Goal: Task Accomplishment & Management: Manage account settings

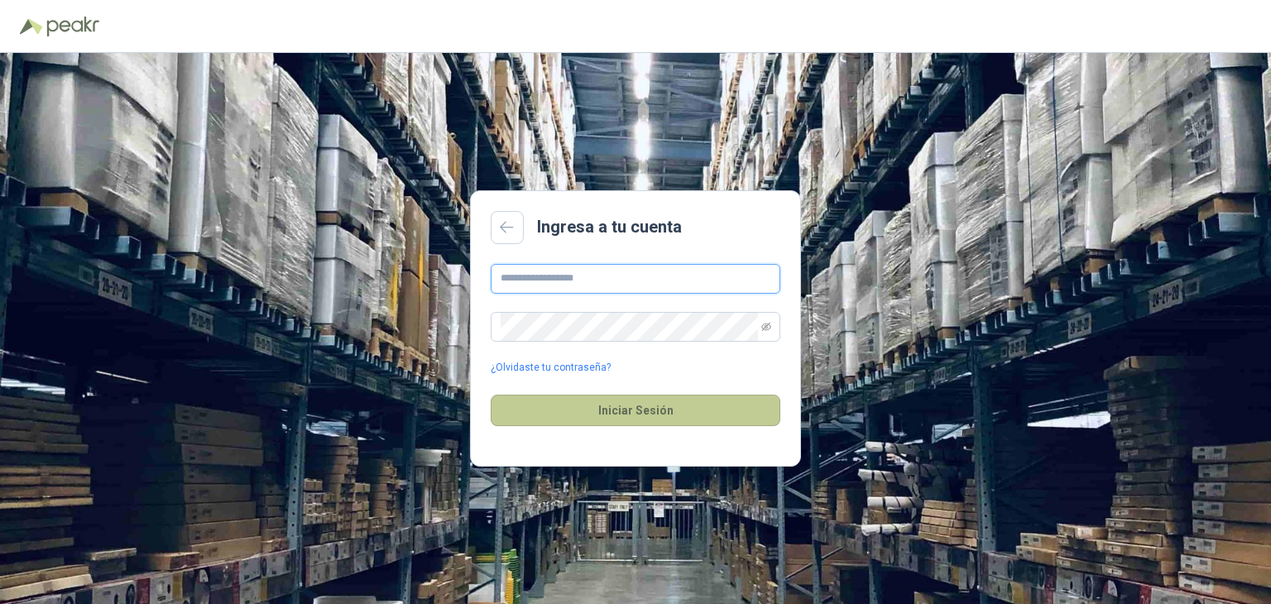
type input "**********"
click at [607, 410] on button "Iniciar Sesión" at bounding box center [636, 410] width 290 height 31
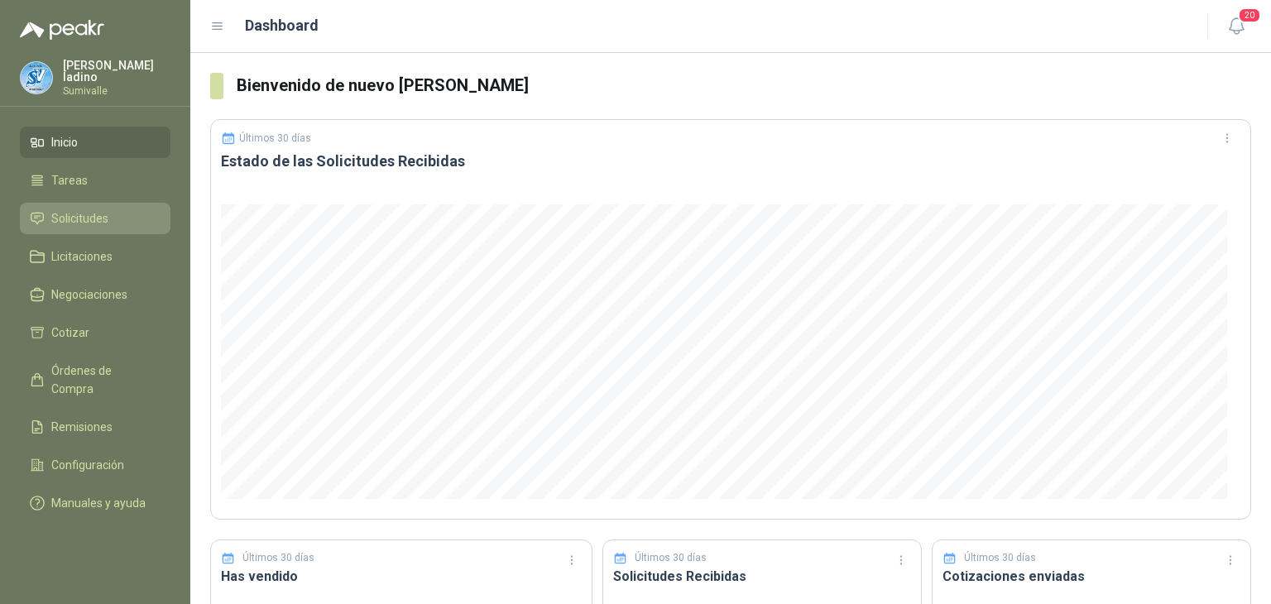
click at [85, 212] on span "Solicitudes" at bounding box center [79, 218] width 57 height 18
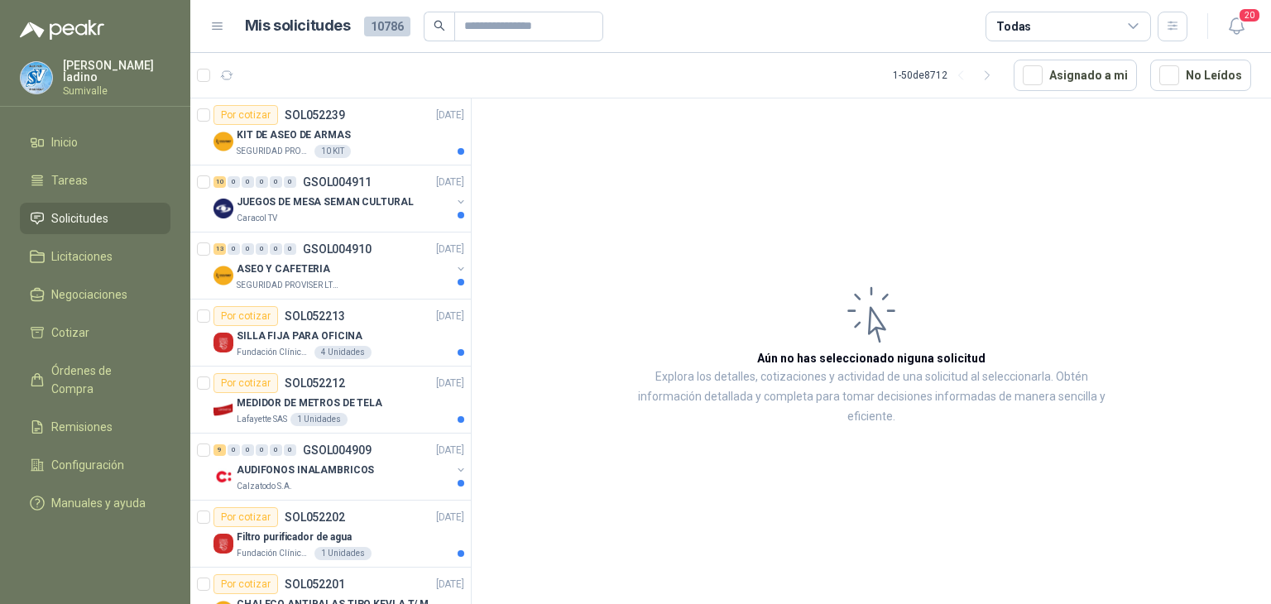
click at [1124, 34] on div "Todas" at bounding box center [1069, 27] width 166 height 30
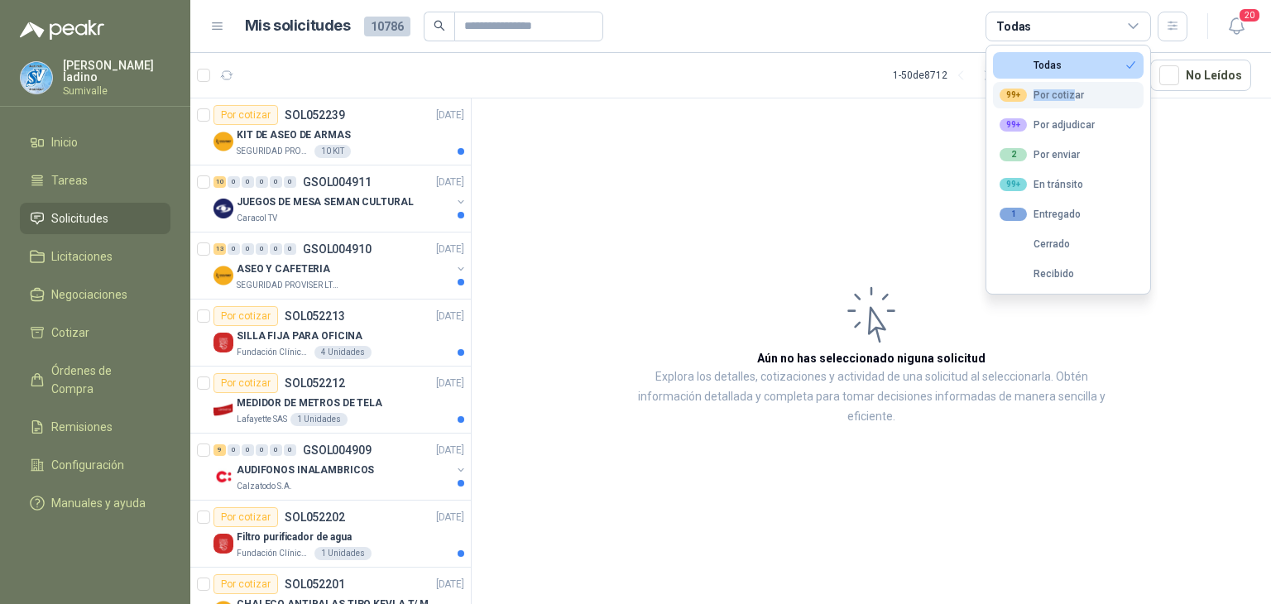
click at [1074, 89] on div "99+ Por cotizar" at bounding box center [1042, 95] width 84 height 13
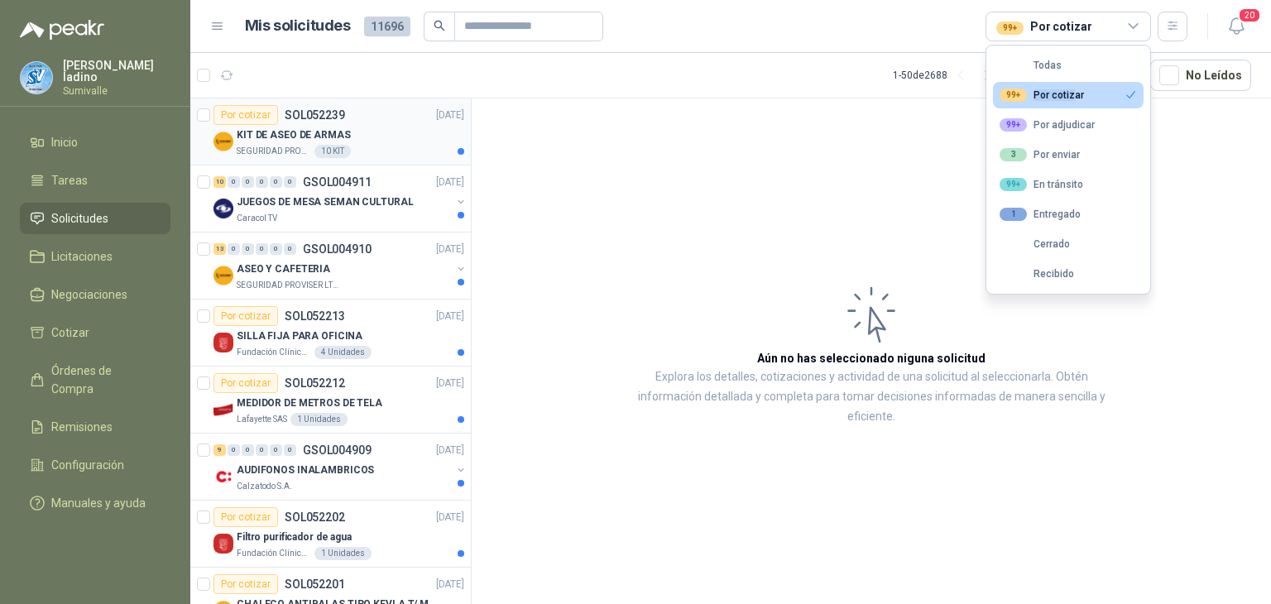
click at [369, 138] on div "KIT DE ASEO DE ARMAS" at bounding box center [351, 135] width 228 height 20
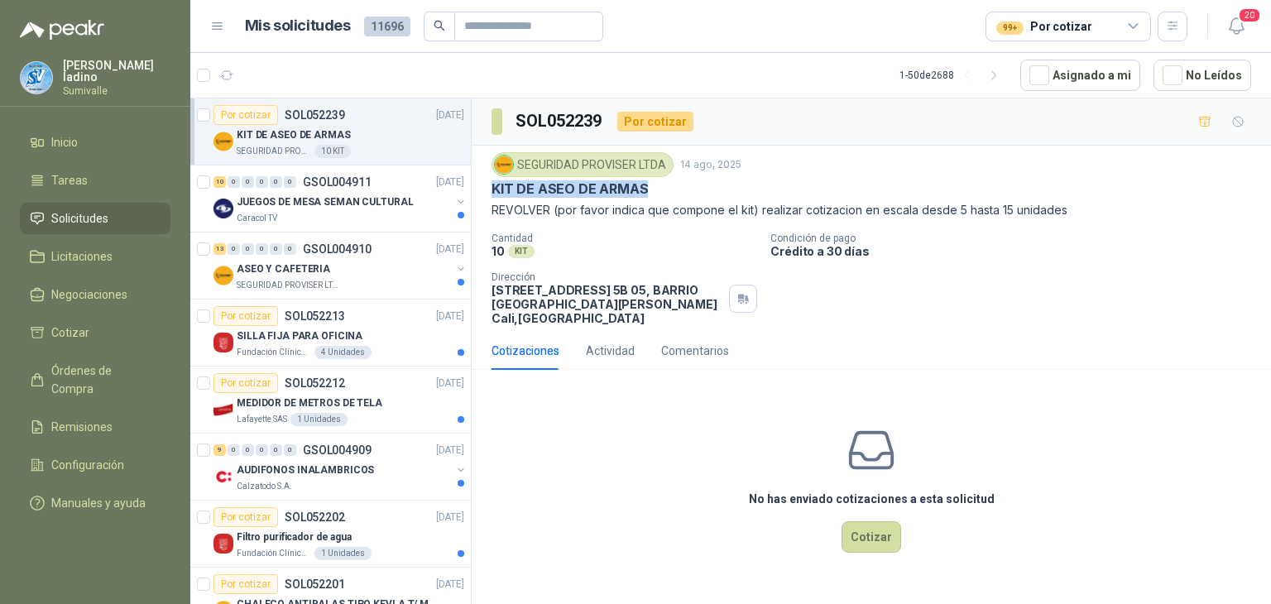
drag, startPoint x: 493, startPoint y: 183, endPoint x: 642, endPoint y: 190, distance: 150.0
click at [642, 190] on p "KIT DE ASEO DE ARMAS" at bounding box center [570, 188] width 156 height 17
click at [861, 532] on button "Cotizar" at bounding box center [872, 536] width 60 height 31
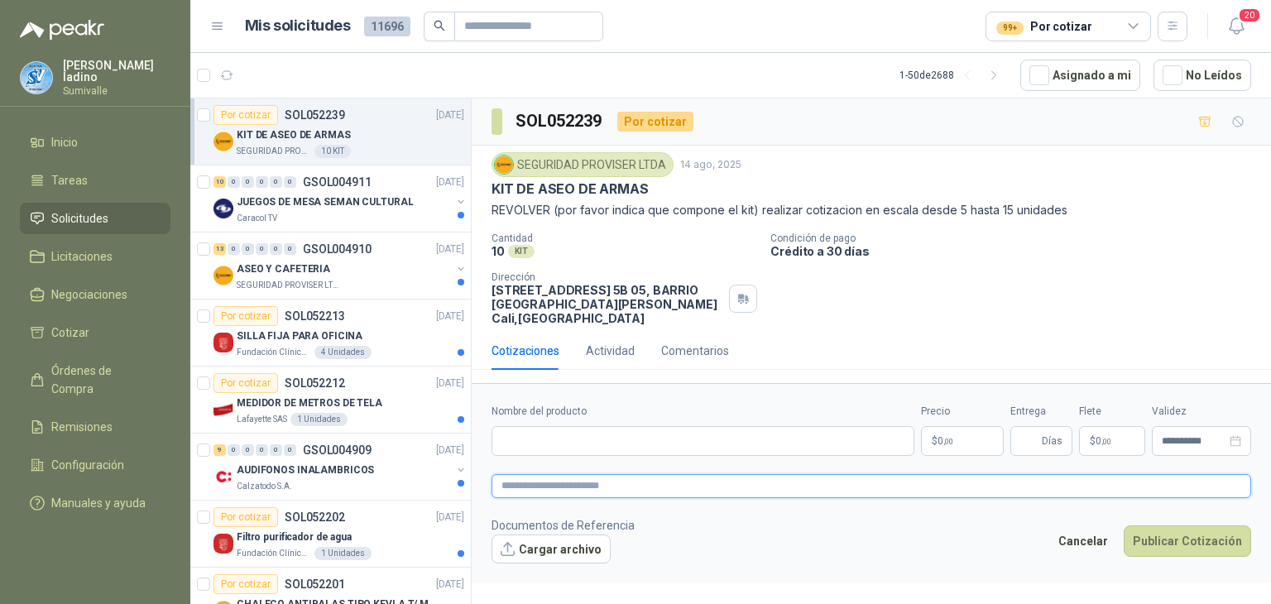
click at [571, 474] on textarea at bounding box center [872, 486] width 760 height 24
paste textarea "**********"
type textarea "**********"
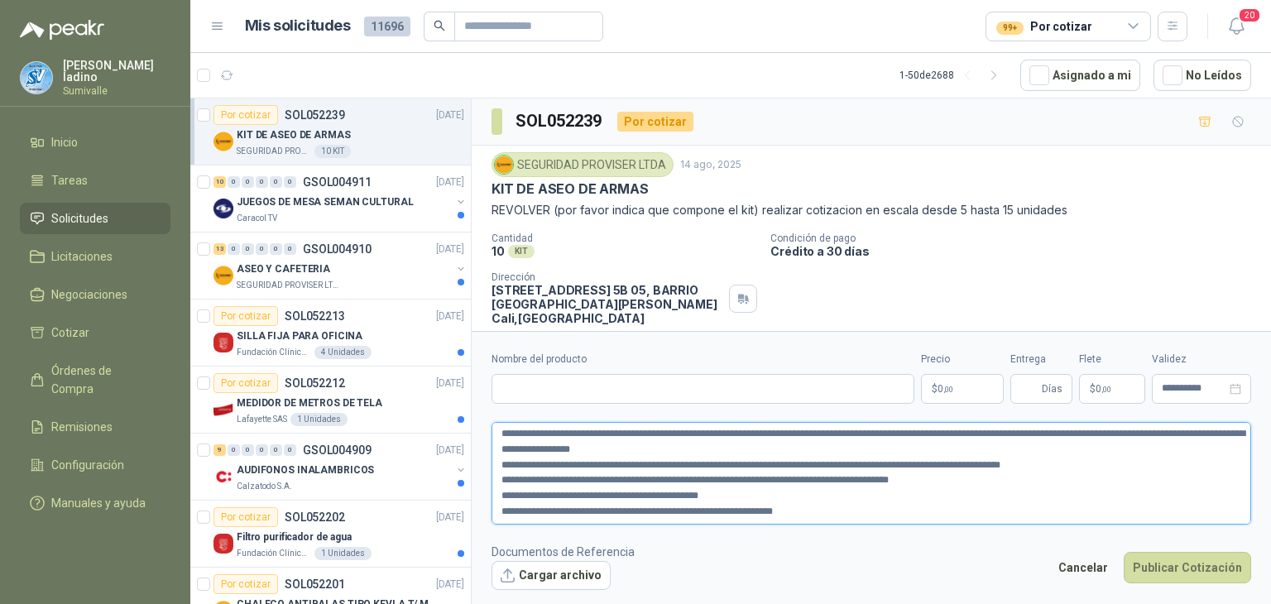
scroll to position [9, 0]
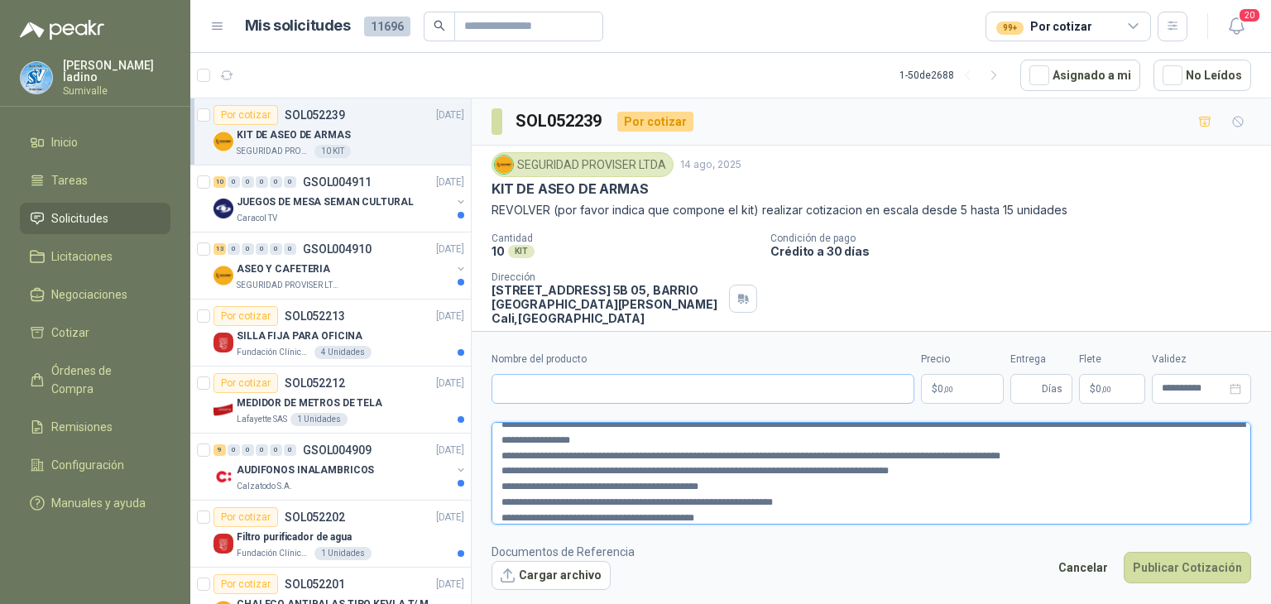
type textarea "**********"
click at [724, 381] on input "Nombre del producto" at bounding box center [703, 389] width 423 height 30
paste input "**********"
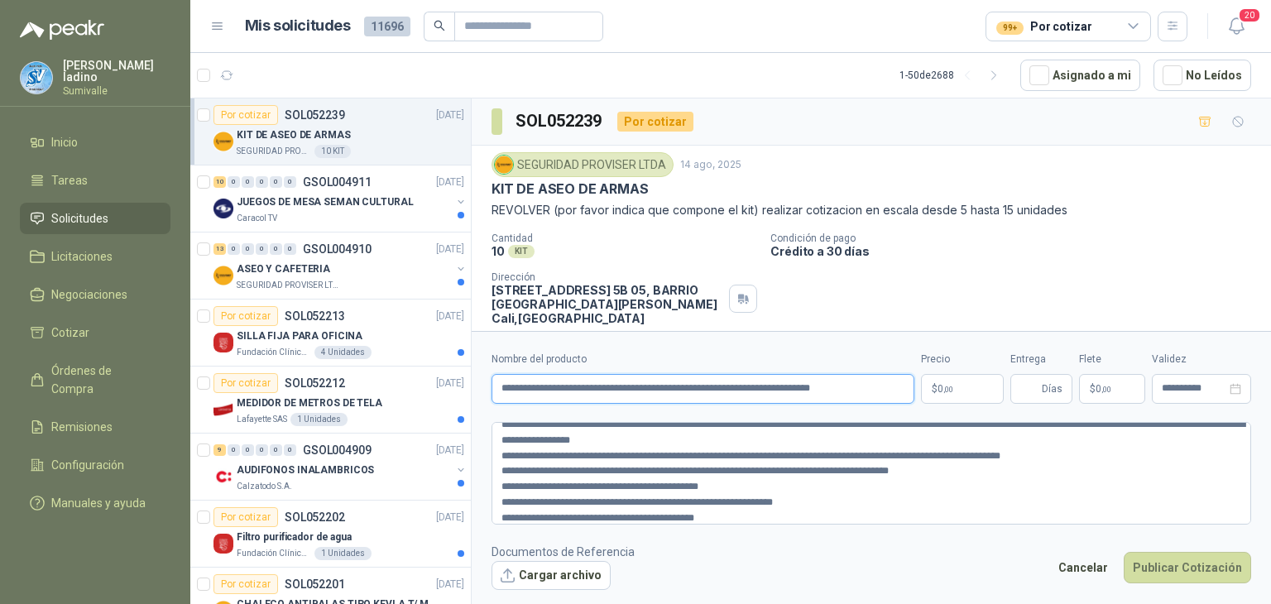
type input "**********"
click at [933, 387] on body "[PERSON_NAME] Sumivalle Inicio Tareas Solicitudes Licitaciones Negociaciones Co…" at bounding box center [635, 302] width 1271 height 604
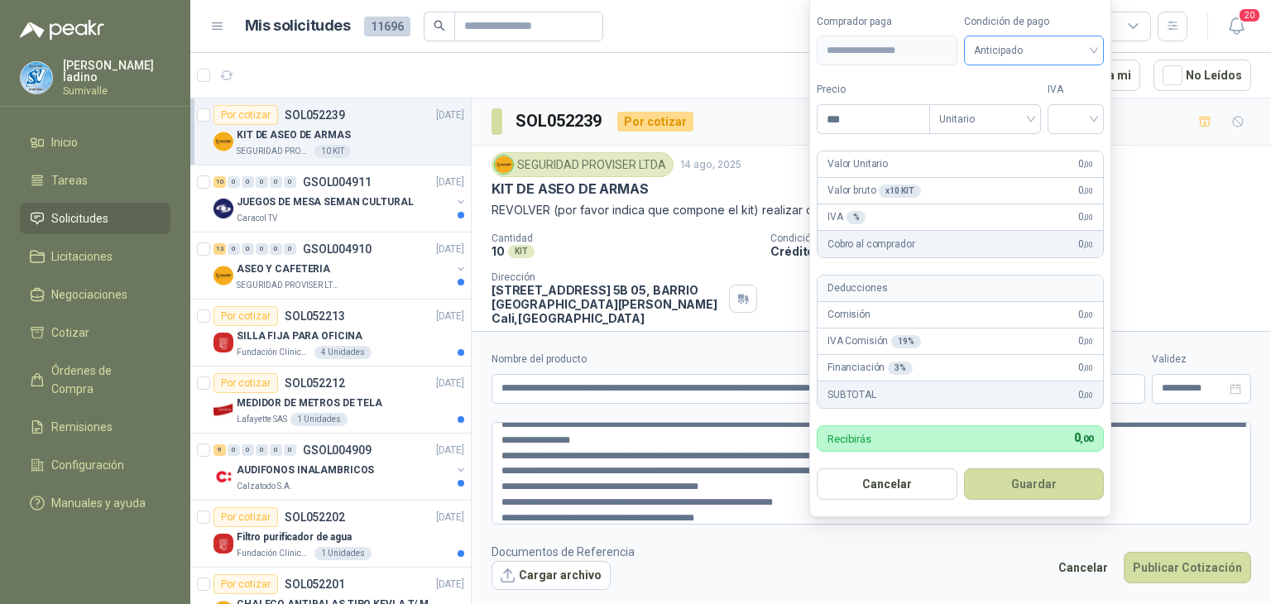
click at [989, 54] on span "Anticipado" at bounding box center [1034, 50] width 121 height 25
click at [1034, 120] on div "Crédito a 30 días" at bounding box center [1037, 112] width 116 height 18
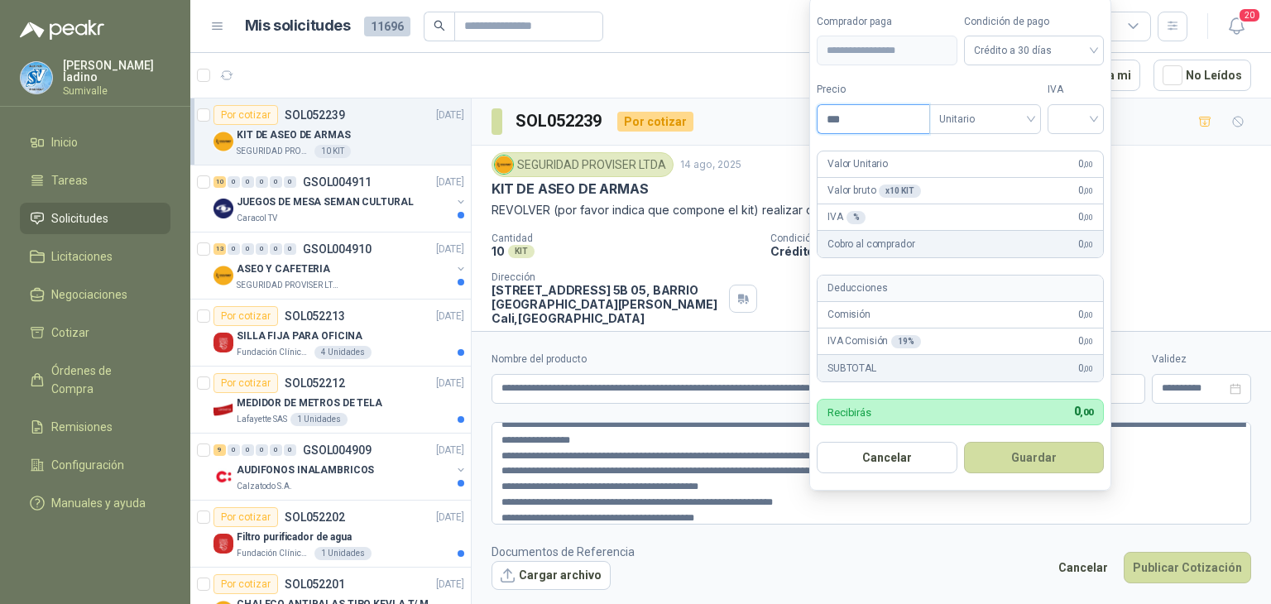
drag, startPoint x: 906, startPoint y: 118, endPoint x: 826, endPoint y: 121, distance: 80.4
click at [826, 121] on input "***" at bounding box center [874, 119] width 112 height 28
type input "********"
click at [1016, 464] on button "Guardar" at bounding box center [1037, 457] width 142 height 31
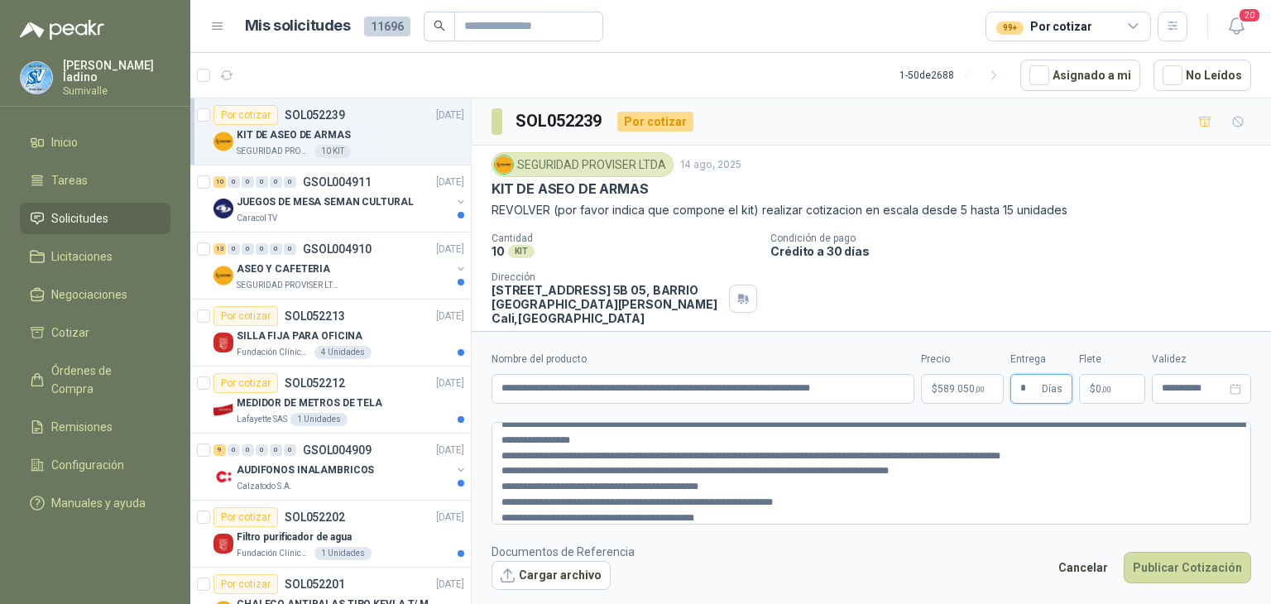
type input "*"
click at [1086, 397] on p "$ 0 ,00" at bounding box center [1112, 389] width 66 height 30
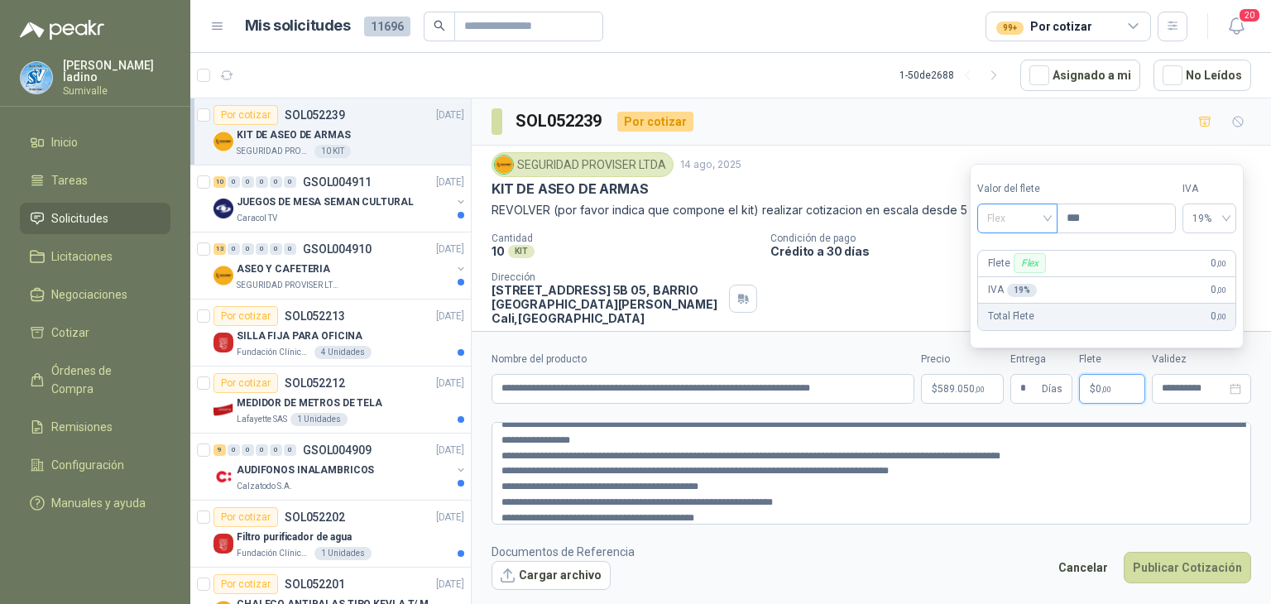
click at [1048, 224] on span "Flex" at bounding box center [1017, 218] width 60 height 25
click at [1020, 279] on div "Incluido" at bounding box center [1020, 280] width 58 height 18
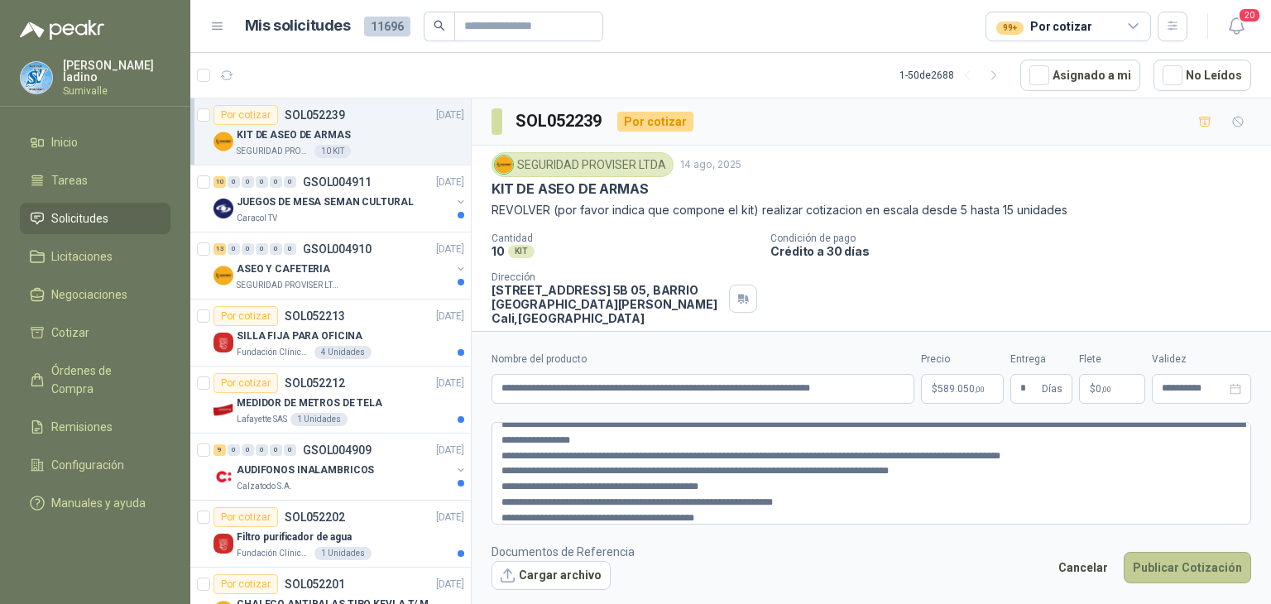
click at [1169, 575] on button "Publicar Cotización" at bounding box center [1187, 567] width 127 height 31
click at [1175, 564] on button "Publicar Cotización" at bounding box center [1187, 567] width 127 height 31
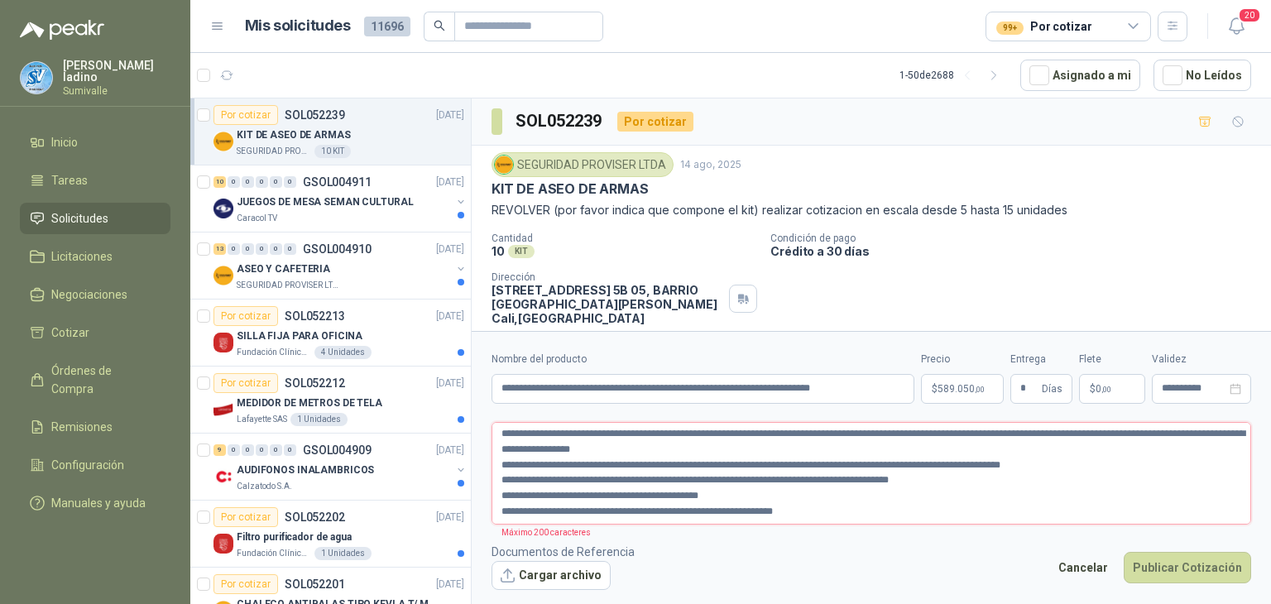
scroll to position [14, 0]
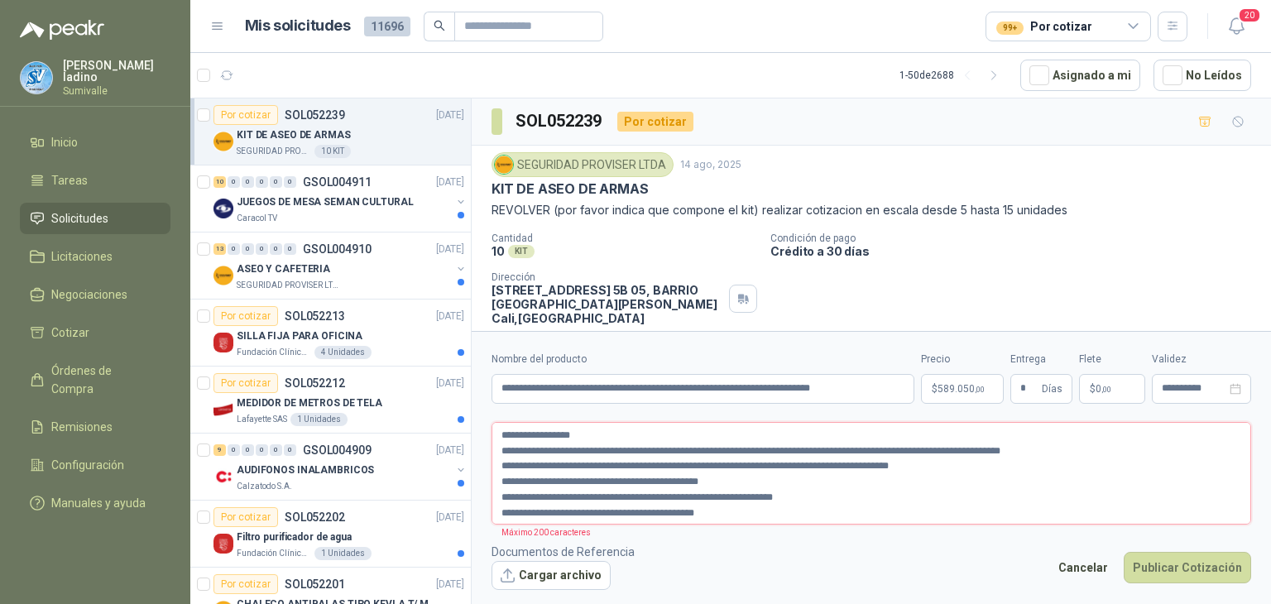
drag, startPoint x: 500, startPoint y: 431, endPoint x: 791, endPoint y: 526, distance: 306.3
click at [791, 526] on form "**********" at bounding box center [872, 470] width 800 height 279
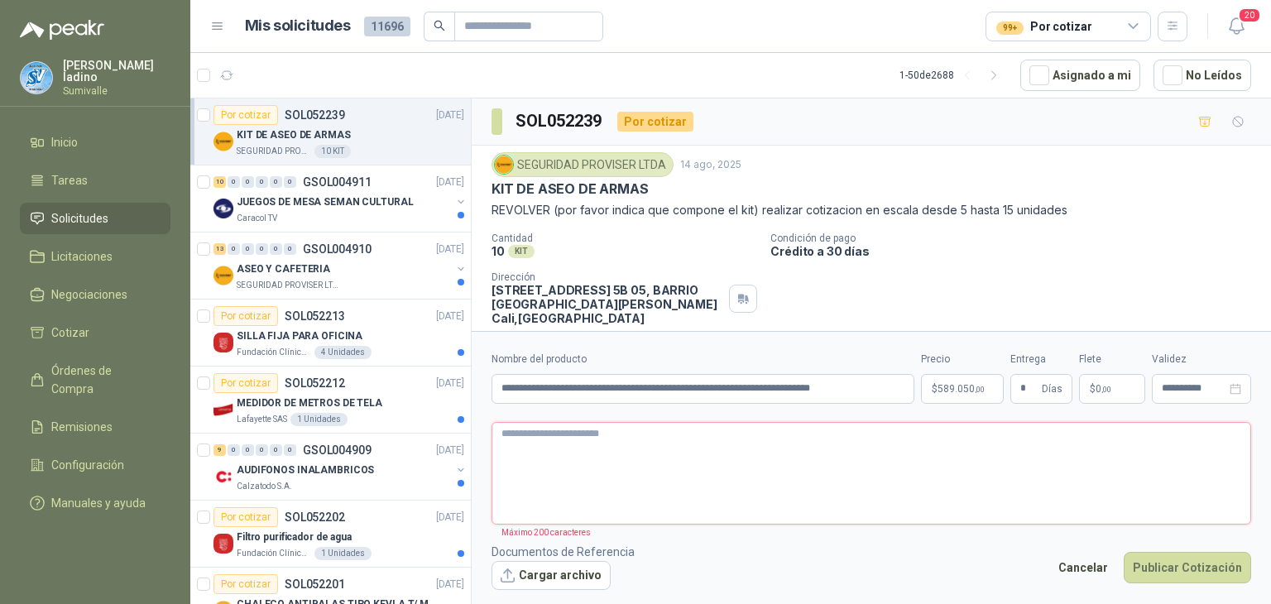
scroll to position [0, 0]
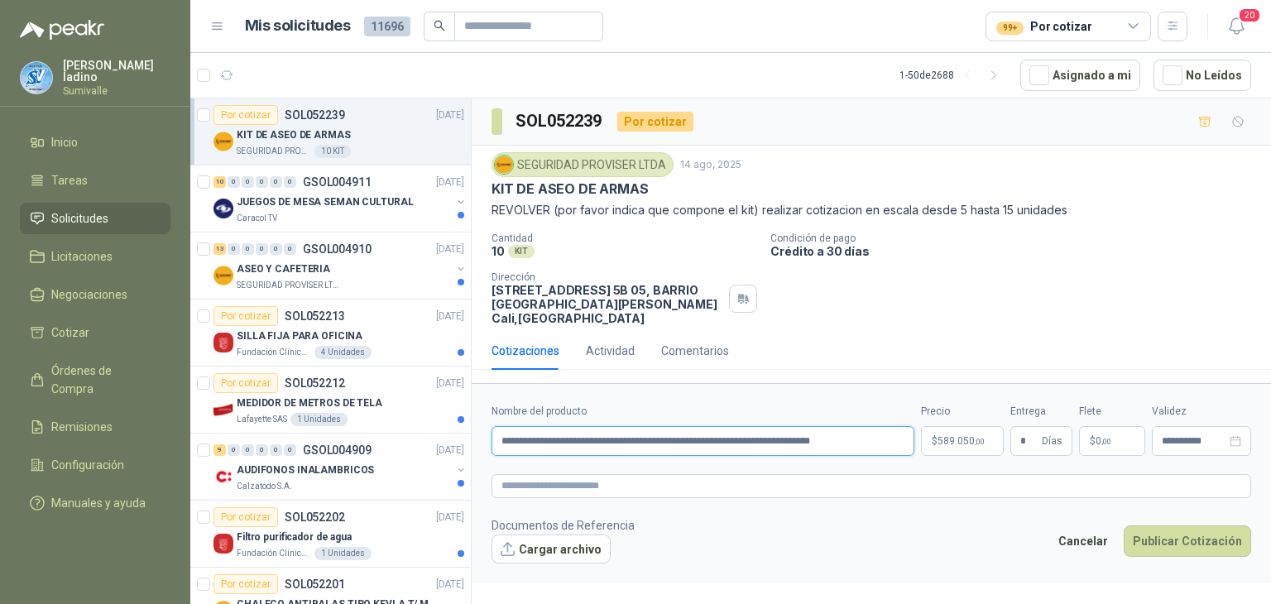
click at [868, 429] on input "**********" at bounding box center [703, 441] width 423 height 30
paste input "**********"
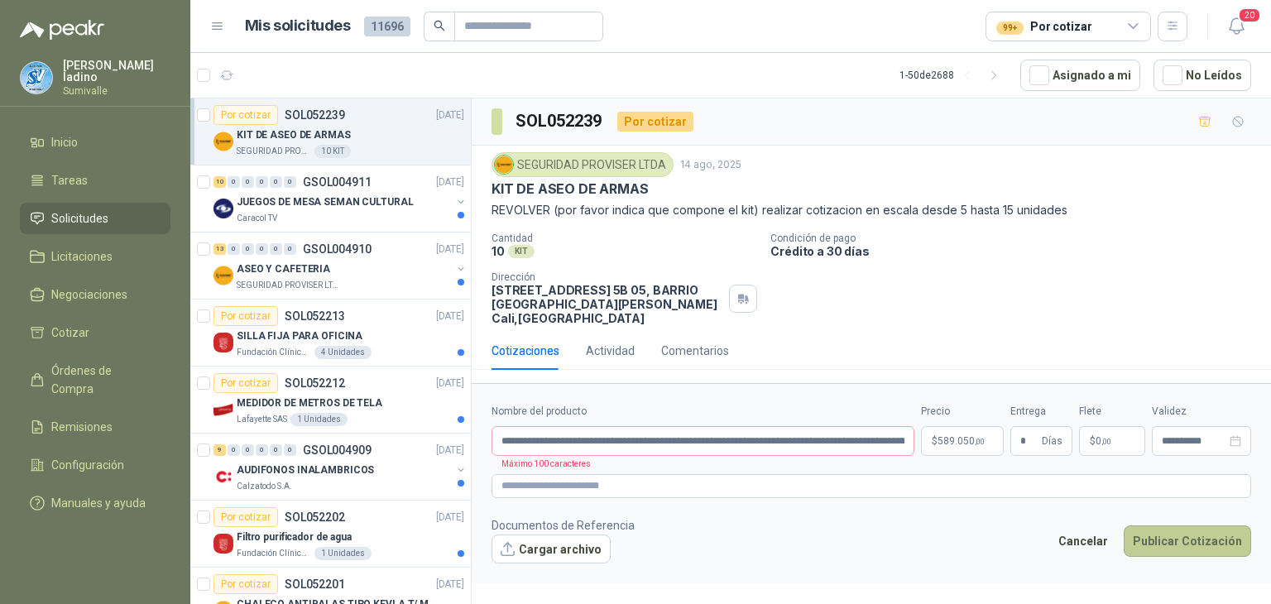
click at [1179, 531] on button "Publicar Cotización" at bounding box center [1187, 541] width 127 height 31
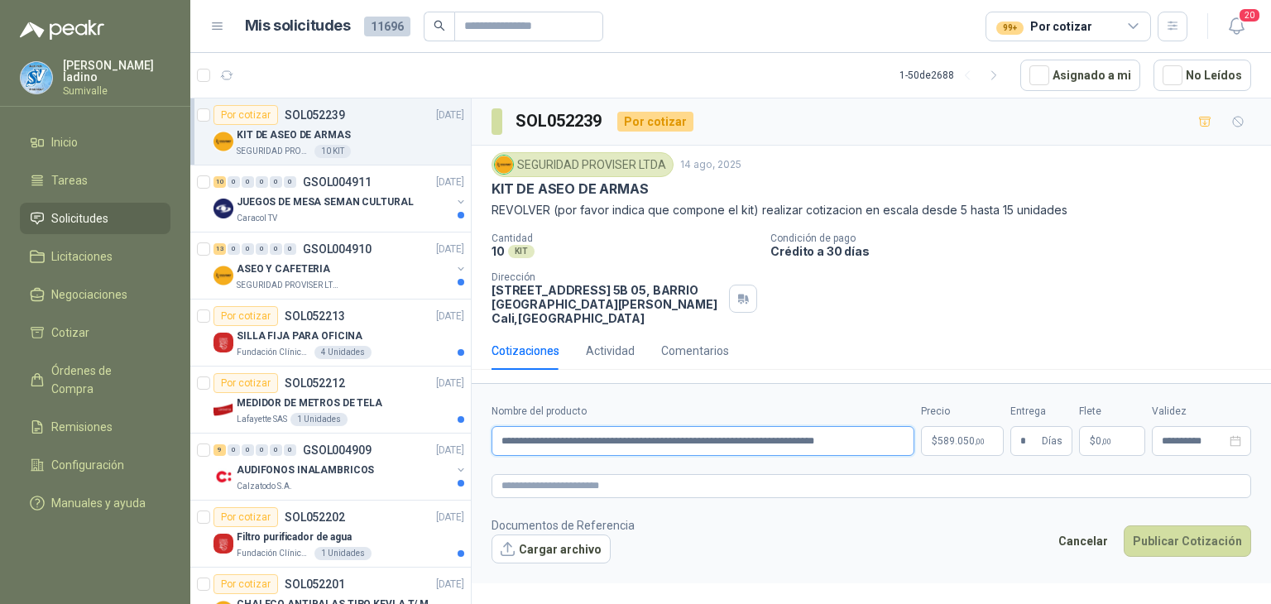
type input "**********"
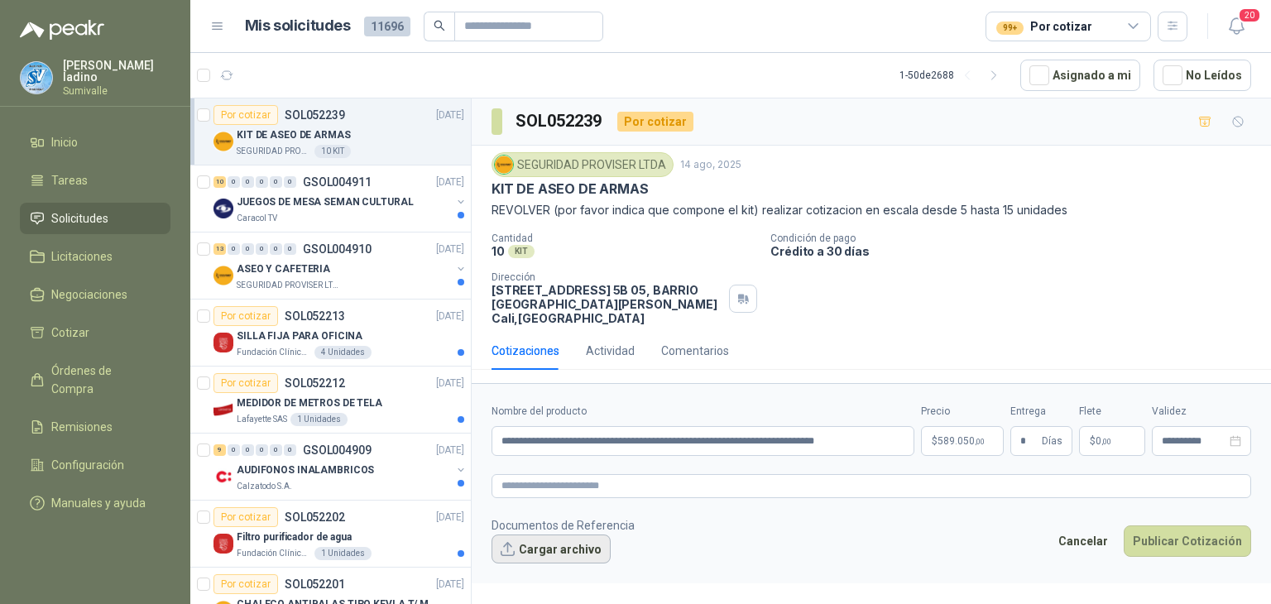
click at [581, 537] on button "Cargar archivo" at bounding box center [551, 550] width 119 height 30
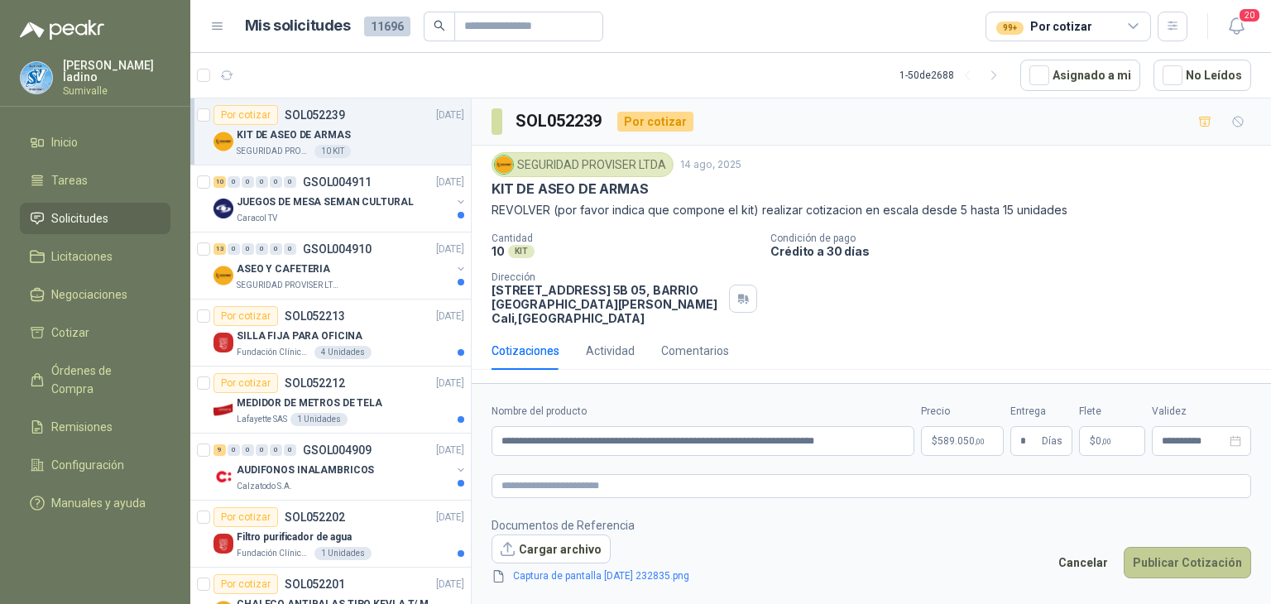
click at [1181, 547] on button "Publicar Cotización" at bounding box center [1187, 562] width 127 height 31
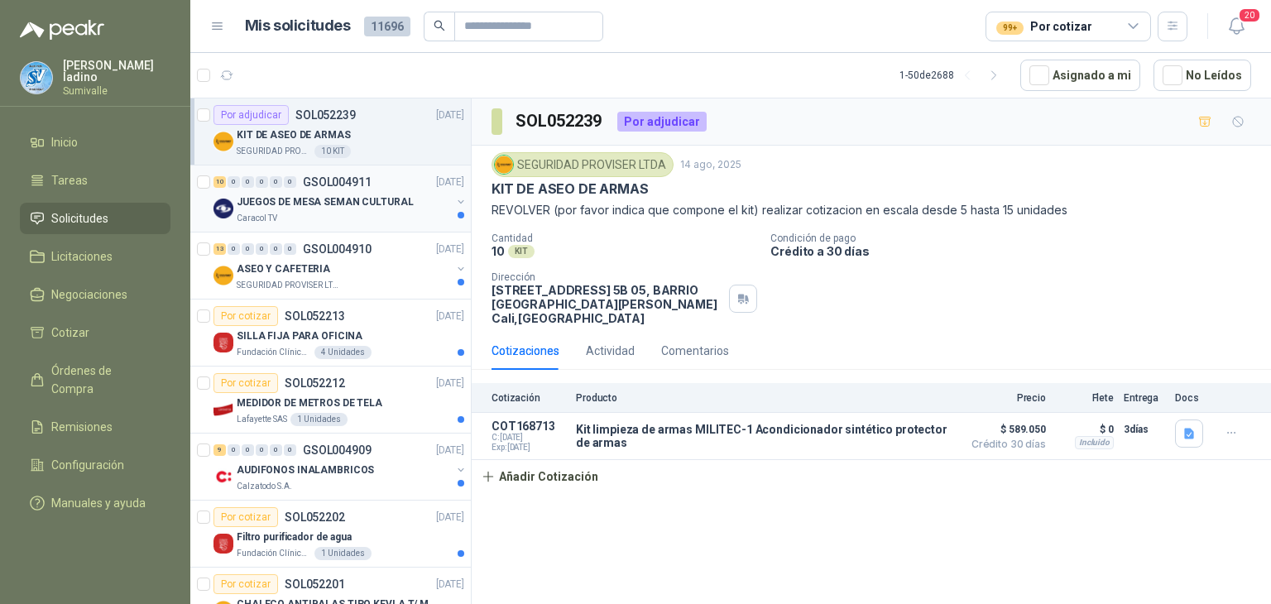
click at [342, 195] on p "JUEGOS DE MESA SEMAN CULTURAL" at bounding box center [325, 203] width 177 height 16
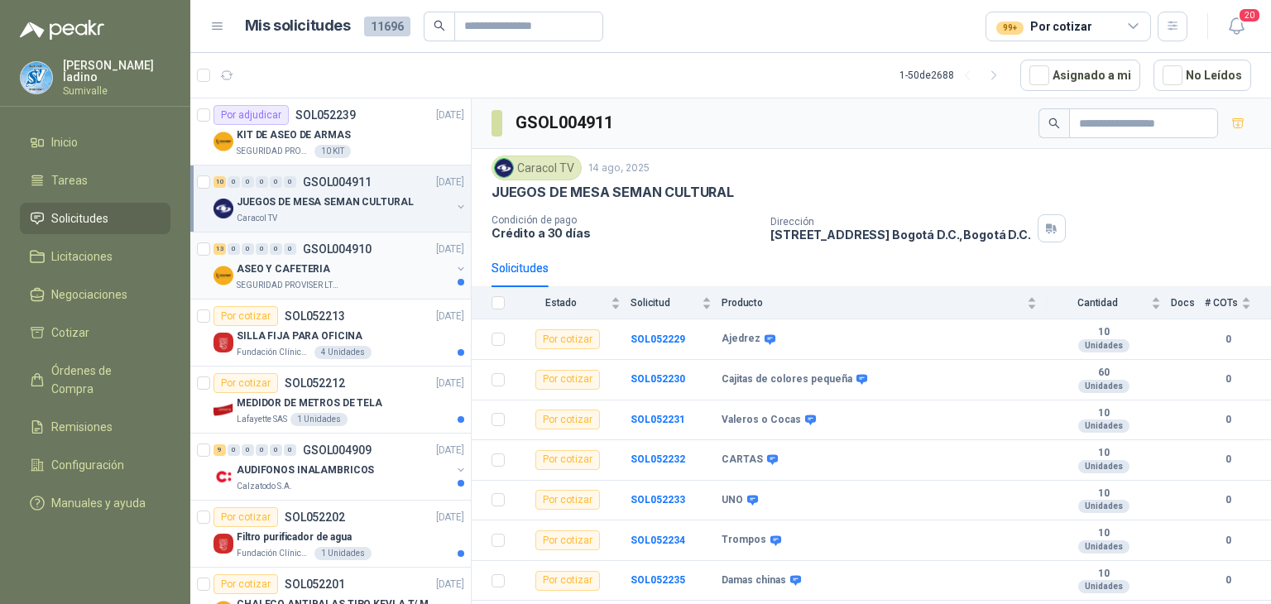
click at [355, 257] on link "13 0 0 0 0 0 GSOL004910 [DATE] ASEO Y CAFETERIA SEGURIDAD PROVISER LTDA" at bounding box center [341, 265] width 254 height 53
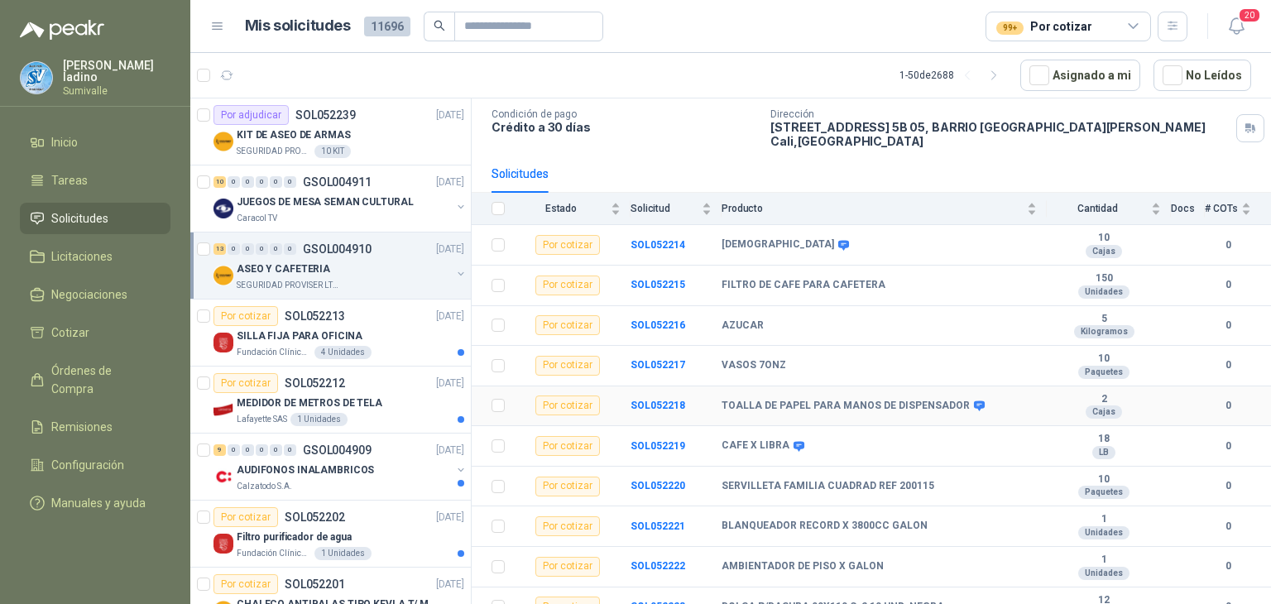
scroll to position [220, 0]
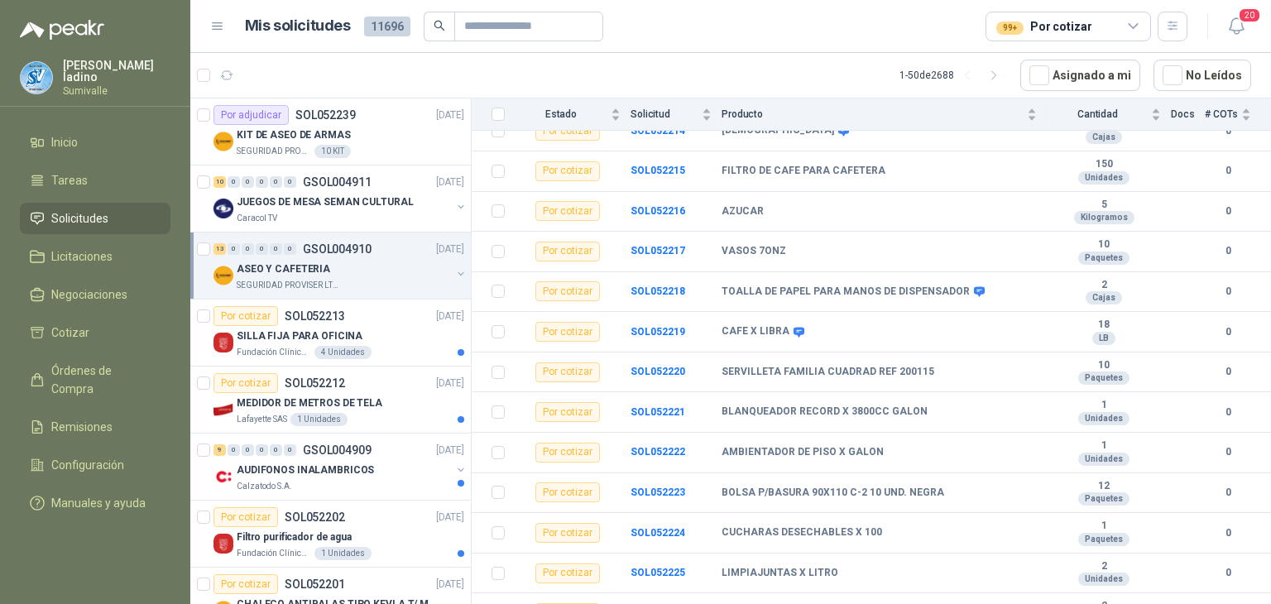
click at [341, 275] on div "ASEO Y CAFETERIA" at bounding box center [344, 269] width 214 height 20
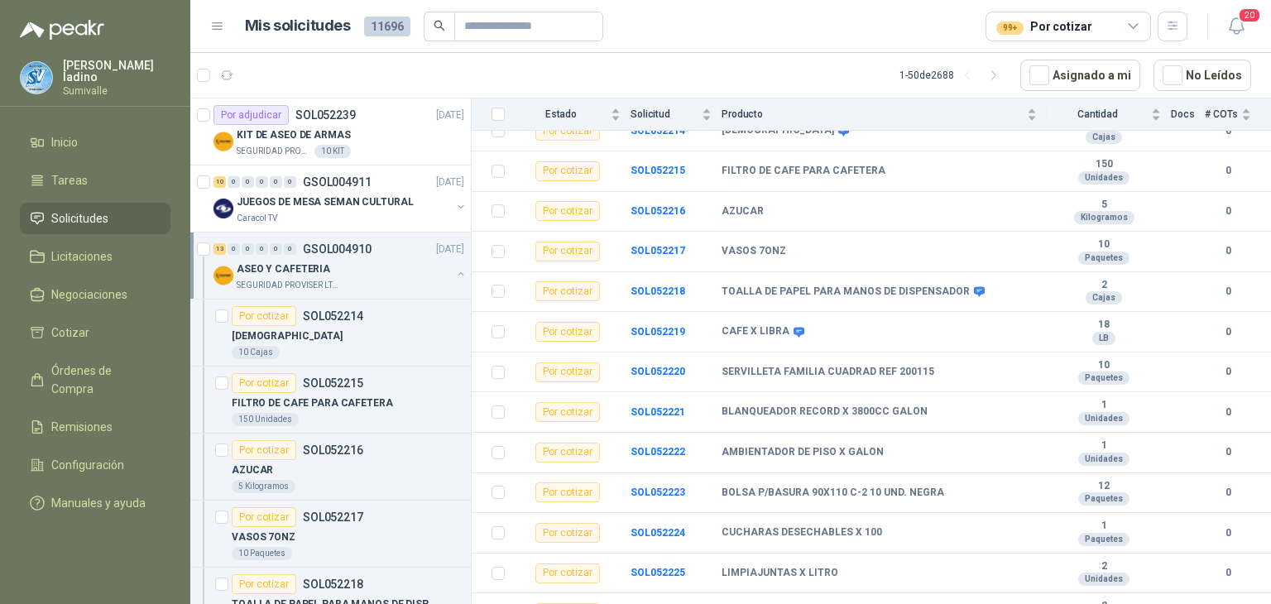
scroll to position [5, 0]
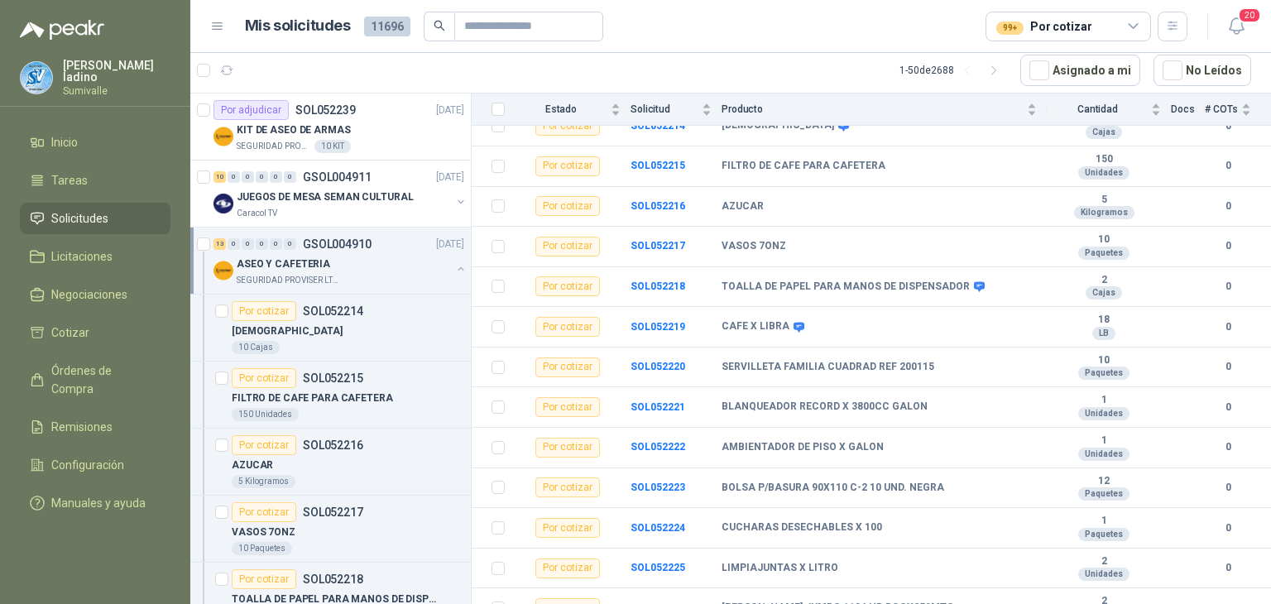
click at [339, 275] on div "SEGURIDAD PROVISER LTDA" at bounding box center [344, 280] width 214 height 13
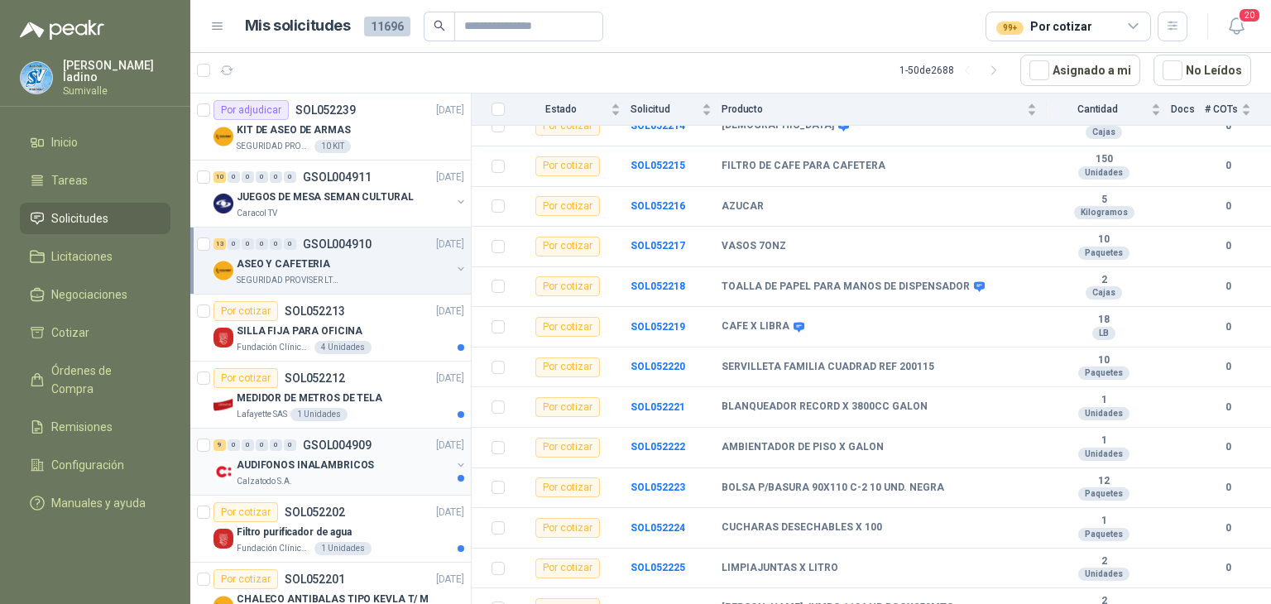
click at [384, 471] on div "AUDIFONOS INALAMBRICOS" at bounding box center [344, 465] width 214 height 20
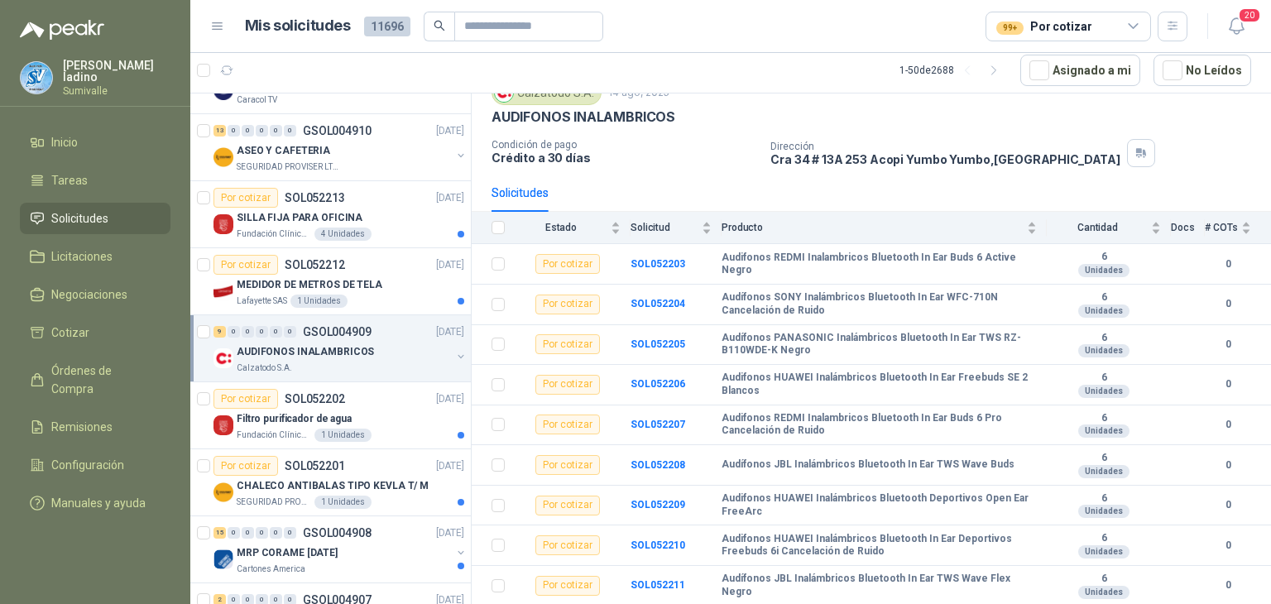
scroll to position [110, 0]
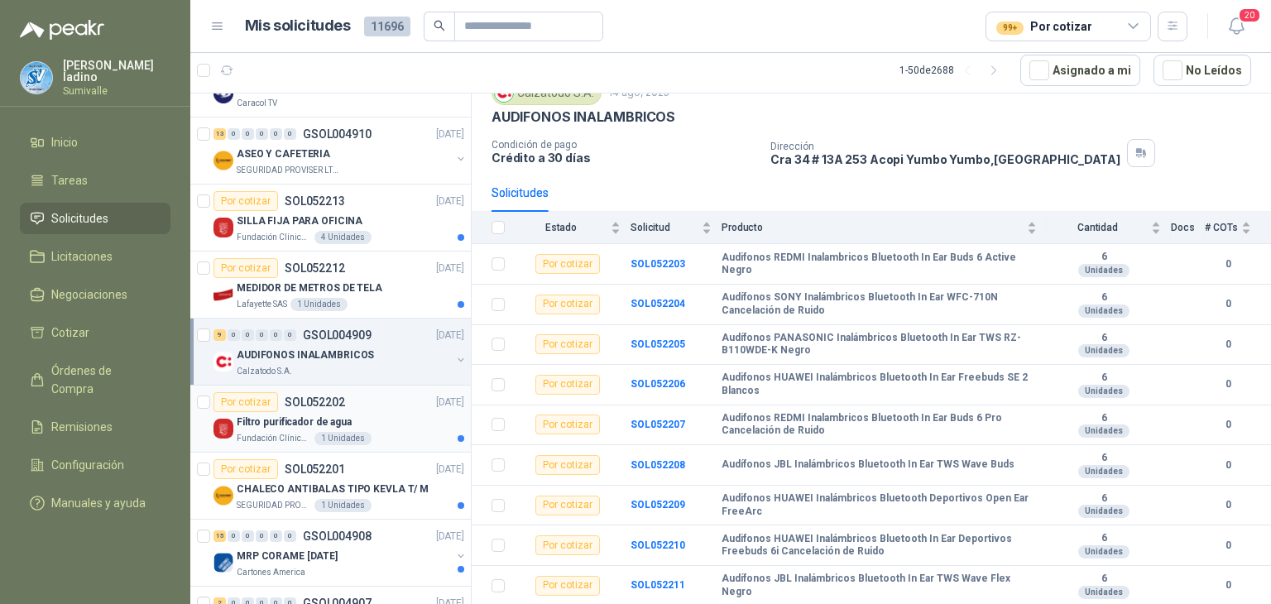
click at [334, 418] on p "Filtro purificador de agua" at bounding box center [294, 423] width 115 height 16
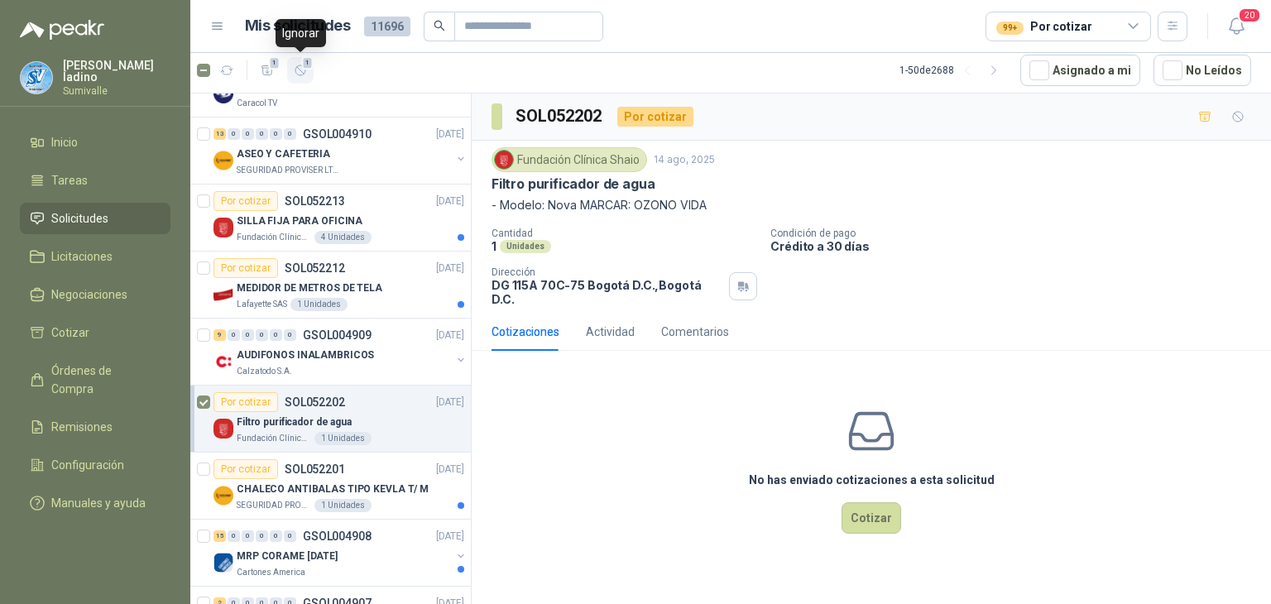
click at [300, 74] on icon "button" at bounding box center [301, 70] width 10 height 10
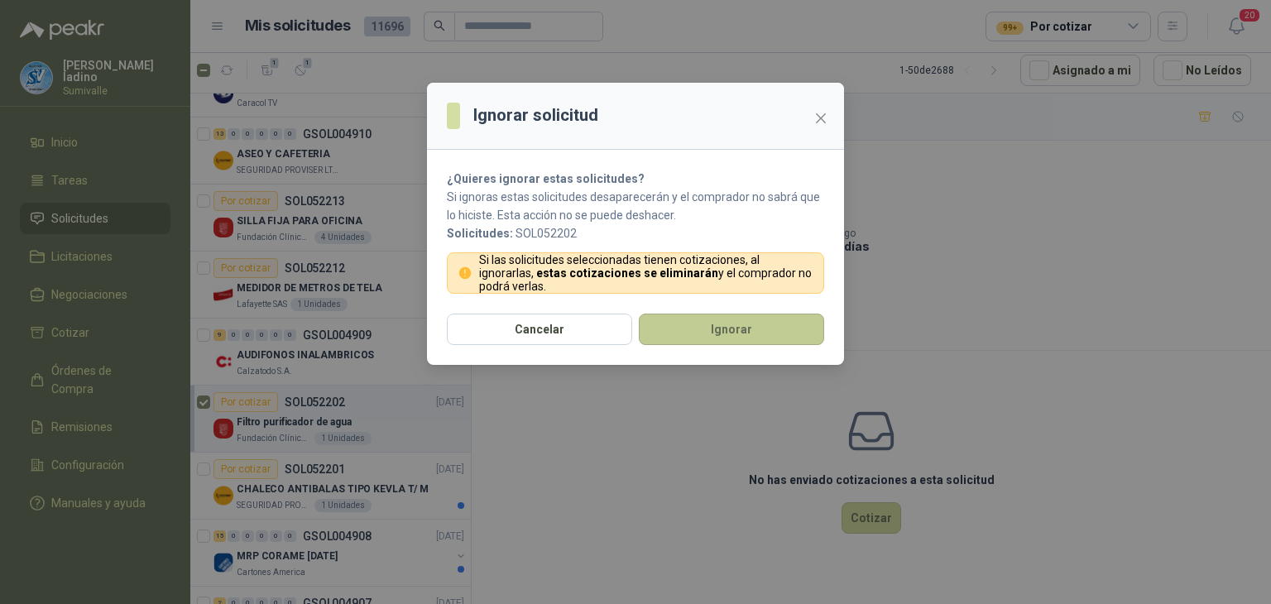
click at [682, 329] on button "Ignorar" at bounding box center [731, 329] width 185 height 31
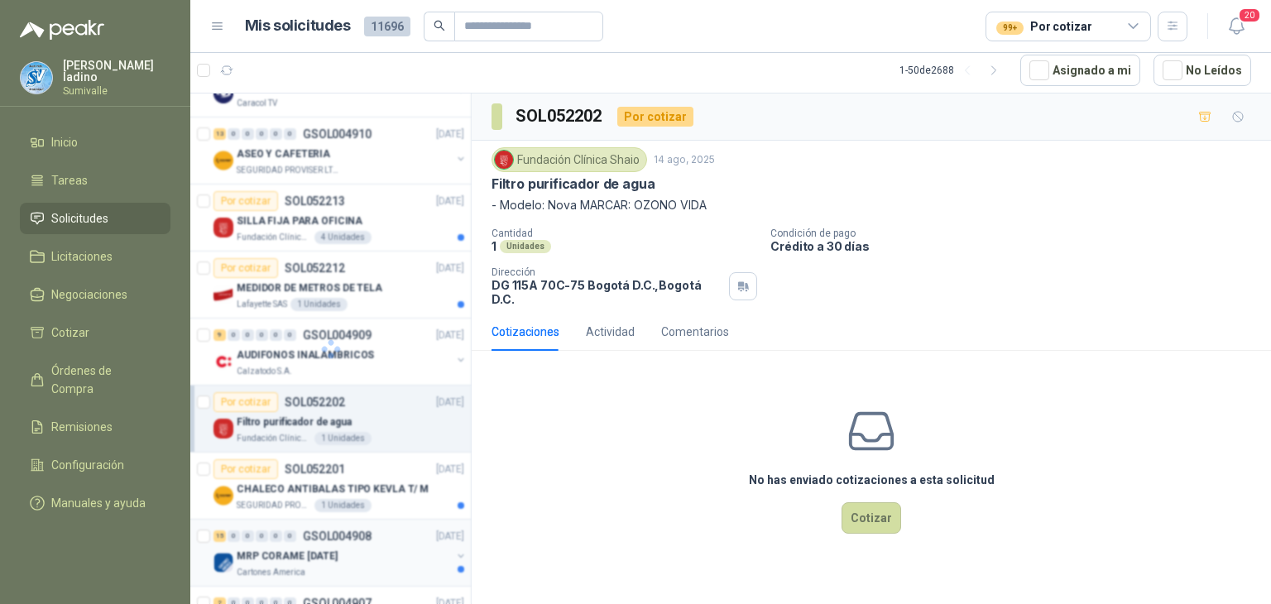
scroll to position [43, 0]
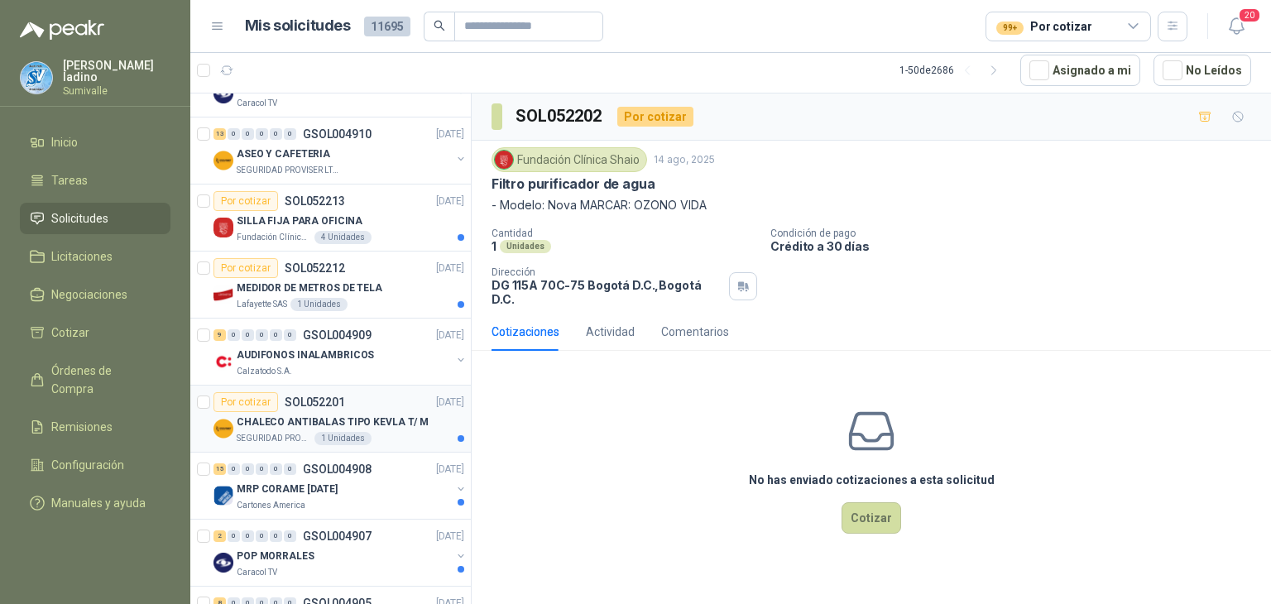
click at [375, 423] on p "CHALECO ANTIBALAS TIPO KEVLA T/ M" at bounding box center [333, 423] width 192 height 16
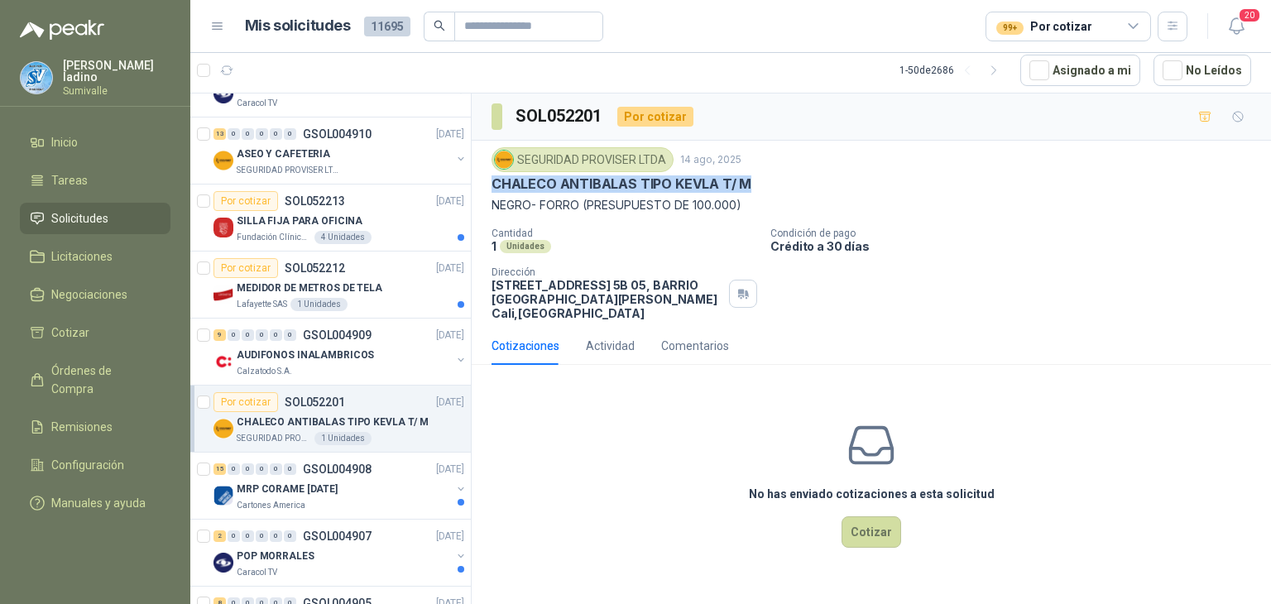
drag, startPoint x: 491, startPoint y: 179, endPoint x: 754, endPoint y: 182, distance: 263.2
click at [754, 182] on div "CHALECO ANTIBALAS TIPO KEVLA T/ M" at bounding box center [872, 183] width 760 height 17
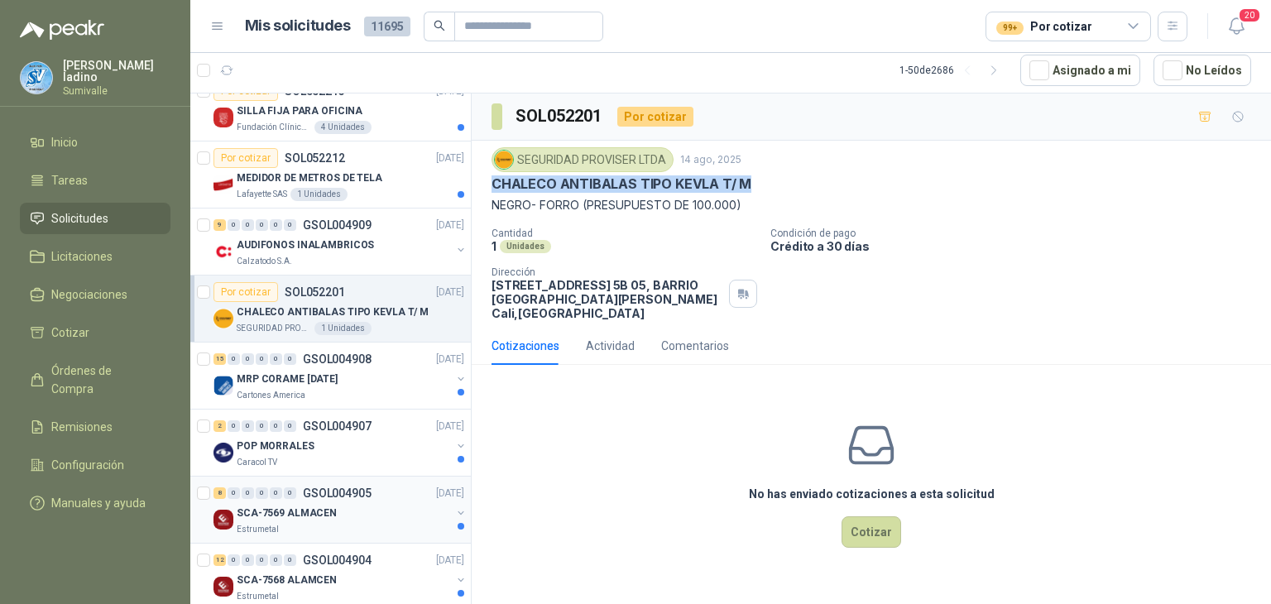
scroll to position [264, 0]
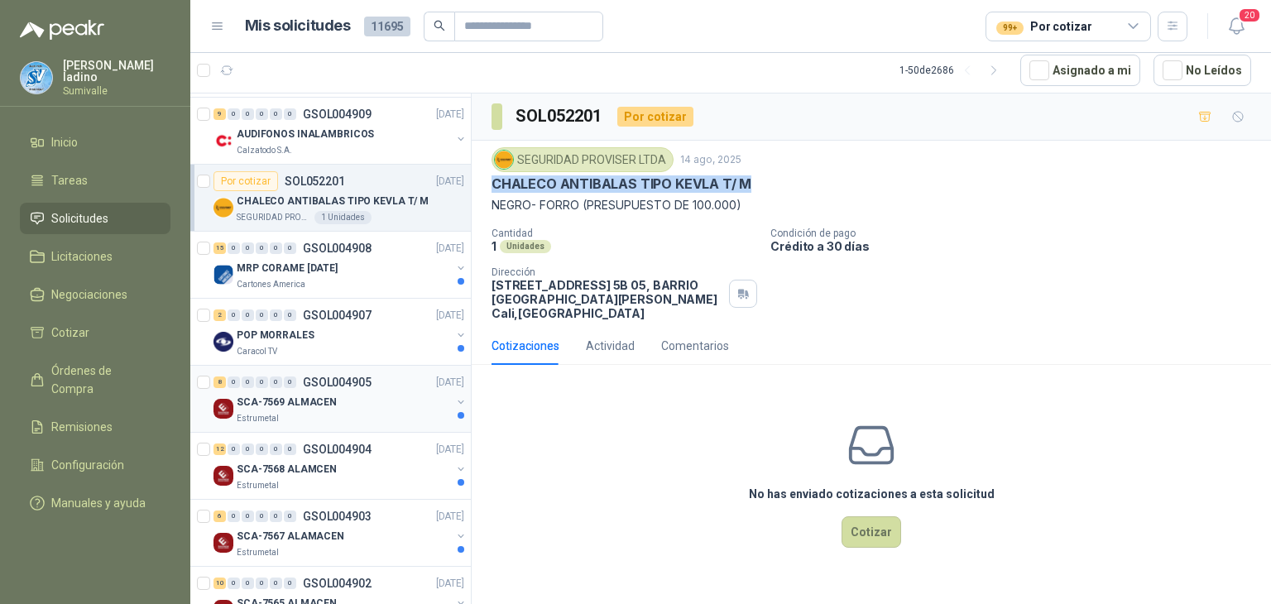
click at [351, 398] on div "SCA-7569 ALMACEN" at bounding box center [344, 402] width 214 height 20
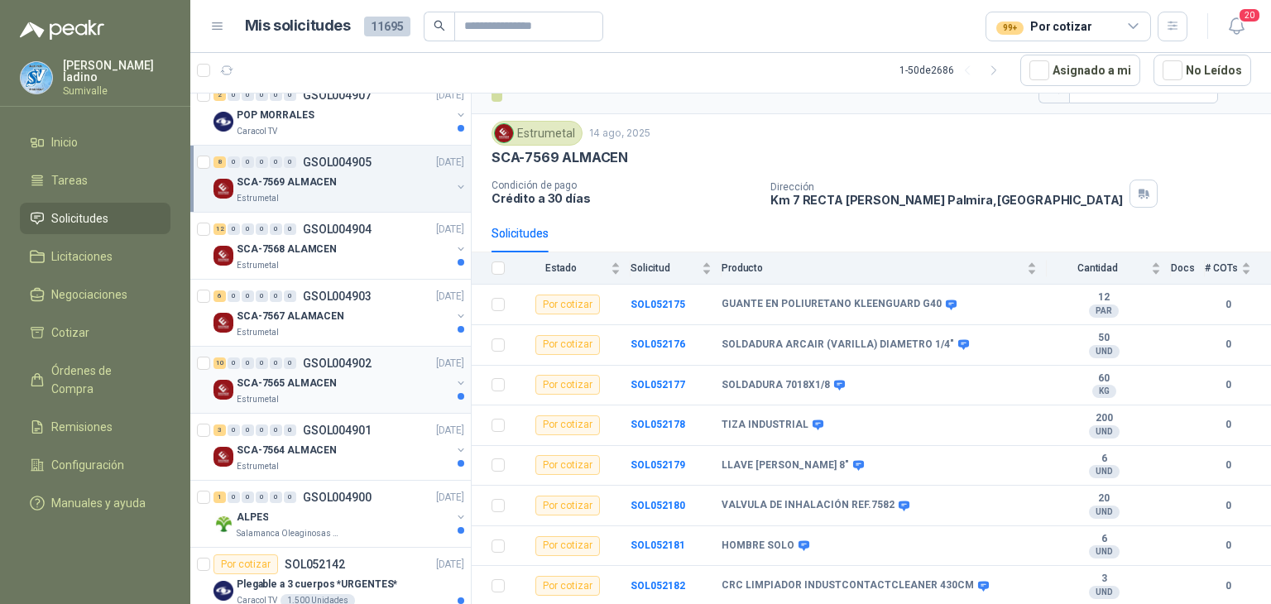
scroll to position [374, 0]
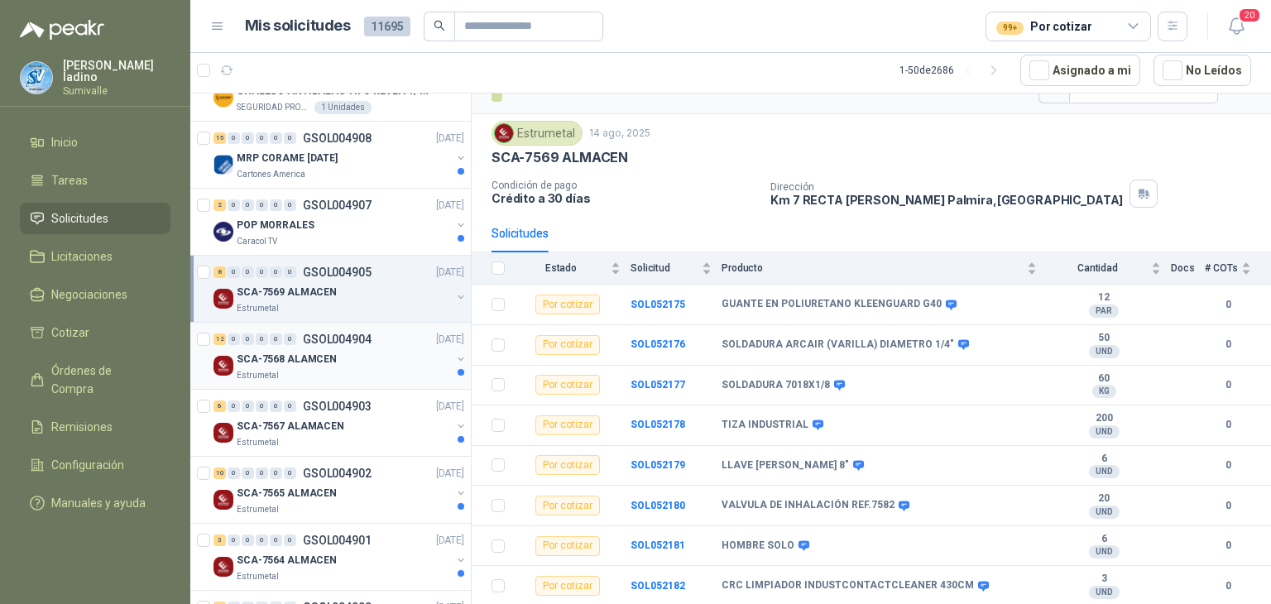
click at [309, 336] on p "GSOL004904" at bounding box center [337, 340] width 69 height 12
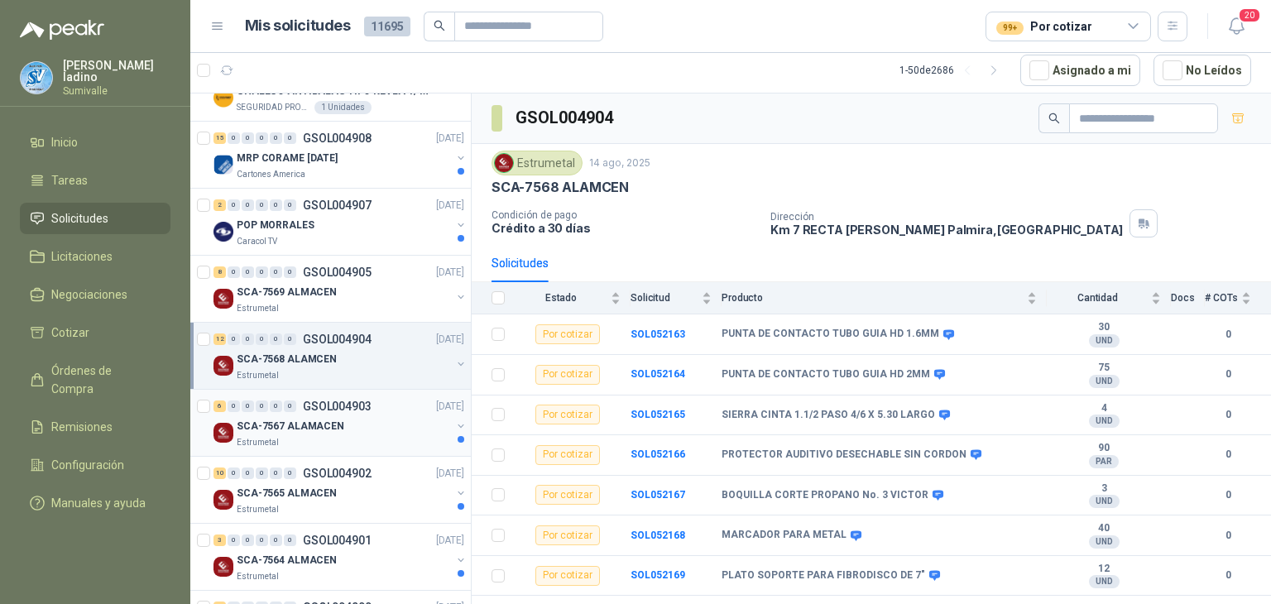
click at [323, 419] on p "SCA-7567 ALAMACEN" at bounding box center [291, 427] width 108 height 16
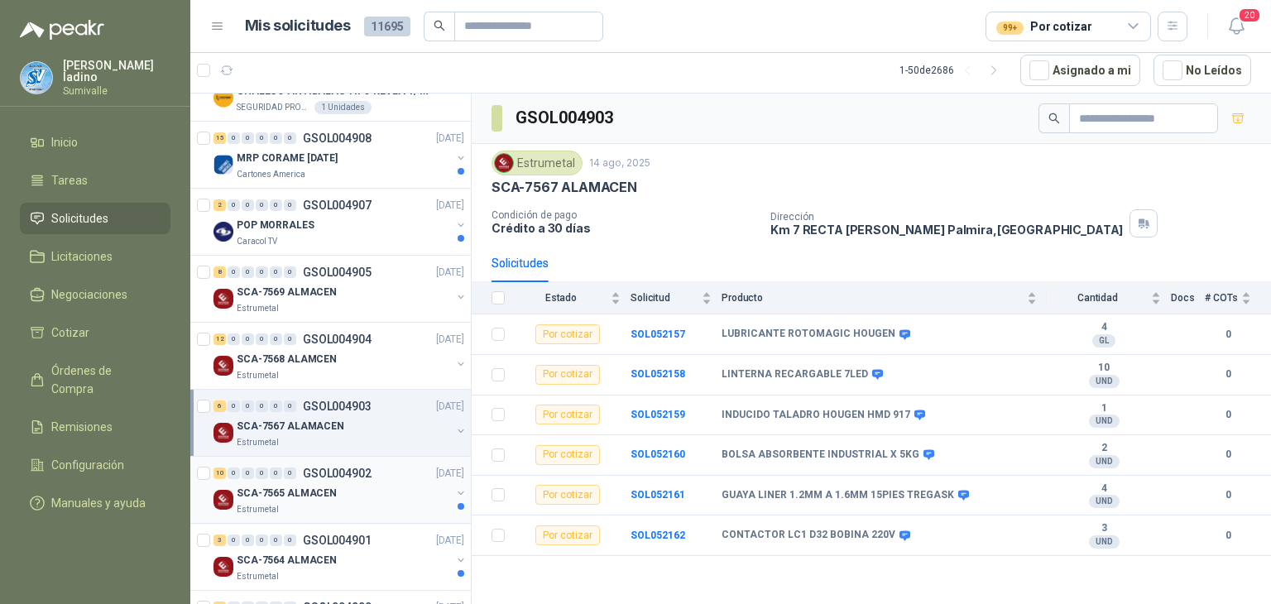
click at [326, 483] on div "SCA-7565 ALMACEN" at bounding box center [344, 493] width 214 height 20
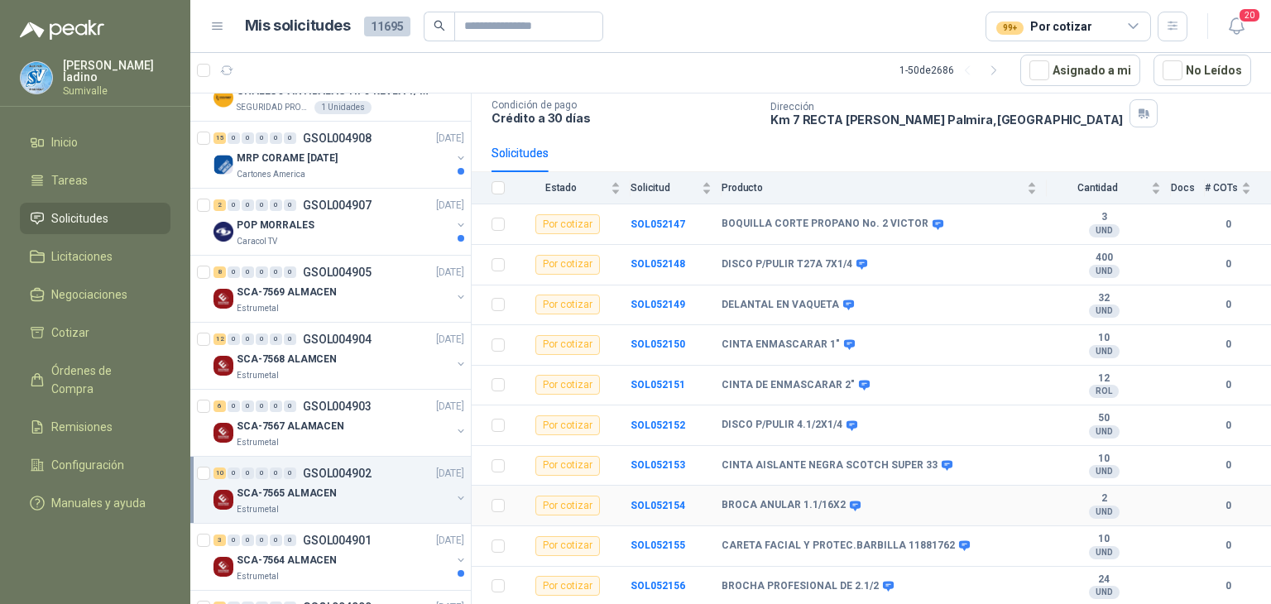
scroll to position [111, 0]
click at [357, 544] on div "3 0 0 0 0 0 GSOL004901 [DATE]" at bounding box center [341, 541] width 254 height 20
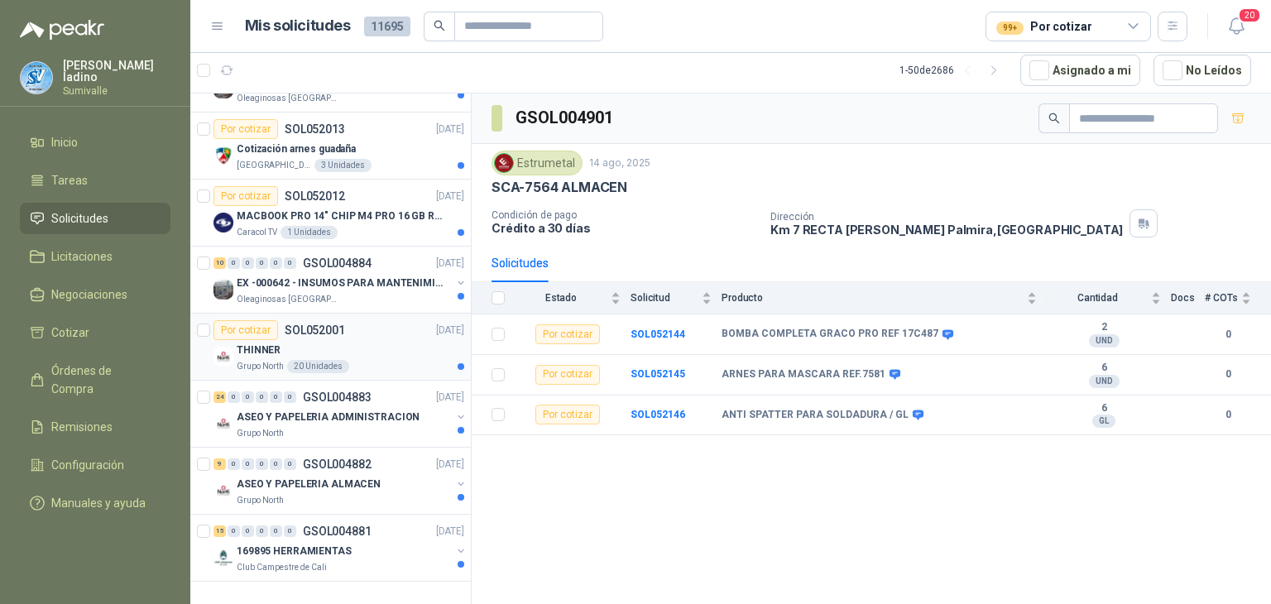
scroll to position [2758, 0]
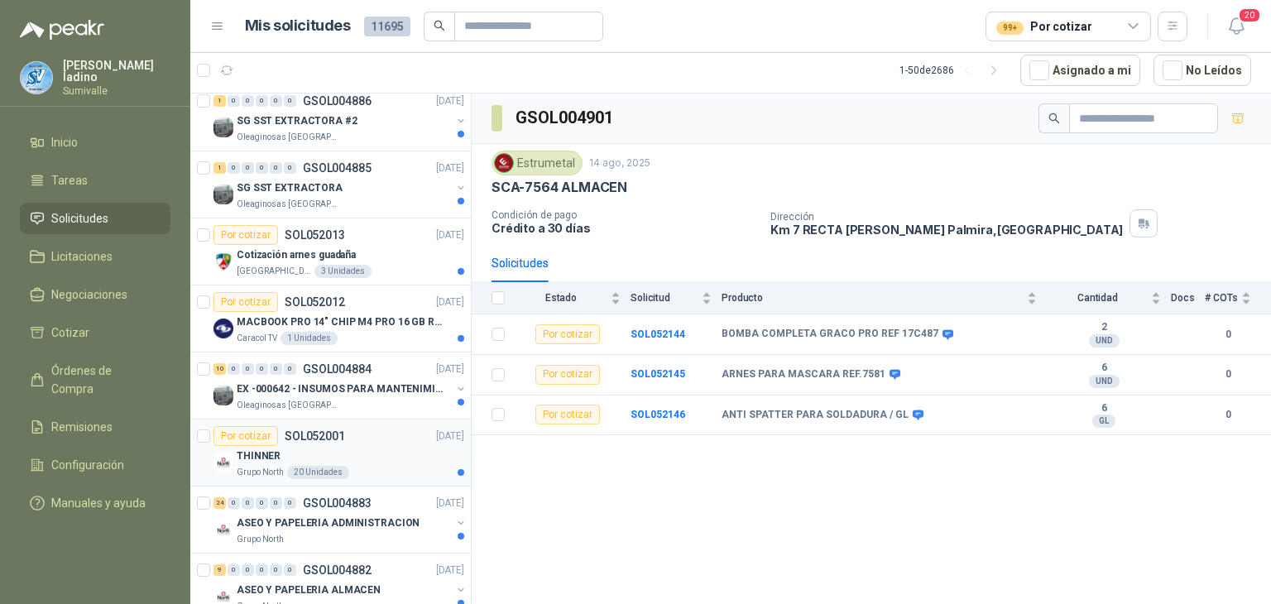
click at [401, 431] on div "Por cotizar SOL052001 [DATE]" at bounding box center [339, 436] width 251 height 20
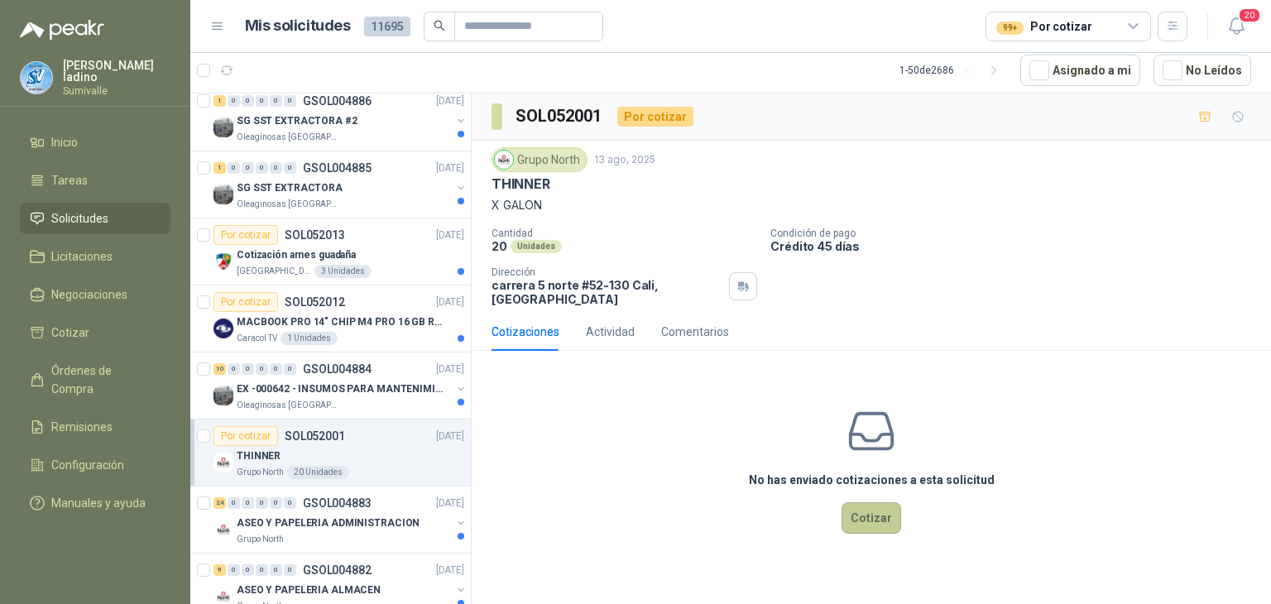
click at [883, 521] on button "Cotizar" at bounding box center [872, 517] width 60 height 31
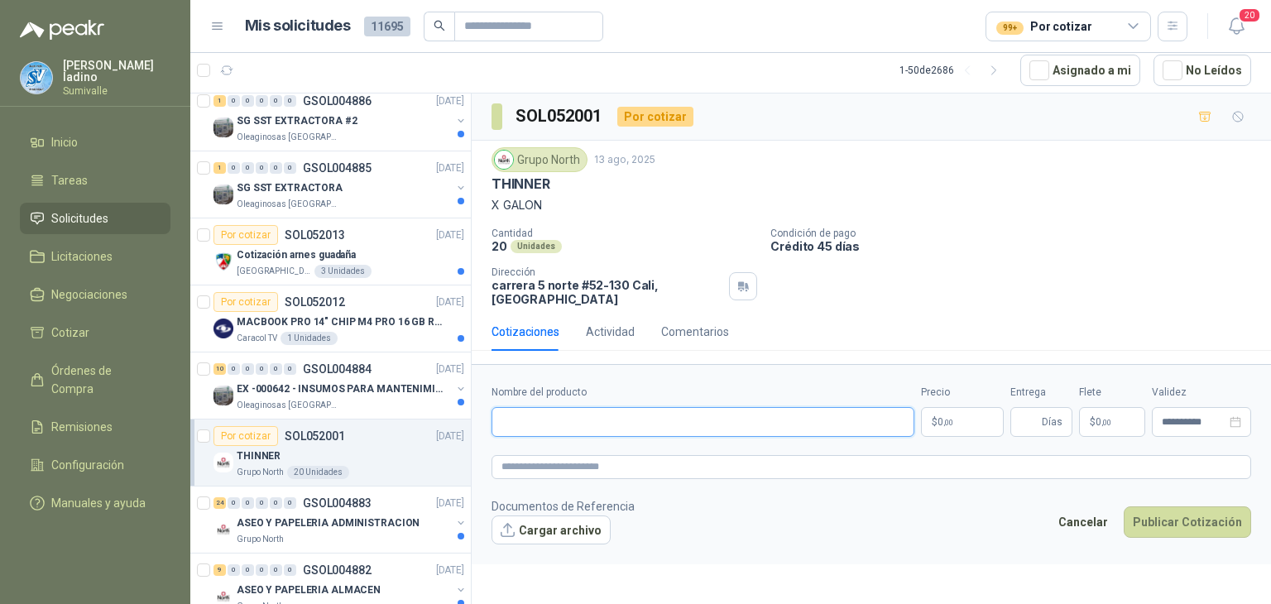
click at [766, 423] on input "Nombre del producto" at bounding box center [703, 422] width 423 height 30
click at [1165, 34] on button "button" at bounding box center [1173, 27] width 30 height 30
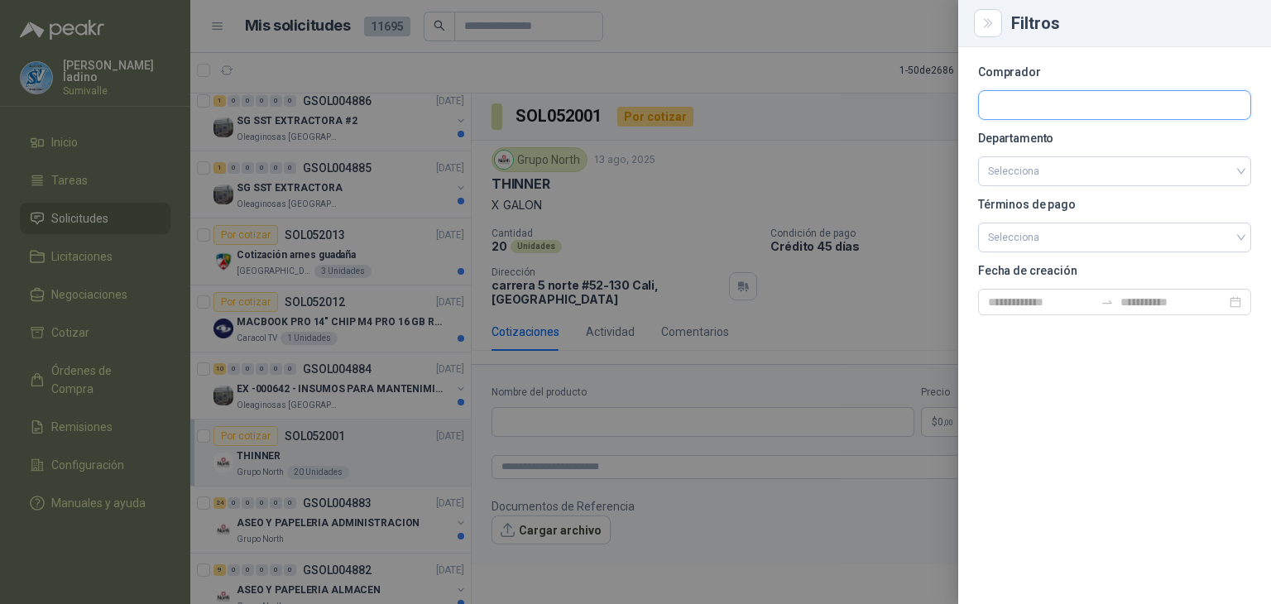
click at [1098, 98] on input "text" at bounding box center [1114, 105] width 271 height 28
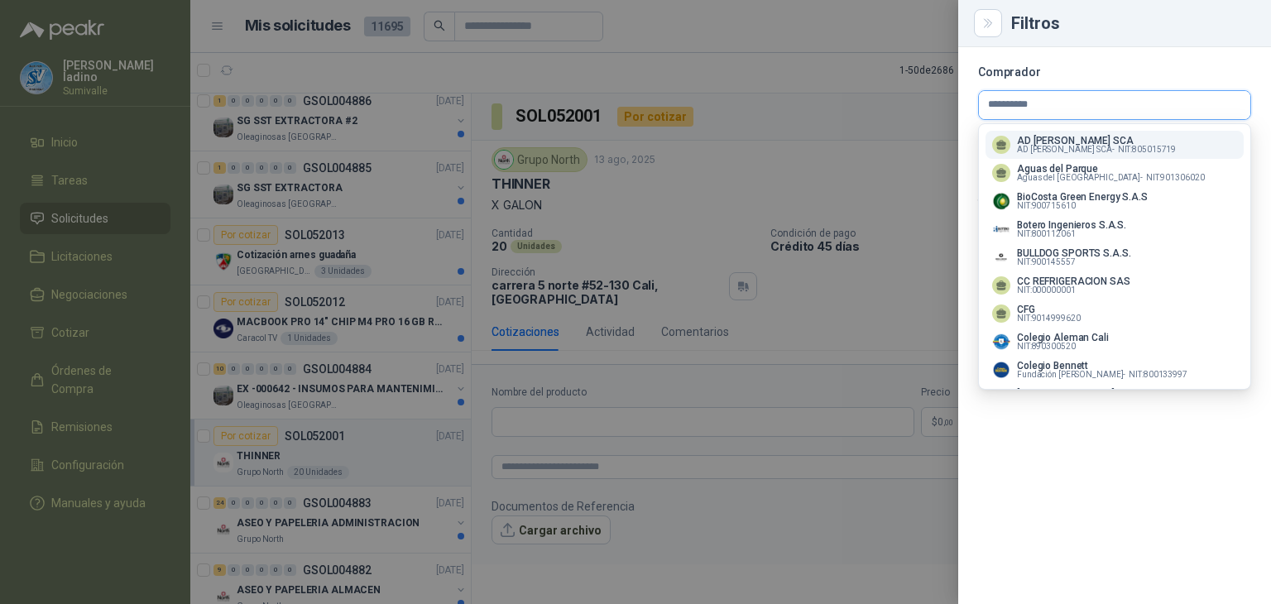
type input "**********"
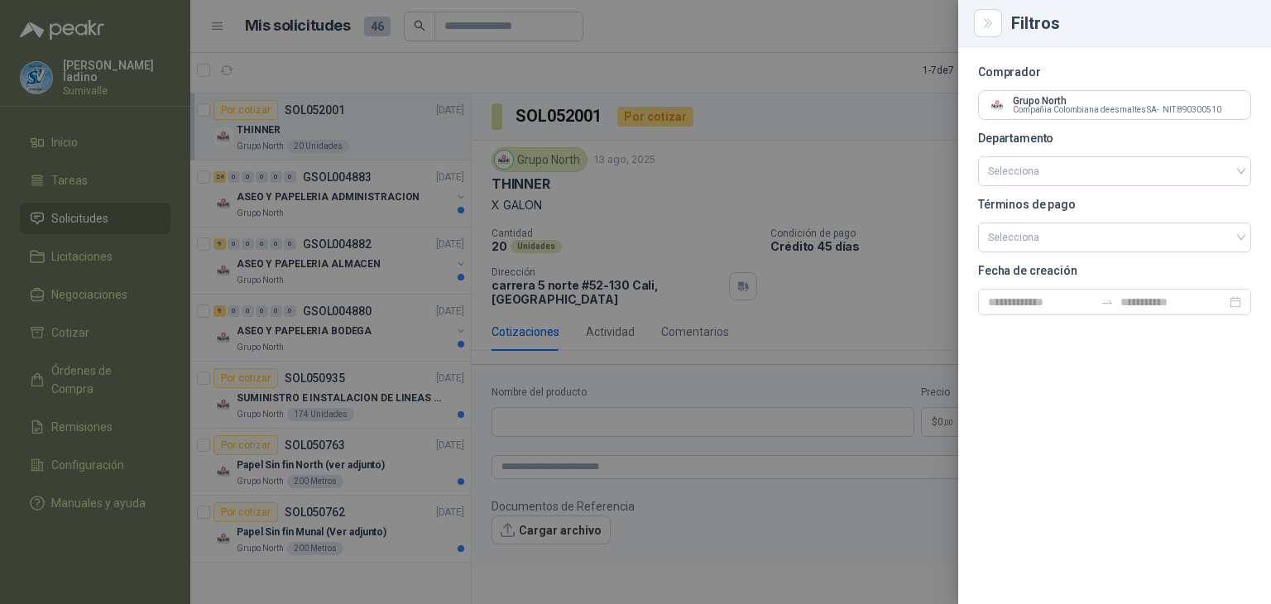
click at [640, 534] on div at bounding box center [635, 302] width 1271 height 604
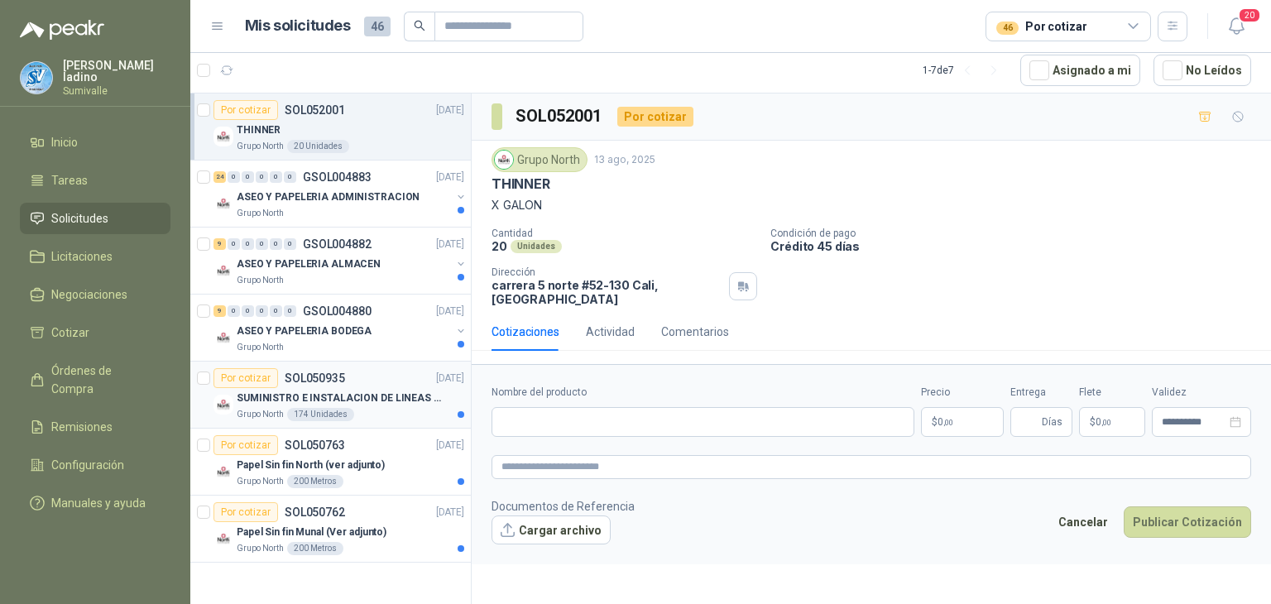
click at [385, 400] on p "SUMINISTRO E INSTALACION DE LINEAS DE VIDA" at bounding box center [340, 399] width 206 height 16
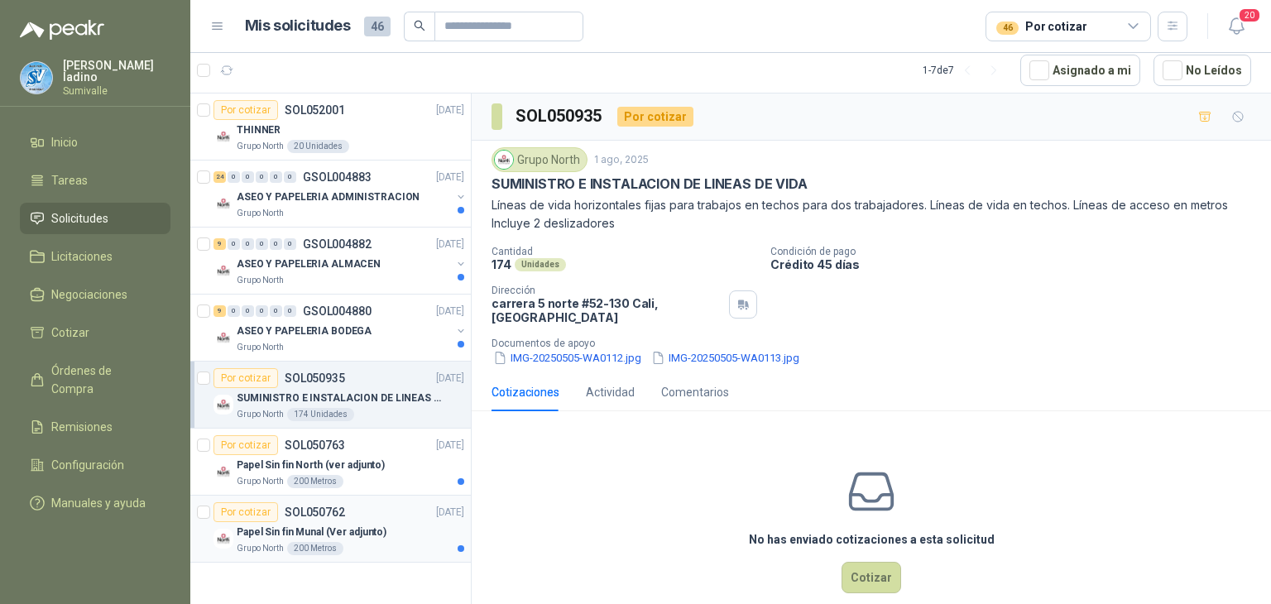
click at [365, 529] on p "Papel Sin fin Munal (Ver adjunto)" at bounding box center [312, 533] width 150 height 16
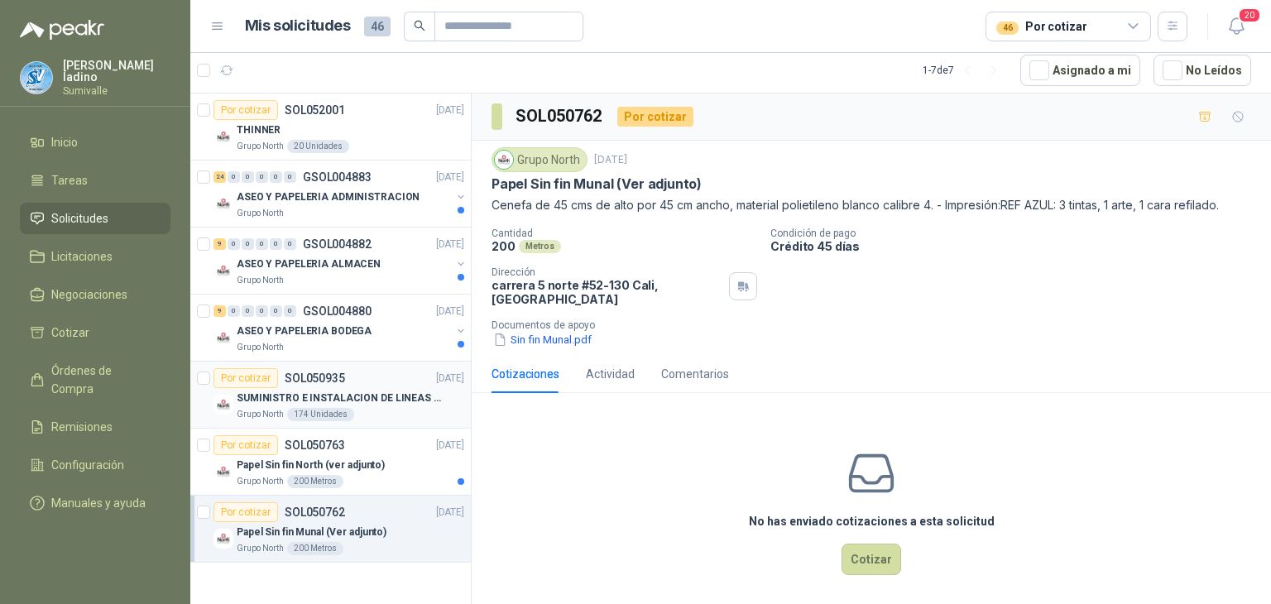
click at [371, 400] on p "SUMINISTRO E INSTALACION DE LINEAS DE VIDA" at bounding box center [340, 399] width 206 height 16
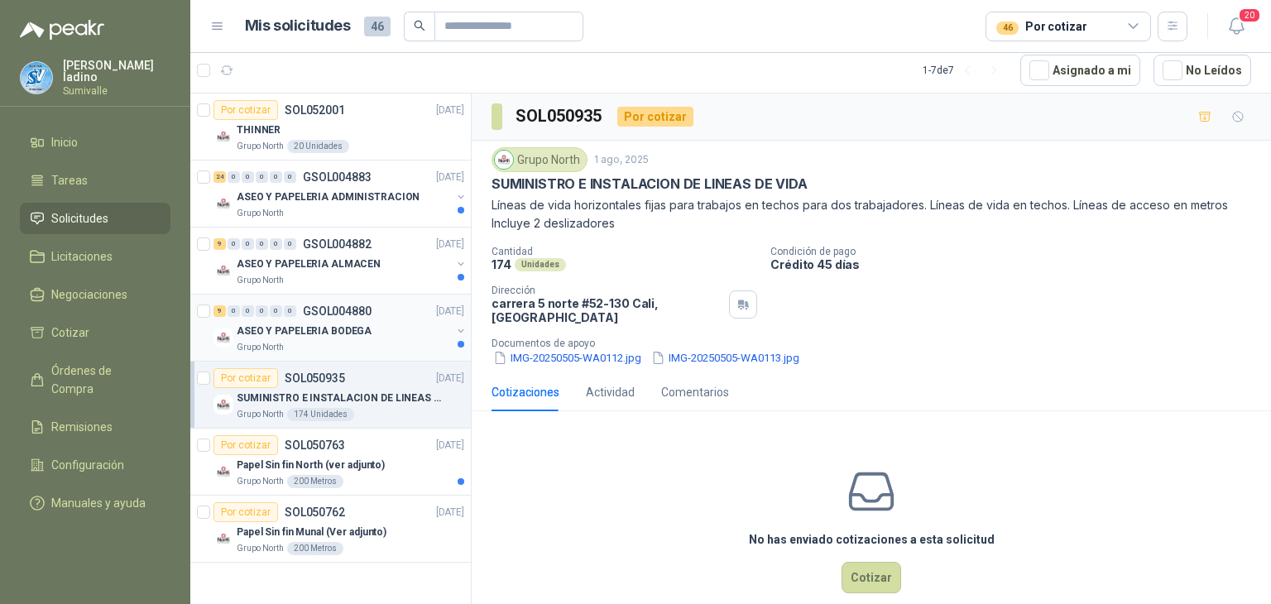
click at [392, 341] on div "Grupo North" at bounding box center [344, 347] width 214 height 13
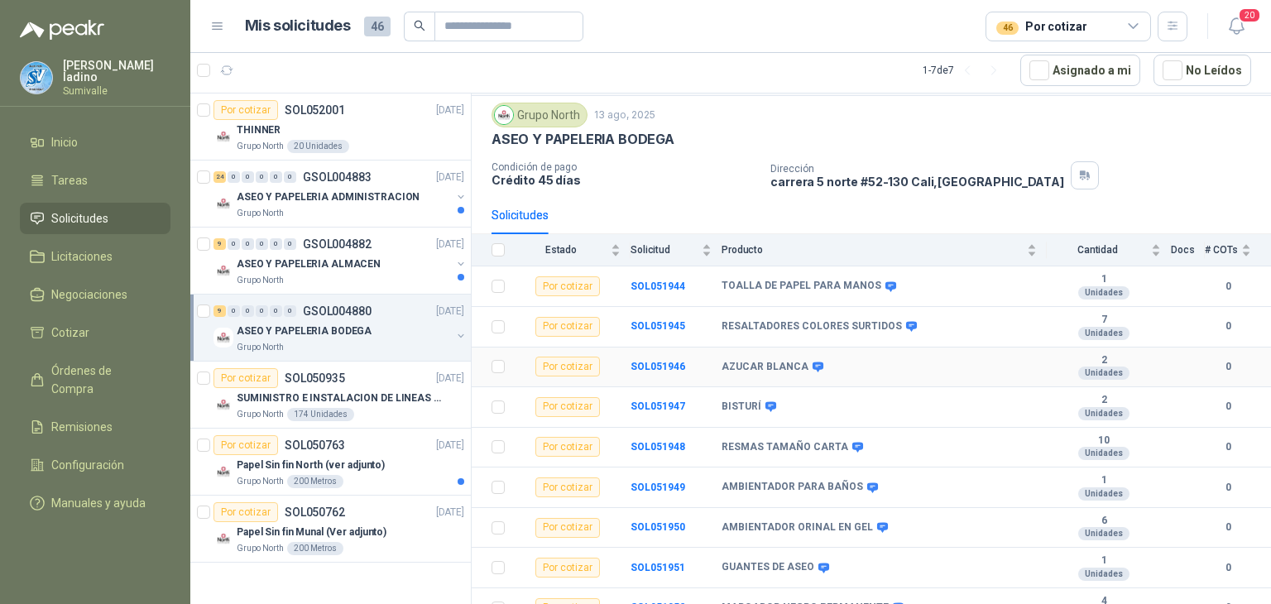
scroll to position [70, 0]
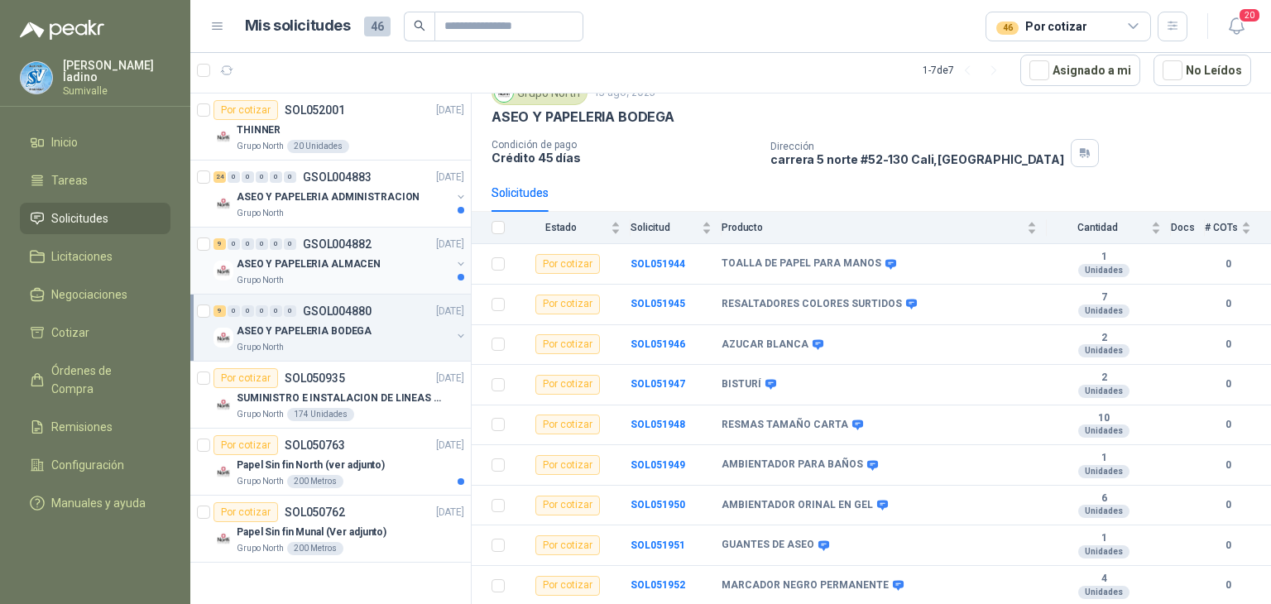
click at [382, 271] on div "ASEO Y PAPELERIA ALMACEN" at bounding box center [344, 264] width 214 height 20
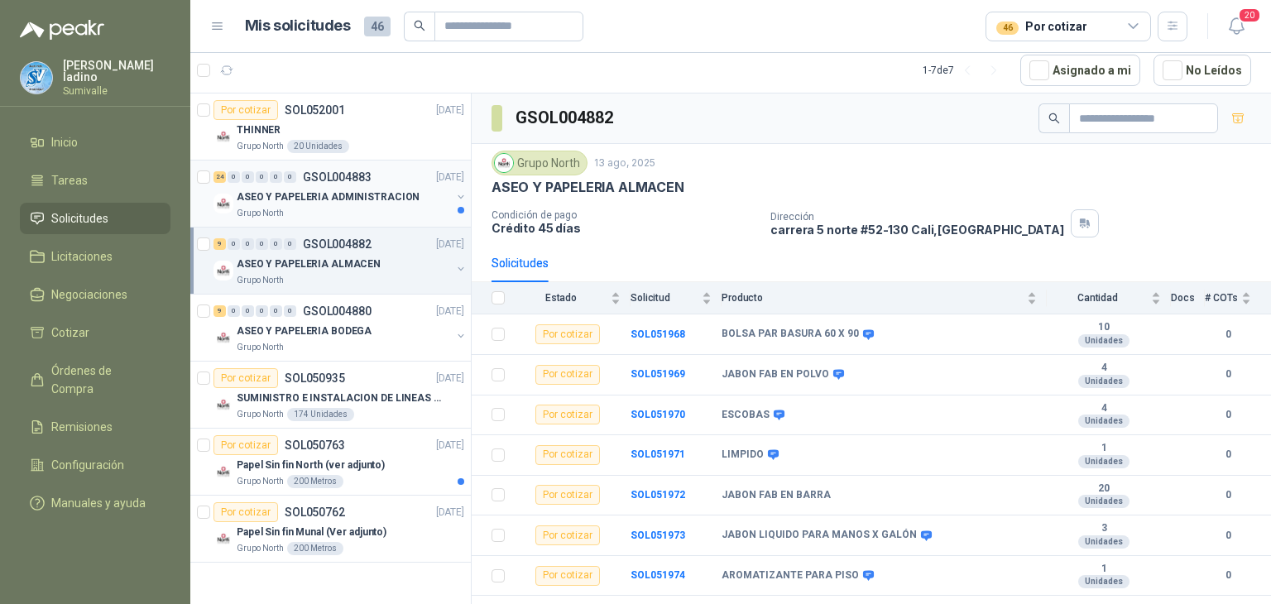
click at [408, 208] on div "Grupo North" at bounding box center [344, 213] width 214 height 13
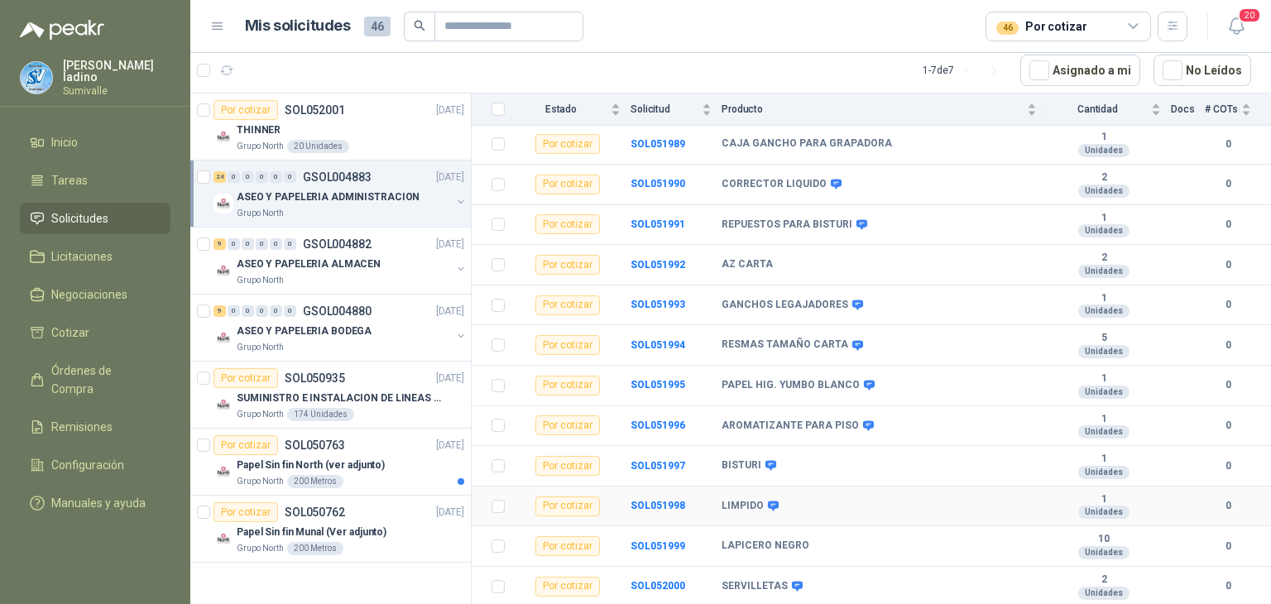
scroll to position [674, 0]
click at [381, 140] on div "Grupo North 20 Unidades" at bounding box center [351, 146] width 228 height 13
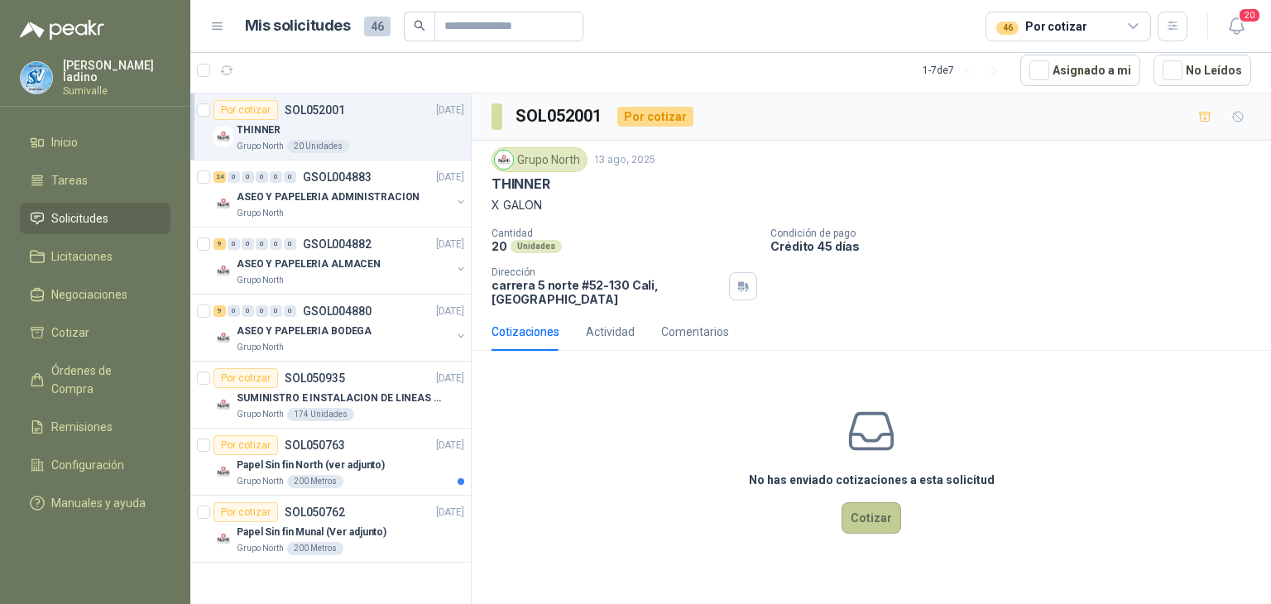
click at [867, 507] on button "Cotizar" at bounding box center [872, 517] width 60 height 31
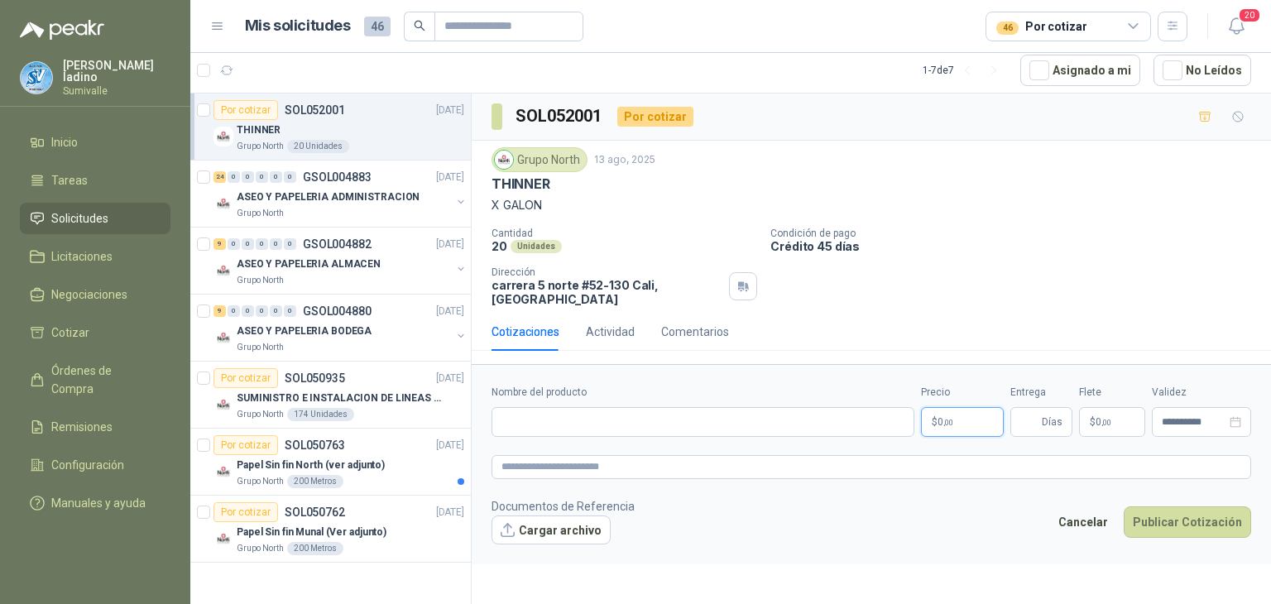
click at [970, 411] on p "$ 0 ,00" at bounding box center [962, 422] width 83 height 30
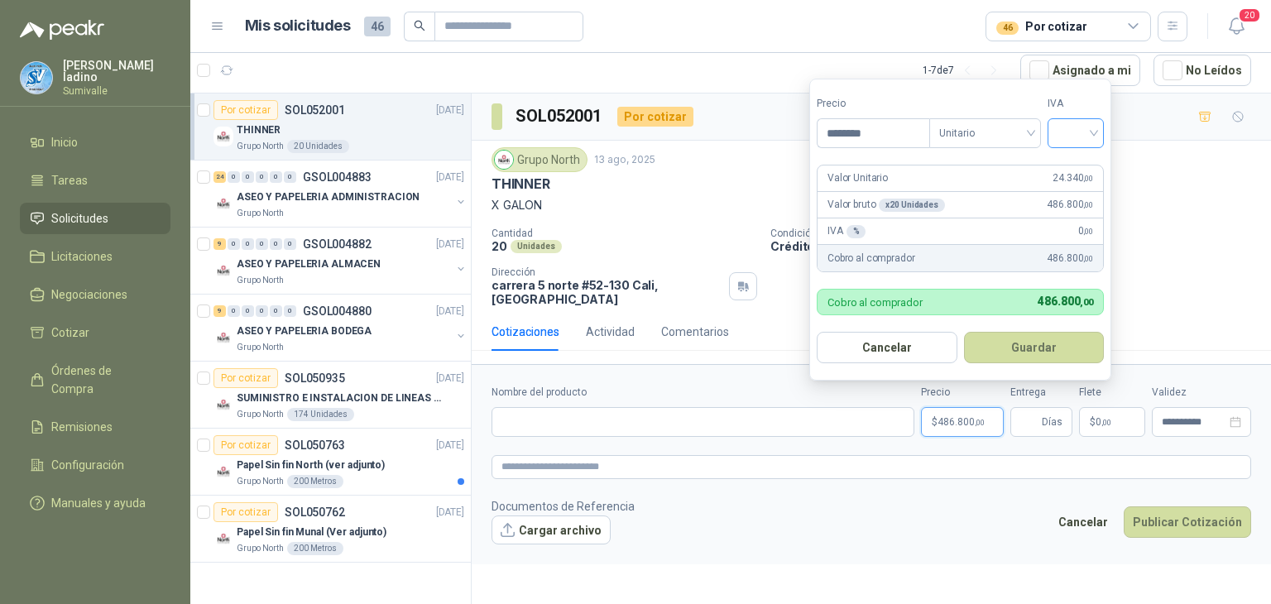
type input "********"
click at [1087, 140] on input "search" at bounding box center [1076, 131] width 36 height 25
click at [1081, 166] on div "19%" at bounding box center [1079, 168] width 31 height 18
click at [599, 412] on input "Nombre del producto" at bounding box center [703, 422] width 423 height 30
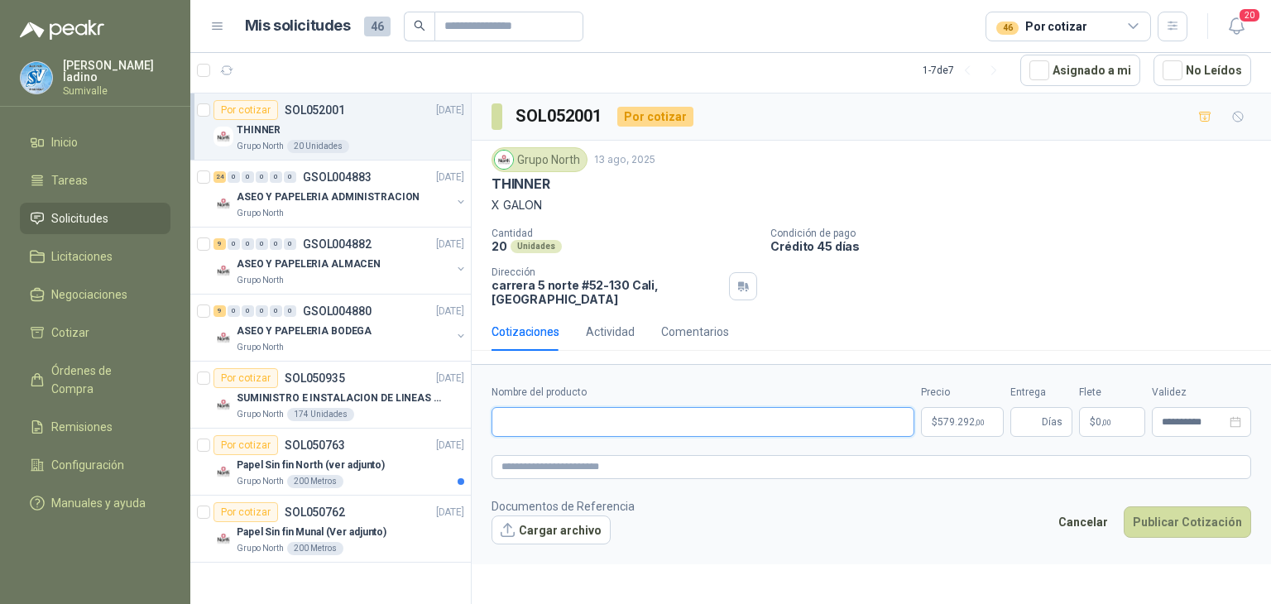
paste input "**********"
drag, startPoint x: 507, startPoint y: 416, endPoint x: 1271, endPoint y: 511, distance: 769.8
click at [1271, 511] on form "**********" at bounding box center [872, 464] width 800 height 200
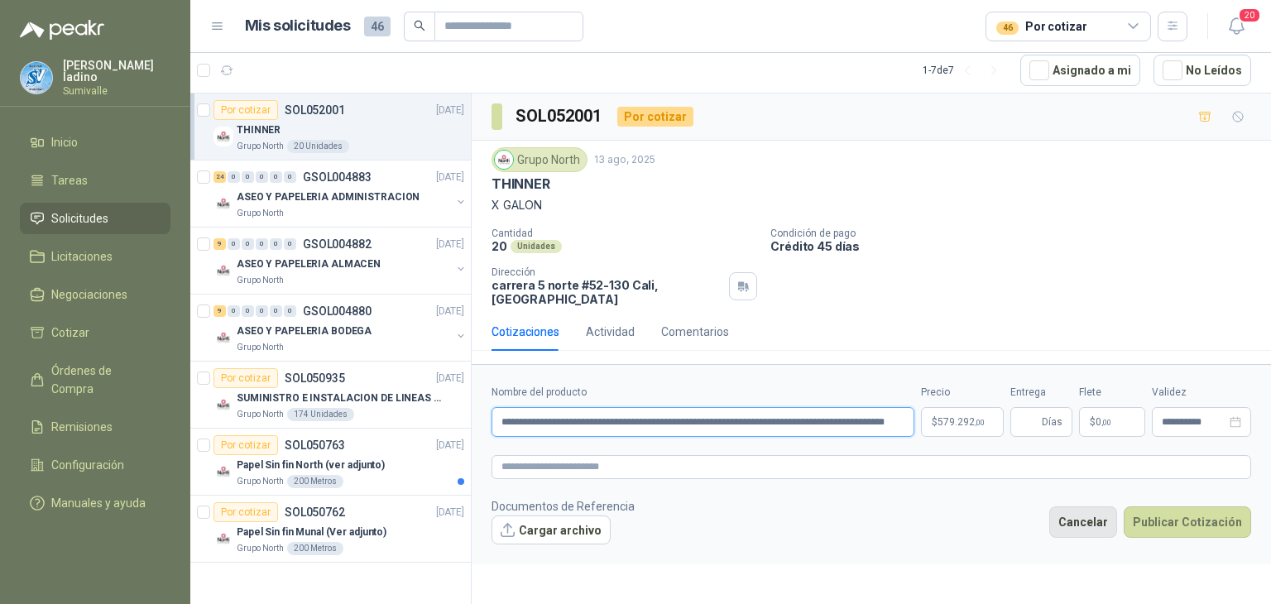
scroll to position [0, 0]
drag, startPoint x: 632, startPoint y: 422, endPoint x: 1271, endPoint y: 493, distance: 642.1
click at [1271, 493] on form "**********" at bounding box center [872, 464] width 800 height 200
type input "**********"
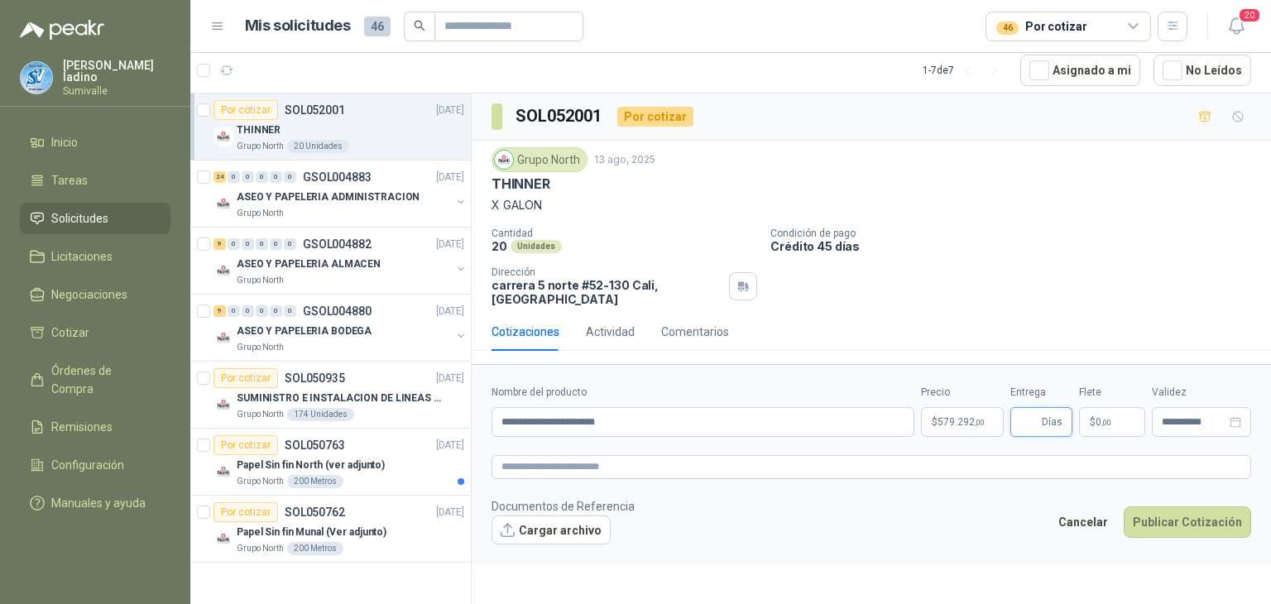
click at [1034, 420] on input "Entrega" at bounding box center [1030, 422] width 18 height 28
type input "*"
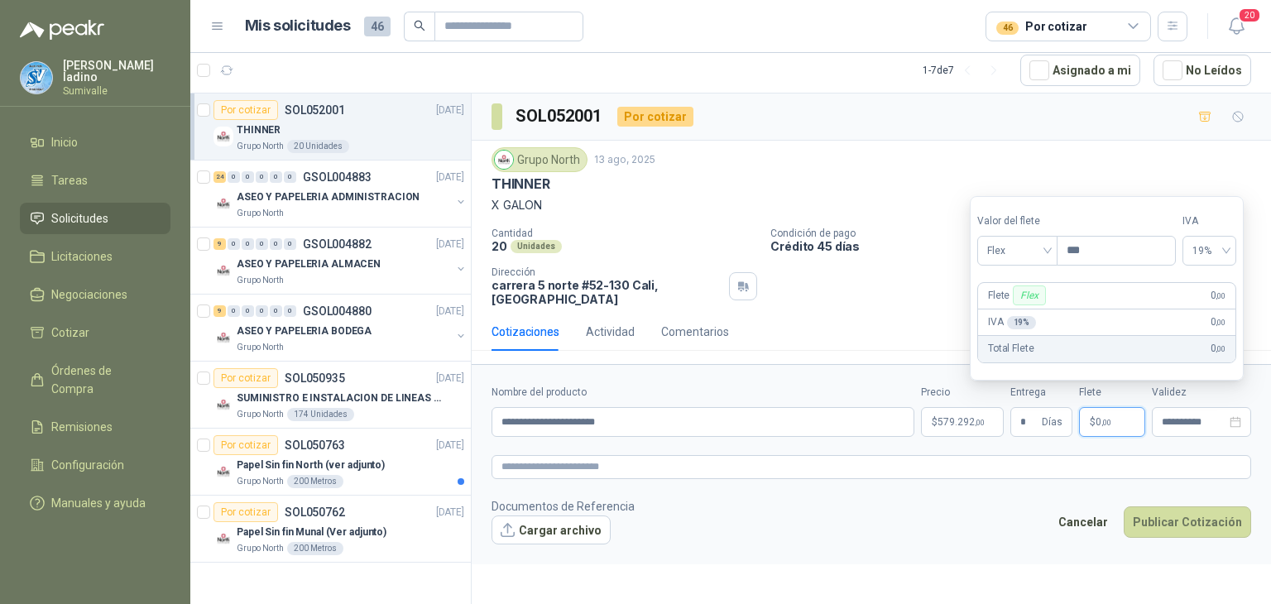
click at [1091, 422] on span "$" at bounding box center [1093, 422] width 6 height 10
click at [1048, 240] on span "Flex" at bounding box center [1017, 250] width 60 height 25
click at [1031, 305] on div "Incluido" at bounding box center [1020, 312] width 58 height 18
click at [1163, 527] on button "Publicar Cotización" at bounding box center [1187, 522] width 127 height 31
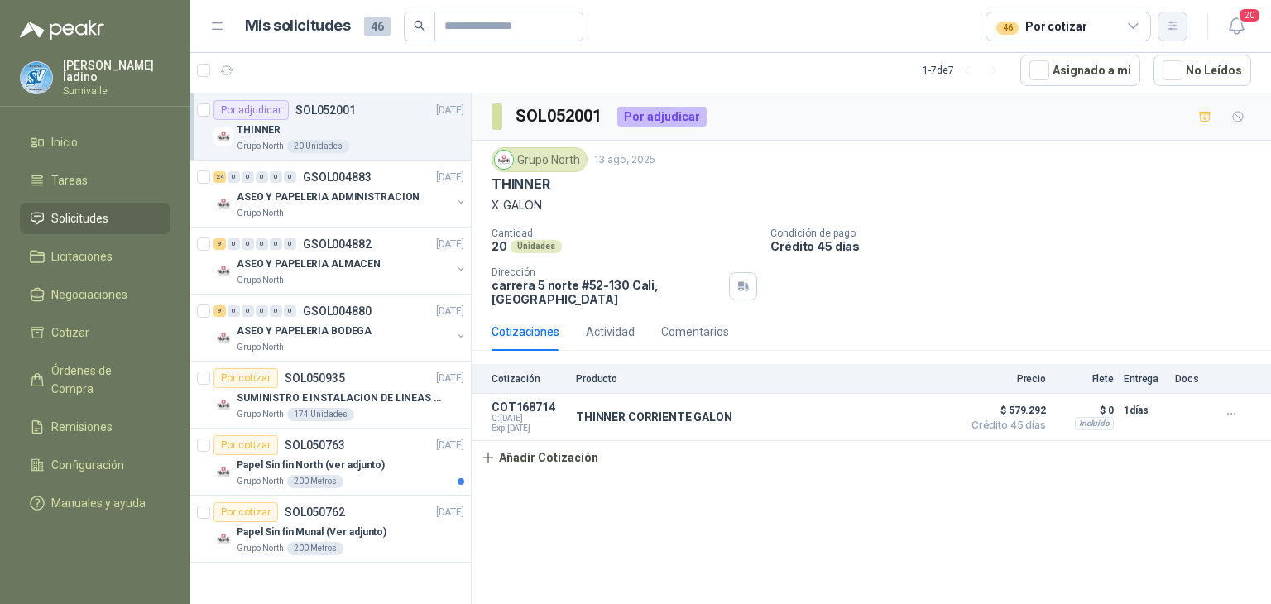
click at [1185, 31] on button "button" at bounding box center [1173, 27] width 30 height 30
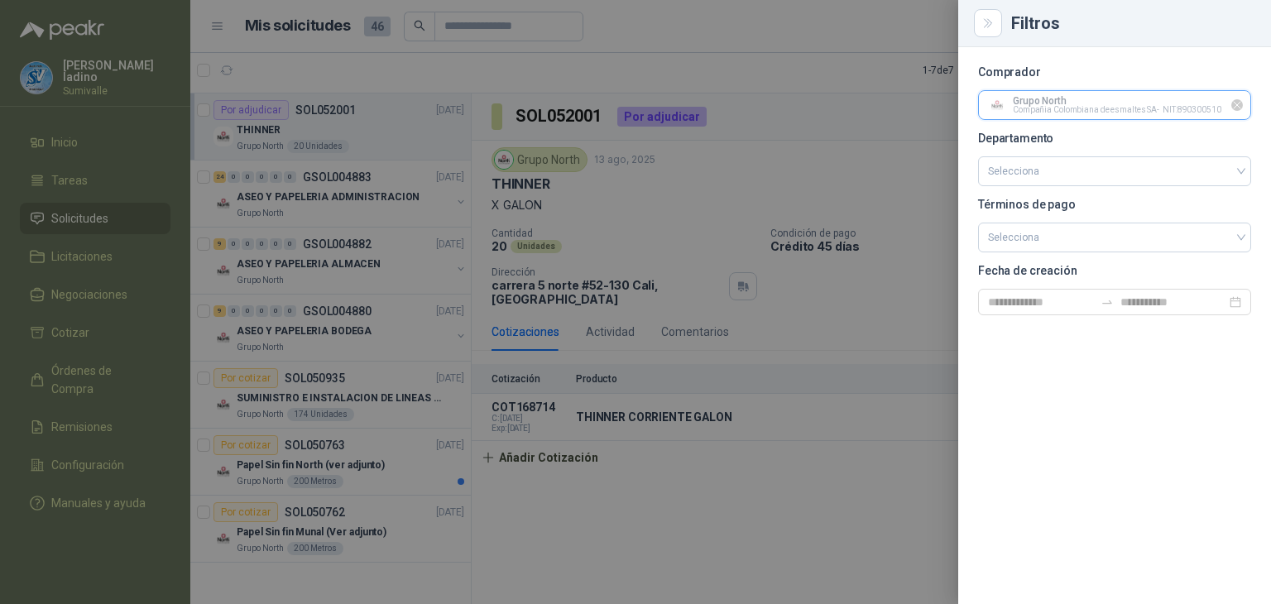
click at [1157, 113] on input "text" at bounding box center [1114, 105] width 271 height 28
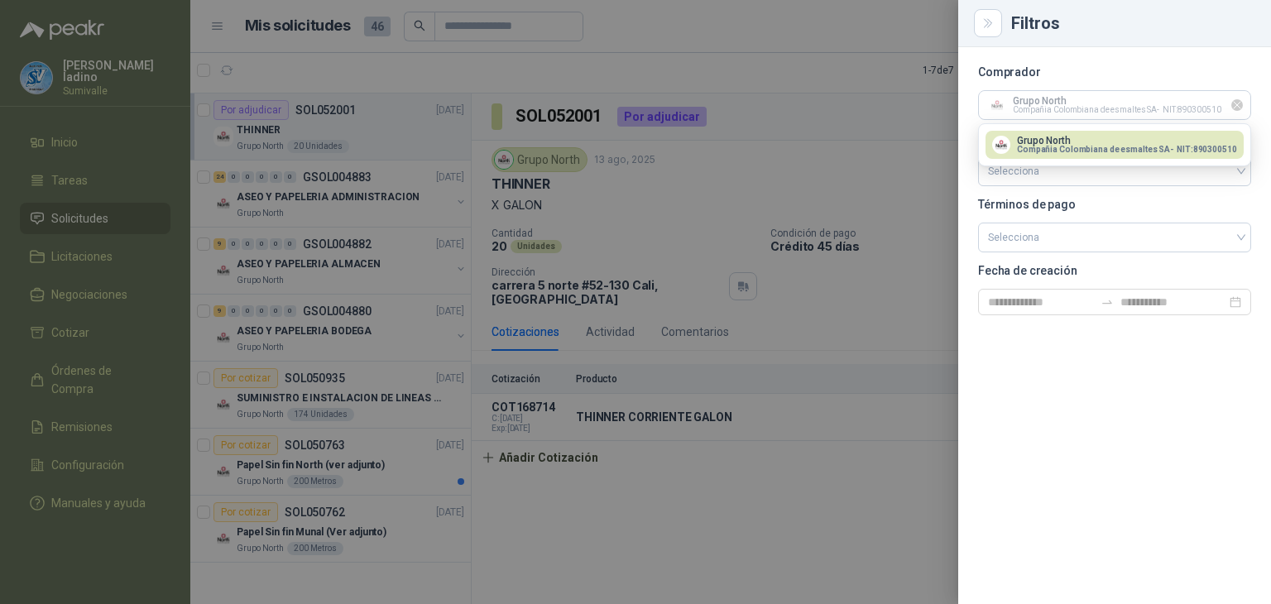
click at [1238, 105] on icon "Limpiar" at bounding box center [1238, 106] width 14 height 14
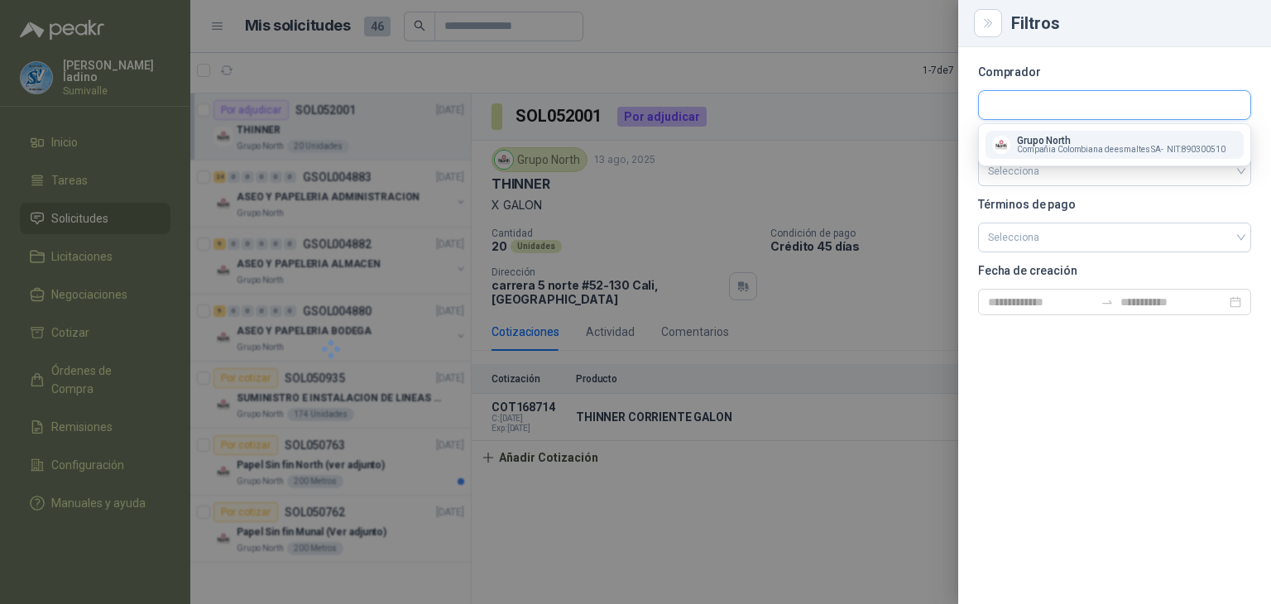
click at [1101, 107] on input "text" at bounding box center [1114, 105] width 271 height 28
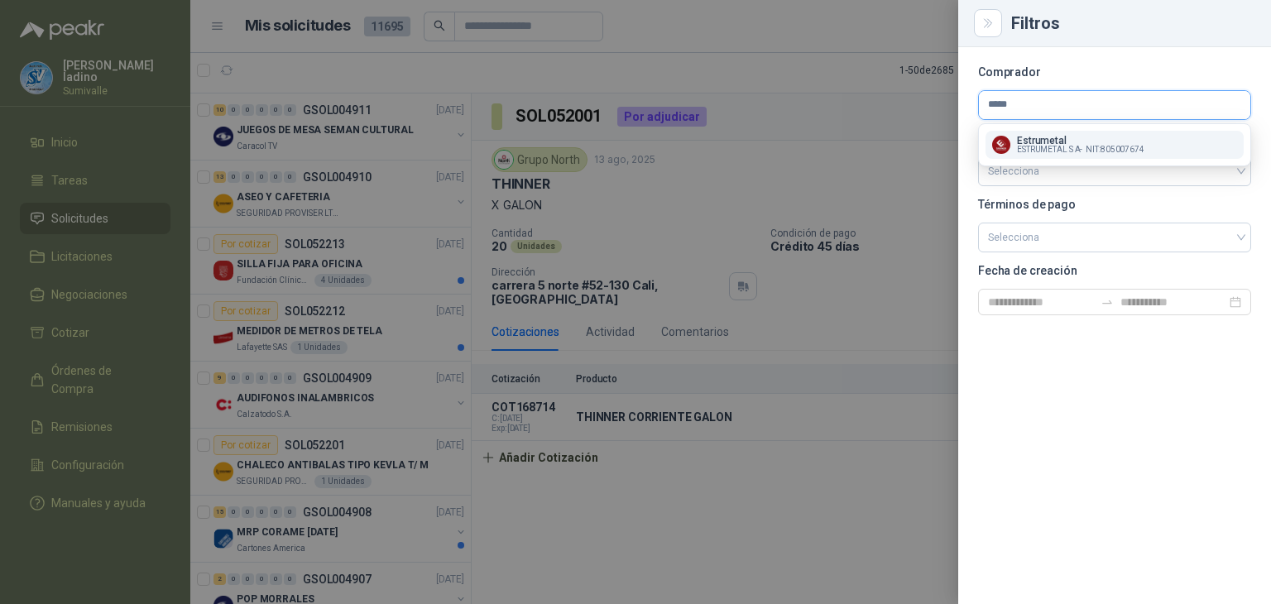
type input "*****"
click at [1079, 148] on span "ESTRUMETAL S A -" at bounding box center [1049, 150] width 65 height 8
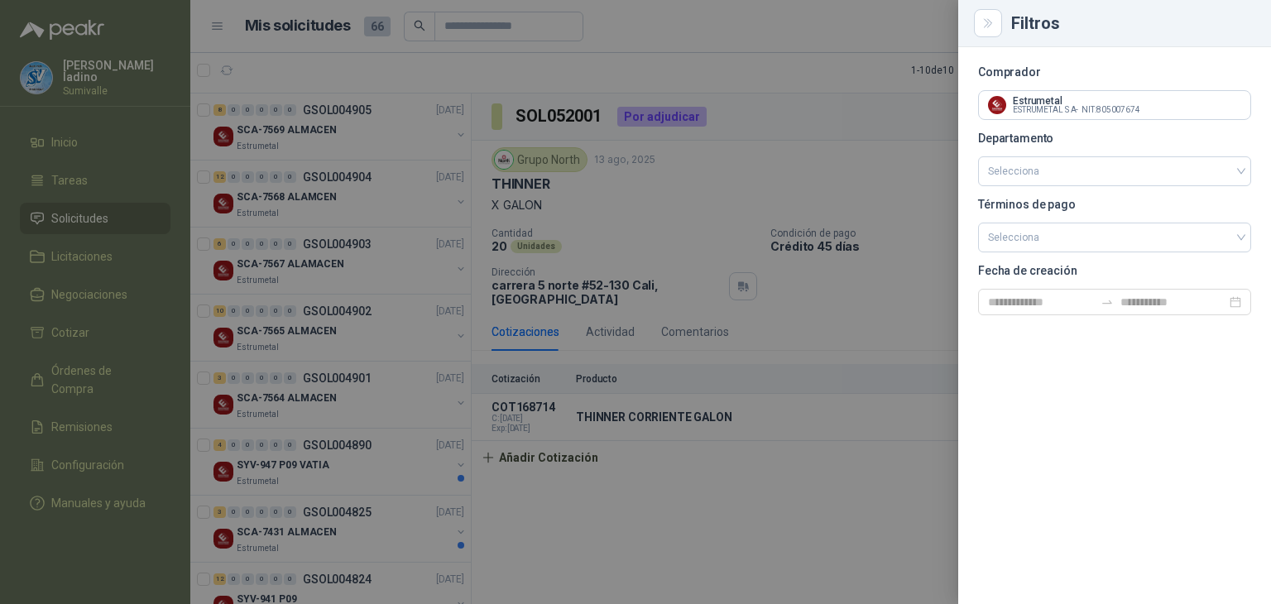
click at [1063, 502] on div "Comprador Estrumetal ESTRUMETAL S A - NIT : 805007674 Departamento Selecciona T…" at bounding box center [1115, 325] width 313 height 557
click at [838, 441] on div at bounding box center [635, 302] width 1271 height 604
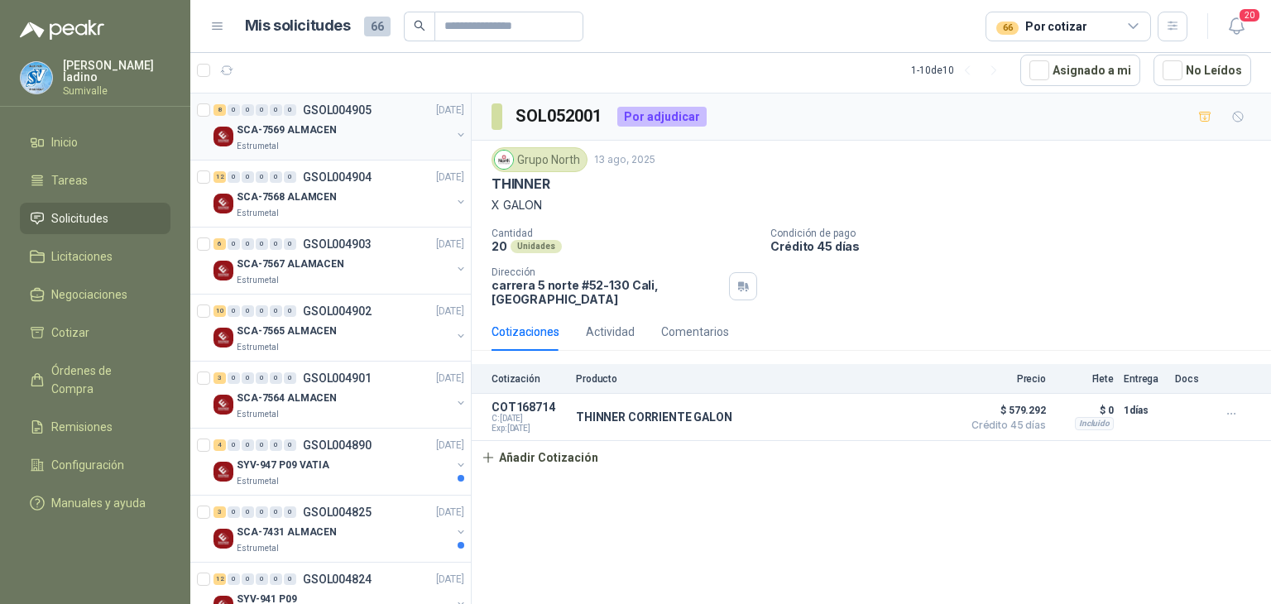
click at [377, 121] on div "SCA-7569 ALMACEN" at bounding box center [344, 130] width 214 height 20
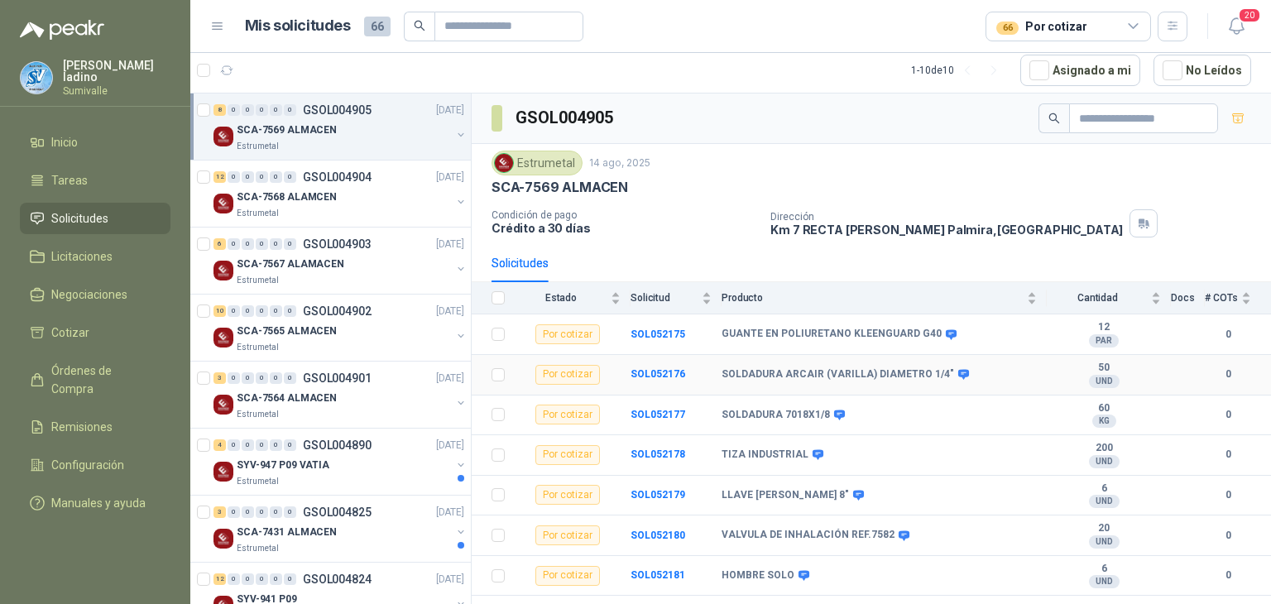
scroll to position [30, 0]
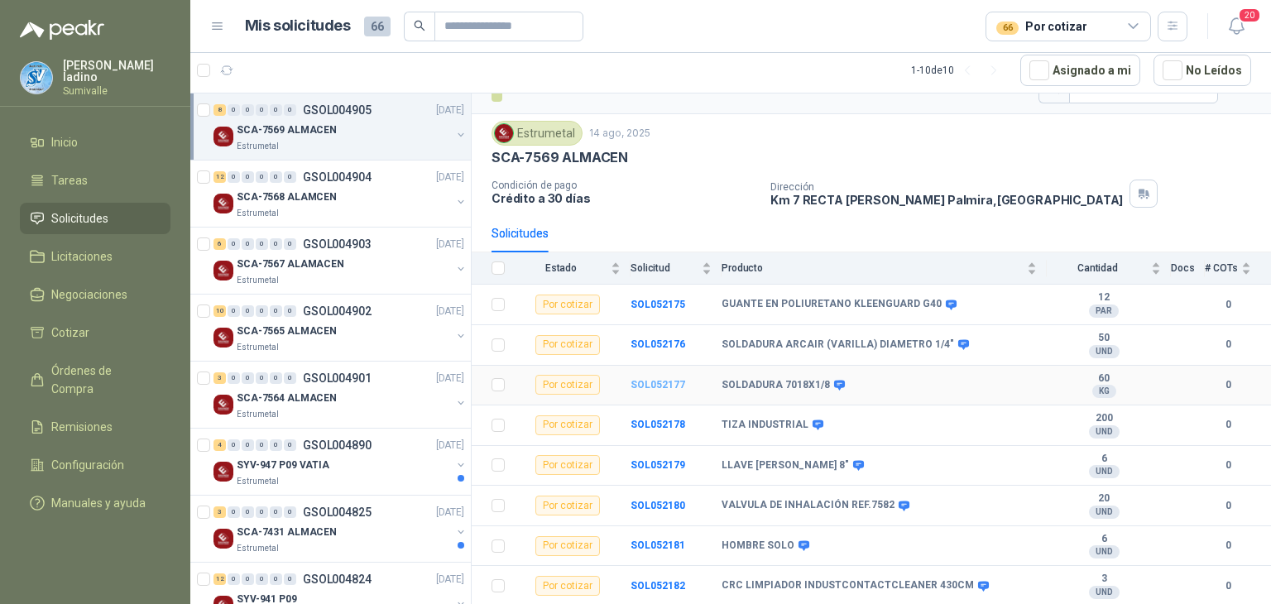
click at [656, 380] on b "SOL052177" at bounding box center [658, 385] width 55 height 12
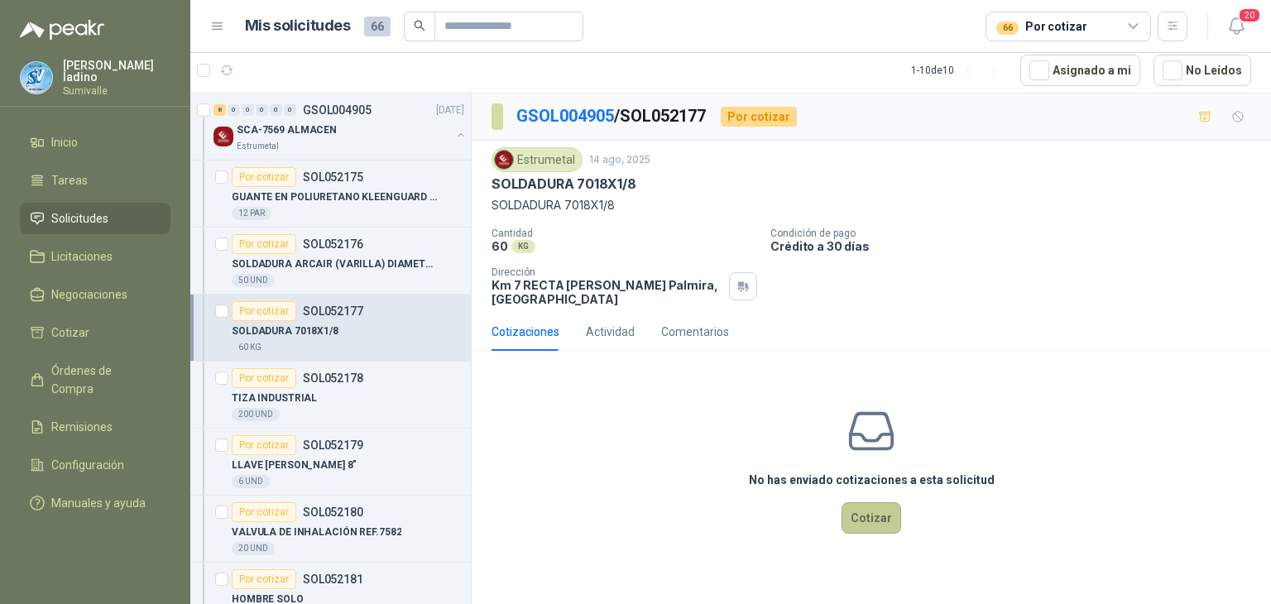
click at [856, 514] on button "Cotizar" at bounding box center [872, 517] width 60 height 31
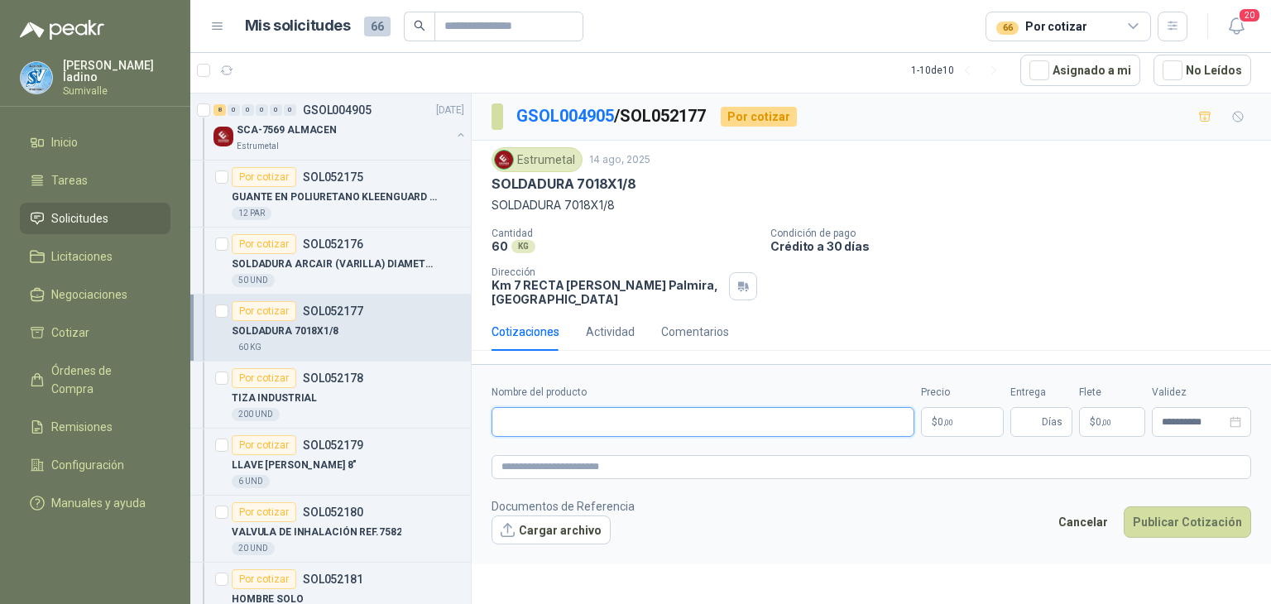
click at [814, 422] on input "Nombre del producto" at bounding box center [703, 422] width 423 height 30
paste input "**********"
type input "**********"
click at [943, 423] on body "[PERSON_NAME] Sumivalle Inicio Tareas Solicitudes Licitaciones Negociaciones Co…" at bounding box center [635, 302] width 1271 height 604
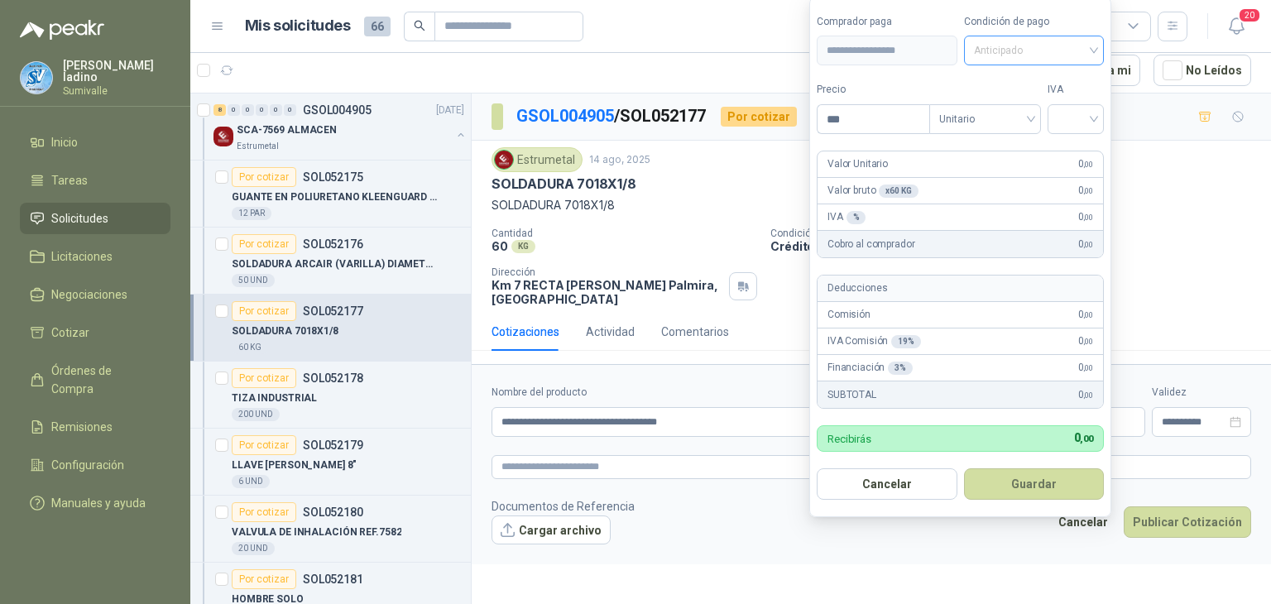
click at [1018, 50] on span "Anticipado" at bounding box center [1034, 50] width 121 height 25
click at [1014, 112] on div "Crédito a 30 días" at bounding box center [1037, 112] width 116 height 18
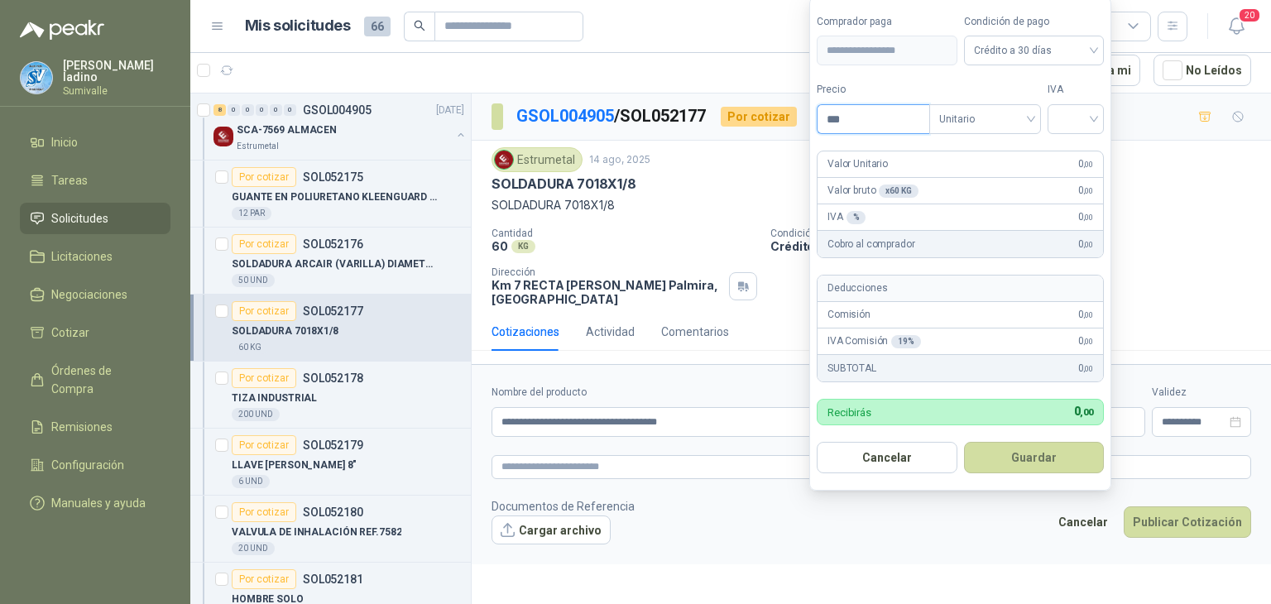
drag, startPoint x: 898, startPoint y: 124, endPoint x: 557, endPoint y: 133, distance: 341.1
click at [557, 133] on body "[PERSON_NAME] Sumivalle Inicio Tareas Solicitudes Licitaciones Negociaciones Co…" at bounding box center [635, 302] width 1271 height 604
type input "********"
click at [1026, 458] on button "Guardar" at bounding box center [1037, 457] width 142 height 31
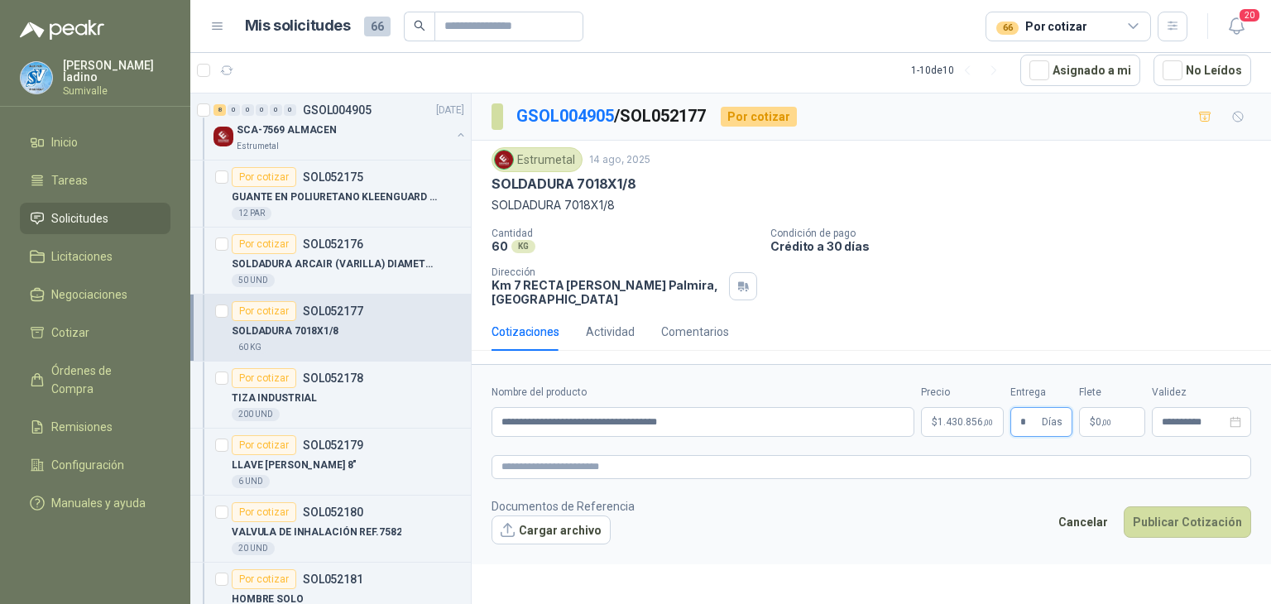
type input "*"
click at [1103, 420] on span ",00" at bounding box center [1107, 422] width 10 height 9
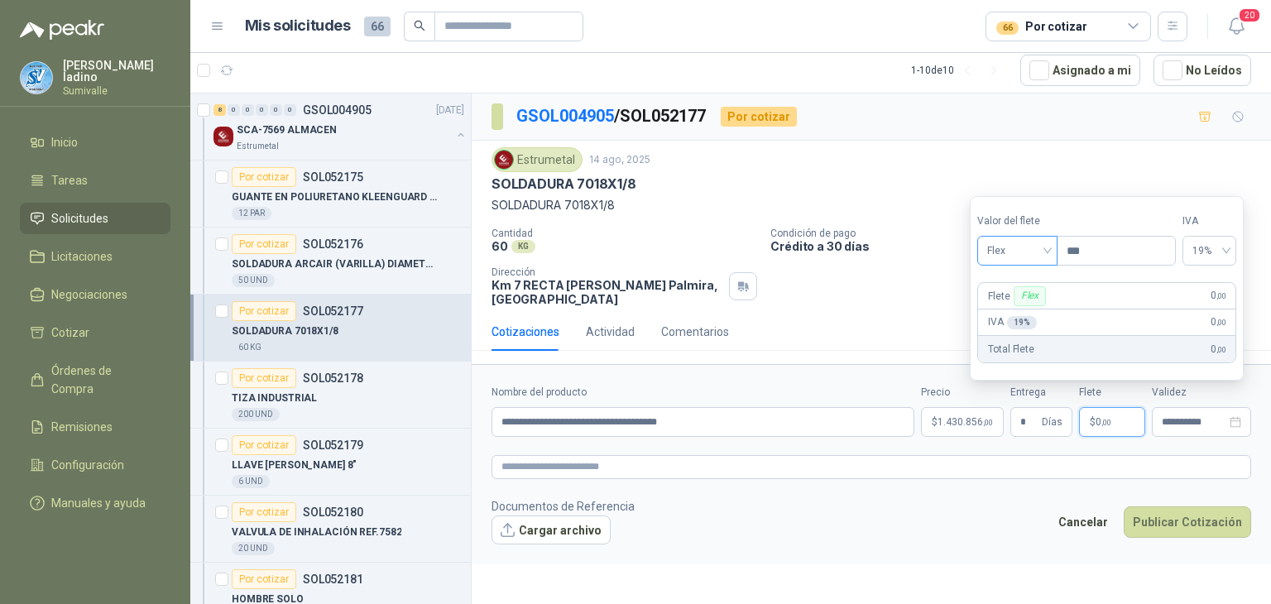
click at [1021, 249] on span "Flex" at bounding box center [1017, 250] width 60 height 25
click at [1020, 315] on div "Incluido" at bounding box center [1020, 312] width 58 height 18
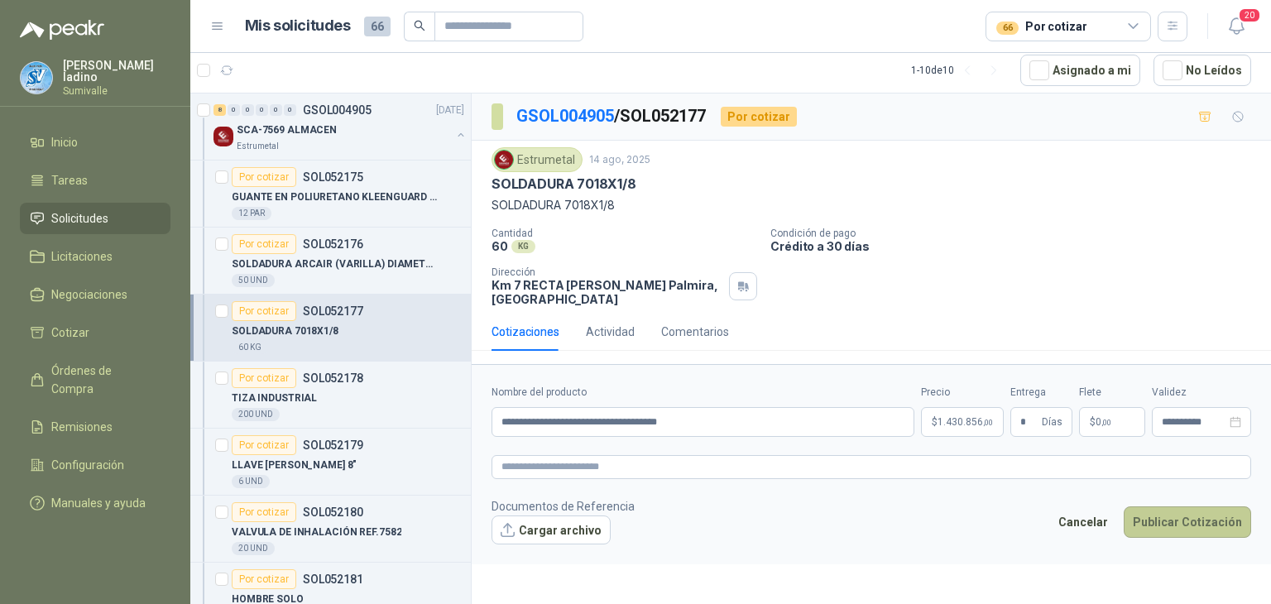
click at [1169, 521] on button "Publicar Cotización" at bounding box center [1187, 522] width 127 height 31
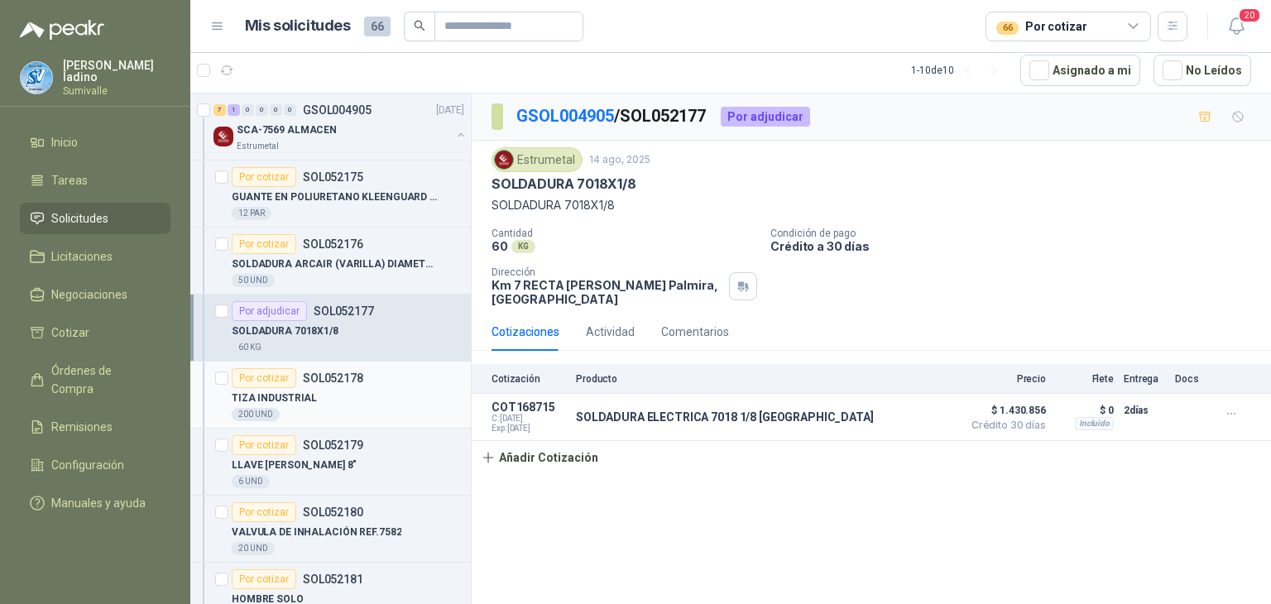
click at [369, 398] on div "TIZA INDUSTRIAL" at bounding box center [348, 398] width 233 height 20
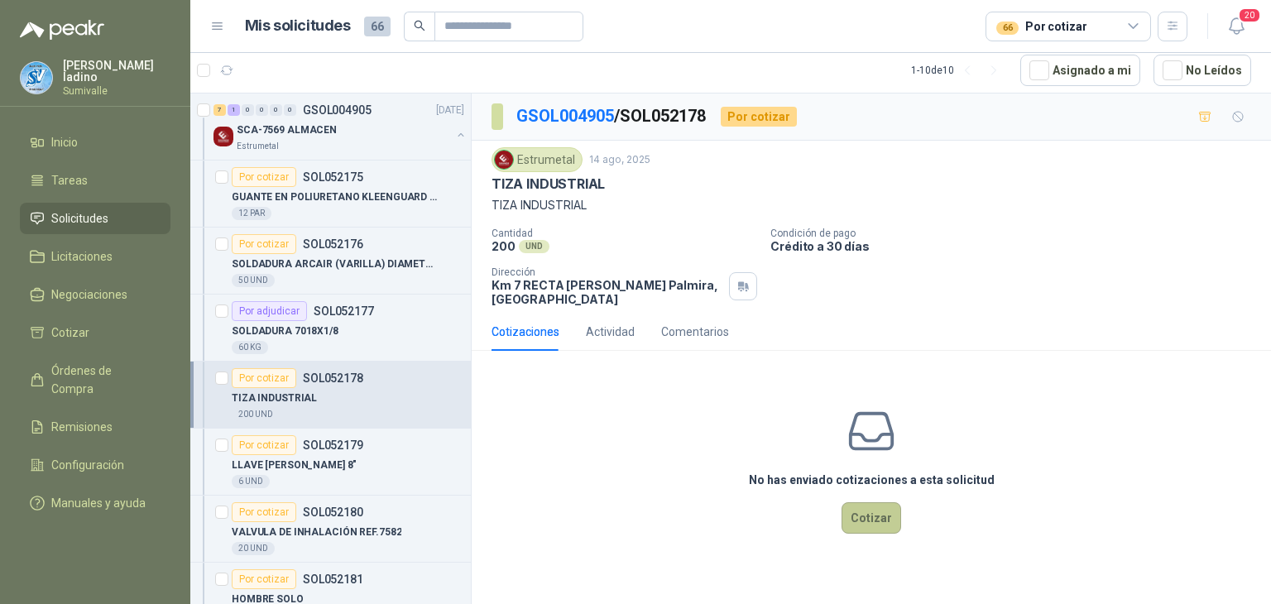
click at [858, 527] on button "Cotizar" at bounding box center [872, 517] width 60 height 31
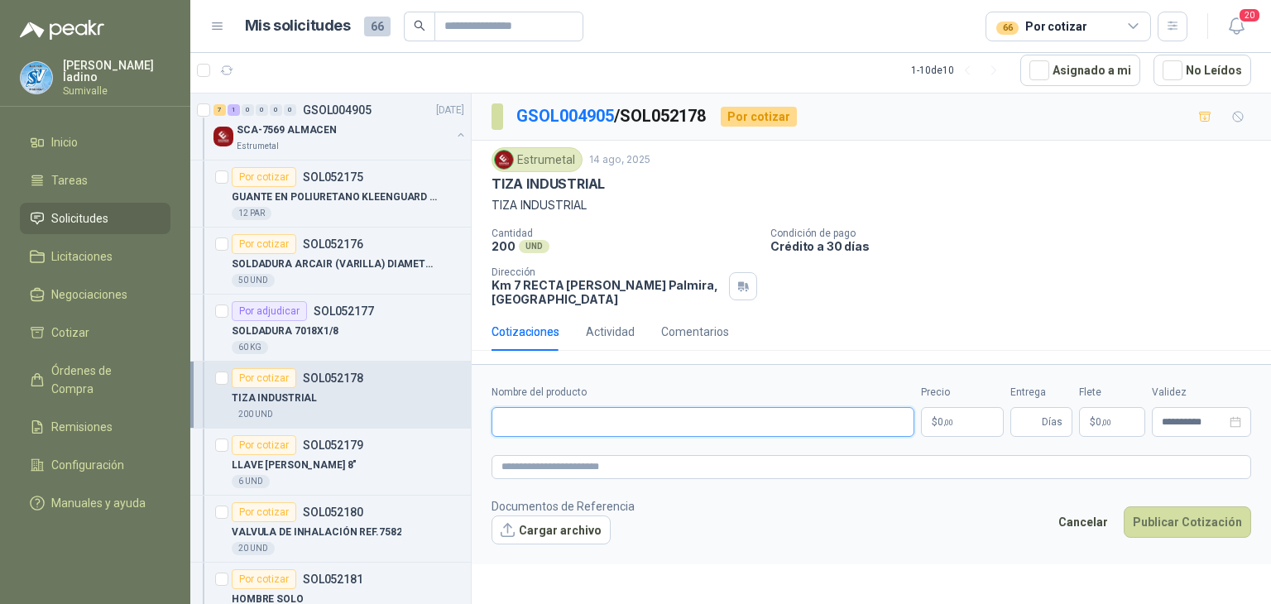
click at [547, 425] on input "Nombre del producto" at bounding box center [703, 422] width 423 height 30
paste input "**********"
type input "**********"
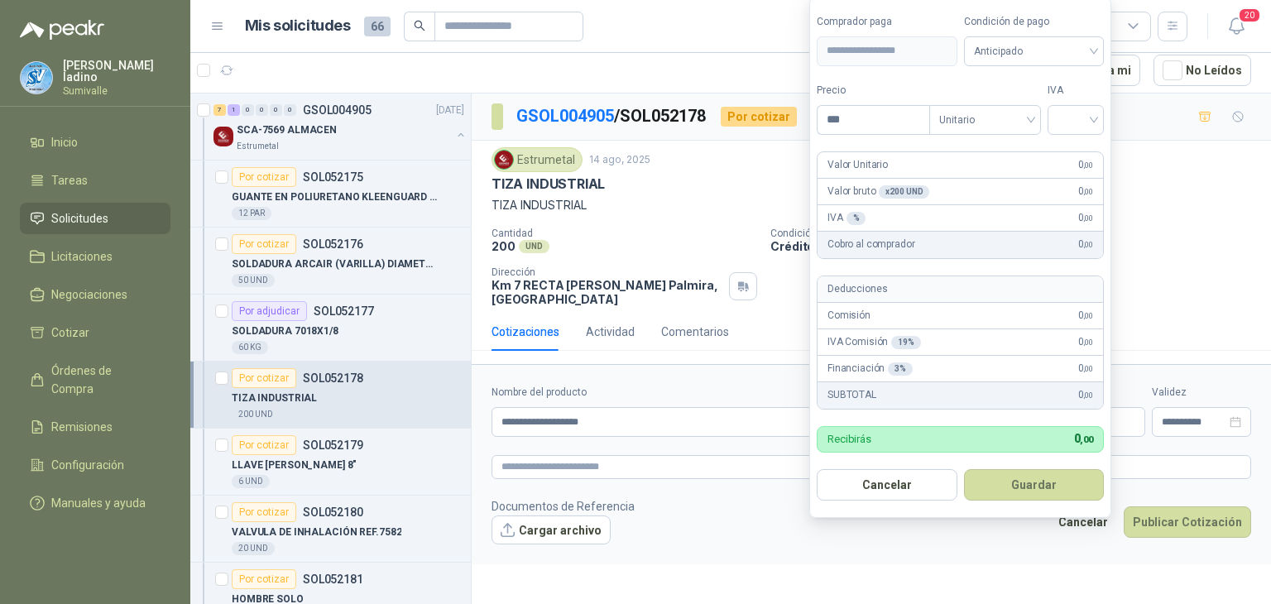
click at [934, 423] on body "[PERSON_NAME] Sumivalle Inicio Tareas Solicitudes Licitaciones Negociaciones Co…" at bounding box center [635, 302] width 1271 height 604
click at [983, 41] on span "Anticipado" at bounding box center [1034, 50] width 121 height 25
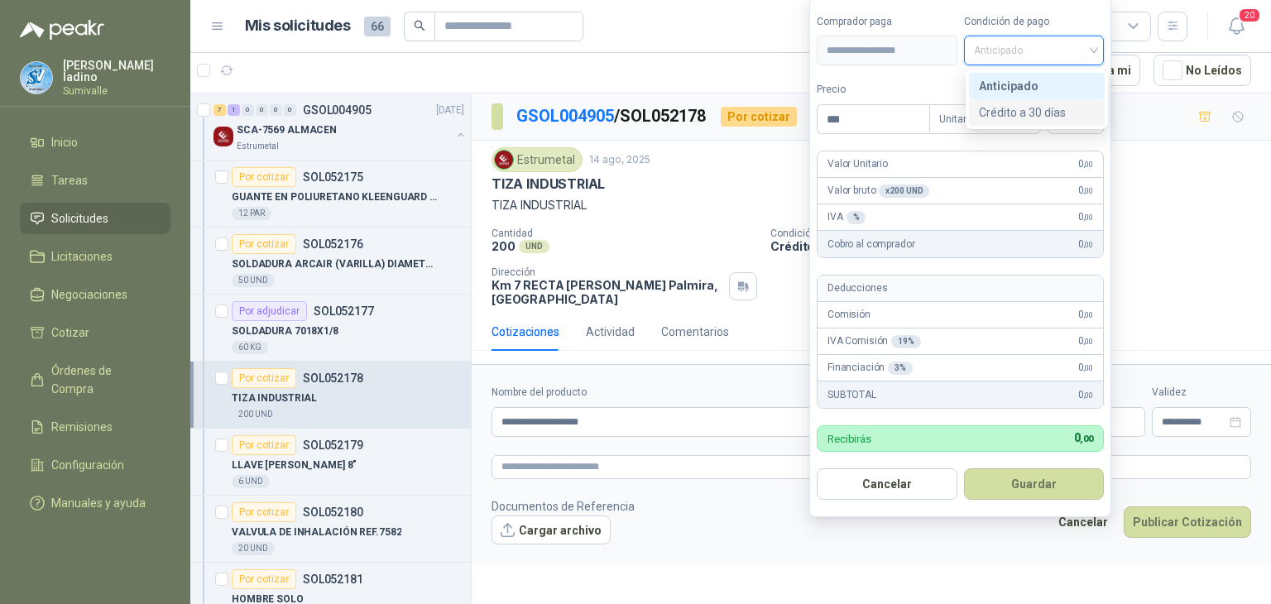
click at [1044, 110] on div "Crédito a 30 días" at bounding box center [1037, 112] width 116 height 18
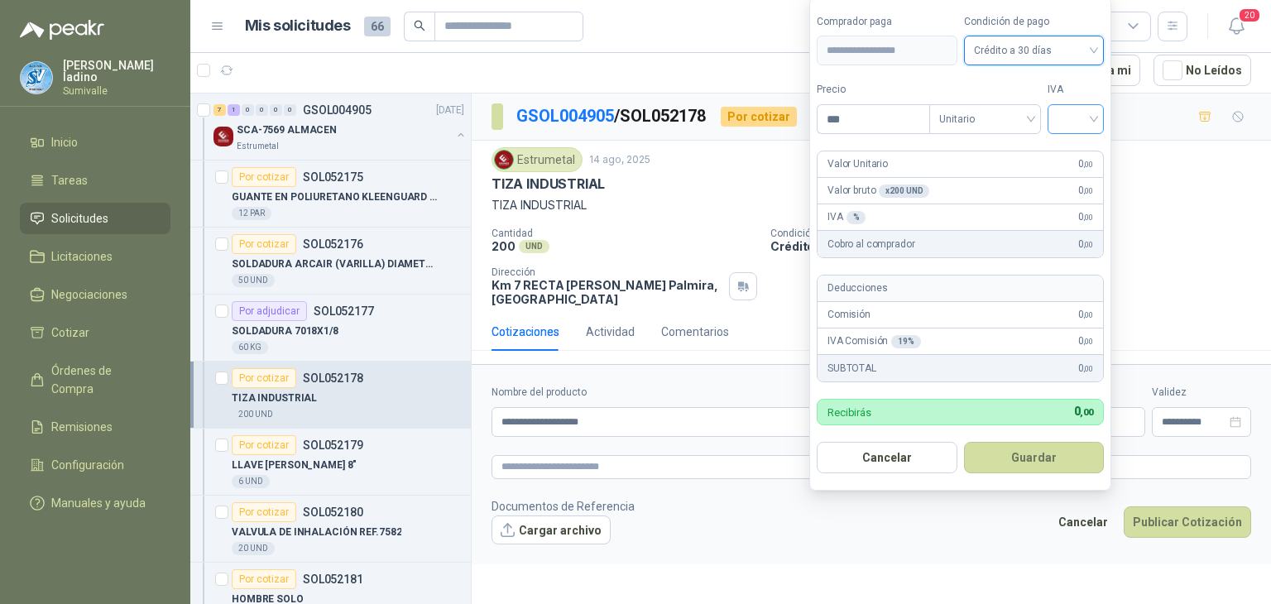
click at [1065, 117] on input "search" at bounding box center [1076, 117] width 36 height 25
click at [1073, 152] on div "19%" at bounding box center [1079, 155] width 31 height 18
drag, startPoint x: 907, startPoint y: 120, endPoint x: 518, endPoint y: 99, distance: 389.6
click at [524, 101] on body "[PERSON_NAME] Sumivalle Inicio Tareas Solicitudes Licitaciones Negociaciones Co…" at bounding box center [635, 302] width 1271 height 604
type input "*****"
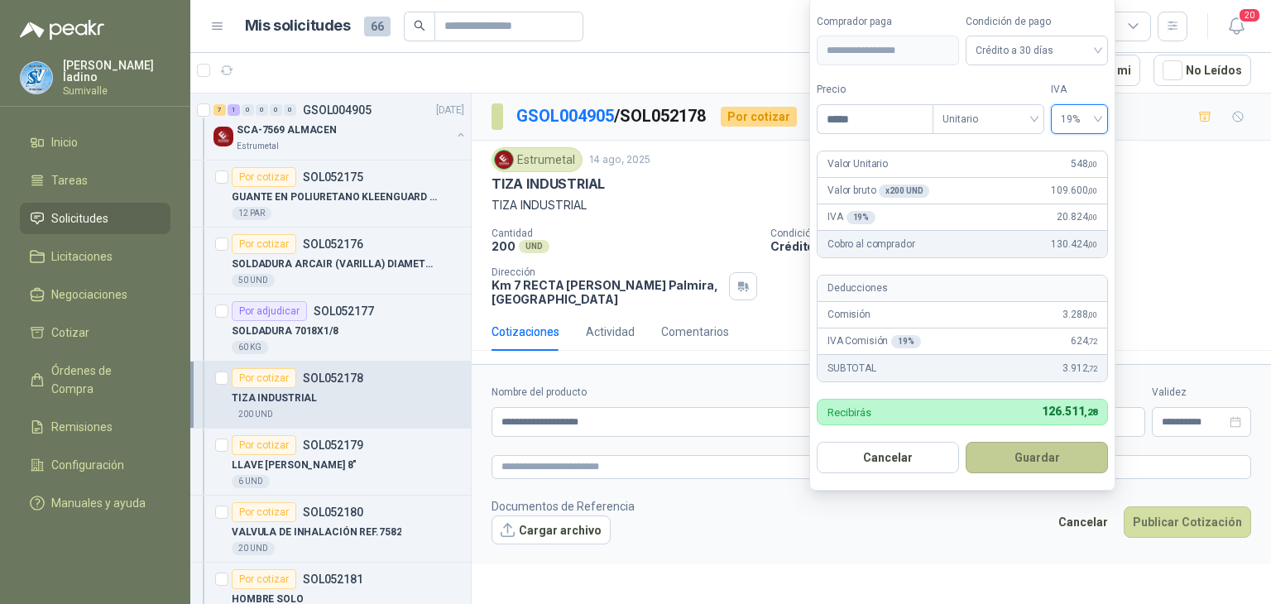
click at [1018, 459] on button "Guardar" at bounding box center [1037, 457] width 142 height 31
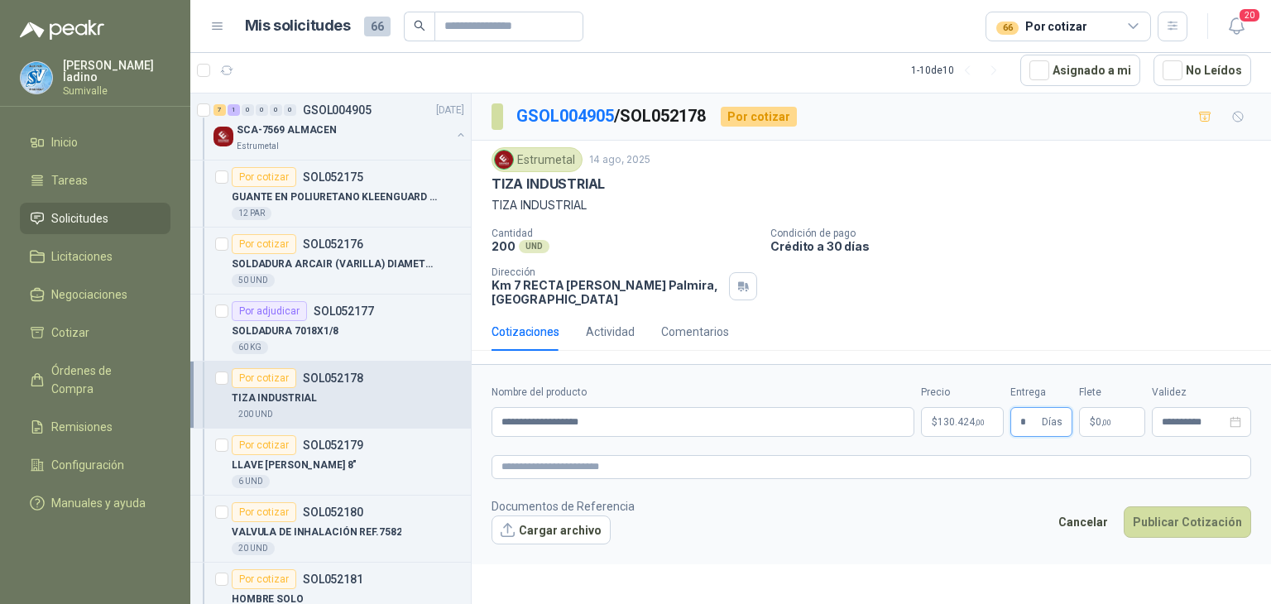
type input "*"
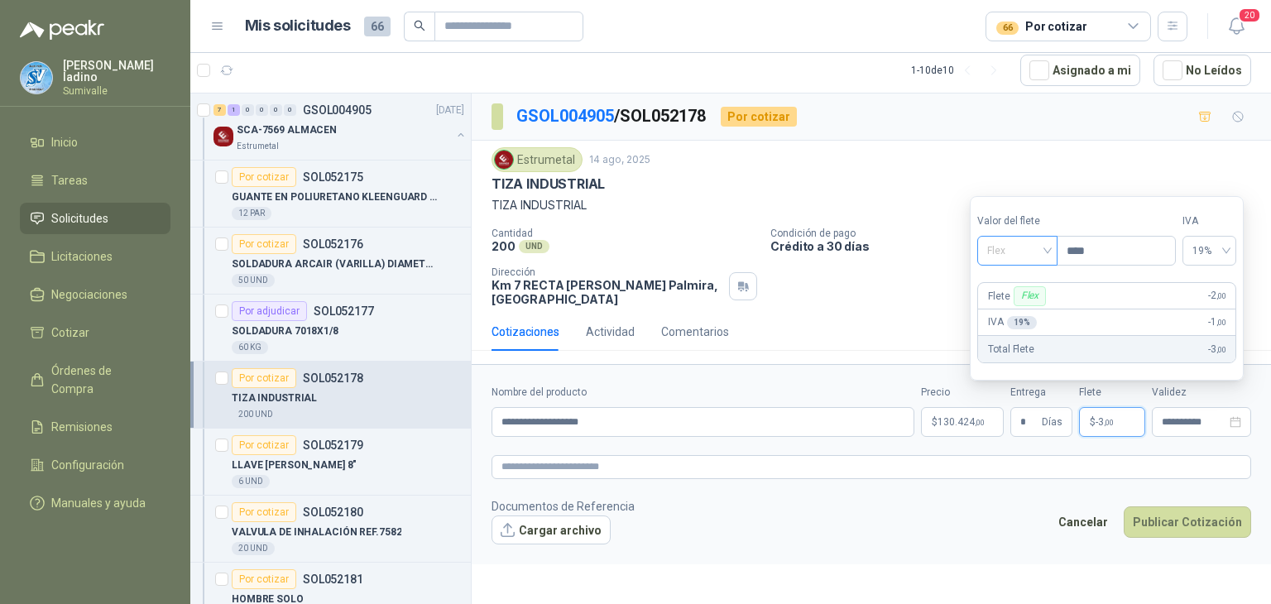
click at [1047, 257] on span "Flex" at bounding box center [1017, 250] width 60 height 25
click at [1035, 310] on div "Incluido" at bounding box center [1020, 312] width 58 height 18
type input "***"
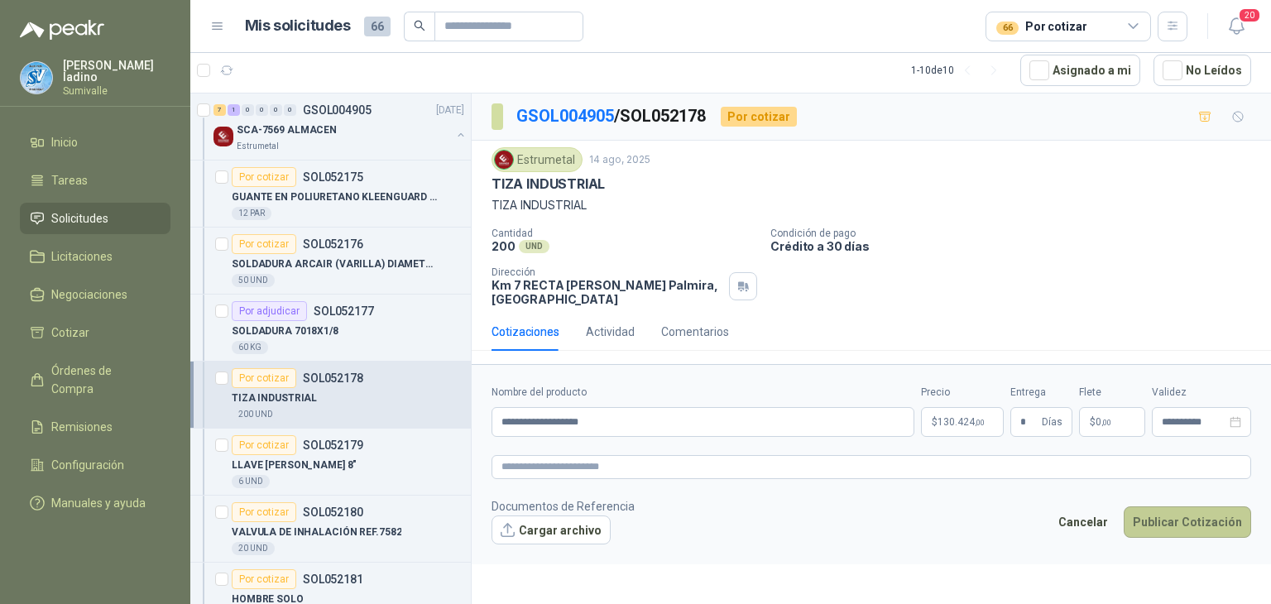
click at [1217, 524] on button "Publicar Cotización" at bounding box center [1187, 522] width 127 height 31
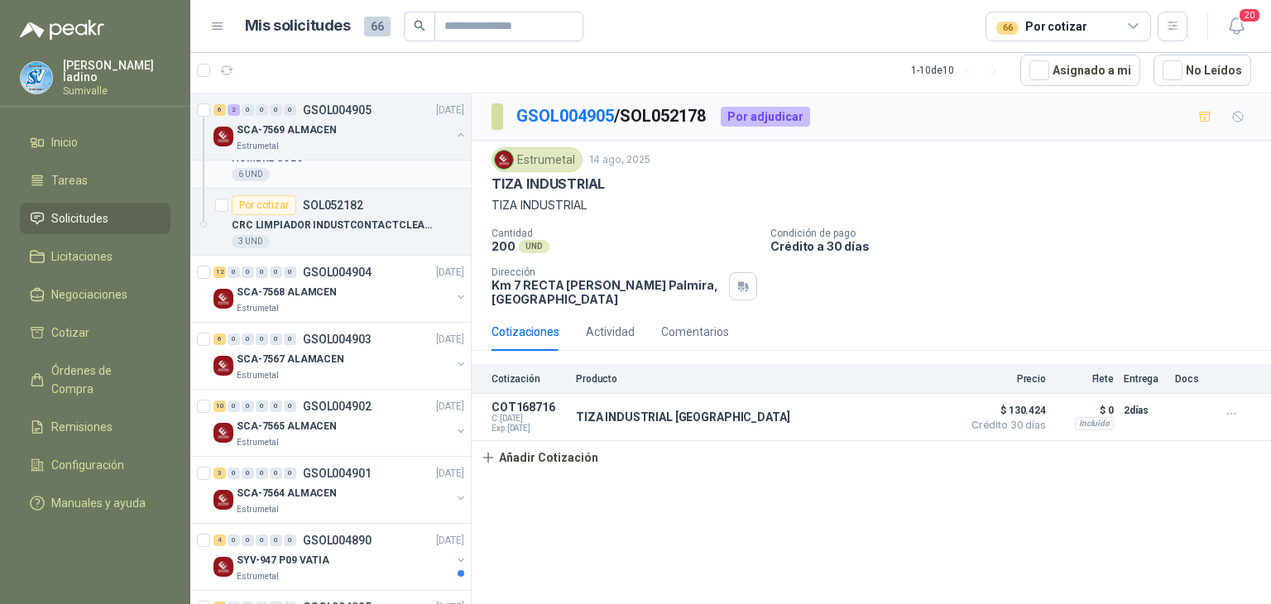
scroll to position [220, 0]
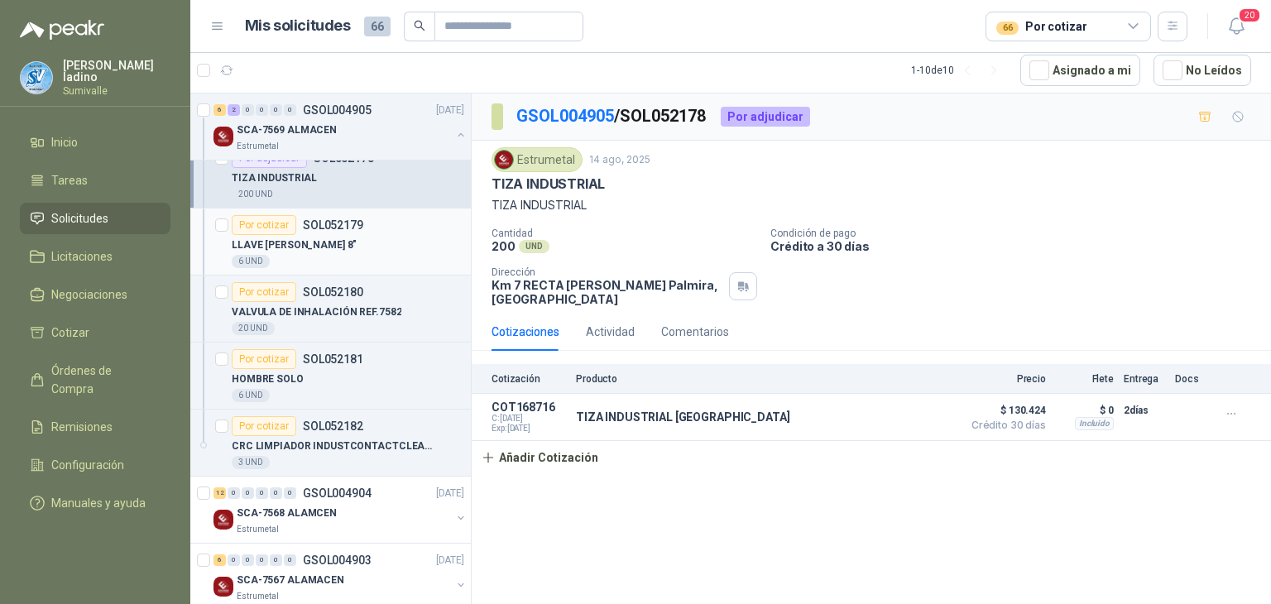
click at [344, 262] on div "6 UND" at bounding box center [348, 261] width 233 height 13
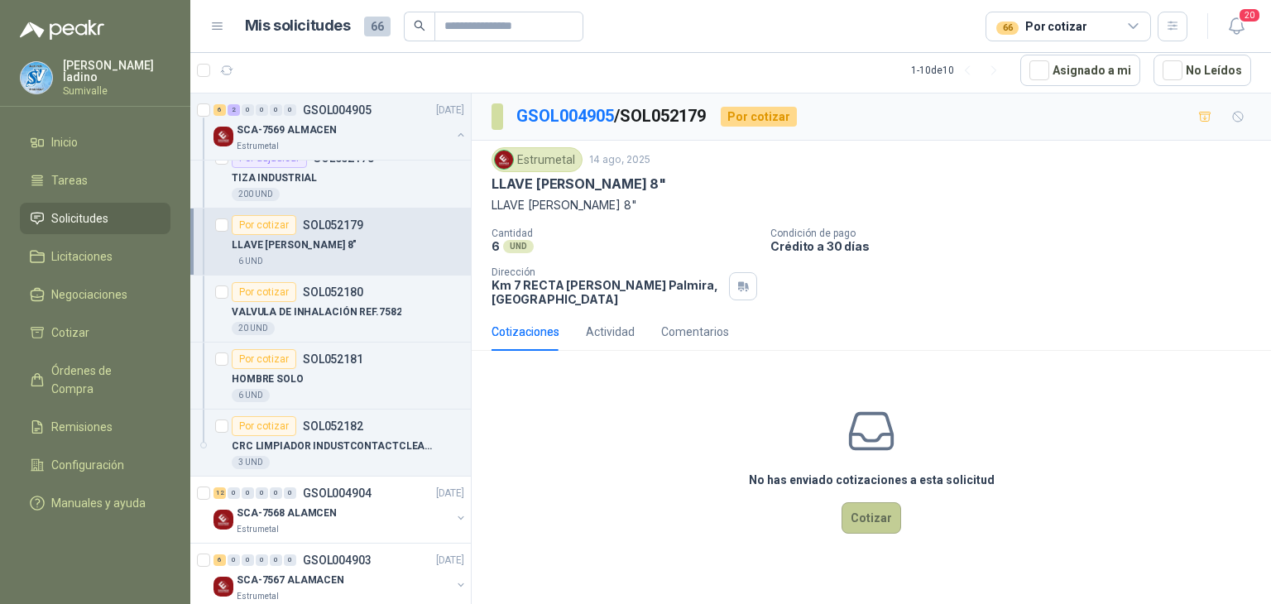
click at [884, 517] on button "Cotizar" at bounding box center [872, 517] width 60 height 31
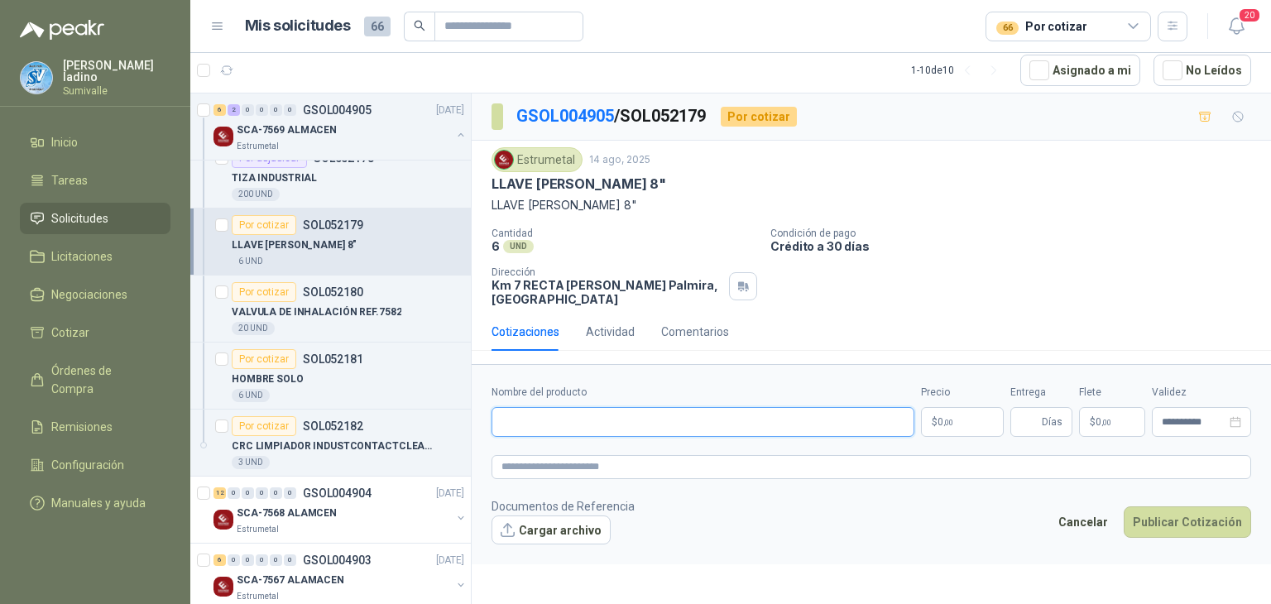
click at [679, 422] on input "Nombre del producto" at bounding box center [703, 422] width 423 height 30
paste input "**********"
type input "**********"
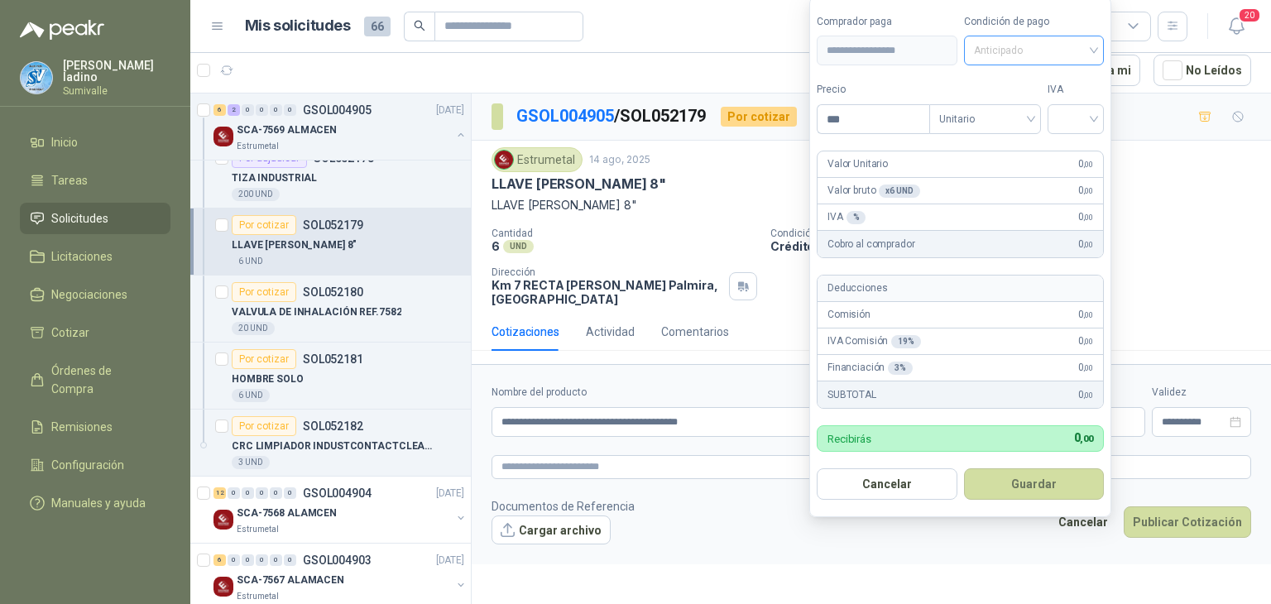
click at [1018, 50] on span "Anticipado" at bounding box center [1034, 50] width 121 height 25
click at [1043, 123] on div "Crédito a 30 días" at bounding box center [1037, 112] width 136 height 26
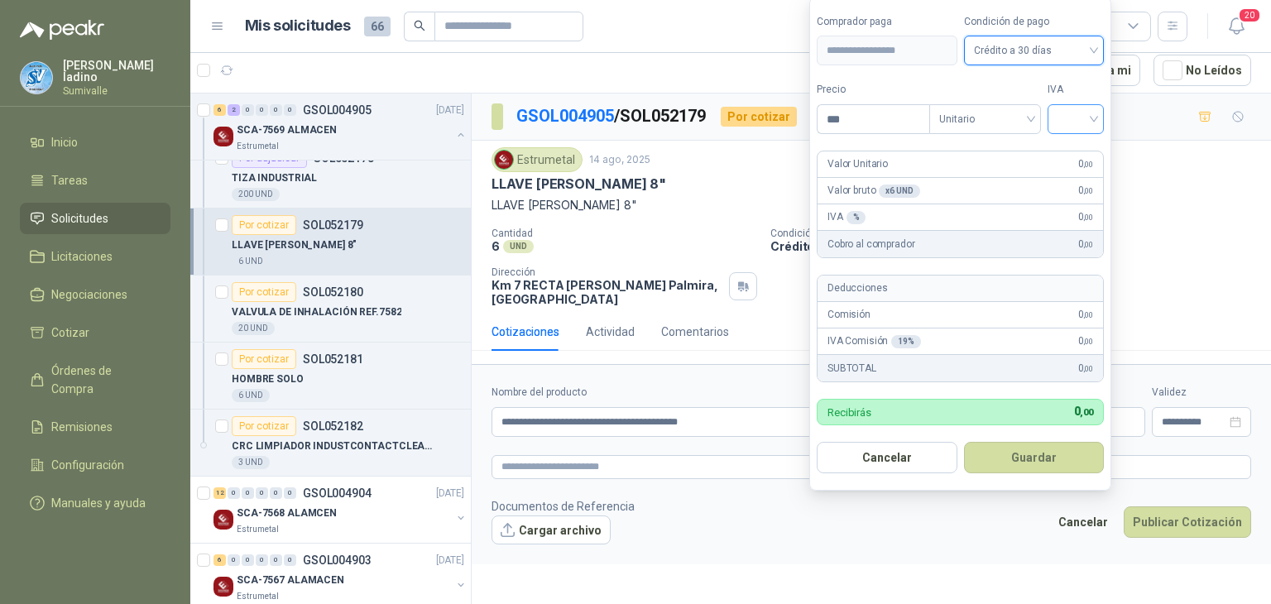
click at [1057, 123] on div at bounding box center [1076, 119] width 56 height 30
click at [1079, 154] on div "19%" at bounding box center [1079, 155] width 31 height 18
click at [902, 124] on input "***" at bounding box center [875, 119] width 115 height 28
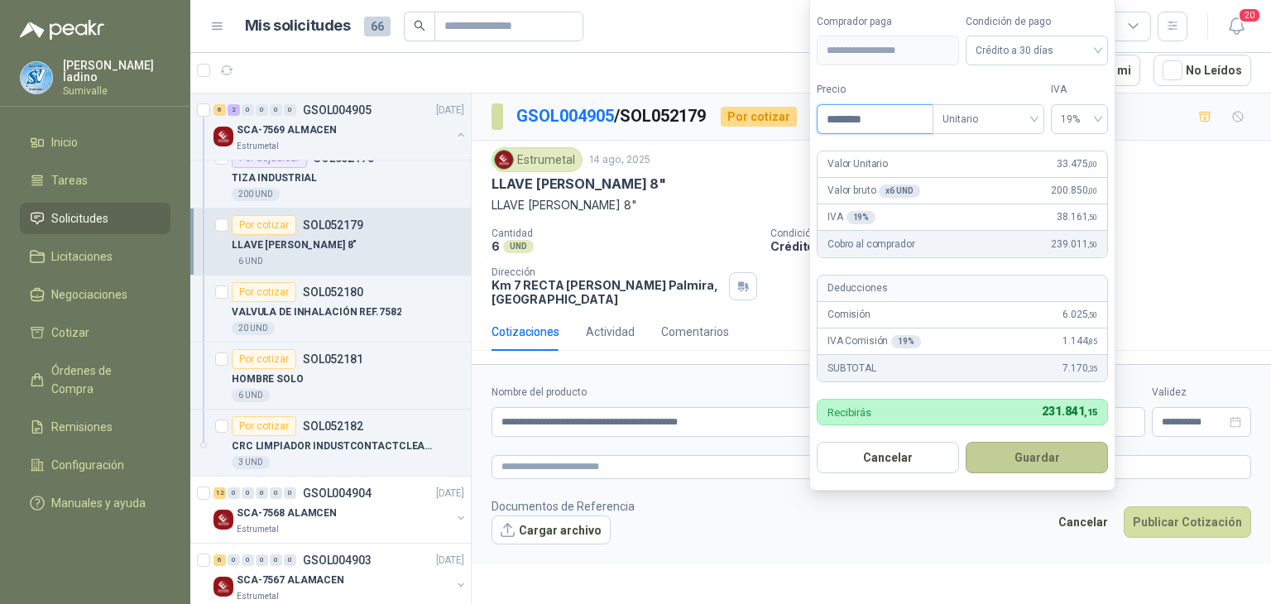
type input "********"
click at [1037, 466] on button "Guardar" at bounding box center [1037, 457] width 142 height 31
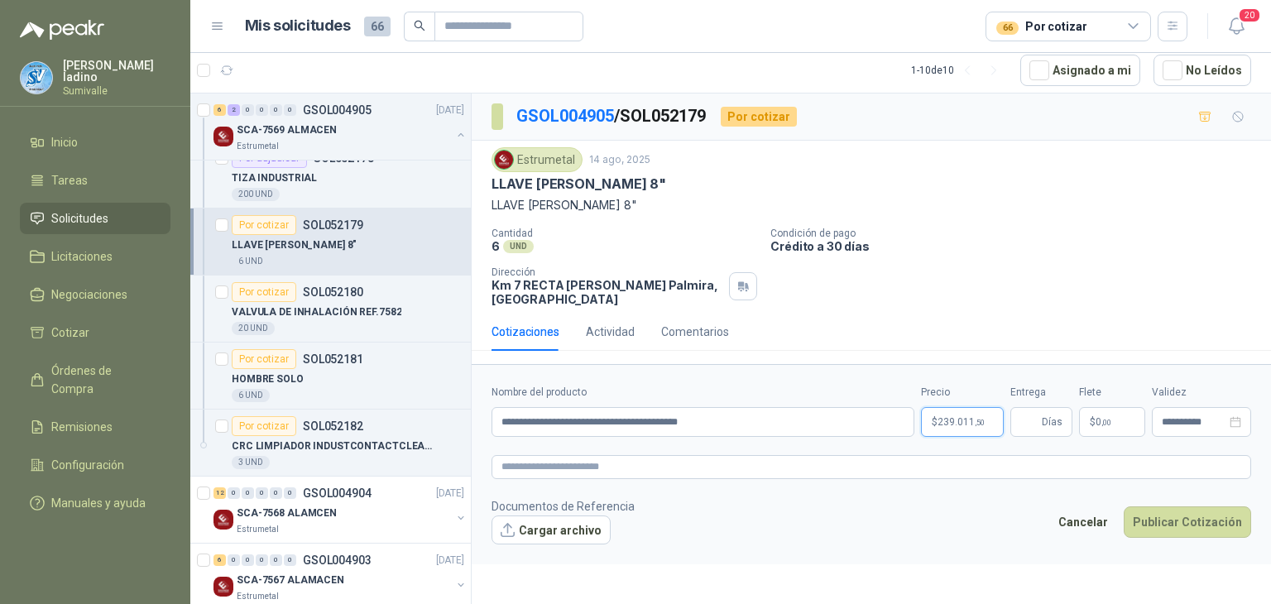
click at [992, 421] on body "[PERSON_NAME] Sumivalle Inicio Tareas Solicitudes Licitaciones Negociaciones Co…" at bounding box center [635, 302] width 1271 height 604
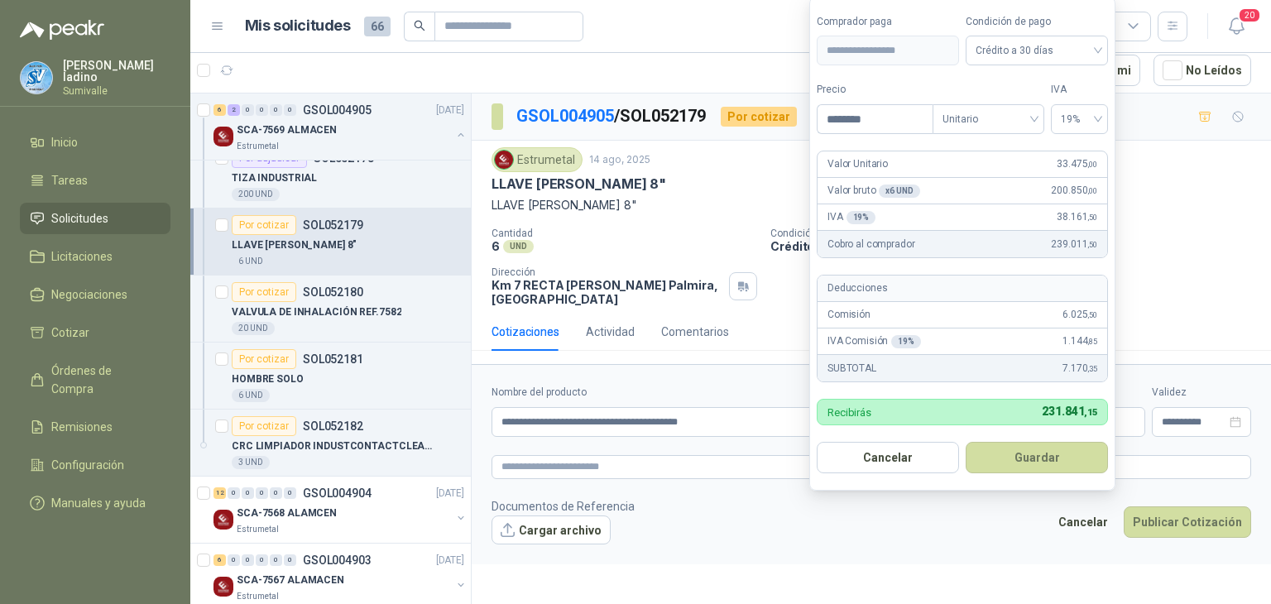
click at [978, 527] on footer "Documentos de Referencia Cargar archivo Cancelar Publicar Cotización" at bounding box center [872, 521] width 760 height 48
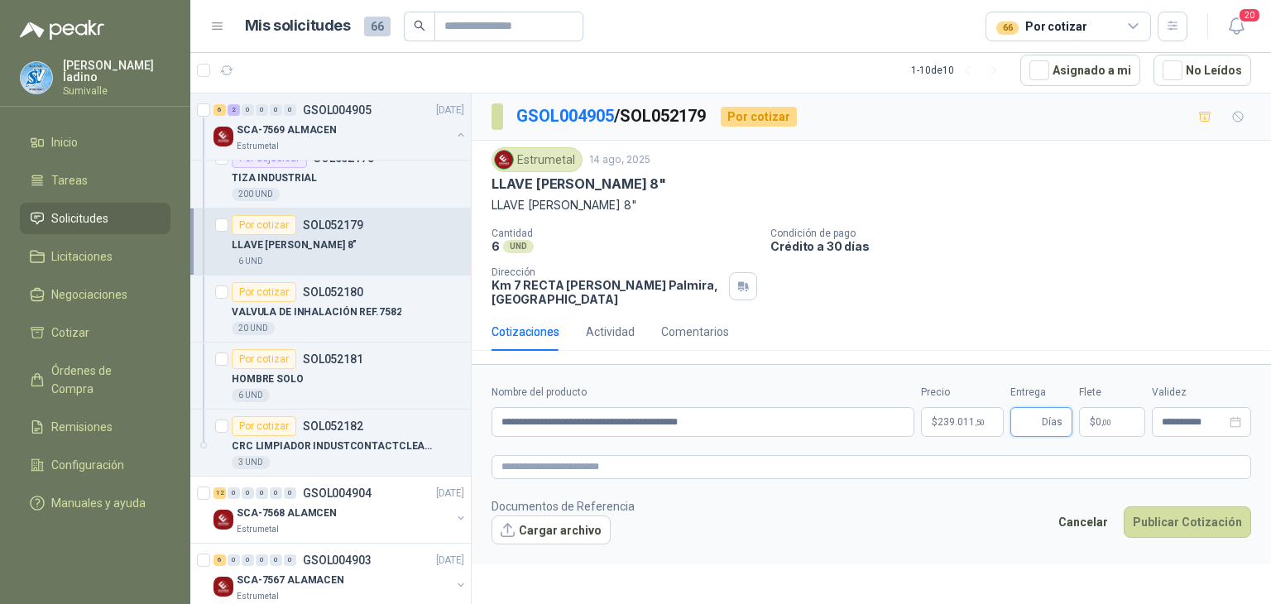
click at [1036, 425] on input "Entrega" at bounding box center [1030, 422] width 18 height 28
type input "*"
click at [1101, 414] on p "$ 0 ,00" at bounding box center [1112, 422] width 66 height 30
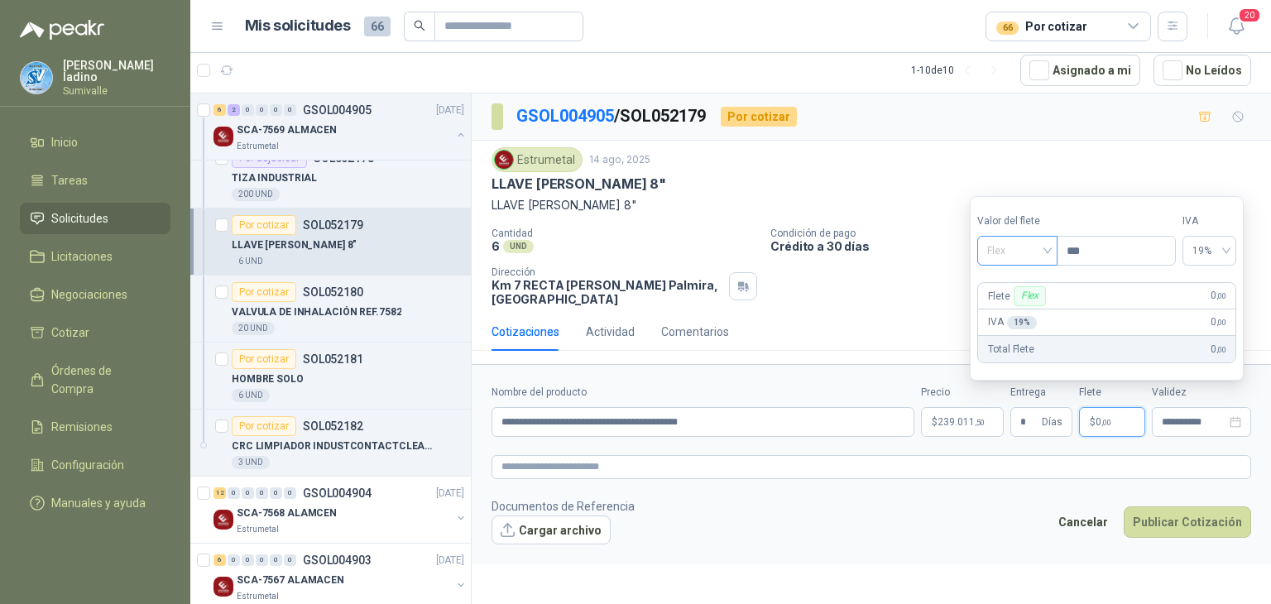
click at [1041, 252] on span "Flex" at bounding box center [1017, 250] width 60 height 25
click at [1034, 310] on div "Incluido" at bounding box center [1020, 312] width 58 height 18
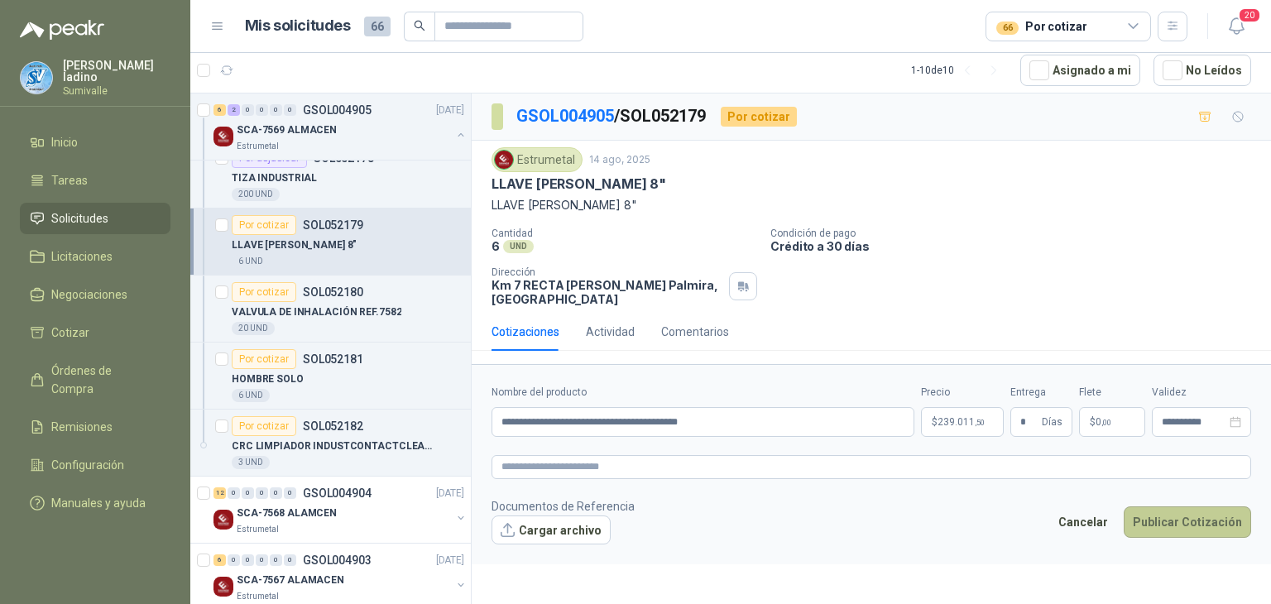
click at [1173, 513] on button "Publicar Cotización" at bounding box center [1187, 522] width 127 height 31
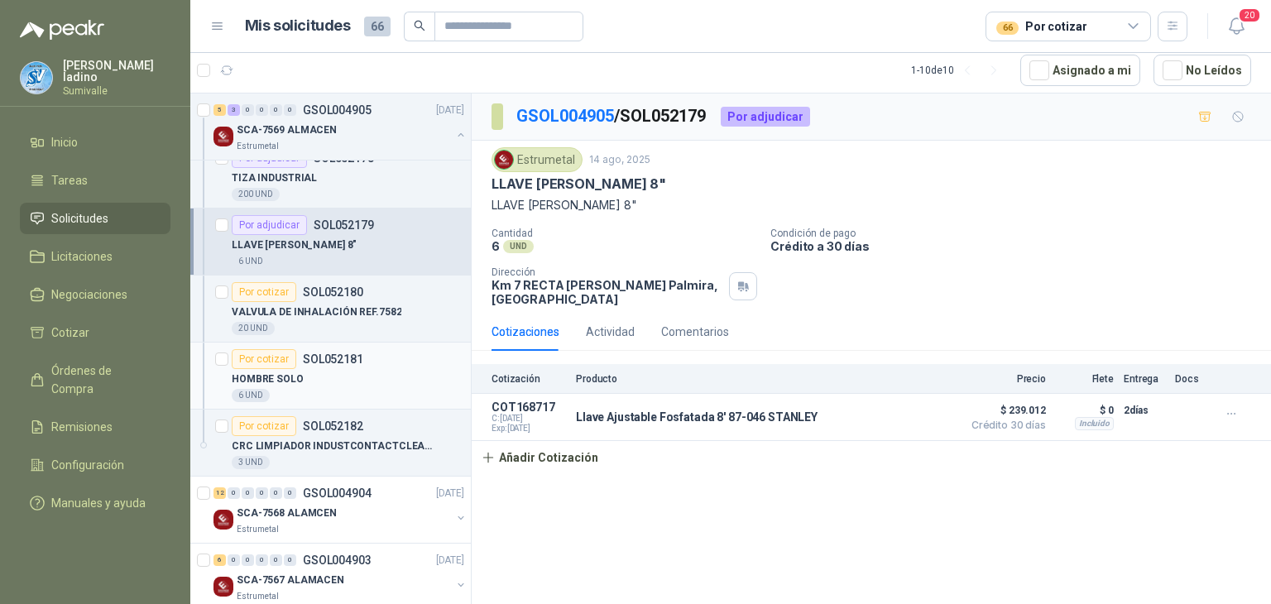
click at [366, 375] on div "HOMBRE SOLO" at bounding box center [348, 379] width 233 height 20
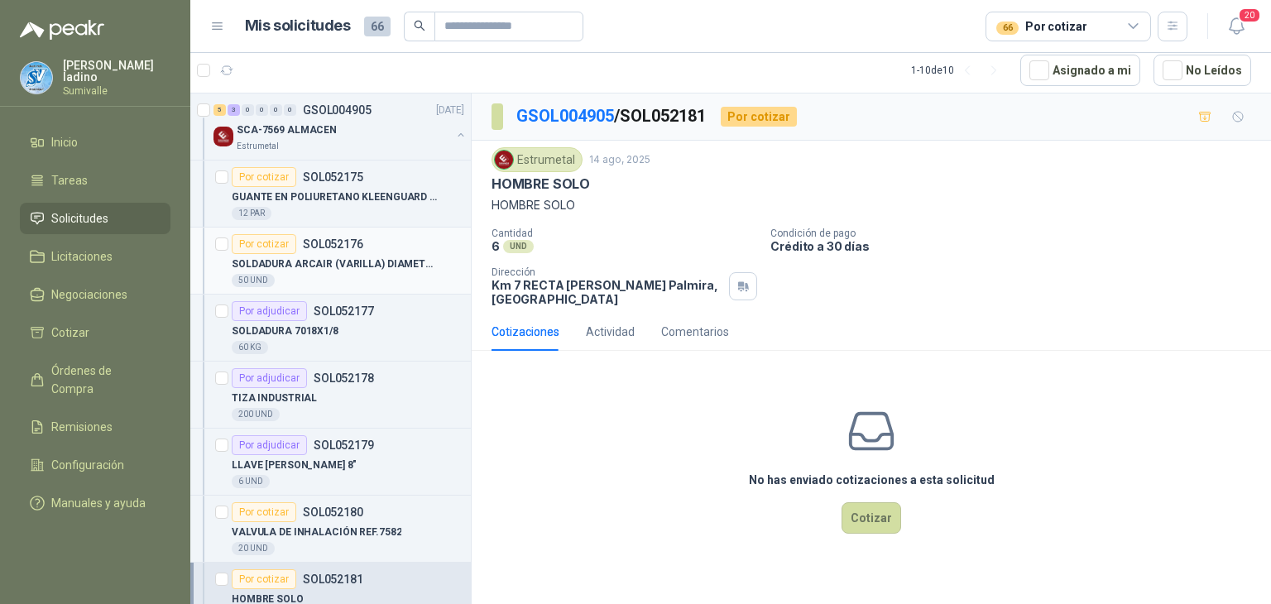
click at [391, 257] on p "SOLDADURA ARCAIR (VARILLA) DIAMETRO 1/4"" at bounding box center [335, 265] width 206 height 16
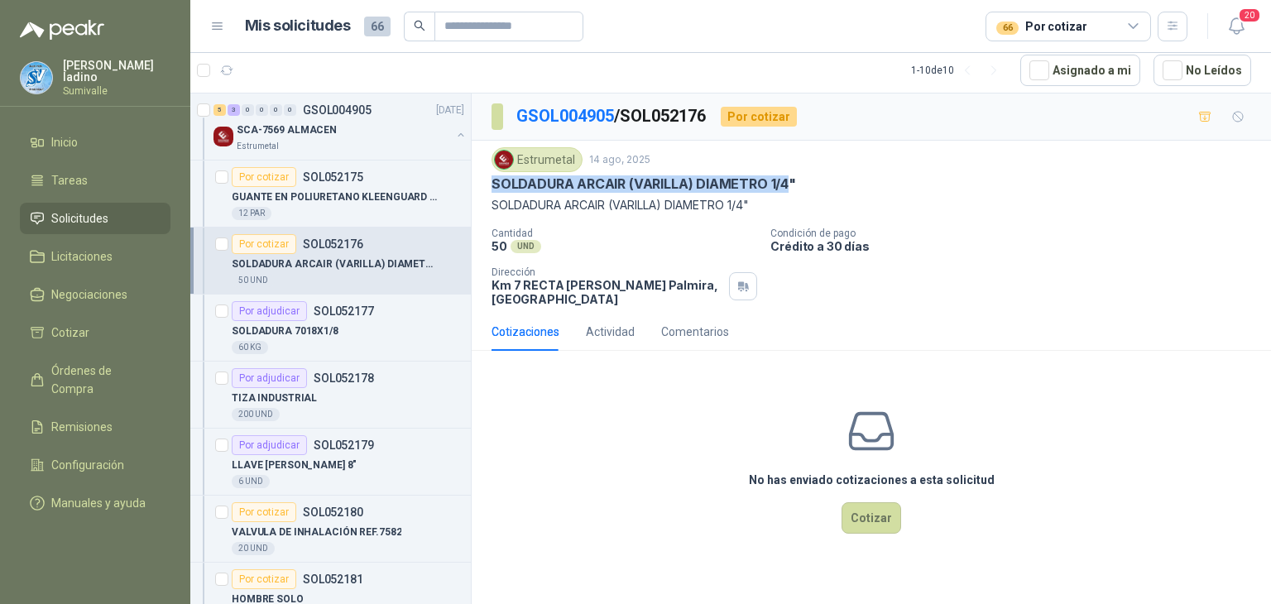
drag, startPoint x: 495, startPoint y: 185, endPoint x: 786, endPoint y: 180, distance: 291.4
click at [786, 180] on p "SOLDADURA ARCAIR (VARILLA) DIAMETRO 1/4"" at bounding box center [644, 183] width 305 height 17
click at [500, 418] on div "No has enviado cotizaciones a esta solicitud Cotizar" at bounding box center [872, 469] width 800 height 211
click at [382, 190] on p "GUANTE EN POLIURETANO KLEENGUARD G40" at bounding box center [335, 198] width 206 height 16
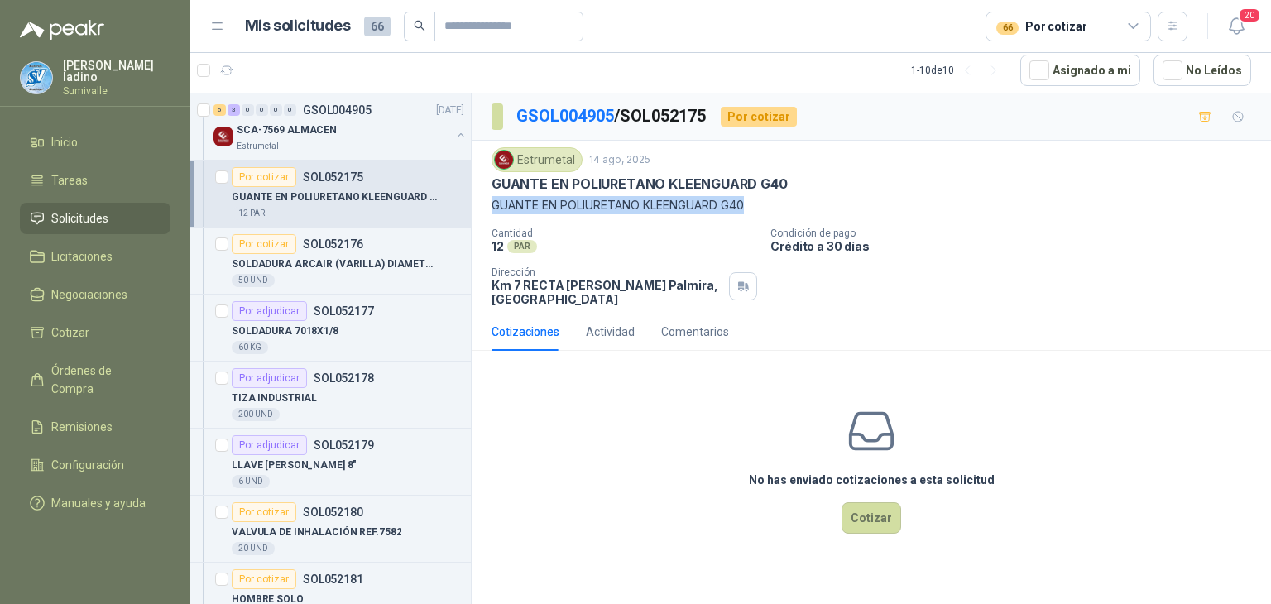
drag, startPoint x: 493, startPoint y: 203, endPoint x: 752, endPoint y: 207, distance: 259.1
click at [752, 207] on p "GUANTE EN POLIURETANO KLEENGUARD G40" at bounding box center [872, 205] width 760 height 18
click at [882, 513] on button "Cotizar" at bounding box center [872, 517] width 60 height 31
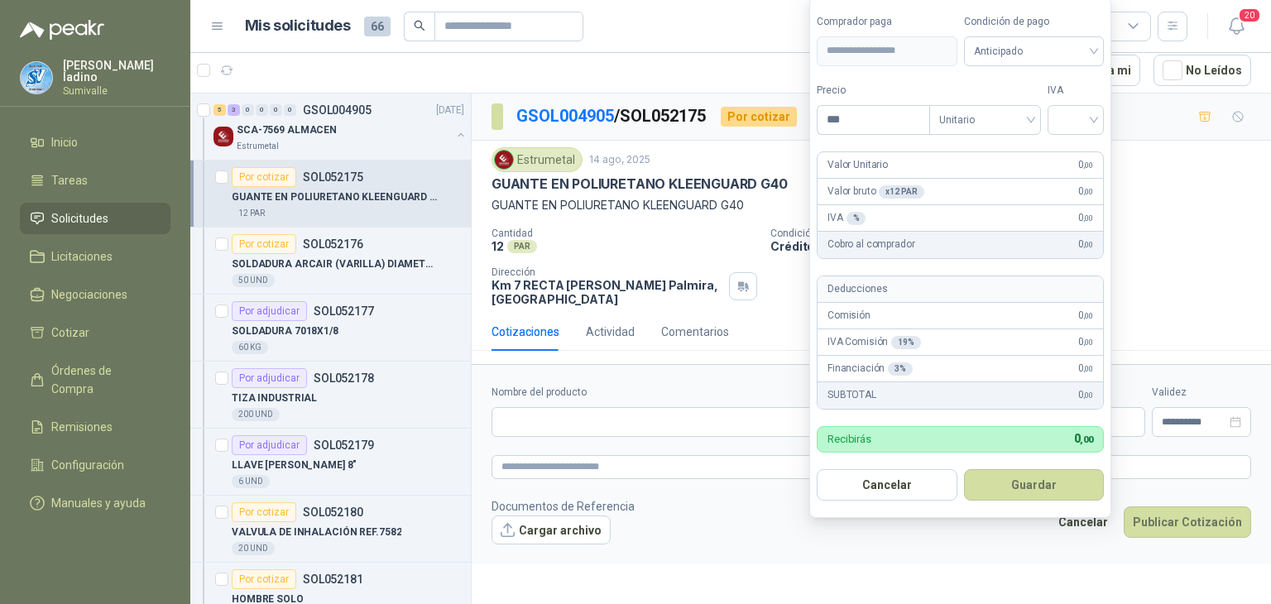
click at [951, 425] on body "[PERSON_NAME] Sumivalle Inicio Tareas Solicitudes Licitaciones Negociaciones Co…" at bounding box center [635, 302] width 1271 height 604
click at [1002, 64] on span at bounding box center [1034, 50] width 121 height 28
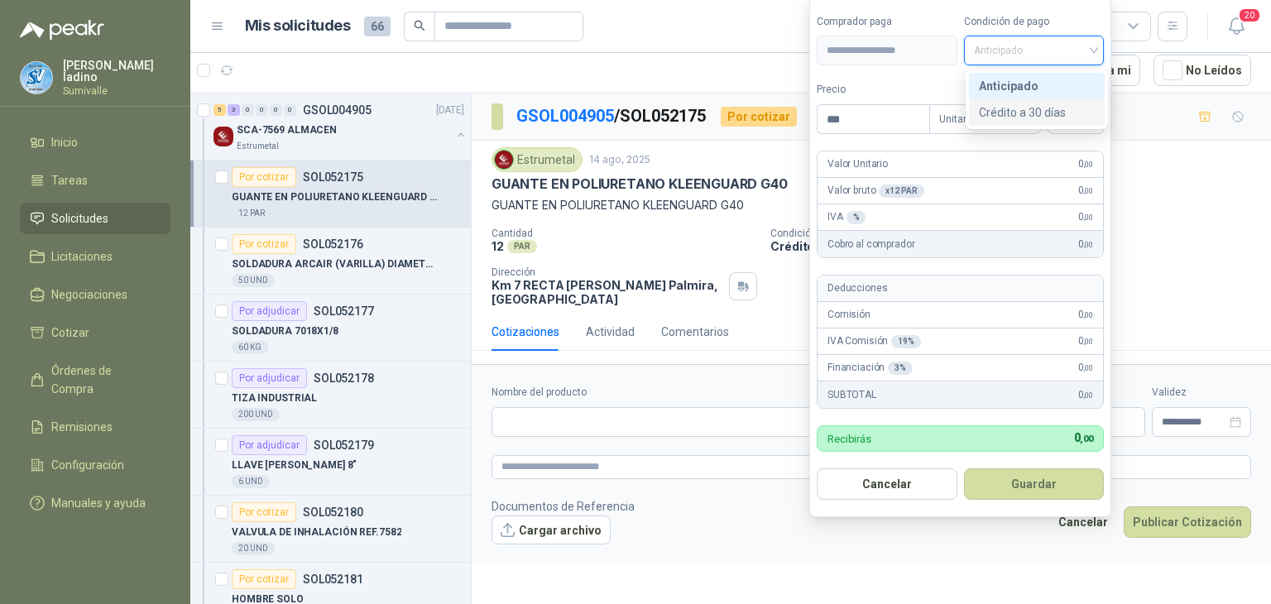
click at [1022, 112] on div "Crédito a 30 días" at bounding box center [1037, 112] width 116 height 18
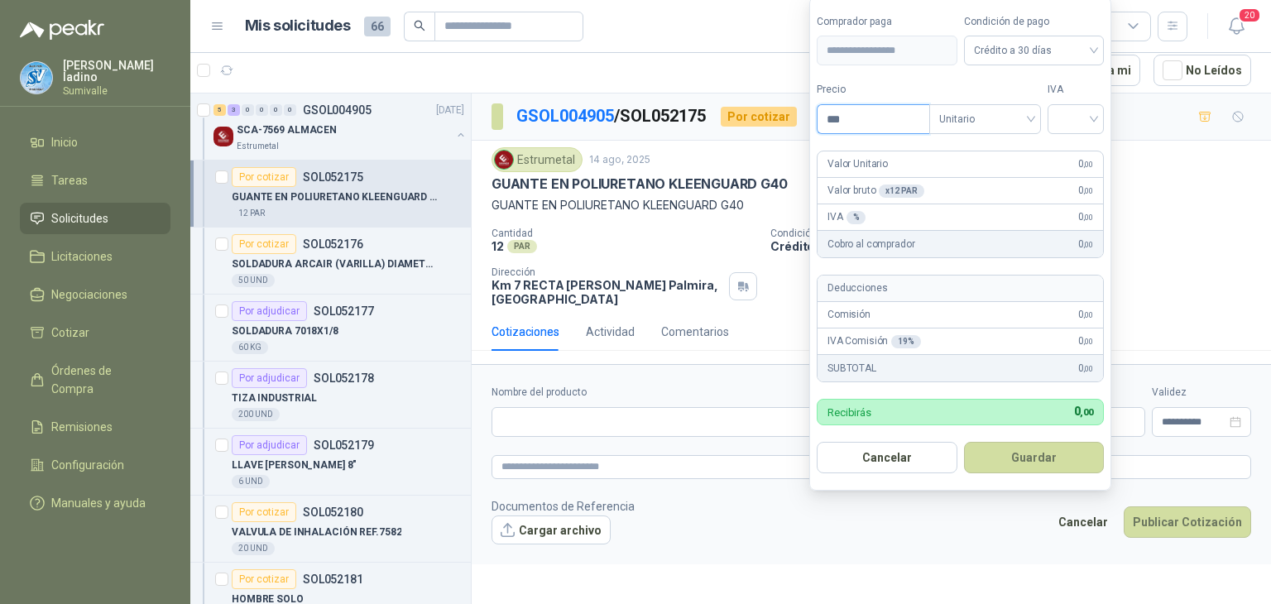
drag, startPoint x: 911, startPoint y: 127, endPoint x: 797, endPoint y: 127, distance: 114.2
click at [797, 127] on body "[PERSON_NAME] Sumivalle Inicio Tareas Solicitudes Licitaciones Negociaciones Co…" at bounding box center [635, 302] width 1271 height 604
type input "*******"
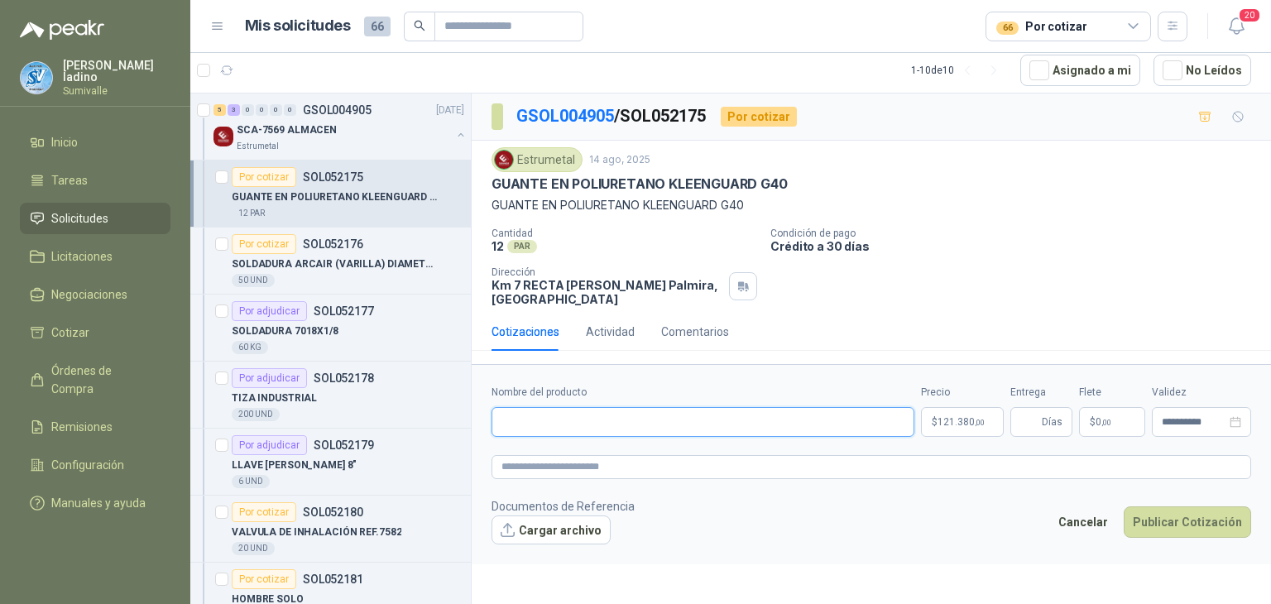
click at [598, 425] on input "Nombre del producto" at bounding box center [703, 422] width 423 height 30
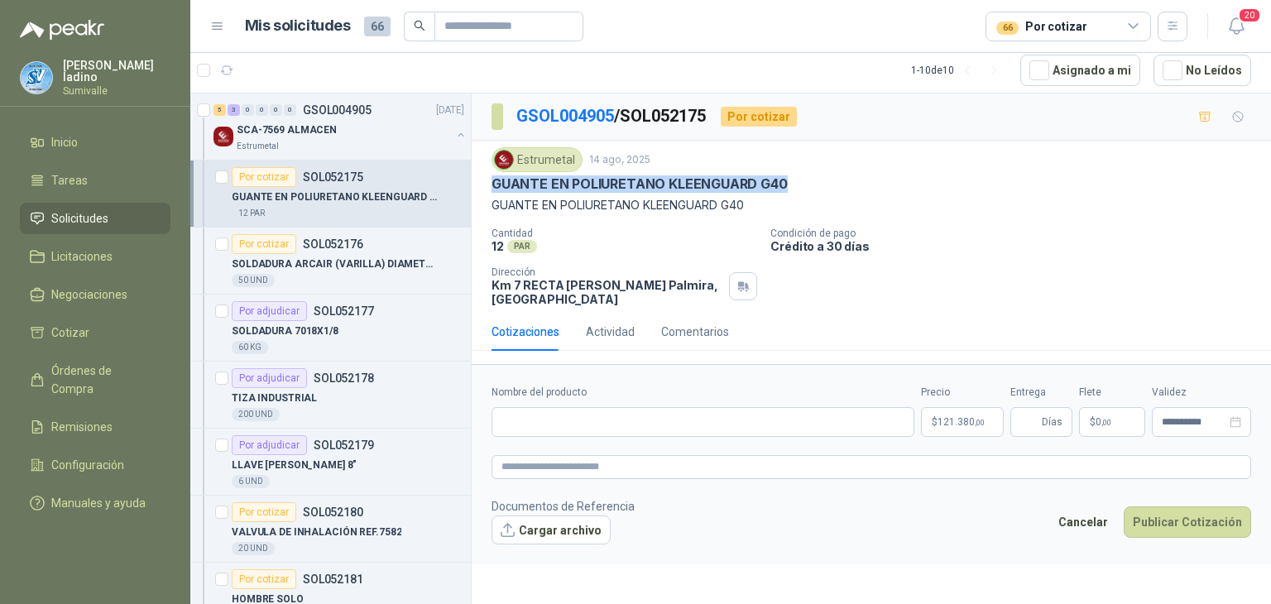
drag, startPoint x: 493, startPoint y: 176, endPoint x: 821, endPoint y: 186, distance: 328.8
click at [821, 186] on div "GUANTE EN POLIURETANO KLEENGUARD G40" at bounding box center [872, 183] width 760 height 17
copy p "GUANTE EN POLIURETANO KLEENGUARD G40"
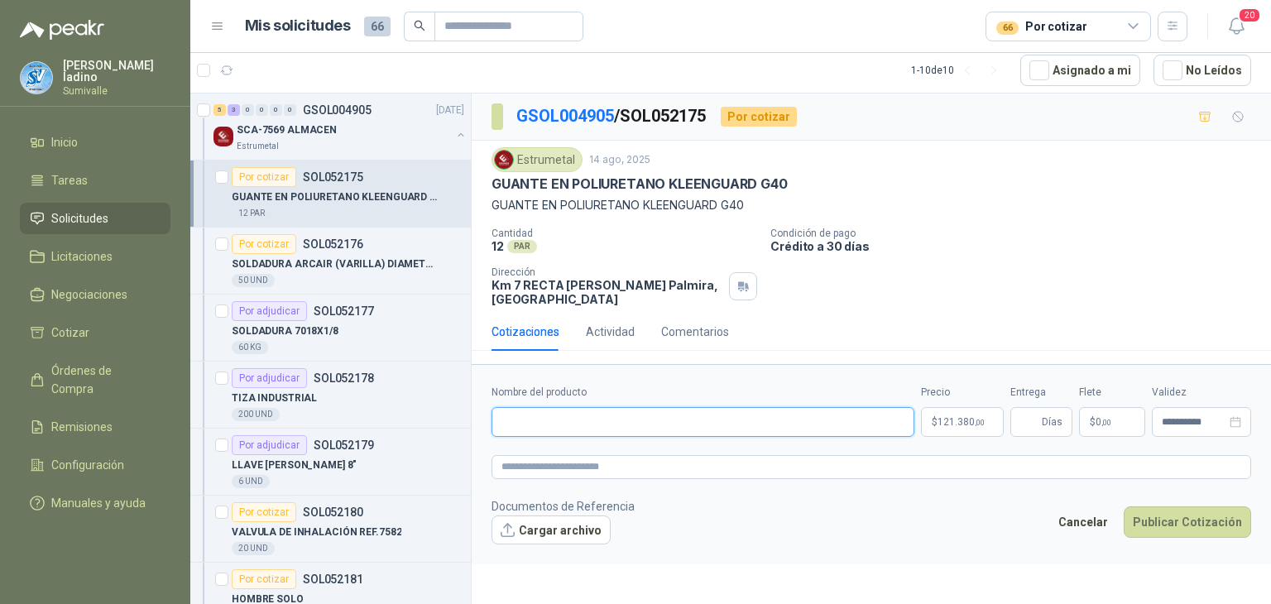
click at [661, 428] on input "Nombre del producto" at bounding box center [703, 422] width 423 height 30
paste input "**********"
type input "**********"
click at [1048, 428] on span "Días" at bounding box center [1052, 422] width 21 height 28
type input "*"
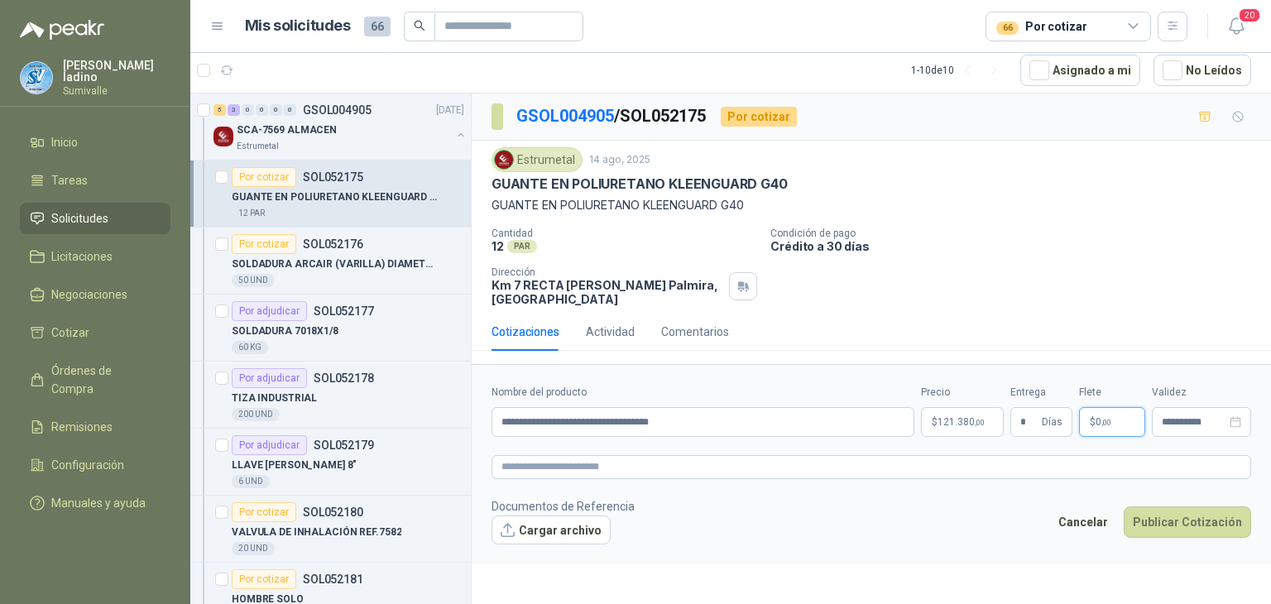
click at [1088, 422] on p "$ 0 ,00" at bounding box center [1112, 422] width 66 height 30
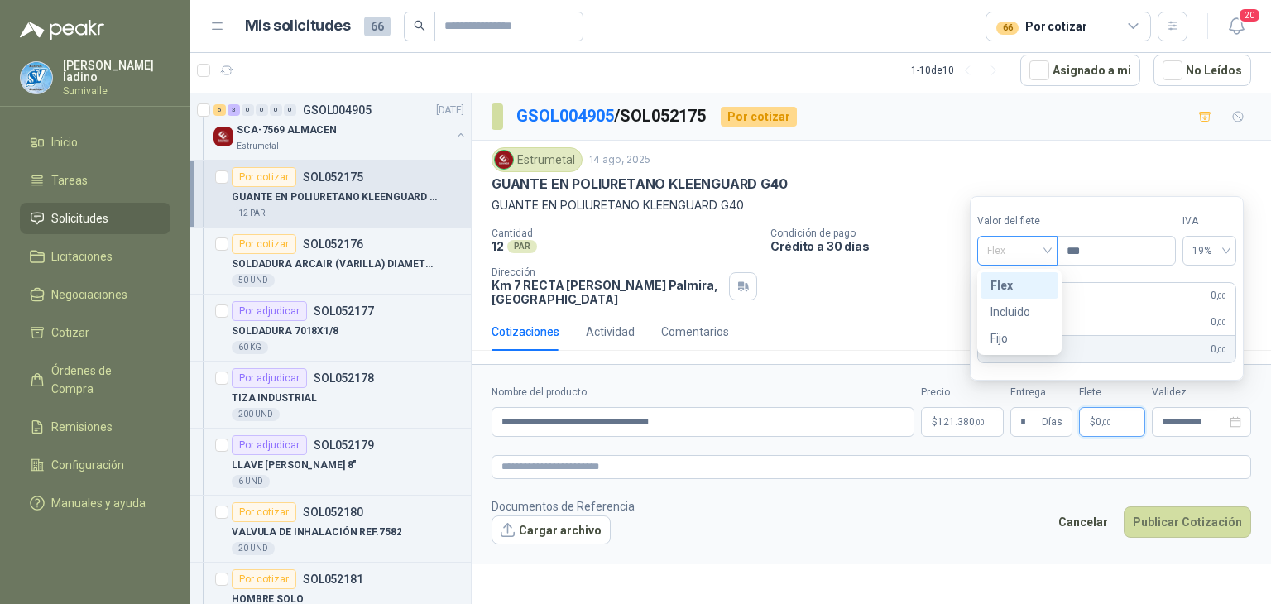
click at [1046, 254] on span "Flex" at bounding box center [1017, 250] width 60 height 25
click at [1024, 309] on div "Incluido" at bounding box center [1020, 312] width 58 height 18
click at [980, 416] on body "[PERSON_NAME] Sumivalle Inicio Tareas Solicitudes Licitaciones Negociaciones Co…" at bounding box center [635, 302] width 1271 height 604
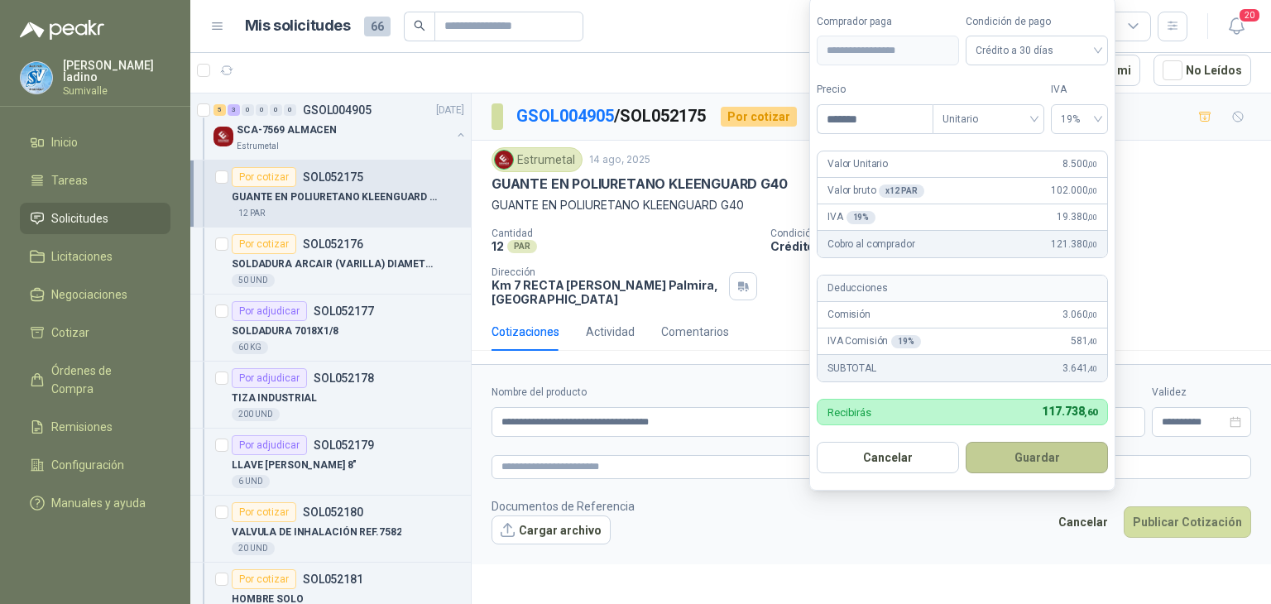
click at [1041, 454] on button "Guardar" at bounding box center [1037, 457] width 142 height 31
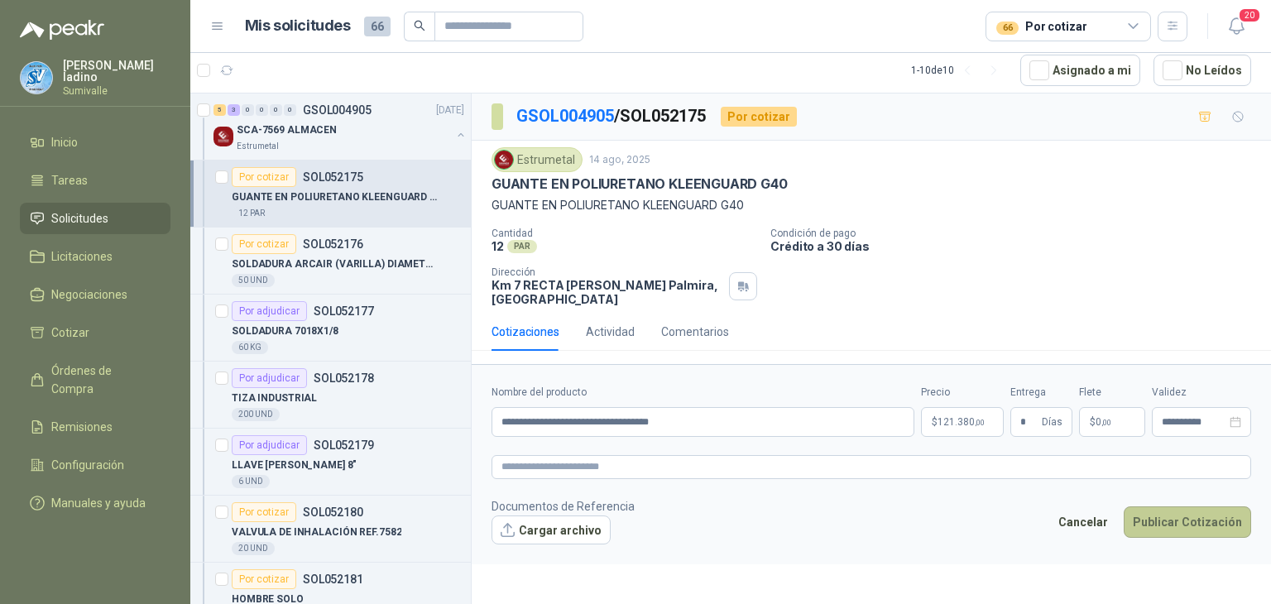
click at [1156, 519] on button "Publicar Cotización" at bounding box center [1187, 522] width 127 height 31
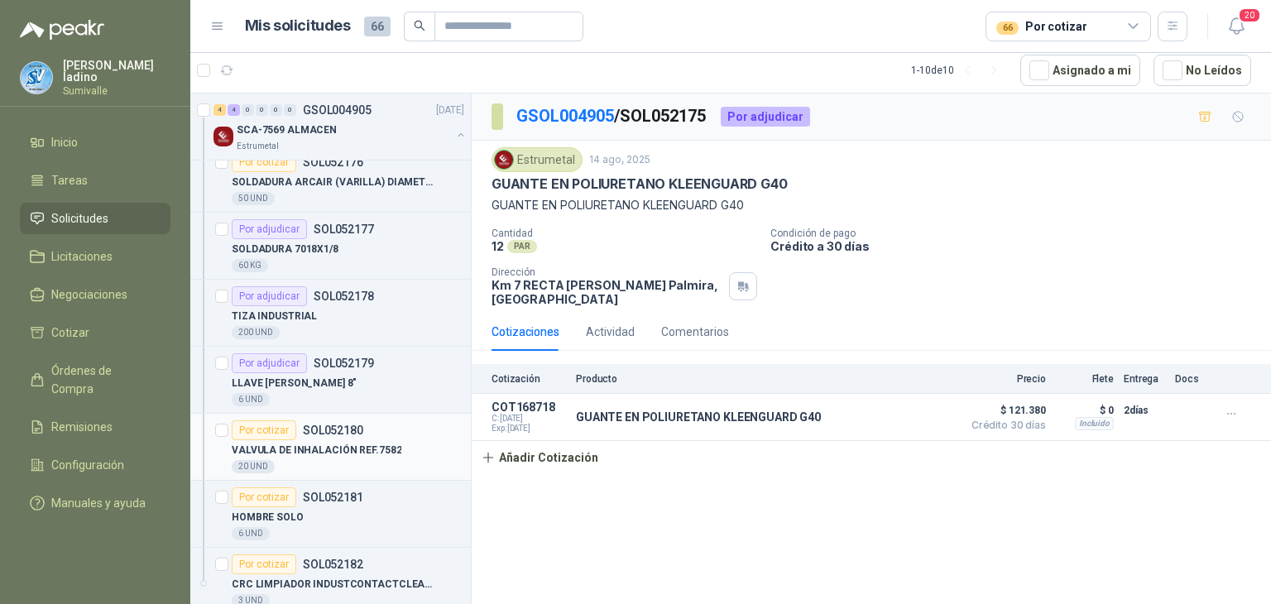
scroll to position [110, 0]
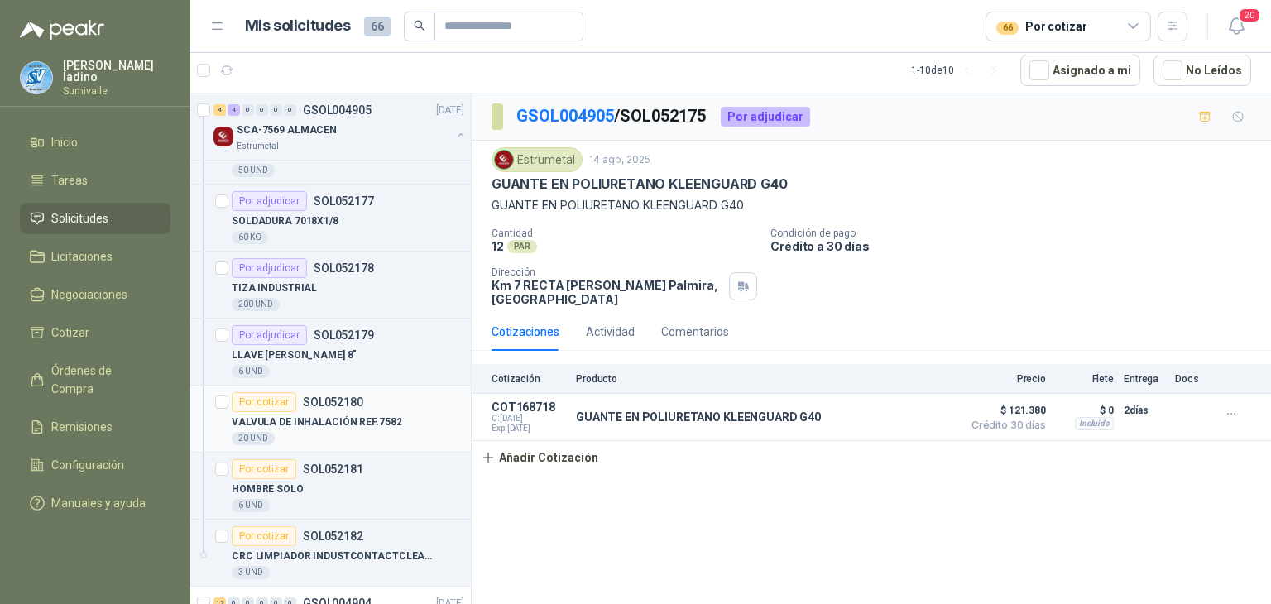
click at [364, 406] on div "Por cotizar SOL052180" at bounding box center [348, 402] width 233 height 20
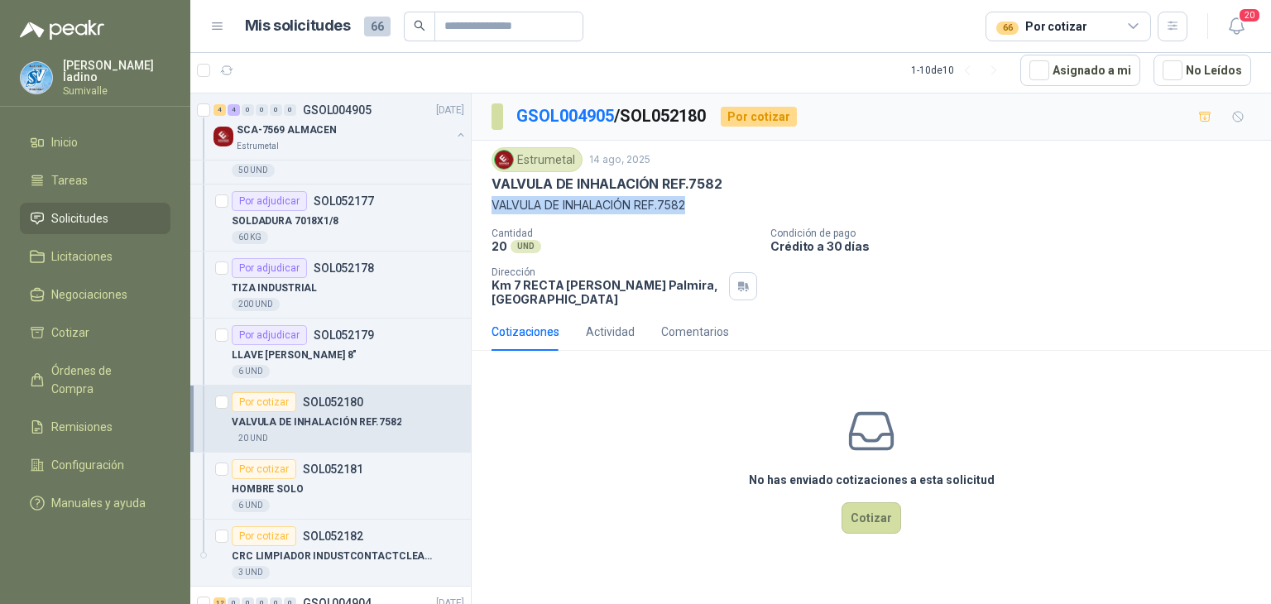
drag, startPoint x: 493, startPoint y: 201, endPoint x: 693, endPoint y: 204, distance: 199.5
click at [693, 204] on p "VALVULA DE INHALACIÓN REF.7582" at bounding box center [872, 205] width 760 height 18
click at [861, 521] on button "Cotizar" at bounding box center [872, 517] width 60 height 31
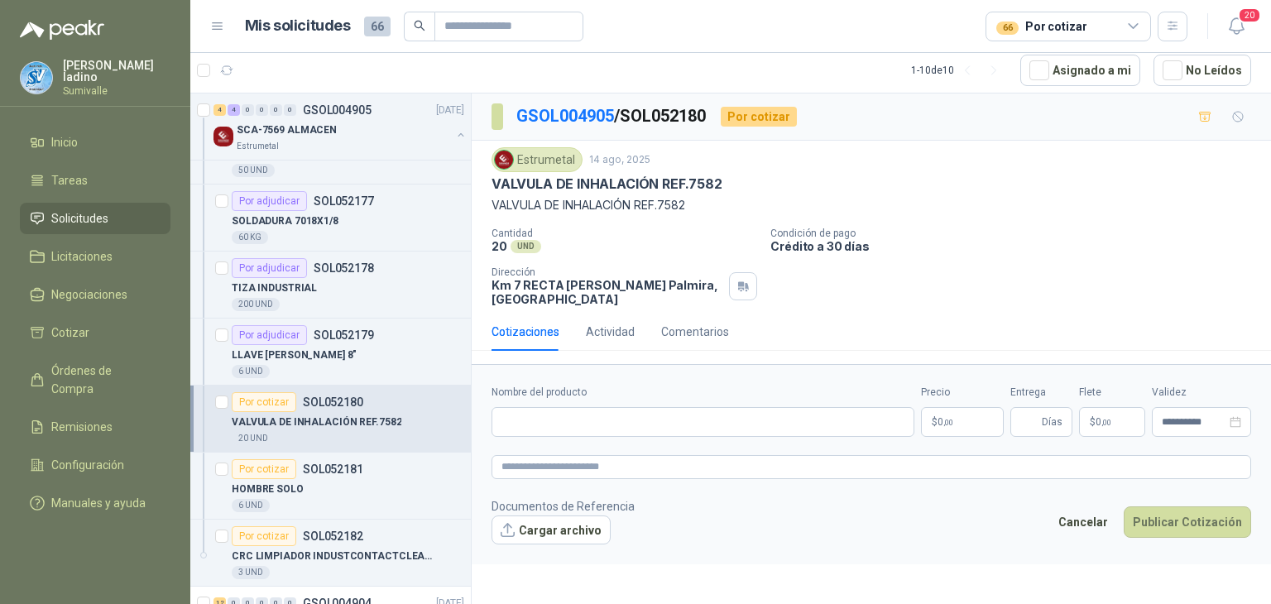
click at [954, 429] on body "[PERSON_NAME] Sumivalle Inicio Tareas Solicitudes Licitaciones Negociaciones Co…" at bounding box center [635, 302] width 1271 height 604
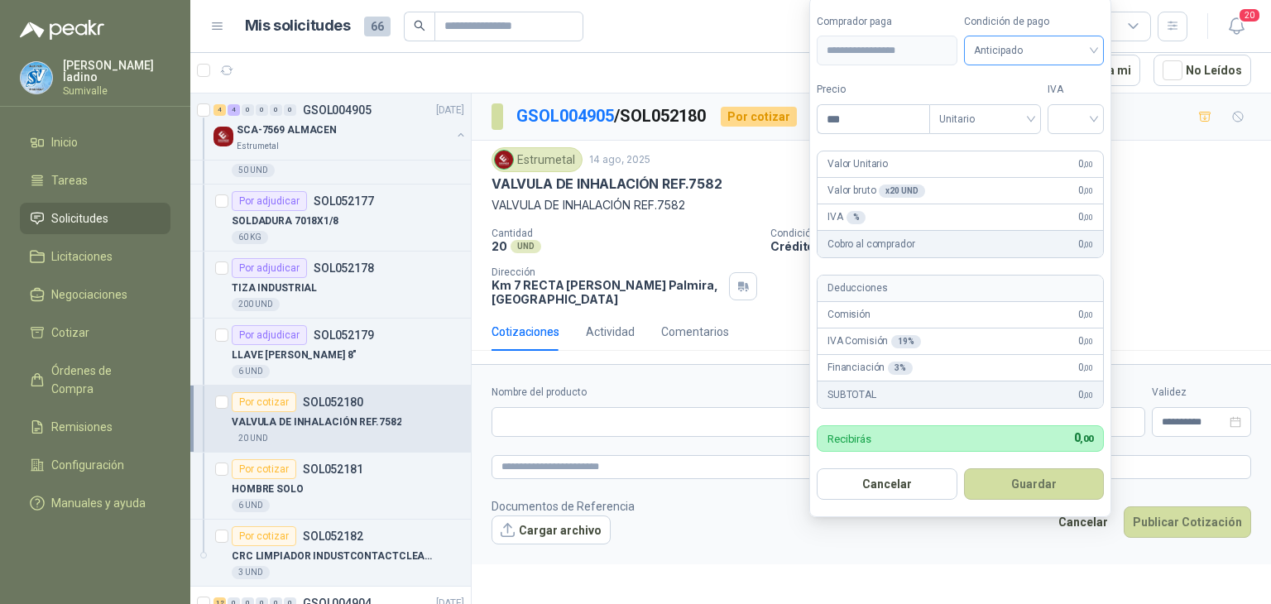
click at [1039, 64] on span at bounding box center [1034, 50] width 121 height 28
click at [1025, 117] on div "Crédito a 30 días" at bounding box center [1037, 112] width 116 height 18
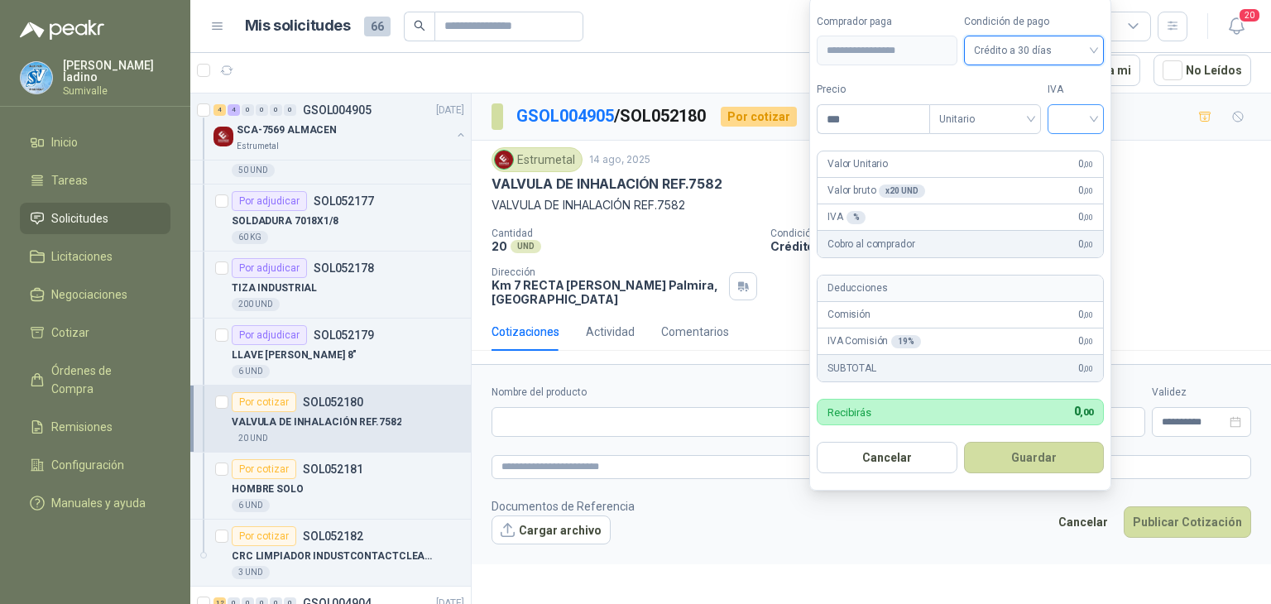
click at [1053, 117] on div at bounding box center [1076, 119] width 56 height 30
click at [1069, 156] on div "19%" at bounding box center [1079, 155] width 31 height 18
drag, startPoint x: 915, startPoint y: 127, endPoint x: 702, endPoint y: 133, distance: 212.8
click at [702, 133] on body "[PERSON_NAME] Sumivalle Inicio Tareas Solicitudes Licitaciones Negociaciones Co…" at bounding box center [635, 302] width 1271 height 604
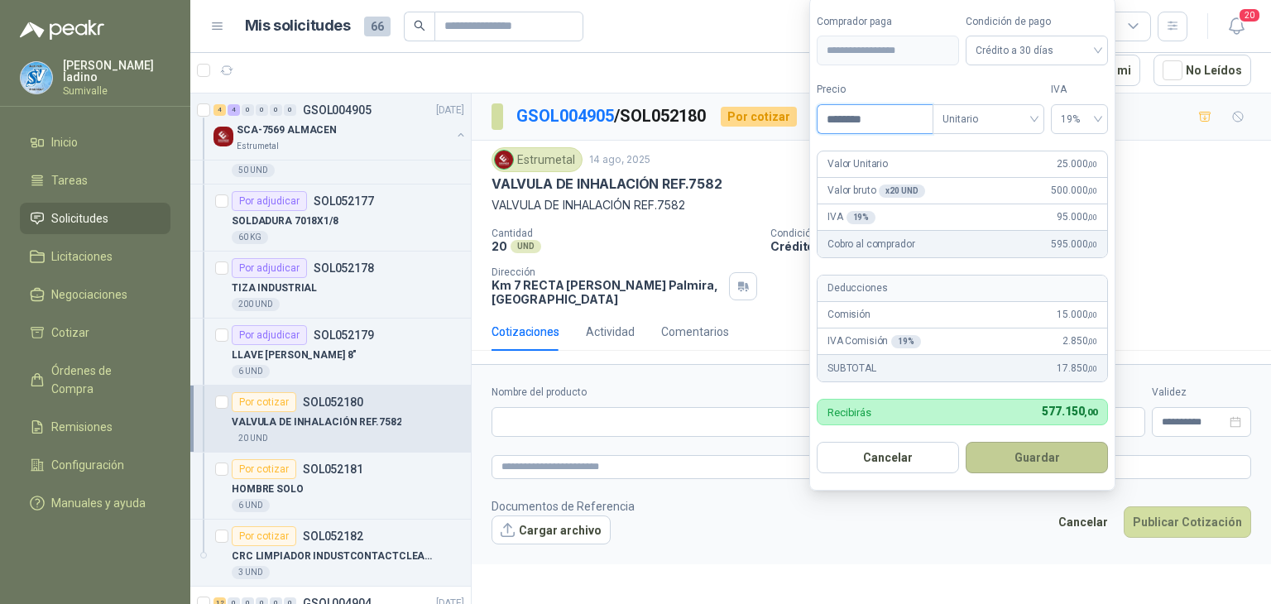
type input "********"
click at [999, 462] on button "Guardar" at bounding box center [1037, 457] width 142 height 31
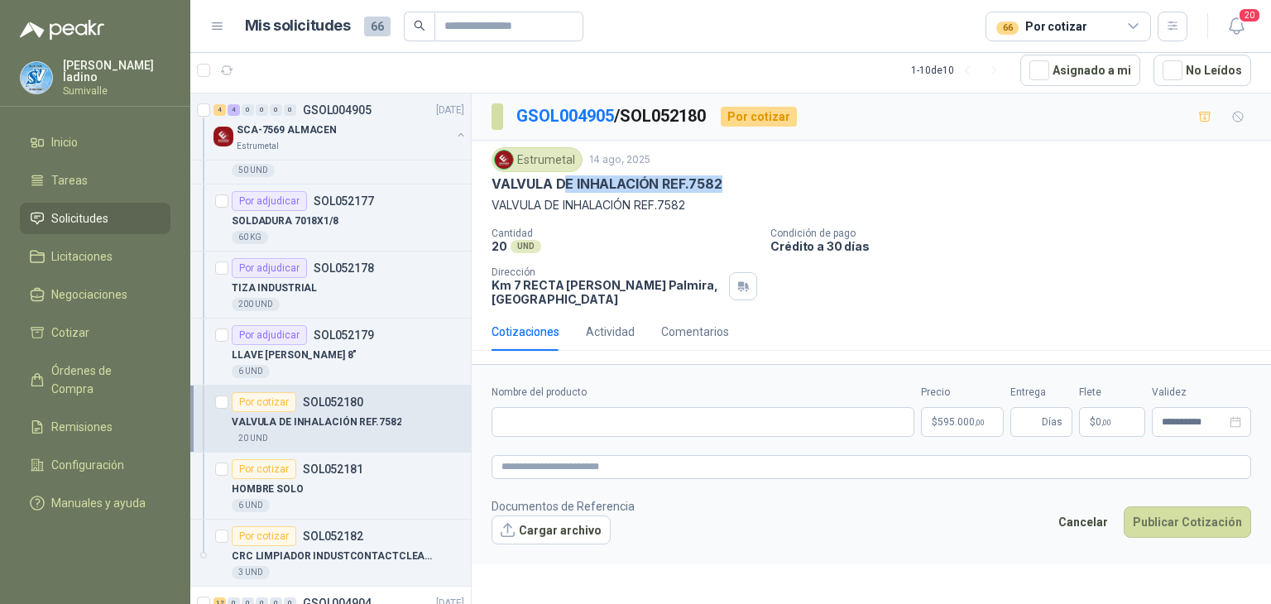
drag, startPoint x: 722, startPoint y: 185, endPoint x: 568, endPoint y: 180, distance: 154.0
click at [568, 180] on div "VALVULA DE INHALACIÓN REF.7582" at bounding box center [872, 183] width 760 height 17
click at [717, 183] on p "VALVULA DE INHALACIÓN REF.7582" at bounding box center [607, 183] width 231 height 17
click at [649, 419] on input "Nombre del producto" at bounding box center [703, 422] width 423 height 30
paste input "**********"
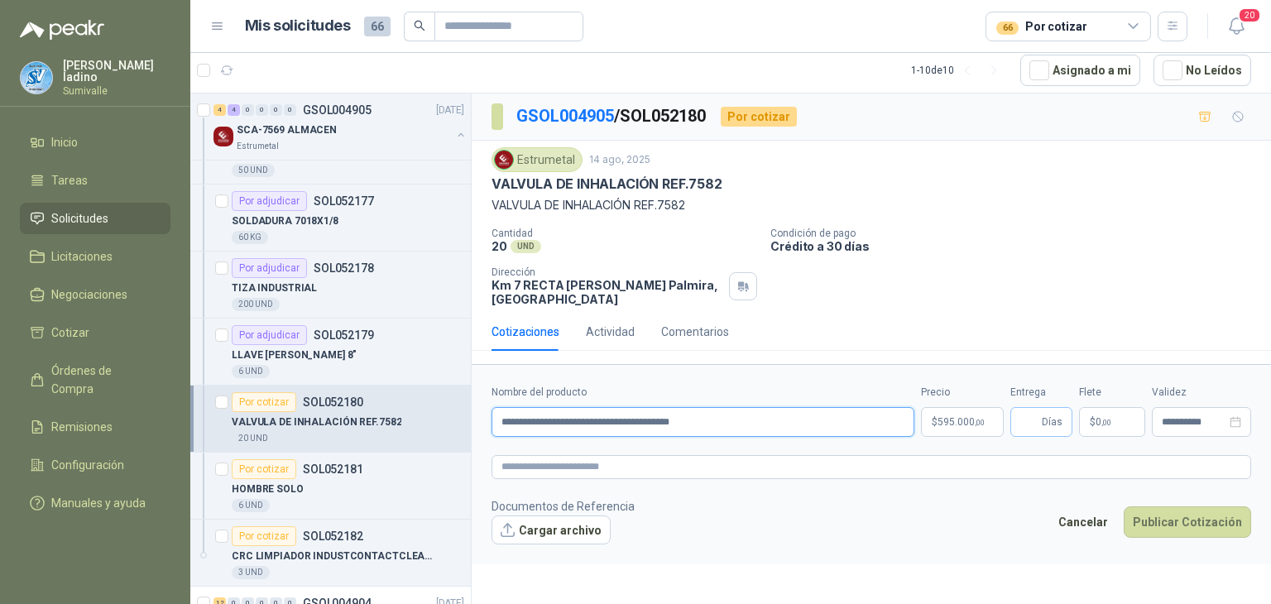
type input "**********"
click at [1026, 422] on input "Entrega" at bounding box center [1030, 422] width 18 height 28
type input "*"
click at [1080, 420] on p "$ 0 ,00" at bounding box center [1112, 422] width 66 height 30
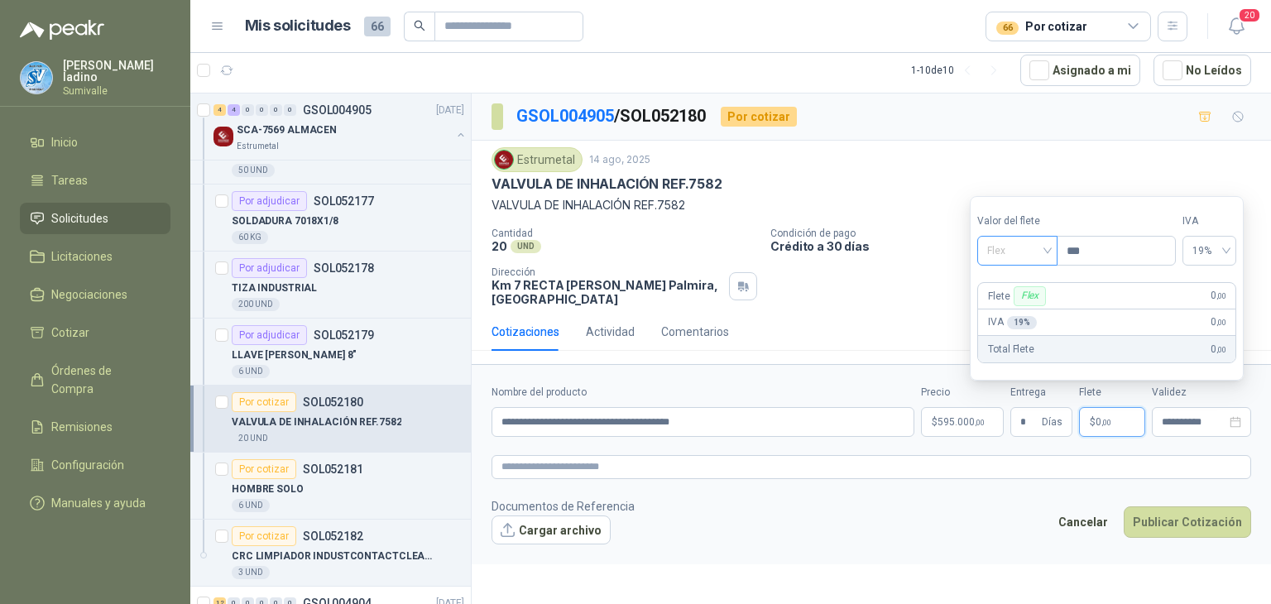
click at [1048, 257] on span "Flex" at bounding box center [1017, 250] width 60 height 25
click at [1041, 315] on div "Incluido" at bounding box center [1020, 312] width 58 height 18
click at [1163, 517] on button "Publicar Cotización" at bounding box center [1187, 522] width 127 height 31
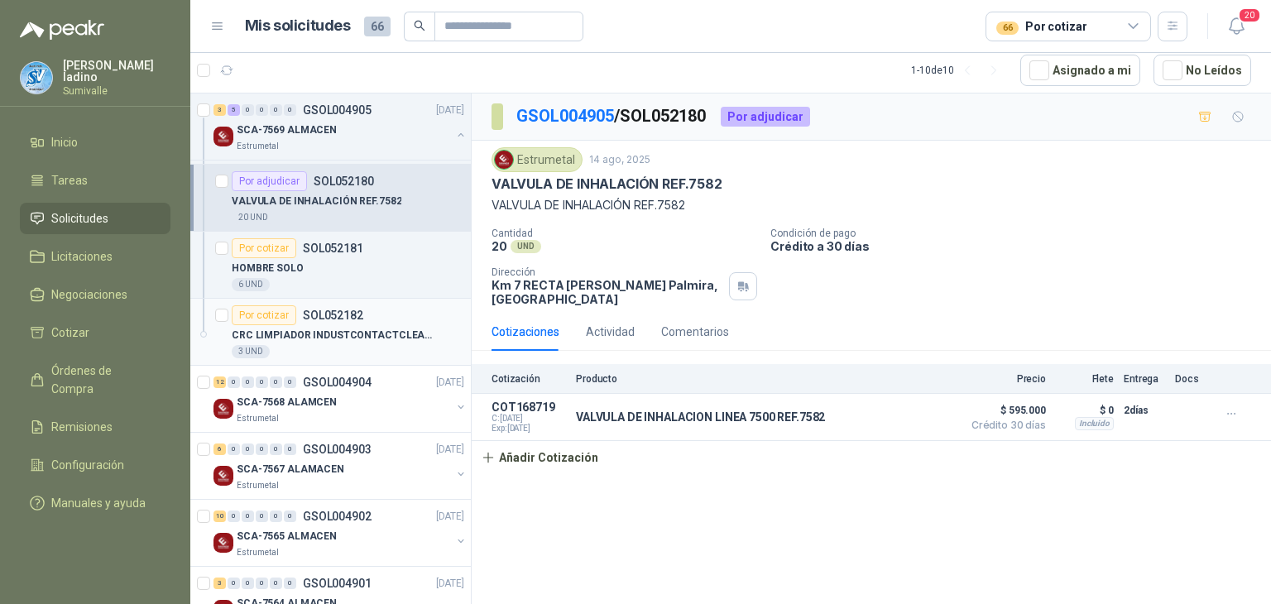
scroll to position [220, 0]
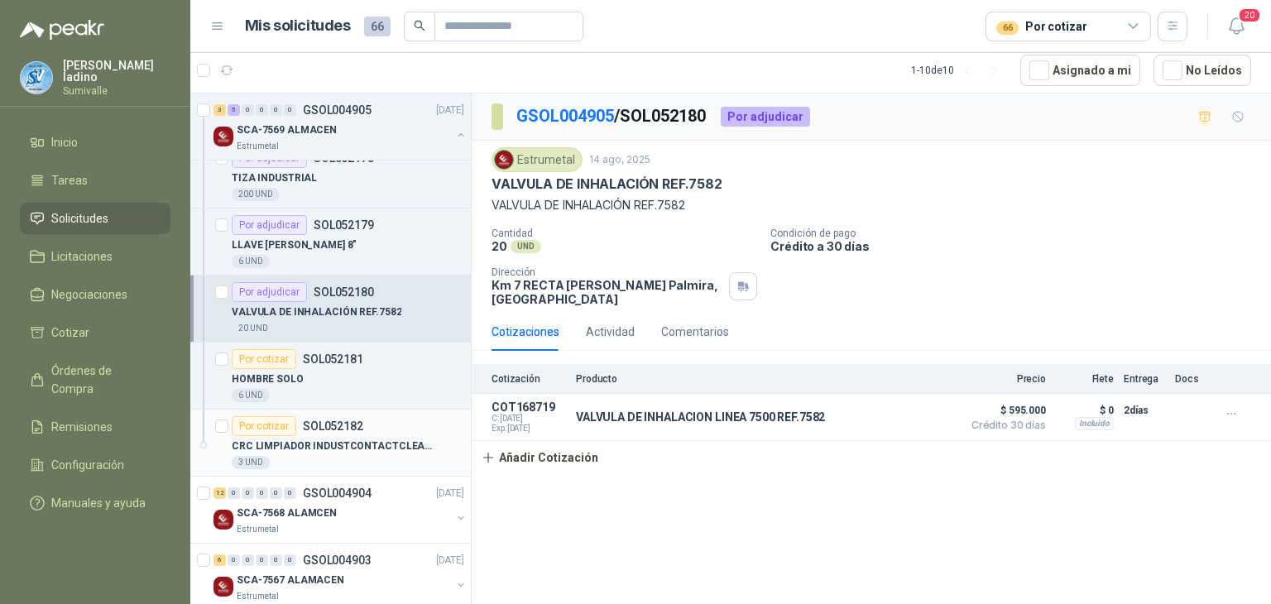
click at [364, 441] on p "CRC LIMPIADOR INDUSTCONTACTCLEANER 430CM" at bounding box center [335, 447] width 206 height 16
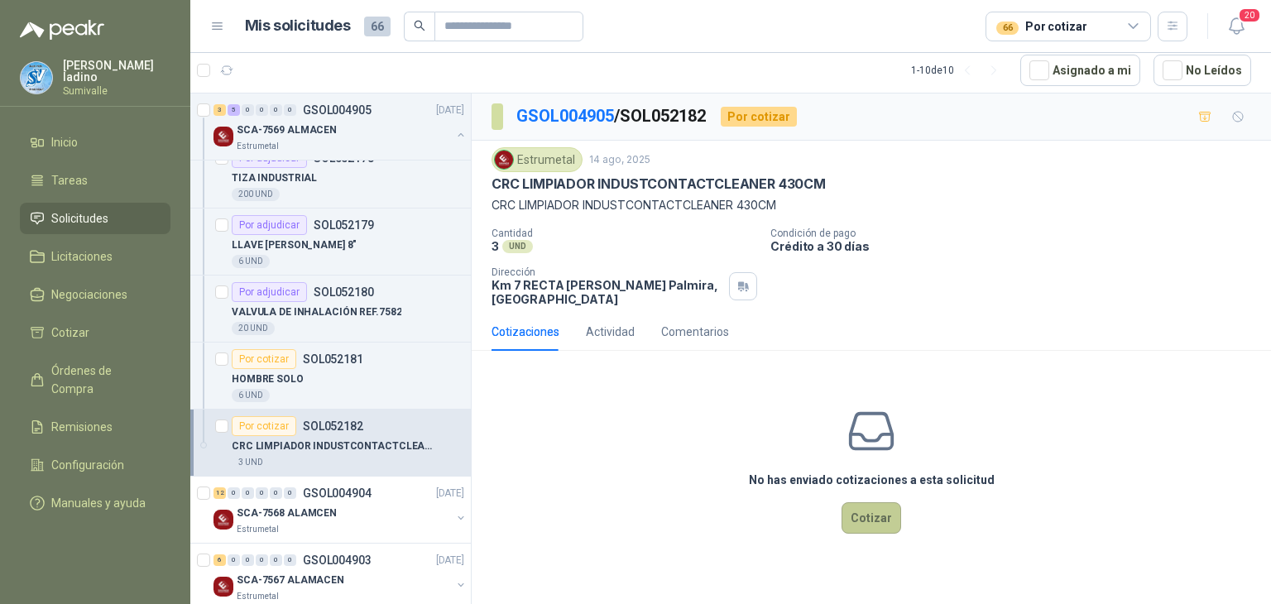
click at [890, 506] on button "Cotizar" at bounding box center [872, 517] width 60 height 31
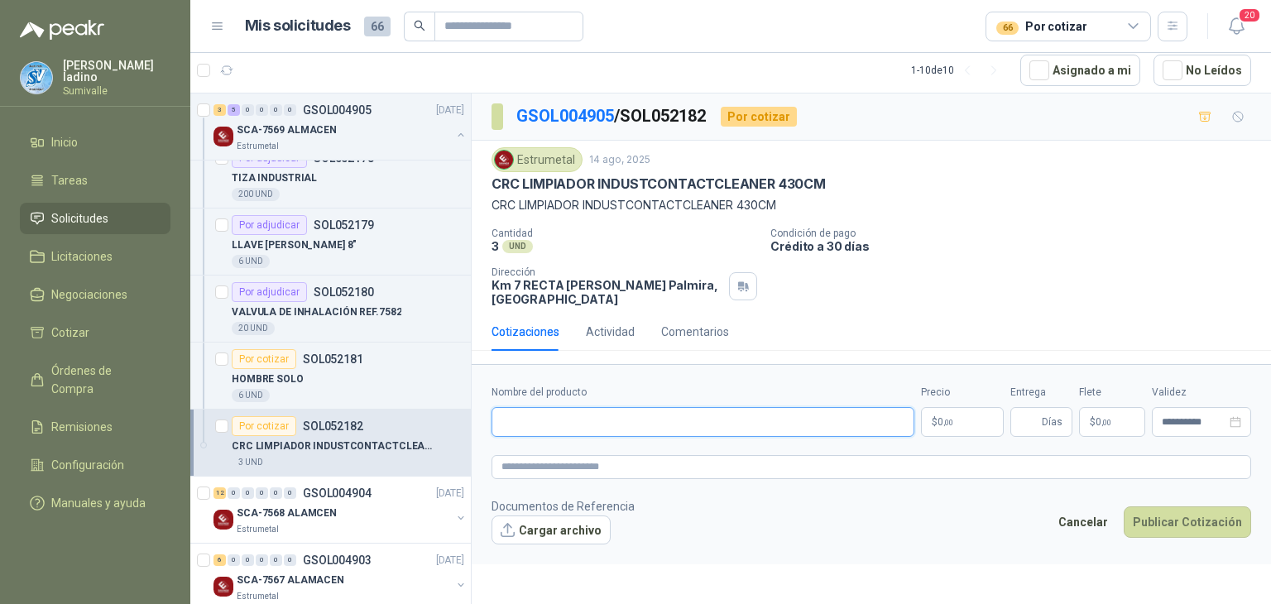
click at [735, 422] on input "Nombre del producto" at bounding box center [703, 422] width 423 height 30
paste input "**********"
drag, startPoint x: 507, startPoint y: 416, endPoint x: 1271, endPoint y: 413, distance: 763.2
click at [1271, 413] on form "**********" at bounding box center [872, 464] width 800 height 200
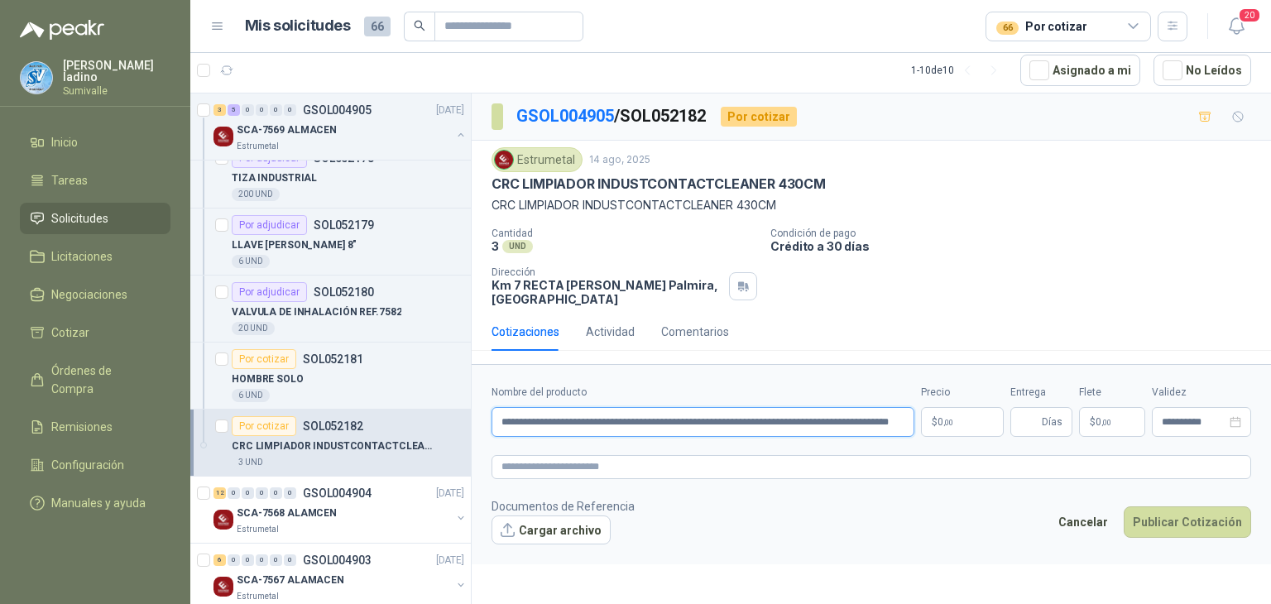
scroll to position [0, 0]
drag, startPoint x: 725, startPoint y: 415, endPoint x: 1216, endPoint y: 430, distance: 491.1
click at [1216, 430] on div "**********" at bounding box center [872, 411] width 760 height 52
type input "**********"
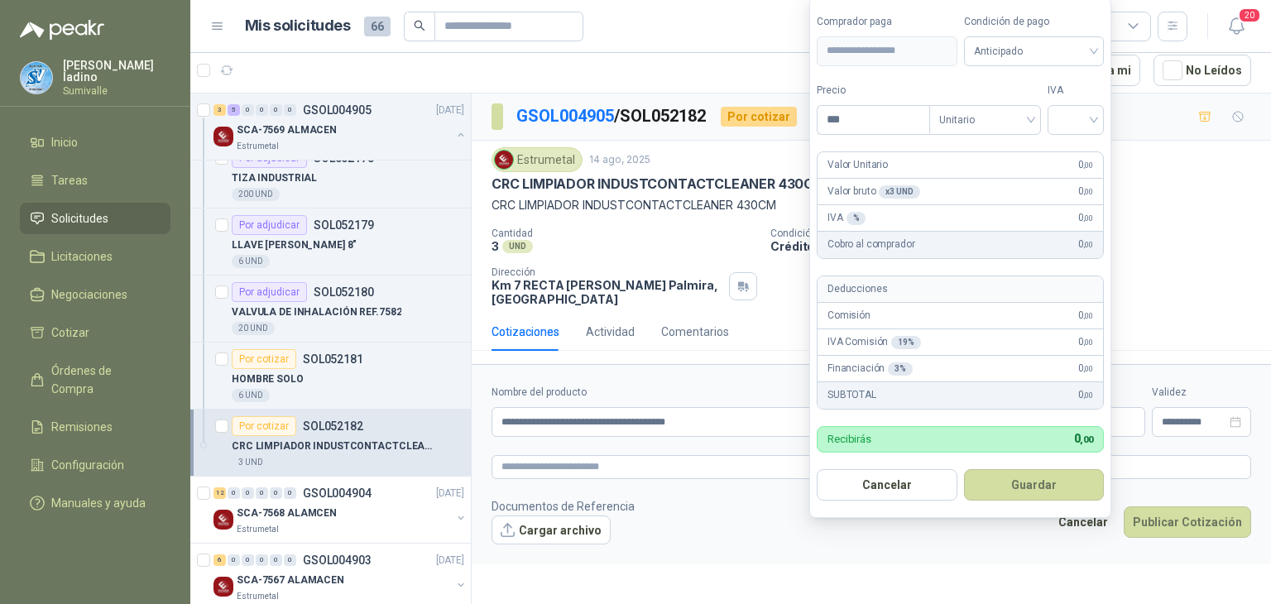
click at [940, 428] on body "[PERSON_NAME] Sumivalle Inicio Tareas Solicitudes Licitaciones Negociaciones Co…" at bounding box center [635, 302] width 1271 height 604
click at [1036, 65] on span at bounding box center [1034, 50] width 121 height 28
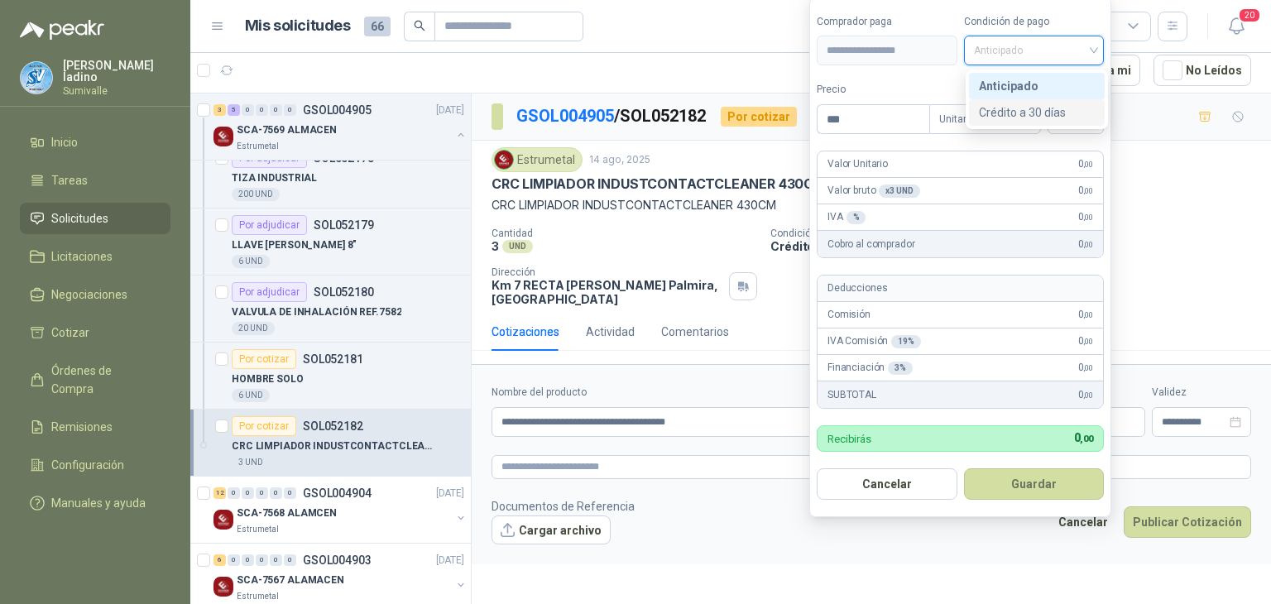
click at [1014, 121] on div "Crédito a 30 días" at bounding box center [1037, 112] width 116 height 18
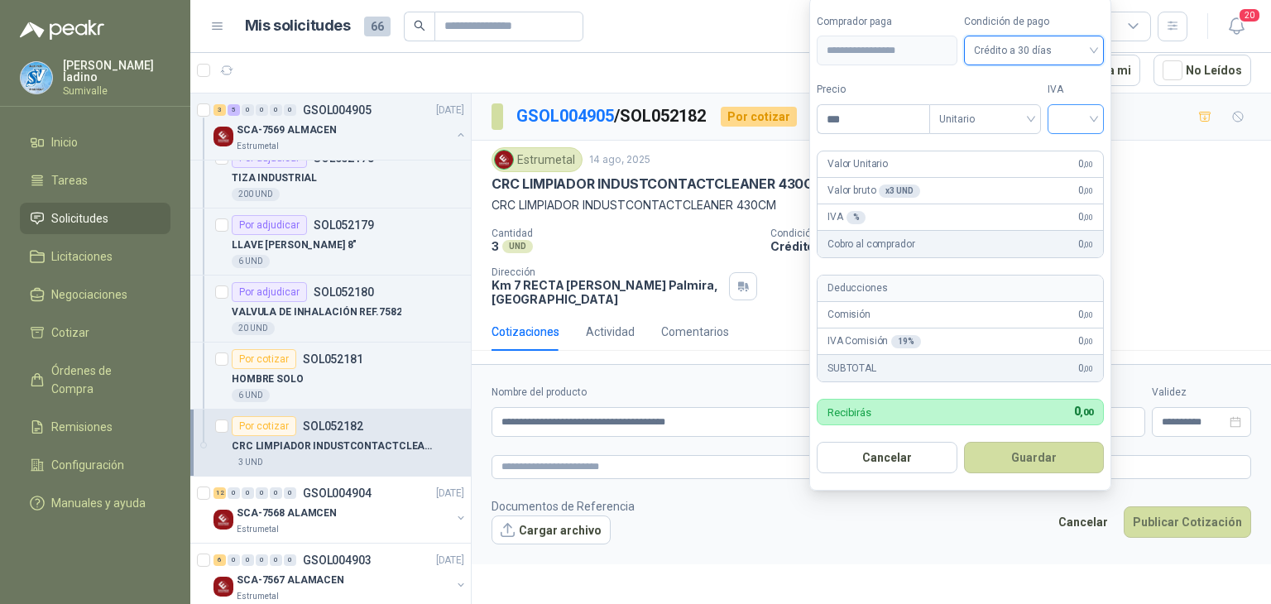
click at [1073, 122] on input "search" at bounding box center [1076, 117] width 36 height 25
click at [1081, 147] on div "19%" at bounding box center [1079, 155] width 31 height 18
click at [884, 100] on div "Precio ***" at bounding box center [875, 108] width 116 height 52
drag, startPoint x: 877, startPoint y: 132, endPoint x: 659, endPoint y: 119, distance: 218.9
click at [659, 119] on body "[PERSON_NAME] Sumivalle Inicio Tareas Solicitudes Licitaciones Negociaciones Co…" at bounding box center [635, 302] width 1271 height 604
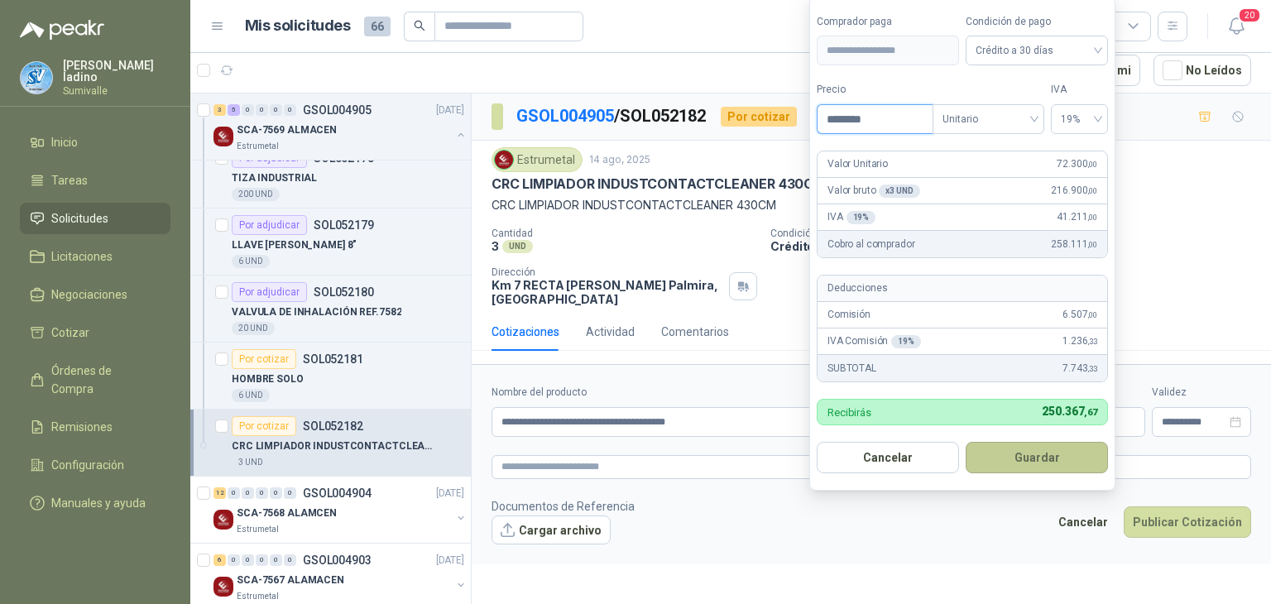
type input "********"
click at [1015, 446] on button "Guardar" at bounding box center [1037, 457] width 142 height 31
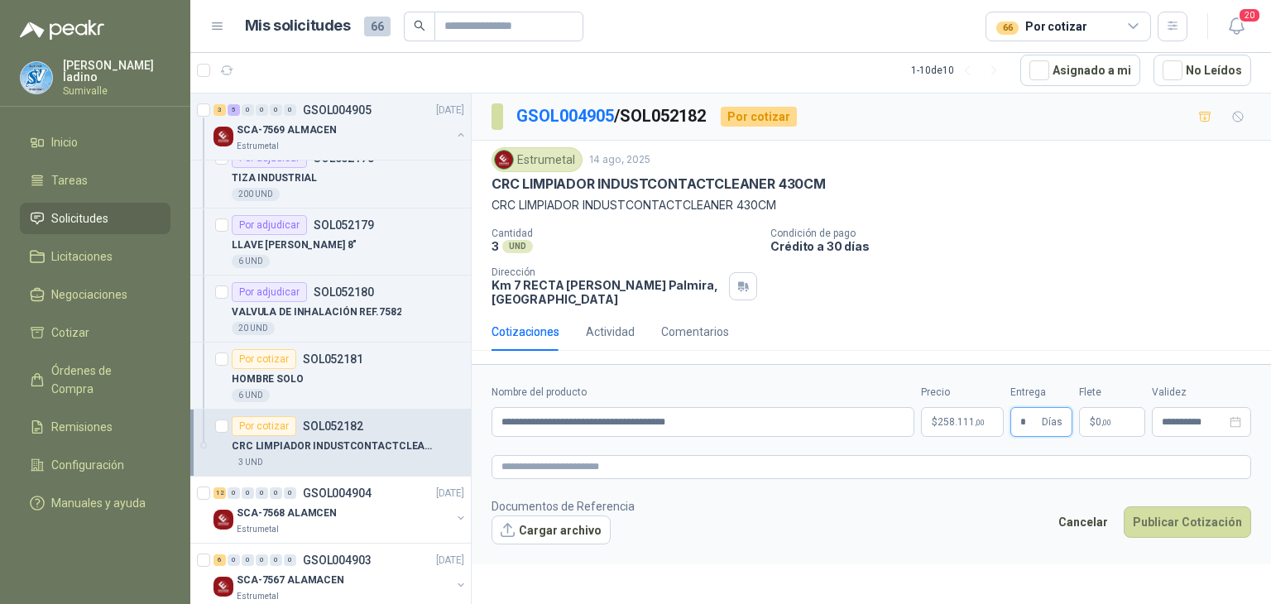
type input "*"
click at [1079, 421] on p "$ 0 ,00" at bounding box center [1112, 422] width 66 height 30
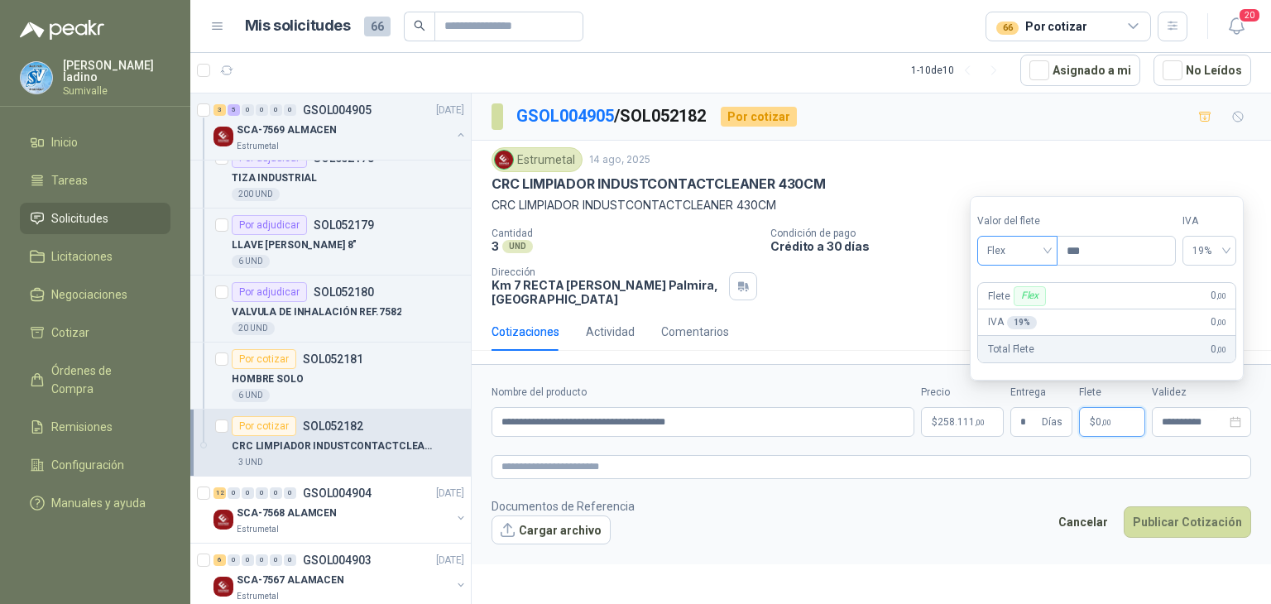
click at [1048, 262] on span "Flex" at bounding box center [1017, 250] width 60 height 25
click at [1031, 315] on div "Incluido" at bounding box center [1020, 312] width 58 height 18
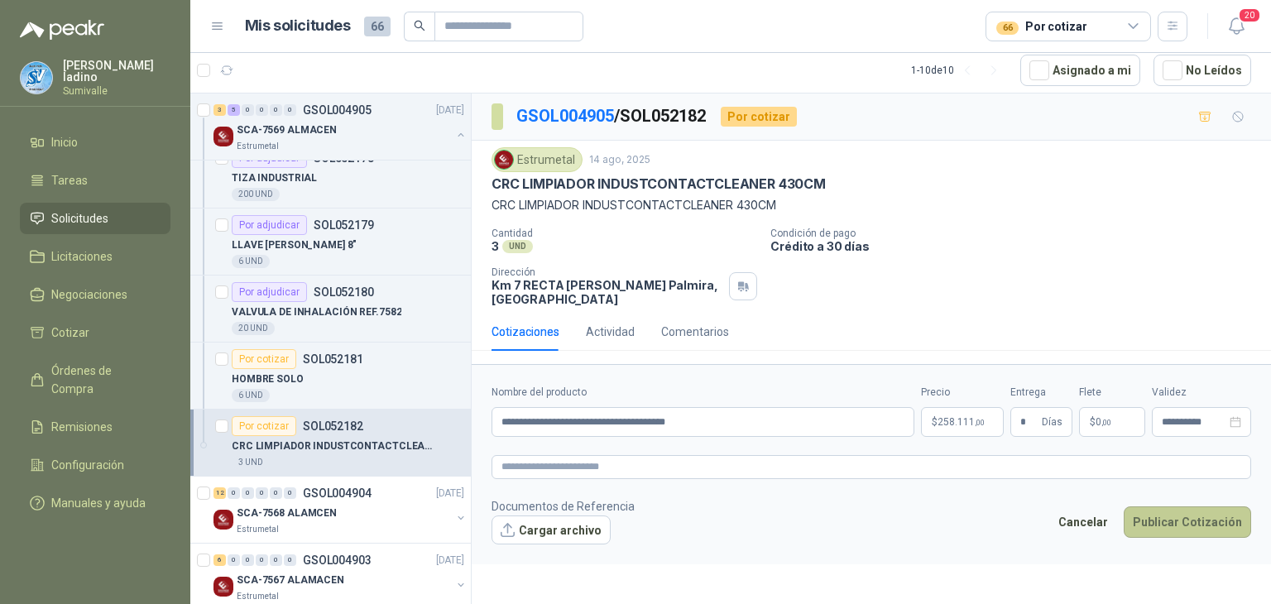
click at [1167, 520] on button "Publicar Cotización" at bounding box center [1187, 522] width 127 height 31
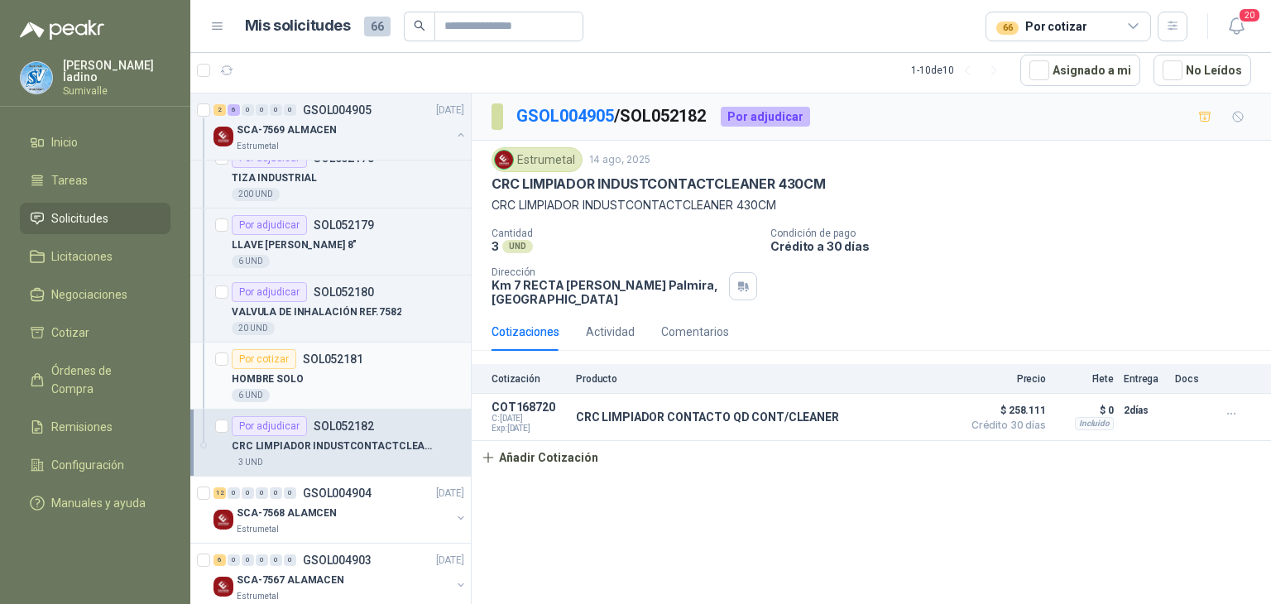
click at [336, 374] on div "HOMBRE SOLO" at bounding box center [348, 379] width 233 height 20
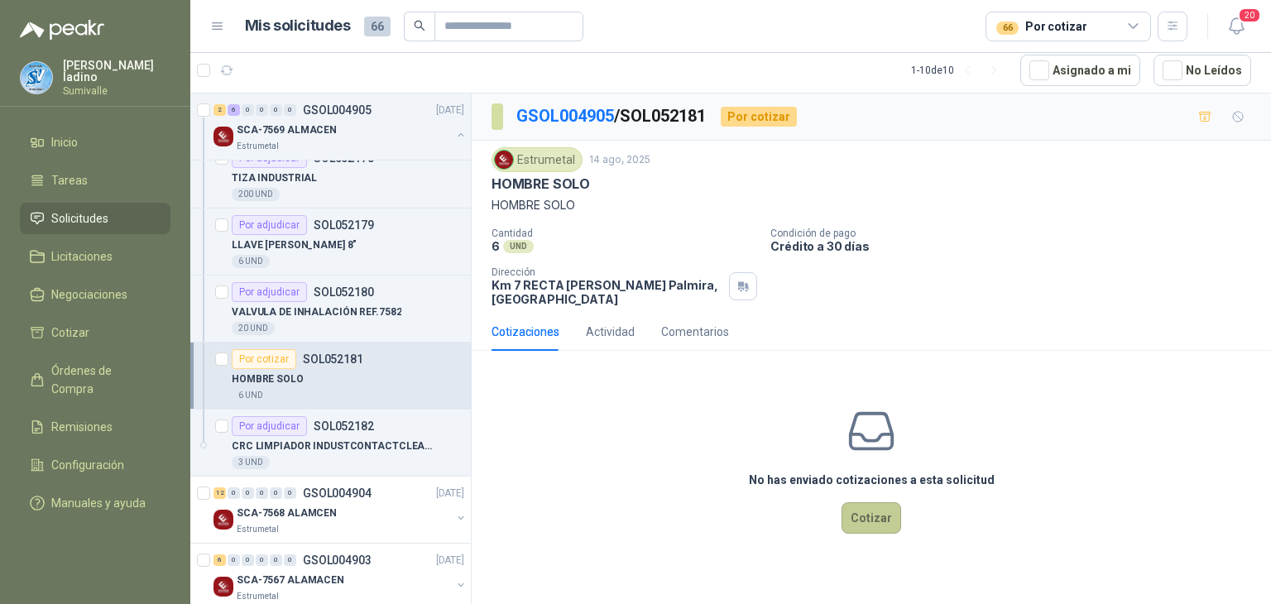
click at [888, 515] on button "Cotizar" at bounding box center [872, 517] width 60 height 31
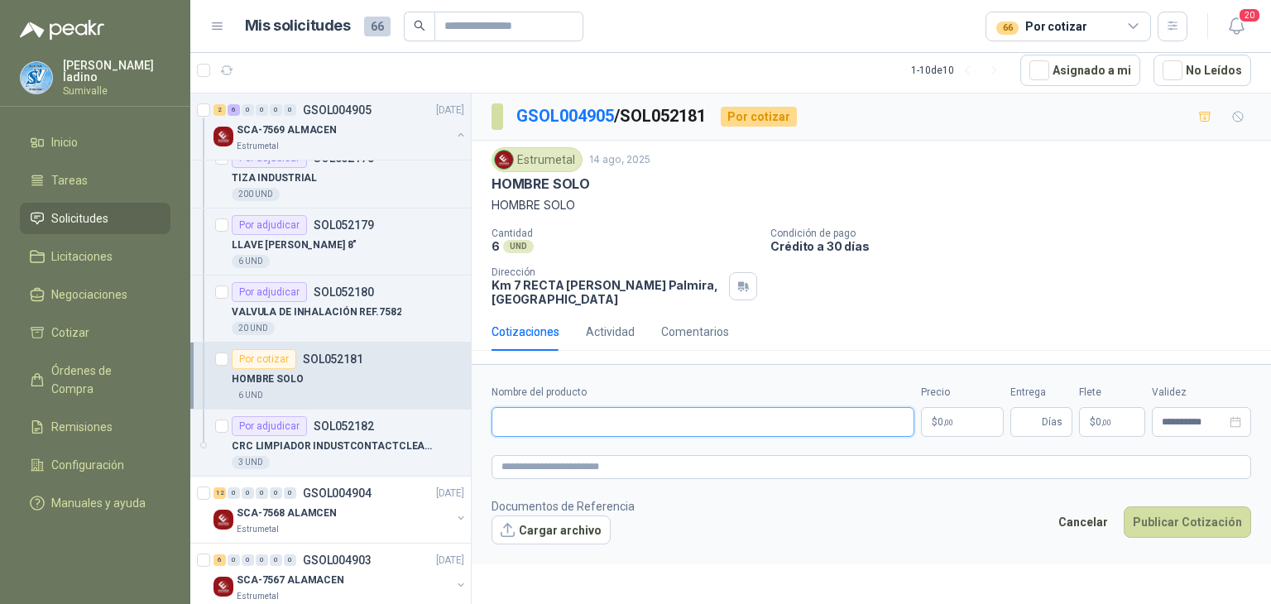
click at [610, 418] on input "Nombre del producto" at bounding box center [703, 422] width 423 height 30
paste input "**********"
type input "**********"
click at [941, 421] on span "0 ,00" at bounding box center [946, 422] width 16 height 10
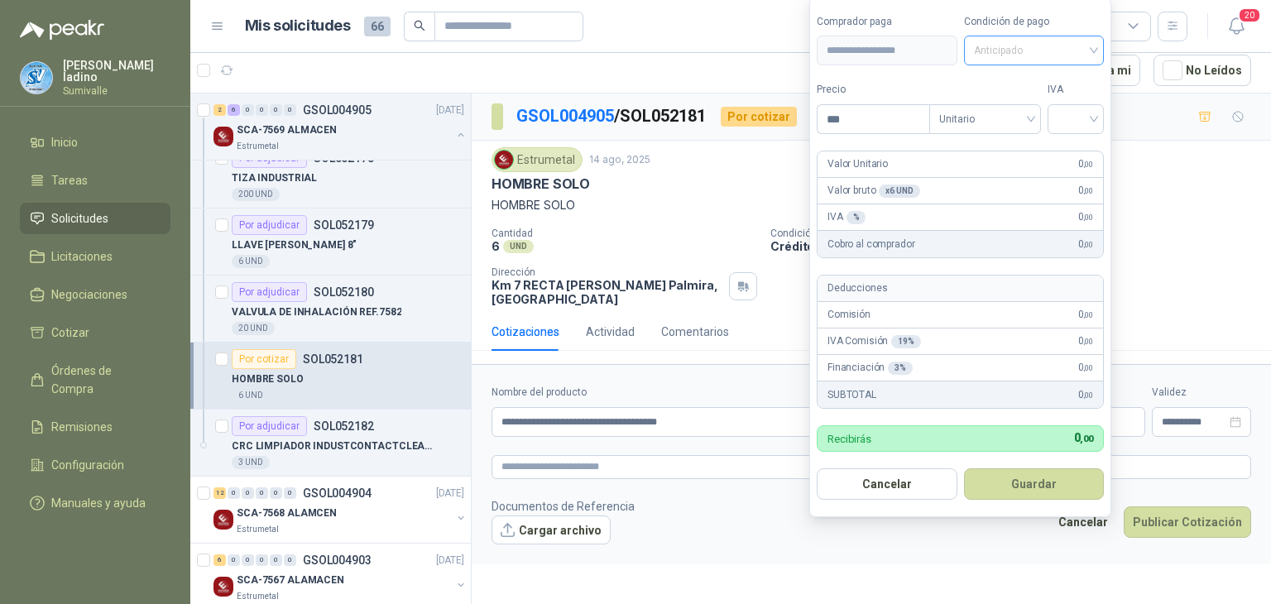
click at [1039, 49] on span "Anticipado" at bounding box center [1034, 50] width 121 height 25
click at [1018, 121] on div "Crédito a 30 días" at bounding box center [1037, 112] width 116 height 18
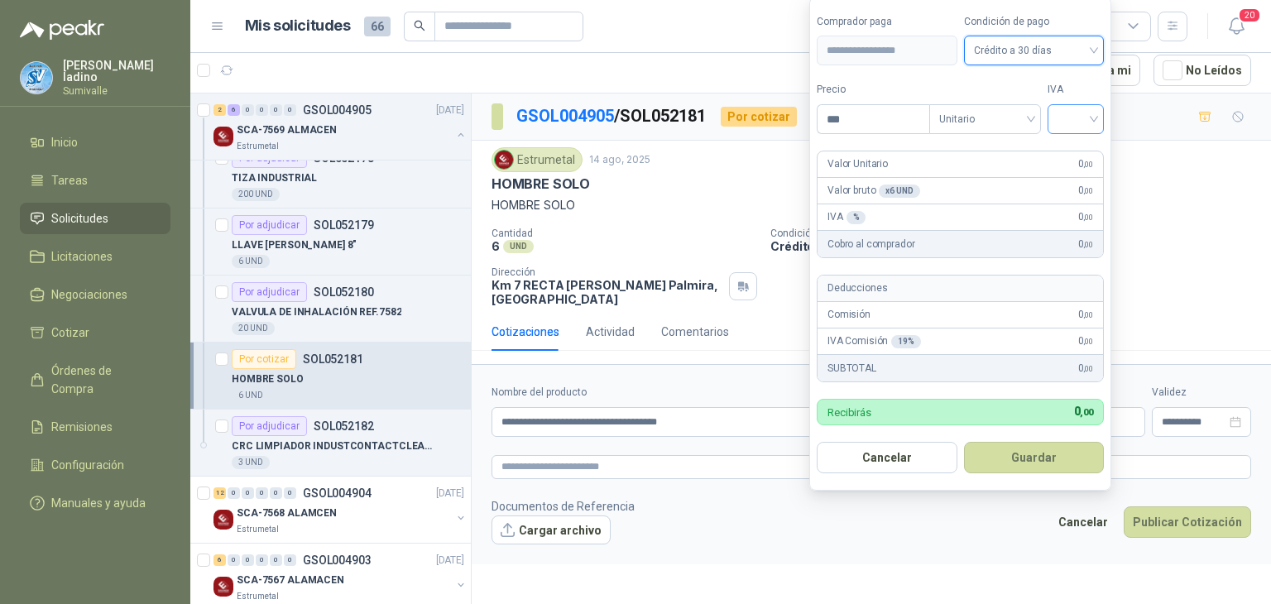
click at [1065, 123] on input "search" at bounding box center [1076, 117] width 36 height 25
click at [1074, 154] on div "19%" at bounding box center [1079, 155] width 31 height 18
click at [930, 526] on footer "Documentos de Referencia Cargar archivo Cancelar Publicar Cotización" at bounding box center [872, 521] width 760 height 48
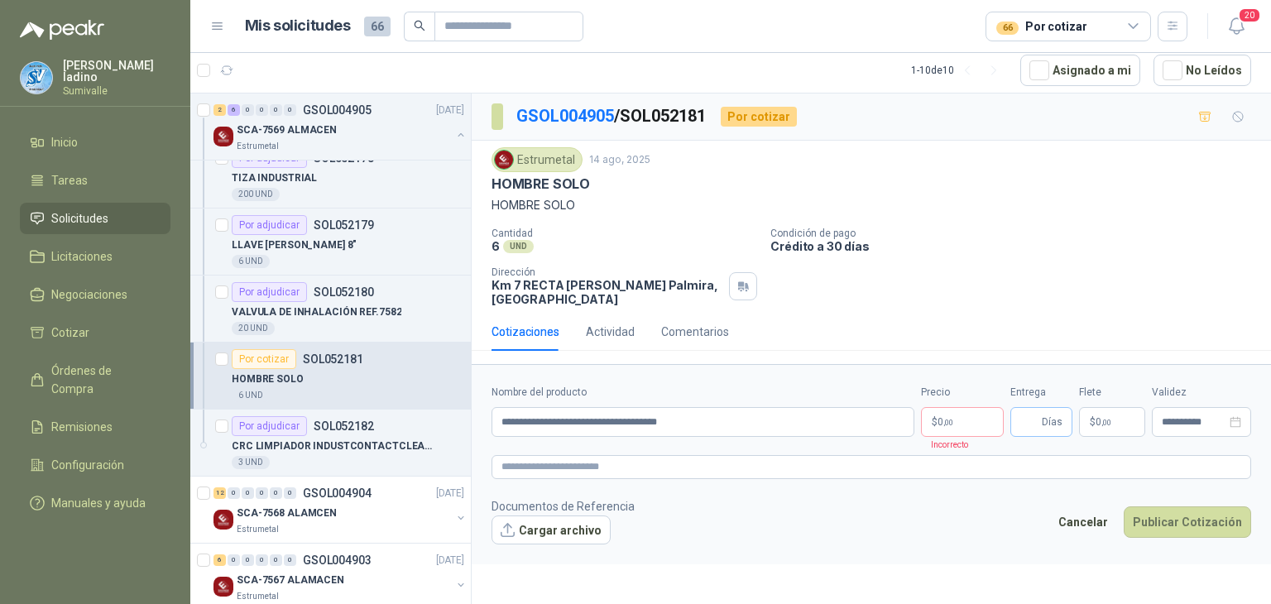
click at [1049, 421] on span "Días" at bounding box center [1052, 422] width 21 height 28
type input "*"
click at [1103, 422] on span ",00" at bounding box center [1107, 422] width 10 height 9
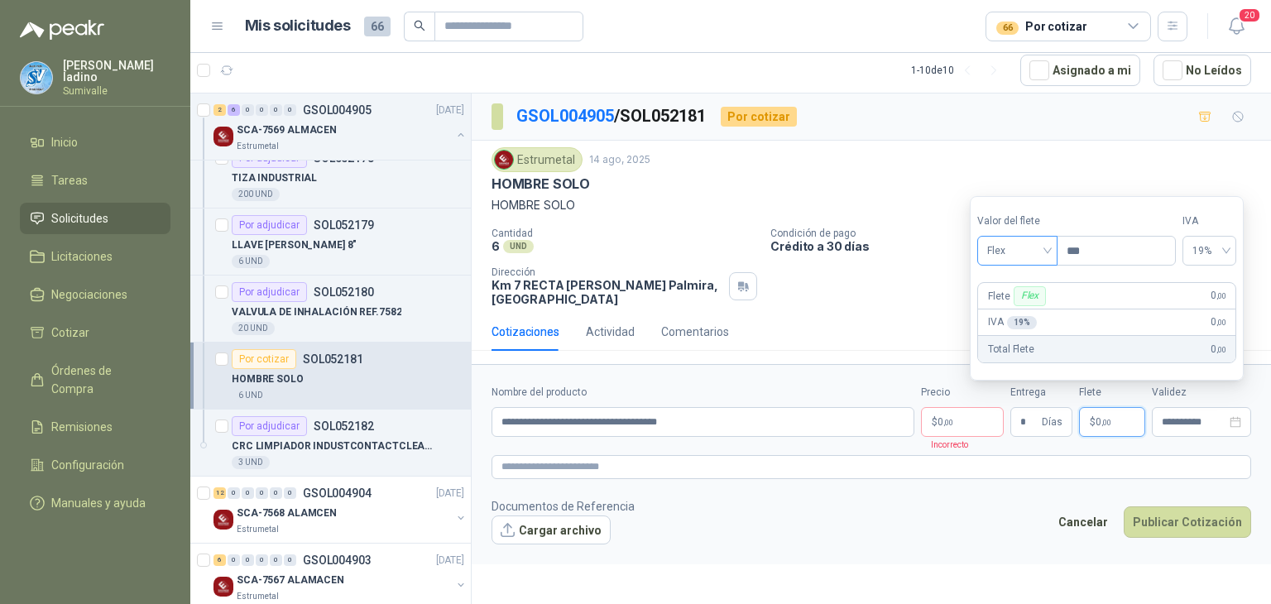
click at [1031, 255] on span "Flex" at bounding box center [1017, 250] width 60 height 25
click at [1014, 319] on div "Incluido" at bounding box center [1020, 312] width 58 height 18
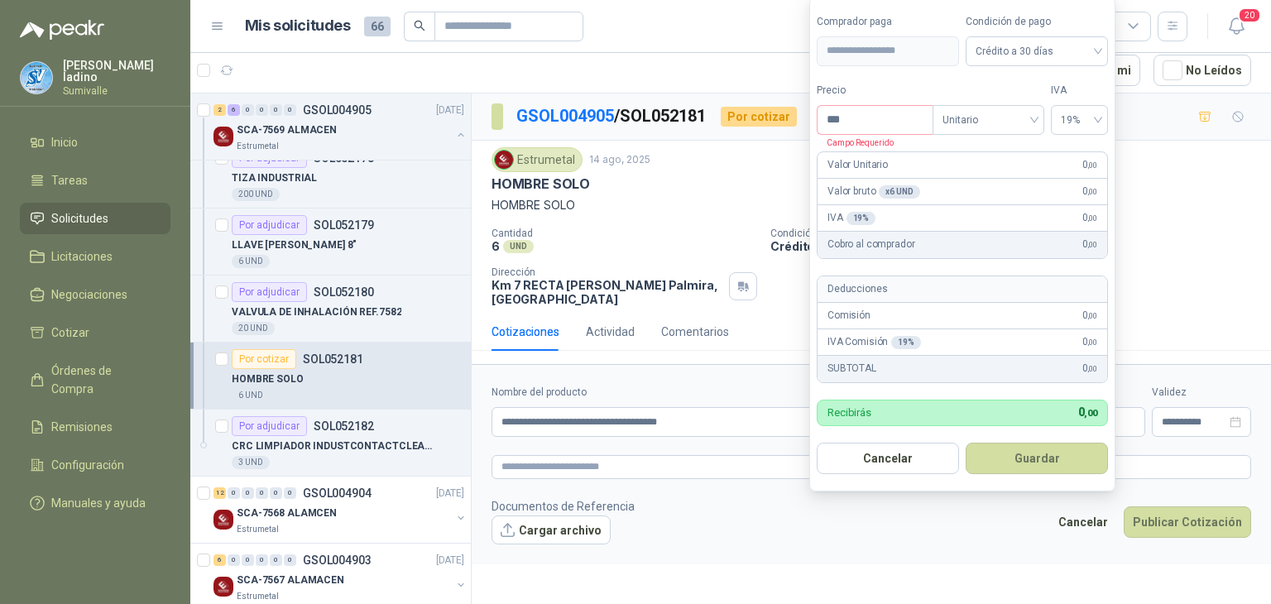
click at [940, 422] on body "[PERSON_NAME] Sumivalle Inicio Tareas Solicitudes Licitaciones Negociaciones Co…" at bounding box center [635, 302] width 1271 height 604
click at [986, 54] on span "Crédito a 30 días" at bounding box center [1037, 50] width 123 height 25
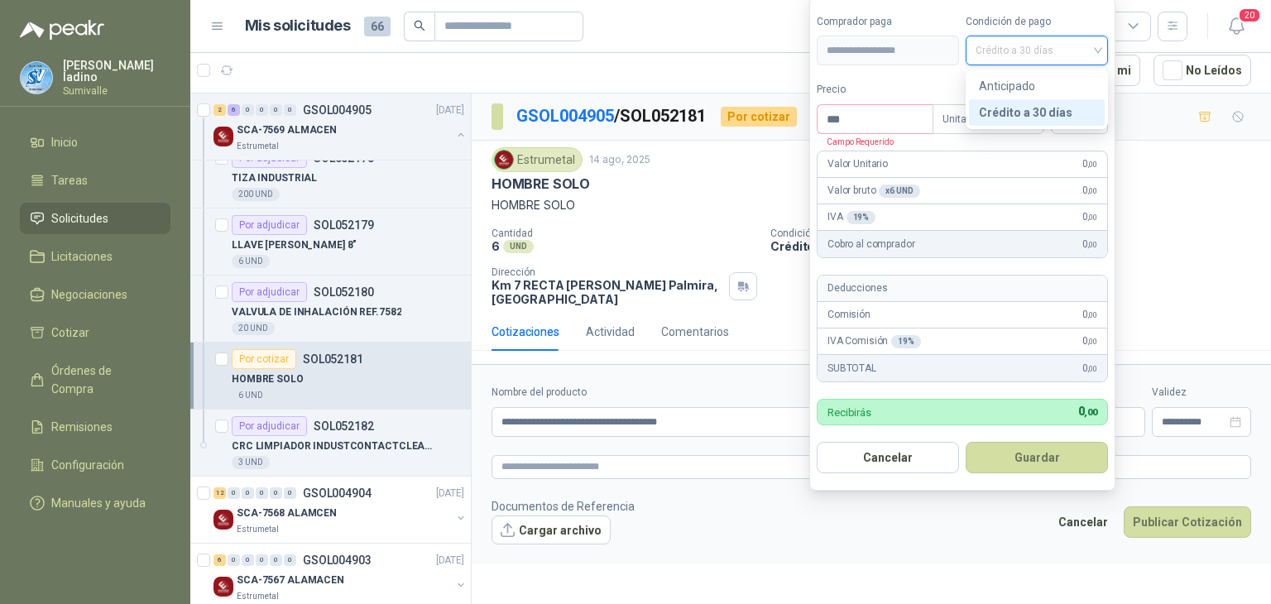
click at [997, 113] on div "Crédito a 30 días" at bounding box center [1037, 112] width 116 height 18
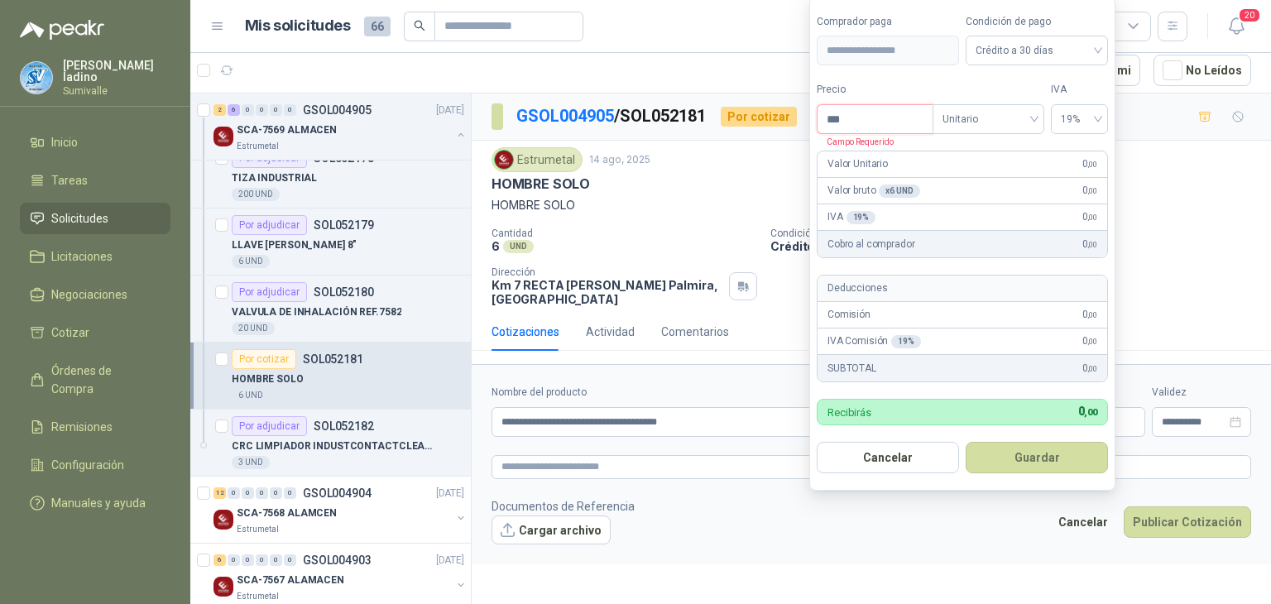
drag, startPoint x: 838, startPoint y: 122, endPoint x: 700, endPoint y: 118, distance: 138.3
click at [732, 123] on body "[PERSON_NAME] Sumivalle Inicio Tareas Solicitudes Licitaciones Negociaciones Co…" at bounding box center [635, 302] width 1271 height 604
type input "********"
click at [997, 447] on button "Guardar" at bounding box center [1037, 457] width 142 height 31
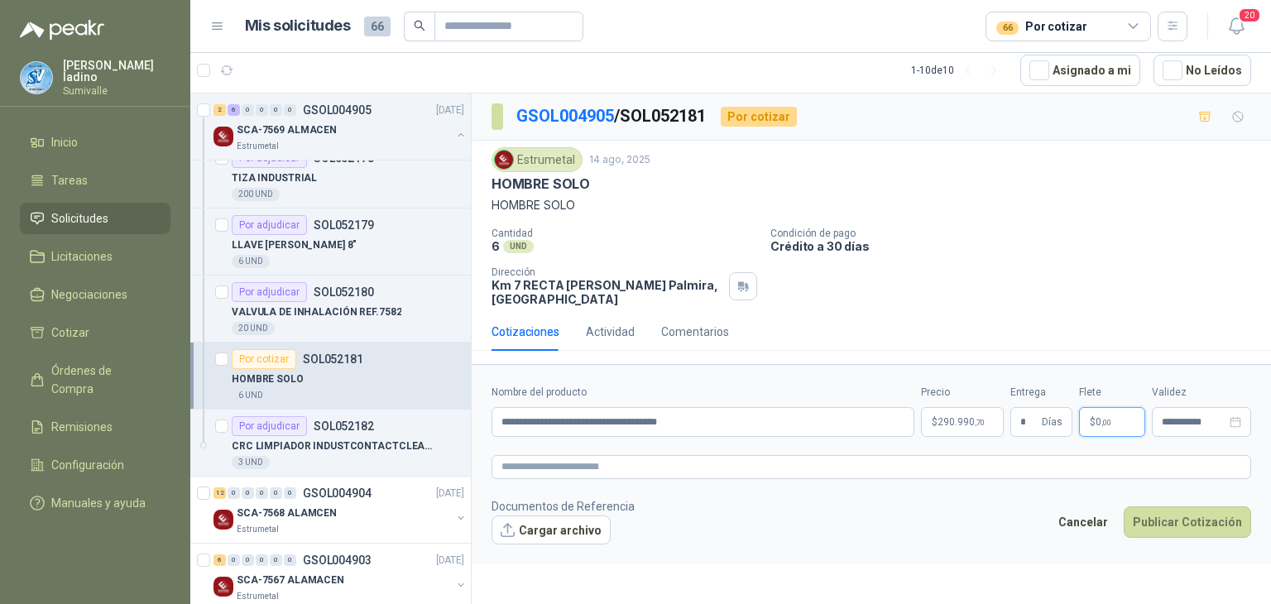
click at [1119, 425] on p "$ 0 ,00" at bounding box center [1112, 422] width 66 height 30
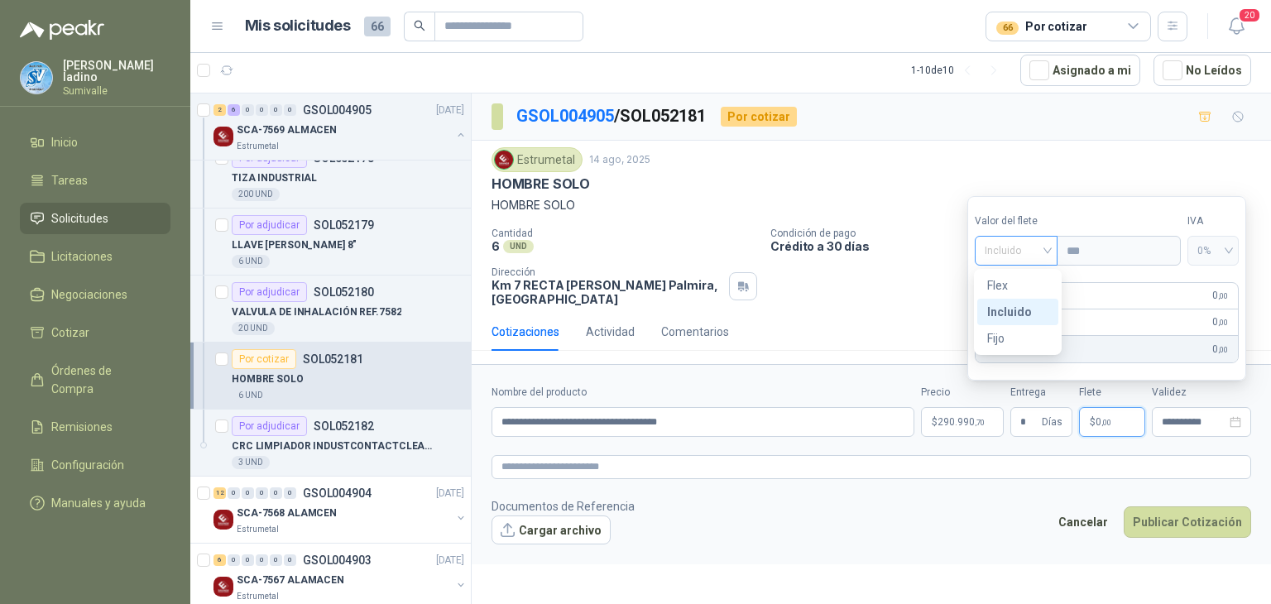
click at [1036, 257] on span "Incluido" at bounding box center [1017, 250] width 64 height 25
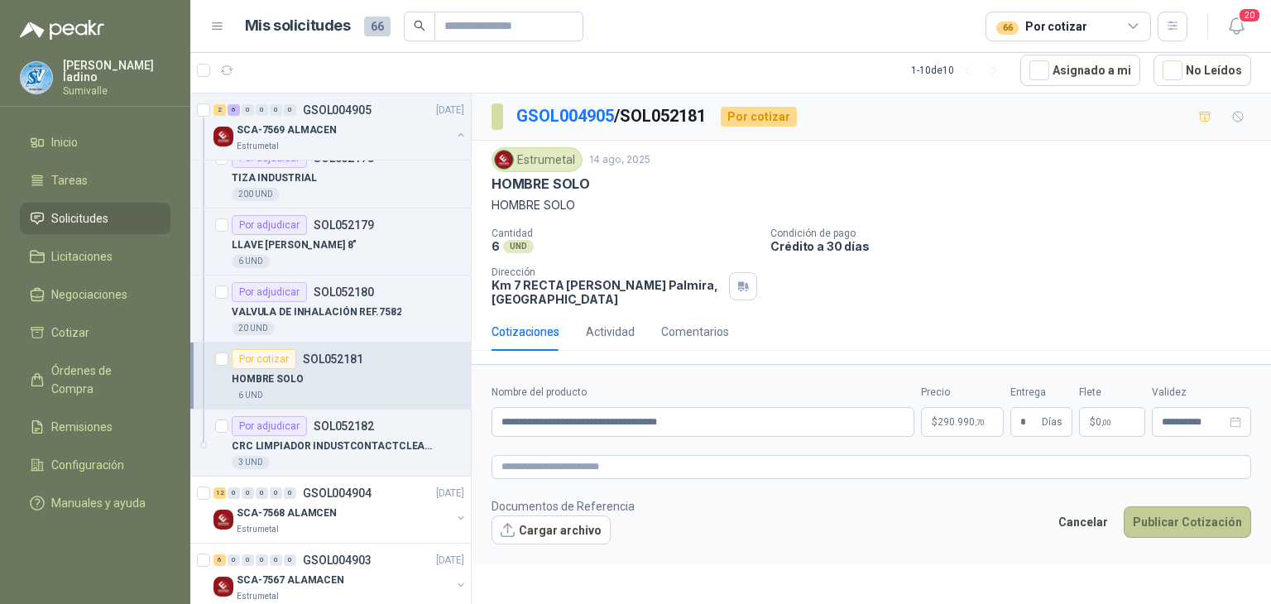
click at [1149, 512] on button "Publicar Cotización" at bounding box center [1187, 522] width 127 height 31
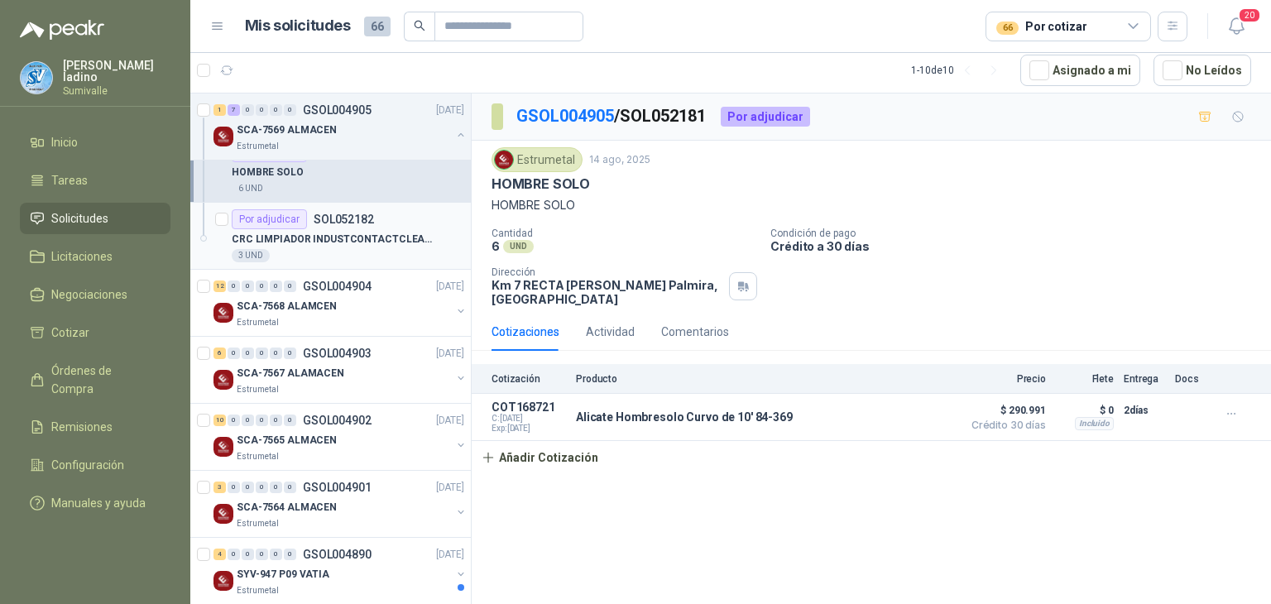
scroll to position [331, 0]
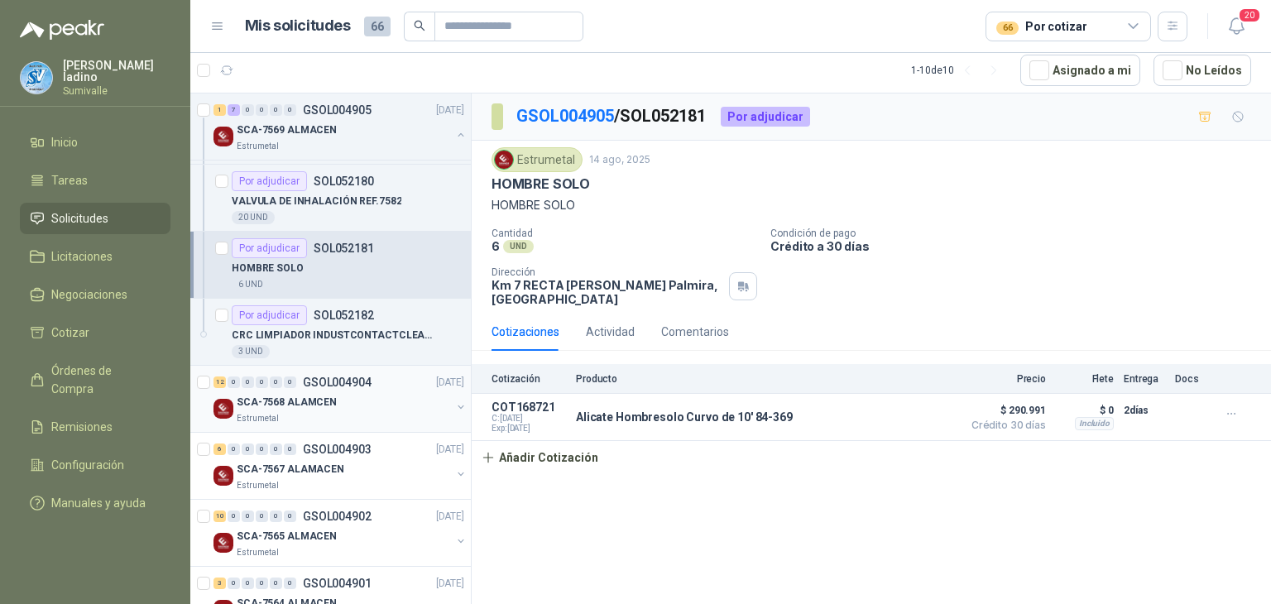
click at [286, 399] on p "SCA-7568 ALAMCEN" at bounding box center [287, 403] width 100 height 16
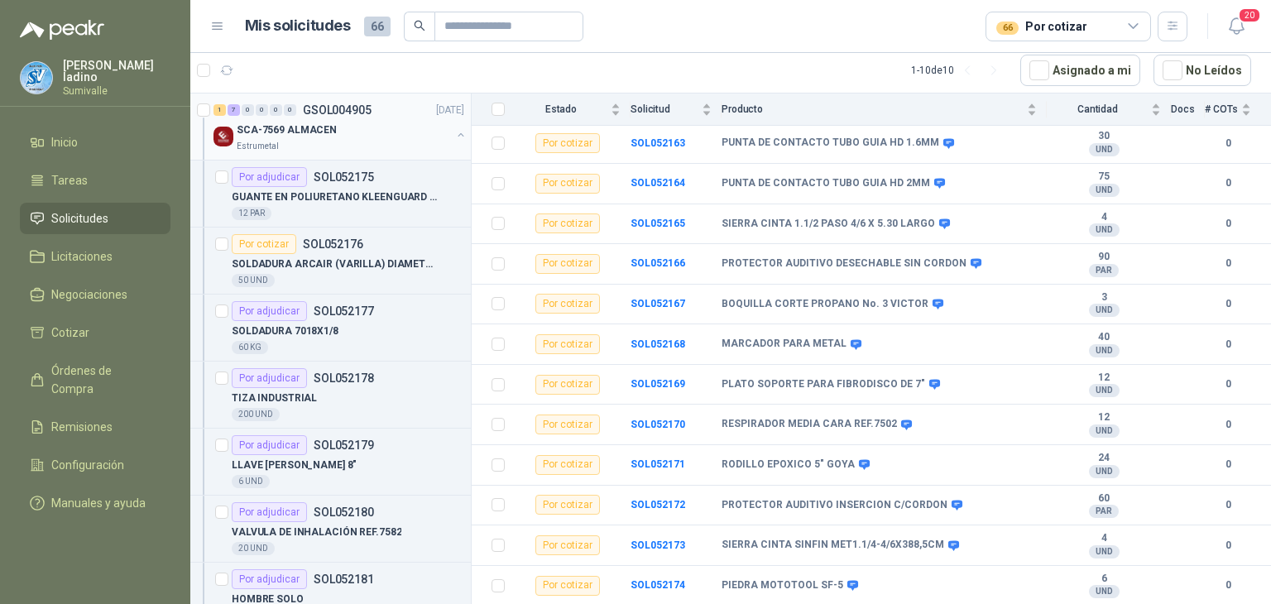
click at [363, 113] on p "GSOL004905" at bounding box center [337, 110] width 69 height 12
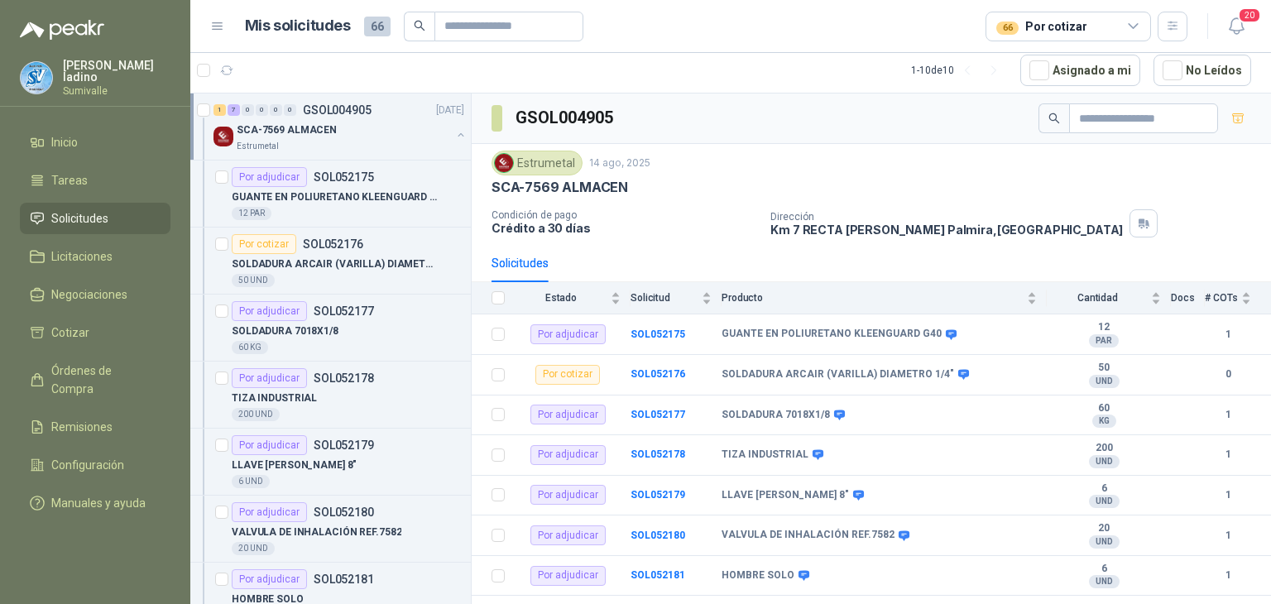
click at [454, 137] on button "button" at bounding box center [460, 134] width 13 height 13
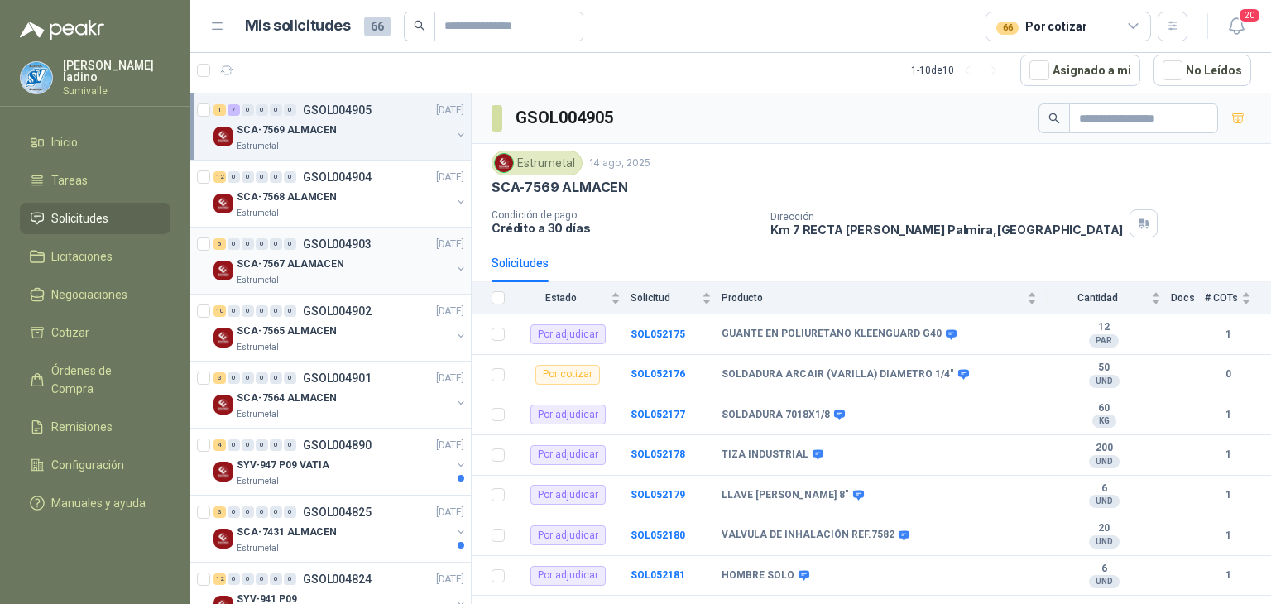
click at [351, 266] on div "SCA-7567 ALAMACEN" at bounding box center [344, 264] width 214 height 20
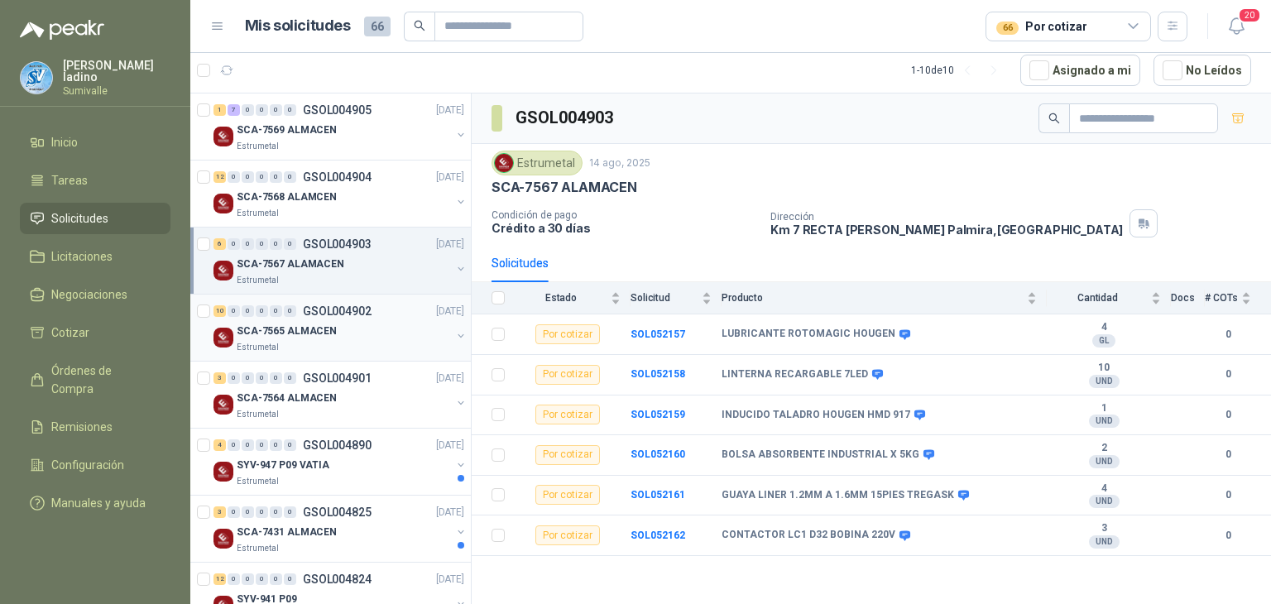
click at [315, 322] on div "SCA-7565 ALMACEN" at bounding box center [344, 331] width 214 height 20
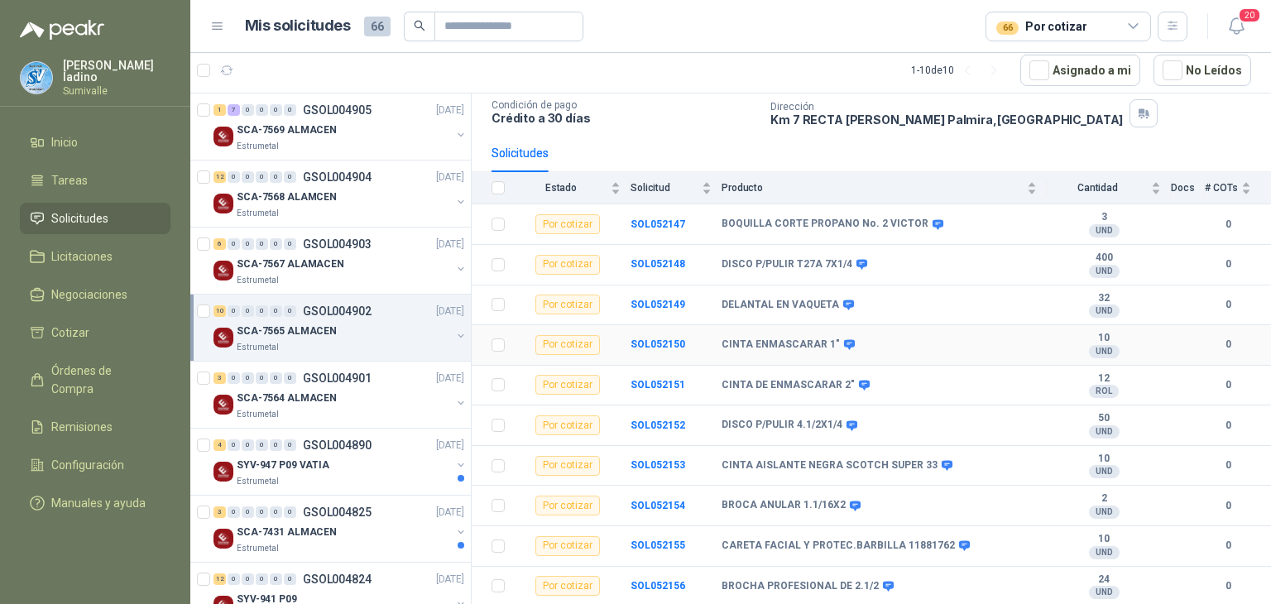
scroll to position [111, 0]
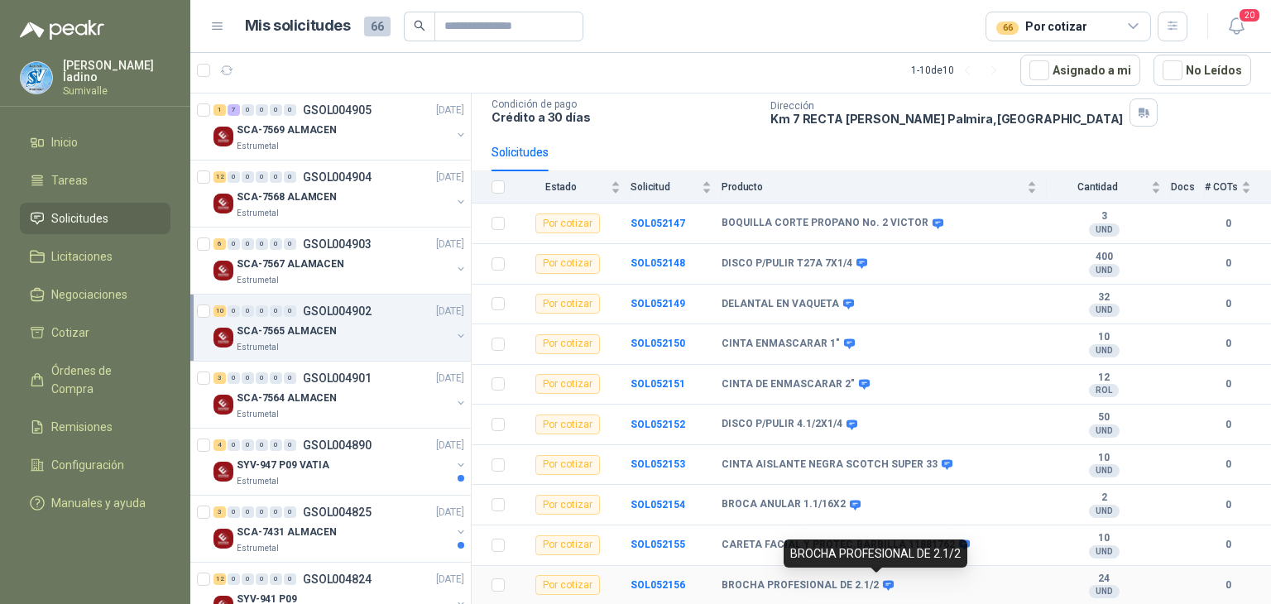
click at [884, 583] on icon at bounding box center [888, 585] width 11 height 10
click at [883, 583] on icon at bounding box center [888, 585] width 11 height 10
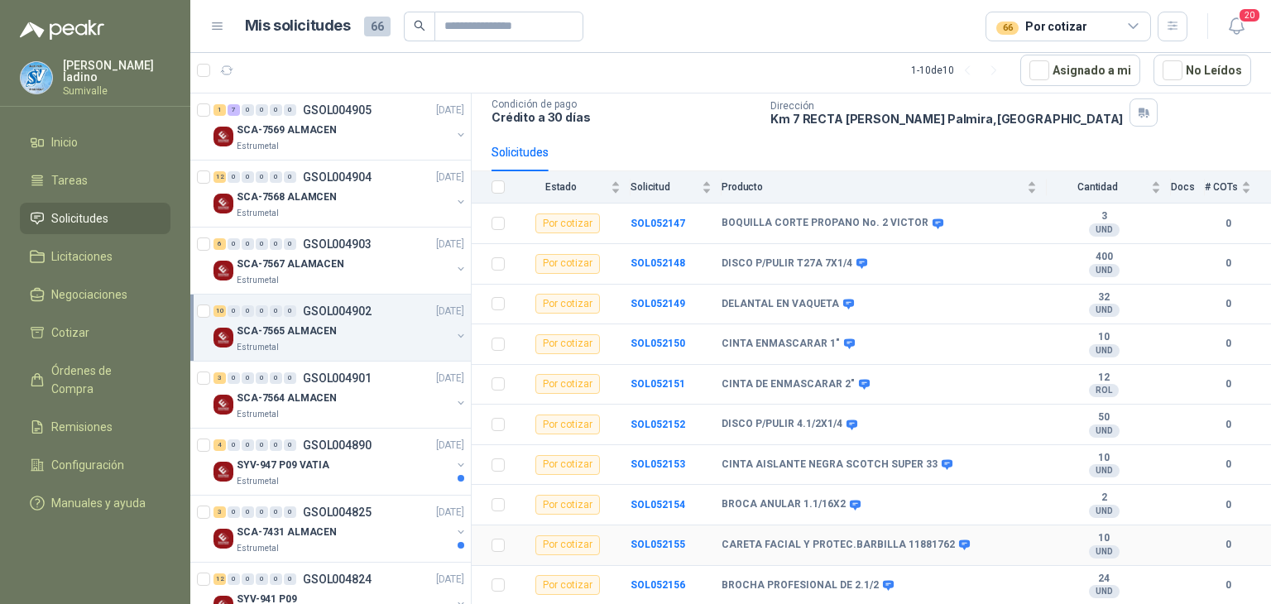
click at [762, 539] on b "CARETA FACIAL Y PROTEC.BARBILLA 11881762" at bounding box center [838, 545] width 233 height 13
click at [652, 263] on b "SOL052148" at bounding box center [658, 263] width 55 height 12
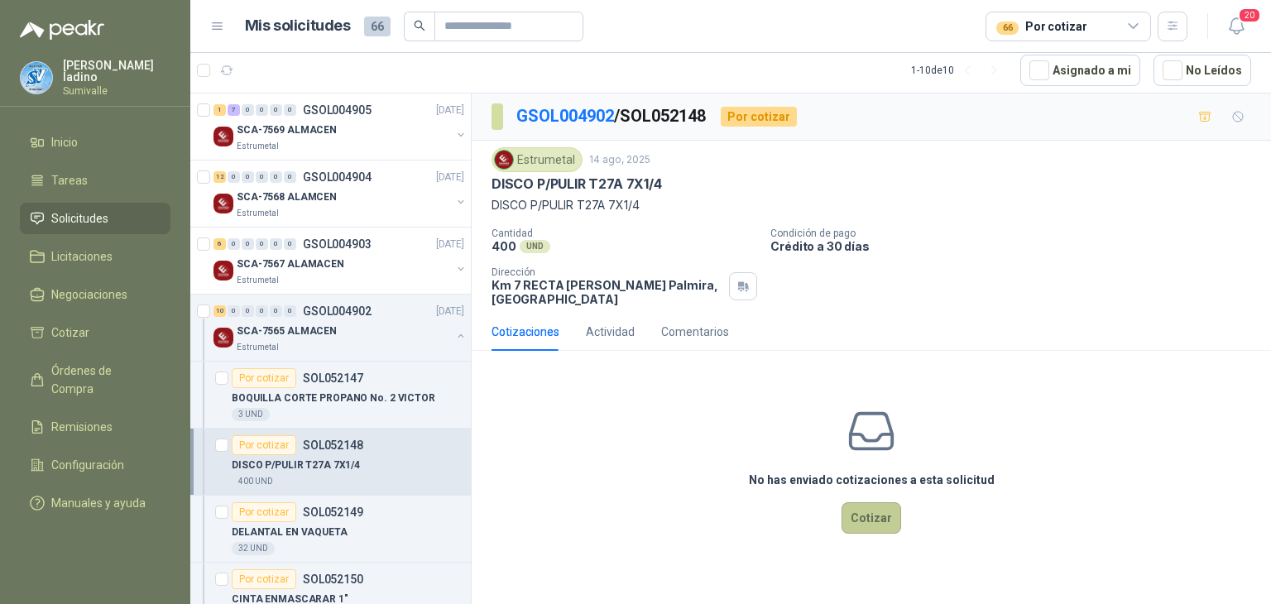
click at [871, 525] on button "Cotizar" at bounding box center [872, 517] width 60 height 31
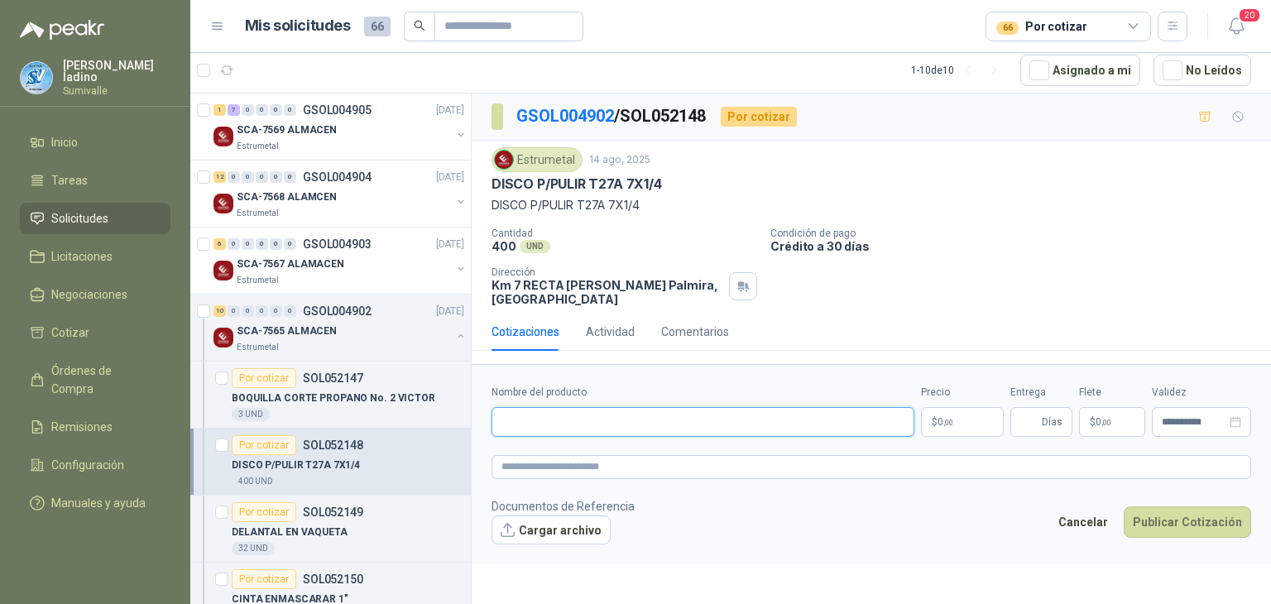
click at [721, 415] on input "Nombre del producto" at bounding box center [703, 422] width 423 height 30
paste input "**********"
drag, startPoint x: 529, startPoint y: 423, endPoint x: 1271, endPoint y: 537, distance: 750.4
click at [1271, 537] on form "**********" at bounding box center [872, 464] width 800 height 200
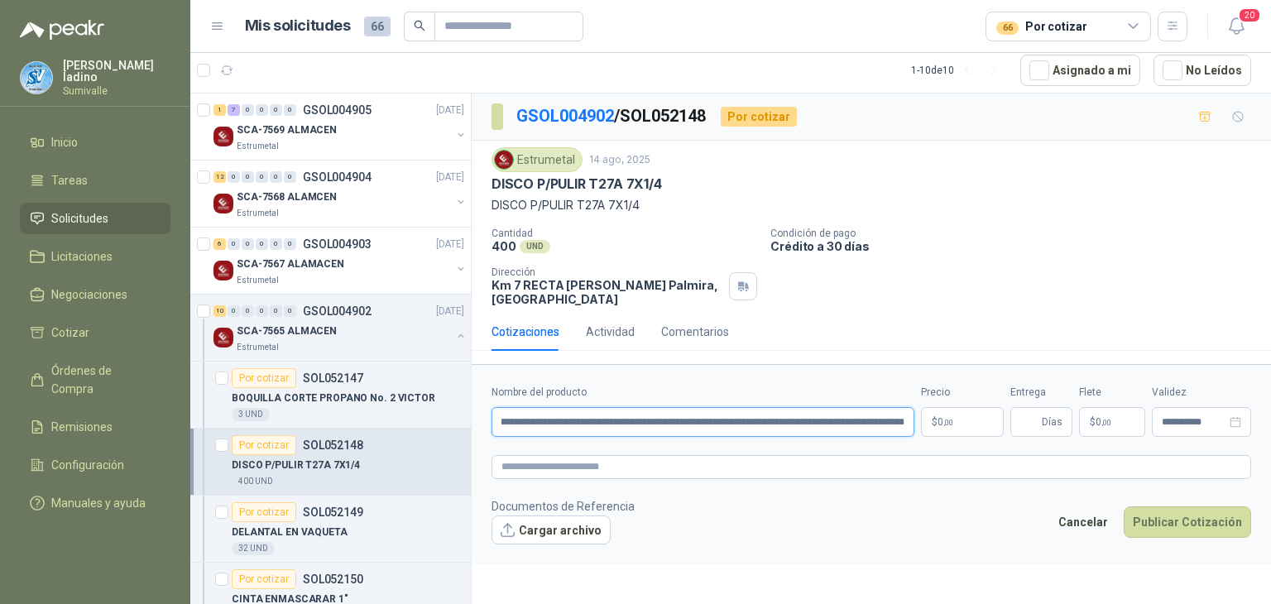
scroll to position [0, 0]
drag, startPoint x: 688, startPoint y: 420, endPoint x: 1271, endPoint y: 383, distance: 583.9
click at [1271, 383] on form "**********" at bounding box center [872, 464] width 800 height 200
type input "**********"
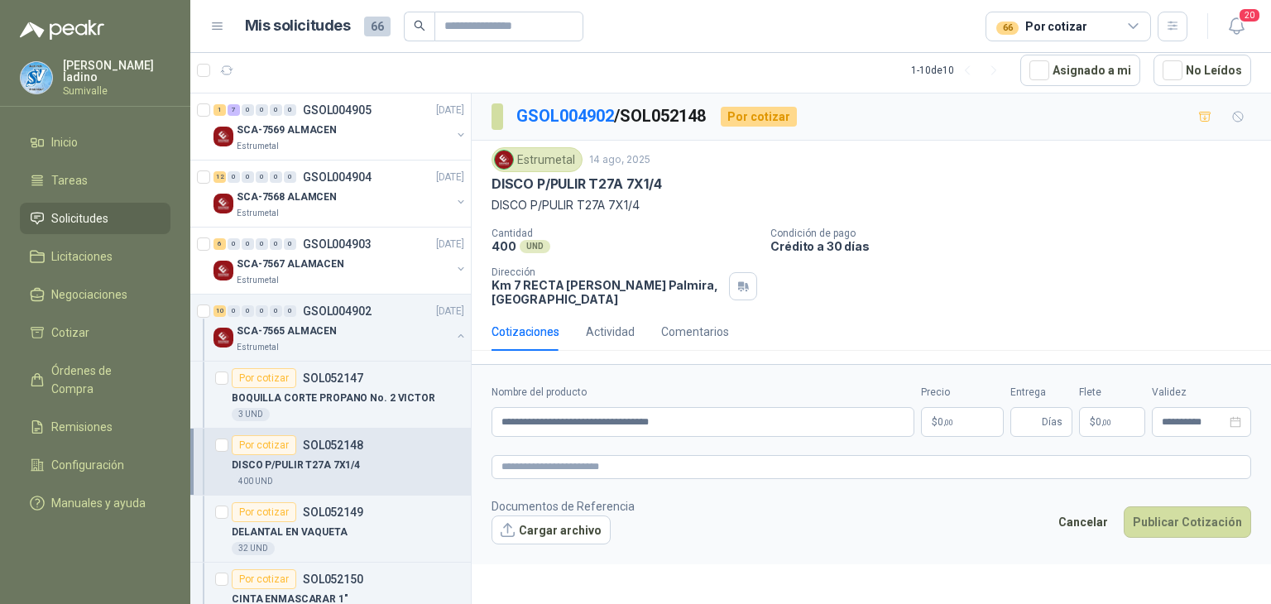
click at [954, 420] on body "[PERSON_NAME] Sumivalle Inicio Tareas Solicitudes Licitaciones Negociaciones Co…" at bounding box center [635, 302] width 1271 height 604
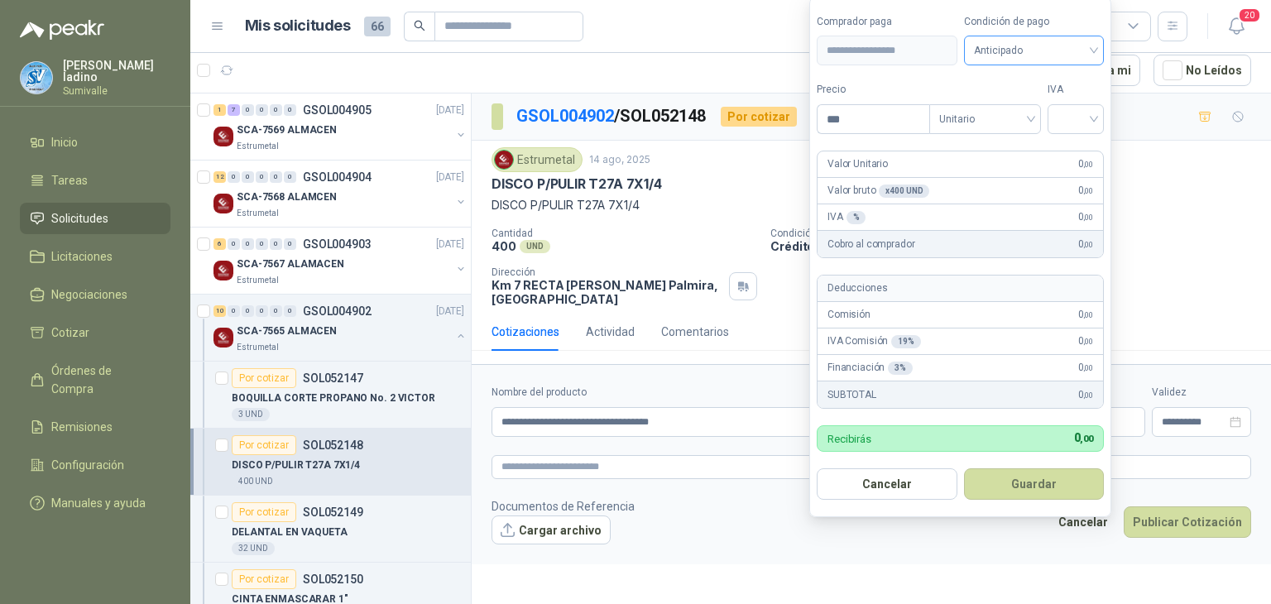
click at [1006, 62] on span "Anticipado" at bounding box center [1034, 50] width 121 height 25
click at [999, 110] on div "Crédito a 30 días" at bounding box center [1037, 112] width 116 height 18
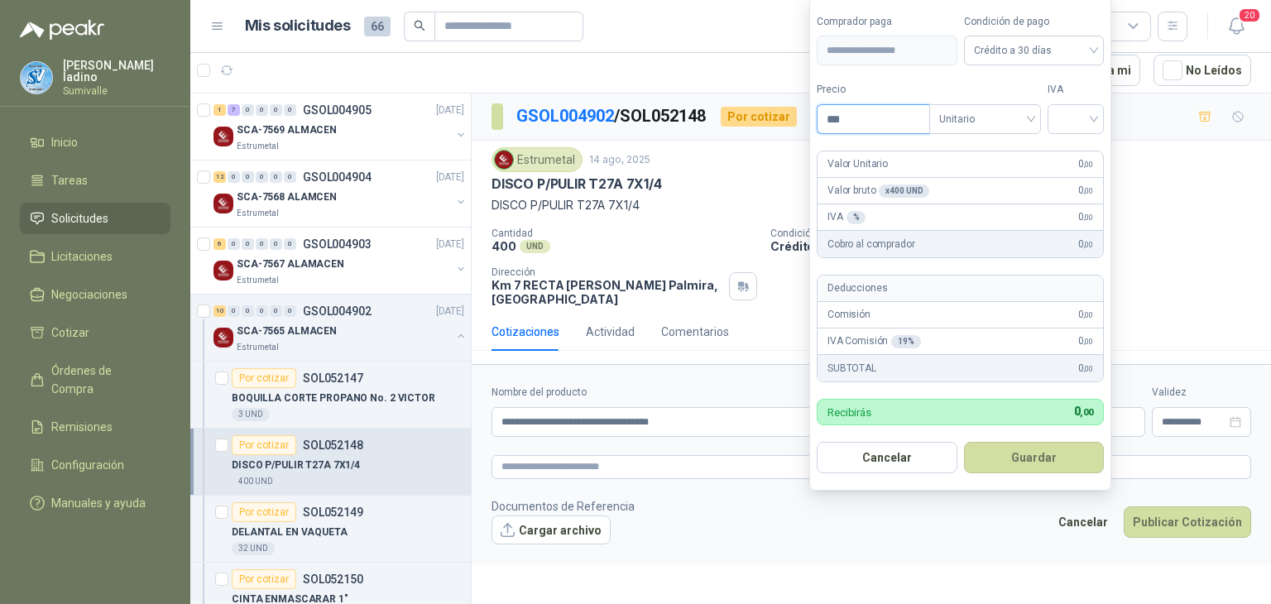
drag, startPoint x: 887, startPoint y: 123, endPoint x: 670, endPoint y: 125, distance: 216.0
click at [670, 121] on body "[PERSON_NAME] Sumivalle Inicio Tareas Solicitudes Licitaciones Negociaciones Co…" at bounding box center [635, 302] width 1271 height 604
type input "*******"
click at [1096, 451] on button "Guardar" at bounding box center [1037, 457] width 142 height 31
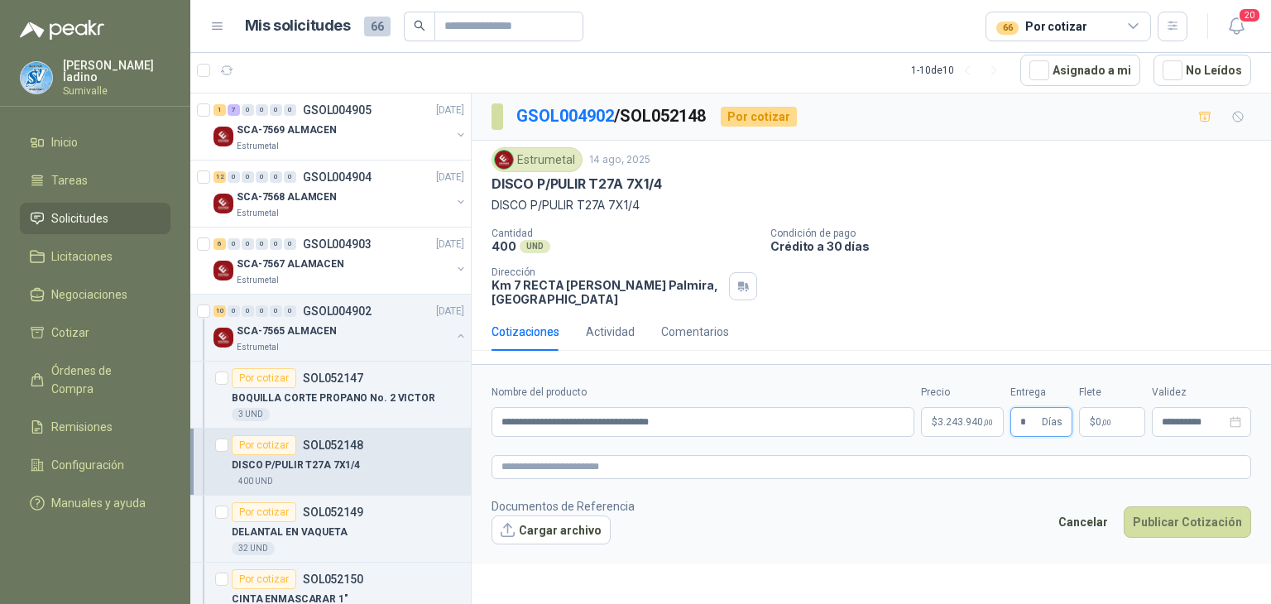
type input "*"
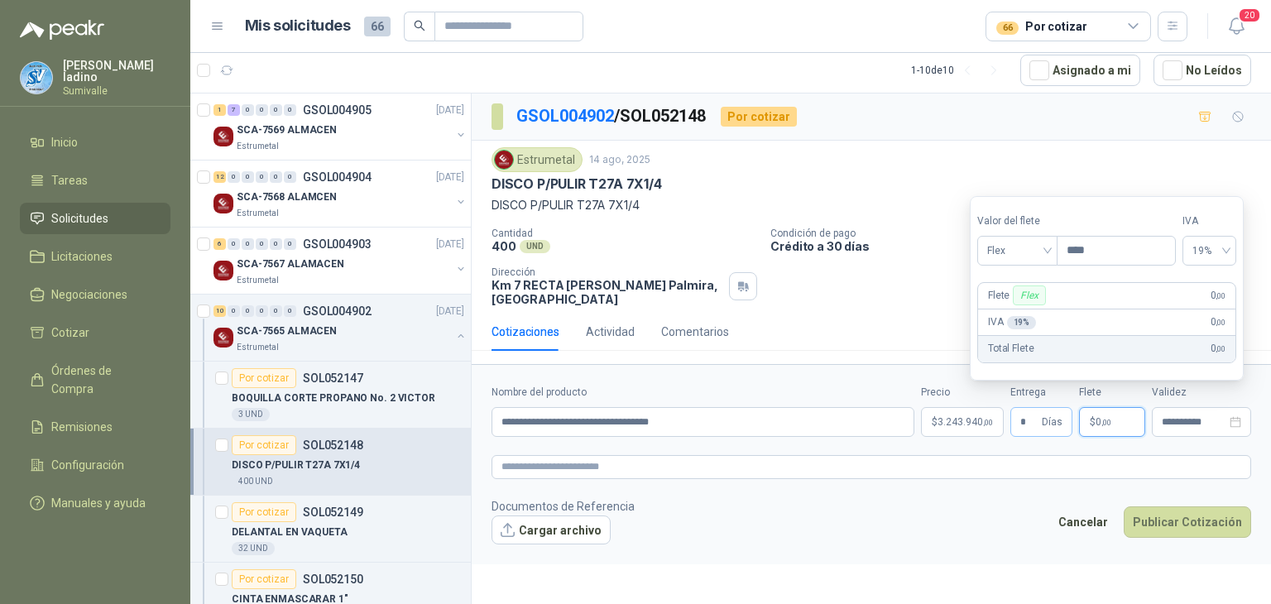
type input "***"
click at [1048, 258] on span "Flex" at bounding box center [1017, 250] width 60 height 25
click at [1033, 305] on div "Incluido" at bounding box center [1020, 312] width 58 height 18
click at [1079, 501] on footer "Documentos de Referencia Cargar archivo Cancelar Publicar Cotización" at bounding box center [872, 521] width 760 height 48
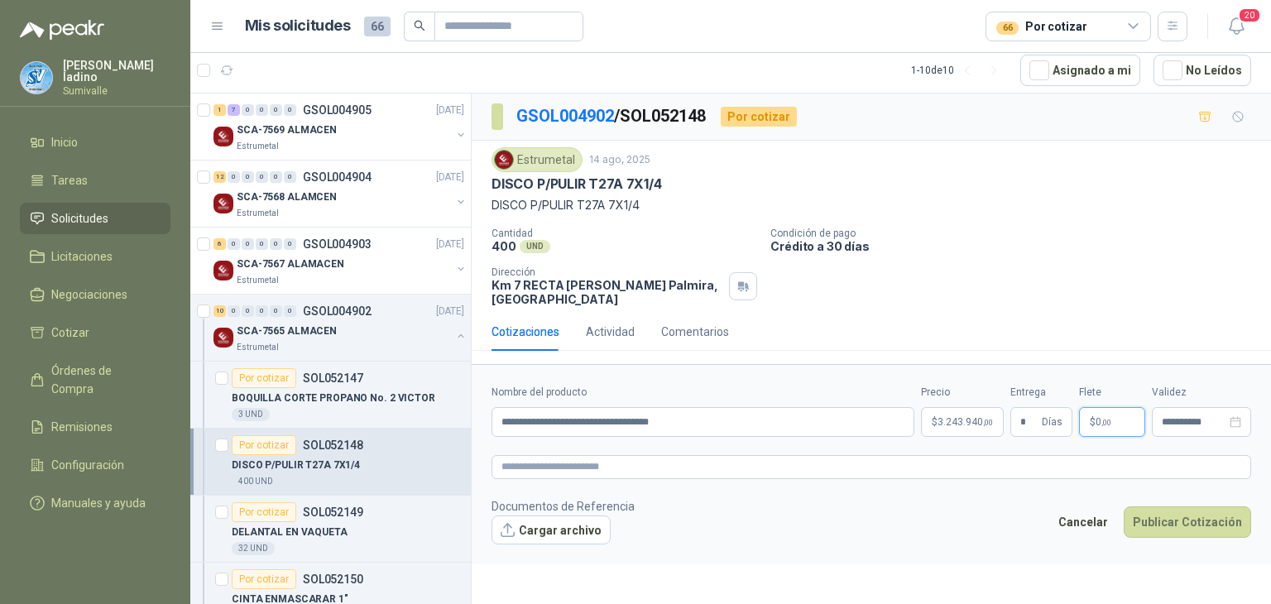
click at [1127, 425] on p "$ 0 ,00" at bounding box center [1112, 422] width 66 height 30
click at [1190, 539] on div "Cancelar Publicar Cotización" at bounding box center [1151, 526] width 202 height 38
click at [1201, 530] on button "Publicar Cotización" at bounding box center [1187, 522] width 127 height 31
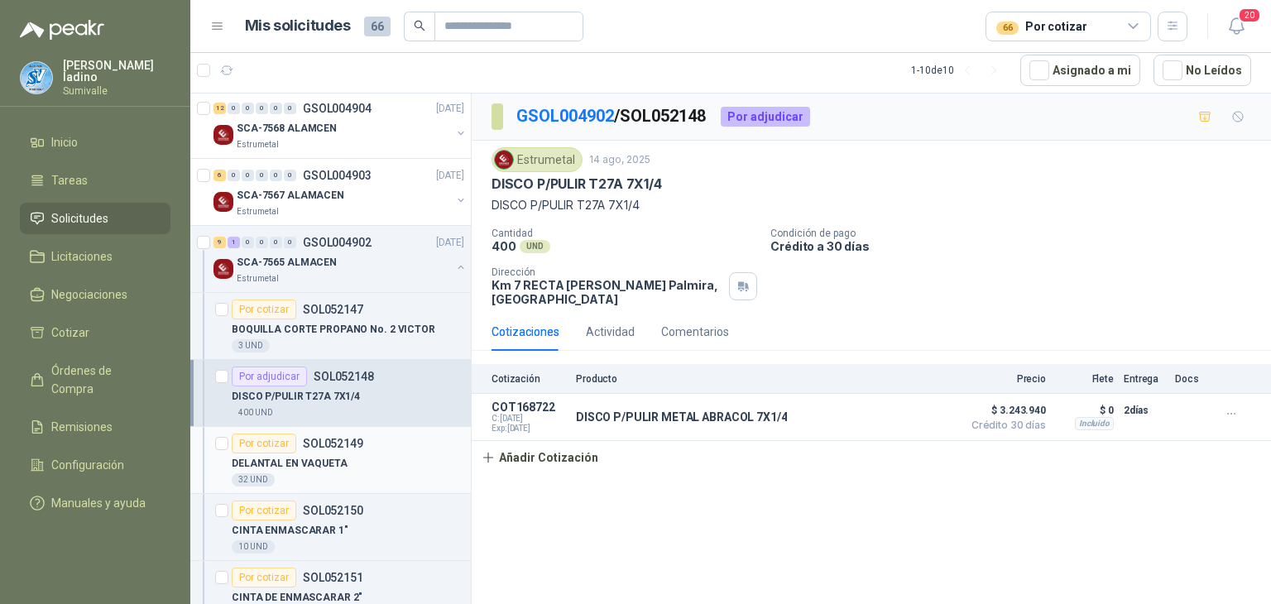
scroll to position [110, 0]
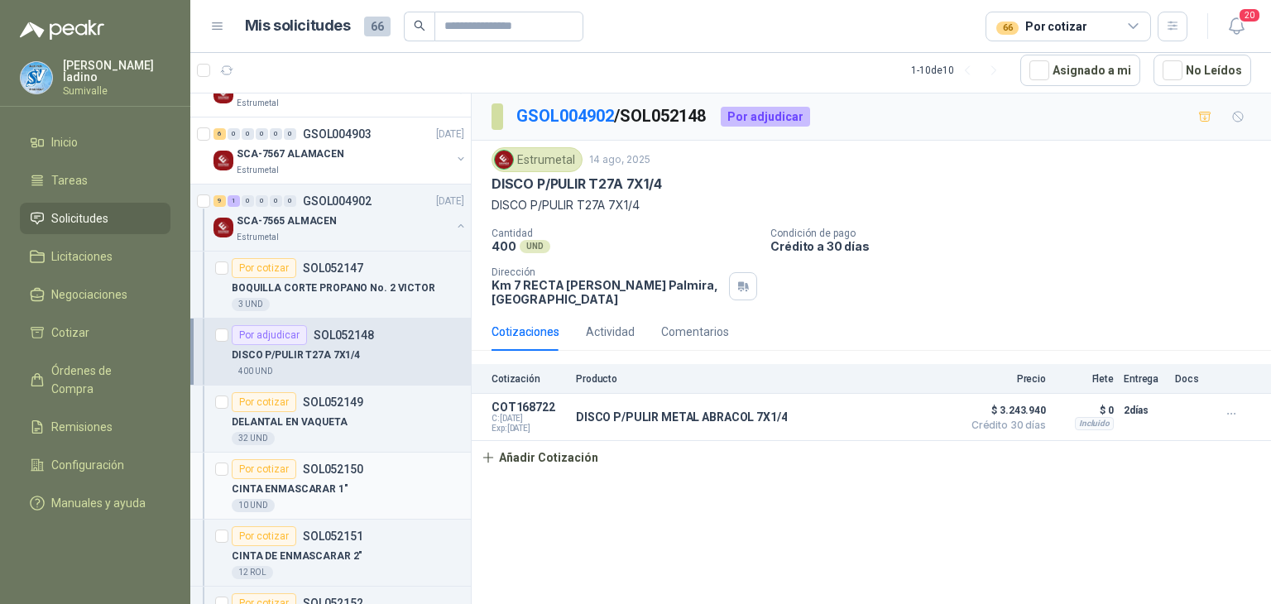
click at [322, 493] on p "CINTA ENMASCARAR 1"" at bounding box center [290, 490] width 117 height 16
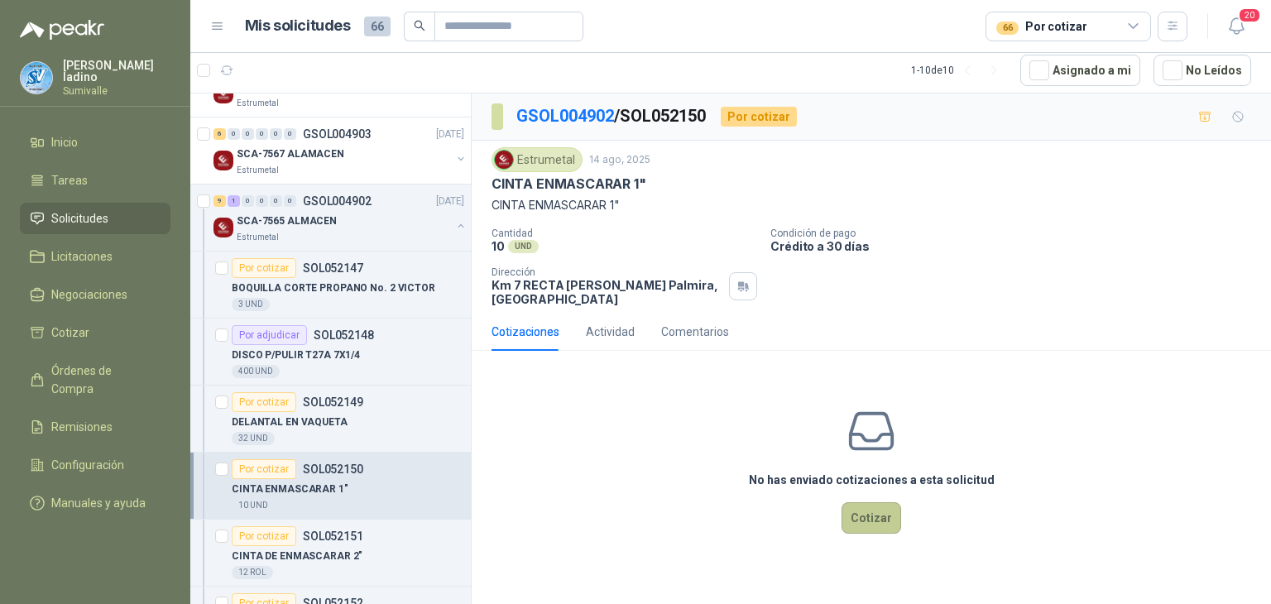
click at [871, 521] on button "Cotizar" at bounding box center [872, 517] width 60 height 31
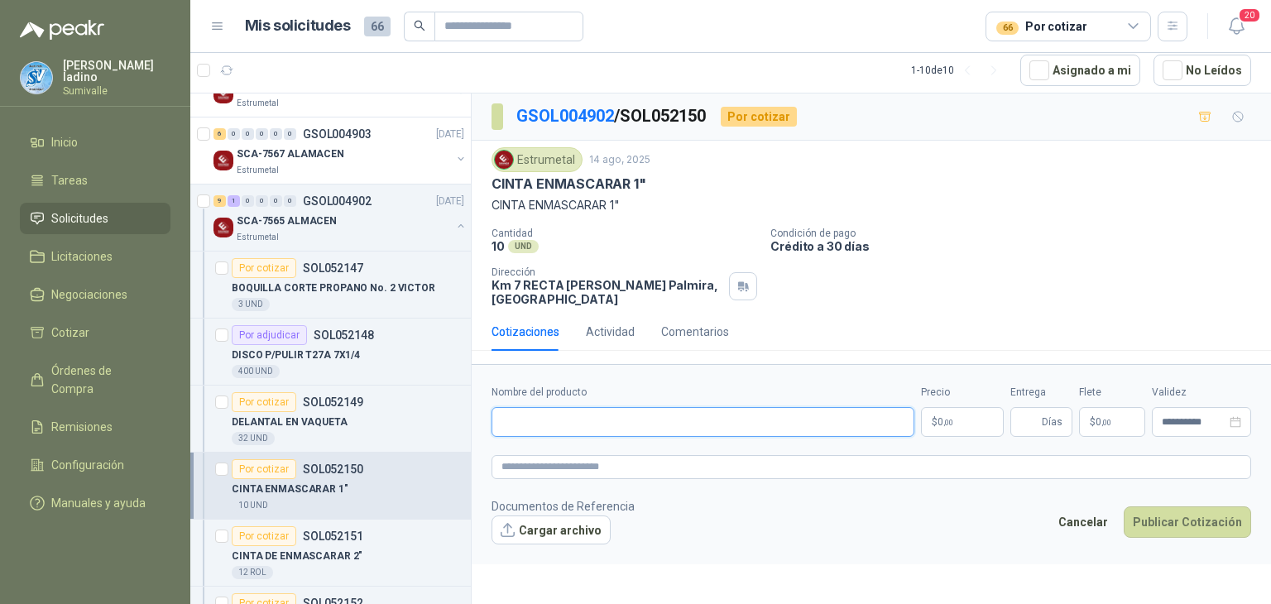
click at [670, 430] on input "Nombre del producto" at bounding box center [703, 422] width 423 height 30
paste input "**********"
type input "**********"
click at [970, 426] on body "[PERSON_NAME] Sumivalle Inicio Tareas Solicitudes Licitaciones Negociaciones Co…" at bounding box center [635, 302] width 1271 height 604
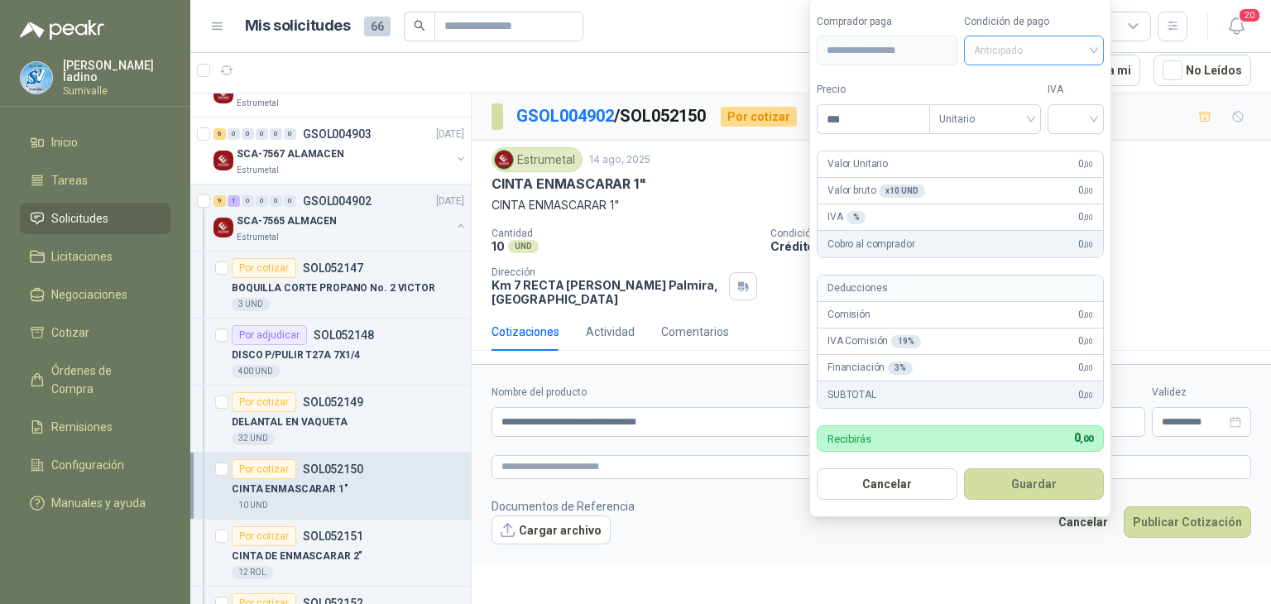
click at [1016, 57] on span "Anticipado" at bounding box center [1034, 50] width 121 height 25
click at [1013, 117] on div "Crédito a 30 días" at bounding box center [1037, 112] width 116 height 18
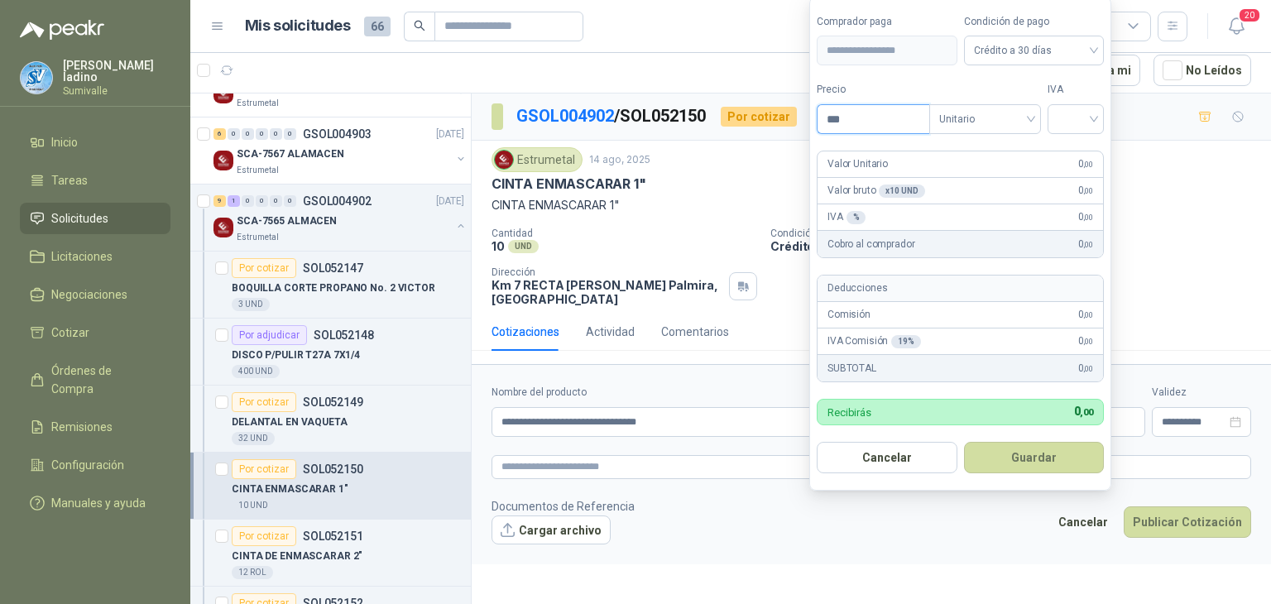
drag, startPoint x: 885, startPoint y: 116, endPoint x: 574, endPoint y: 97, distance: 311.8
click at [589, 100] on body "[PERSON_NAME] Sumivalle Inicio Tareas Solicitudes Licitaciones Negociaciones Co…" at bounding box center [635, 302] width 1271 height 604
type input "*******"
click at [1013, 454] on button "Guardar" at bounding box center [1037, 457] width 142 height 31
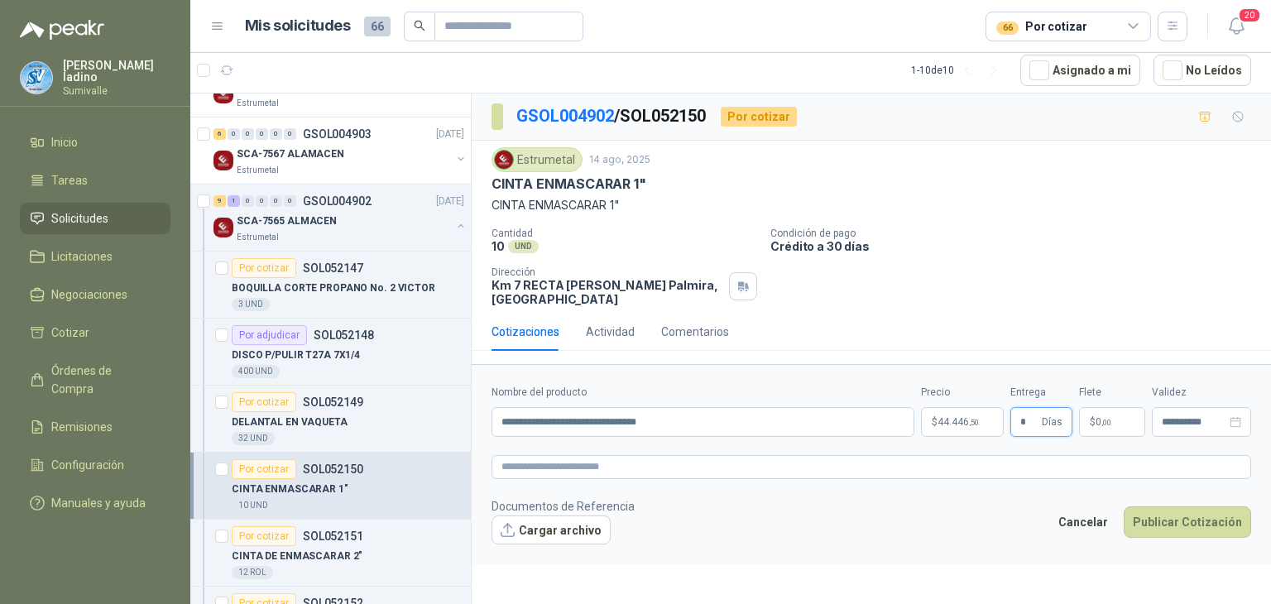
type input "*"
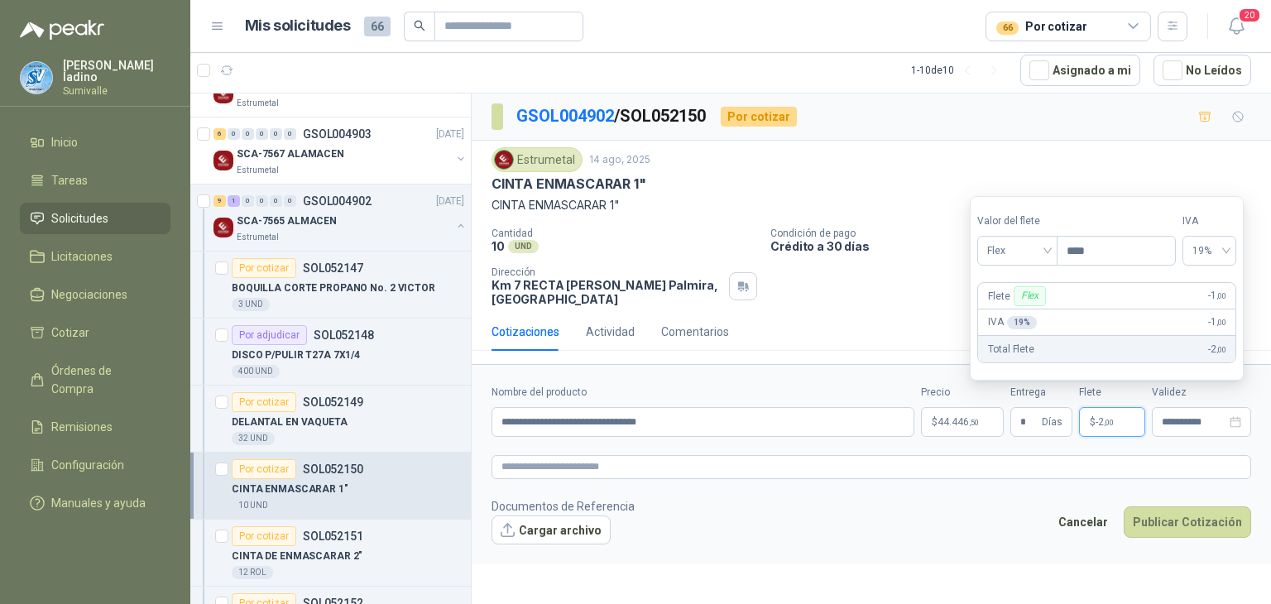
type input "***"
click at [1043, 252] on span "Flex" at bounding box center [1017, 250] width 60 height 25
click at [1051, 310] on div "Incluido" at bounding box center [1020, 312] width 78 height 26
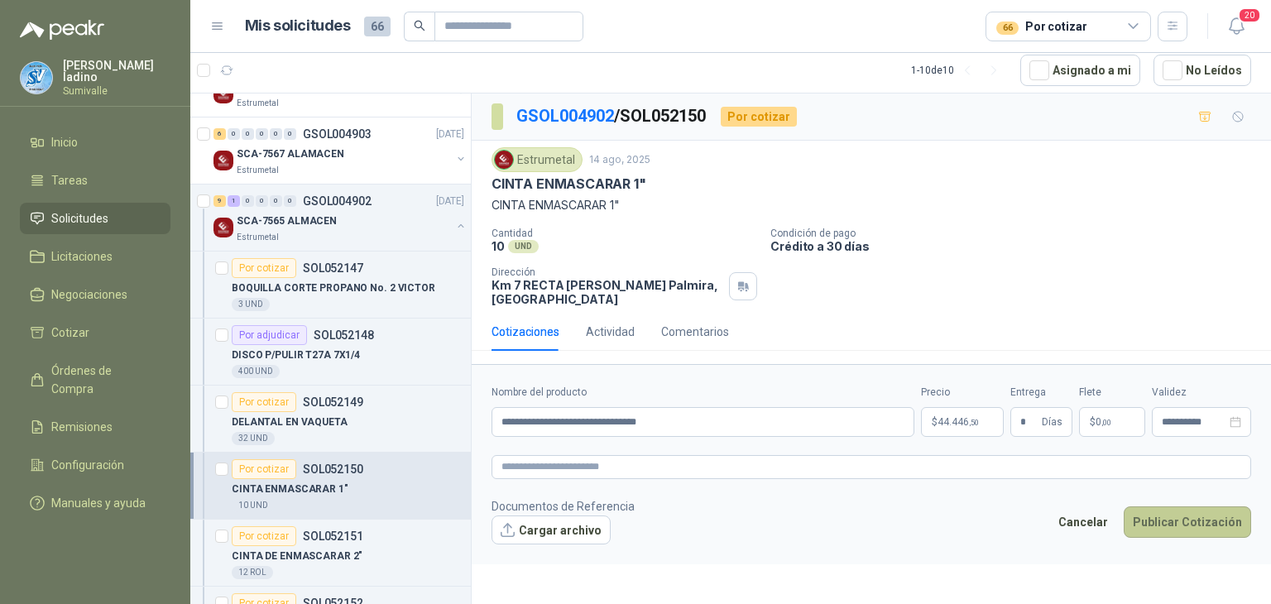
click at [1180, 517] on button "Publicar Cotización" at bounding box center [1187, 522] width 127 height 31
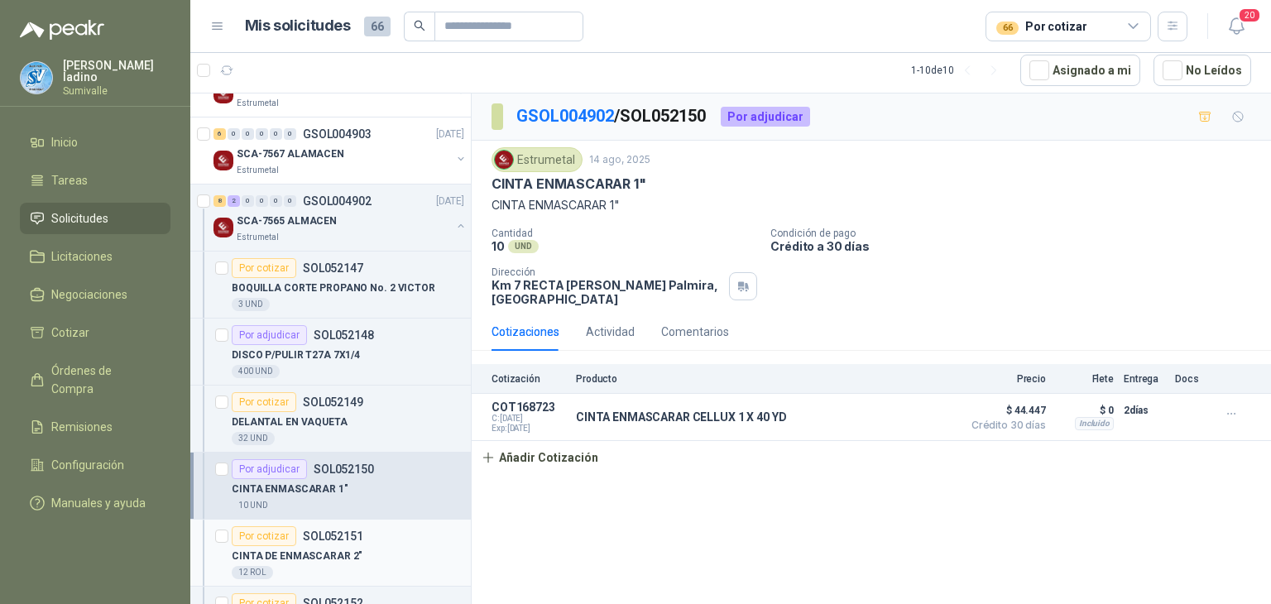
scroll to position [220, 0]
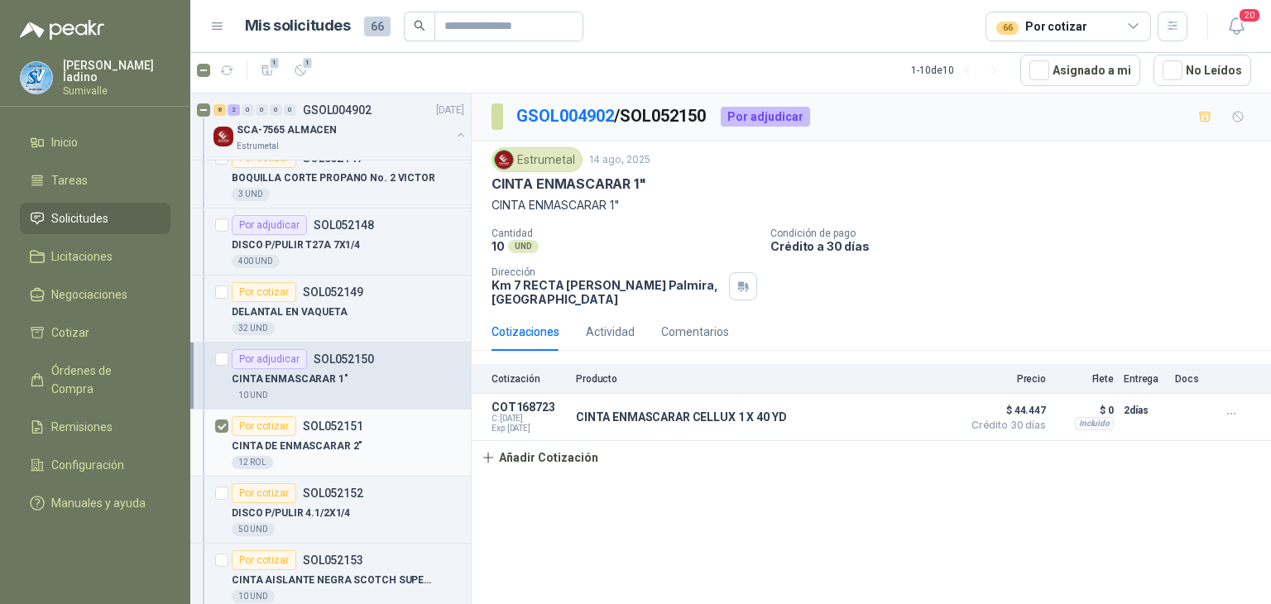
click at [377, 456] on div "12 ROL" at bounding box center [348, 462] width 233 height 13
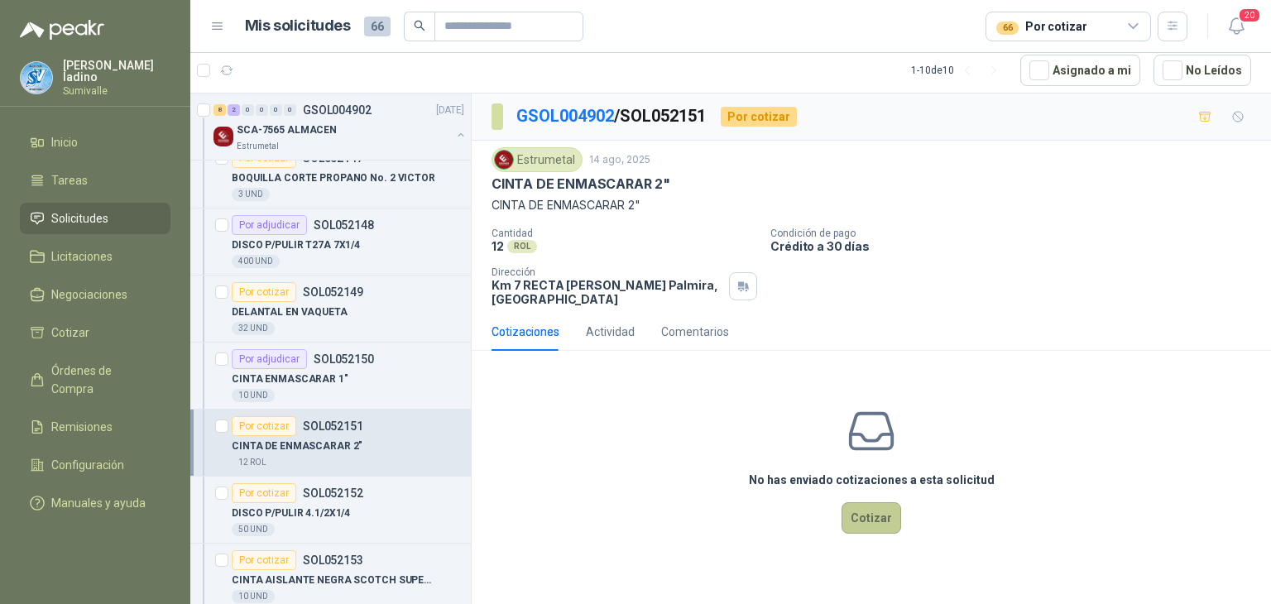
click at [873, 531] on button "Cotizar" at bounding box center [872, 517] width 60 height 31
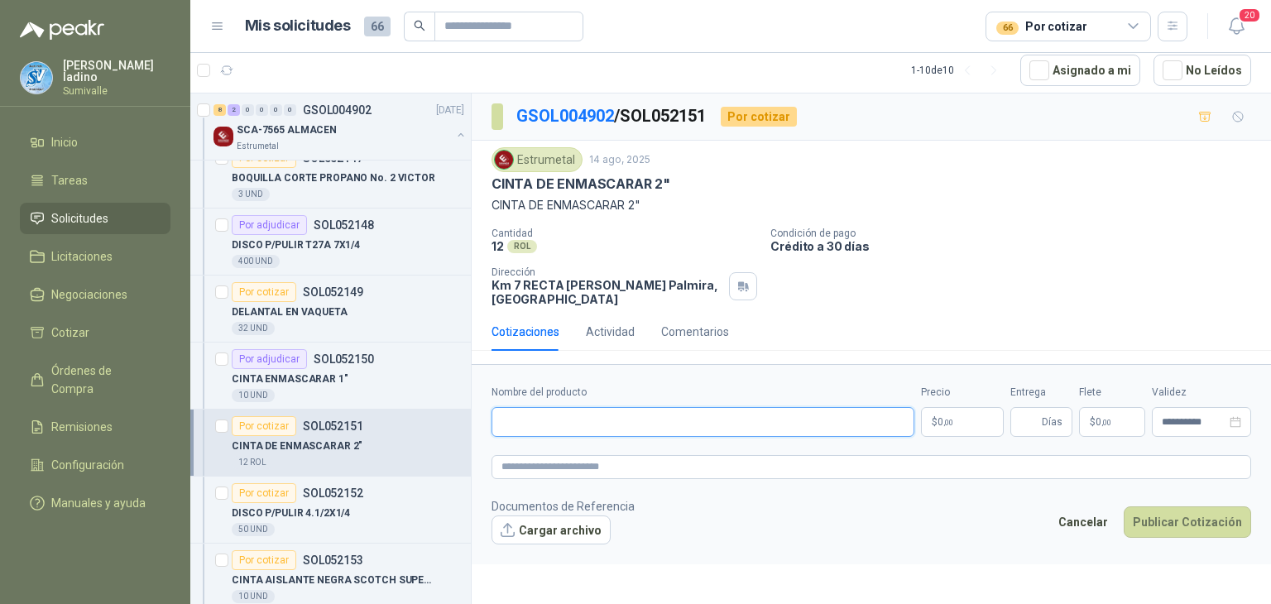
click at [714, 419] on input "Nombre del producto" at bounding box center [703, 422] width 423 height 30
paste input "**********"
type input "**********"
click at [972, 425] on p "$ 0 ,00" at bounding box center [962, 422] width 83 height 30
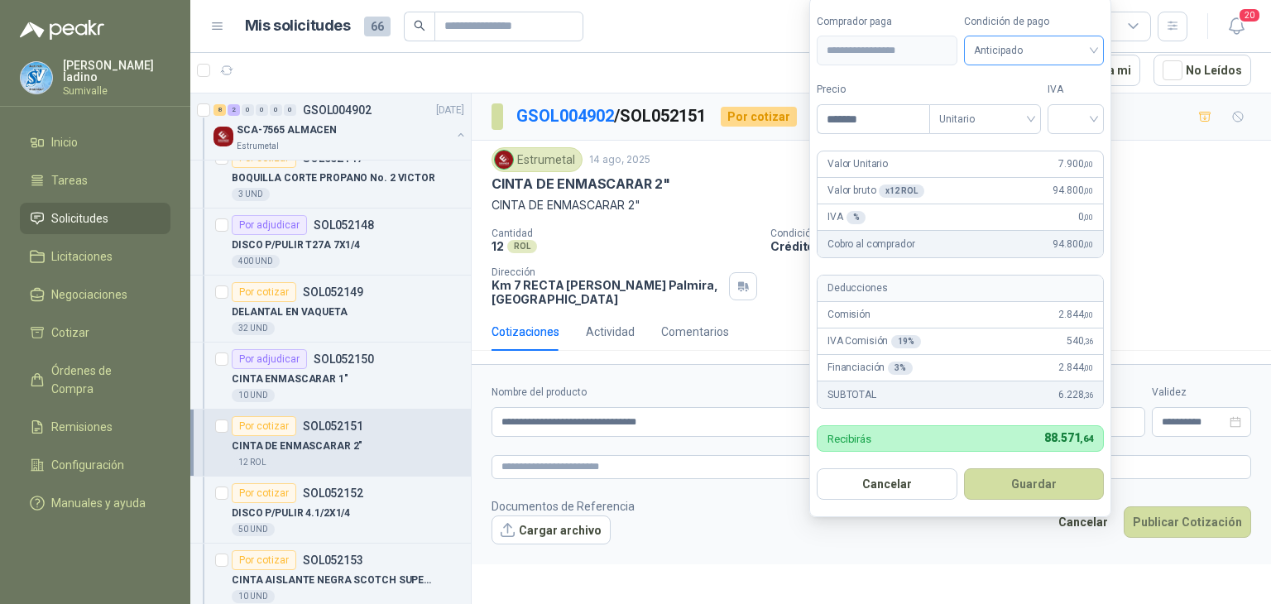
click at [1046, 56] on span "Anticipado" at bounding box center [1034, 50] width 121 height 25
type input "*******"
click at [1032, 107] on div "Crédito a 30 días" at bounding box center [1037, 112] width 116 height 18
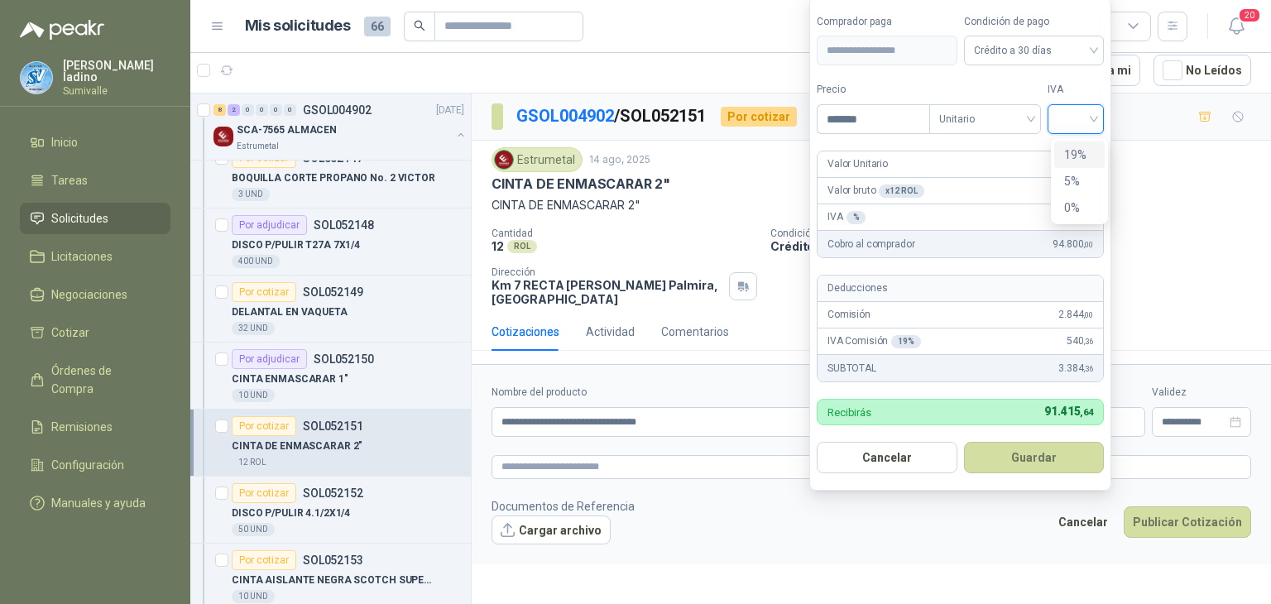
drag, startPoint x: 1082, startPoint y: 105, endPoint x: 1096, endPoint y: 148, distance: 45.3
click at [1082, 106] on input "search" at bounding box center [1076, 117] width 36 height 25
click at [1096, 153] on div "19%" at bounding box center [1080, 155] width 50 height 26
click at [1011, 451] on button "Guardar" at bounding box center [1037, 457] width 142 height 31
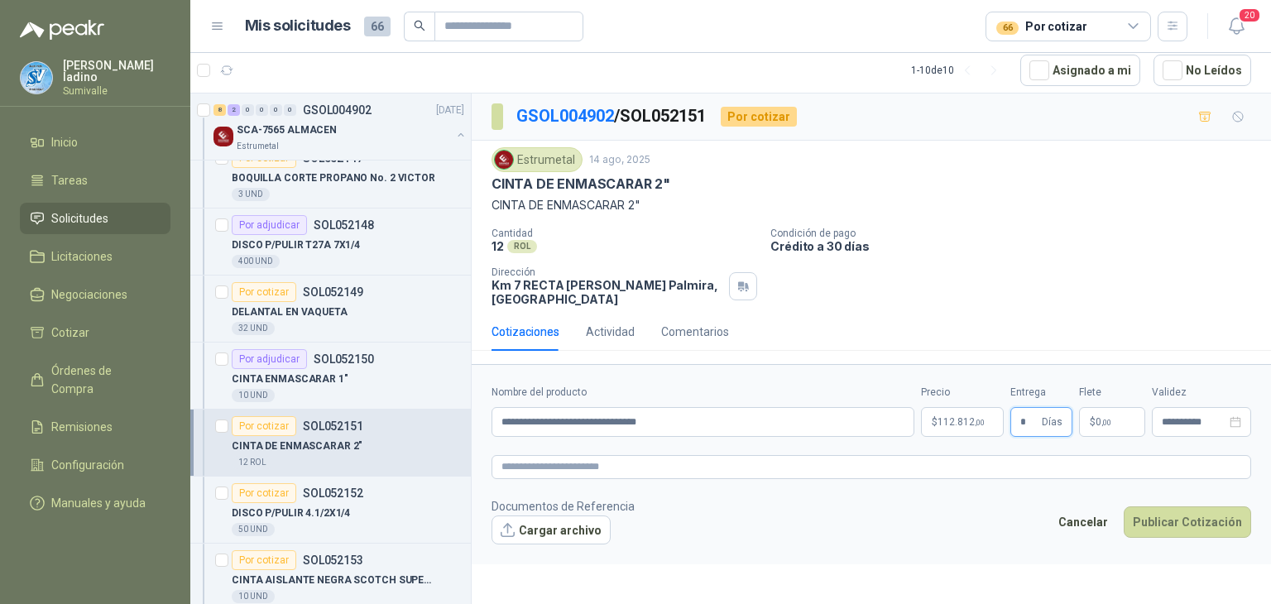
type input "*"
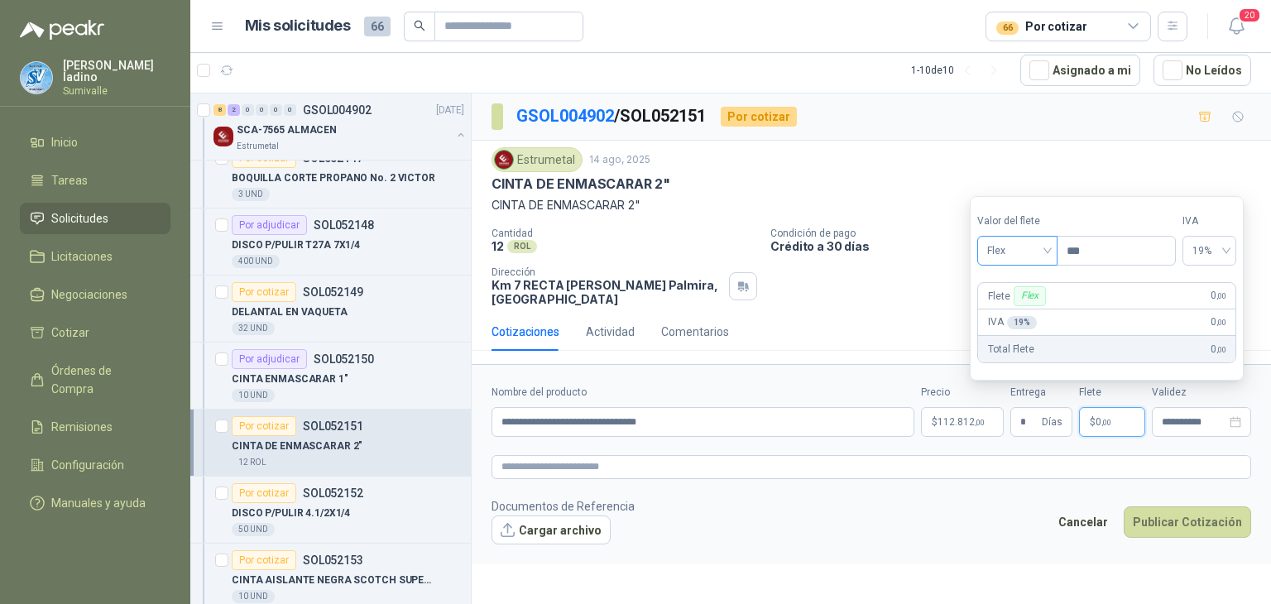
click at [1034, 262] on span "Flex" at bounding box center [1017, 250] width 60 height 25
click at [1030, 309] on div "Incluido" at bounding box center [1020, 312] width 58 height 18
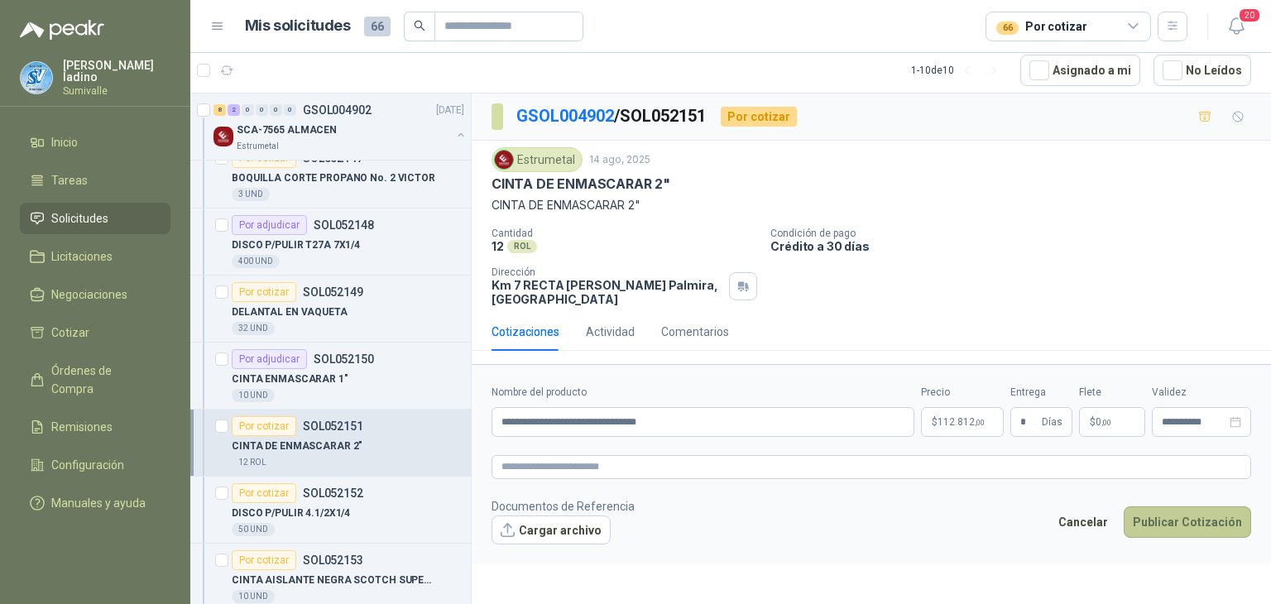
click at [1195, 531] on button "Publicar Cotización" at bounding box center [1187, 522] width 127 height 31
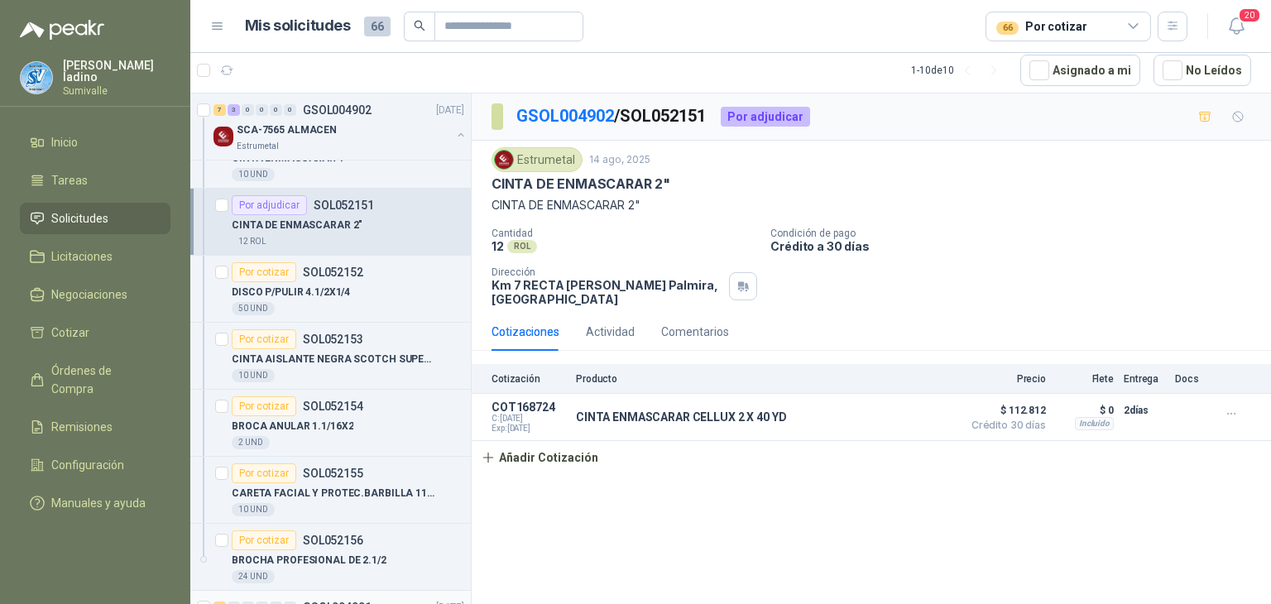
scroll to position [662, 0]
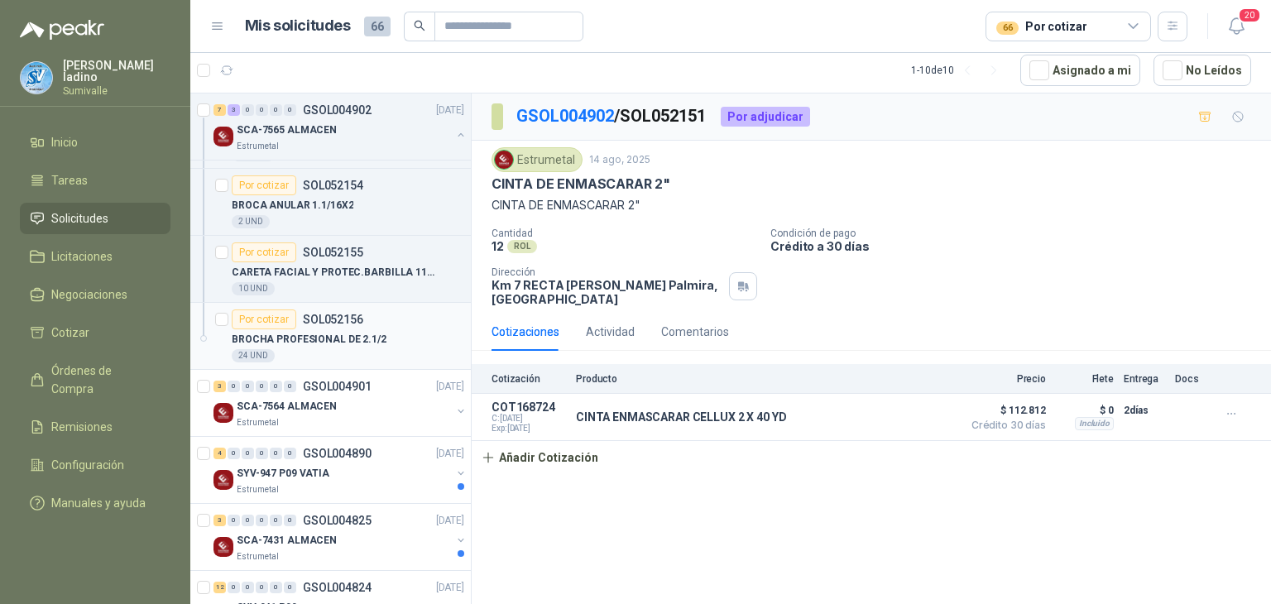
click at [382, 349] on div "24 UND" at bounding box center [348, 355] width 233 height 13
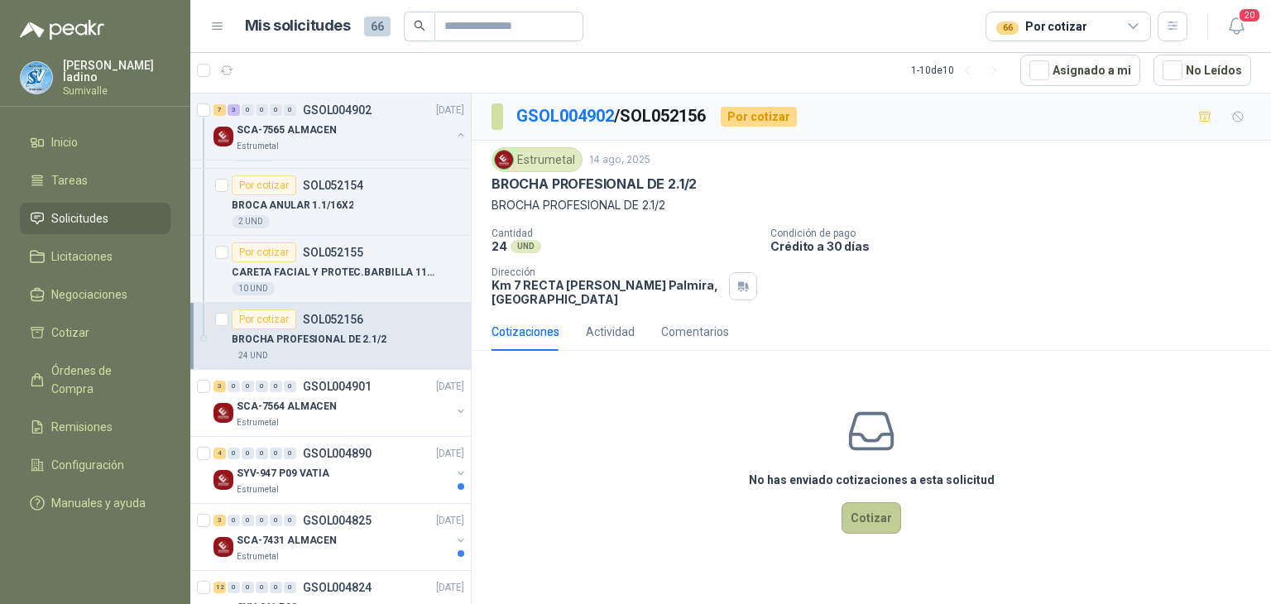
click at [877, 517] on button "Cotizar" at bounding box center [872, 517] width 60 height 31
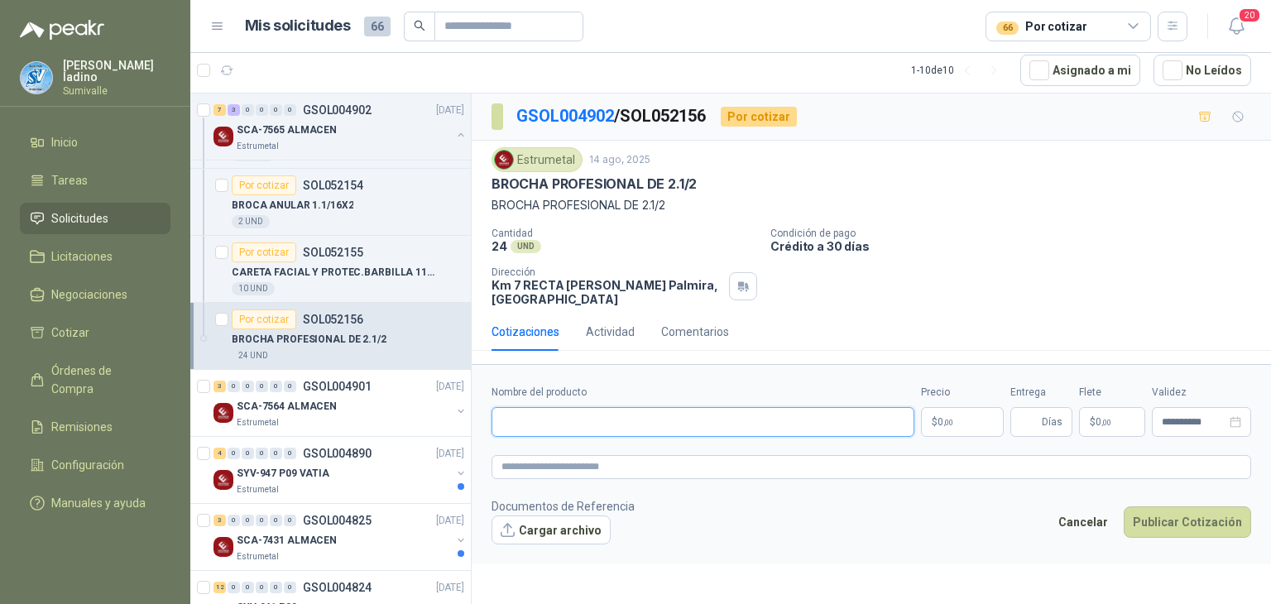
click at [638, 415] on input "Nombre del producto" at bounding box center [703, 422] width 423 height 30
paste input "**********"
drag, startPoint x: 502, startPoint y: 420, endPoint x: 1271, endPoint y: 512, distance: 773.7
click at [1271, 512] on form "**********" at bounding box center [872, 464] width 800 height 200
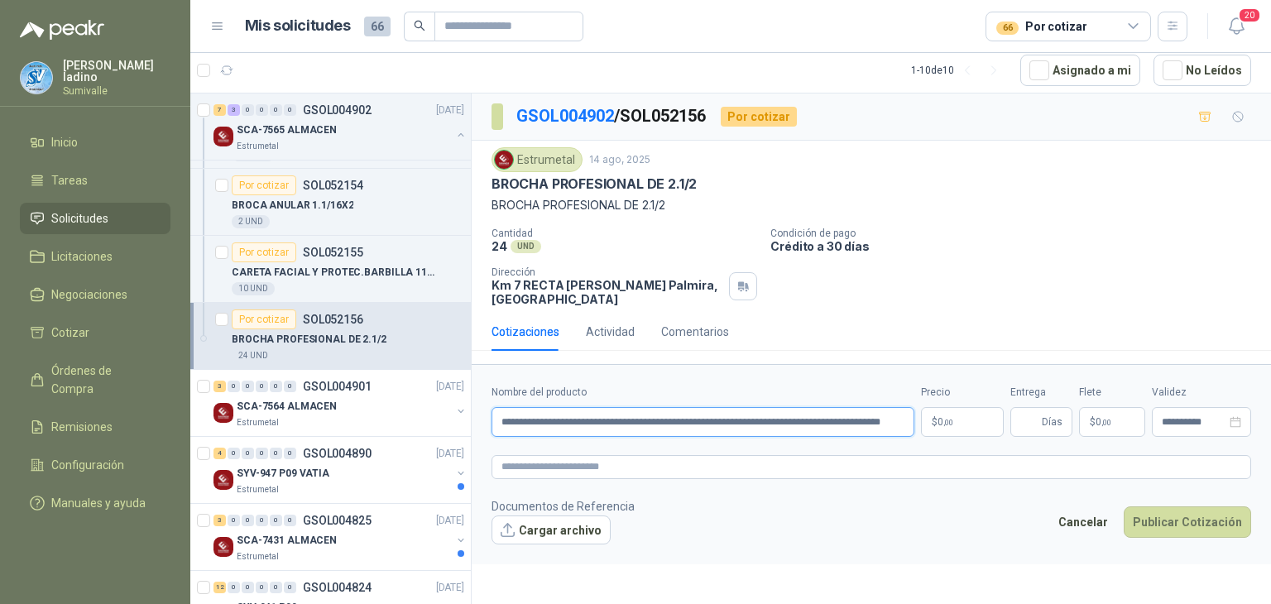
scroll to position [0, 0]
drag, startPoint x: 679, startPoint y: 431, endPoint x: 1271, endPoint y: 563, distance: 606.3
click at [1271, 563] on form "**********" at bounding box center [872, 464] width 800 height 200
type input "**********"
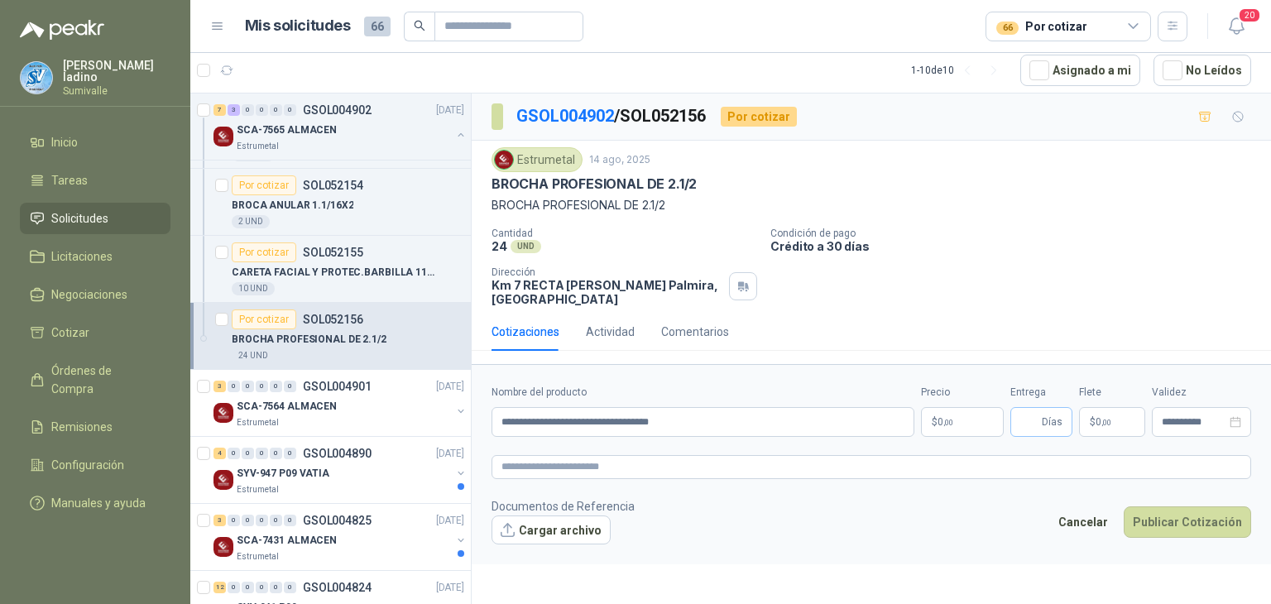
click at [1042, 416] on span "Días" at bounding box center [1042, 422] width 62 height 30
type input "*"
click at [937, 431] on body "[PERSON_NAME] Sumivalle Inicio Tareas Solicitudes Licitaciones Negociaciones Co…" at bounding box center [635, 302] width 1271 height 604
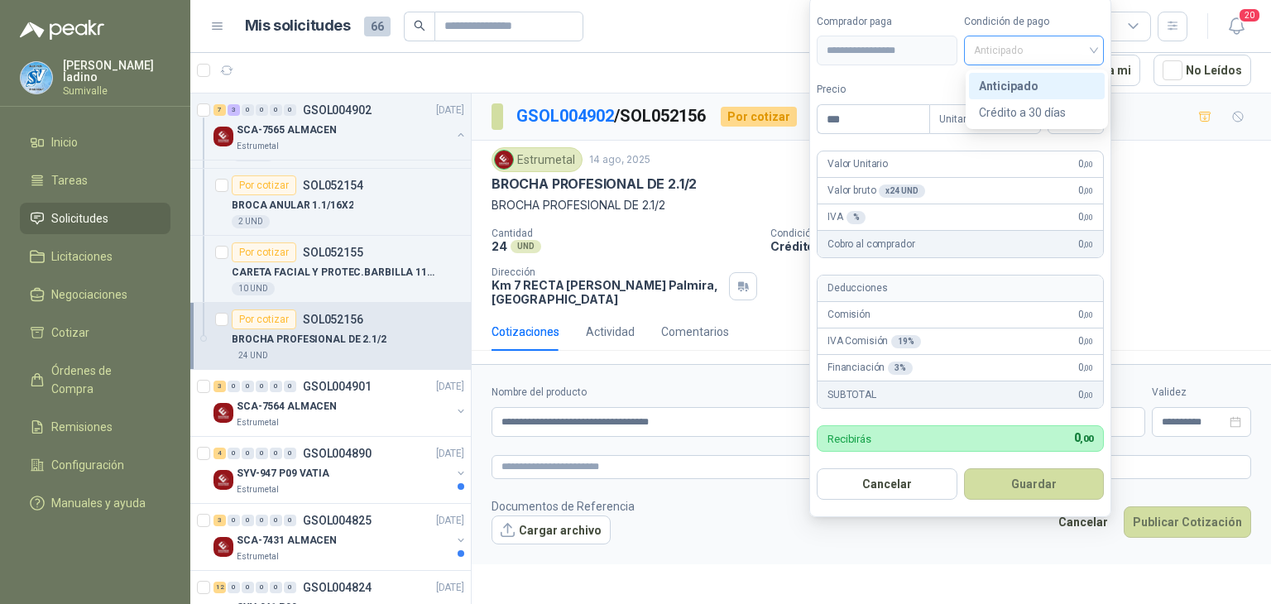
click at [1014, 57] on span "Anticipado" at bounding box center [1034, 50] width 121 height 25
click at [1013, 112] on div "Crédito a 30 días" at bounding box center [1037, 112] width 116 height 18
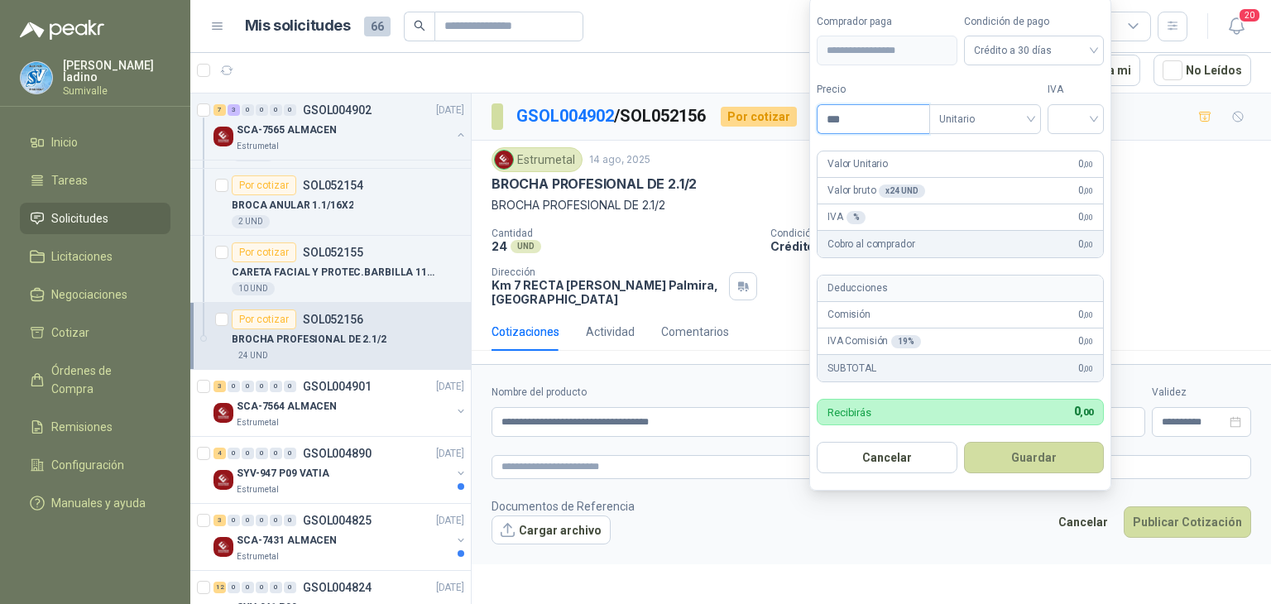
drag, startPoint x: 924, startPoint y: 121, endPoint x: 768, endPoint y: 135, distance: 156.2
click at [759, 131] on body "[PERSON_NAME] Sumivalle Inicio Tareas Solicitudes Licitaciones Negociaciones Co…" at bounding box center [635, 302] width 1271 height 604
type input "*******"
click at [1006, 466] on button "Guardar" at bounding box center [1037, 457] width 142 height 31
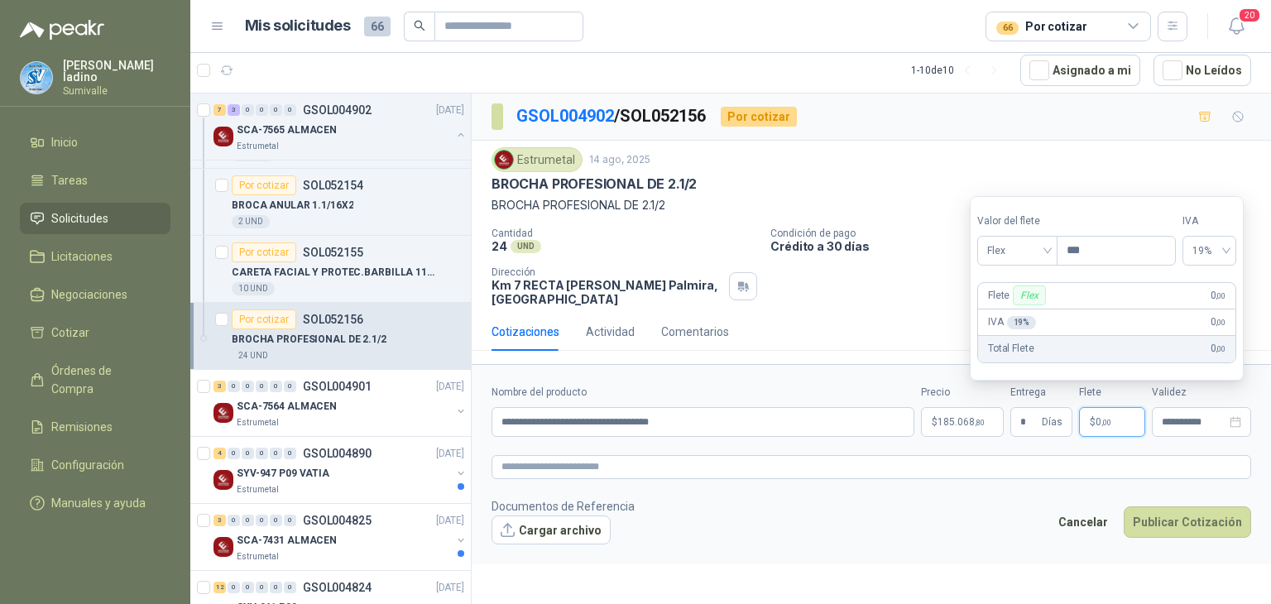
click at [1098, 418] on span "0 ,00" at bounding box center [1104, 422] width 16 height 10
click at [1048, 255] on span "Flex" at bounding box center [1017, 250] width 60 height 25
click at [1022, 320] on div "Incluido" at bounding box center [1020, 312] width 58 height 18
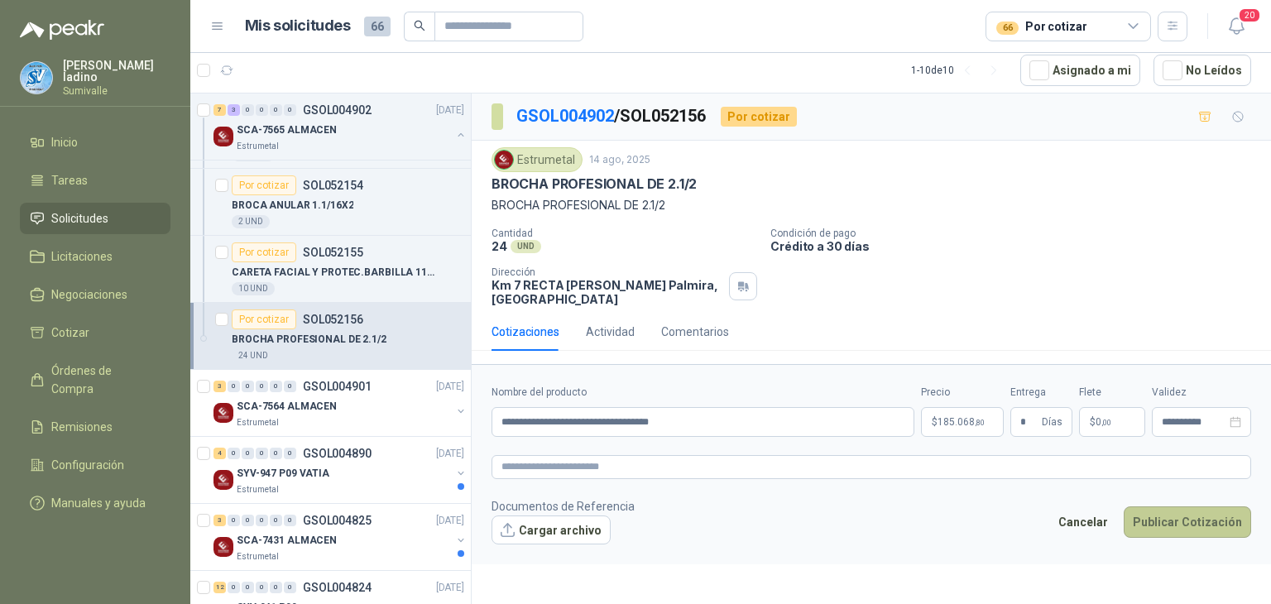
click at [1156, 515] on button "Publicar Cotización" at bounding box center [1187, 522] width 127 height 31
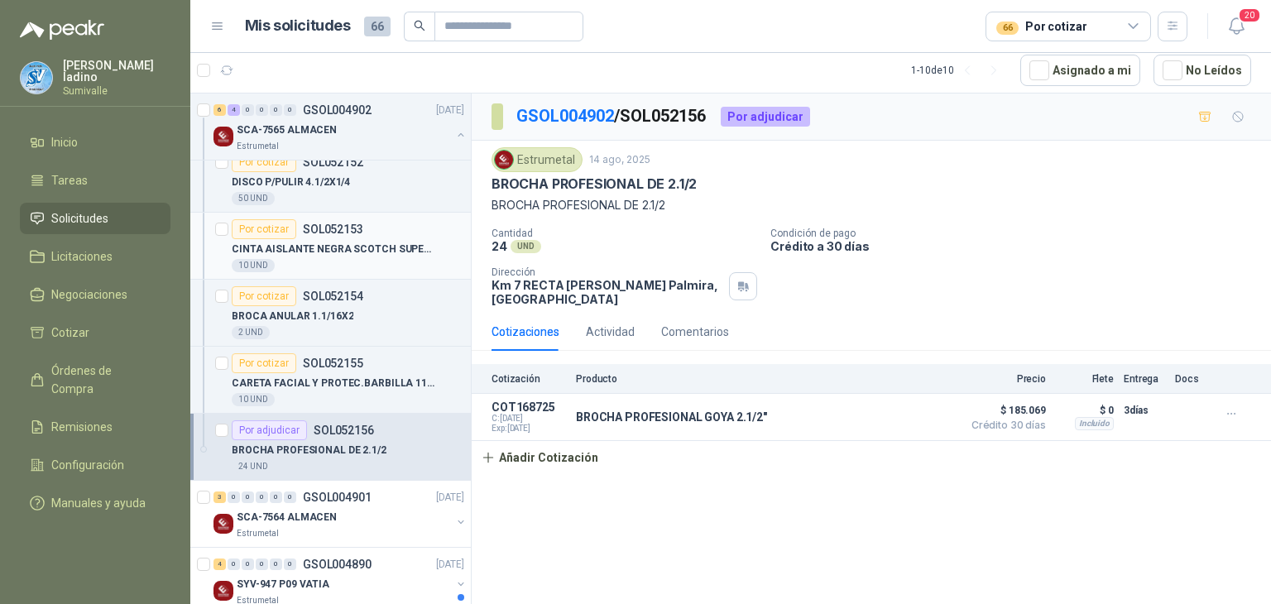
scroll to position [220, 0]
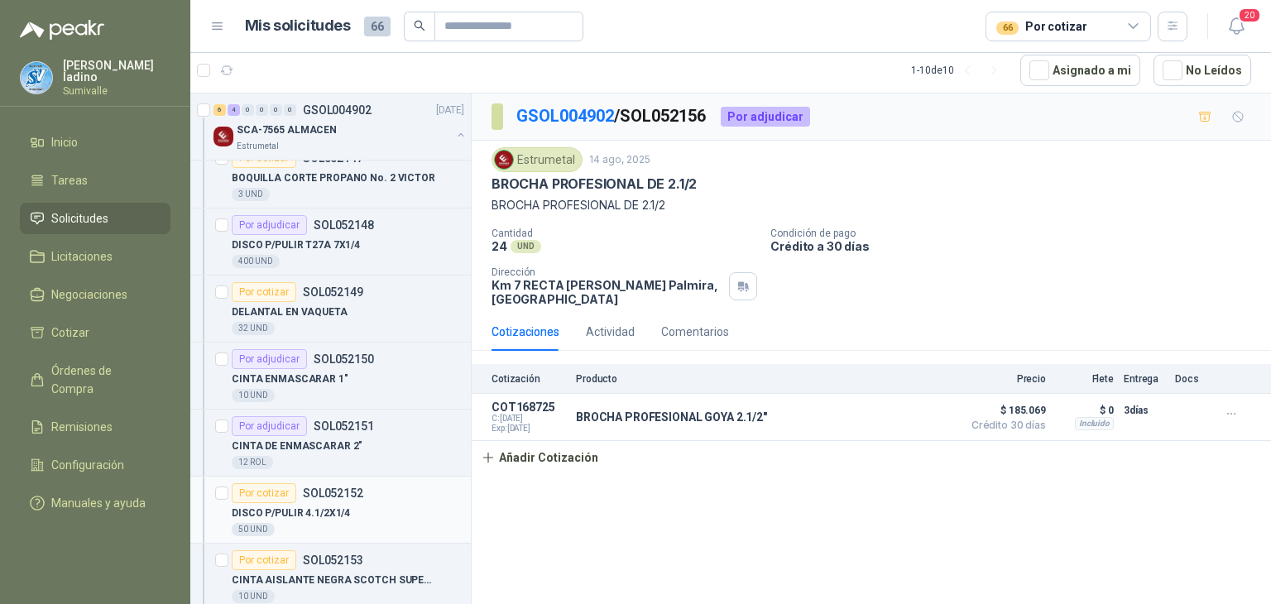
click at [331, 497] on div "Por cotizar SOL052152" at bounding box center [298, 493] width 132 height 20
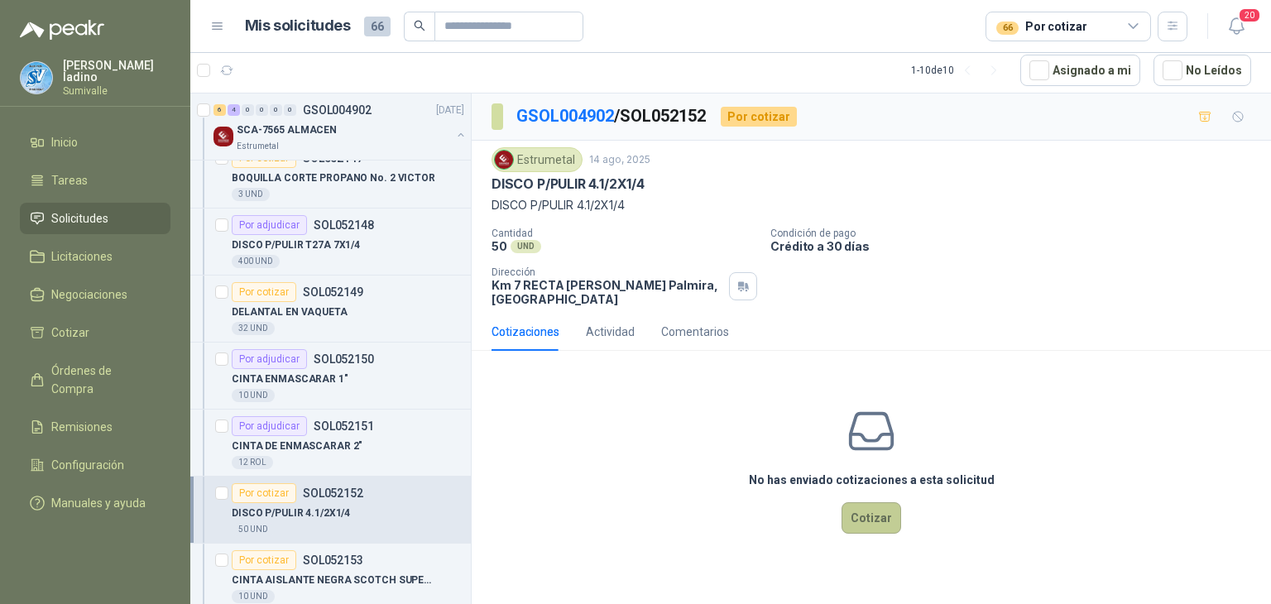
click at [877, 523] on button "Cotizar" at bounding box center [872, 517] width 60 height 31
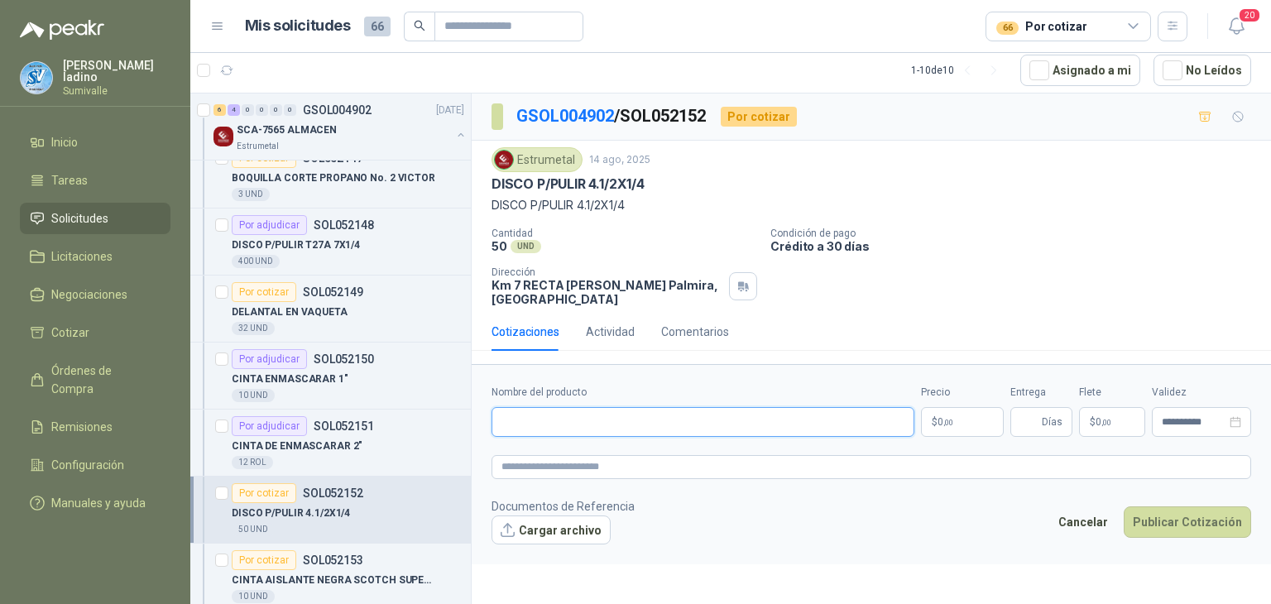
click at [782, 428] on input "Nombre del producto" at bounding box center [703, 422] width 423 height 30
paste input "**********"
drag, startPoint x: 510, startPoint y: 423, endPoint x: 1271, endPoint y: 537, distance: 769.2
click at [1271, 527] on form "**********" at bounding box center [872, 464] width 800 height 200
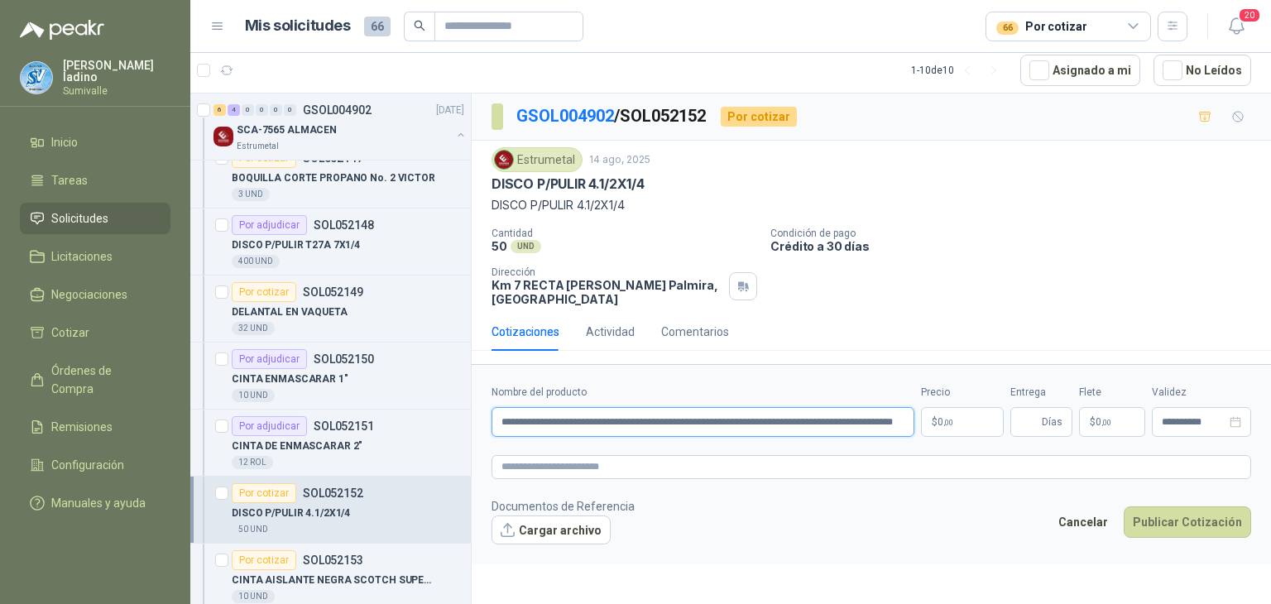
scroll to position [0, 0]
drag, startPoint x: 705, startPoint y: 424, endPoint x: 1271, endPoint y: 421, distance: 565.4
click at [1271, 421] on form "**********" at bounding box center [872, 464] width 800 height 200
type input "**********"
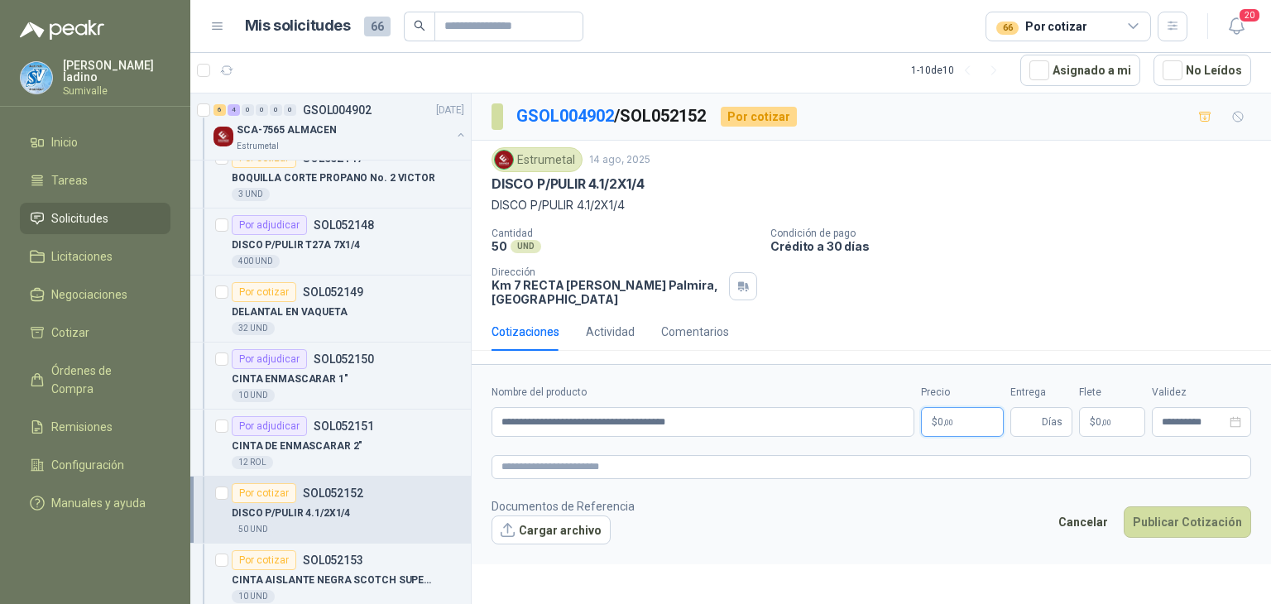
click at [932, 415] on body "[PERSON_NAME] Sumivalle Inicio Tareas Solicitudes Licitaciones Negociaciones Co…" at bounding box center [635, 302] width 1271 height 604
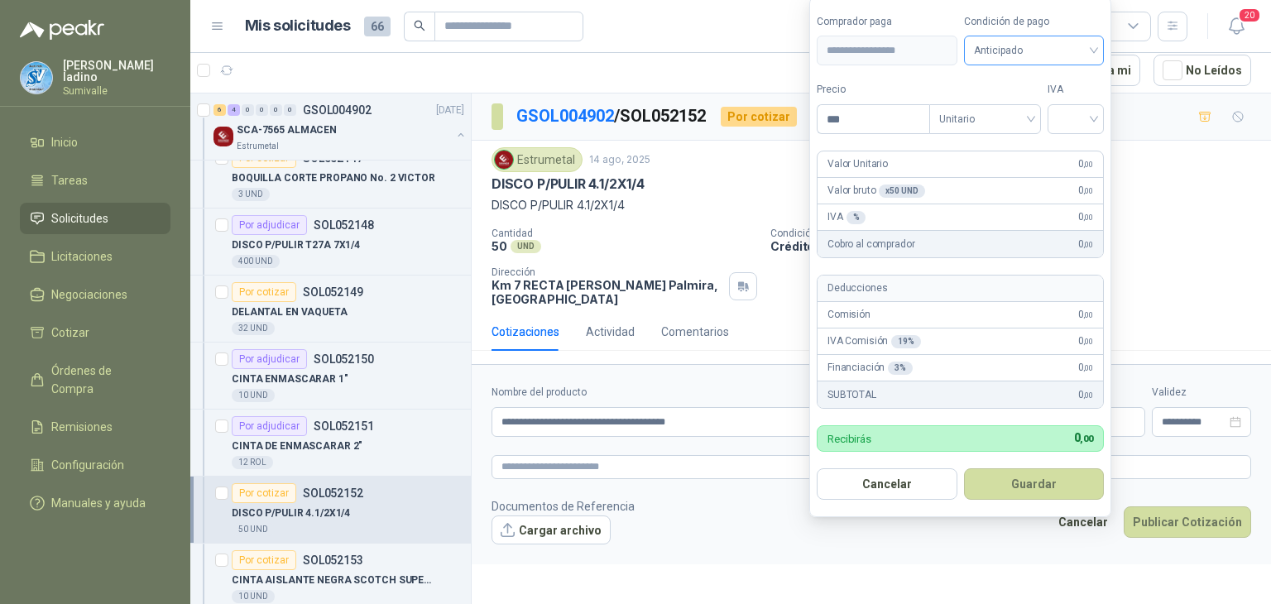
click at [1003, 56] on span "Anticipado" at bounding box center [1034, 50] width 121 height 25
click at [999, 108] on div "Crédito a 30 días" at bounding box center [1037, 112] width 116 height 18
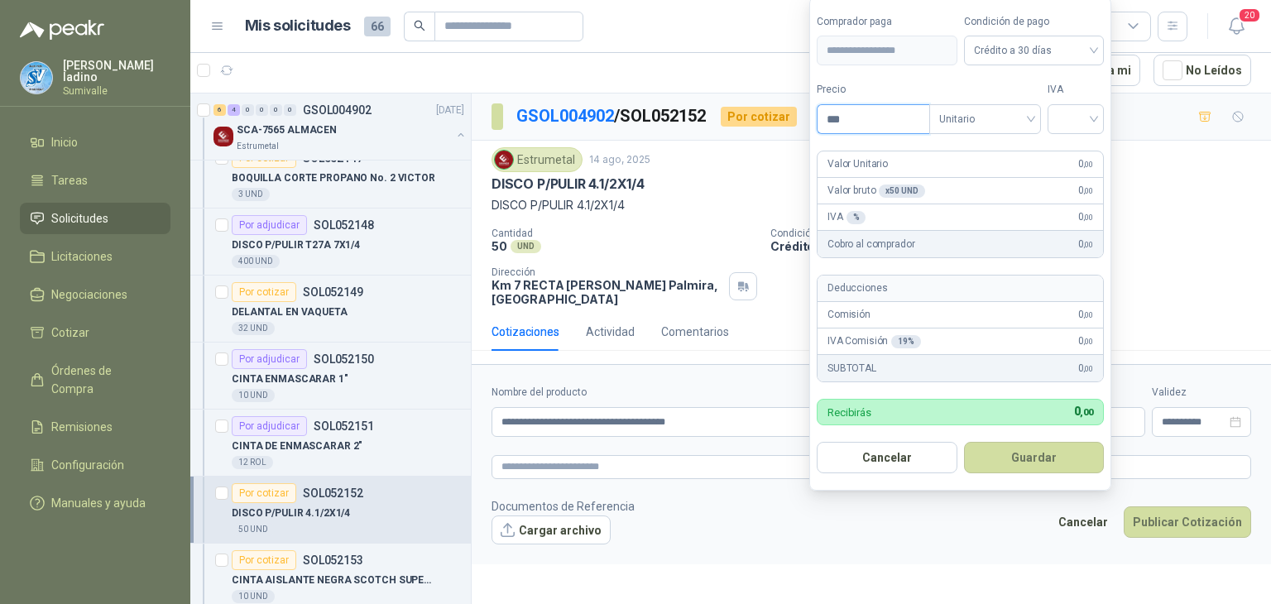
drag, startPoint x: 904, startPoint y: 121, endPoint x: 195, endPoint y: 34, distance: 714.7
click at [195, 34] on body "[PERSON_NAME] Sumivalle Inicio Tareas Solicitudes Licitaciones Negociaciones Co…" at bounding box center [635, 302] width 1271 height 604
type input "*******"
click at [1023, 458] on button "Guardar" at bounding box center [1037, 457] width 142 height 31
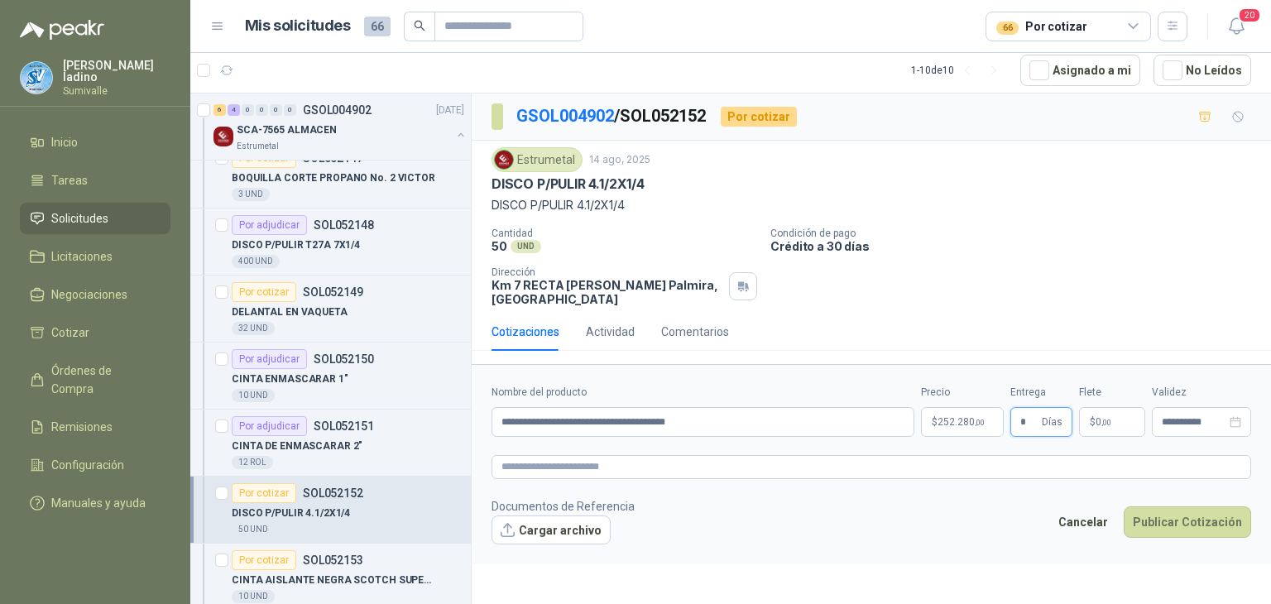
type input "*"
click at [1088, 411] on p "$ 0 ,00" at bounding box center [1112, 422] width 66 height 30
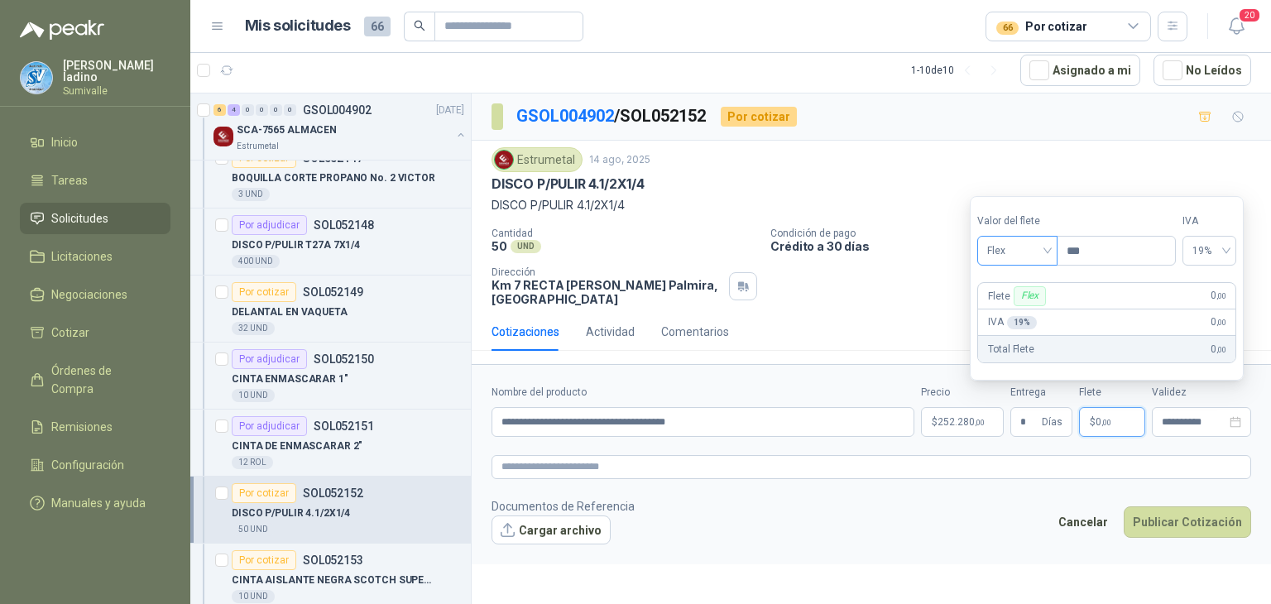
click at [1053, 260] on div "Flex" at bounding box center [1018, 251] width 80 height 30
click at [1036, 312] on div "Incluido" at bounding box center [1020, 312] width 58 height 18
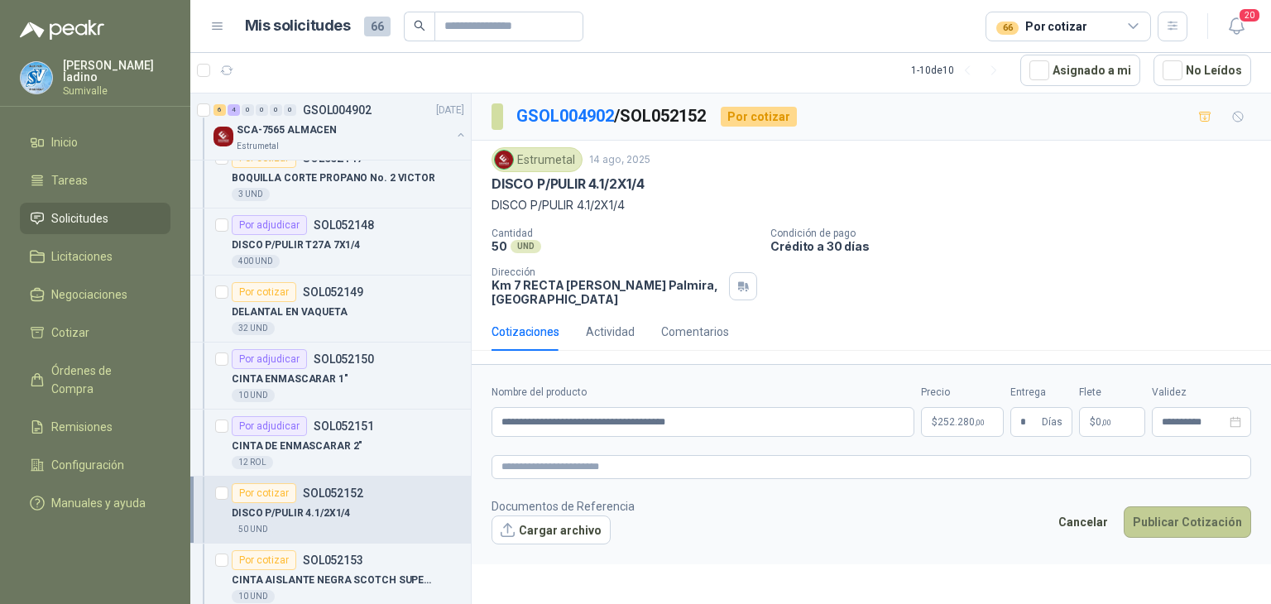
click at [1194, 519] on button "Publicar Cotización" at bounding box center [1187, 522] width 127 height 31
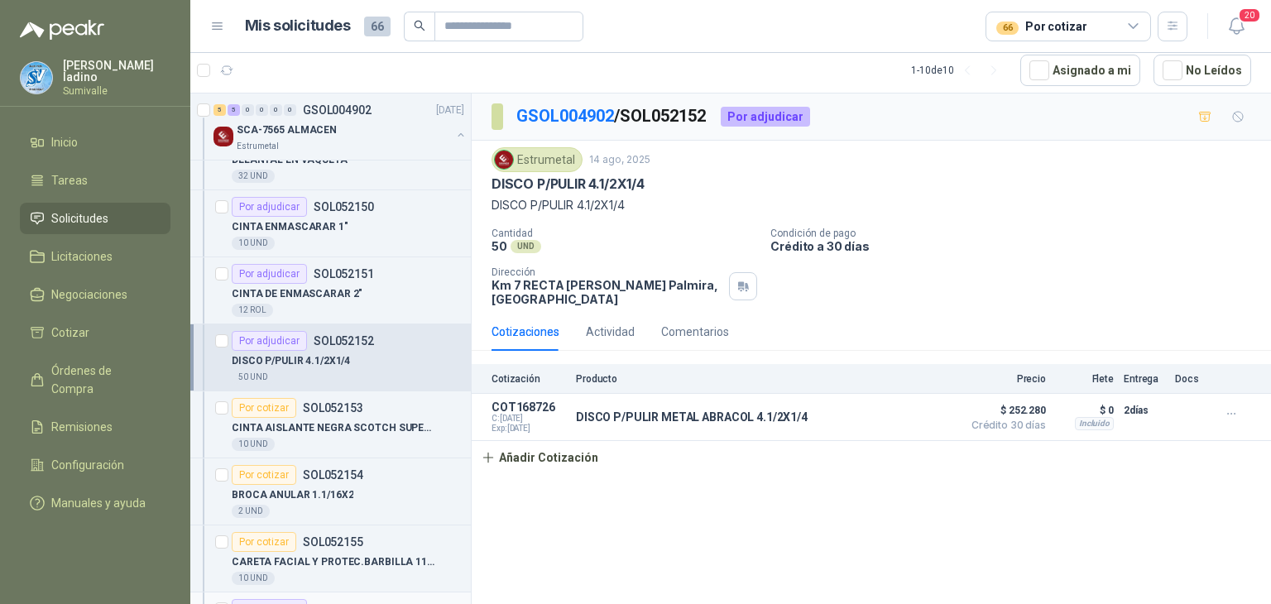
scroll to position [441, 0]
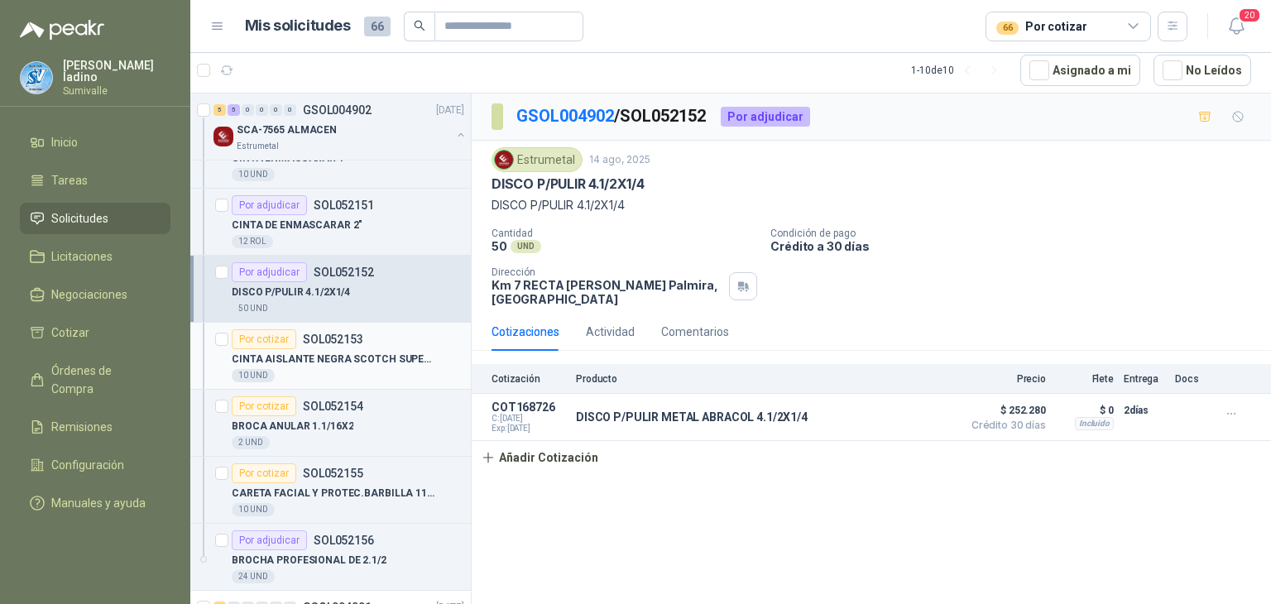
click at [340, 352] on p "CINTA AISLANTE NEGRA SCOTCH SUPER 33" at bounding box center [335, 360] width 206 height 16
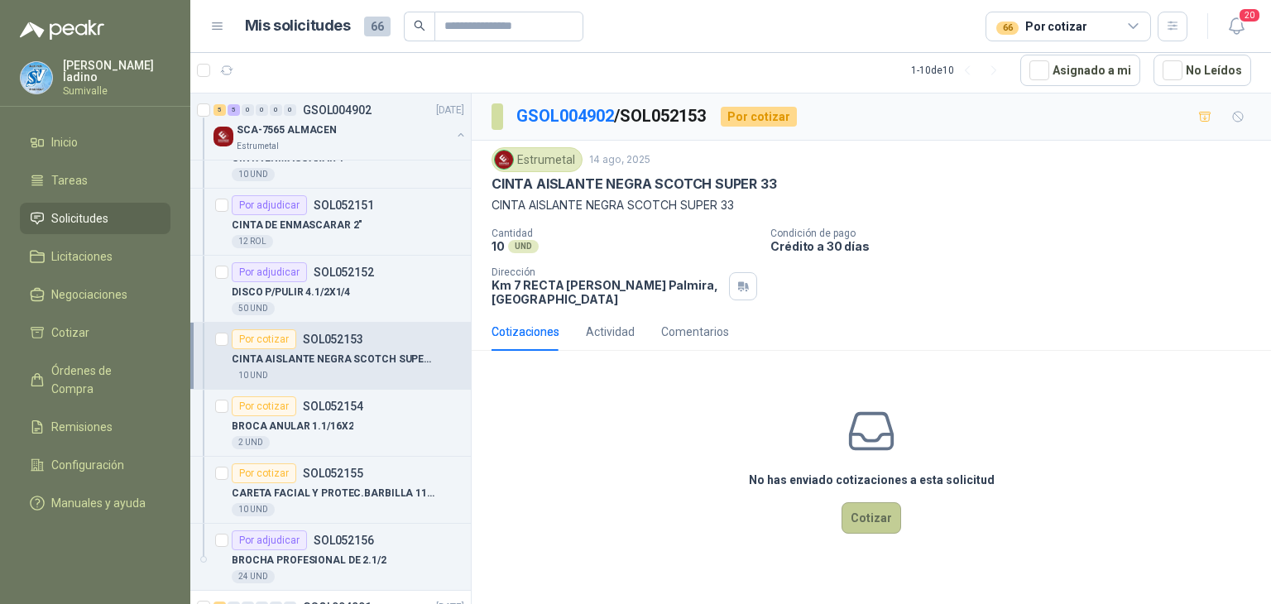
click at [873, 519] on button "Cotizar" at bounding box center [872, 517] width 60 height 31
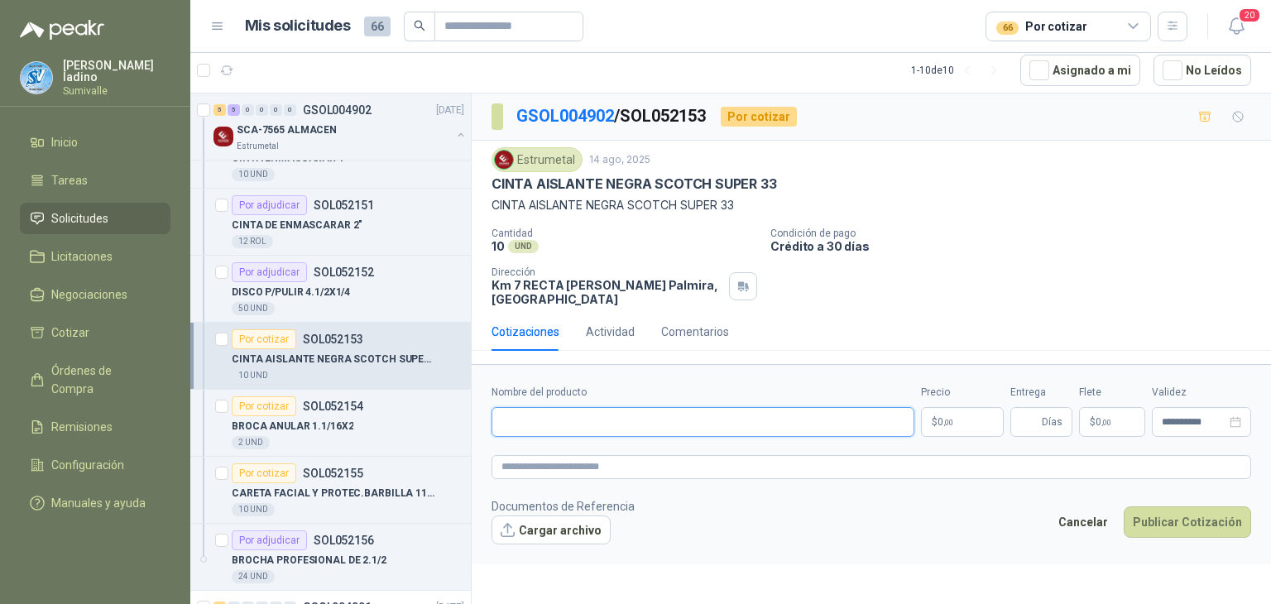
click at [761, 416] on input "Nombre del producto" at bounding box center [703, 422] width 423 height 30
click at [626, 421] on input "Nombre del producto" at bounding box center [703, 422] width 423 height 30
paste input "**********"
type input "**********"
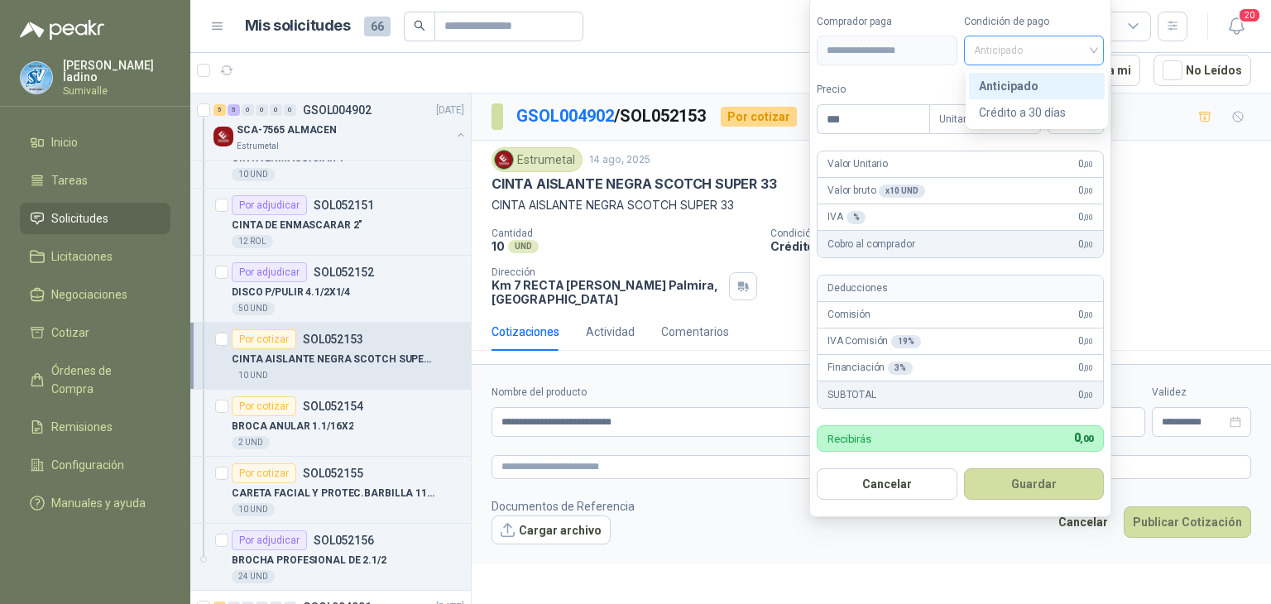
click at [1048, 39] on span "Anticipado" at bounding box center [1034, 50] width 121 height 25
click at [1040, 113] on div "Crédito a 30 días" at bounding box center [1037, 112] width 116 height 18
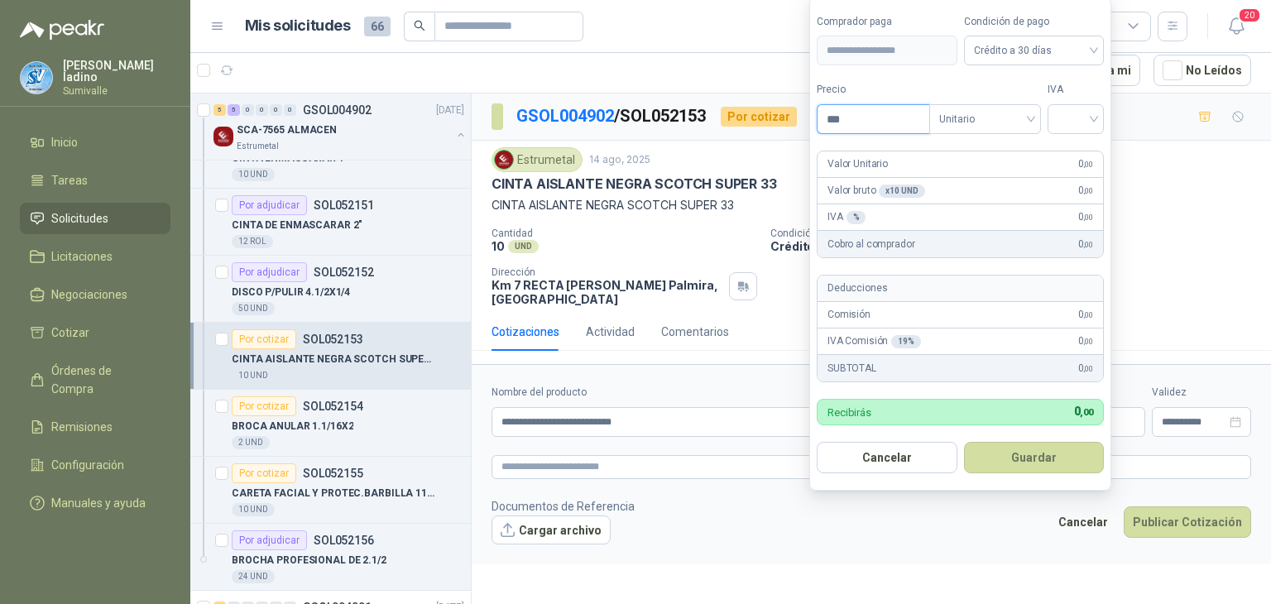
drag, startPoint x: 847, startPoint y: 122, endPoint x: 661, endPoint y: 103, distance: 187.1
click at [775, 123] on body "[PERSON_NAME] Sumivalle Inicio Tareas Solicitudes Licitaciones Negociaciones Co…" at bounding box center [635, 302] width 1271 height 604
type input "********"
click at [1036, 455] on button "Guardar" at bounding box center [1037, 457] width 142 height 31
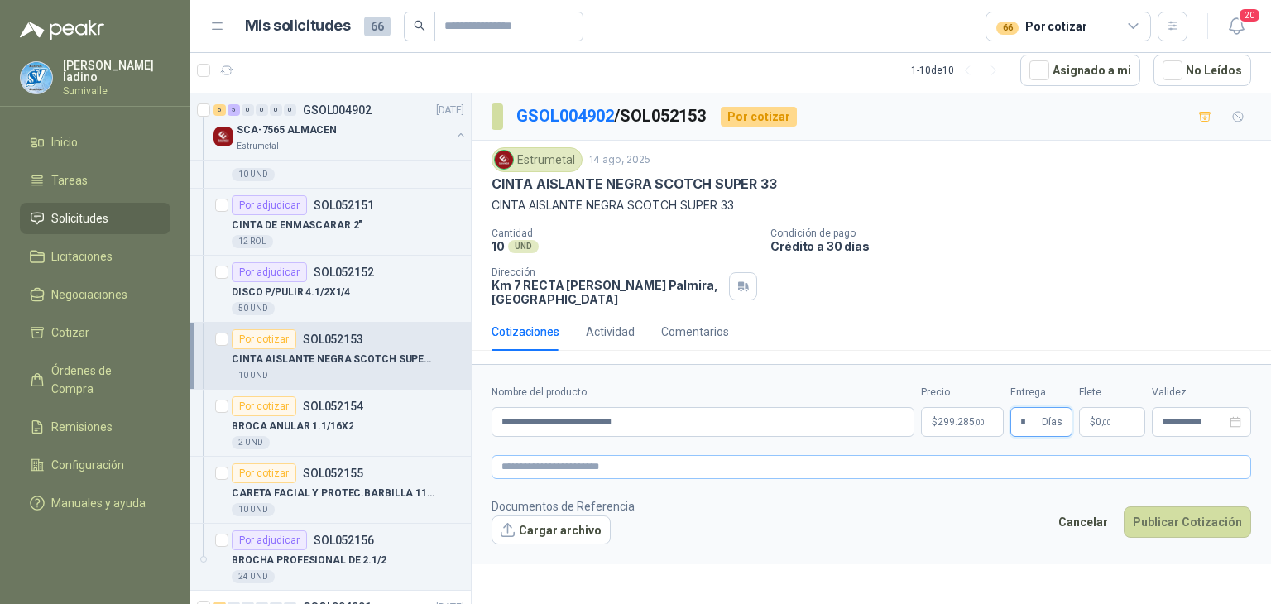
type input "*"
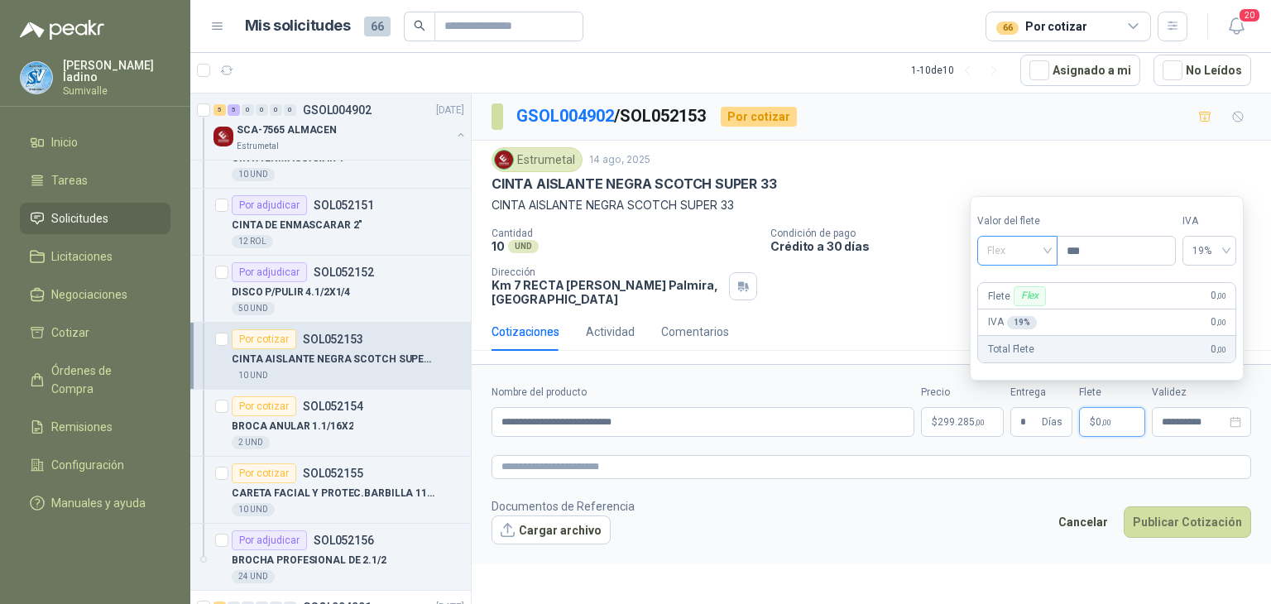
click at [1043, 249] on span "Flex" at bounding box center [1017, 250] width 60 height 25
click at [1023, 308] on div "Incluido" at bounding box center [1020, 312] width 58 height 18
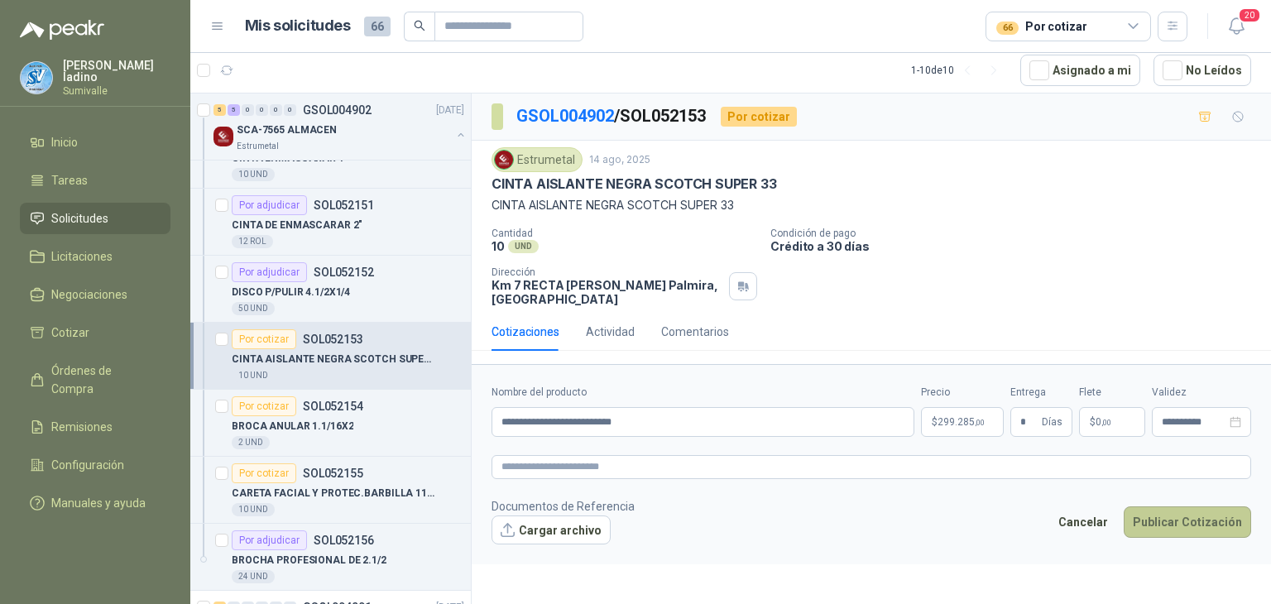
click at [1193, 524] on button "Publicar Cotización" at bounding box center [1187, 522] width 127 height 31
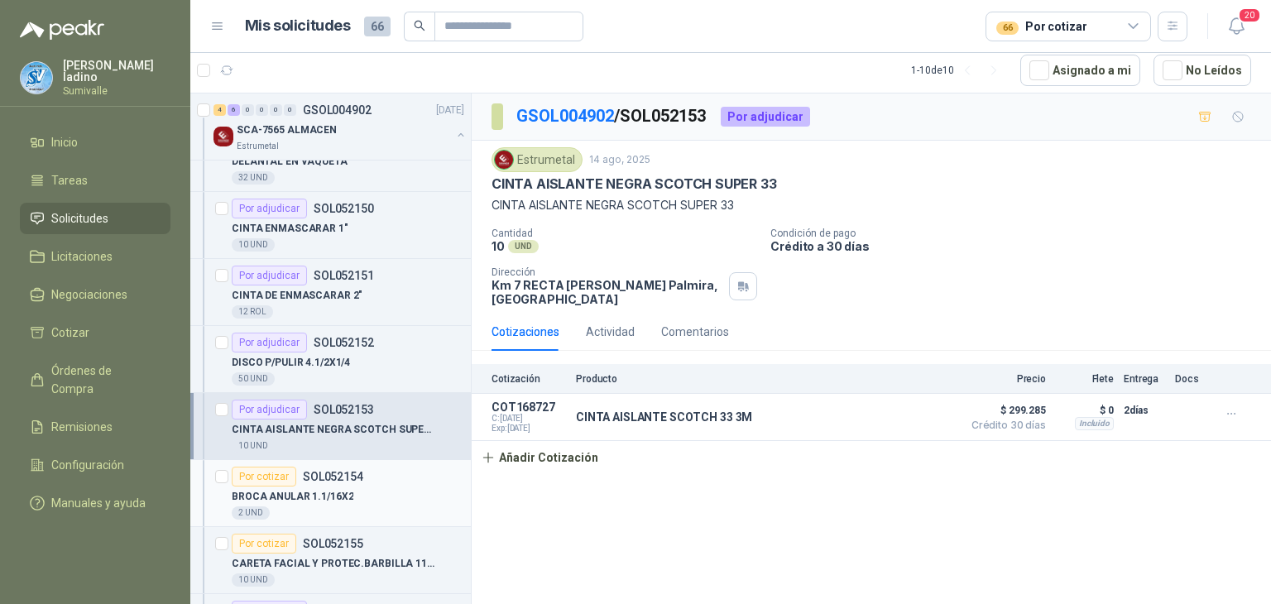
scroll to position [331, 0]
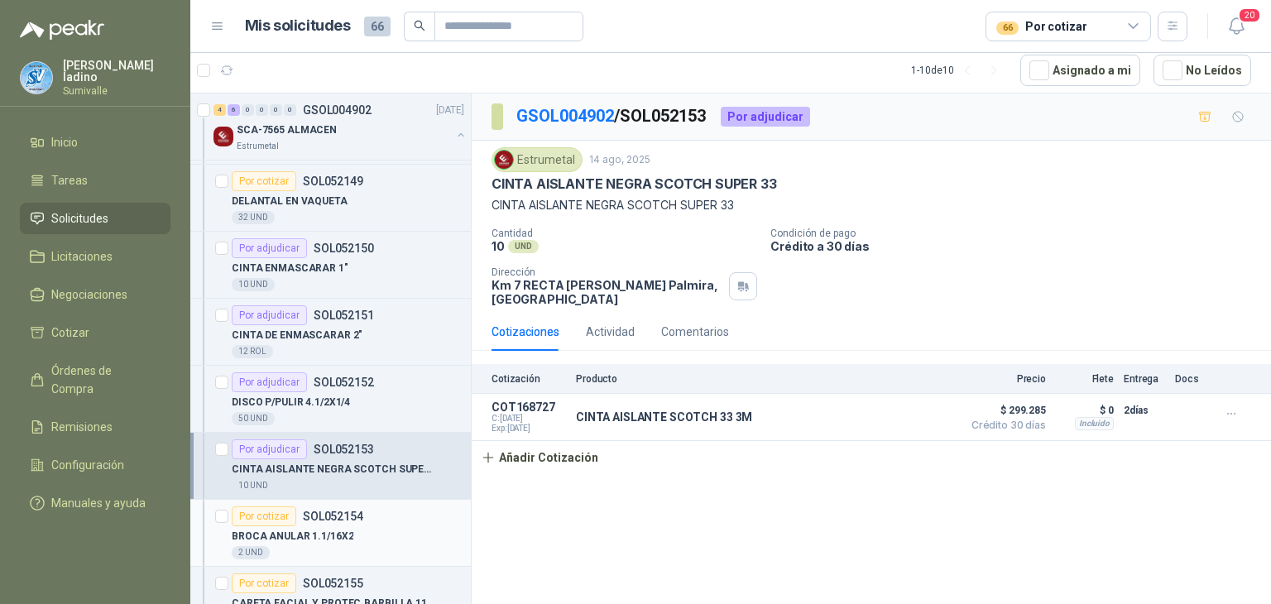
click at [341, 529] on p "BROCA ANULAR 1.1/16X2" at bounding box center [293, 537] width 122 height 16
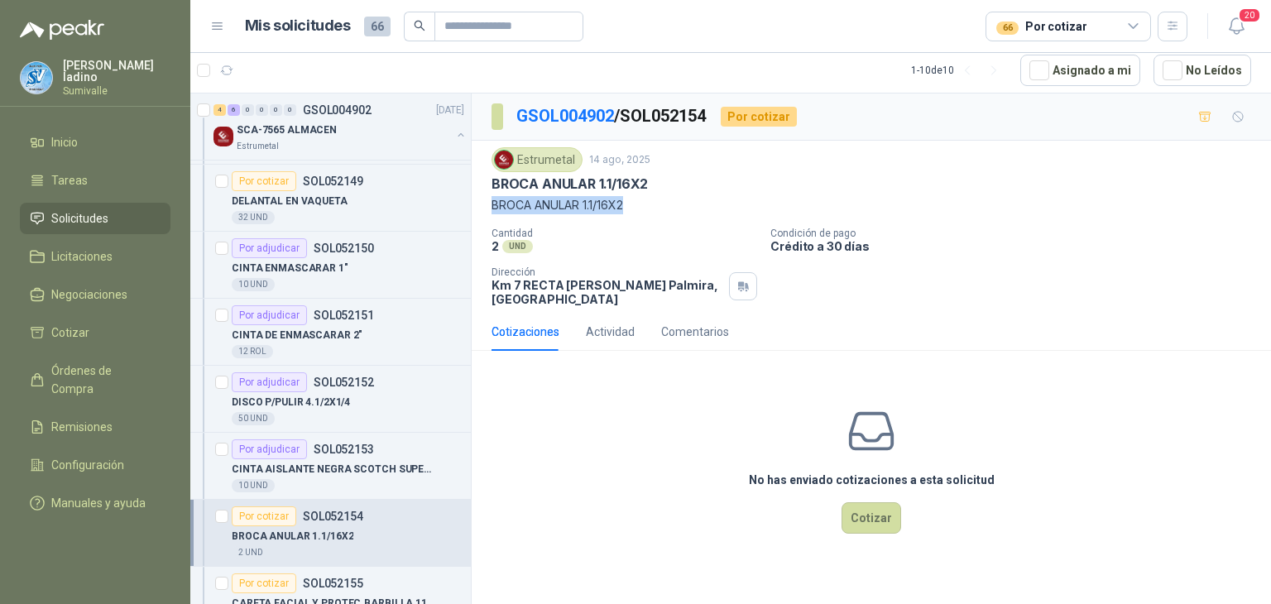
drag, startPoint x: 491, startPoint y: 199, endPoint x: 658, endPoint y: 213, distance: 167.8
click at [658, 213] on div "Estrumetal [DATE] BROCA ANULAR 1.1/16X2 BROCA ANULAR 1.1/16X2 Cantidad 2 UND  …" at bounding box center [872, 226] width 760 height 159
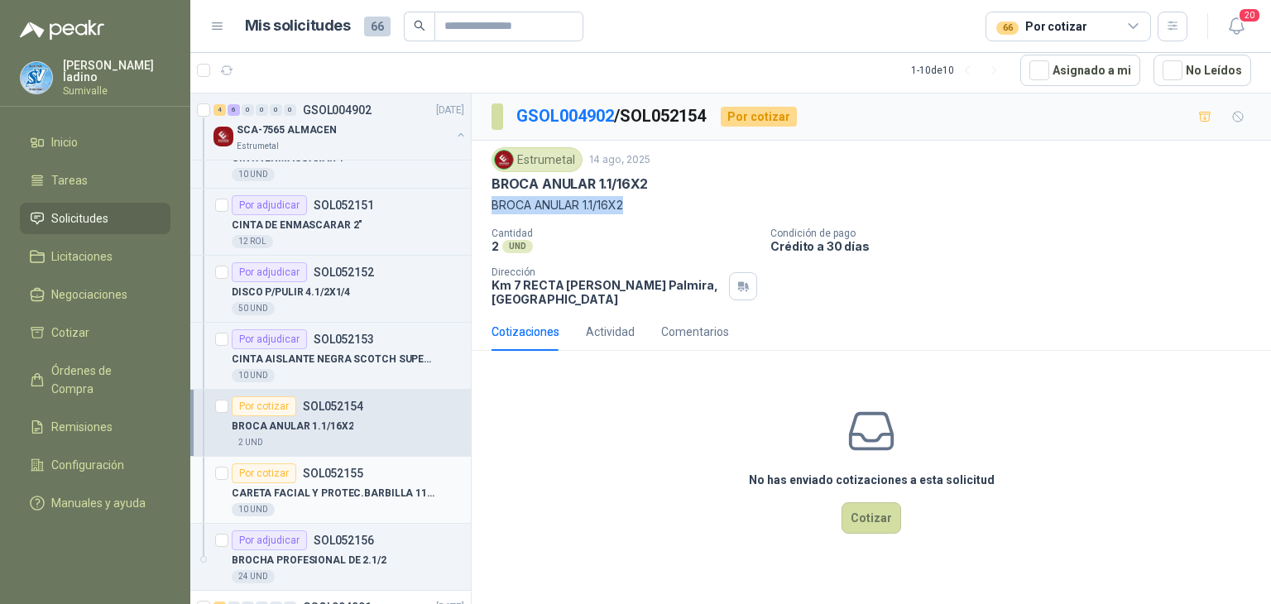
click at [346, 468] on p "SOL052155" at bounding box center [333, 474] width 60 height 12
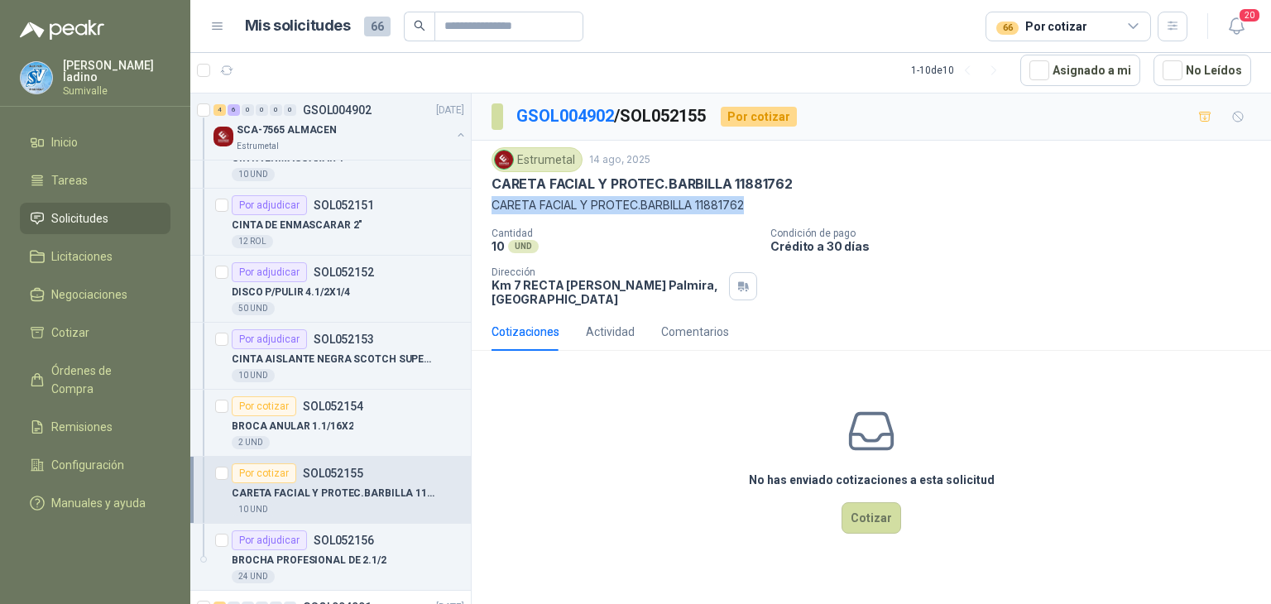
drag, startPoint x: 748, startPoint y: 206, endPoint x: 486, endPoint y: 208, distance: 262.4
click at [486, 208] on div "Estrumetal [DATE] CARETA FACIAL Y PROTEC.[PERSON_NAME] 11881762 CARETA FACIAL Y…" at bounding box center [872, 227] width 800 height 172
click at [882, 515] on button "Cotizar" at bounding box center [872, 517] width 60 height 31
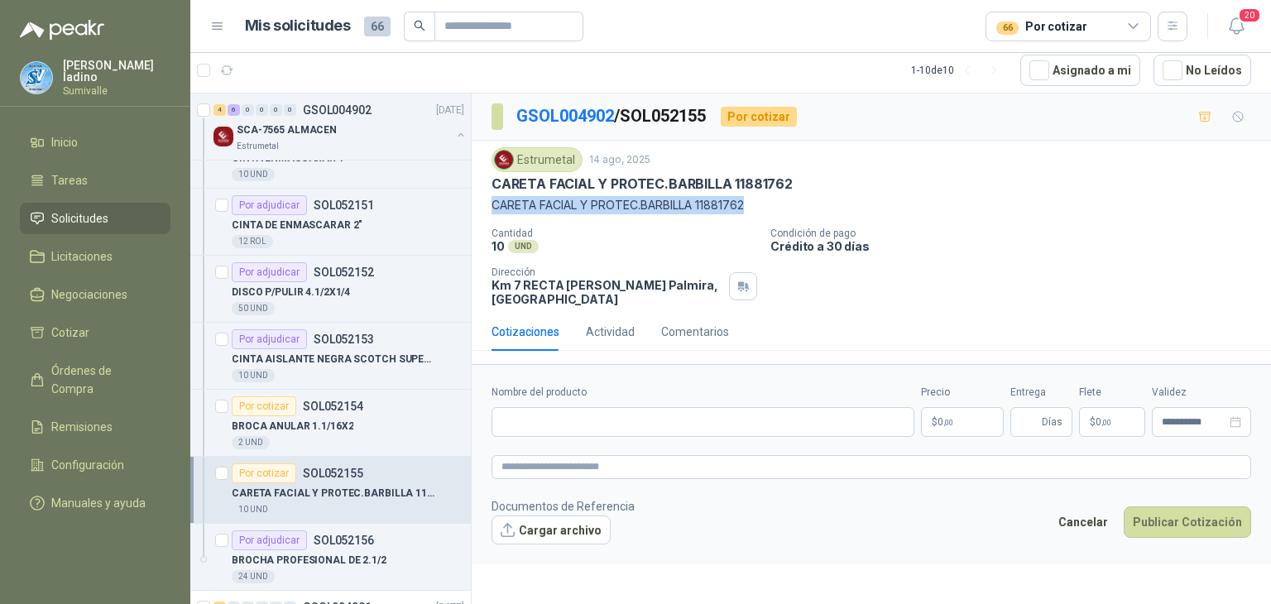
click at [963, 423] on p "$ 0 ,00" at bounding box center [962, 422] width 83 height 30
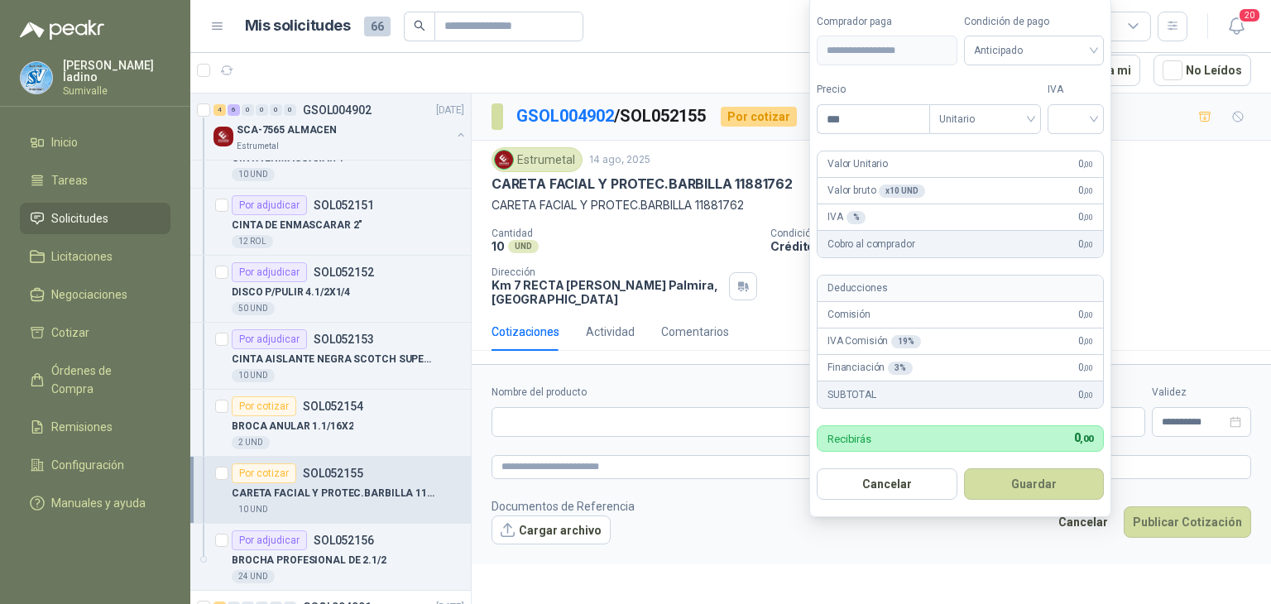
click at [964, 468] on button "Guardar" at bounding box center [1034, 483] width 141 height 31
click at [1058, 64] on span at bounding box center [1034, 50] width 121 height 28
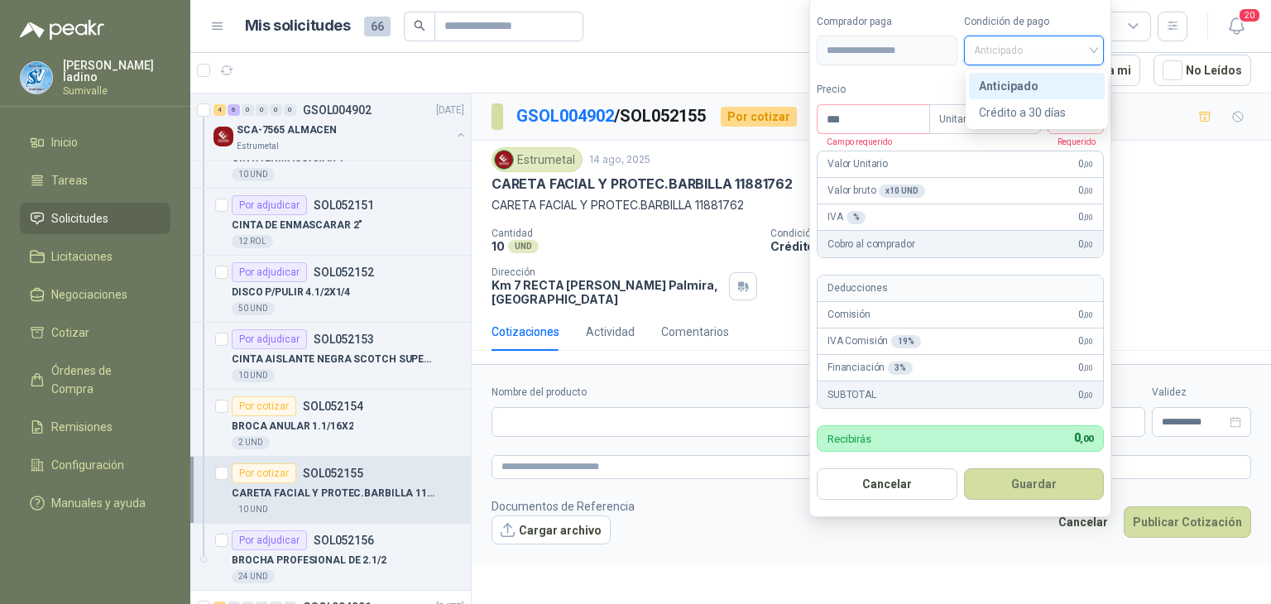
drag, startPoint x: 1050, startPoint y: 82, endPoint x: 1039, endPoint y: 101, distance: 22.3
click at [1039, 101] on div "Anticipado Crédito a 30 días" at bounding box center [1037, 99] width 136 height 53
click at [1038, 101] on div "Crédito a 30 días" at bounding box center [1037, 112] width 136 height 26
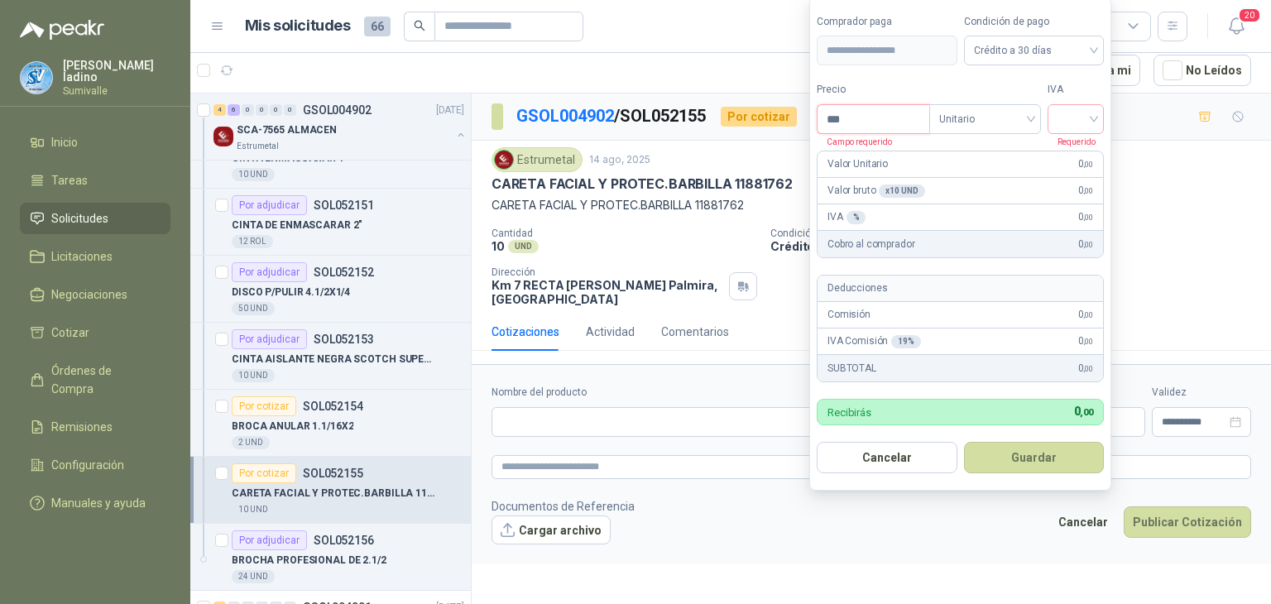
drag, startPoint x: 915, startPoint y: 123, endPoint x: 675, endPoint y: 200, distance: 253.1
click at [597, 118] on body "[PERSON_NAME] Sumivalle Inicio Tareas Solicitudes Licitaciones Negociaciones Co…" at bounding box center [635, 302] width 1271 height 604
type input "********"
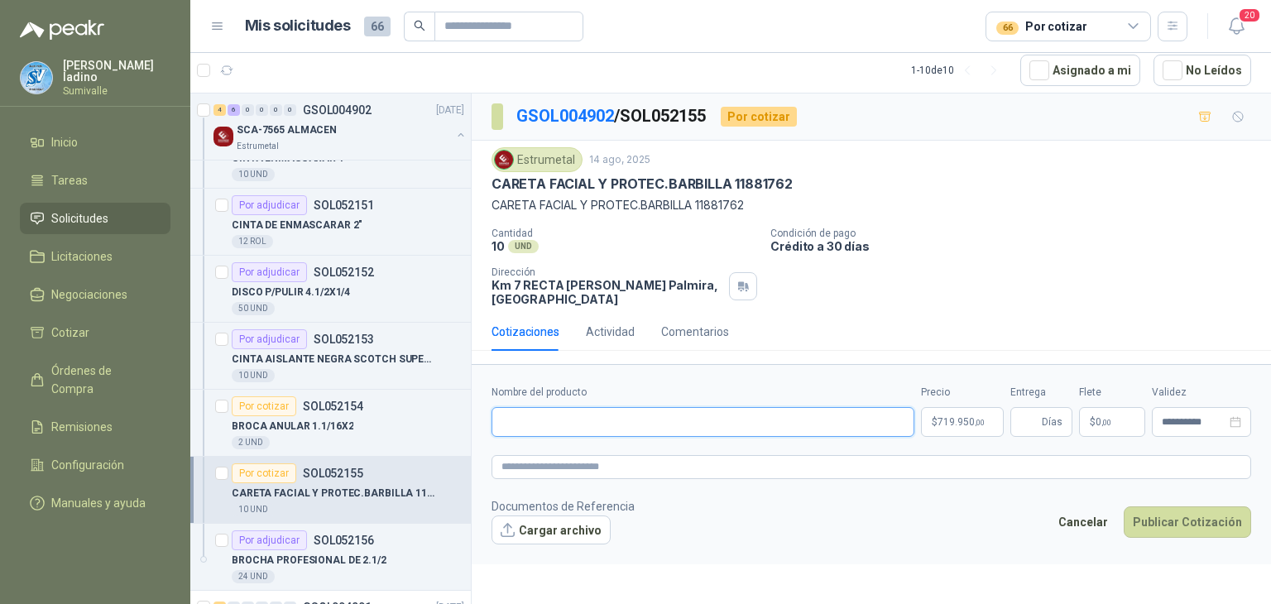
click at [601, 425] on input "Nombre del producto" at bounding box center [703, 422] width 423 height 30
paste input "**********"
type input "**********"
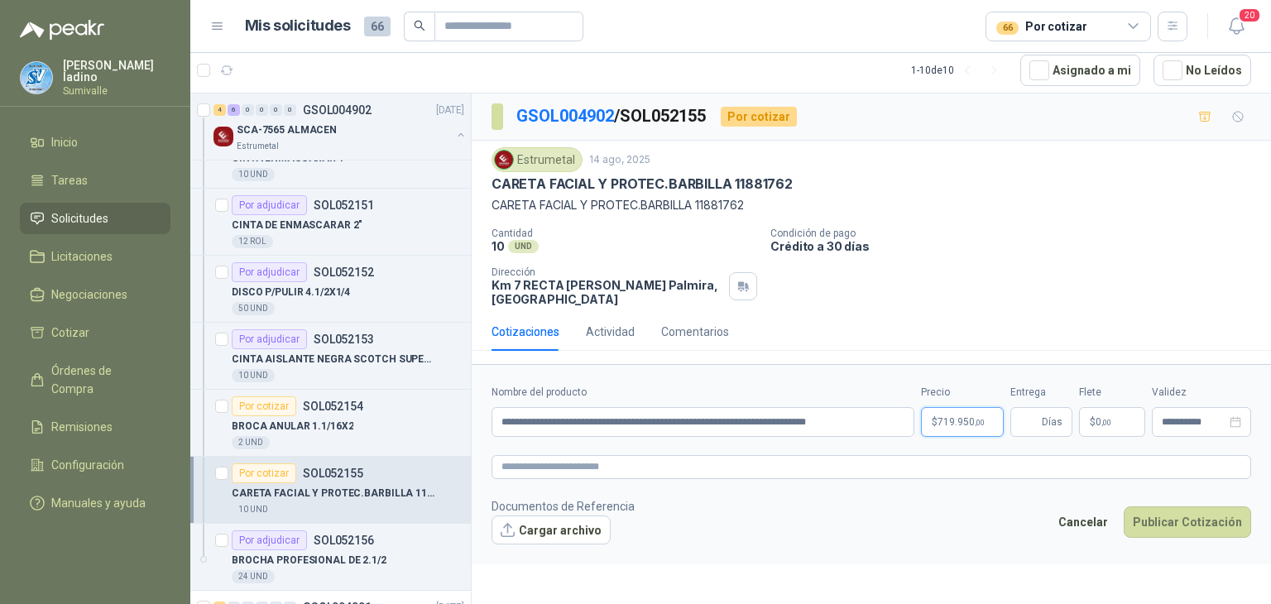
click at [961, 419] on body "[PERSON_NAME] Sumivalle Inicio Tareas Solicitudes Licitaciones Negociaciones Co…" at bounding box center [635, 302] width 1271 height 604
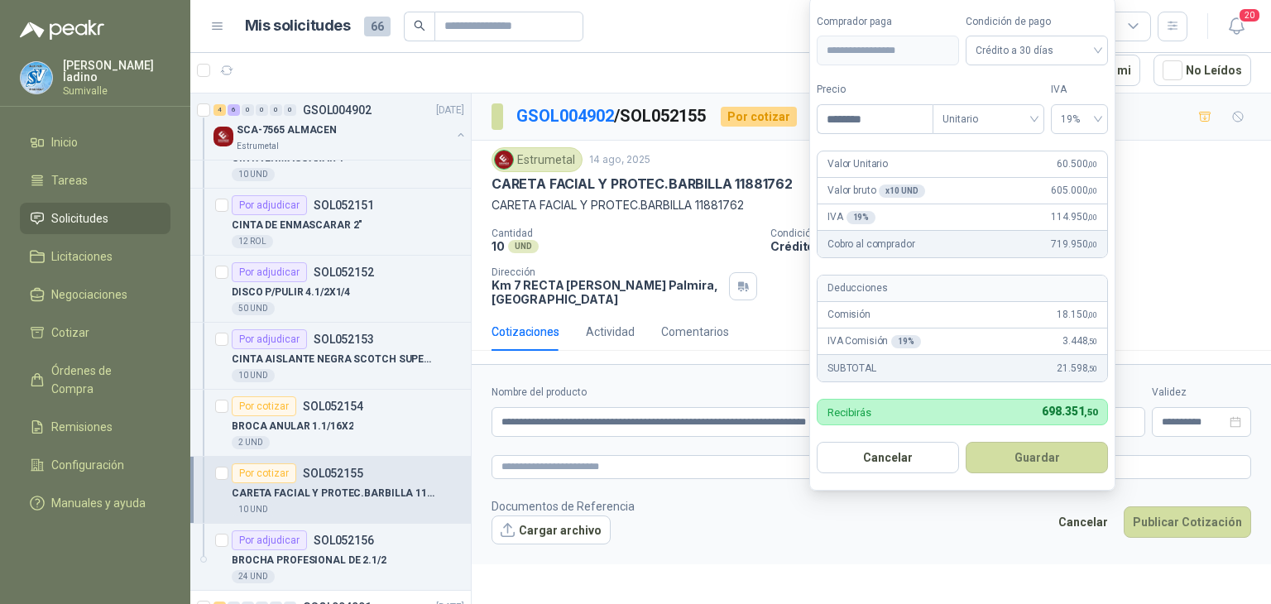
click at [881, 565] on div "**********" at bounding box center [872, 350] width 800 height 512
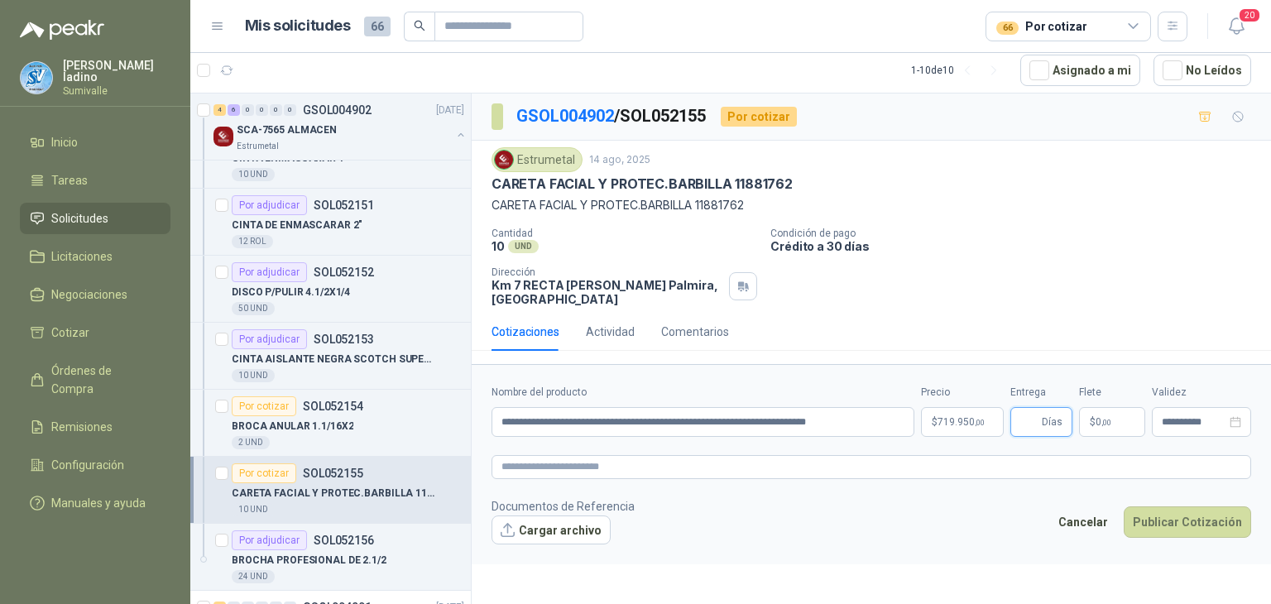
click at [1026, 428] on input "Entrega" at bounding box center [1030, 422] width 18 height 28
type input "*"
click at [1084, 418] on p "$ 0 ,00" at bounding box center [1112, 422] width 66 height 30
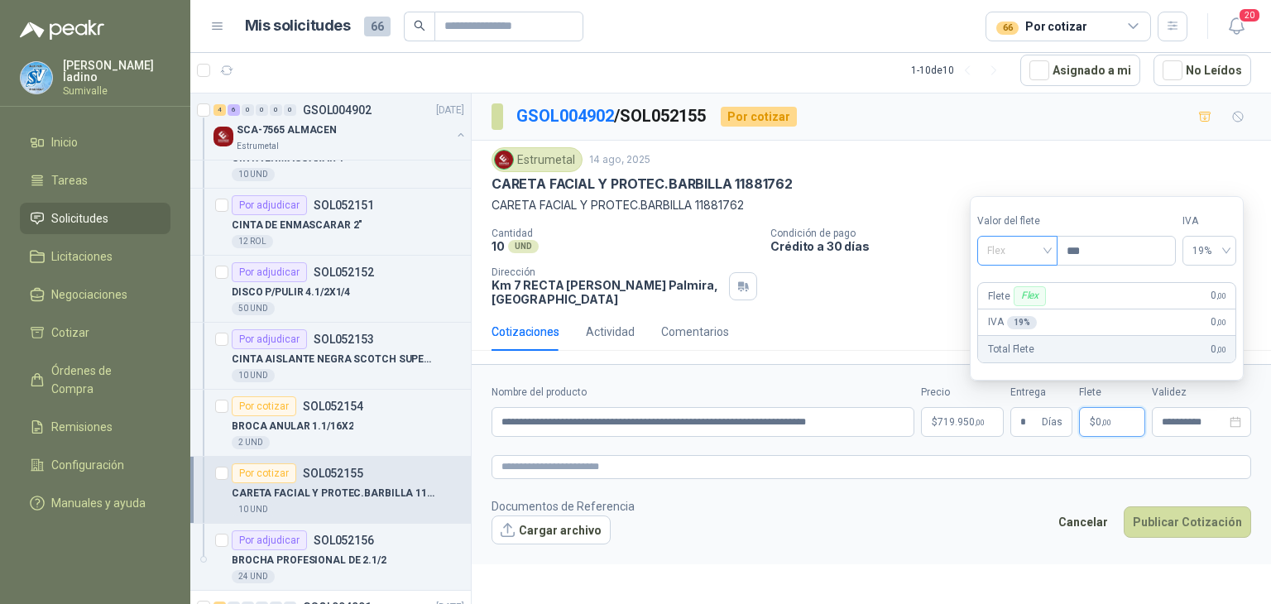
click at [1048, 249] on span "Flex" at bounding box center [1017, 250] width 60 height 25
click at [1012, 313] on div "Incluido" at bounding box center [1020, 312] width 58 height 18
click at [1170, 522] on button "Publicar Cotización" at bounding box center [1187, 522] width 127 height 31
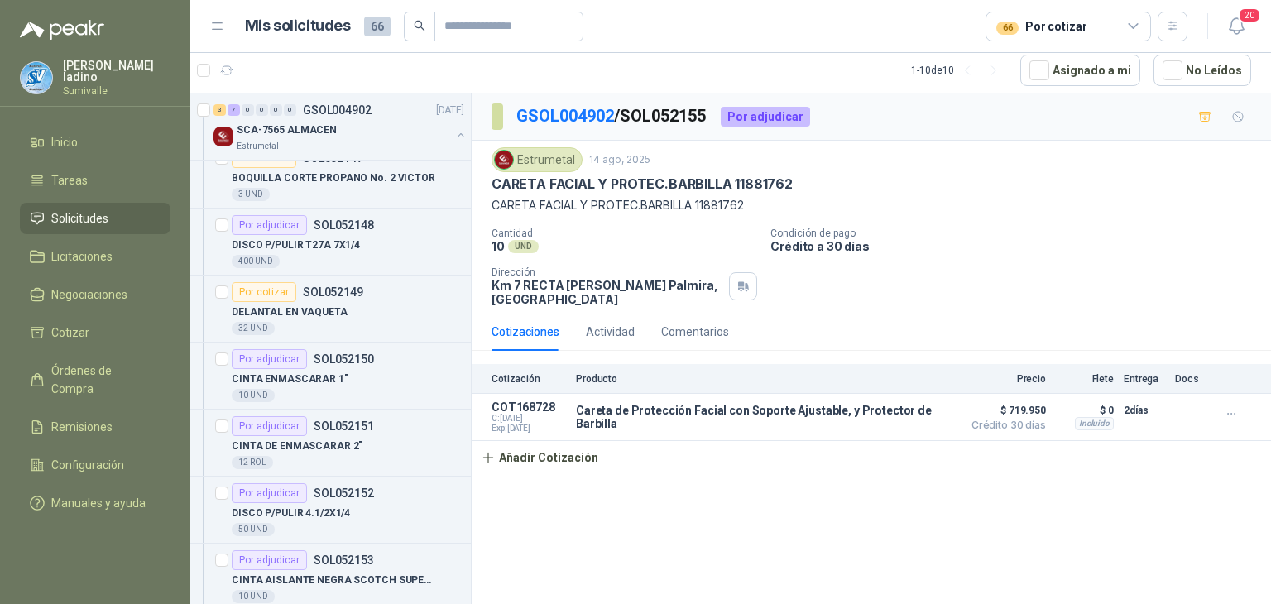
scroll to position [110, 0]
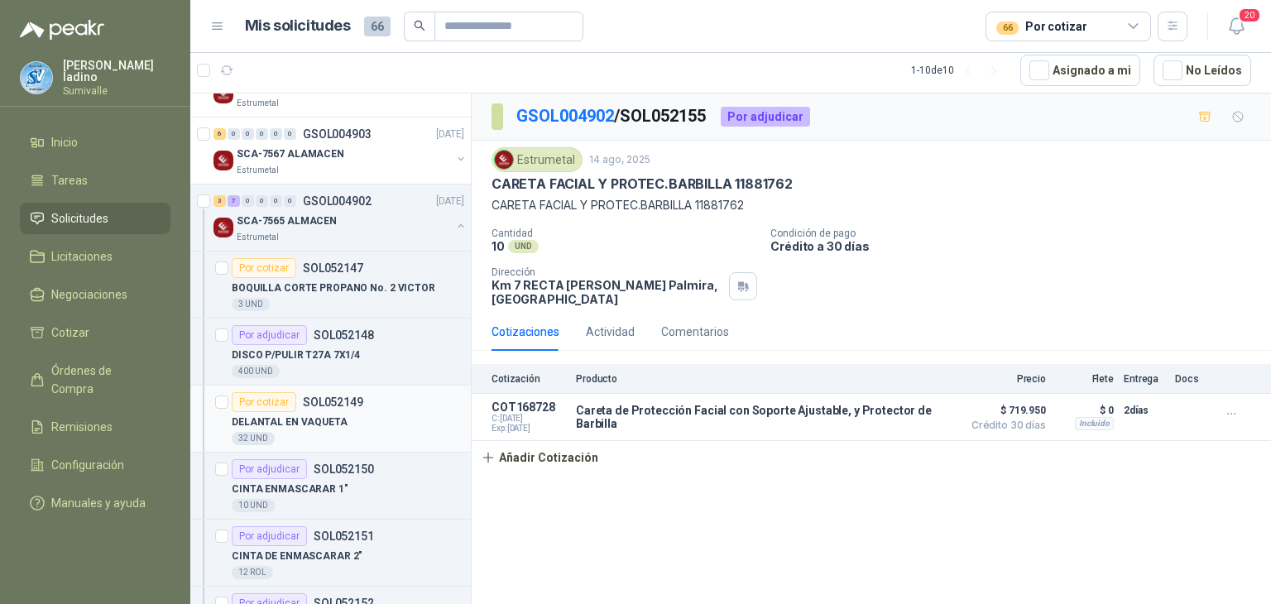
click at [382, 424] on div "DELANTAL EN VAQUETA" at bounding box center [348, 422] width 233 height 20
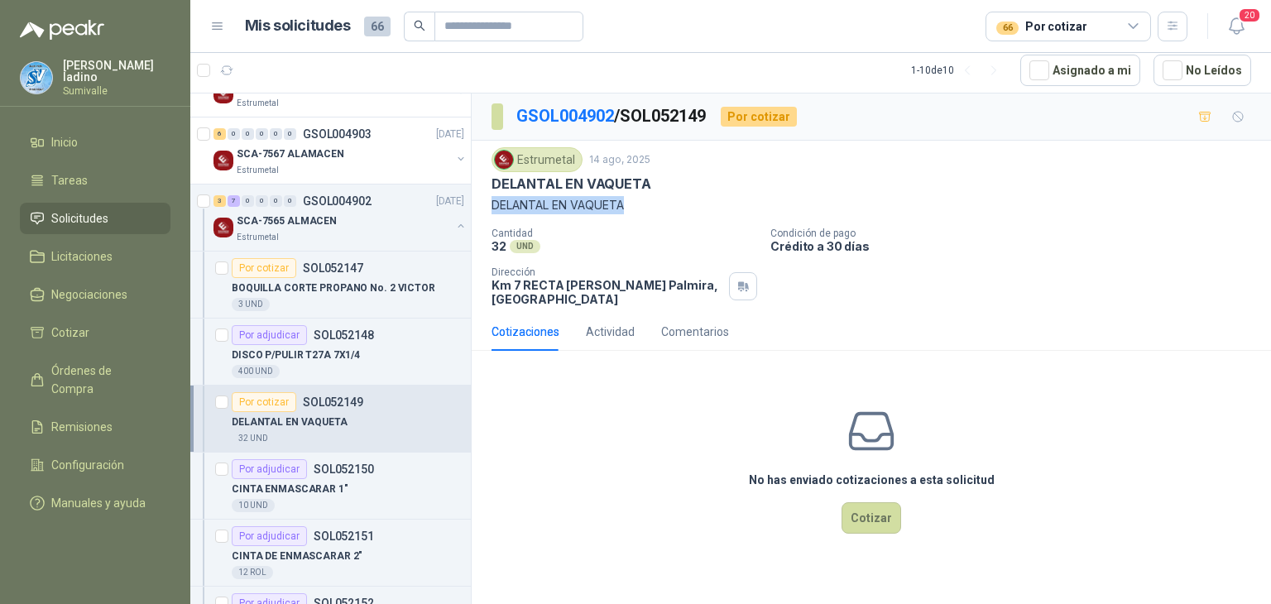
drag, startPoint x: 493, startPoint y: 200, endPoint x: 628, endPoint y: 208, distance: 136.0
click at [628, 208] on p "DELANTAL EN VAQUETA" at bounding box center [872, 205] width 760 height 18
click at [603, 320] on div "Actividad" at bounding box center [610, 332] width 49 height 38
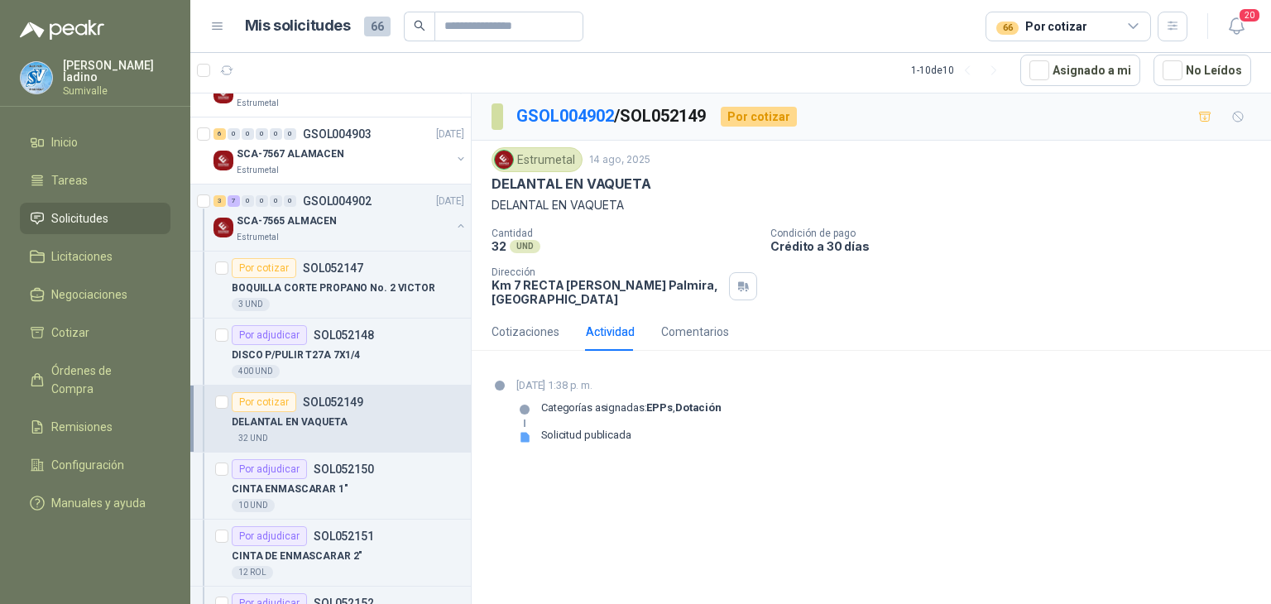
click at [640, 406] on p "Categorías asignadas: EPPs , Dotación" at bounding box center [631, 407] width 180 height 13
click at [682, 406] on strong "Dotación" at bounding box center [698, 407] width 46 height 12
click at [607, 430] on div "Solicitud publicada" at bounding box center [586, 435] width 90 height 13
click at [701, 333] on div "Comentarios" at bounding box center [695, 332] width 68 height 18
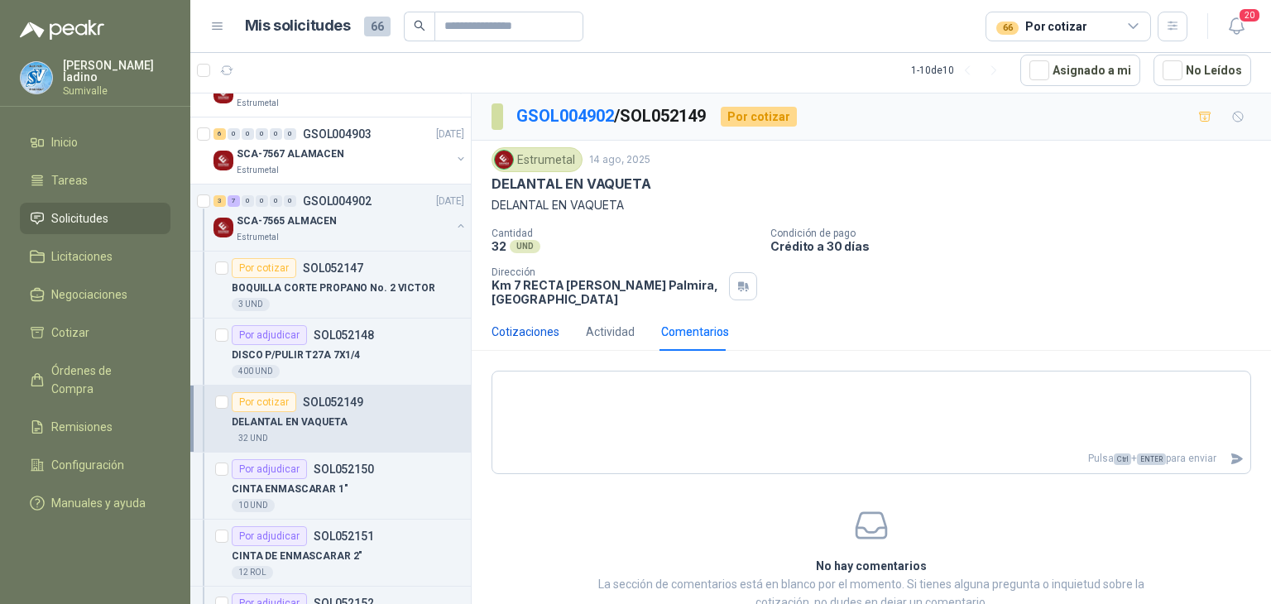
click at [546, 332] on div "Cotizaciones" at bounding box center [526, 332] width 68 height 18
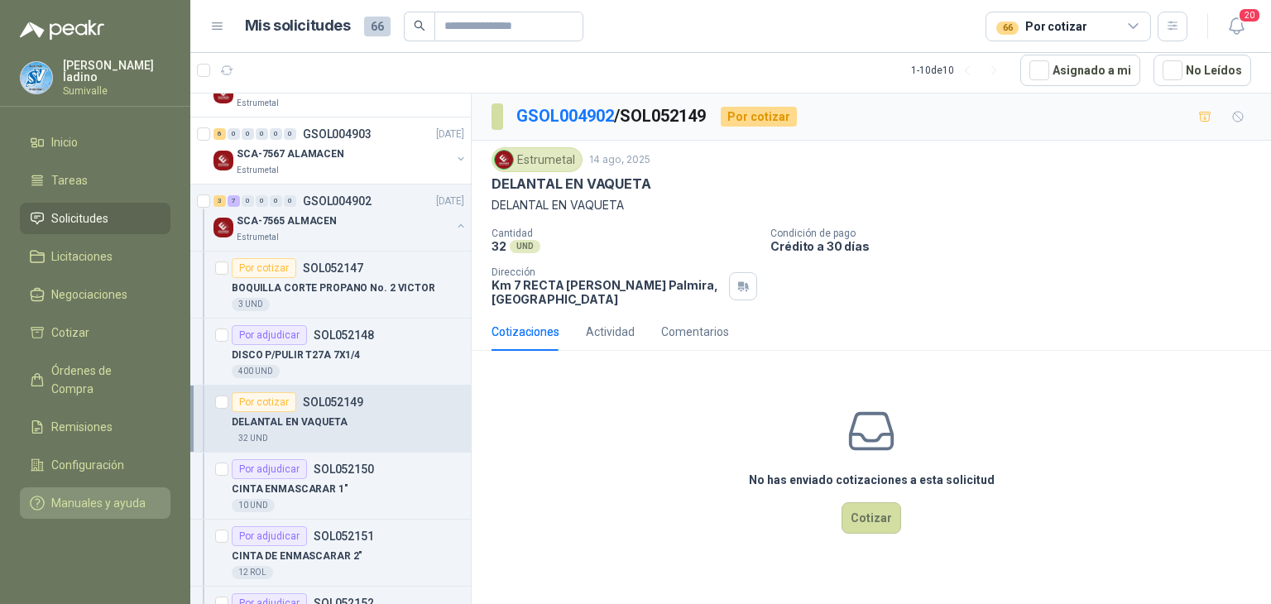
click at [119, 494] on span "Manuales y ayuda" at bounding box center [98, 503] width 94 height 18
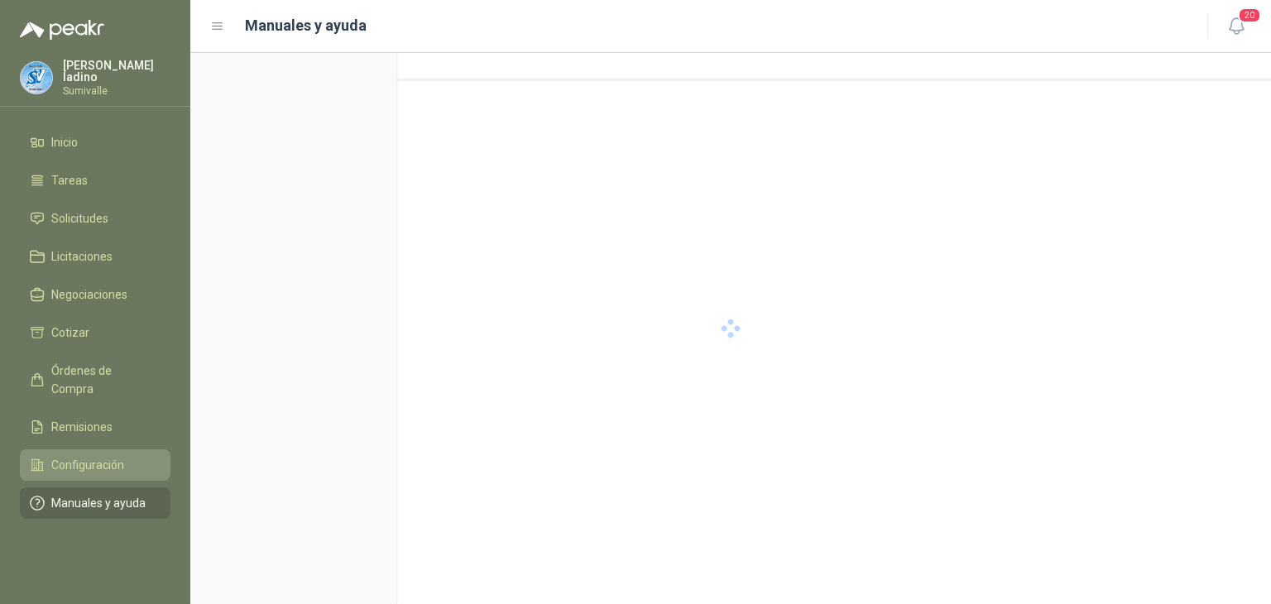
click at [106, 456] on span "Configuración" at bounding box center [87, 465] width 73 height 18
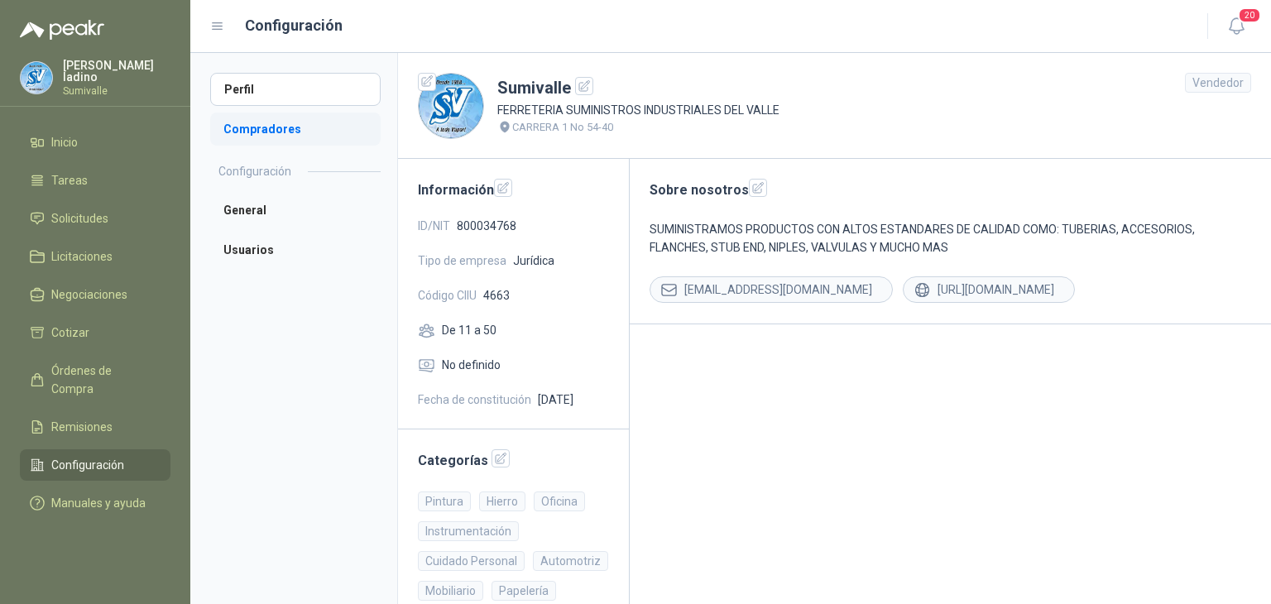
click at [291, 137] on li "Compradores" at bounding box center [295, 129] width 171 height 33
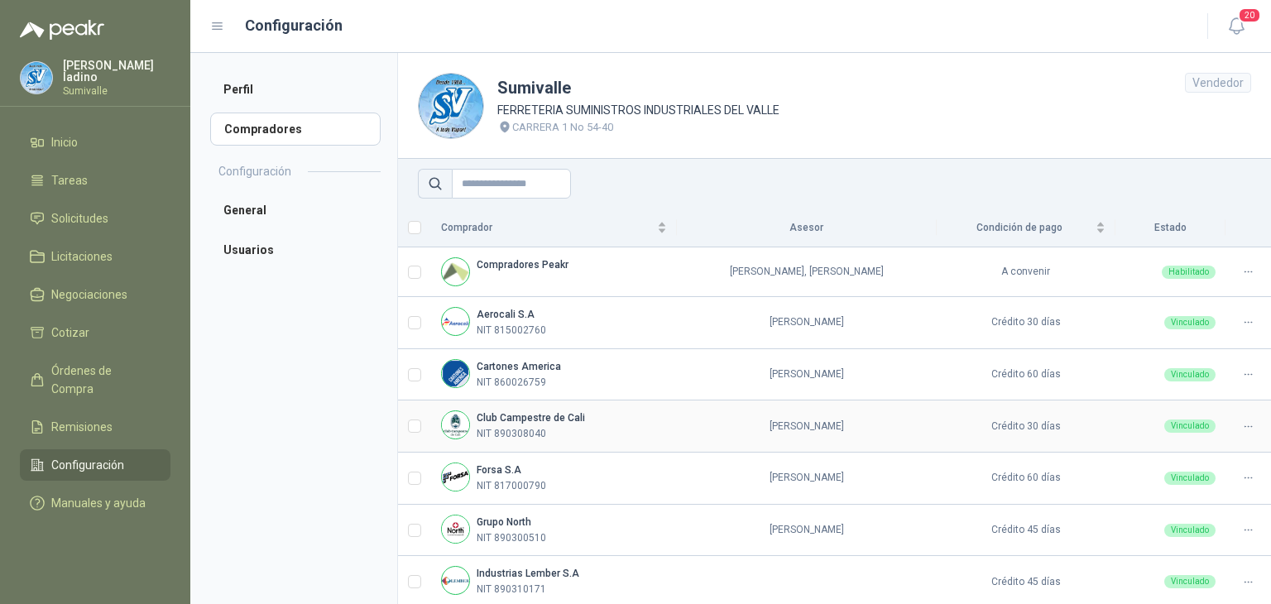
scroll to position [212, 0]
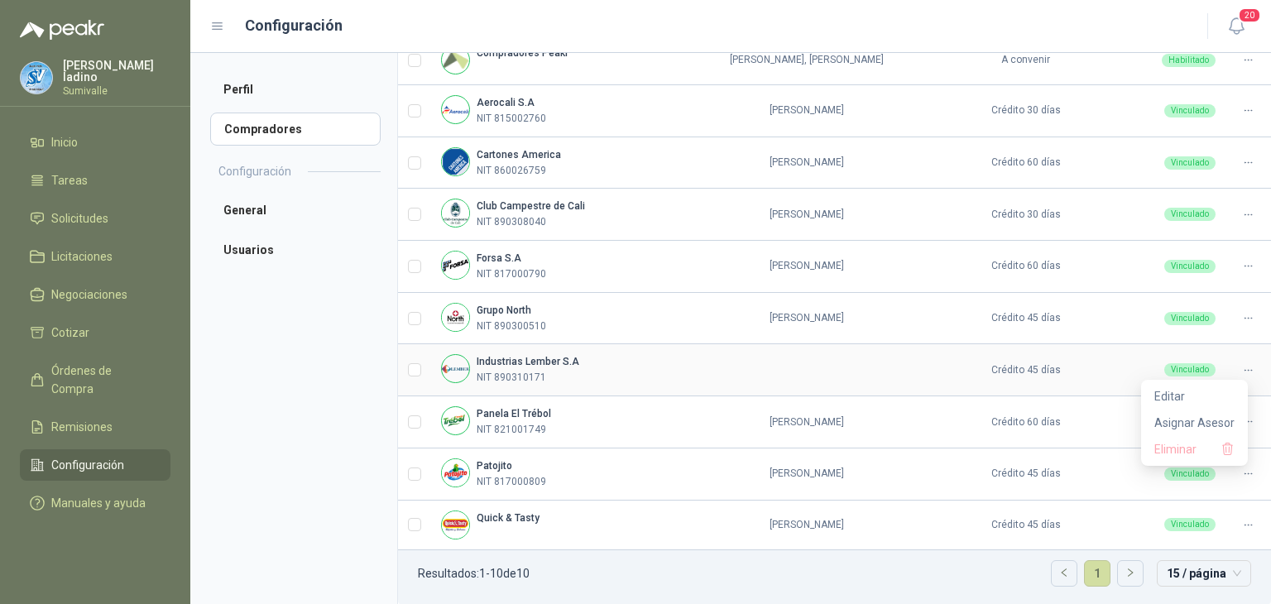
click at [1242, 368] on icon at bounding box center [1248, 370] width 12 height 12
click at [1204, 427] on span "Asignar Asesor" at bounding box center [1195, 423] width 80 height 18
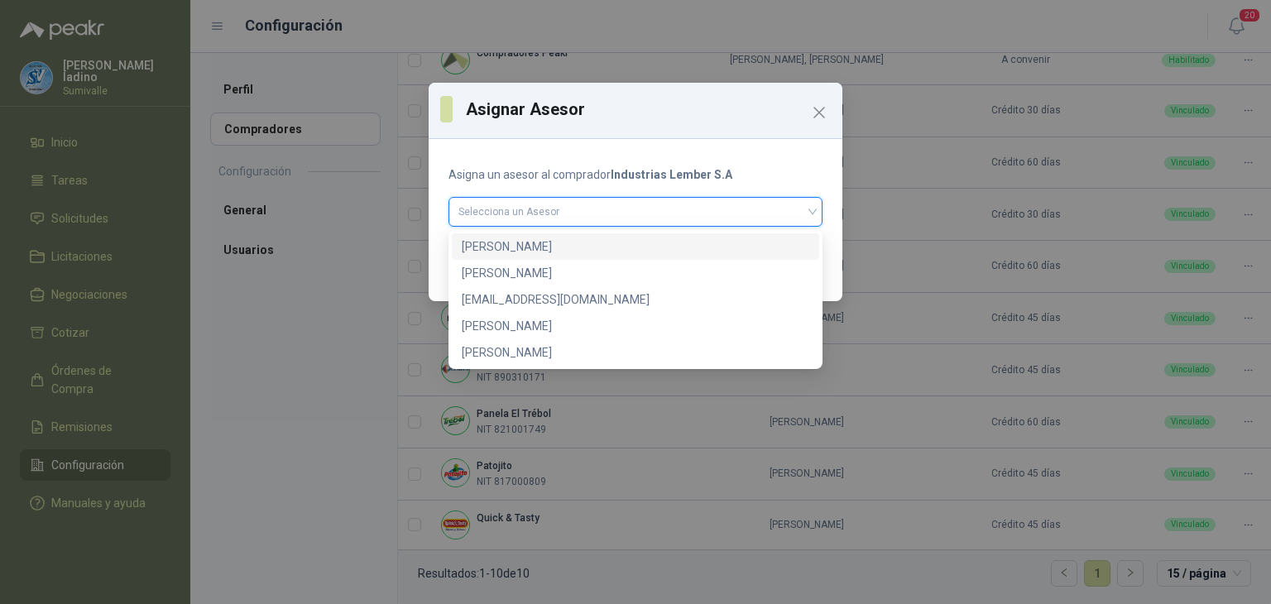
click at [583, 213] on input "search" at bounding box center [636, 210] width 354 height 25
click at [536, 246] on div "[PERSON_NAME]" at bounding box center [636, 247] width 348 height 18
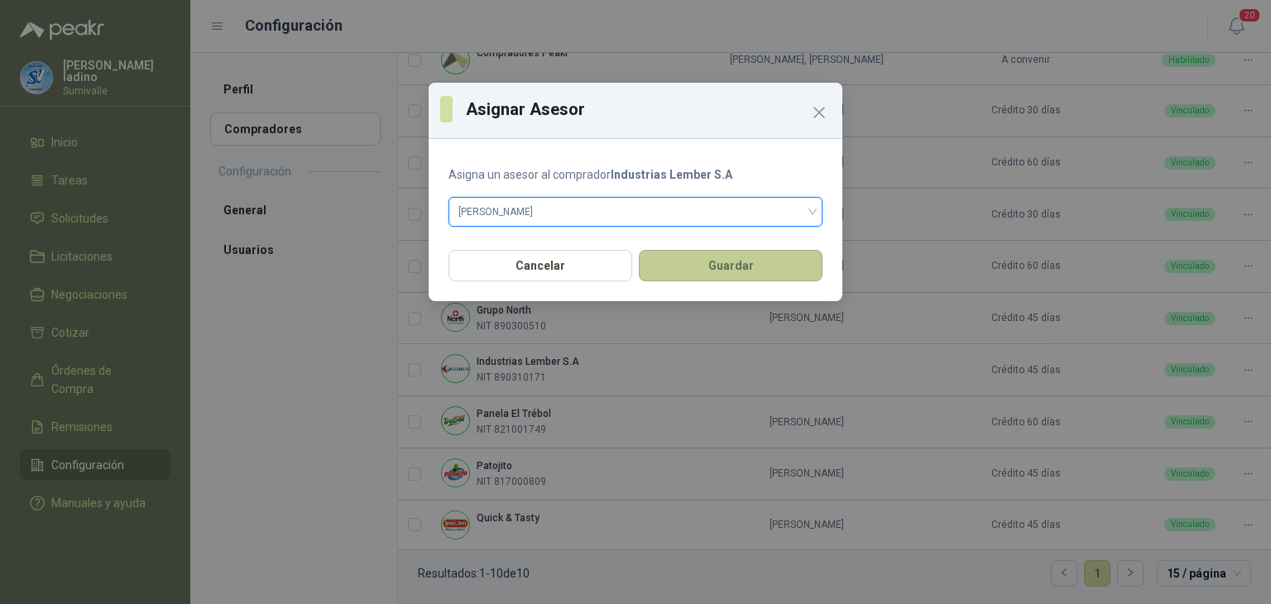
click at [782, 271] on button "Guardar" at bounding box center [731, 265] width 184 height 31
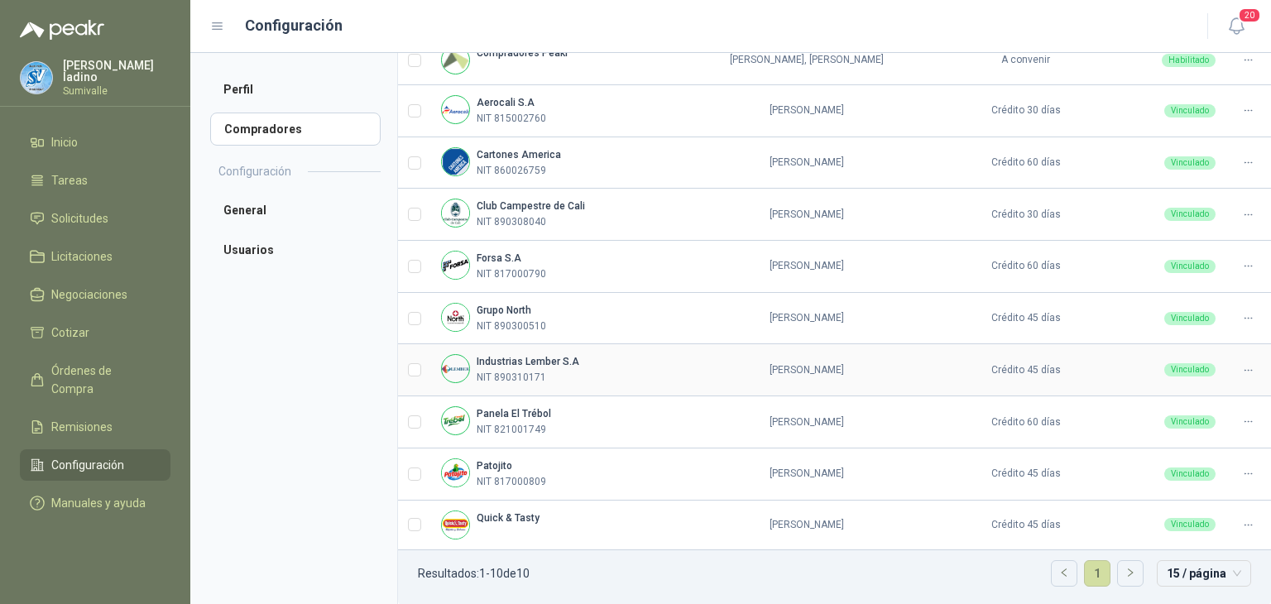
click at [559, 356] on b "Industrias Lember S.A" at bounding box center [528, 362] width 103 height 12
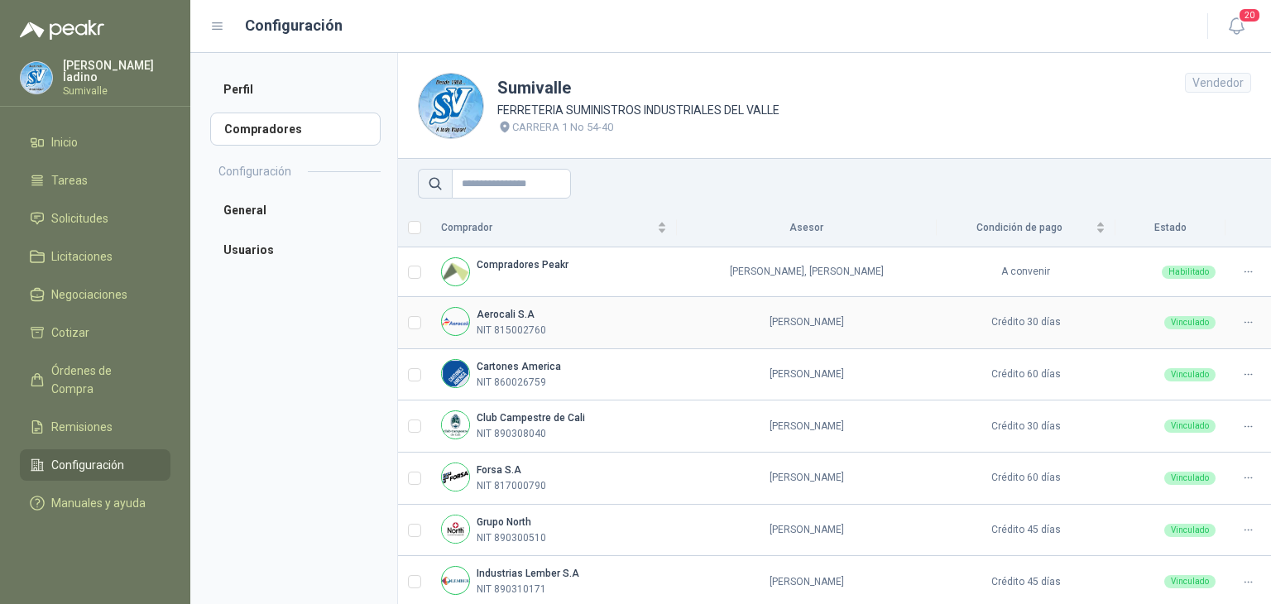
scroll to position [110, 0]
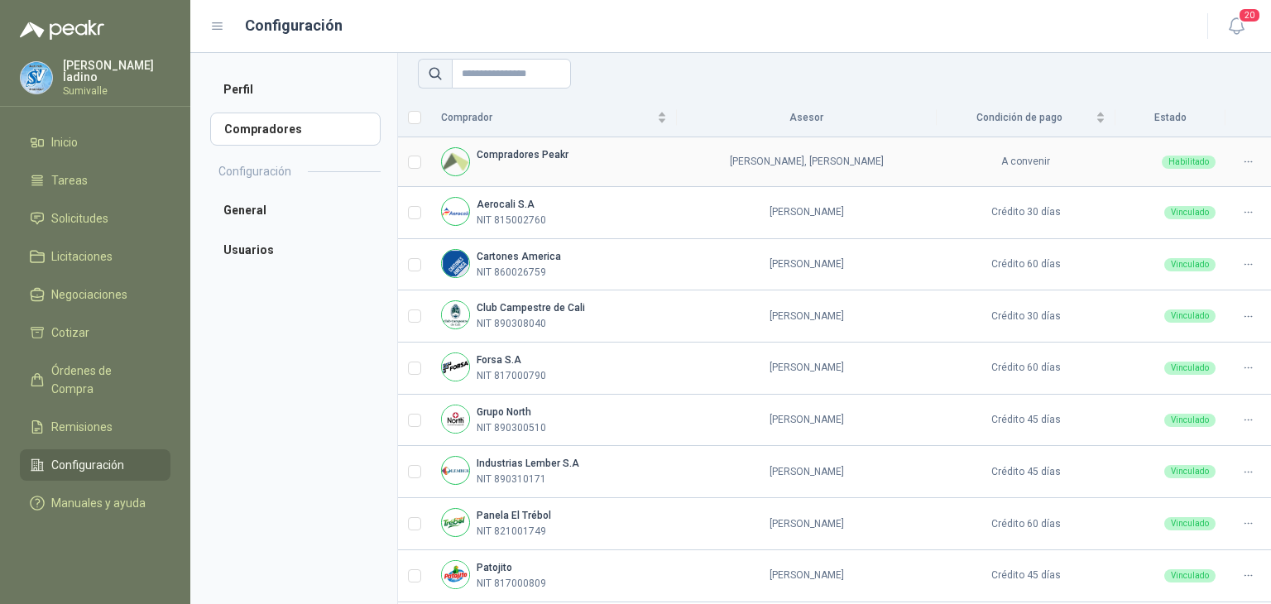
click at [1018, 166] on td "A convenir" at bounding box center [1026, 162] width 179 height 50
click at [1025, 160] on td "A convenir" at bounding box center [1026, 162] width 179 height 50
click at [1242, 159] on icon at bounding box center [1248, 162] width 12 height 12
click at [1189, 192] on span "Asignar Asesores" at bounding box center [1188, 189] width 93 height 18
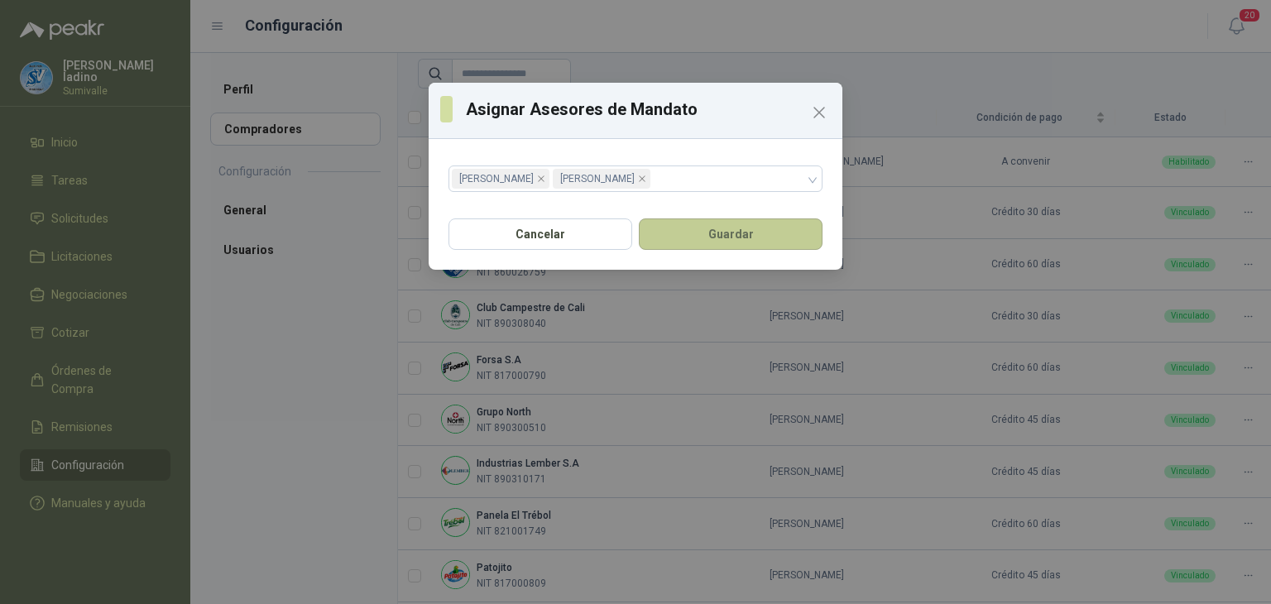
click at [723, 229] on button "Guardar" at bounding box center [731, 234] width 184 height 31
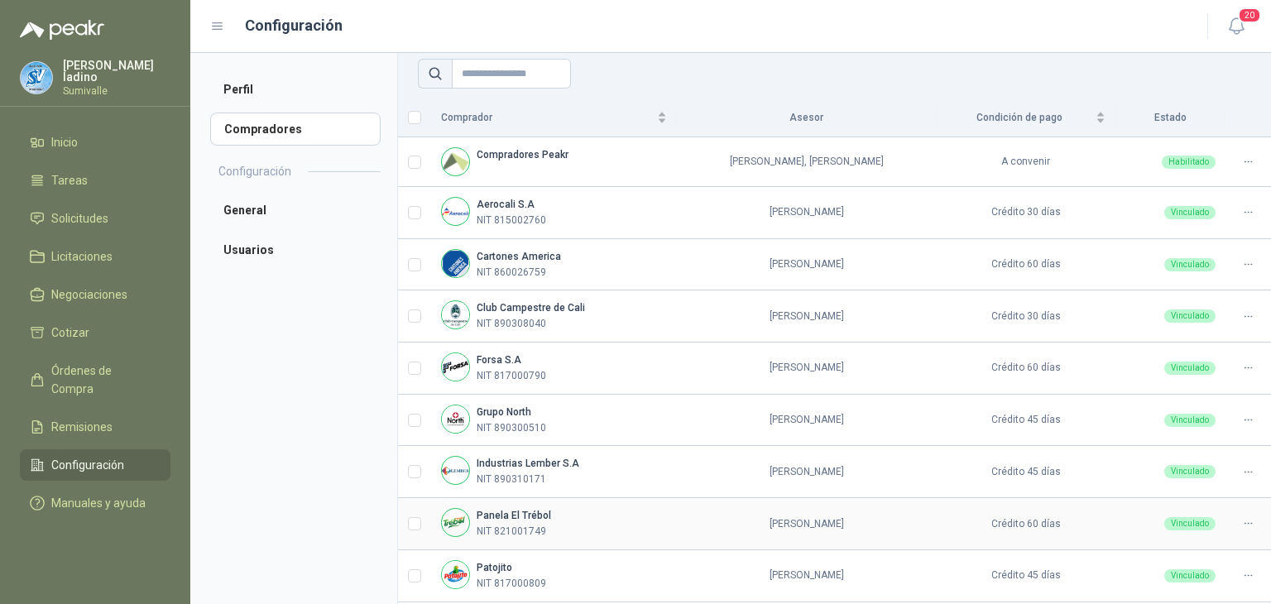
scroll to position [0, 0]
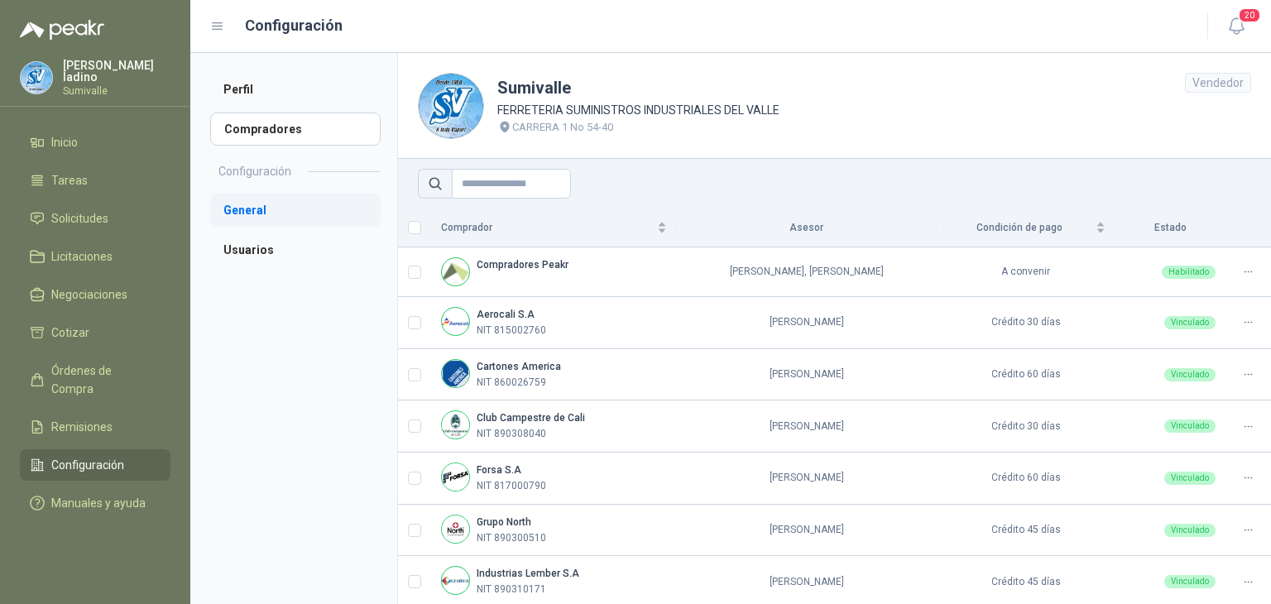
click at [310, 213] on li "General" at bounding box center [295, 210] width 171 height 33
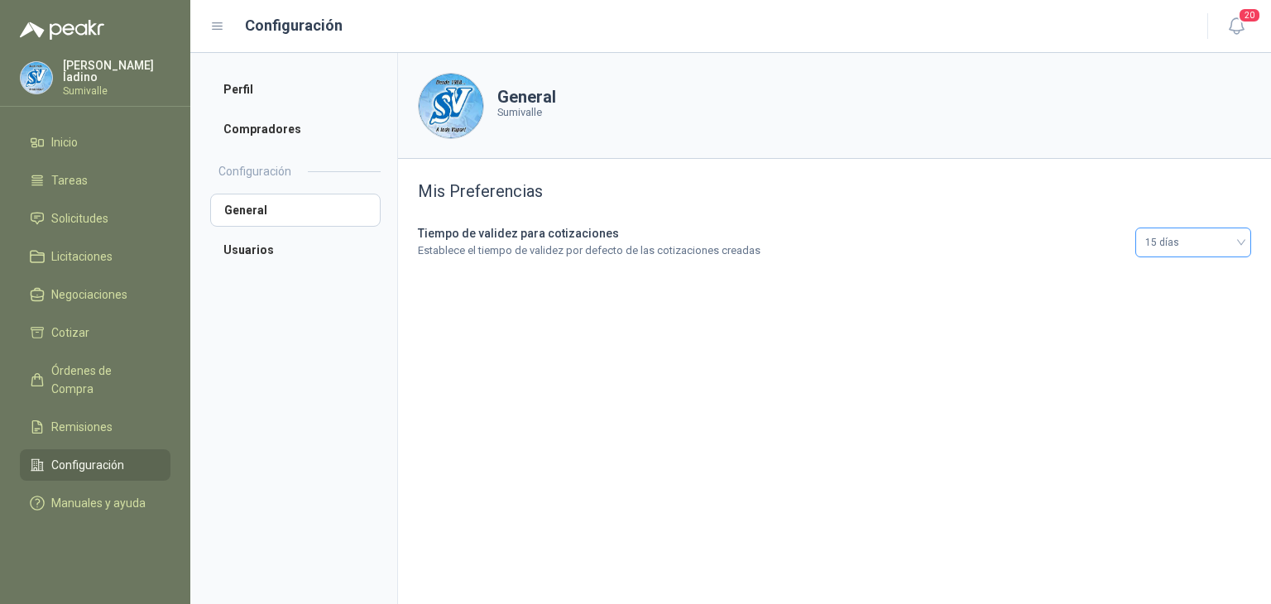
click at [1219, 246] on span "15 días" at bounding box center [1194, 242] width 96 height 25
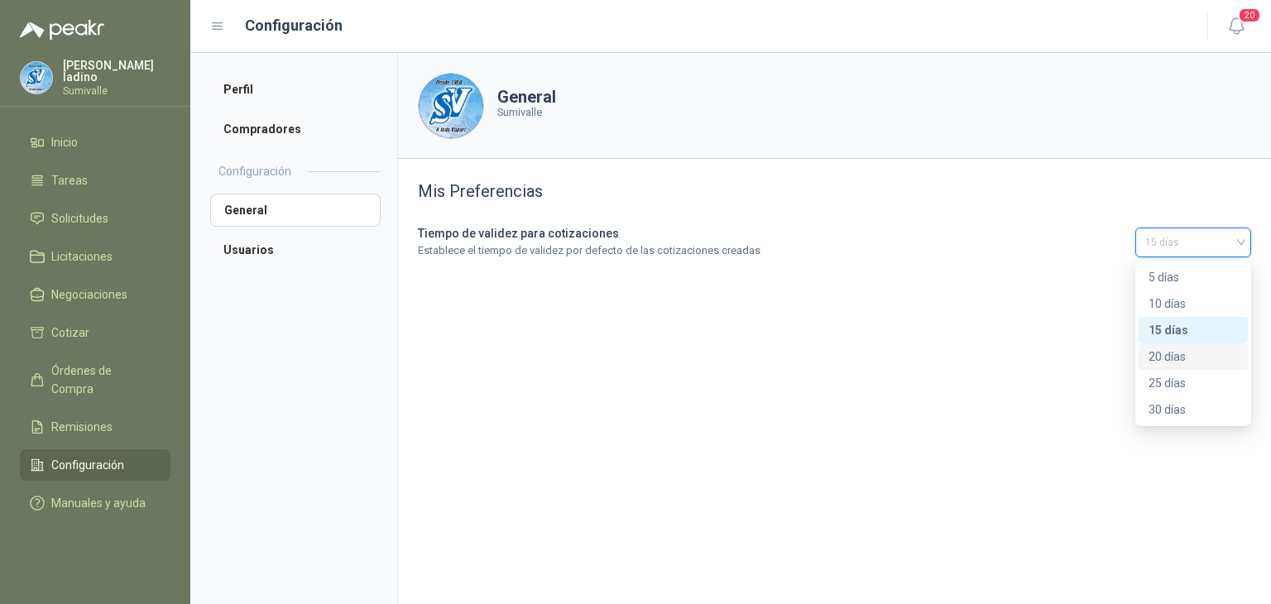
click at [1175, 355] on div "20 días" at bounding box center [1193, 357] width 89 height 18
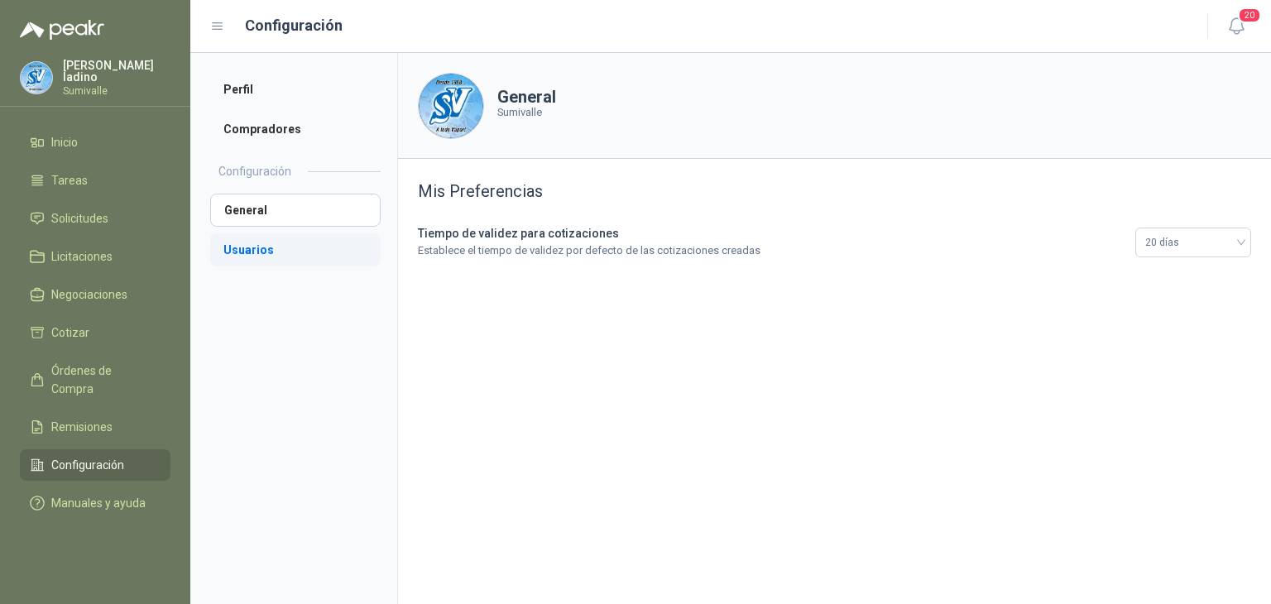
click at [241, 256] on li "Usuarios" at bounding box center [295, 249] width 171 height 33
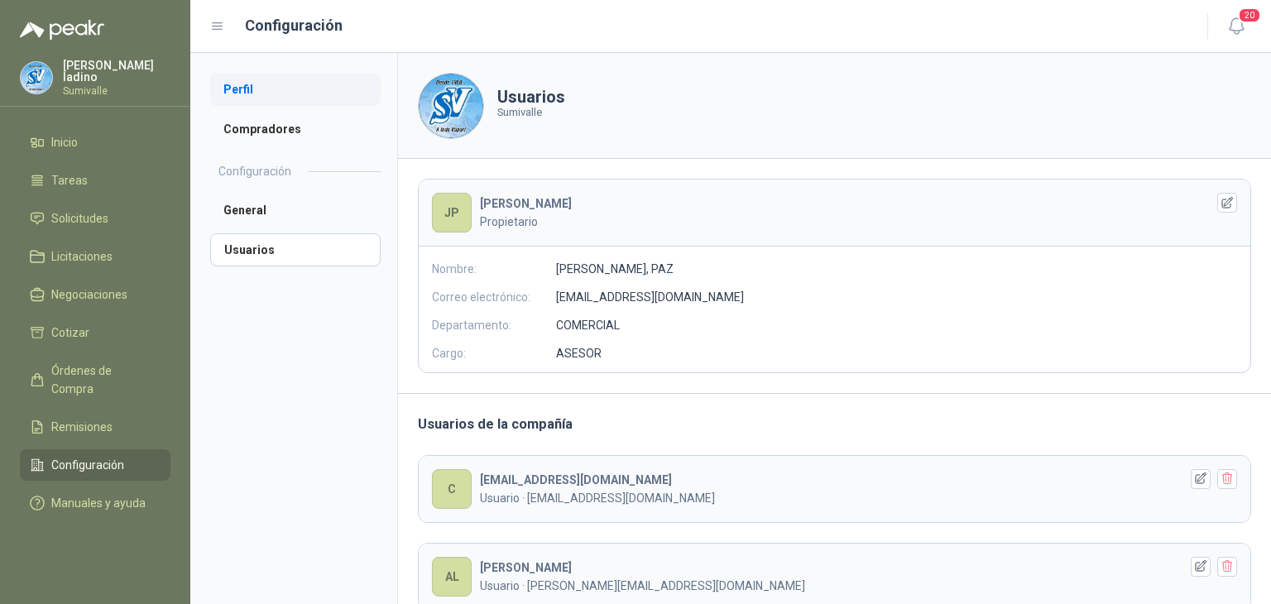
click at [288, 95] on li "Perfil" at bounding box center [295, 89] width 171 height 33
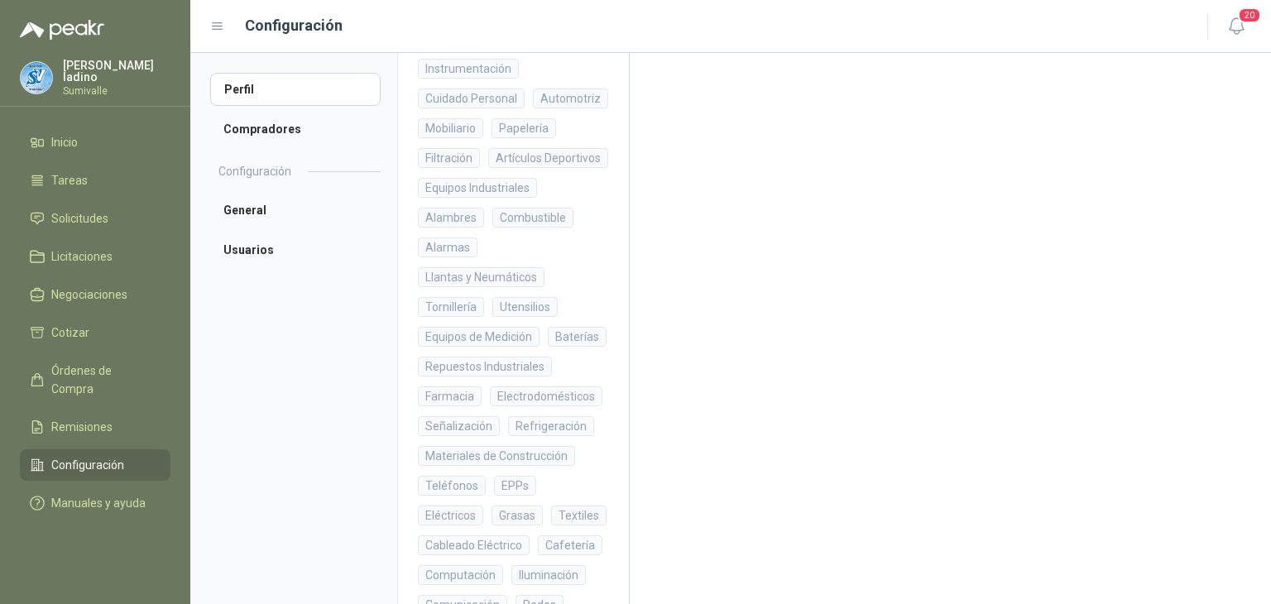
scroll to position [220, 0]
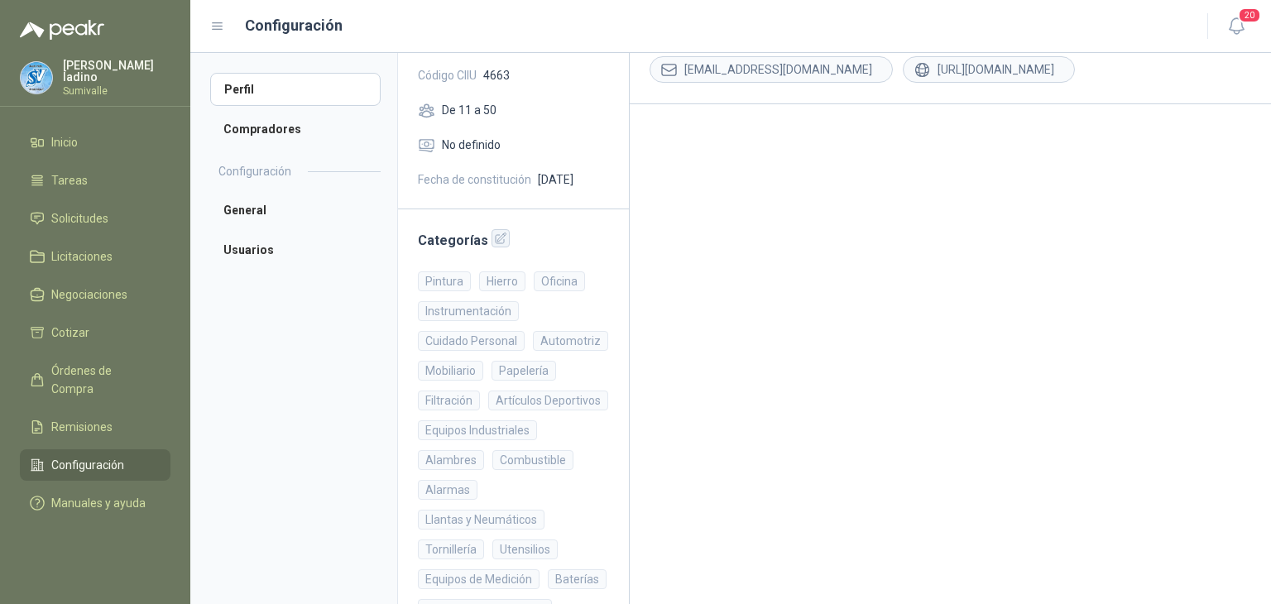
click at [496, 235] on icon "button" at bounding box center [501, 238] width 11 height 11
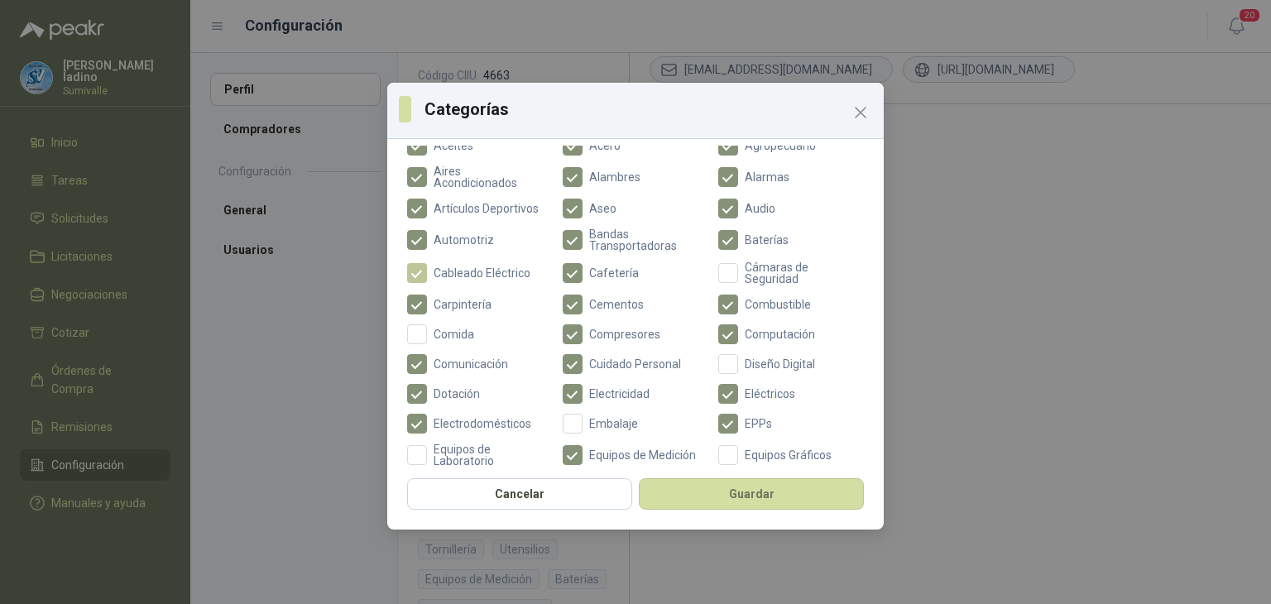
scroll to position [110, 0]
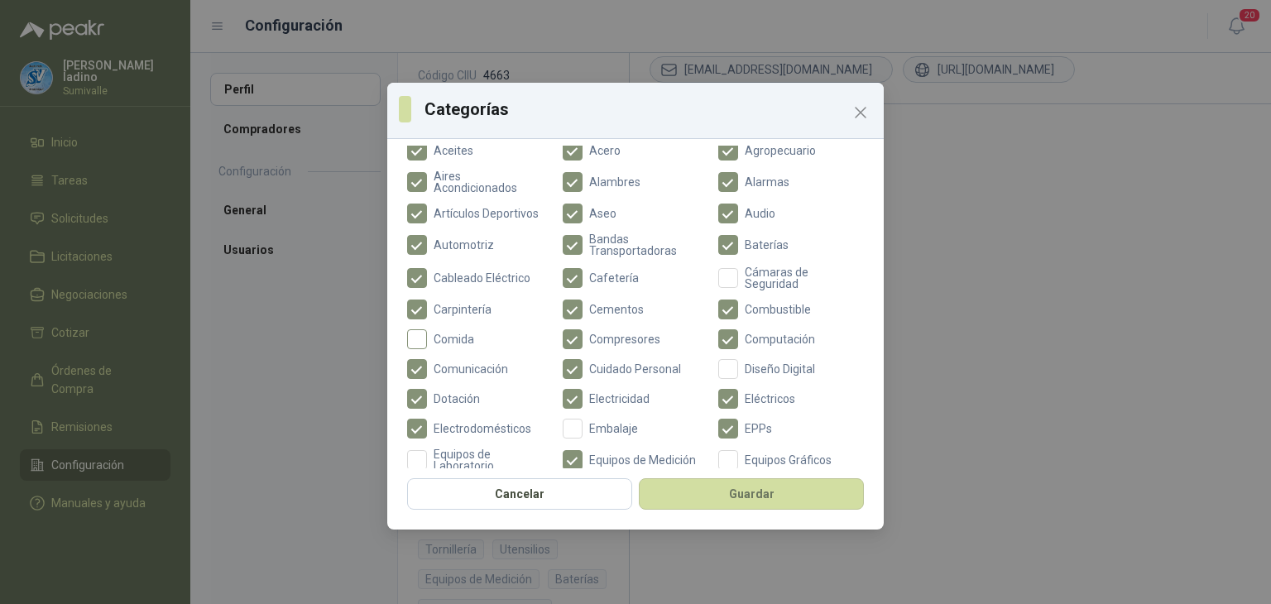
click at [432, 334] on span "Comida" at bounding box center [454, 340] width 54 height 12
click at [593, 423] on span "Embalaje" at bounding box center [614, 429] width 62 height 12
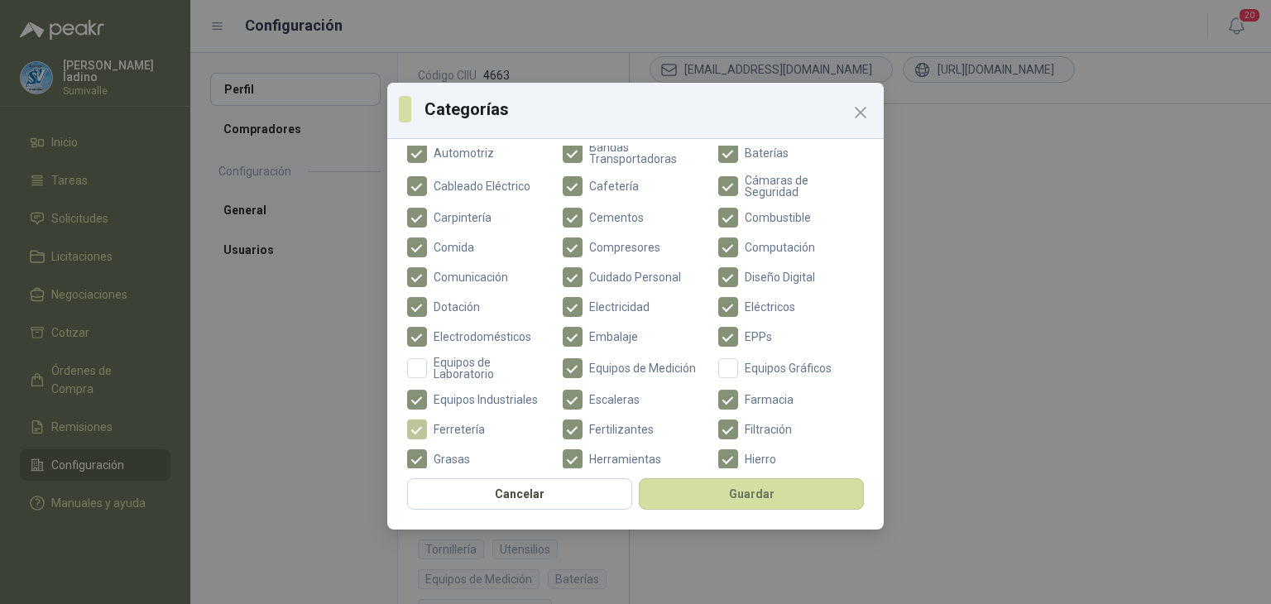
scroll to position [220, 0]
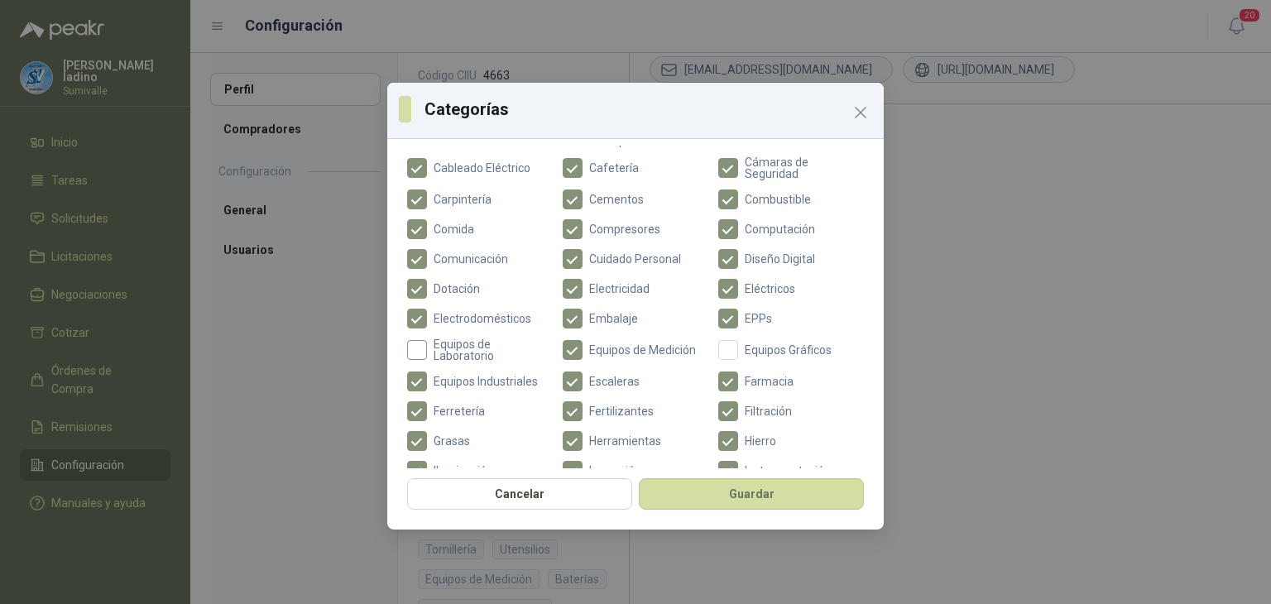
click at [442, 345] on span "Equipos de Laboratorio" at bounding box center [490, 350] width 126 height 23
click at [738, 344] on span "Equipos Gráficos" at bounding box center [788, 350] width 100 height 12
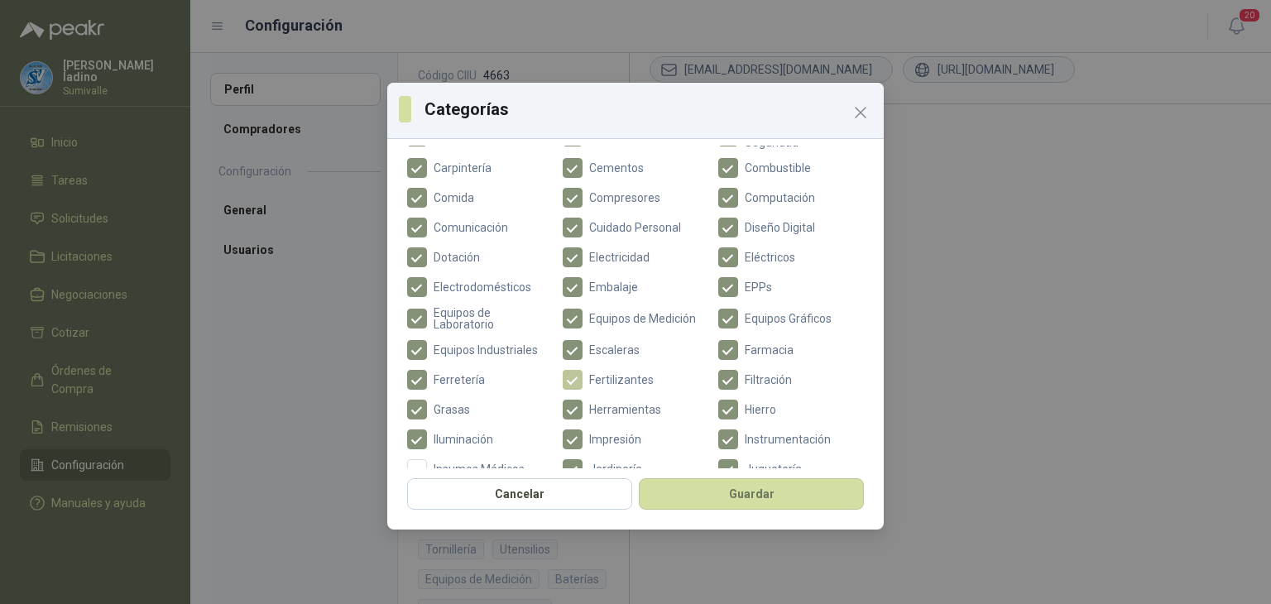
scroll to position [331, 0]
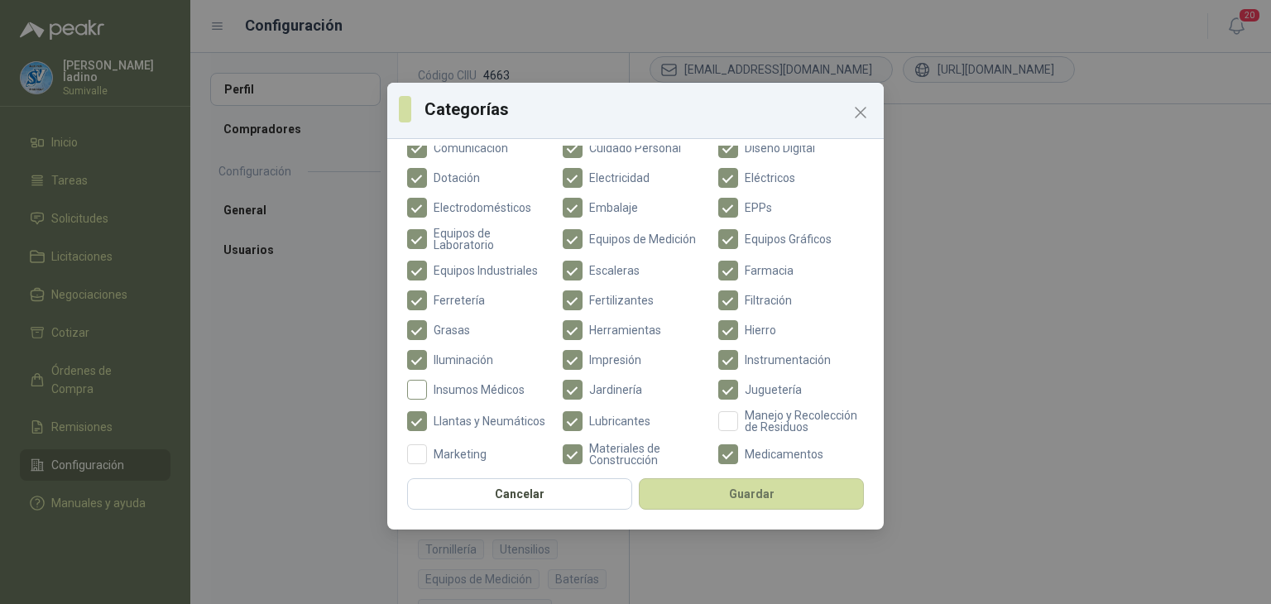
click at [496, 384] on span "Insumos Médicos" at bounding box center [479, 390] width 104 height 12
click at [738, 430] on span "Manejo y Recolección de Residuos" at bounding box center [801, 421] width 126 height 23
click at [738, 428] on span "Manejo y Recolección de Residuos" at bounding box center [801, 421] width 126 height 23
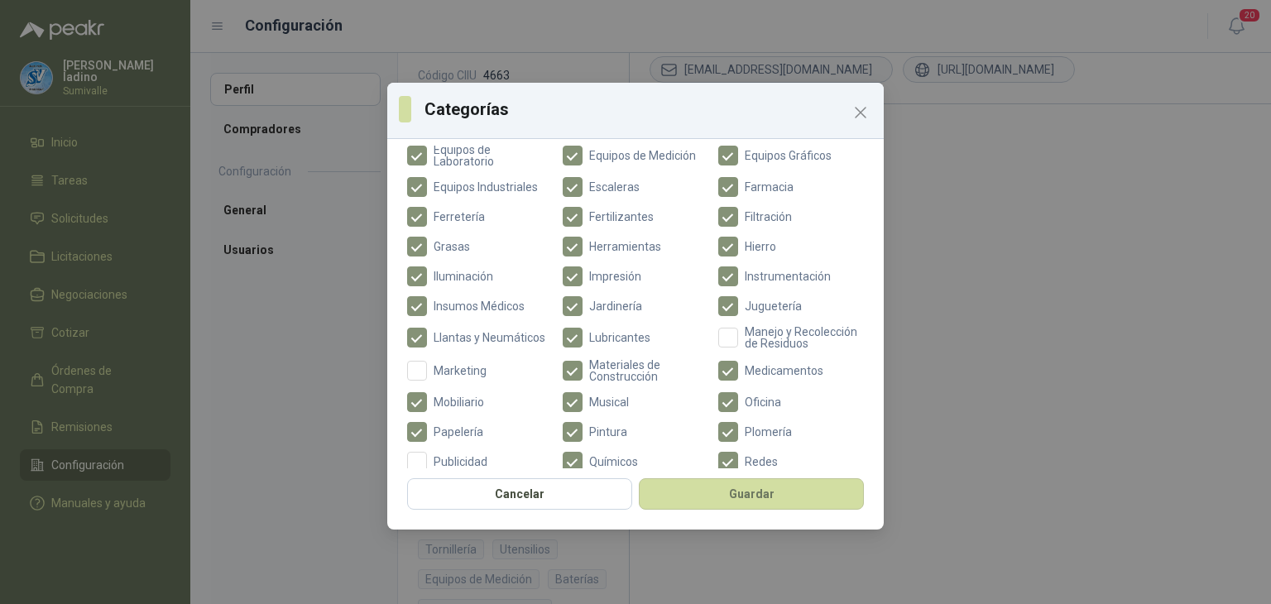
scroll to position [441, 0]
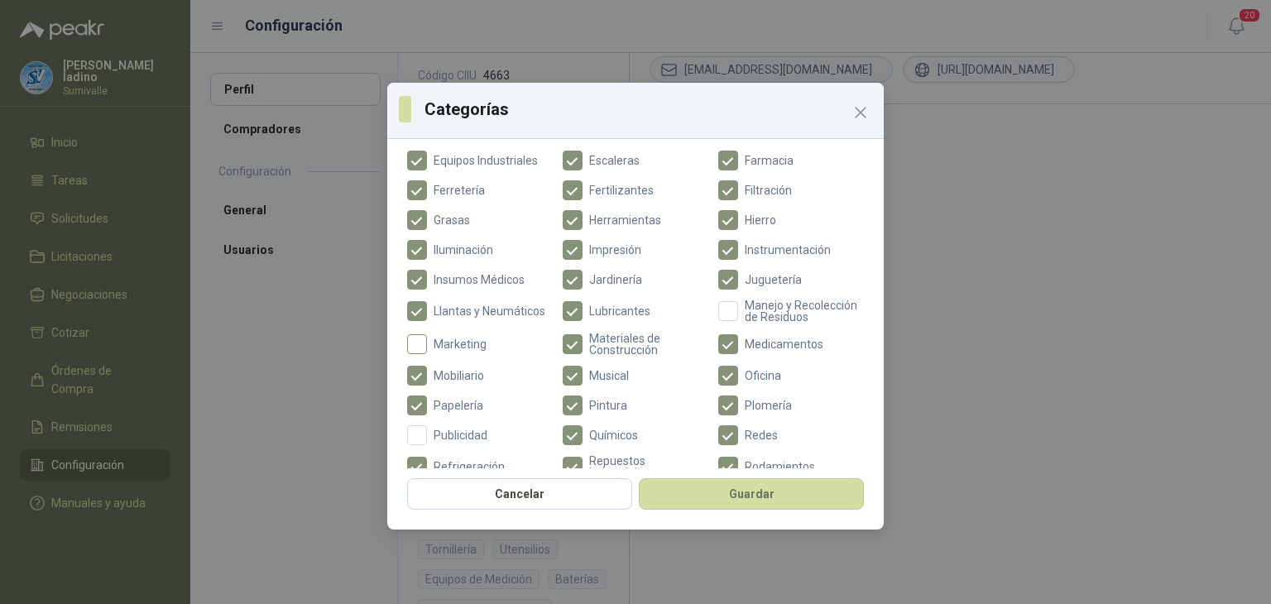
click at [452, 350] on span "Marketing" at bounding box center [460, 345] width 66 height 12
click at [432, 350] on span "Marketing" at bounding box center [460, 345] width 66 height 12
click at [467, 350] on span "Marketing" at bounding box center [460, 345] width 66 height 12
click at [763, 317] on span "Manejo y Recolección de Residuos" at bounding box center [801, 311] width 126 height 23
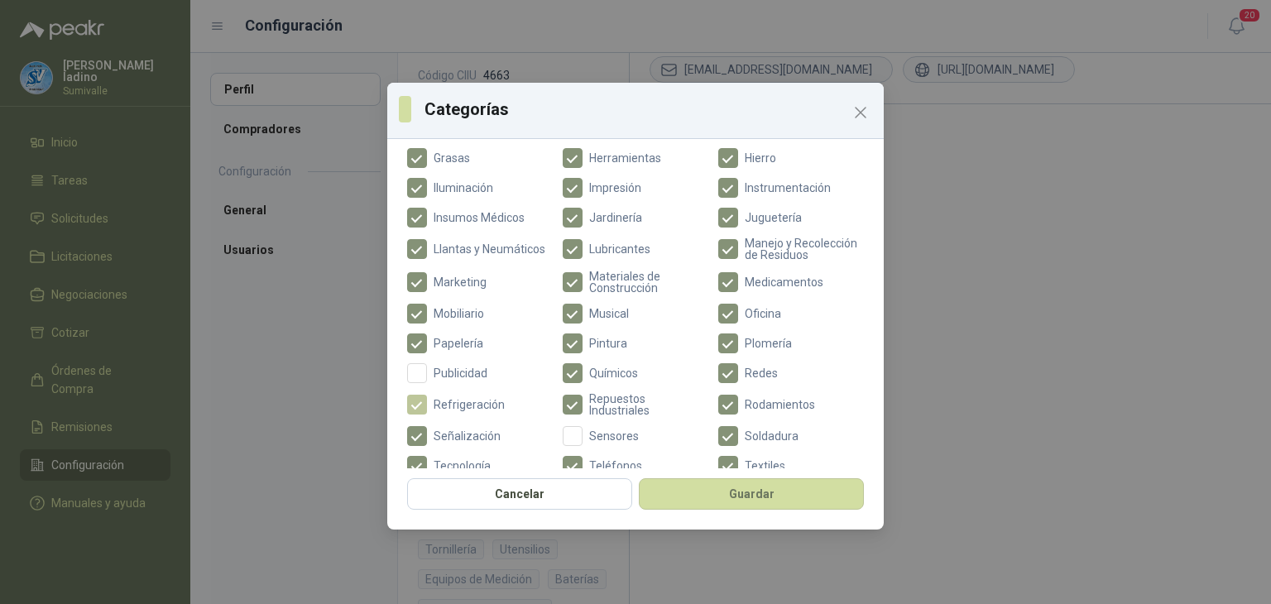
scroll to position [551, 0]
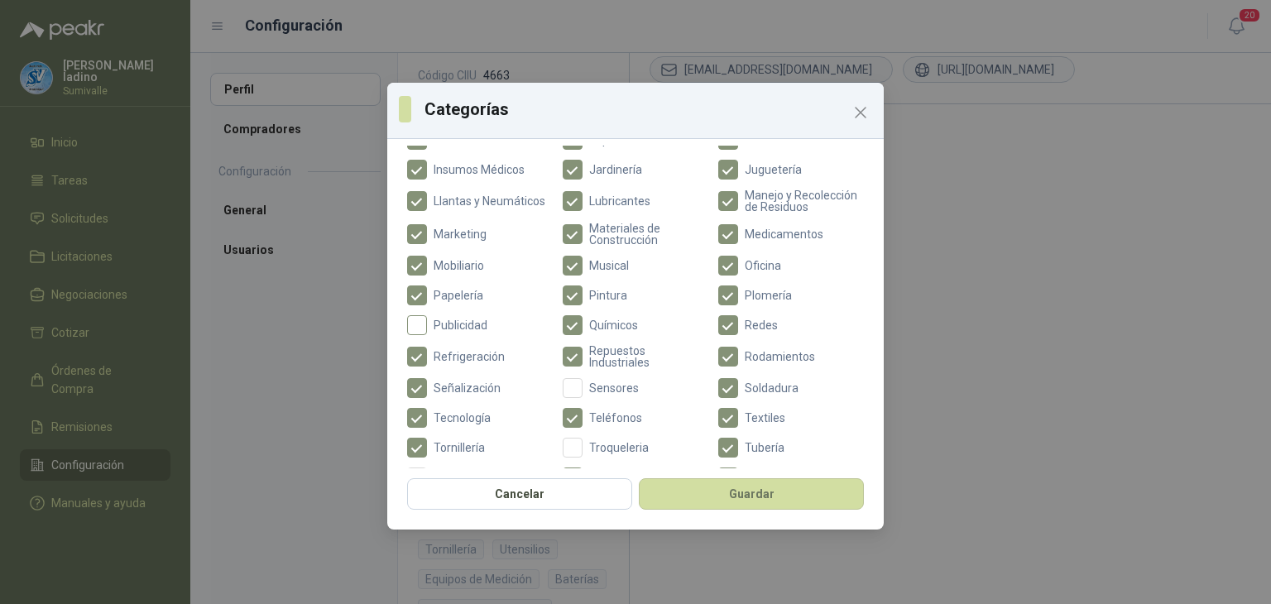
click at [450, 331] on span "Publicidad" at bounding box center [460, 326] width 67 height 12
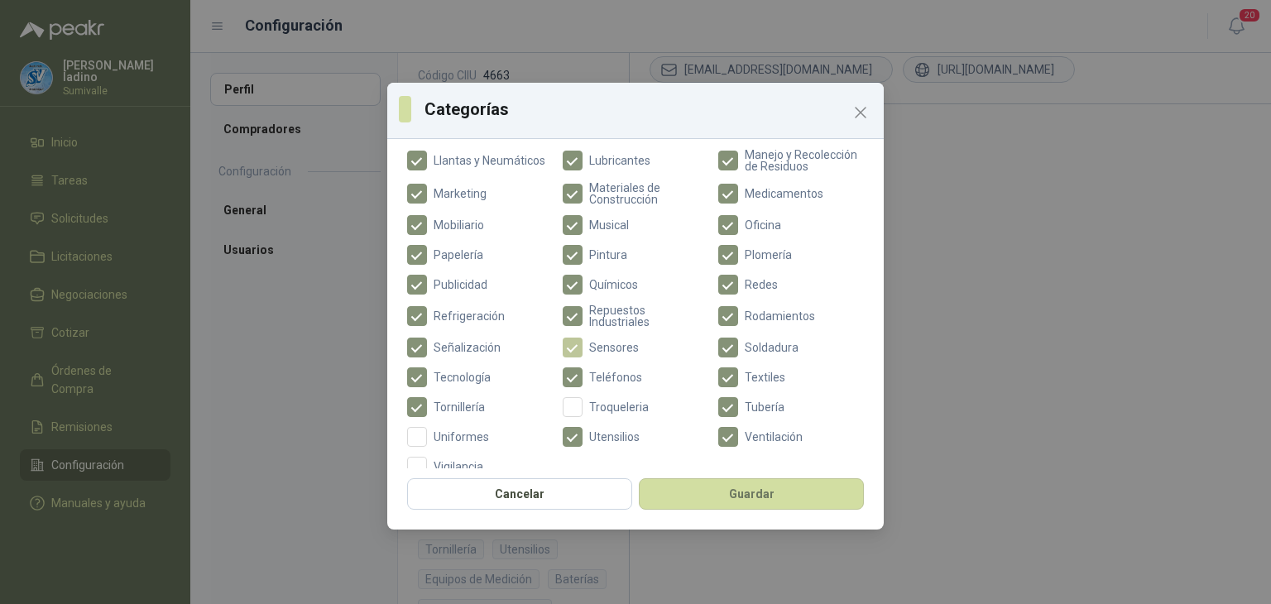
scroll to position [625, 0]
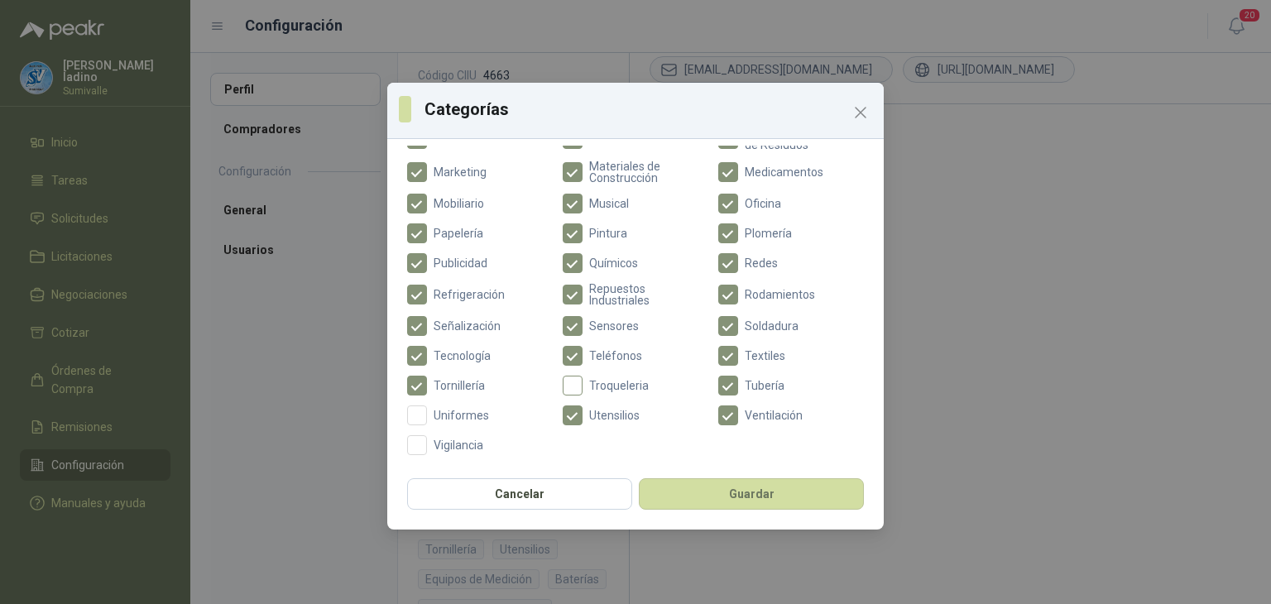
click at [606, 389] on span "Troqueleria" at bounding box center [619, 386] width 73 height 12
click at [448, 415] on span "Uniformes" at bounding box center [461, 416] width 69 height 12
click at [430, 449] on span "Vigilancia" at bounding box center [458, 446] width 63 height 12
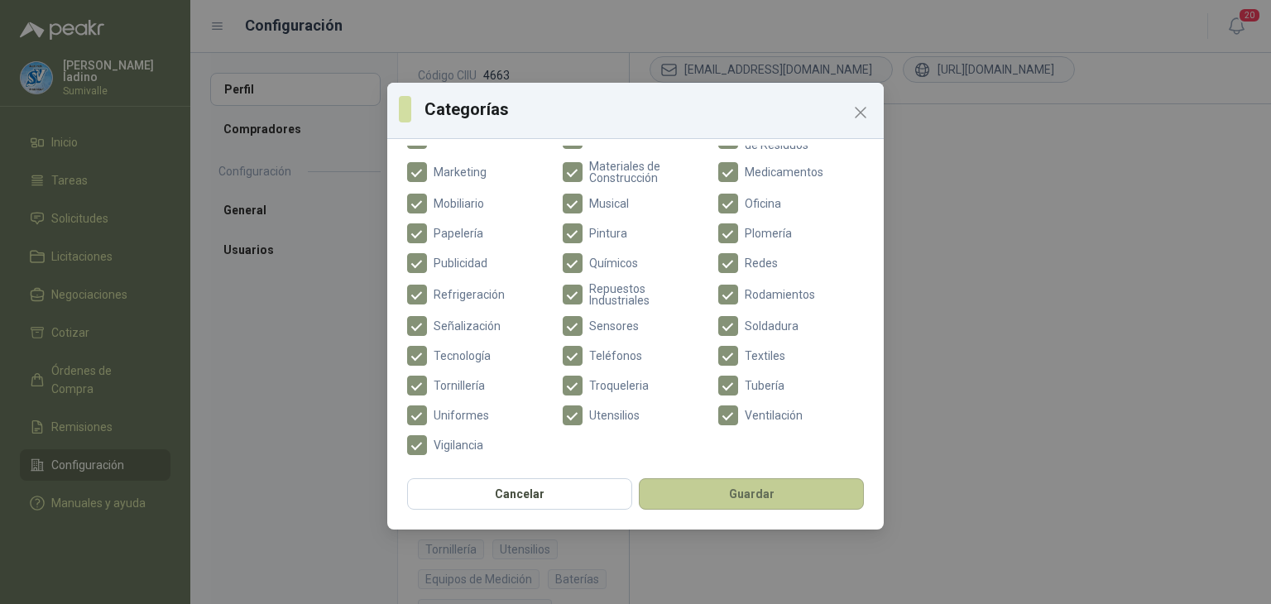
click at [732, 497] on button "Guardar" at bounding box center [751, 493] width 225 height 31
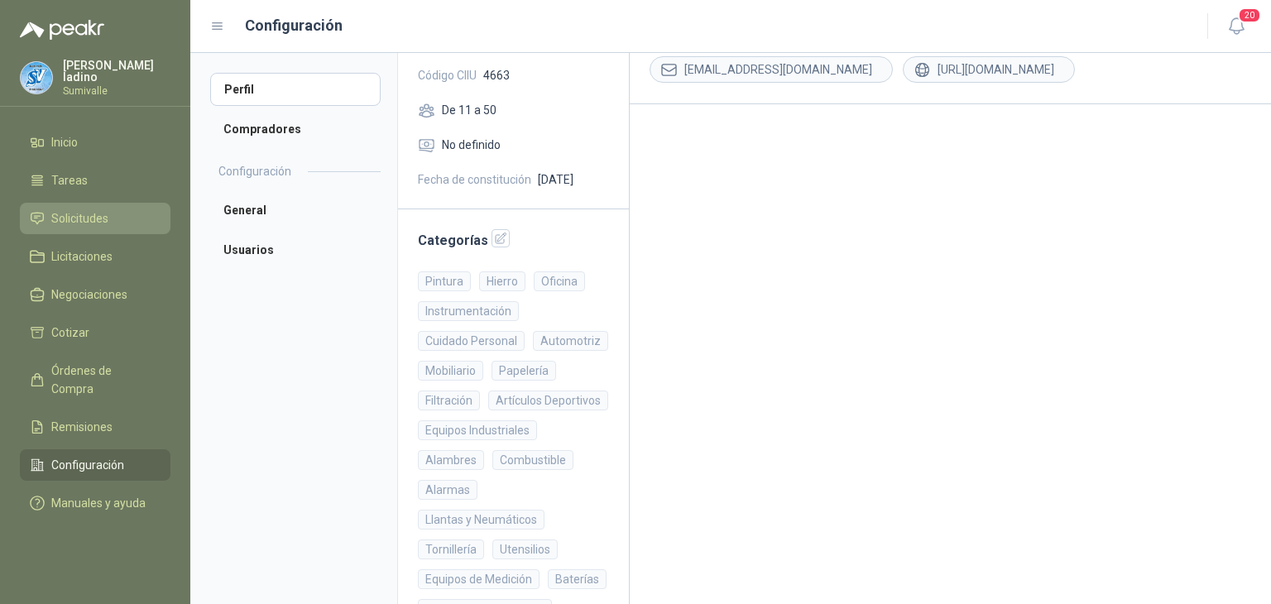
click at [142, 219] on li "Solicitudes" at bounding box center [95, 218] width 131 height 18
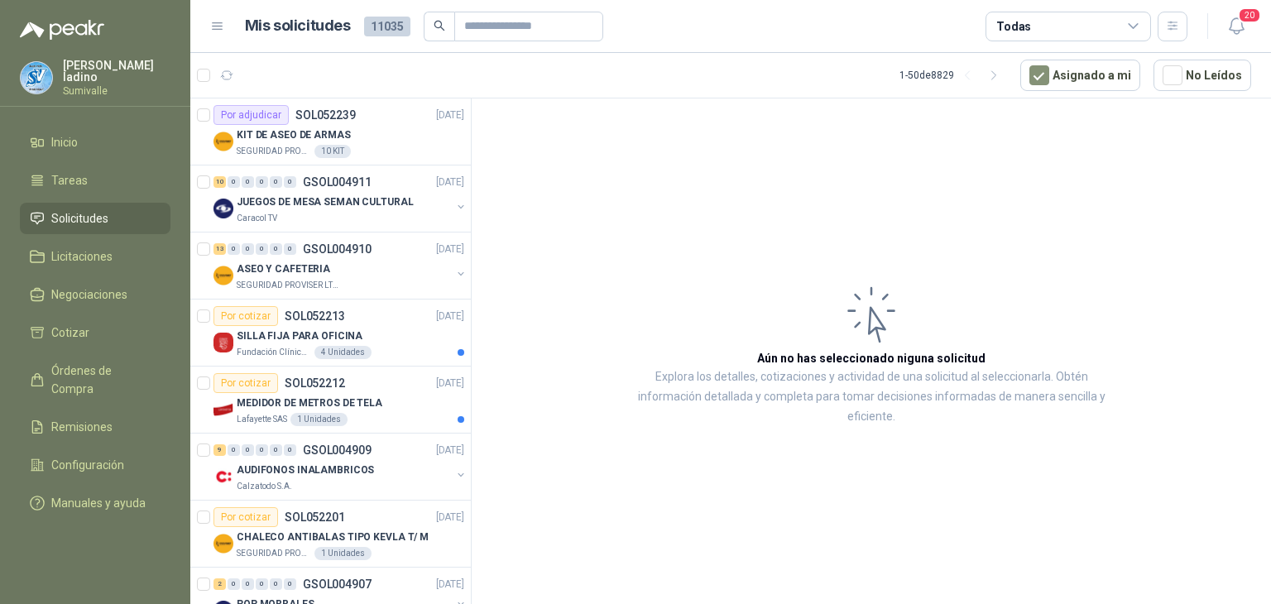
click at [1083, 46] on header "Mis solicitudes 11035 Todas 20" at bounding box center [730, 26] width 1081 height 53
click at [1086, 36] on div "Todas" at bounding box center [1069, 27] width 166 height 30
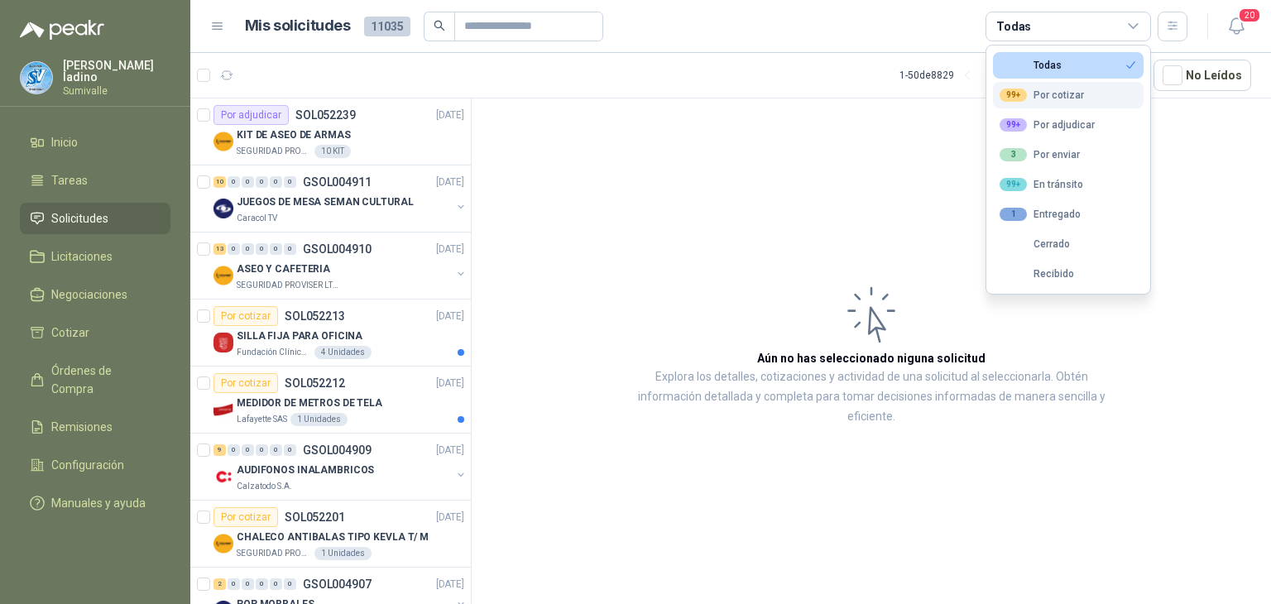
click at [1067, 102] on button "99+ Por cotizar" at bounding box center [1068, 95] width 151 height 26
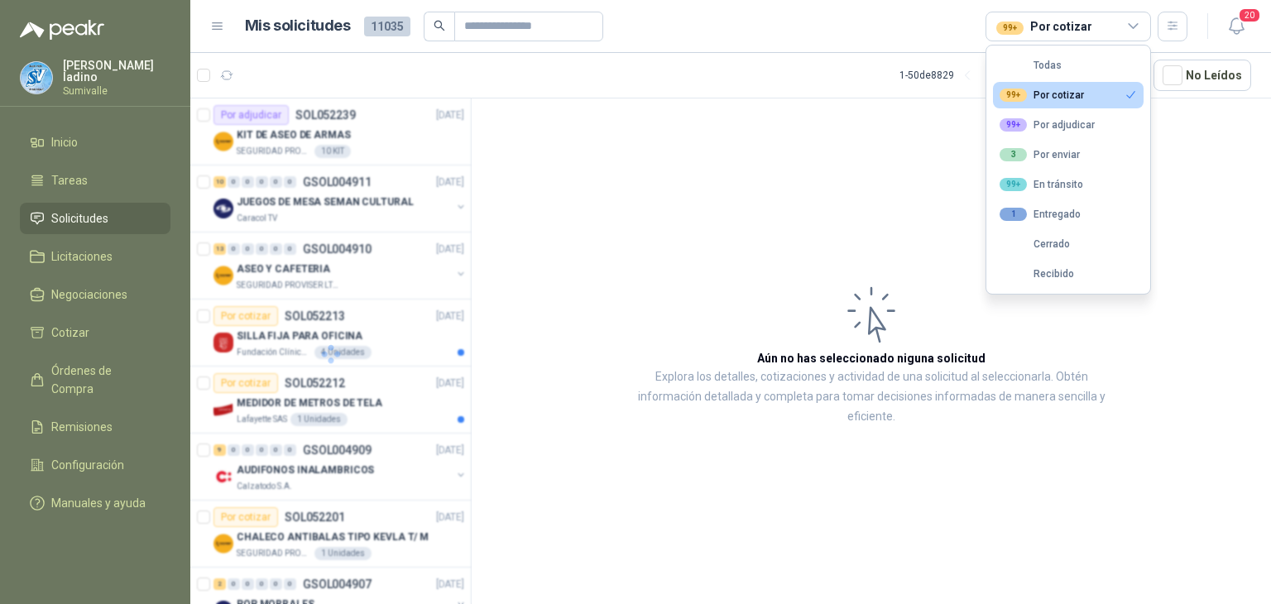
click at [1182, 147] on article "Aún no has seleccionado niguna solicitud Explora los detalles, cotizaciones y a…" at bounding box center [872, 355] width 800 height 512
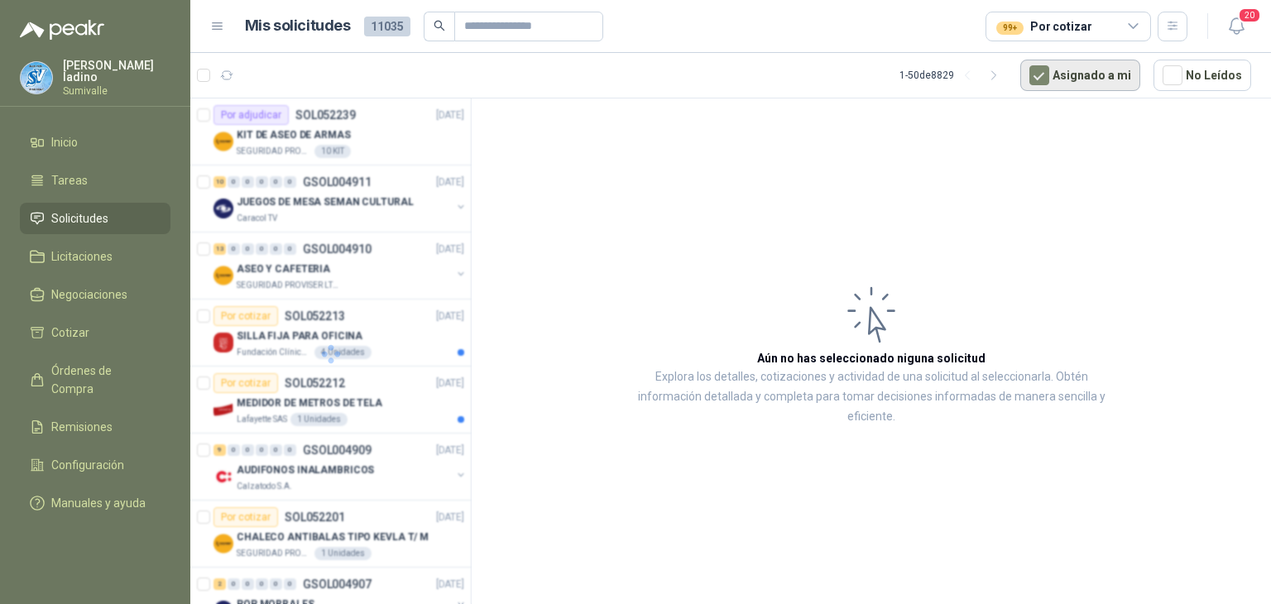
click at [1075, 84] on button "Asignado a mi" at bounding box center [1081, 75] width 120 height 31
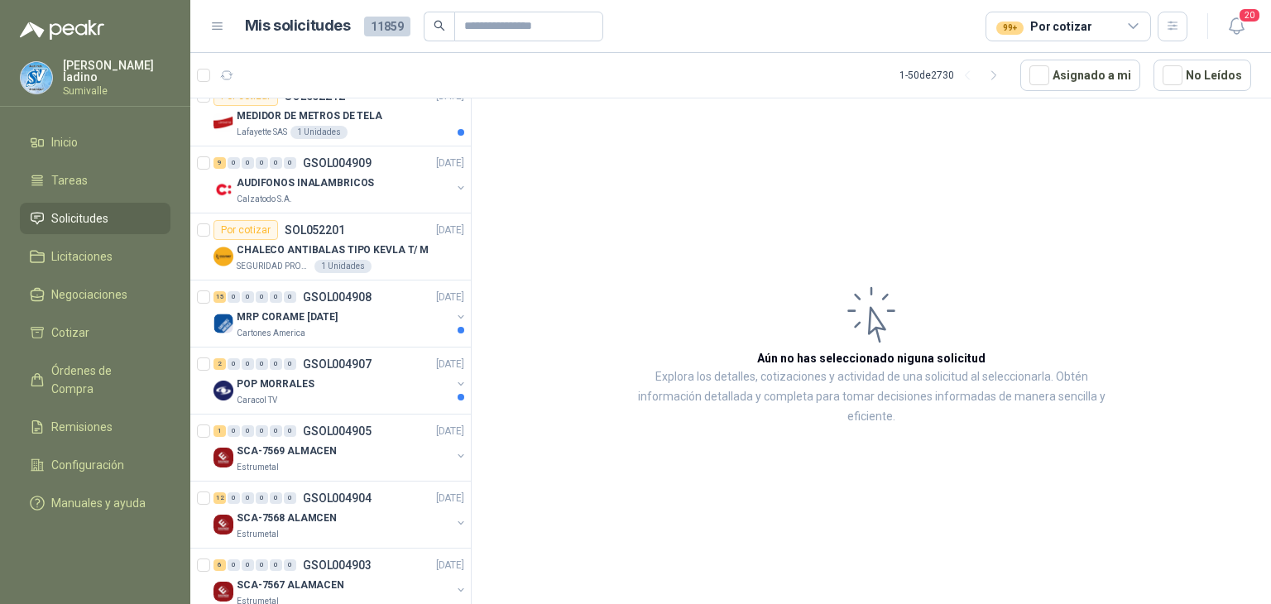
scroll to position [551, 0]
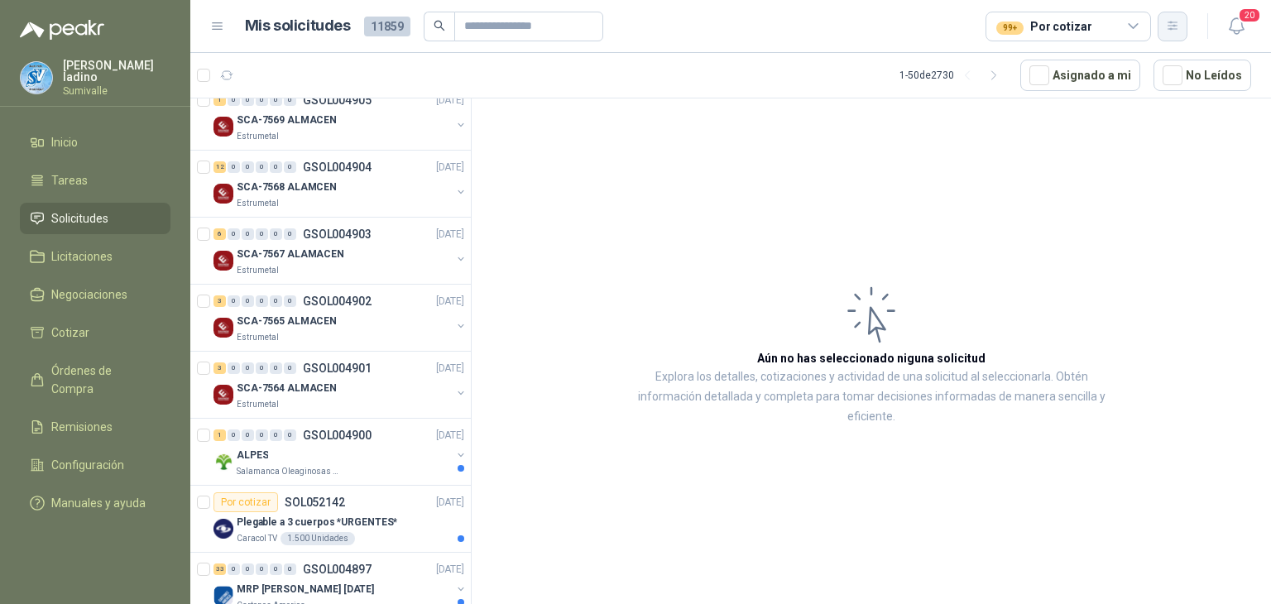
click at [1171, 26] on icon "button" at bounding box center [1173, 26] width 14 height 14
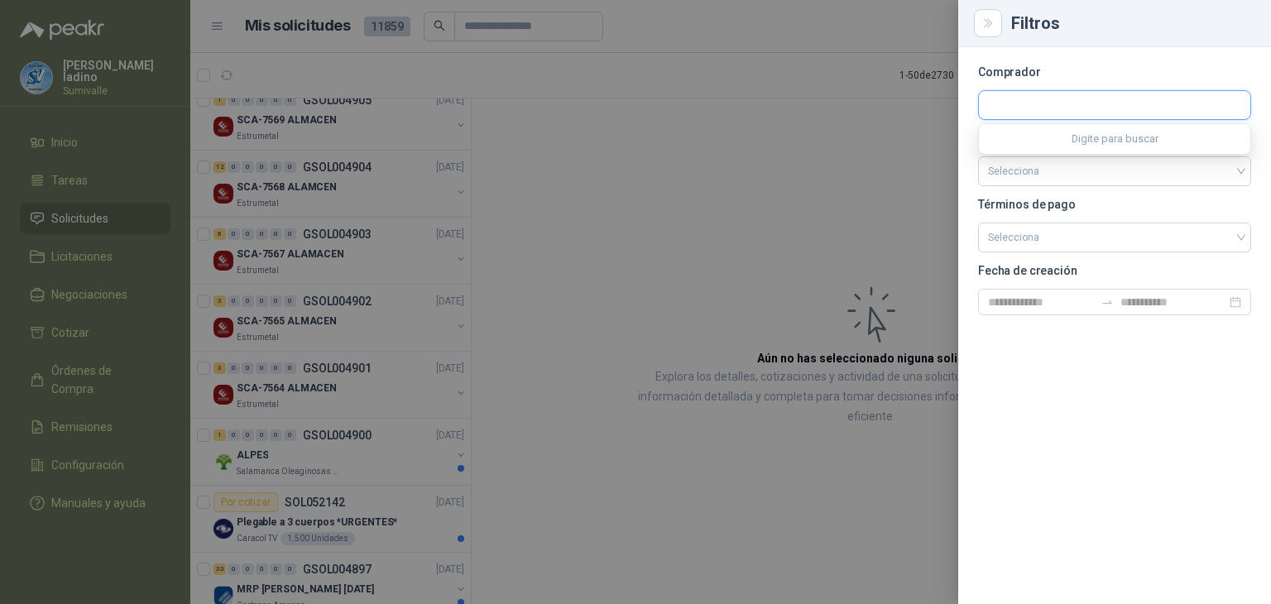
click at [1039, 106] on input "text" at bounding box center [1114, 105] width 271 height 28
type input "*****"
click at [1046, 141] on p "Estrumetal" at bounding box center [1080, 141] width 127 height 10
click at [787, 267] on div at bounding box center [635, 302] width 1271 height 604
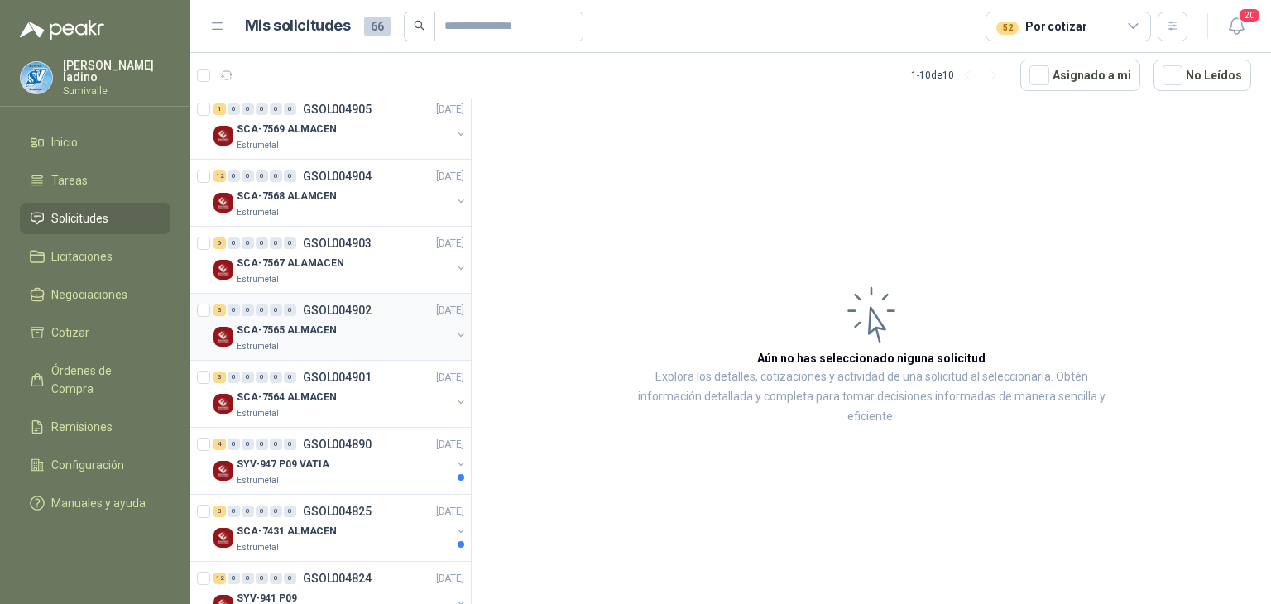
scroll to position [0, 0]
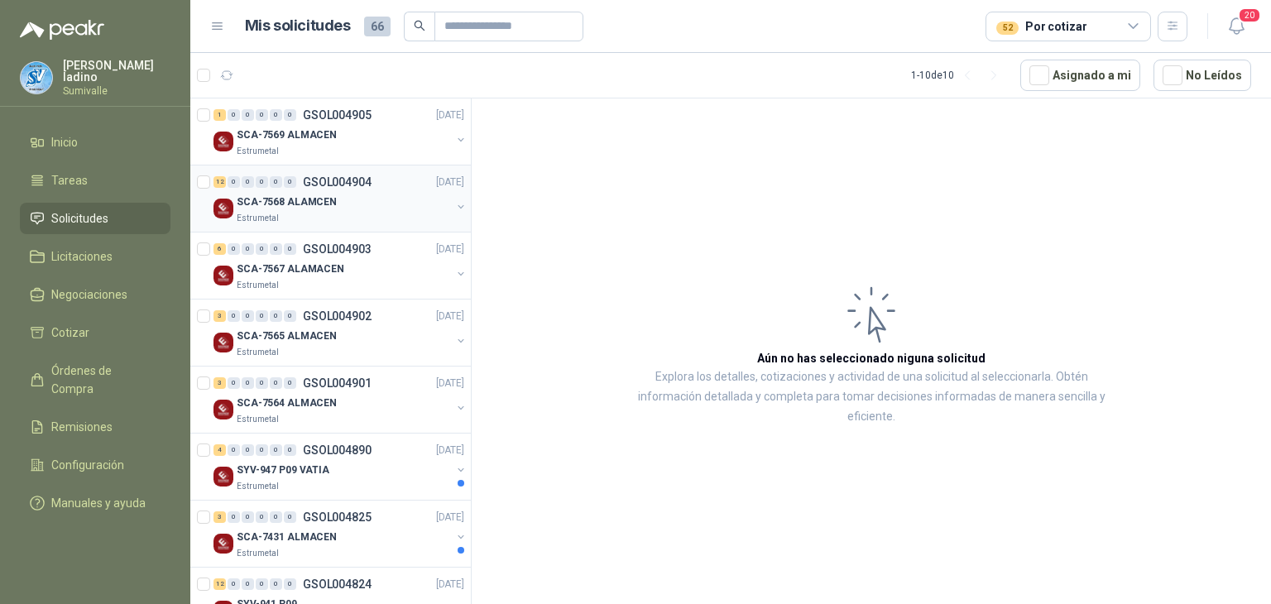
click at [382, 199] on div "SCA-7568 ALAMCEN" at bounding box center [344, 202] width 214 height 20
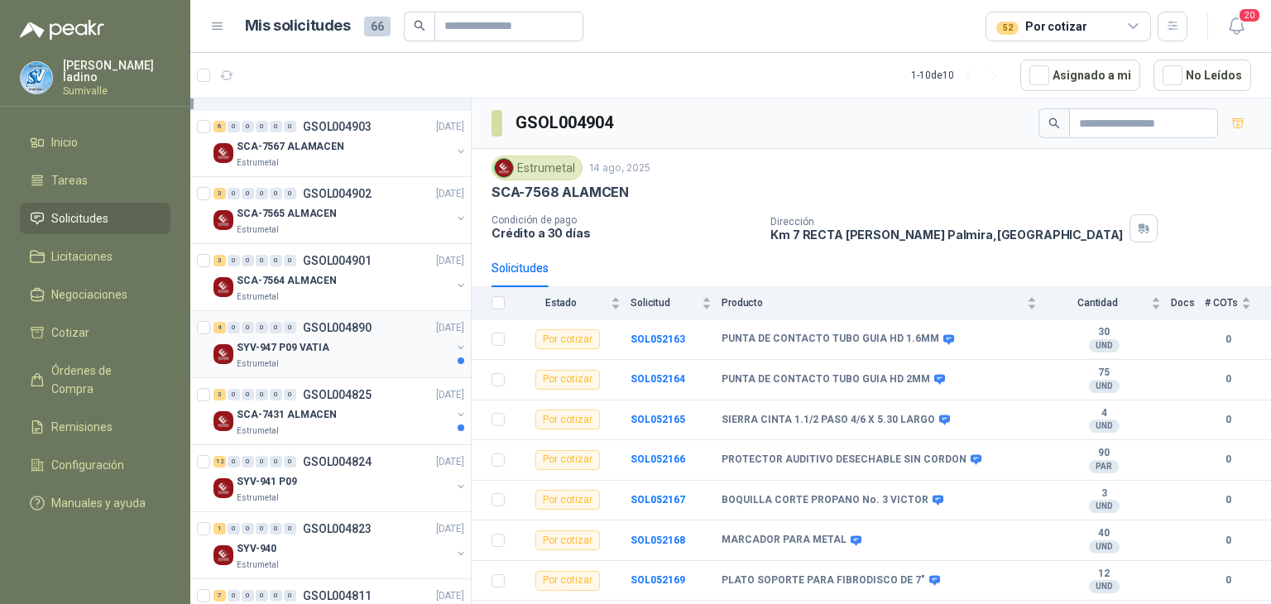
scroll to position [180, 0]
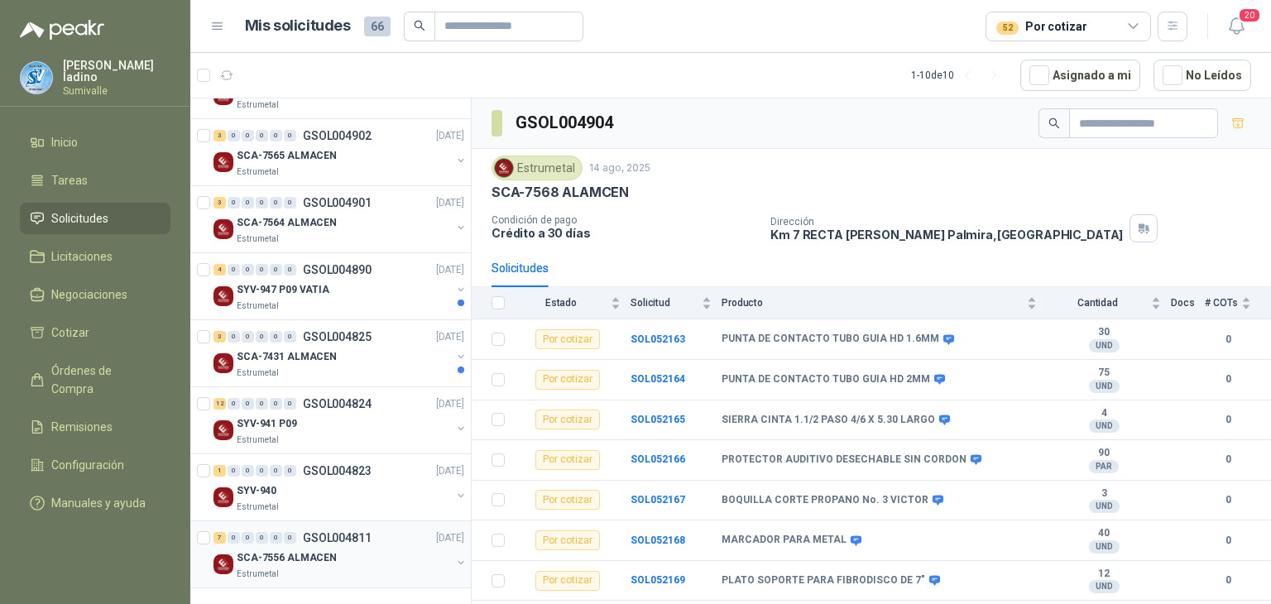
click at [391, 553] on div "SCA-7556 ALMACEN" at bounding box center [344, 558] width 214 height 20
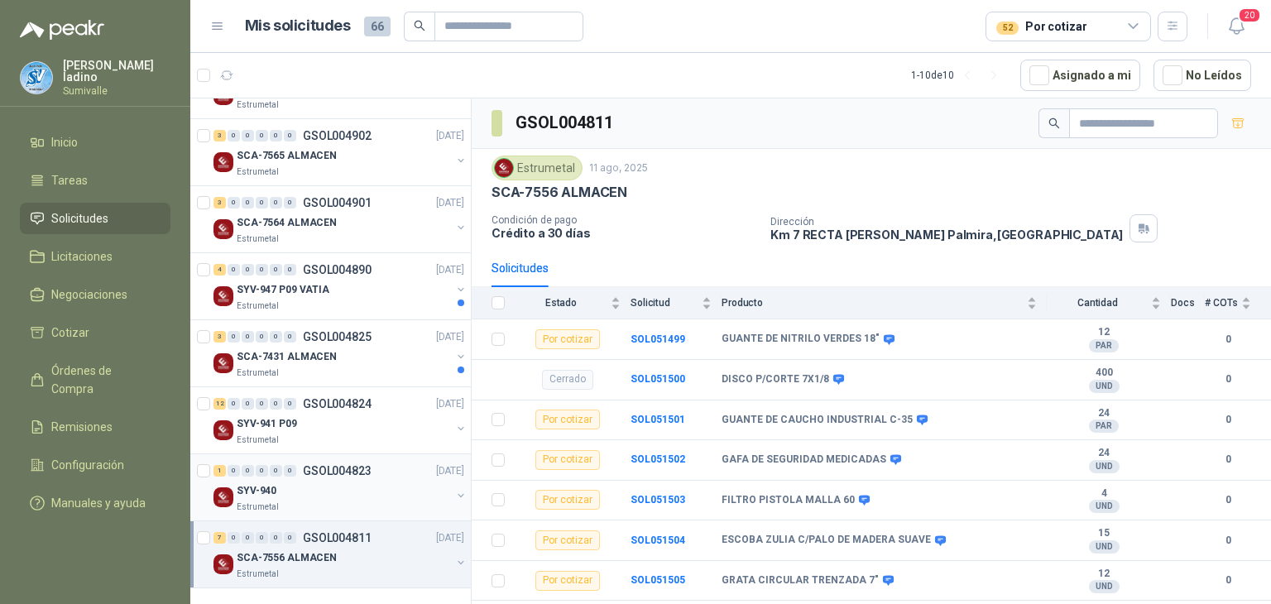
click at [252, 483] on p "SYV-940" at bounding box center [257, 491] width 40 height 16
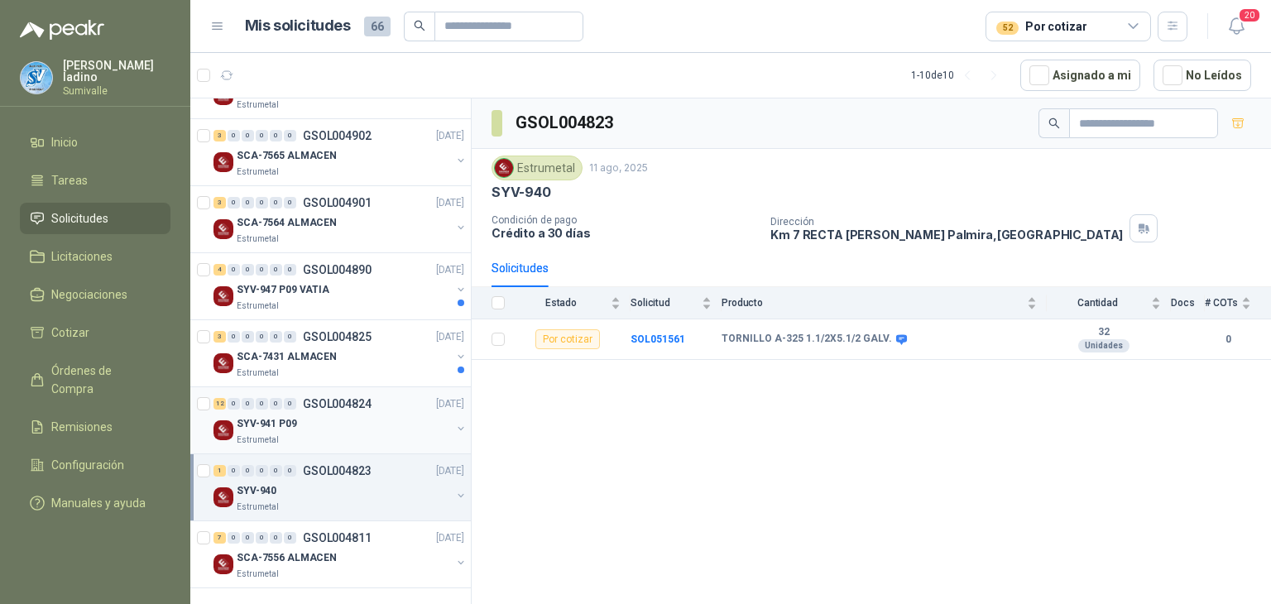
click at [296, 425] on div "SYV-941 P09" at bounding box center [344, 424] width 214 height 20
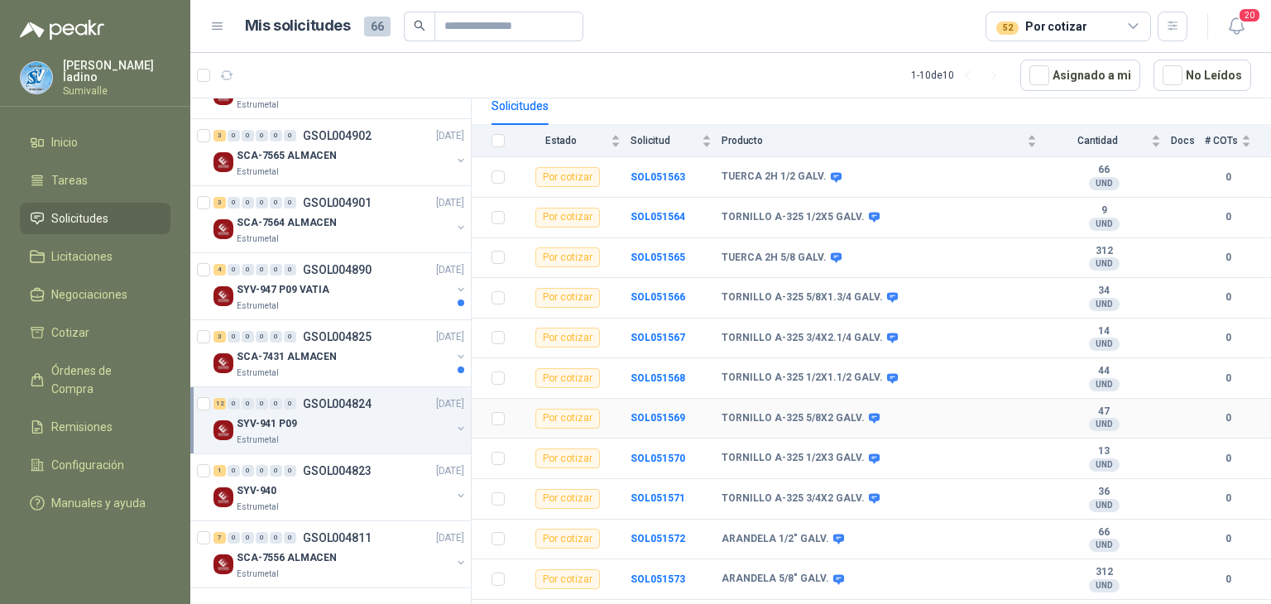
scroll to position [191, 0]
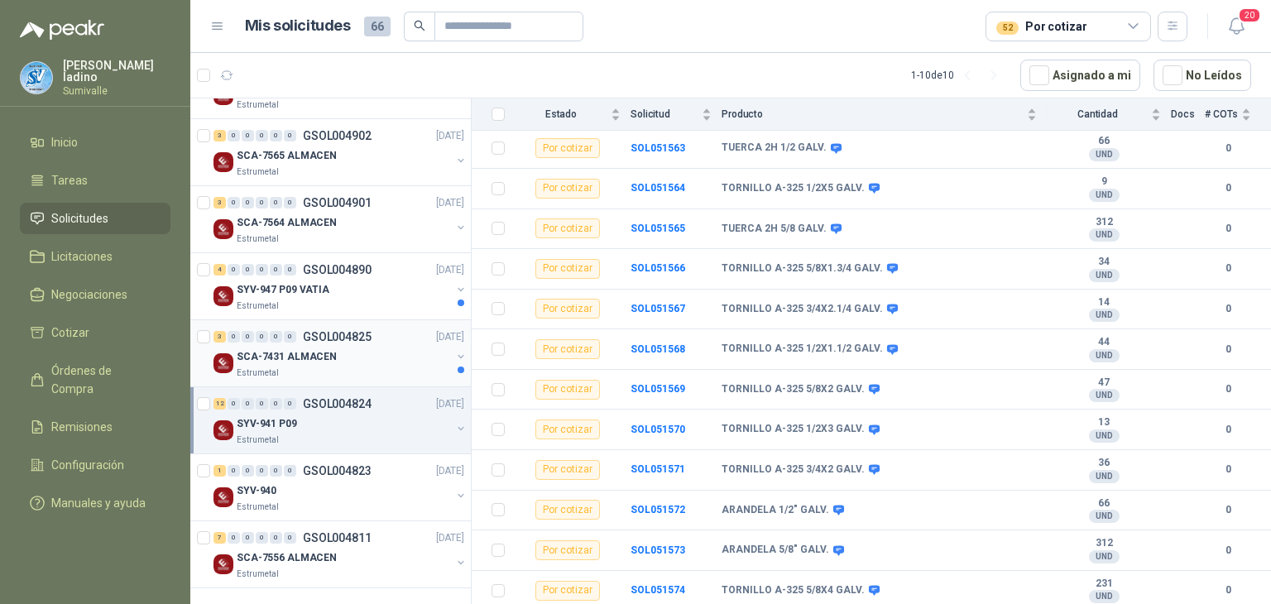
click at [404, 351] on div "SCA-7431 ALMACEN" at bounding box center [344, 357] width 214 height 20
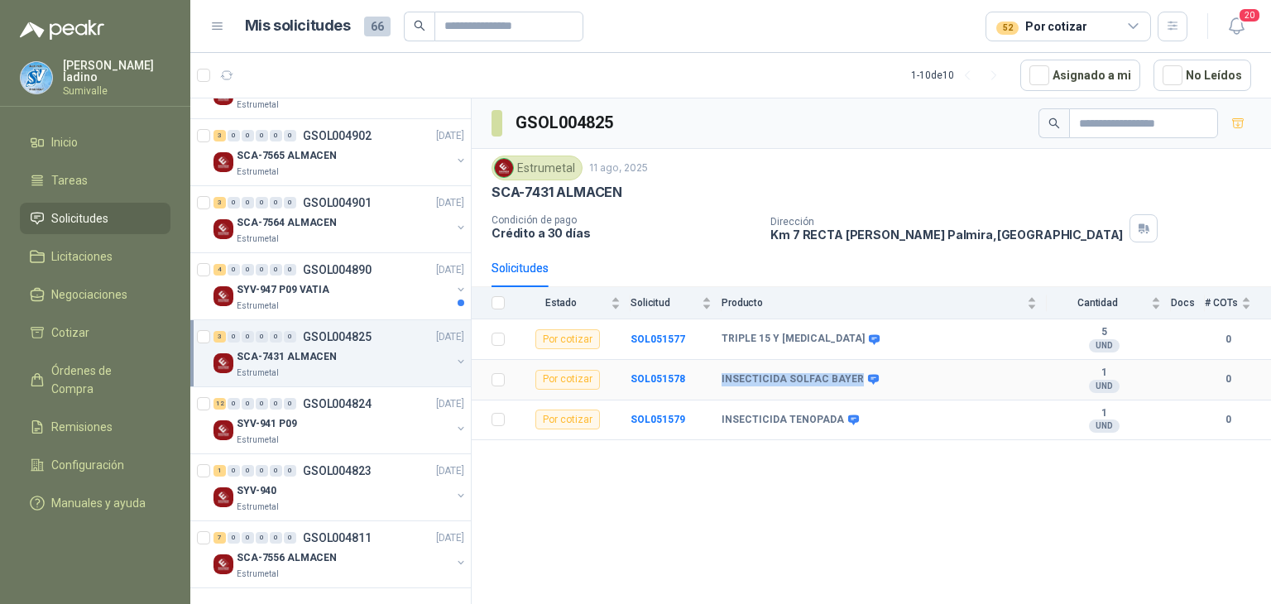
drag, startPoint x: 715, startPoint y: 377, endPoint x: 851, endPoint y: 386, distance: 136.0
click at [851, 386] on tr "Por cotizar SOL051578 INSECTICIDA SOLFAC BAYER 1 UND  0" at bounding box center [872, 380] width 800 height 41
click at [358, 289] on div "SYV-947 P09 VATIA" at bounding box center [344, 290] width 214 height 20
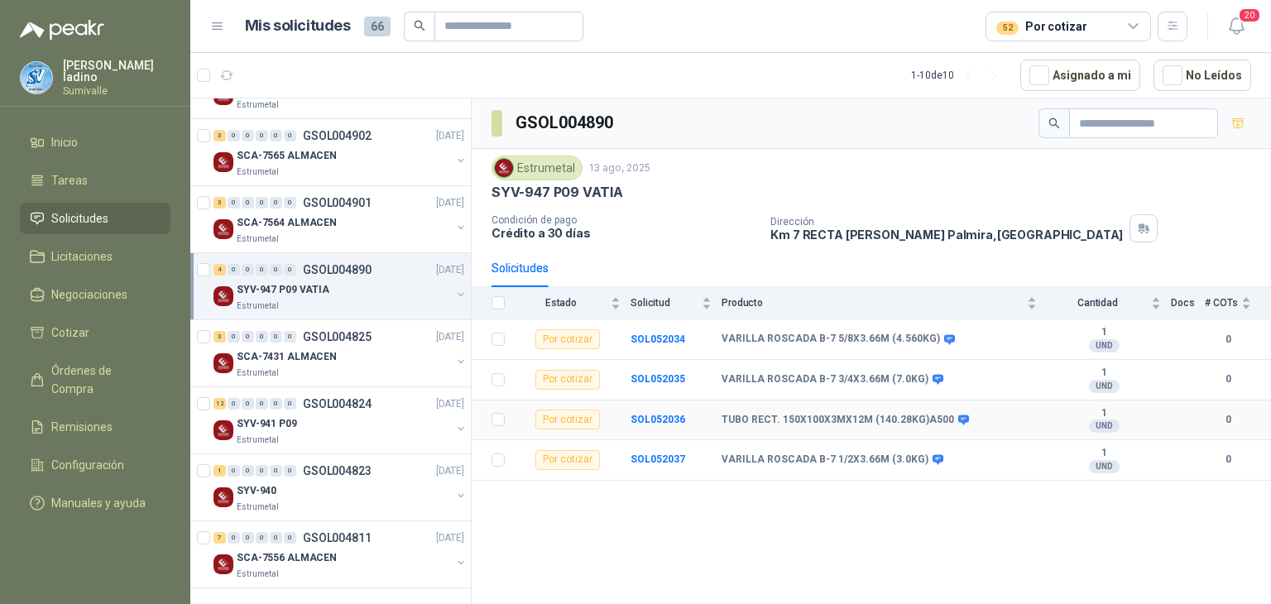
click at [959, 414] on icon at bounding box center [964, 420] width 12 height 12
click at [300, 233] on div "Estrumetal" at bounding box center [344, 239] width 214 height 13
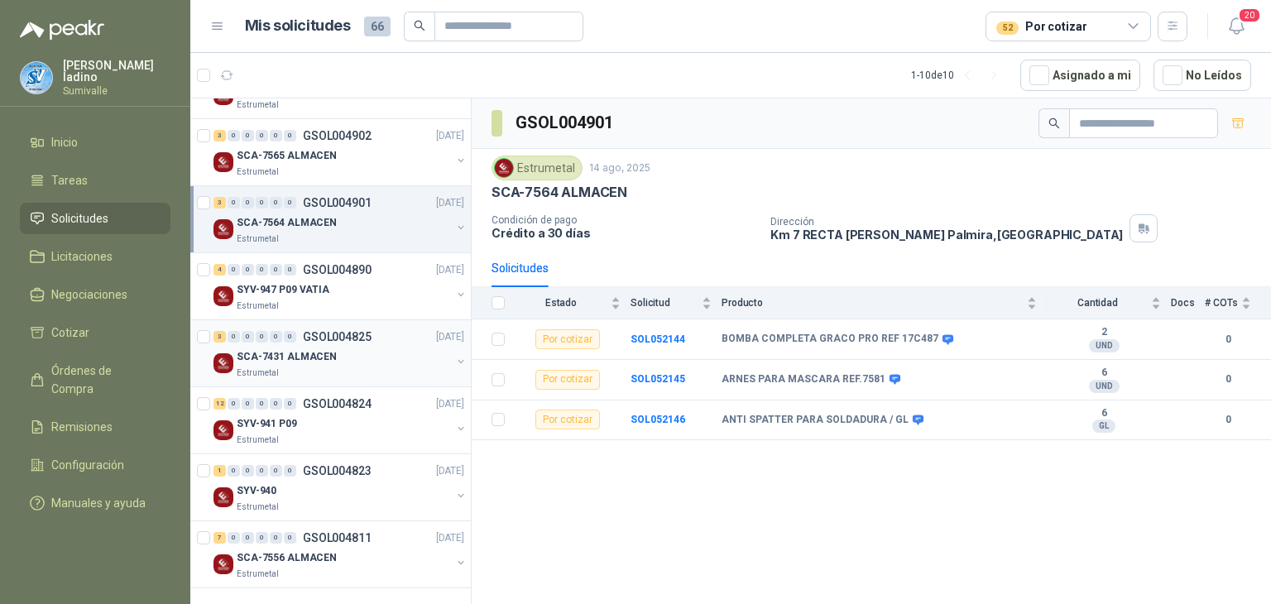
scroll to position [70, 0]
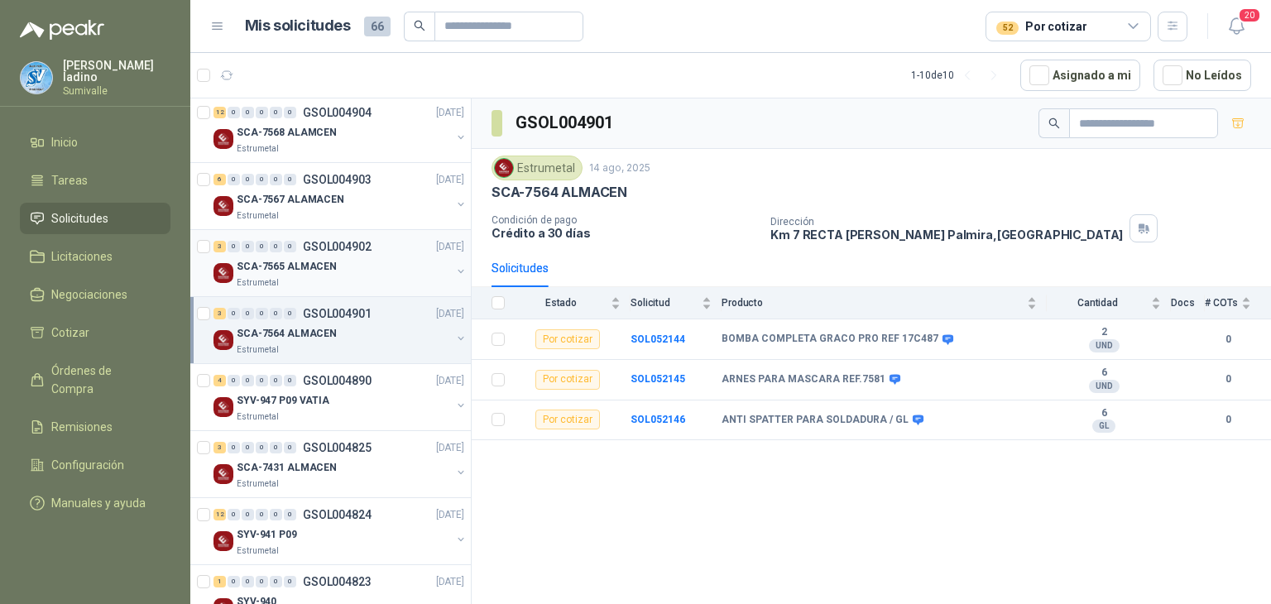
click at [325, 269] on p "SCA-7565 ALMACEN" at bounding box center [287, 267] width 100 height 16
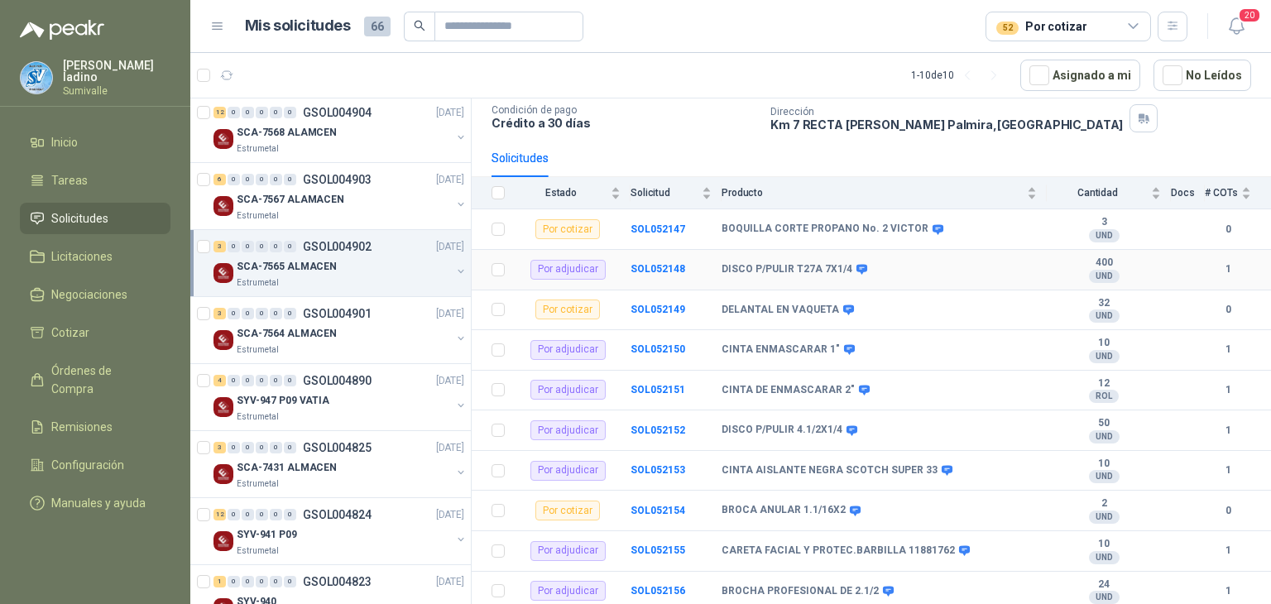
scroll to position [111, 0]
click at [358, 203] on div "SCA-7567 ALAMACEN" at bounding box center [344, 200] width 214 height 20
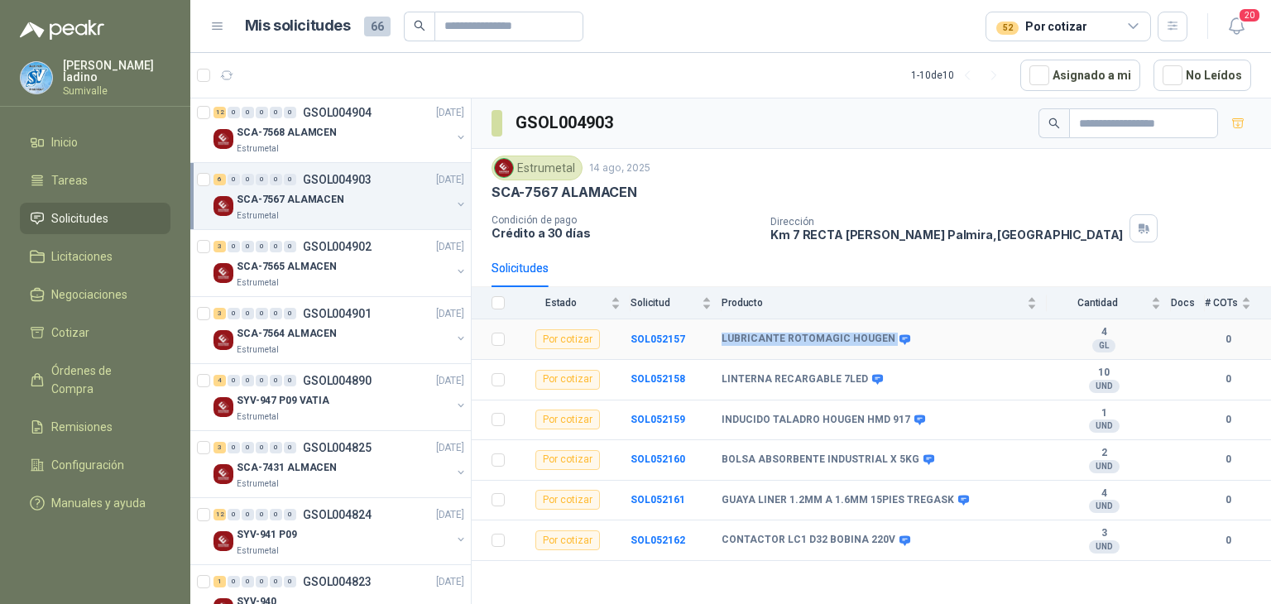
drag, startPoint x: 718, startPoint y: 334, endPoint x: 887, endPoint y: 339, distance: 168.9
click at [887, 339] on tr "Por cotizar SOL052157 LUBRICANTE ROTOMAGIC HOUGEN 4 GL  0" at bounding box center [872, 340] width 800 height 41
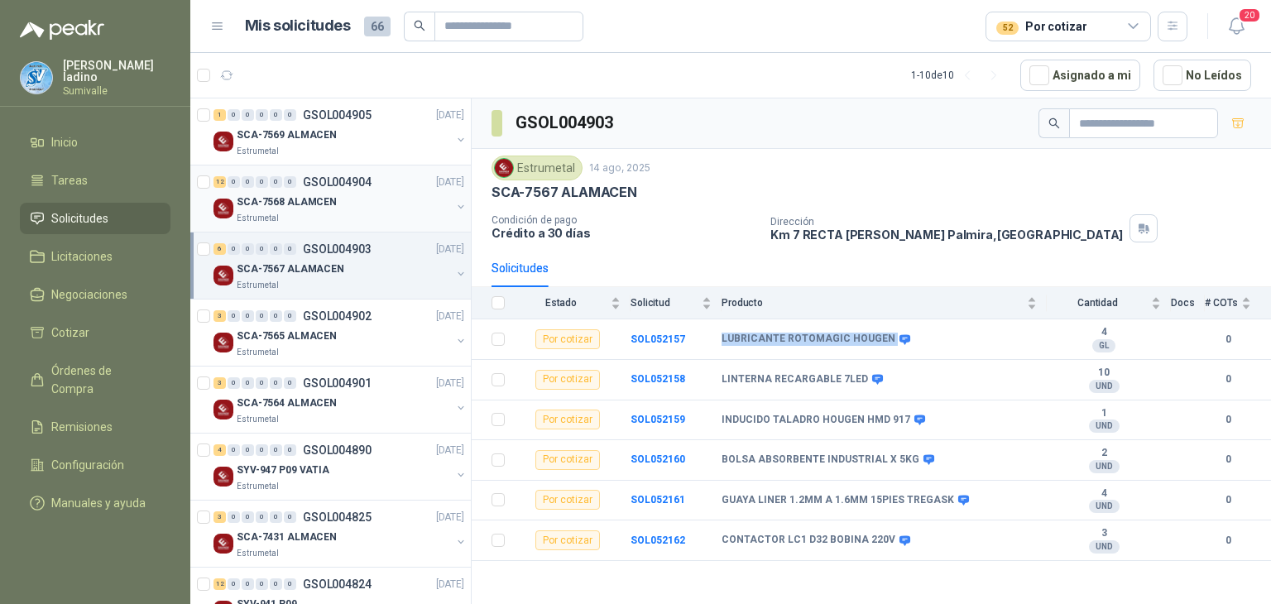
click at [331, 194] on div "SCA-7568 ALAMCEN" at bounding box center [344, 202] width 214 height 20
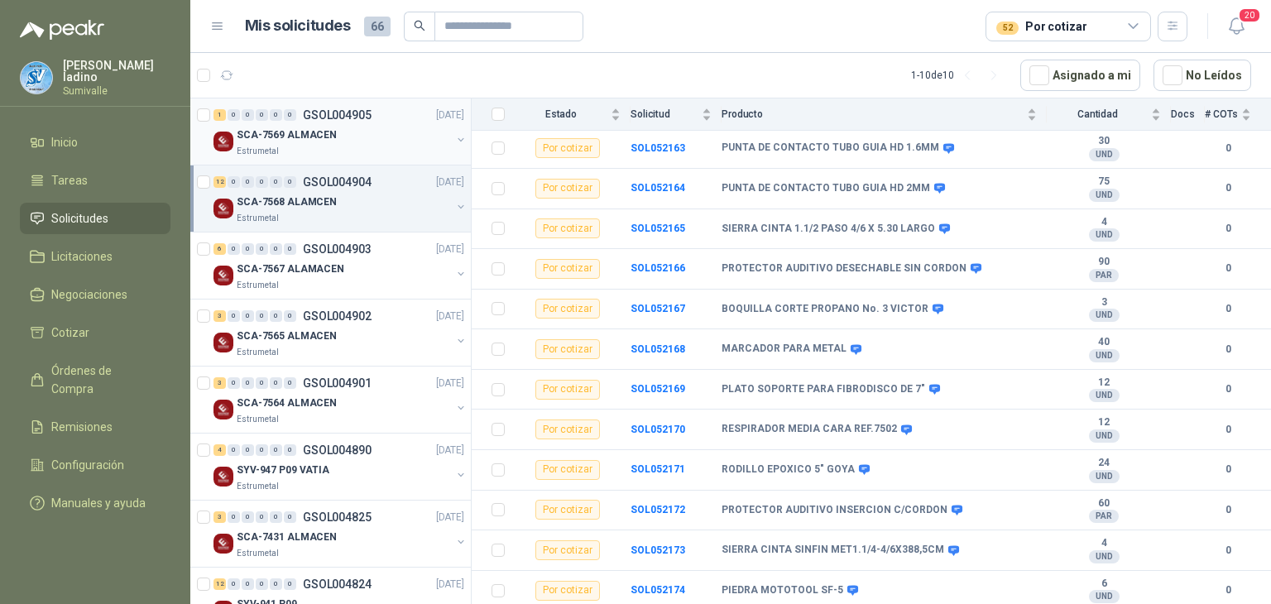
click at [358, 139] on div "SCA-7569 ALMACEN" at bounding box center [344, 135] width 214 height 20
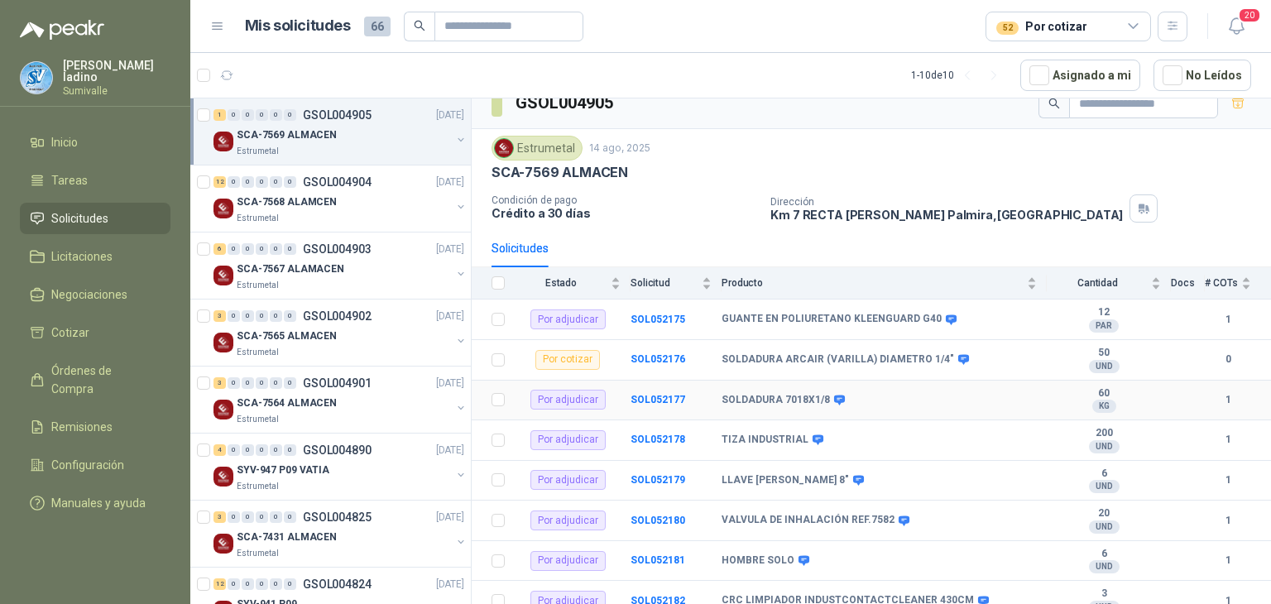
scroll to position [30, 0]
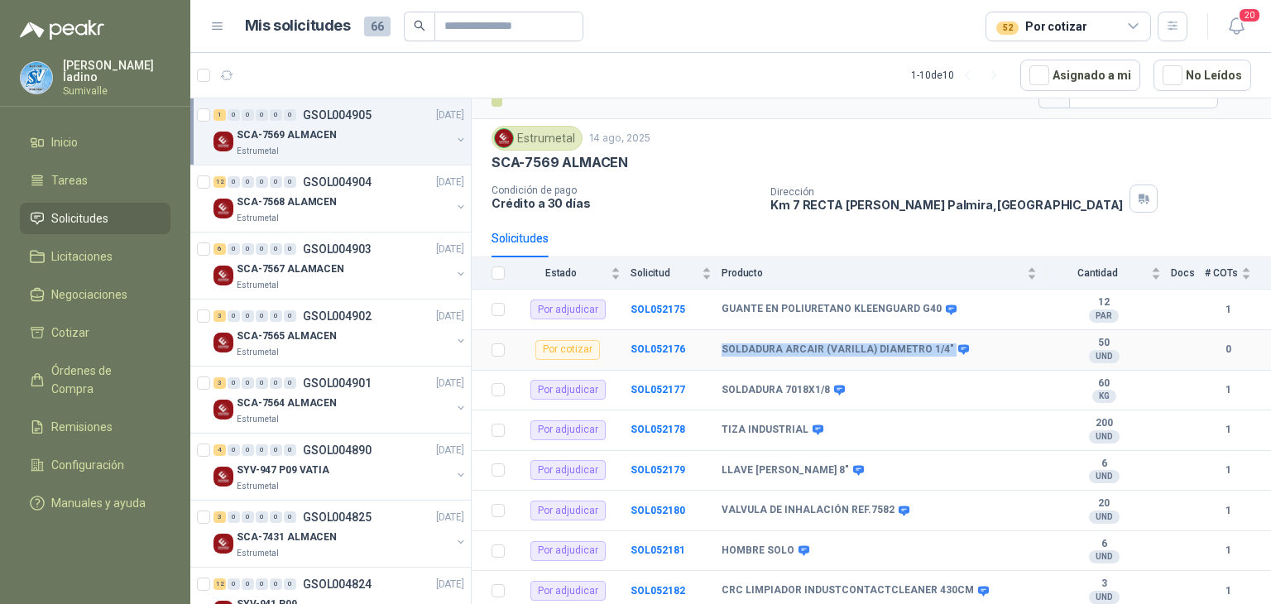
drag, startPoint x: 723, startPoint y: 348, endPoint x: 940, endPoint y: 348, distance: 217.7
click at [940, 348] on div "SOLDADURA ARCAIR (VARILLA) DIAMETRO 1/4"" at bounding box center [844, 350] width 245 height 13
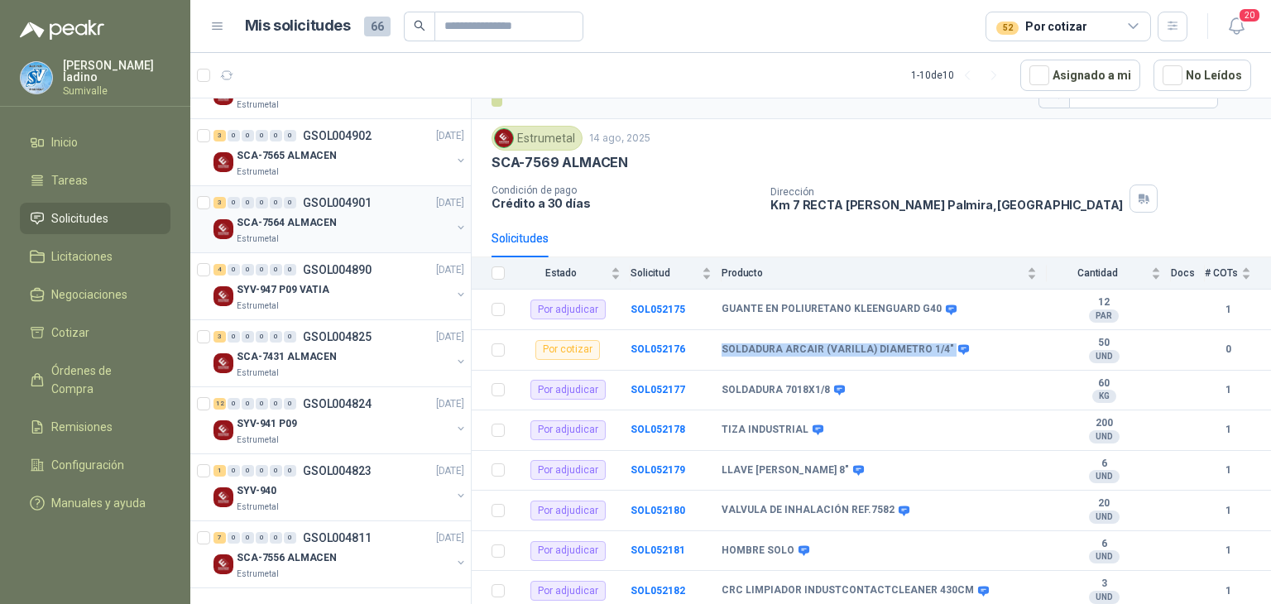
scroll to position [0, 0]
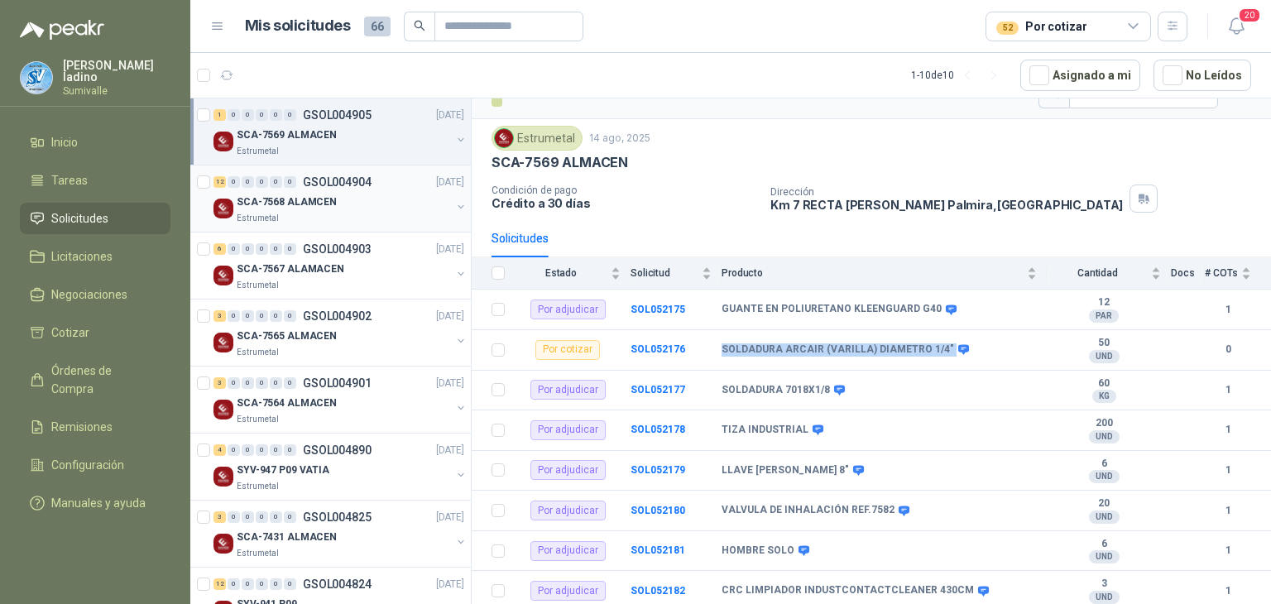
click at [367, 187] on p "GSOL004904" at bounding box center [337, 182] width 69 height 12
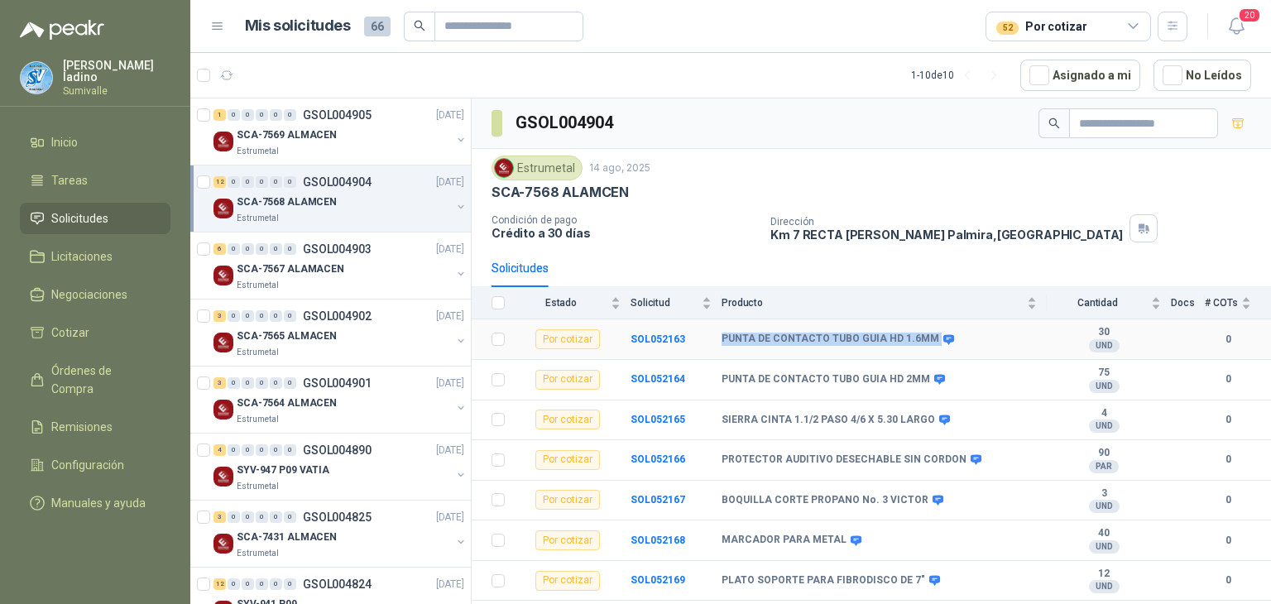
drag, startPoint x: 723, startPoint y: 329, endPoint x: 927, endPoint y: 340, distance: 204.8
click at [927, 340] on td "PUNTA DE CONTACTO TUBO GUIA HD 1.6MM" at bounding box center [884, 340] width 325 height 41
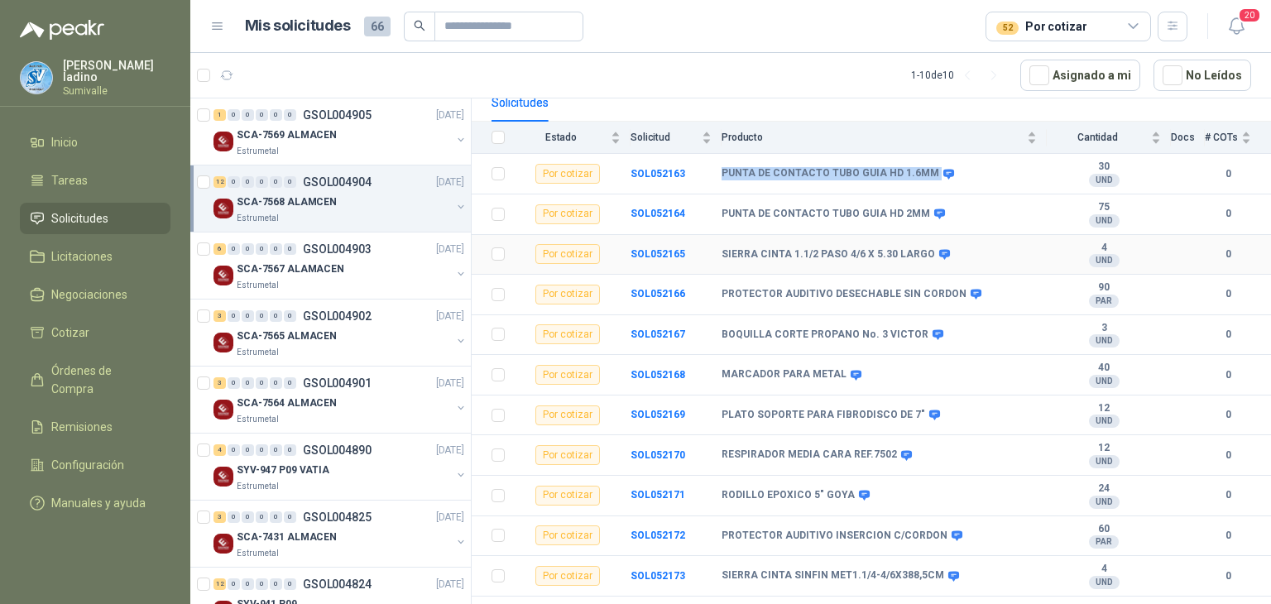
scroll to position [191, 0]
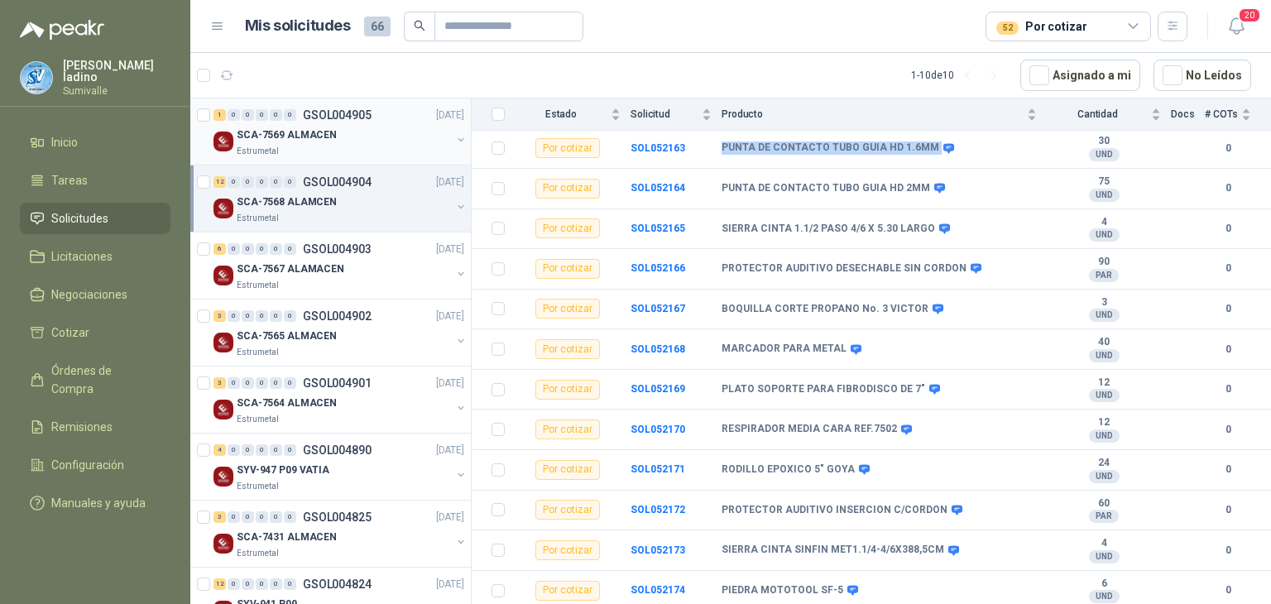
click at [334, 152] on div "Estrumetal" at bounding box center [344, 151] width 214 height 13
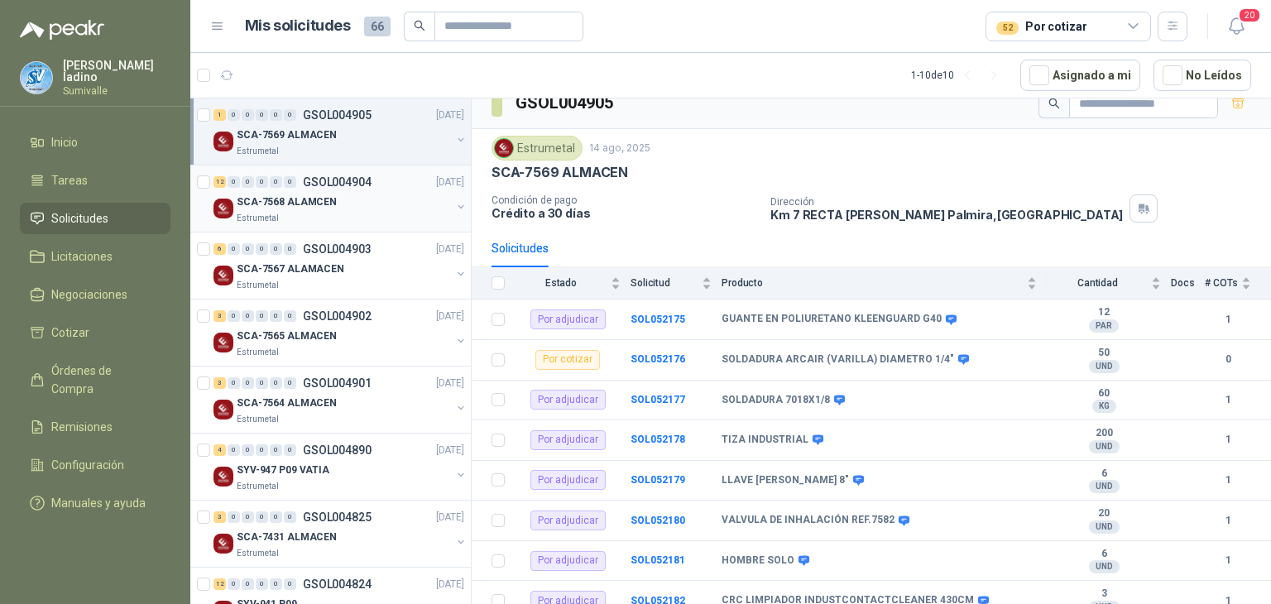
scroll to position [30, 0]
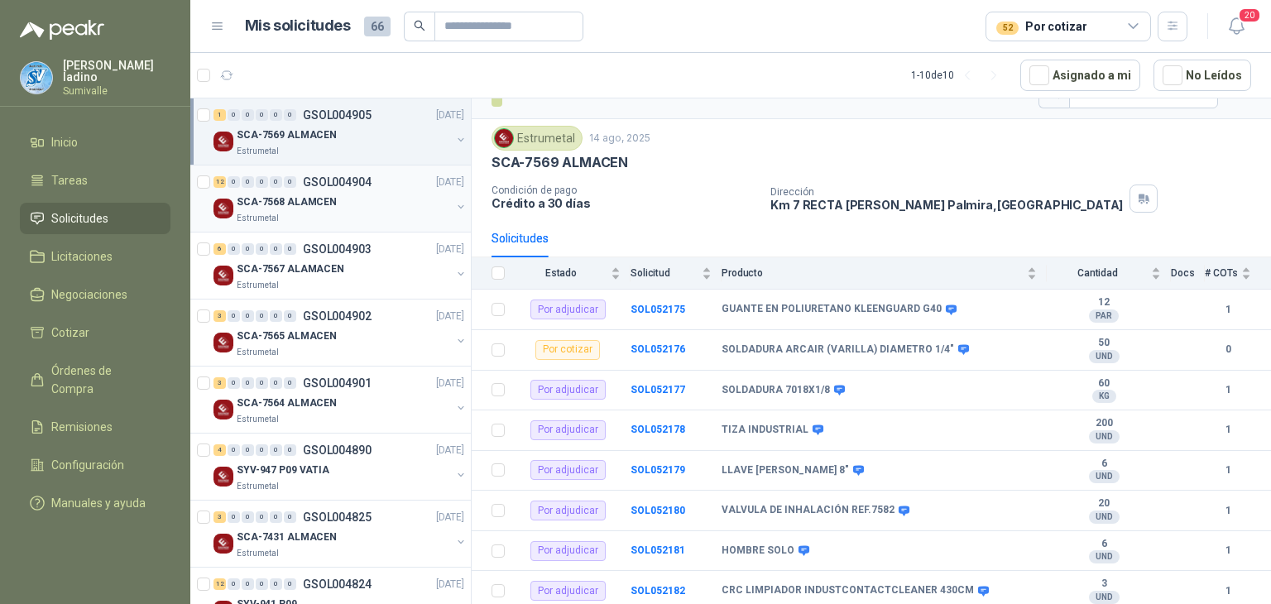
click at [302, 204] on p "SCA-7568 ALAMCEN" at bounding box center [287, 203] width 100 height 16
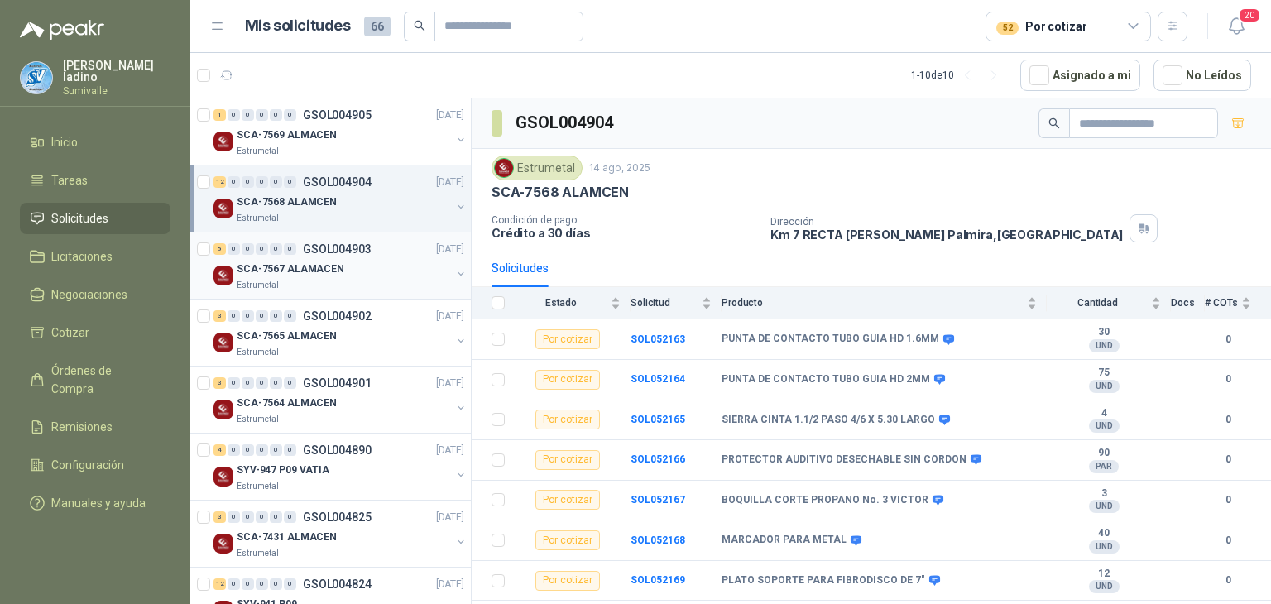
click at [331, 243] on p "GSOL004903" at bounding box center [337, 249] width 69 height 12
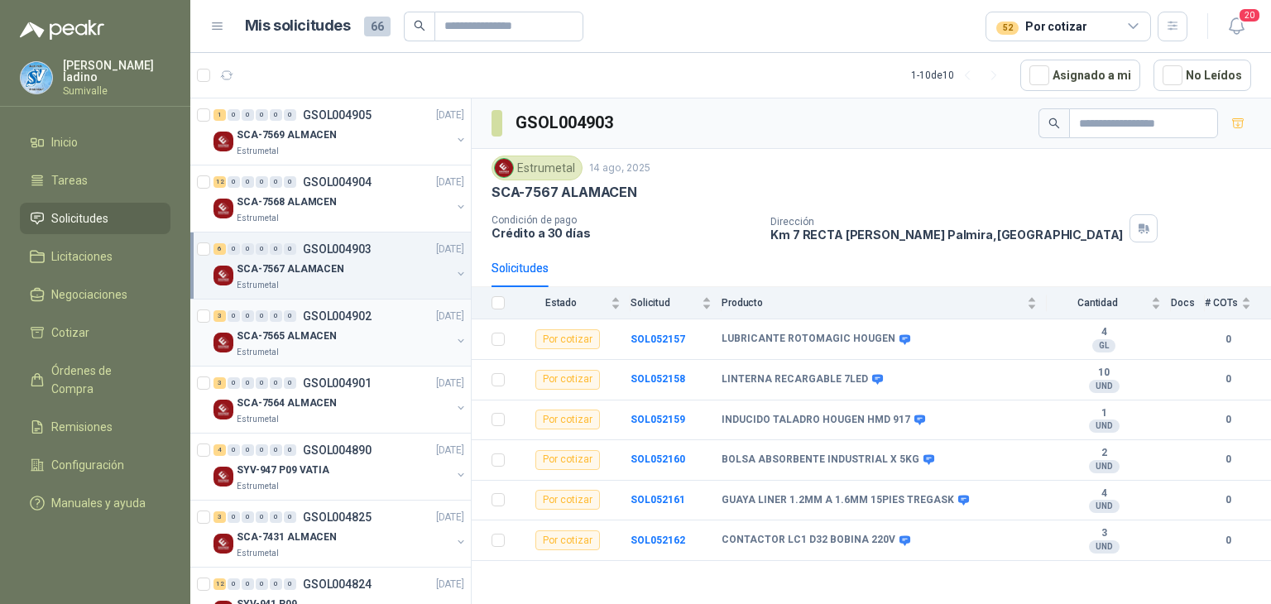
click at [344, 333] on div "SCA-7565 ALMACEN" at bounding box center [344, 336] width 214 height 20
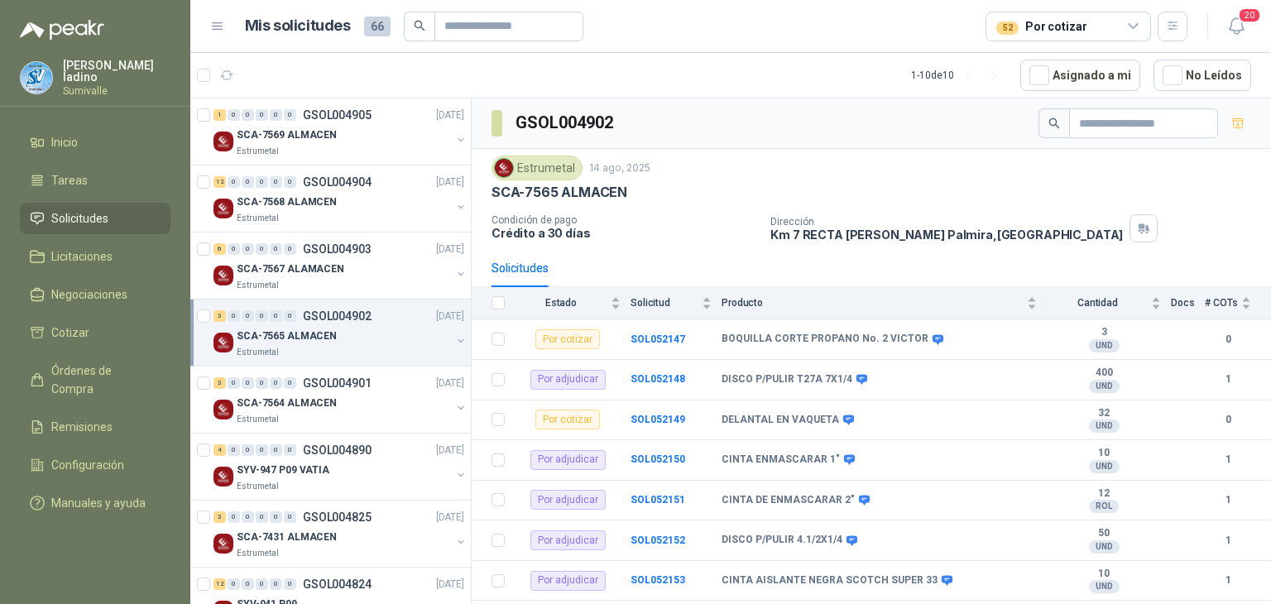
scroll to position [180, 0]
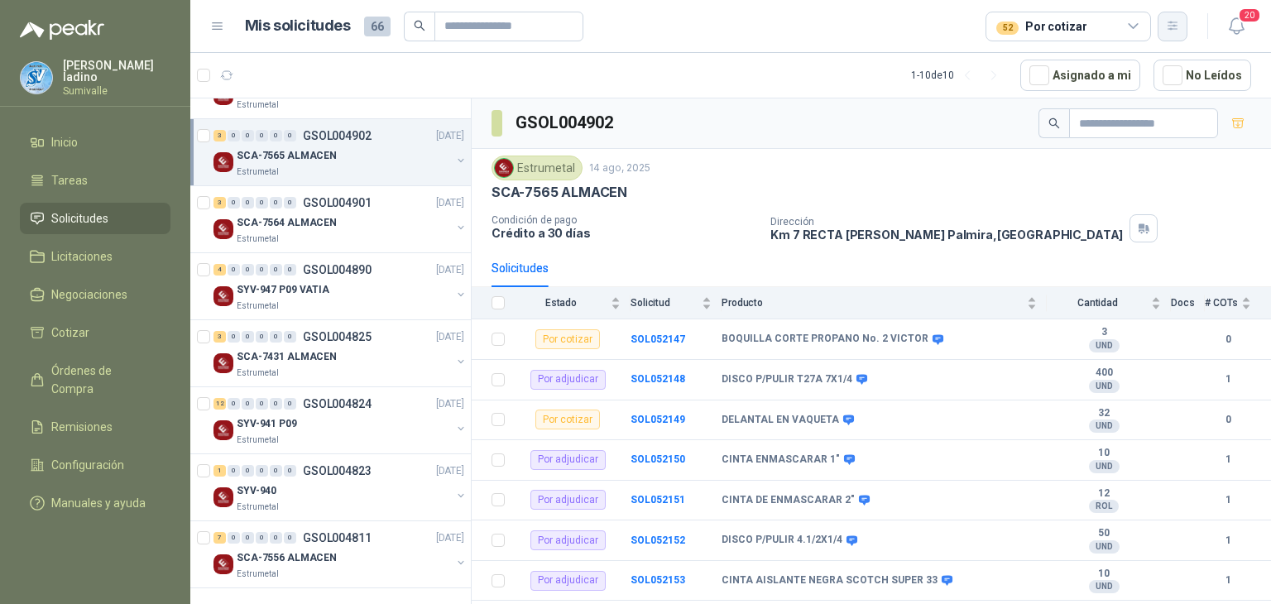
click at [1164, 33] on button "button" at bounding box center [1173, 27] width 30 height 30
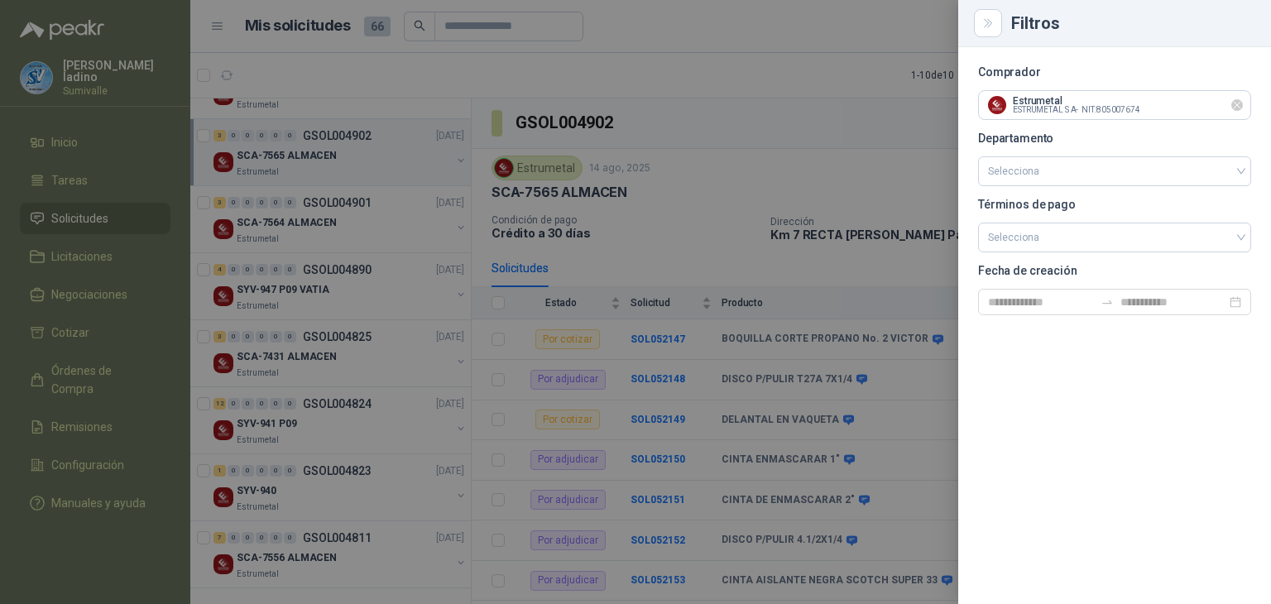
click at [1233, 110] on icon "Limpiar" at bounding box center [1238, 106] width 14 height 14
click at [1159, 111] on input "text" at bounding box center [1114, 105] width 271 height 28
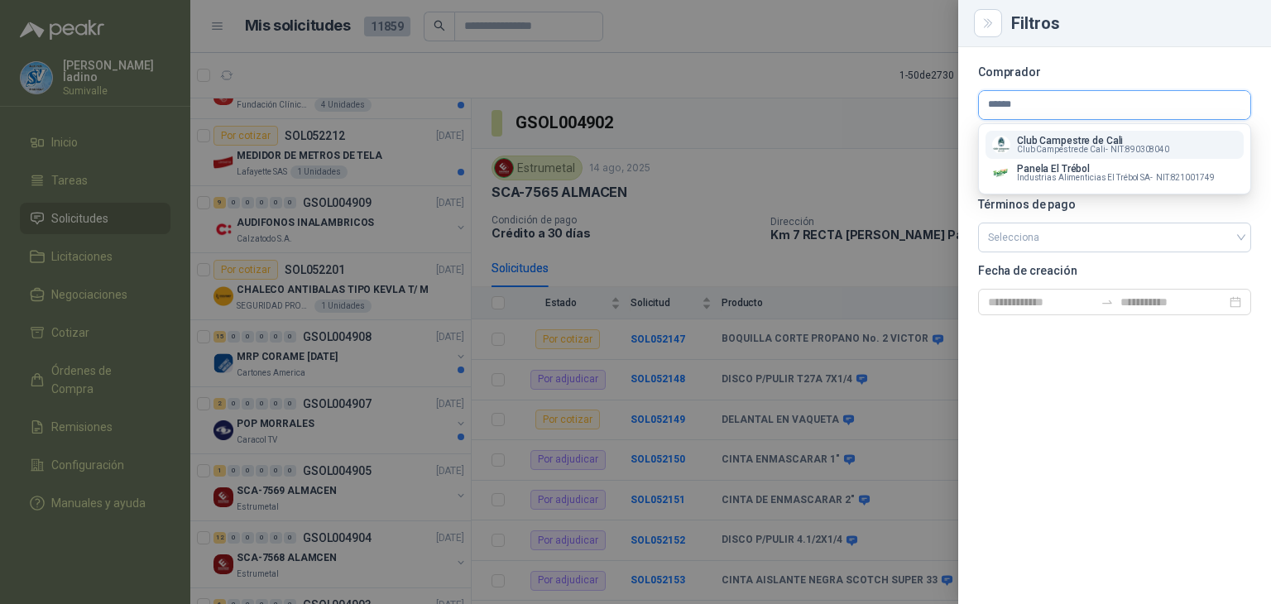
scroll to position [715, 0]
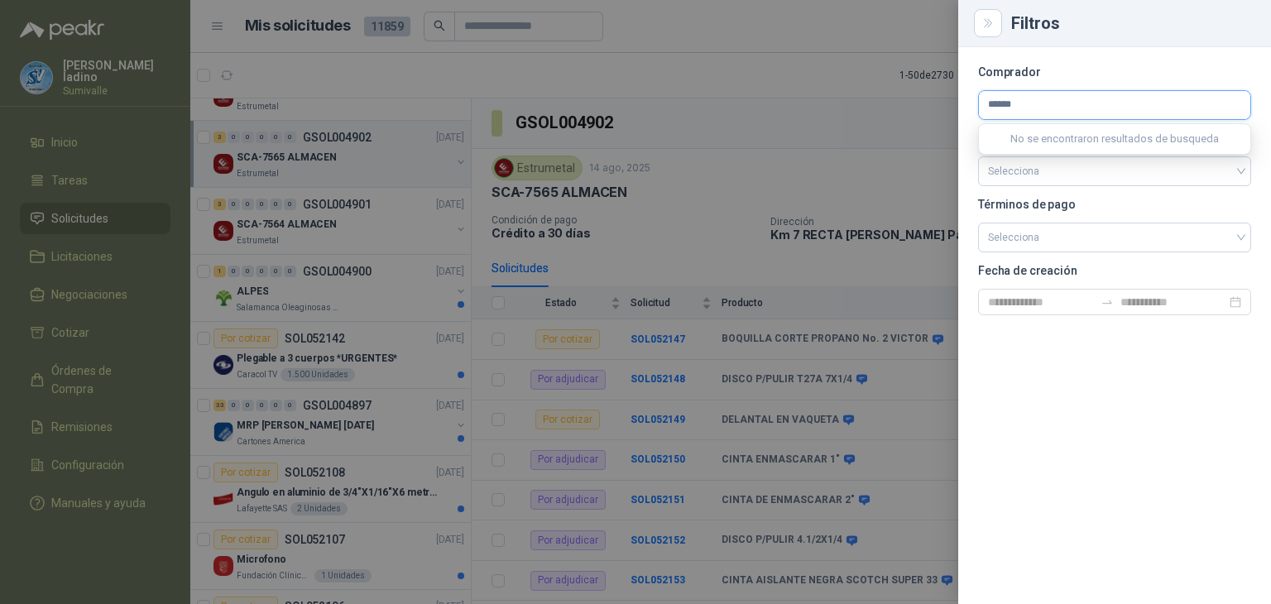
type input "******"
click at [1126, 147] on span "Industrias Alimenticias El Trébol SA -" at bounding box center [1085, 150] width 136 height 8
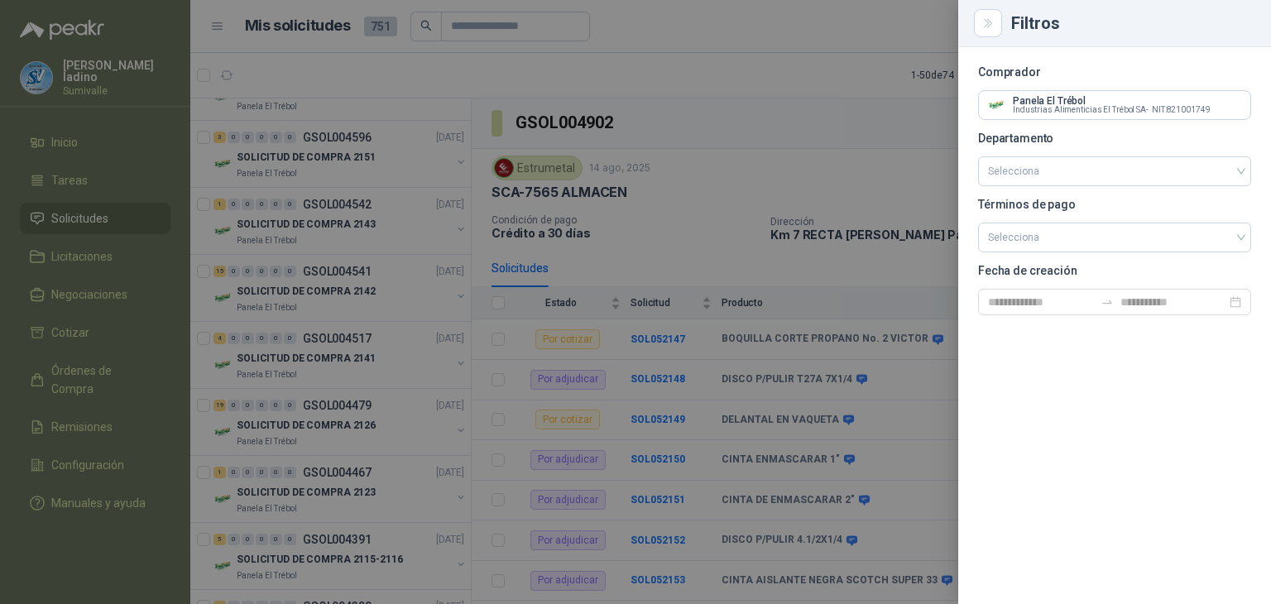
drag, startPoint x: 467, startPoint y: 238, endPoint x: 473, endPoint y: 170, distance: 68.2
click at [473, 170] on div at bounding box center [635, 302] width 1271 height 604
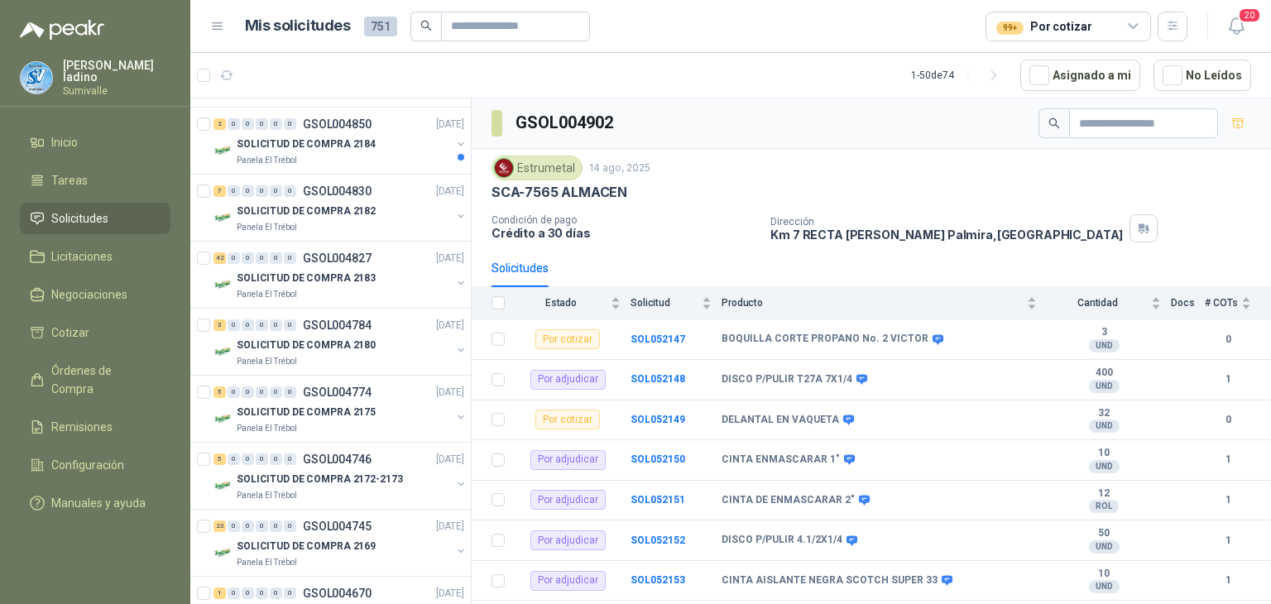
scroll to position [0, 0]
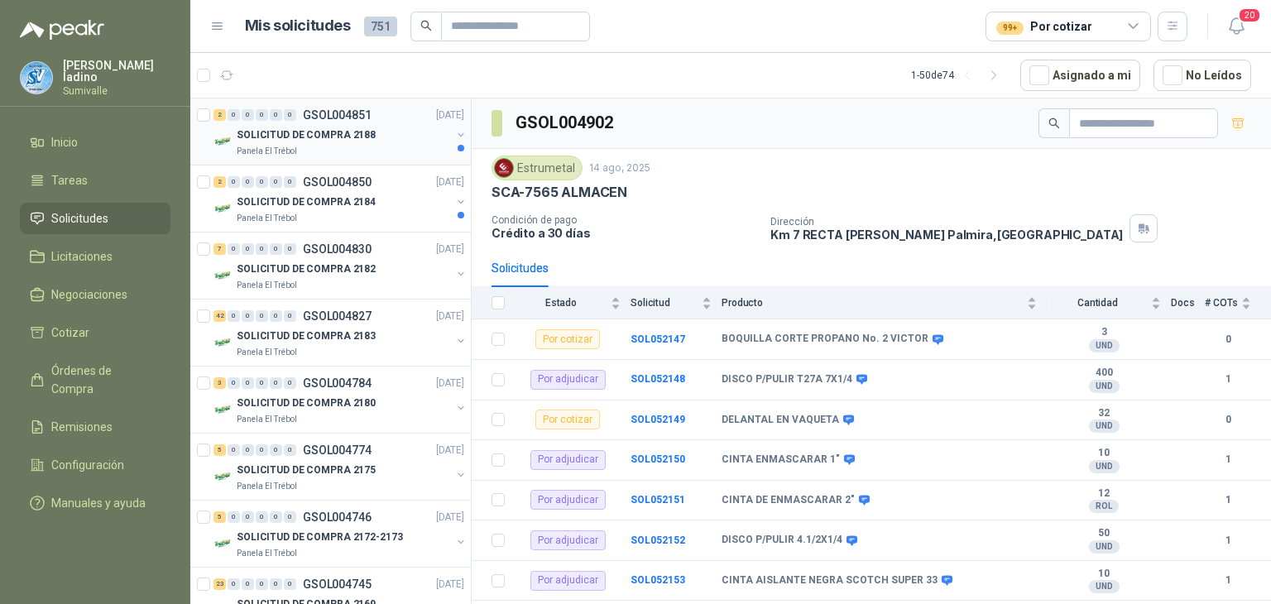
click at [409, 127] on div "SOLICITUD DE COMPRA 2188" at bounding box center [344, 135] width 214 height 20
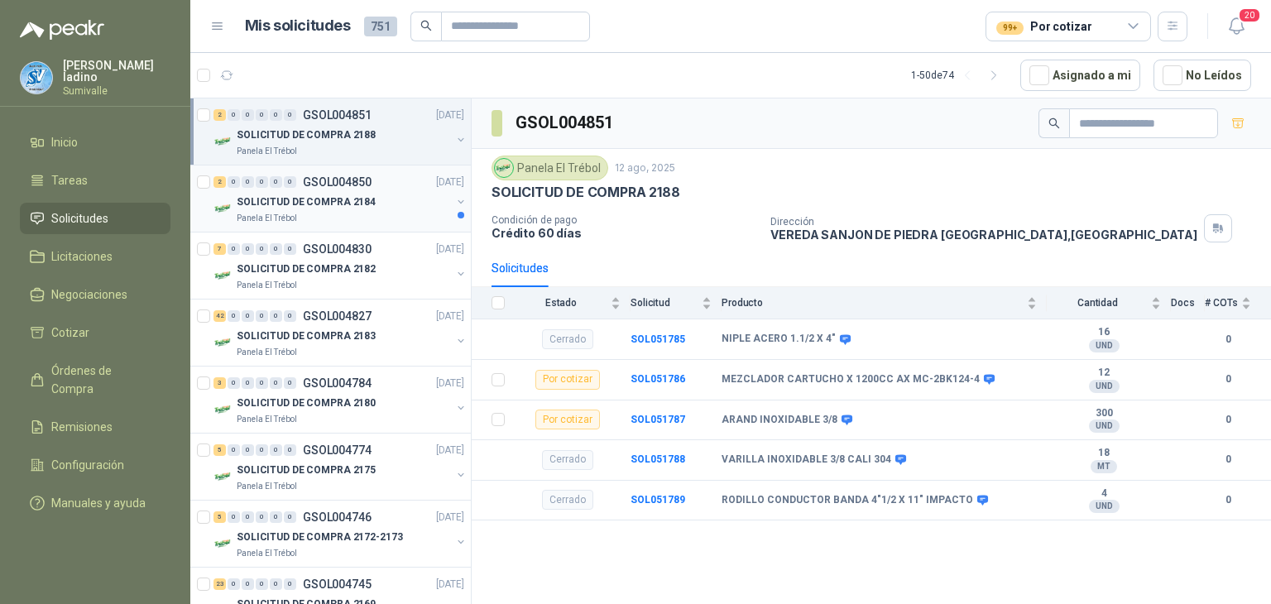
click at [392, 193] on div "SOLICITUD DE COMPRA 2184" at bounding box center [344, 202] width 214 height 20
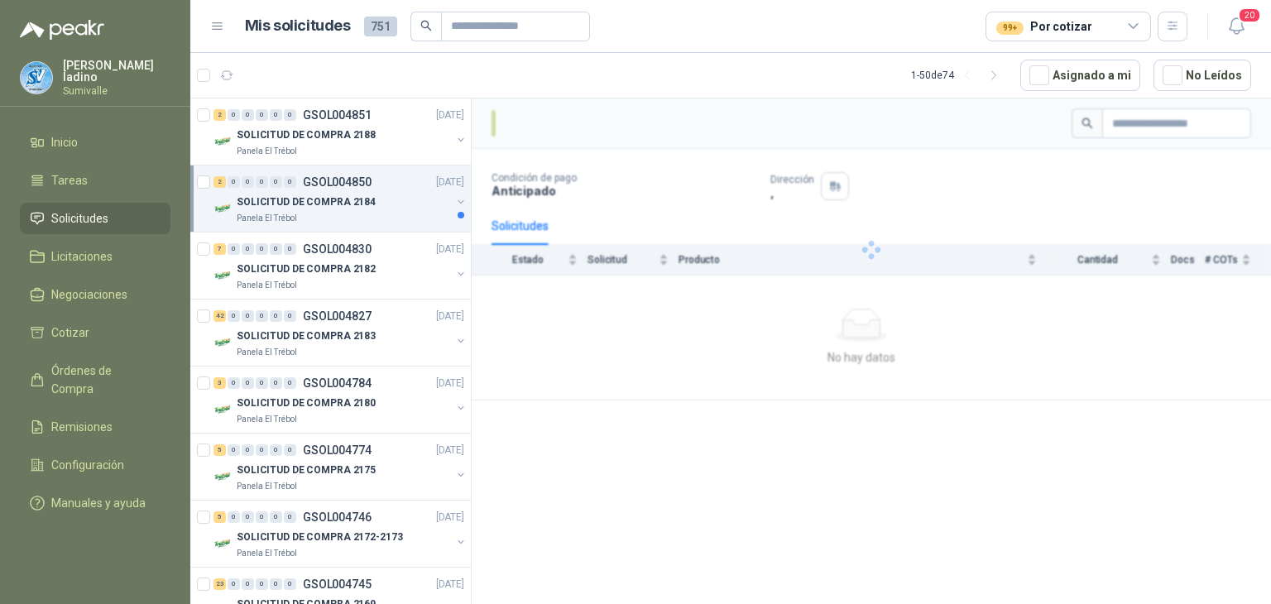
click at [392, 193] on div "SOLICITUD DE COMPRA 2184" at bounding box center [344, 202] width 214 height 20
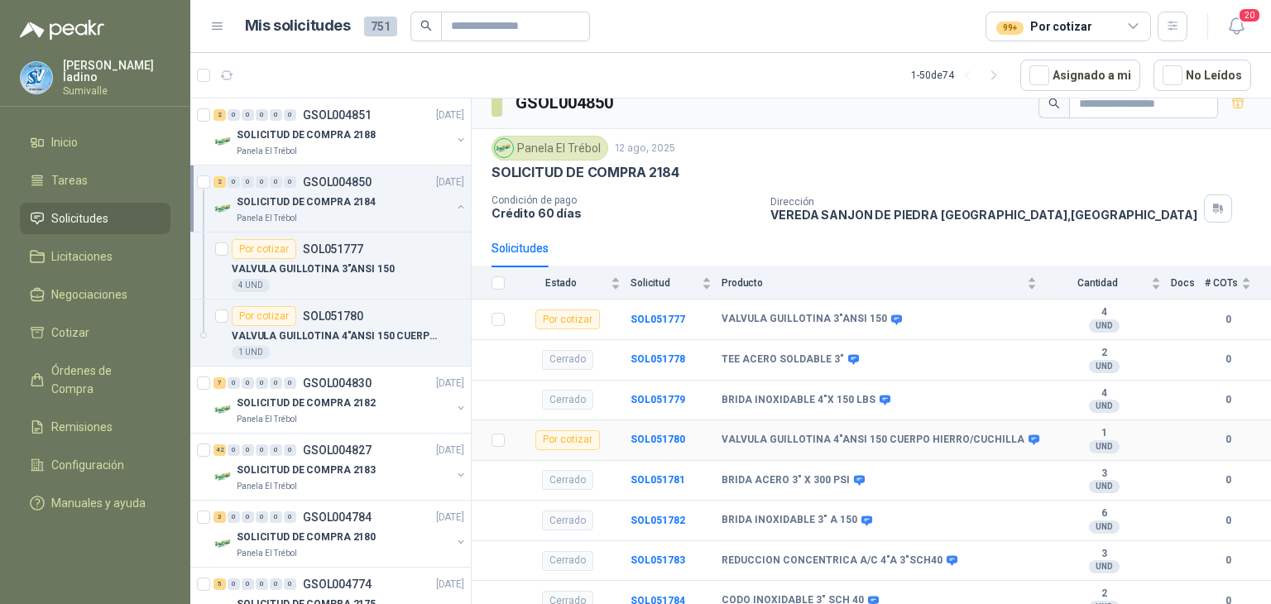
scroll to position [30, 0]
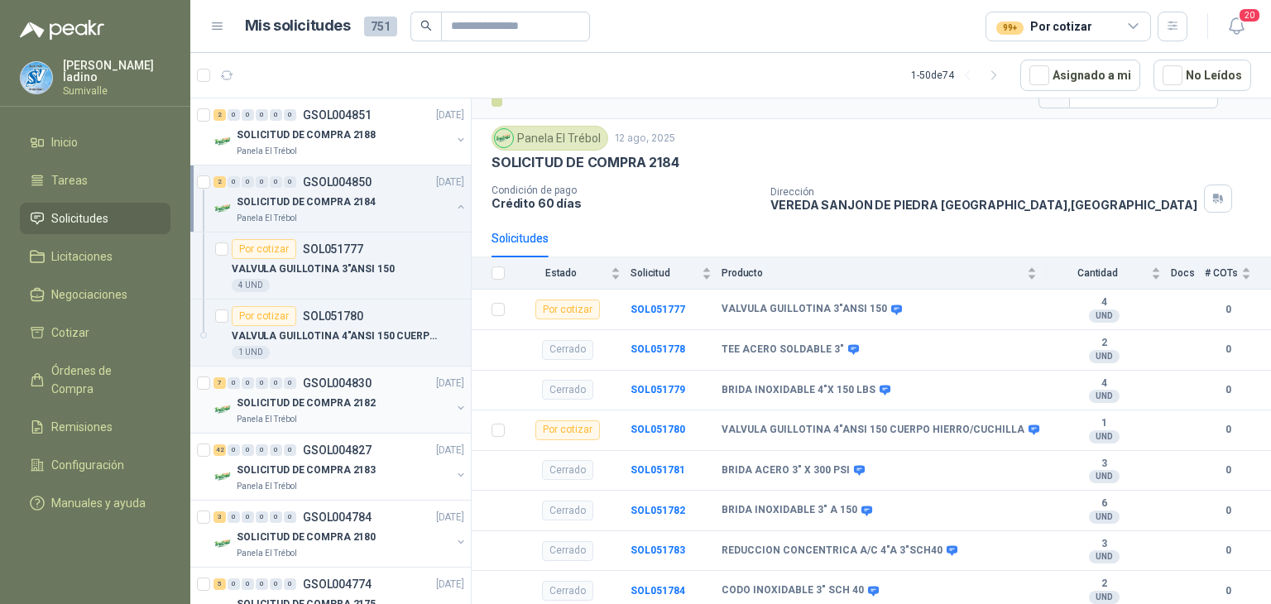
click at [301, 398] on p "SOLICITUD DE COMPRA 2182" at bounding box center [306, 404] width 139 height 16
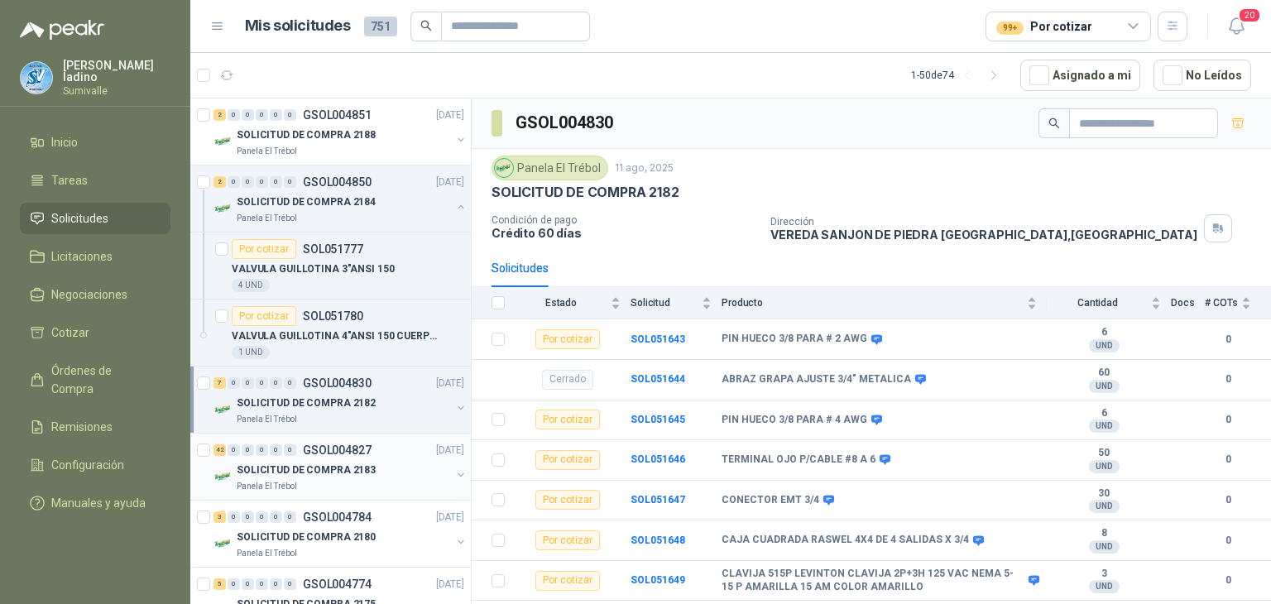
click at [396, 464] on div "SOLICITUD DE COMPRA 2183" at bounding box center [344, 470] width 214 height 20
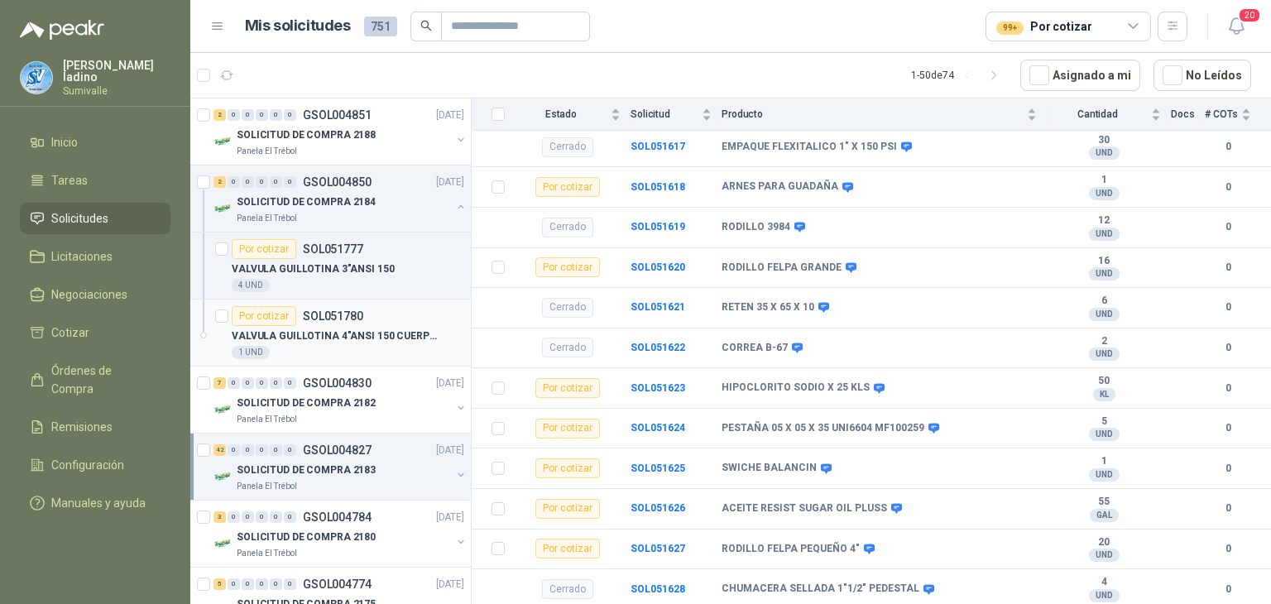
scroll to position [887, 0]
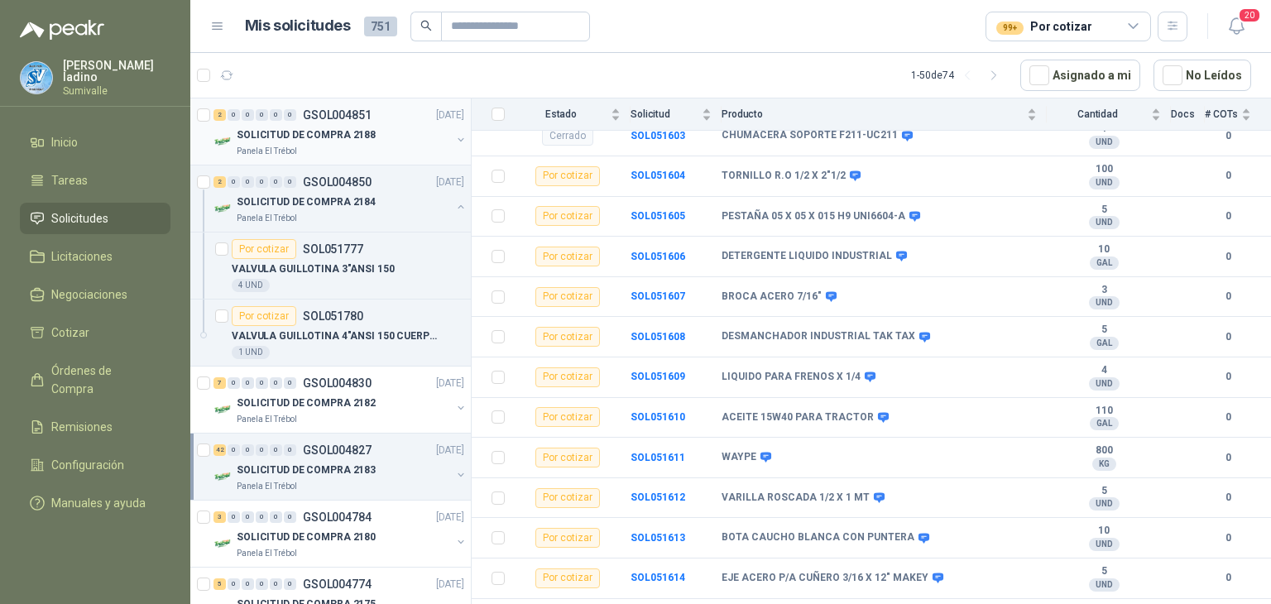
click at [306, 153] on div "Panela El Trébol" at bounding box center [344, 151] width 214 height 13
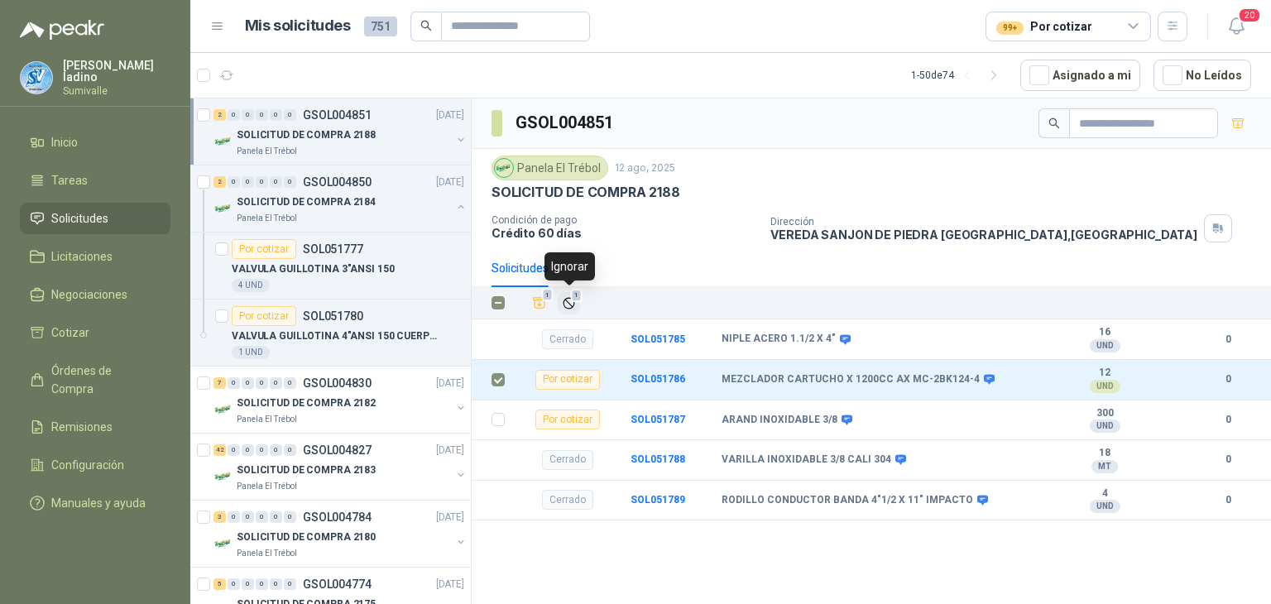
click at [566, 301] on icon "Ignorar" at bounding box center [569, 303] width 14 height 14
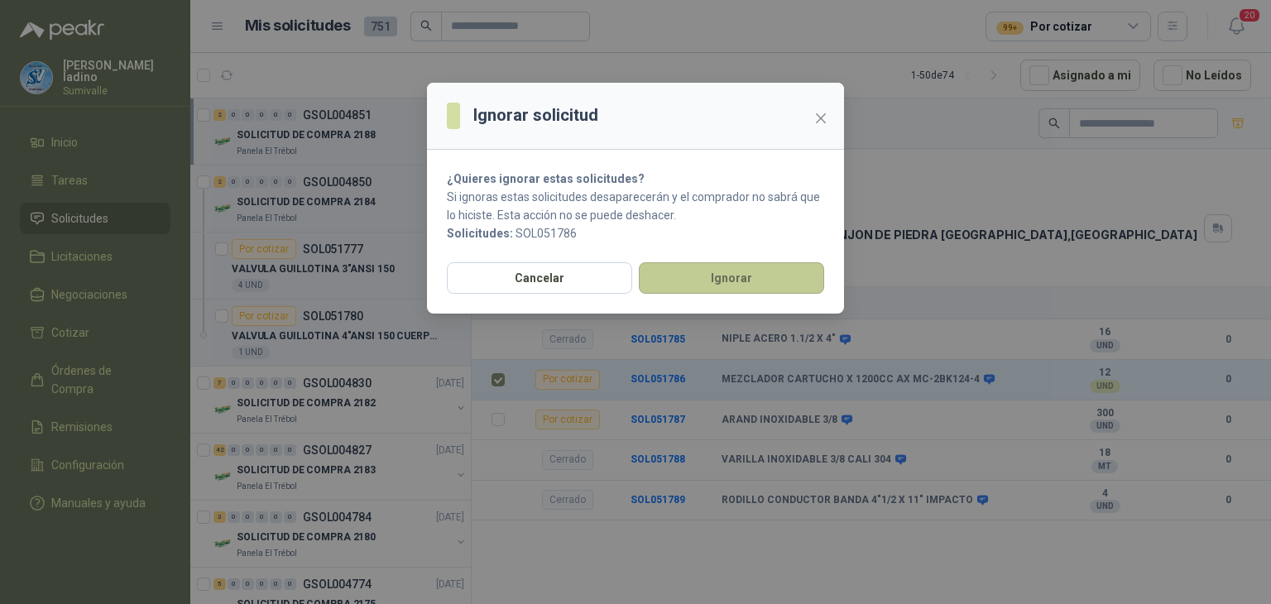
click at [686, 283] on button "Ignorar" at bounding box center [731, 277] width 185 height 31
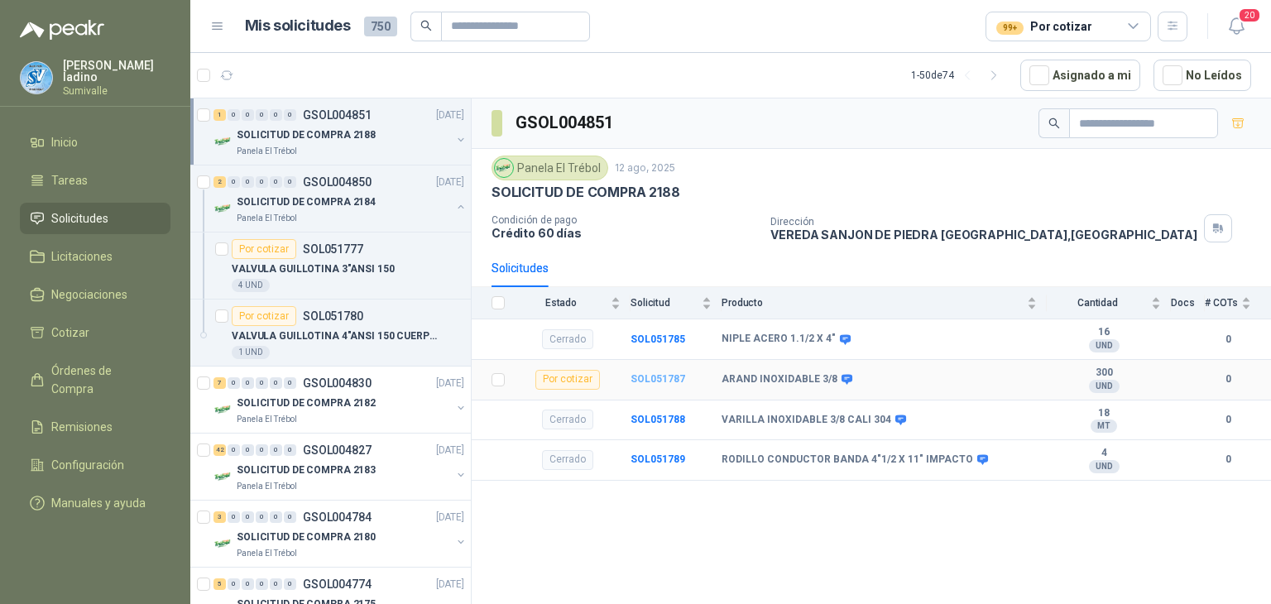
click at [675, 373] on b "SOL051787" at bounding box center [658, 379] width 55 height 12
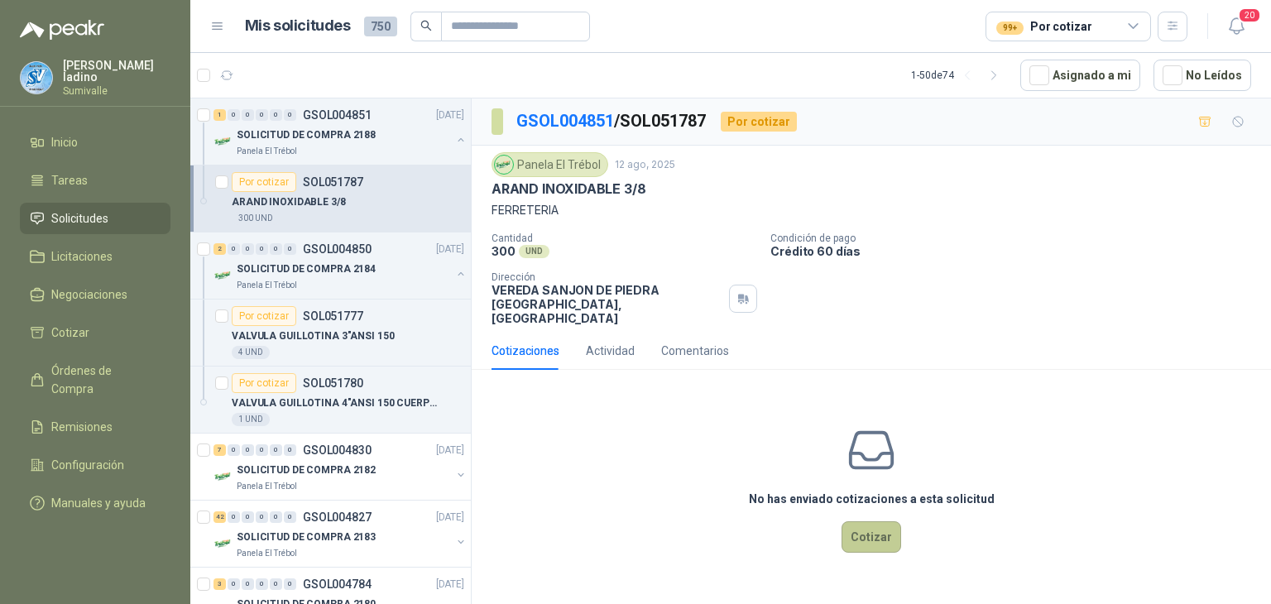
click at [885, 531] on button "Cotizar" at bounding box center [872, 536] width 60 height 31
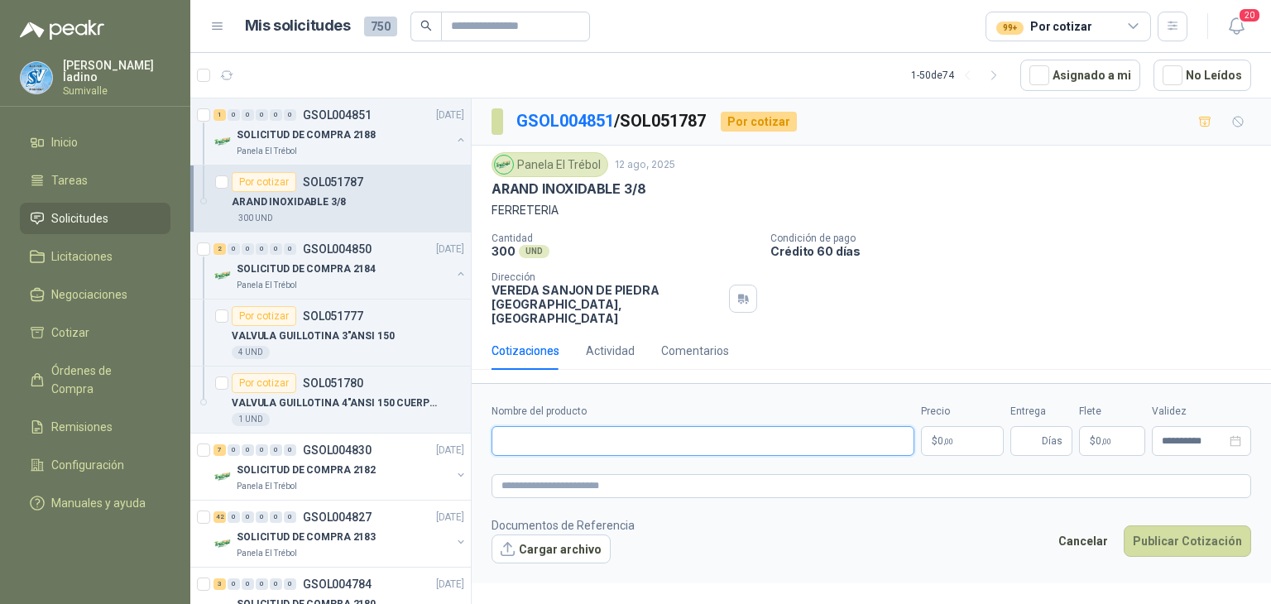
click at [828, 426] on input "Nombre del producto" at bounding box center [703, 441] width 423 height 30
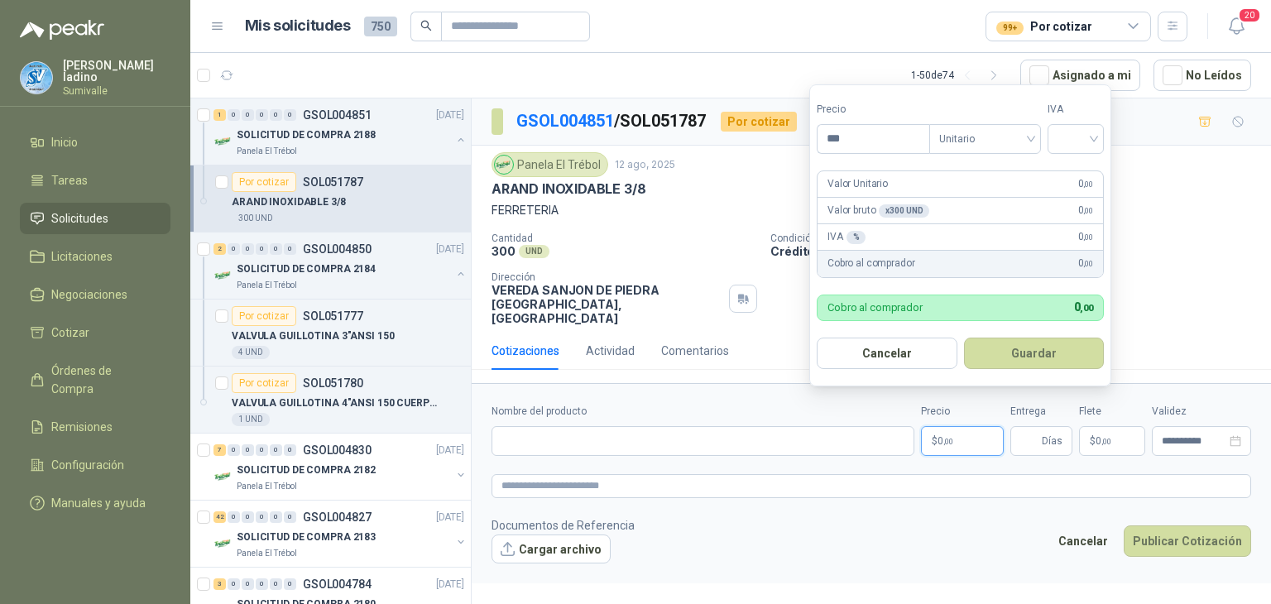
click at [946, 437] on span ",00" at bounding box center [949, 441] width 10 height 9
click at [1067, 149] on span at bounding box center [1076, 139] width 36 height 28
click at [1074, 171] on div "19%" at bounding box center [1079, 173] width 31 height 18
drag, startPoint x: 901, startPoint y: 142, endPoint x: 532, endPoint y: 117, distance: 369.2
click at [533, 119] on body "[PERSON_NAME] Sumivalle Inicio Tareas Solicitudes Licitaciones Negociaciones Co…" at bounding box center [635, 302] width 1271 height 604
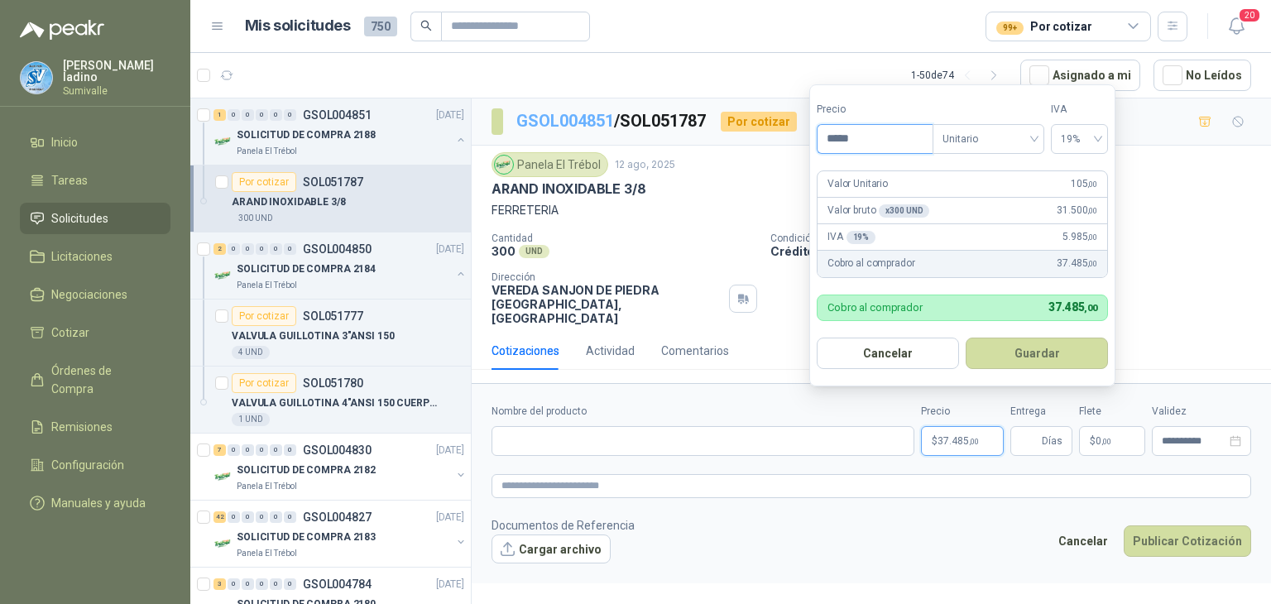
type input "*****"
click at [1087, 339] on button "Guardar" at bounding box center [1037, 353] width 142 height 31
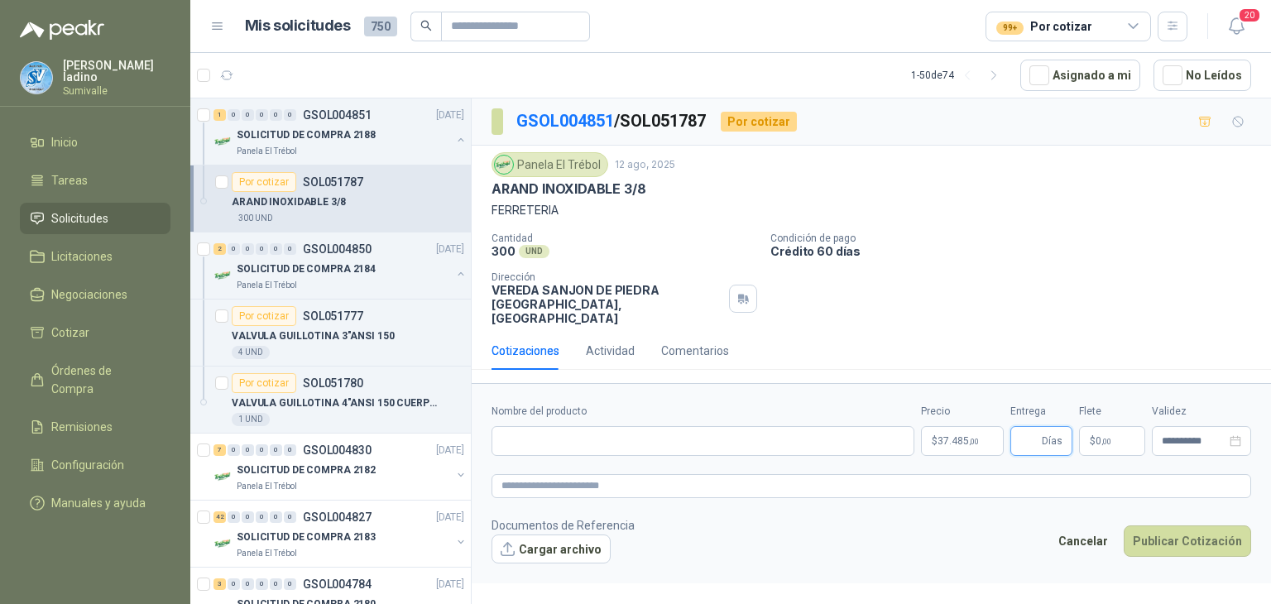
click at [1031, 430] on input "Entrega" at bounding box center [1030, 441] width 18 height 28
type input "*"
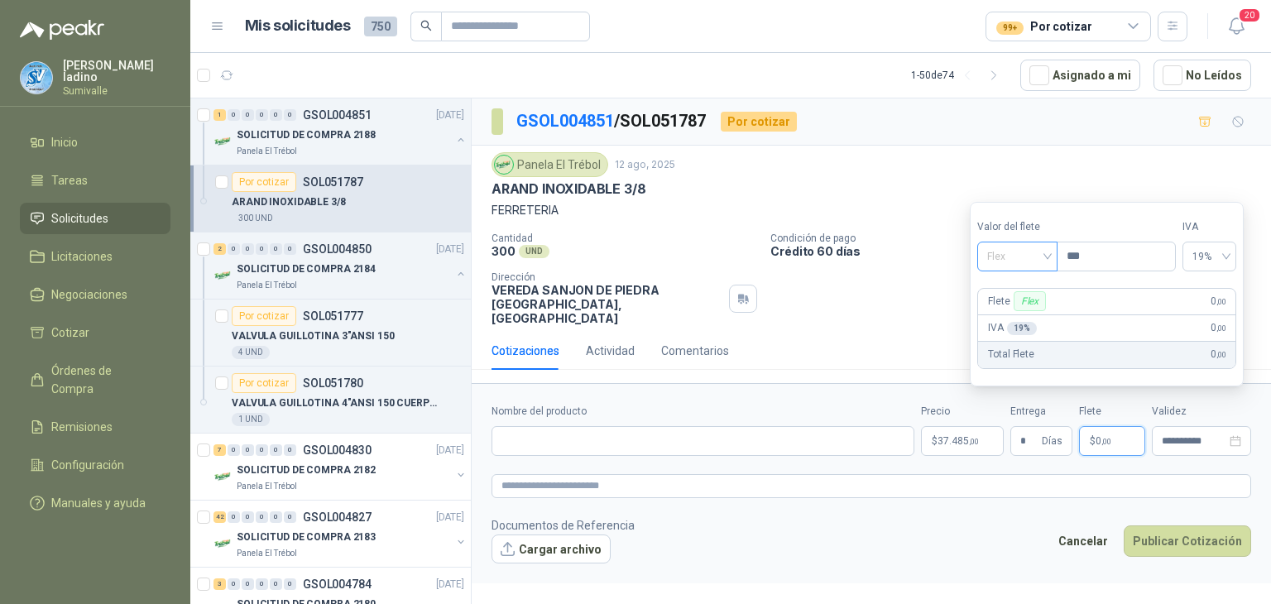
click at [1011, 266] on span "Flex" at bounding box center [1017, 256] width 60 height 25
click at [1005, 320] on div "Incluido" at bounding box center [1020, 318] width 58 height 18
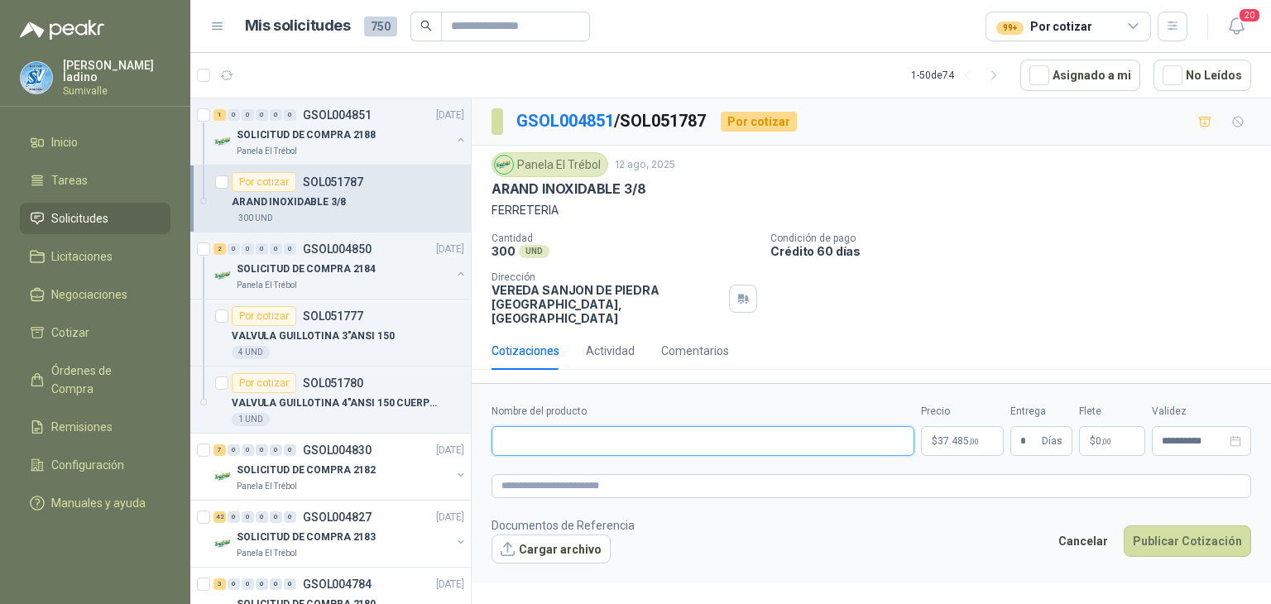
click at [709, 426] on input "Nombre del producto" at bounding box center [703, 441] width 423 height 30
paste input "**********"
type input "**********"
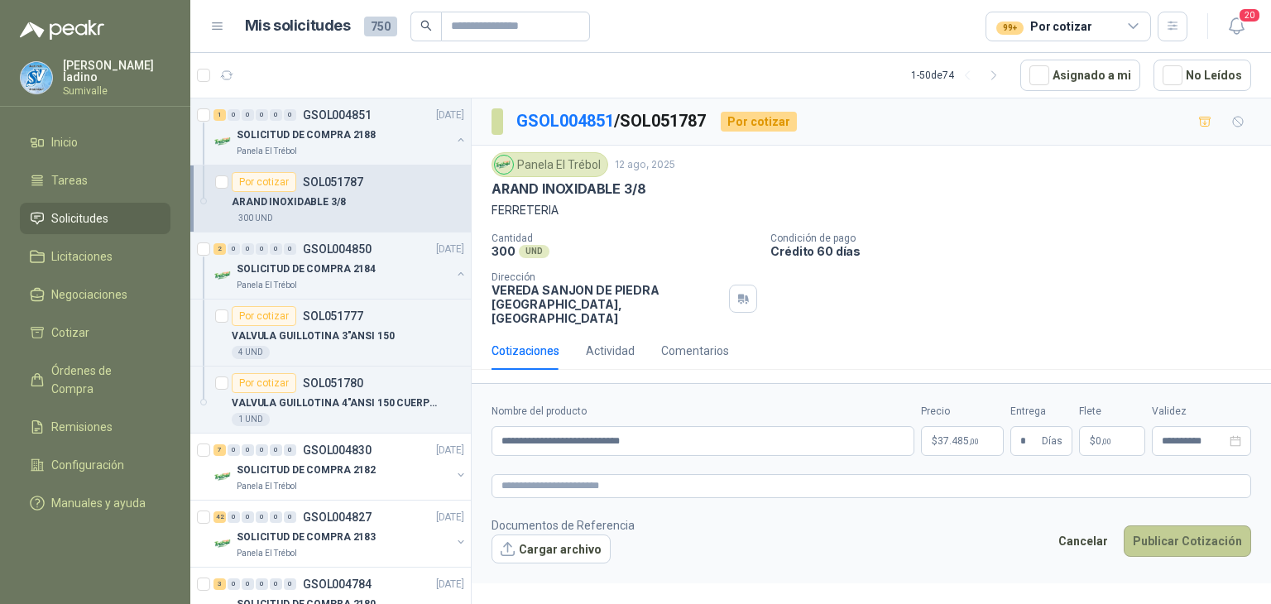
click at [1178, 526] on button "Publicar Cotización" at bounding box center [1187, 541] width 127 height 31
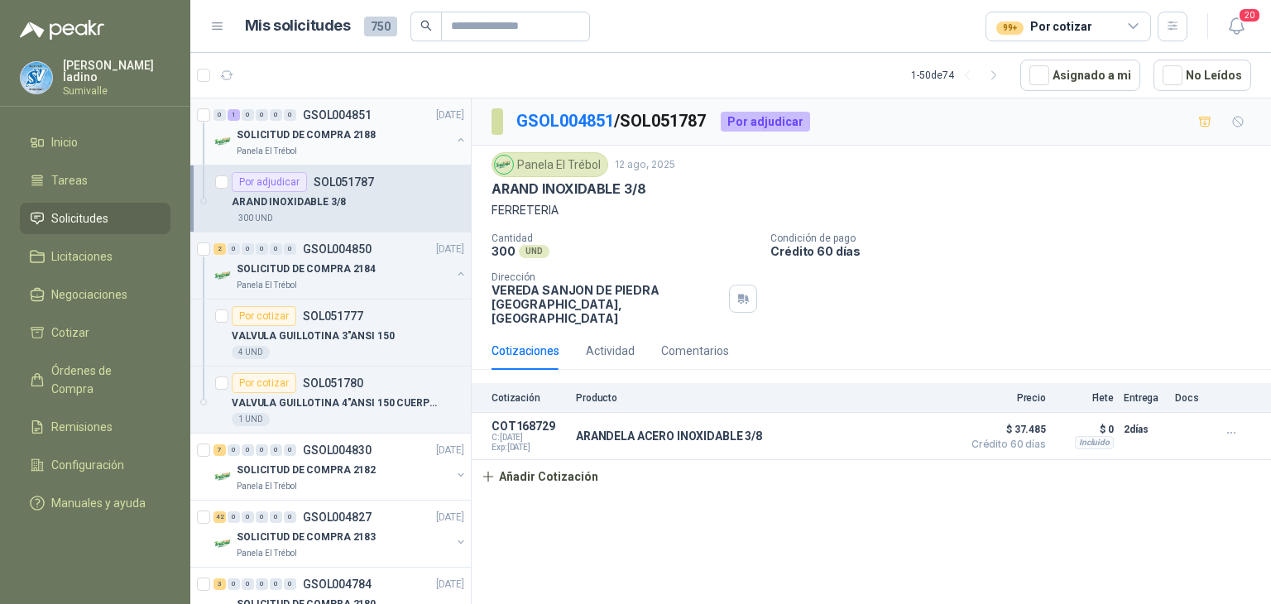
click at [370, 149] on div "Panela El Trébol" at bounding box center [344, 151] width 214 height 13
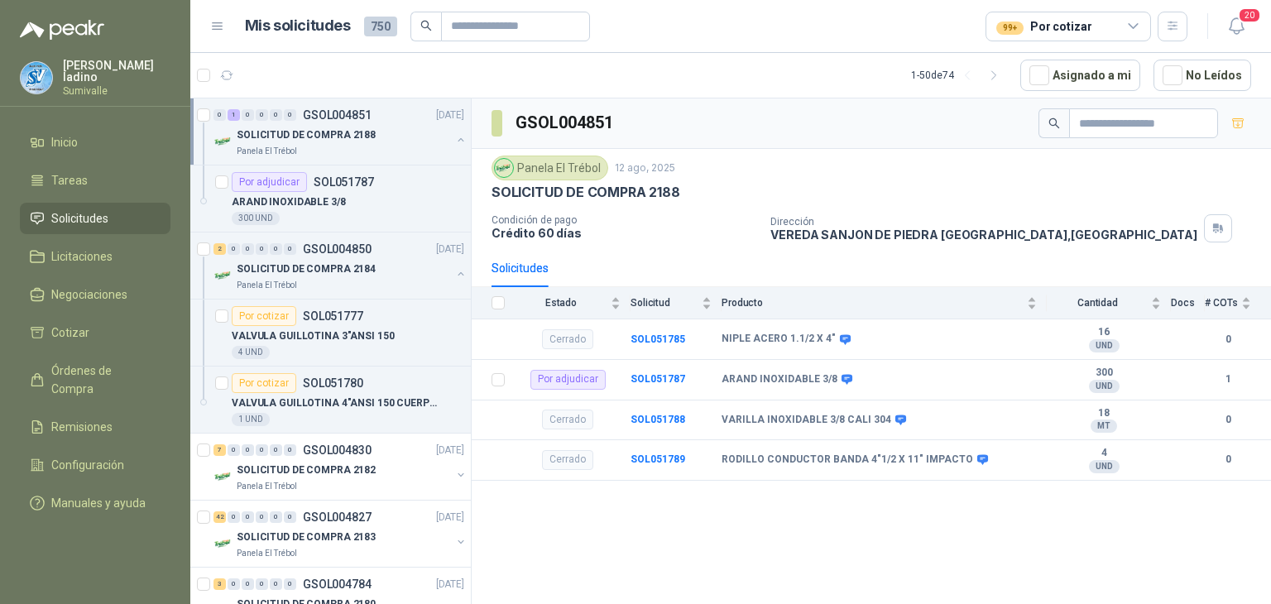
click at [437, 150] on div "Panela El Trébol" at bounding box center [344, 151] width 214 height 13
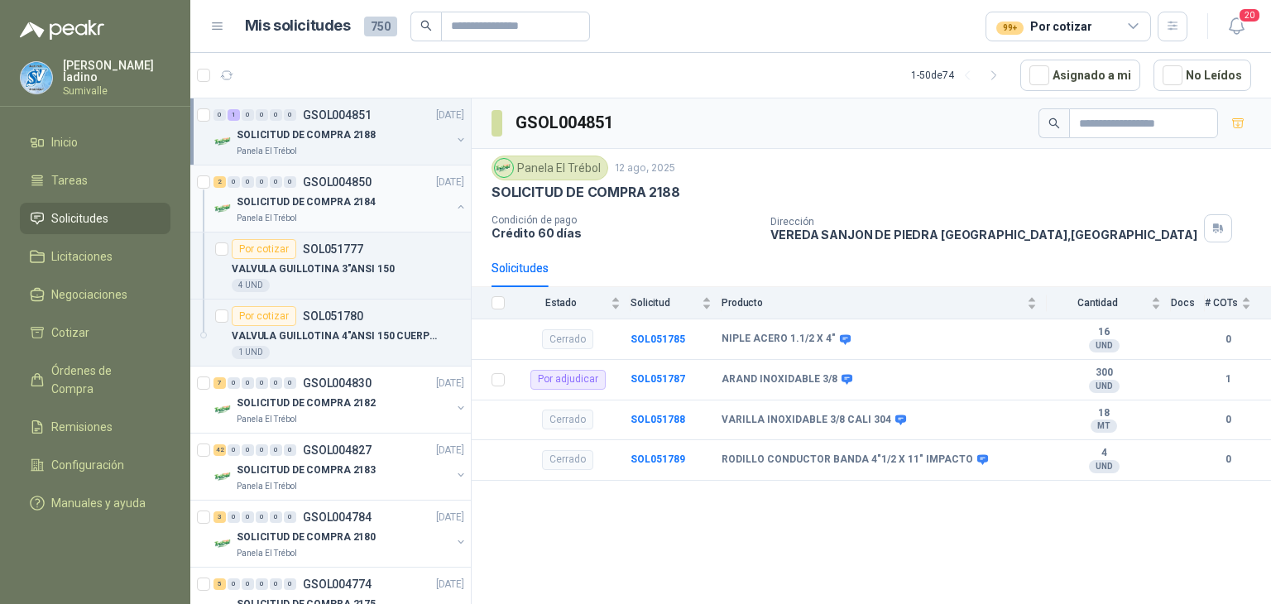
click at [415, 203] on div "SOLICITUD DE COMPRA 2184" at bounding box center [344, 202] width 214 height 20
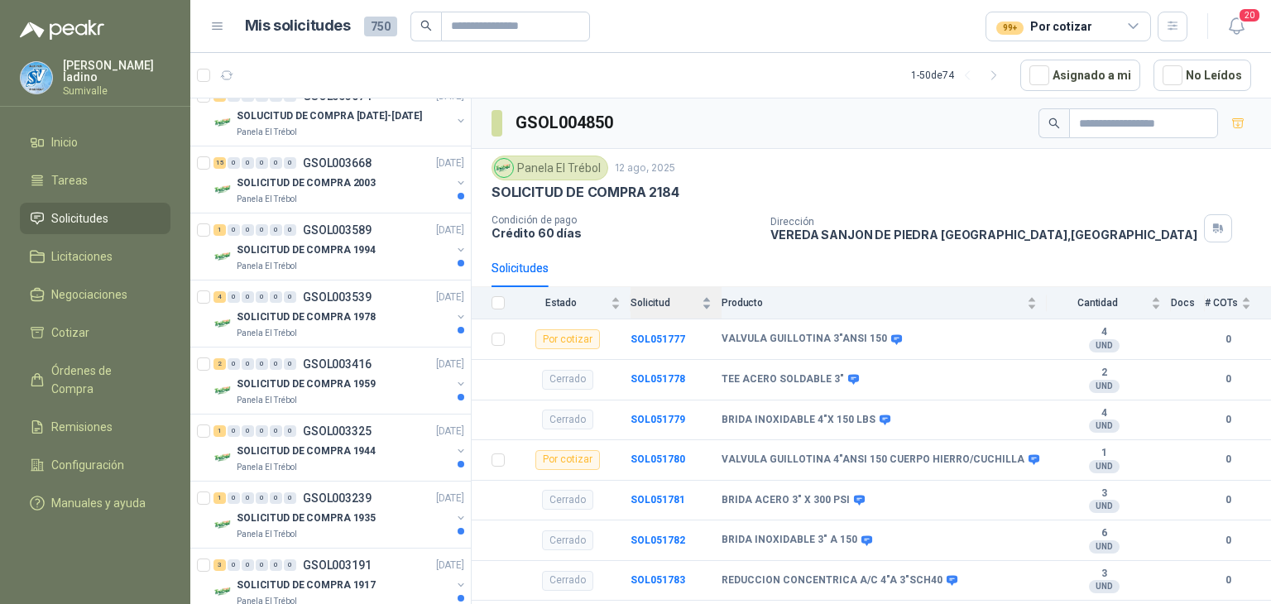
scroll to position [2980, 0]
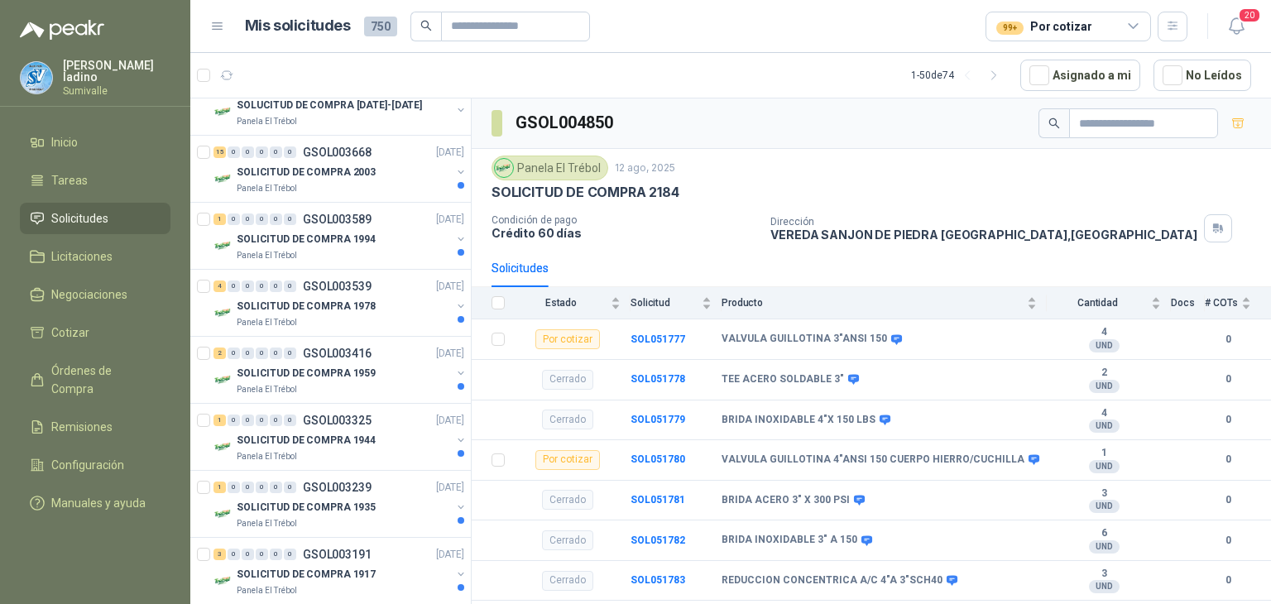
click at [94, 70] on p "[PERSON_NAME]" at bounding box center [117, 71] width 108 height 23
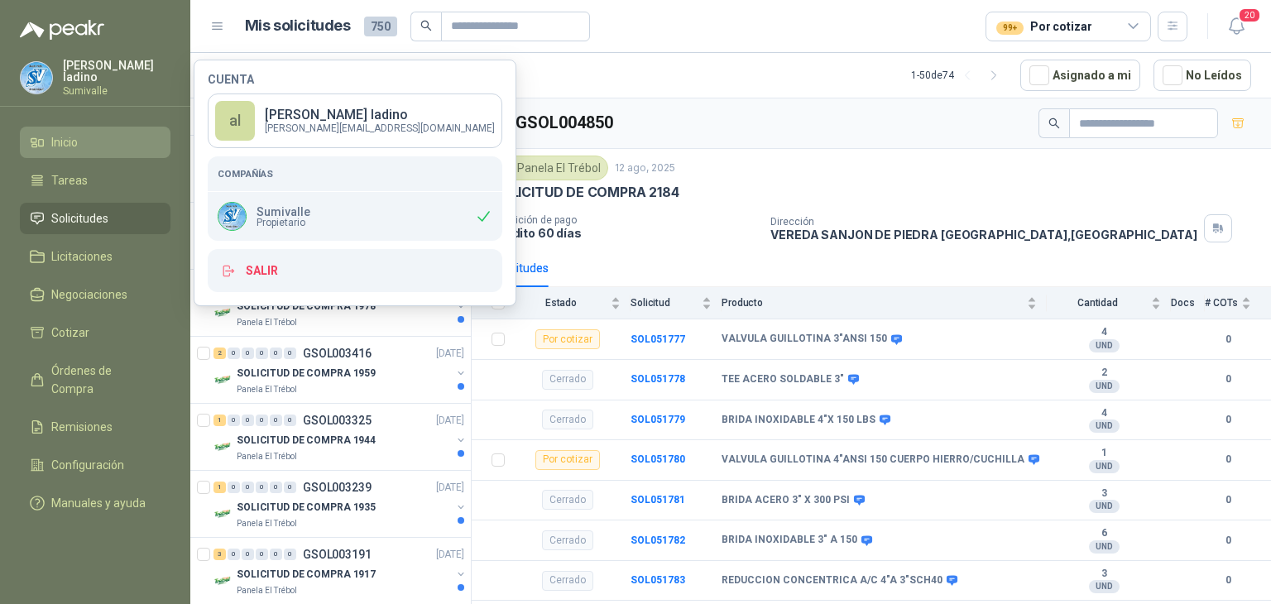
click at [70, 142] on span "Inicio" at bounding box center [64, 142] width 26 height 18
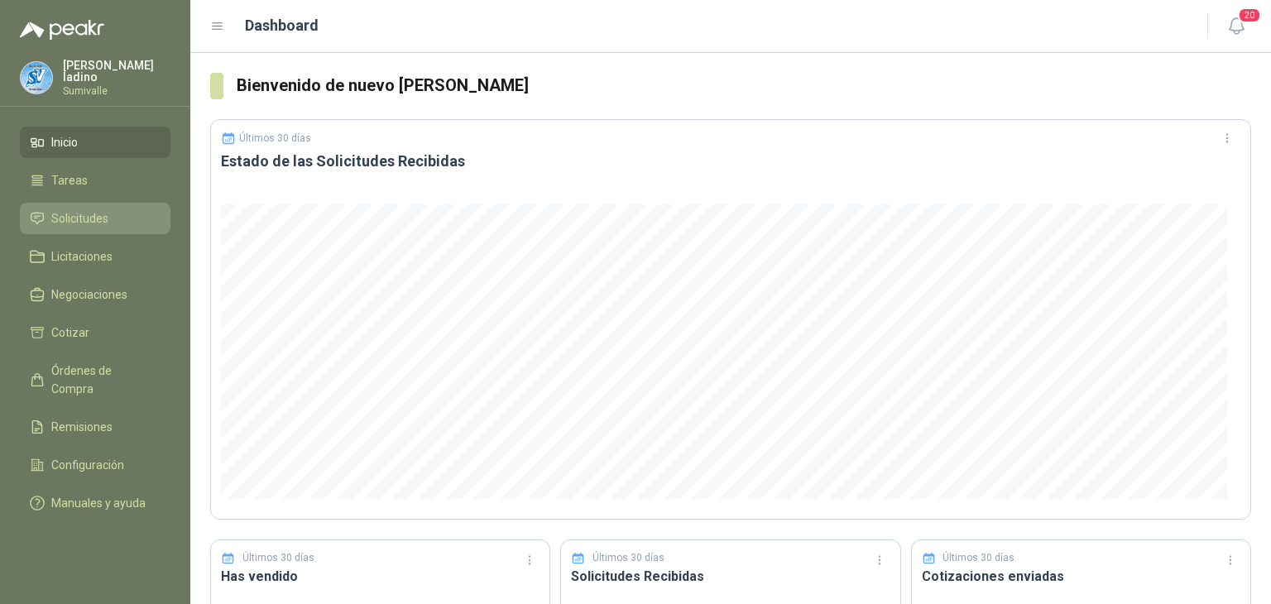
click at [103, 219] on span "Solicitudes" at bounding box center [79, 218] width 57 height 18
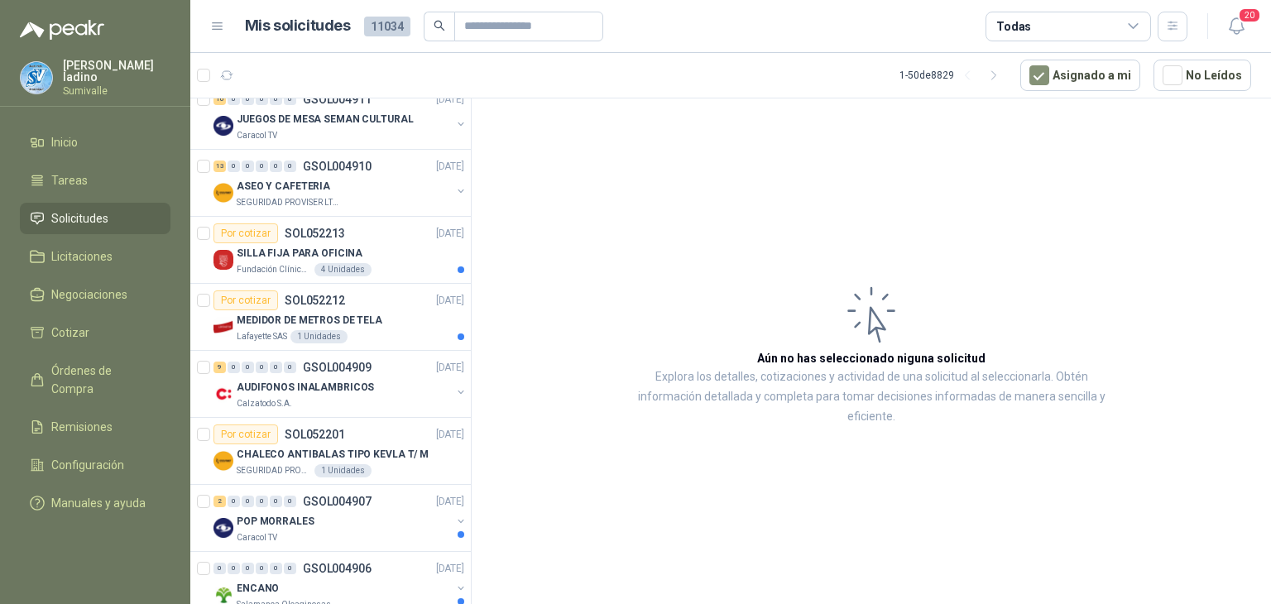
scroll to position [110, 0]
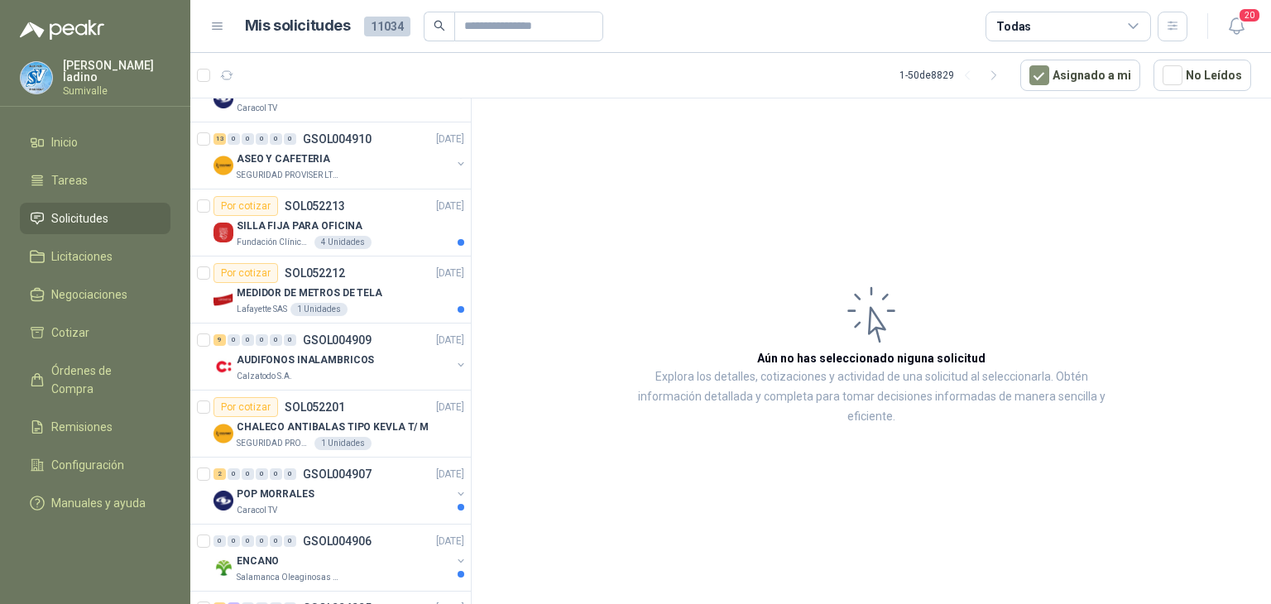
click at [1066, 21] on div "Todas" at bounding box center [1069, 27] width 166 height 30
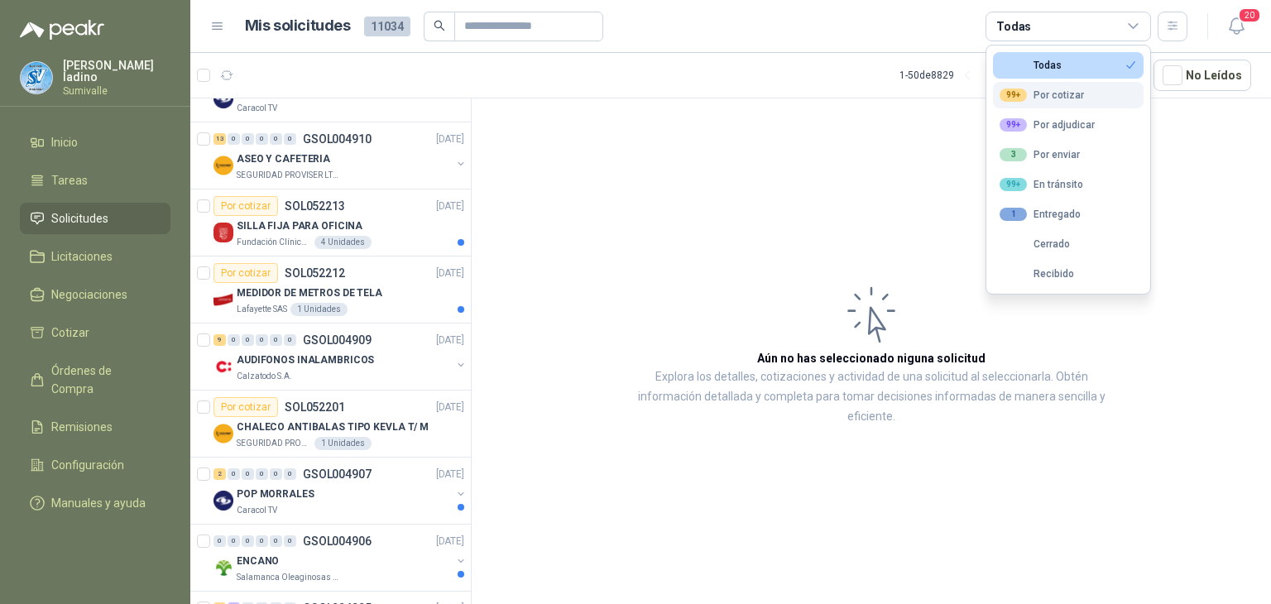
click at [1053, 97] on div "99+ Por cotizar" at bounding box center [1042, 95] width 84 height 13
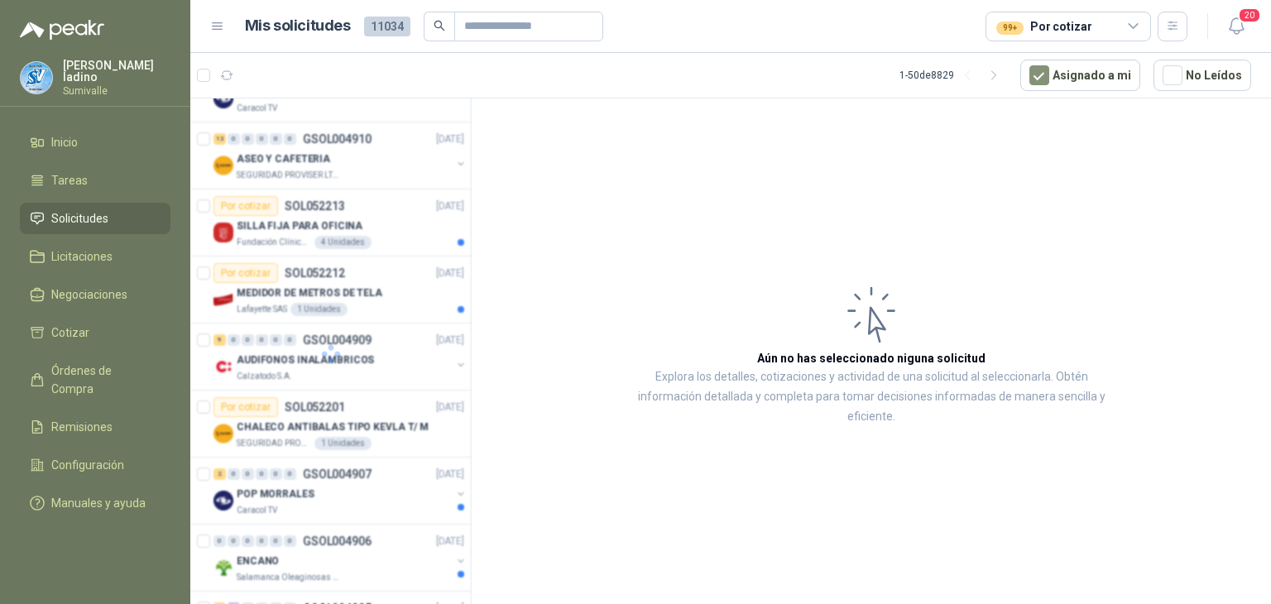
click at [1171, 122] on article "Aún no has seleccionado niguna solicitud Explora los detalles, cotizaciones y a…" at bounding box center [872, 355] width 800 height 512
click at [1093, 73] on button "Asignado a mi" at bounding box center [1081, 75] width 120 height 31
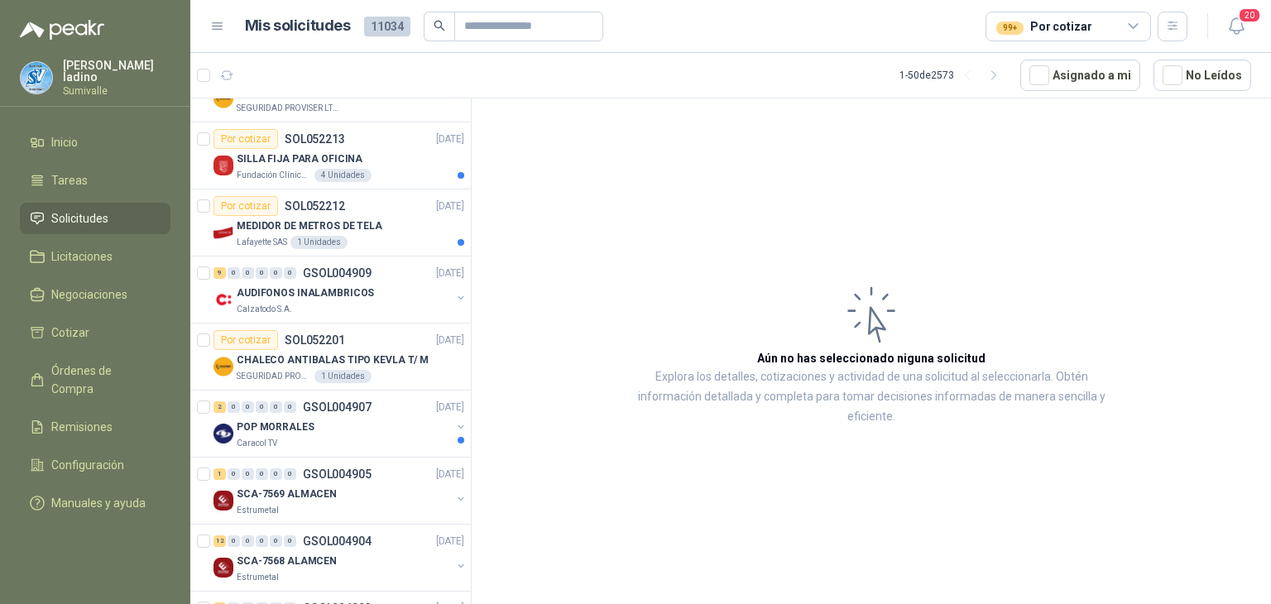
scroll to position [43, 0]
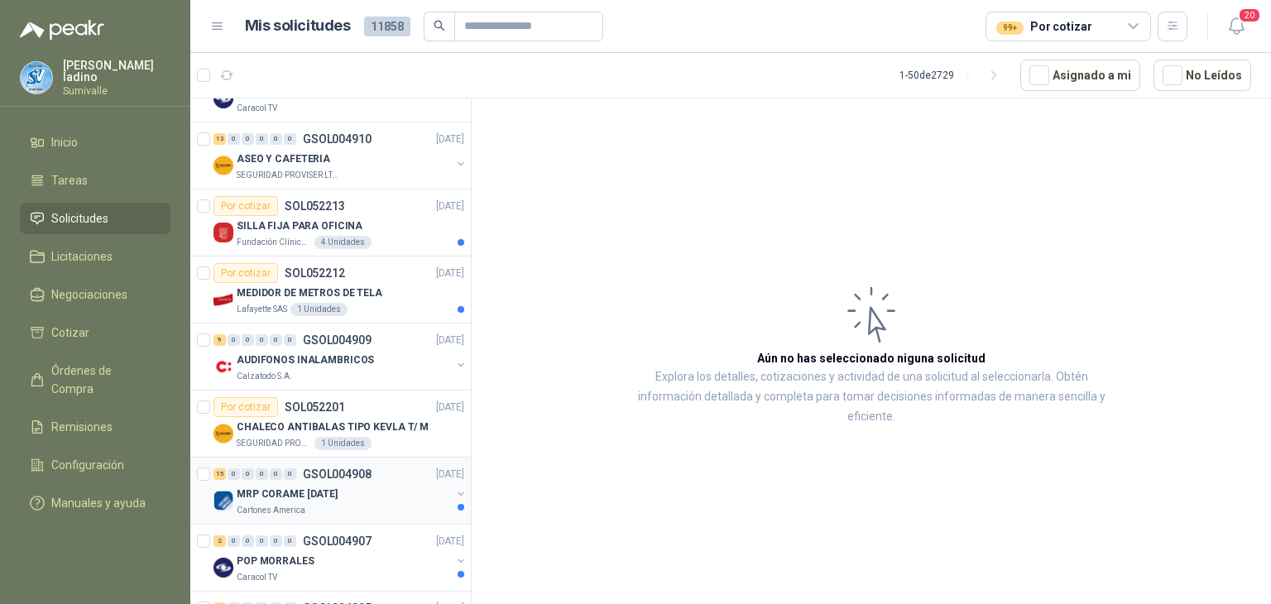
click at [377, 484] on div "MRP CORAME [DATE]" at bounding box center [344, 494] width 214 height 20
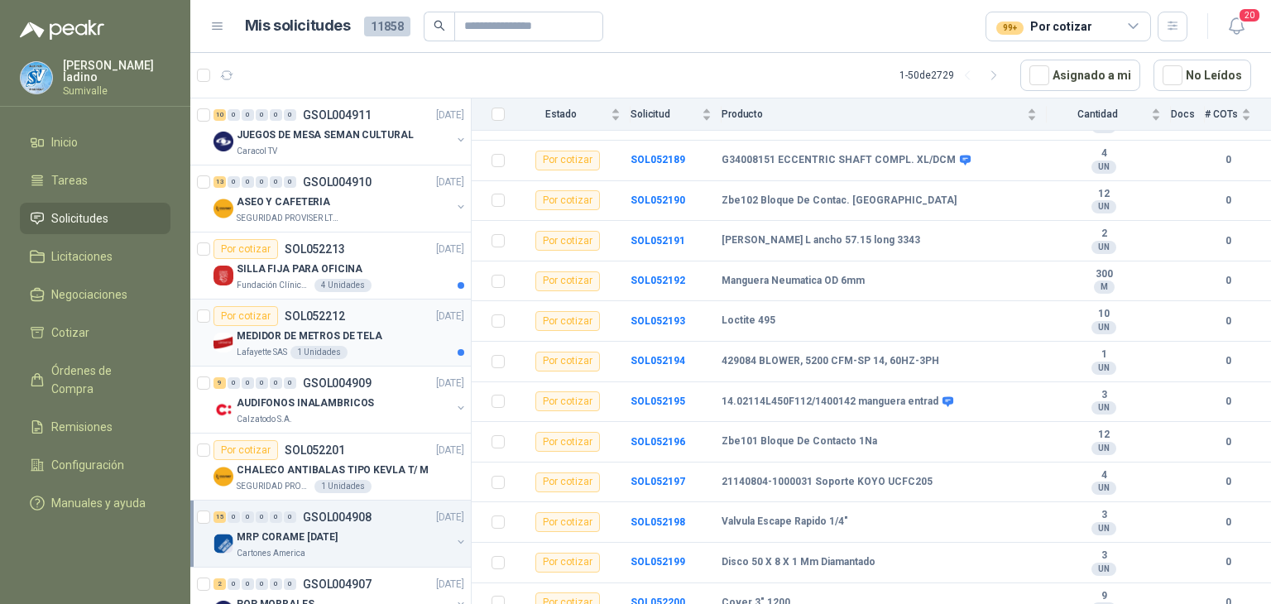
click at [385, 346] on div "Lafayette SAS 1 Unidades" at bounding box center [351, 352] width 228 height 13
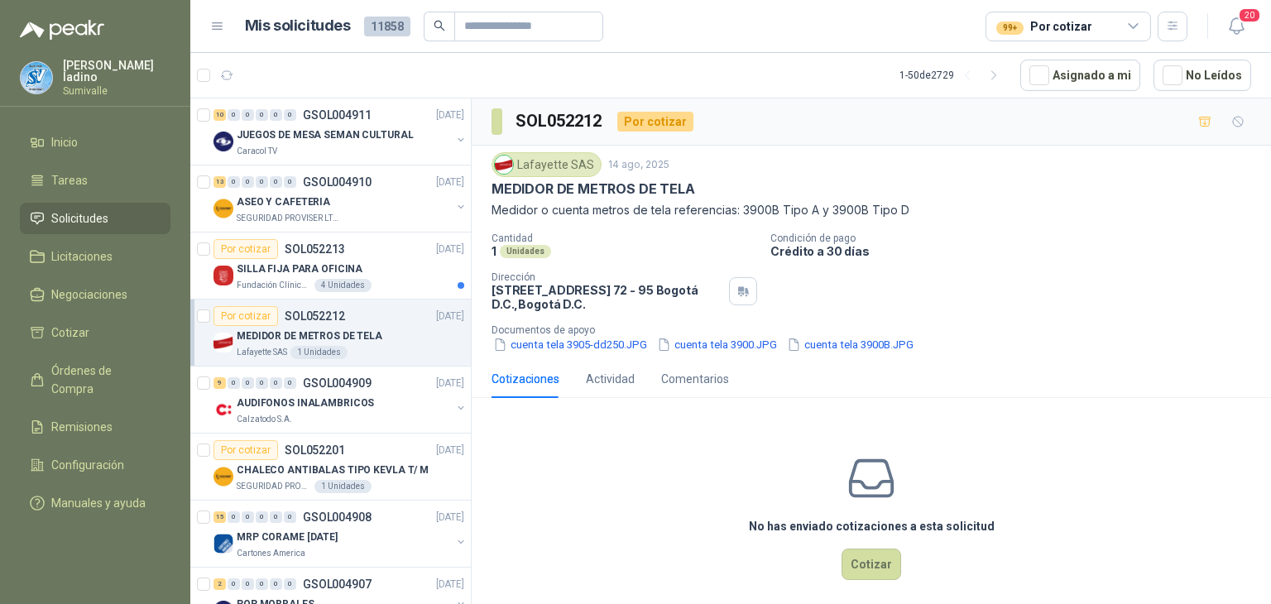
click at [212, 315] on article "Por cotizar SOL052212 [DATE] MEDIDOR DE METROS DE TELA Lafayette SAS 1 Unidades" at bounding box center [330, 333] width 281 height 67
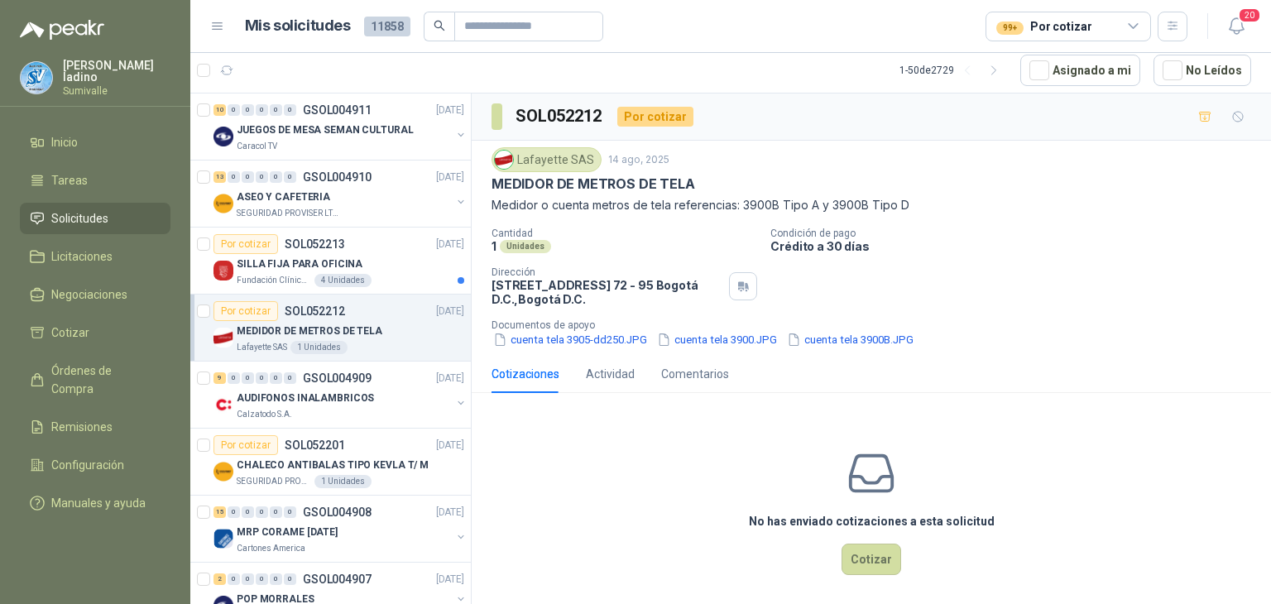
click at [210, 314] on article "Por cotizar SOL052212 [DATE] MEDIDOR DE METROS DE TELA Lafayette SAS 1 Unidades" at bounding box center [330, 328] width 281 height 67
click at [301, 68] on icon "button" at bounding box center [301, 71] width 14 height 14
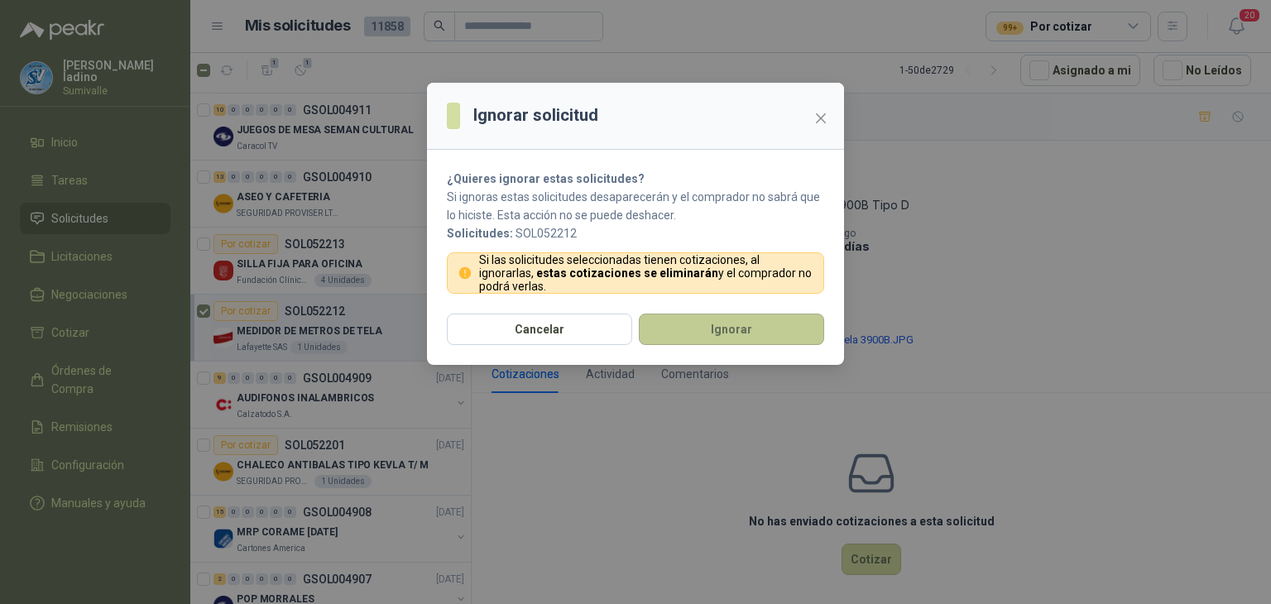
click at [671, 326] on button "Ignorar" at bounding box center [731, 329] width 185 height 31
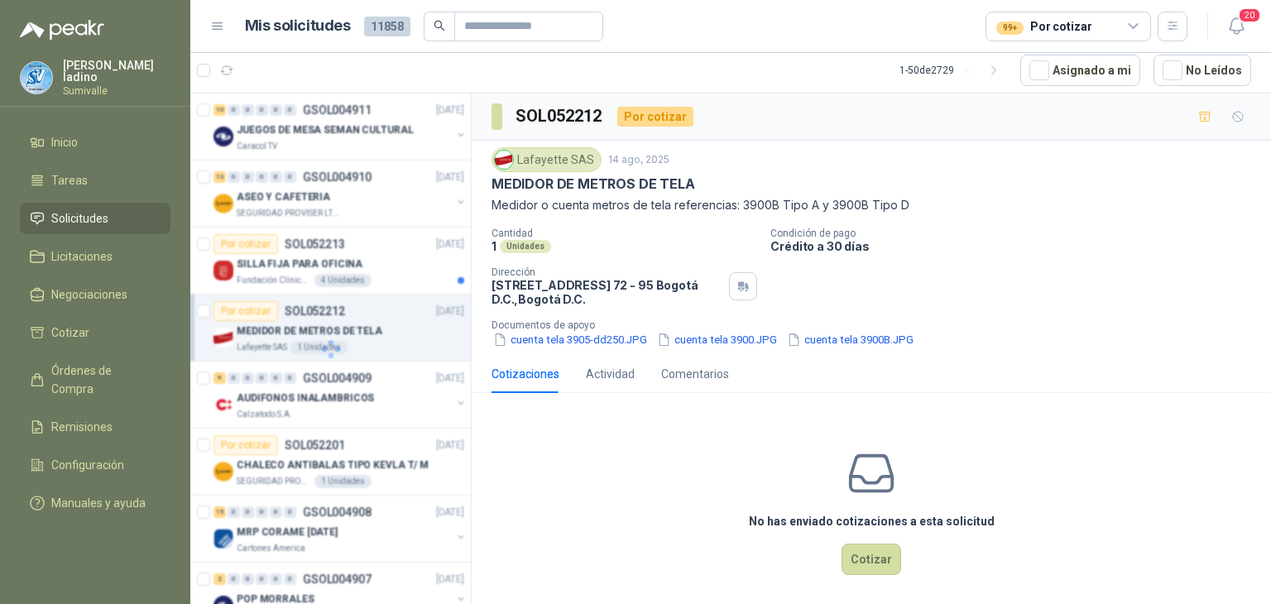
click at [345, 257] on div at bounding box center [330, 350] width 281 height 512
click at [346, 257] on div at bounding box center [330, 350] width 281 height 512
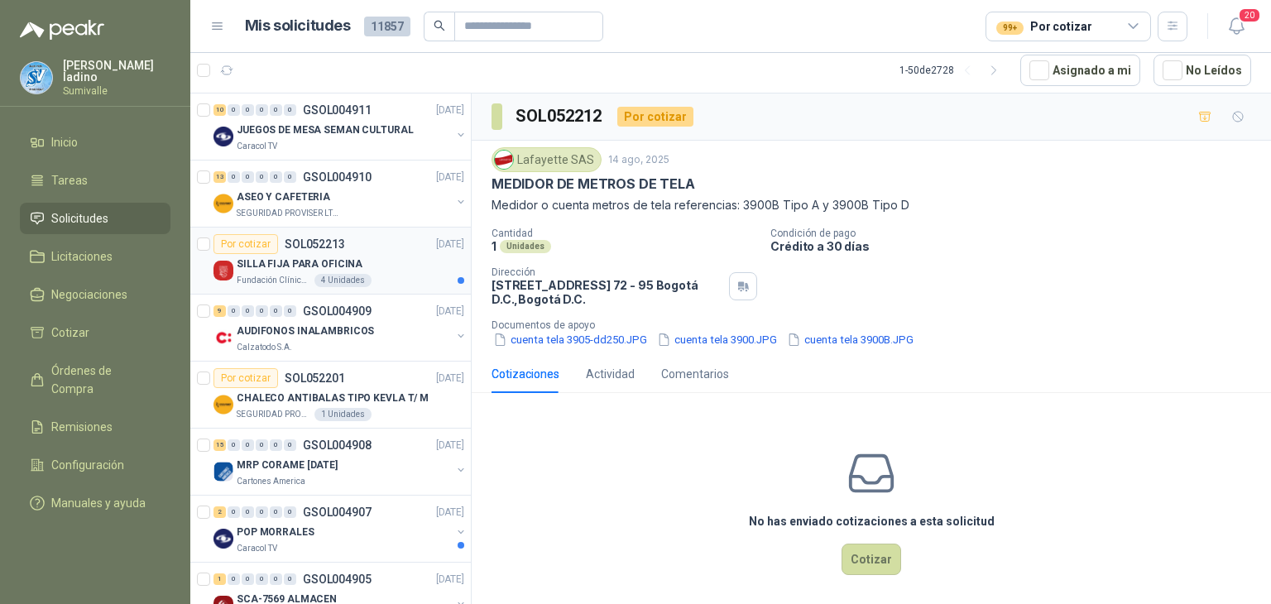
click at [352, 257] on div "SILLA FIJA PARA OFICINA" at bounding box center [351, 264] width 228 height 20
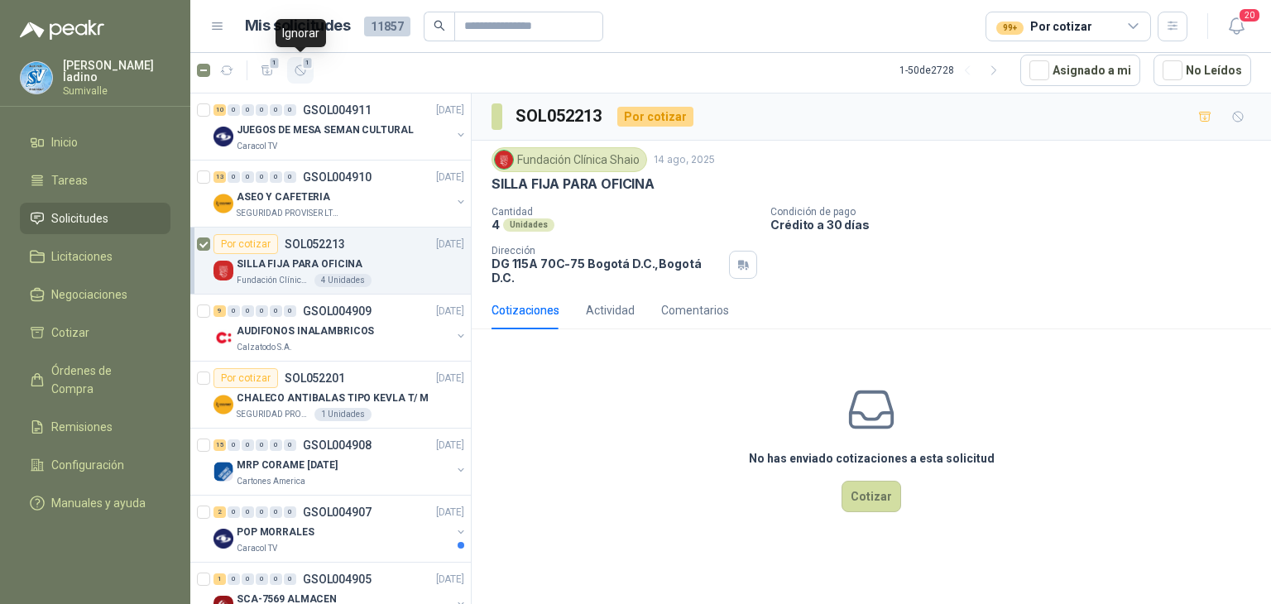
click at [303, 67] on span "1" at bounding box center [308, 62] width 12 height 13
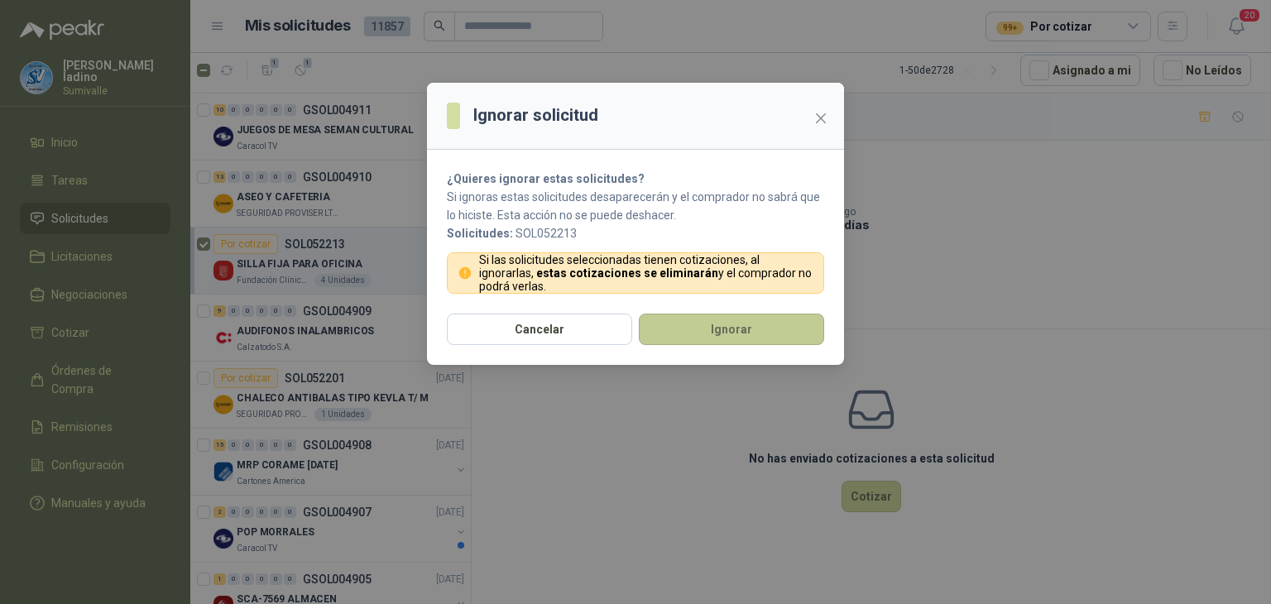
click at [700, 326] on button "Ignorar" at bounding box center [731, 329] width 185 height 31
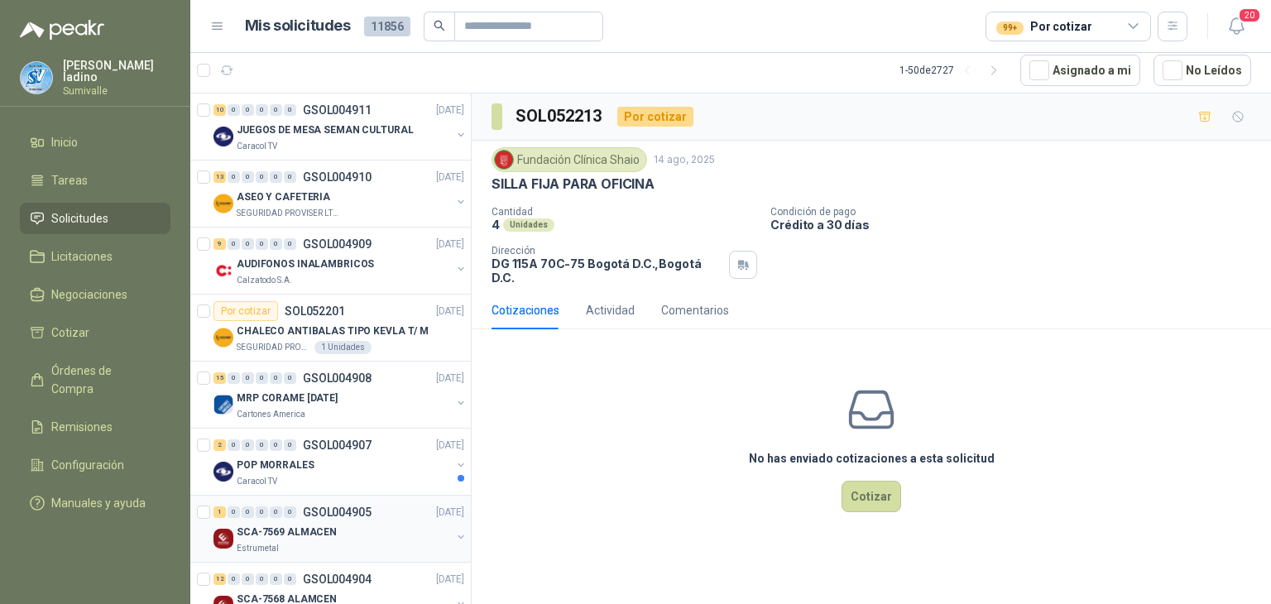
click at [311, 525] on p "SCA-7569 ALMACEN" at bounding box center [287, 533] width 100 height 16
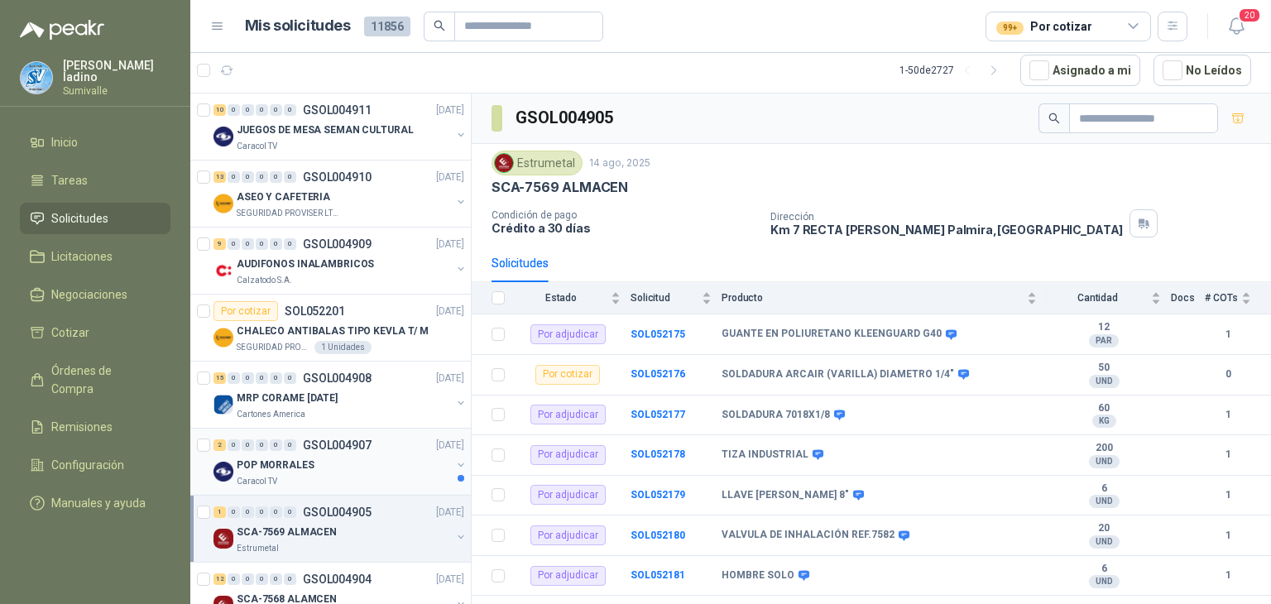
click at [336, 475] on div "Caracol TV" at bounding box center [344, 481] width 214 height 13
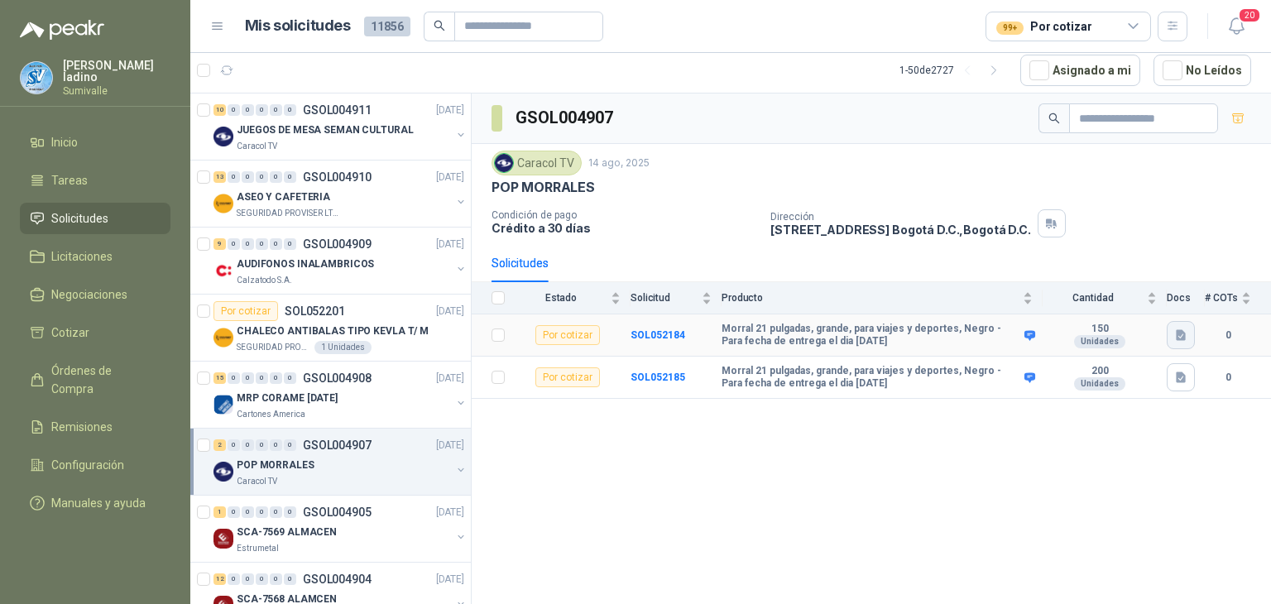
click at [1182, 339] on icon "button" at bounding box center [1181, 335] width 10 height 11
click at [1156, 303] on button "MORRAL.docx" at bounding box center [1138, 296] width 91 height 17
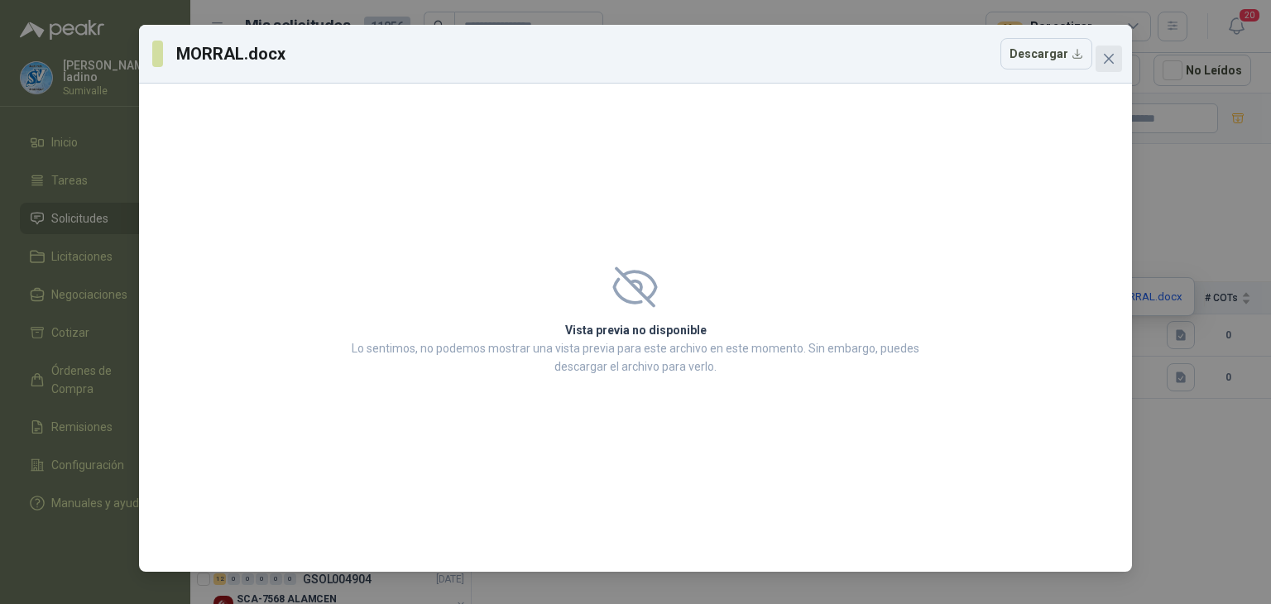
click at [1114, 60] on icon "close" at bounding box center [1109, 58] width 13 height 13
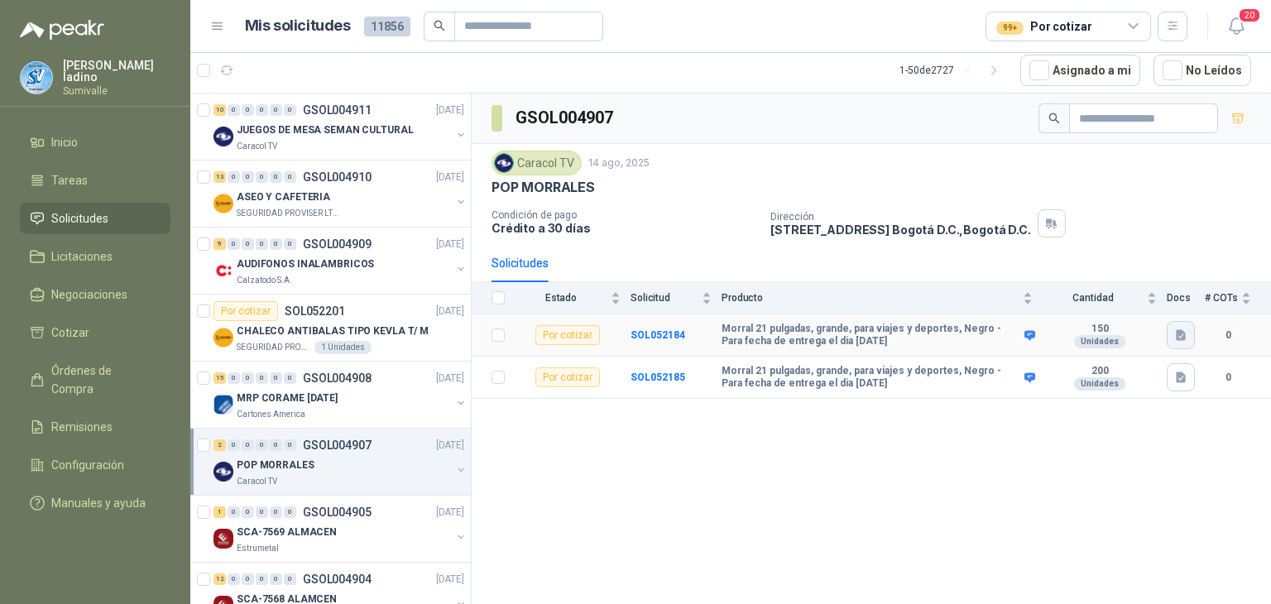
click at [1180, 329] on icon "button" at bounding box center [1182, 336] width 14 height 14
click at [1113, 296] on button "MORRAL.docx" at bounding box center [1138, 296] width 91 height 17
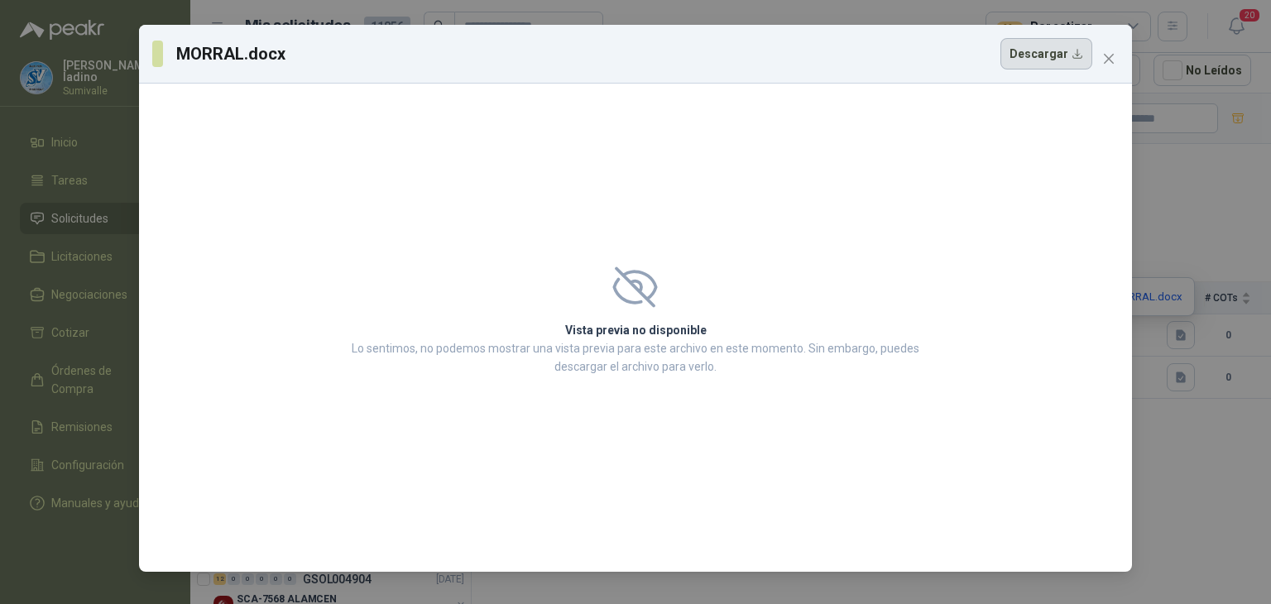
click at [1036, 55] on button "Descargar" at bounding box center [1047, 53] width 92 height 31
click at [1107, 57] on icon "close" at bounding box center [1109, 58] width 13 height 13
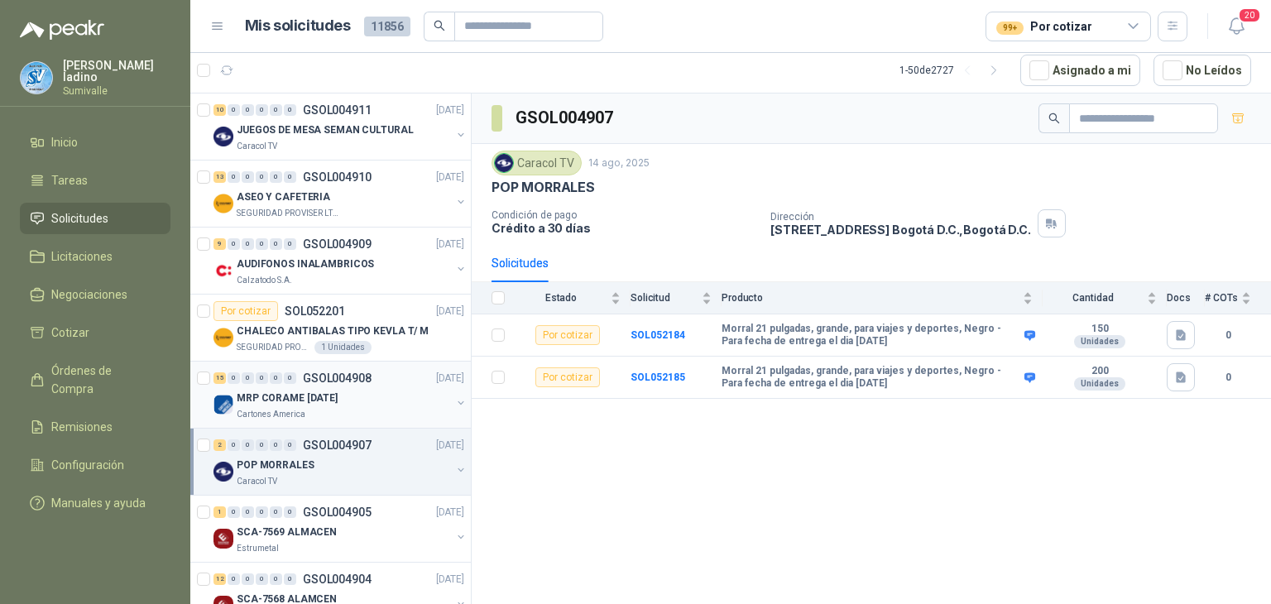
click at [320, 392] on p "MRP CORAME [DATE]" at bounding box center [287, 399] width 101 height 16
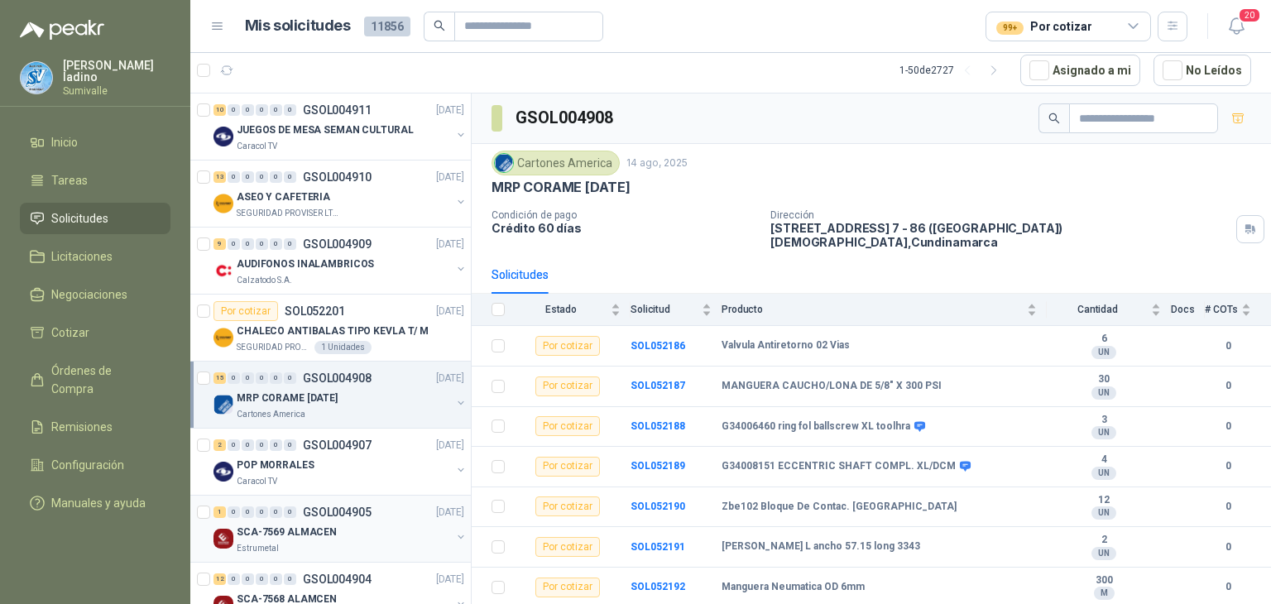
click at [333, 534] on div "SCA-7569 ALMACEN" at bounding box center [344, 532] width 214 height 20
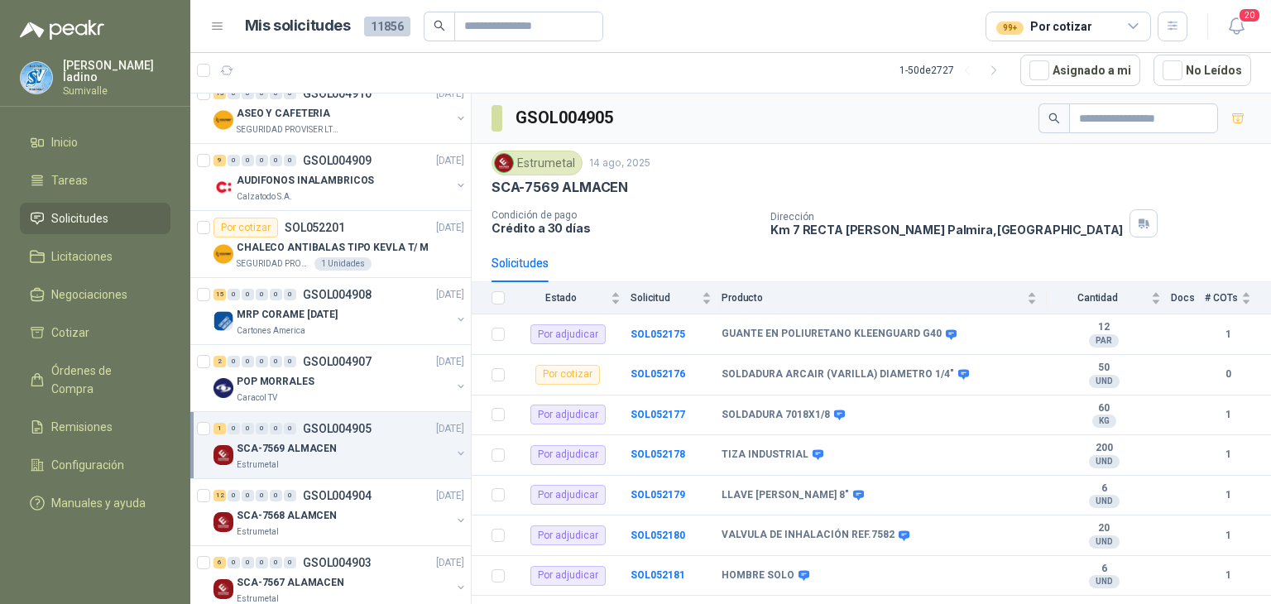
scroll to position [110, 0]
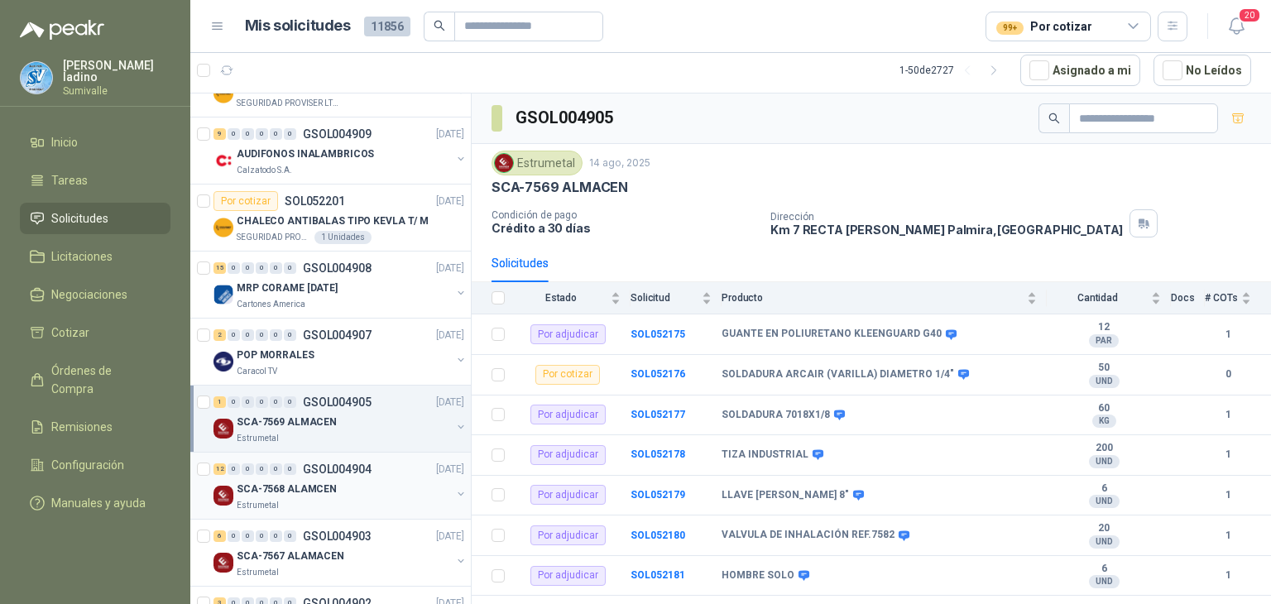
click at [324, 486] on p "SCA-7568 ALAMCEN" at bounding box center [287, 490] width 100 height 16
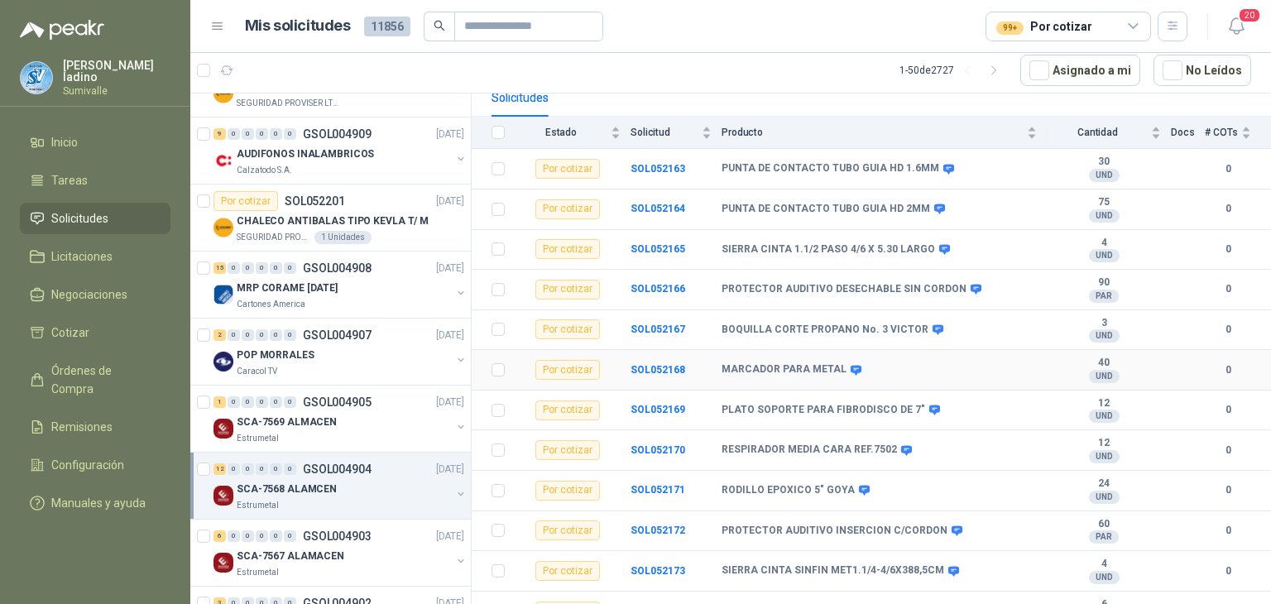
scroll to position [191, 0]
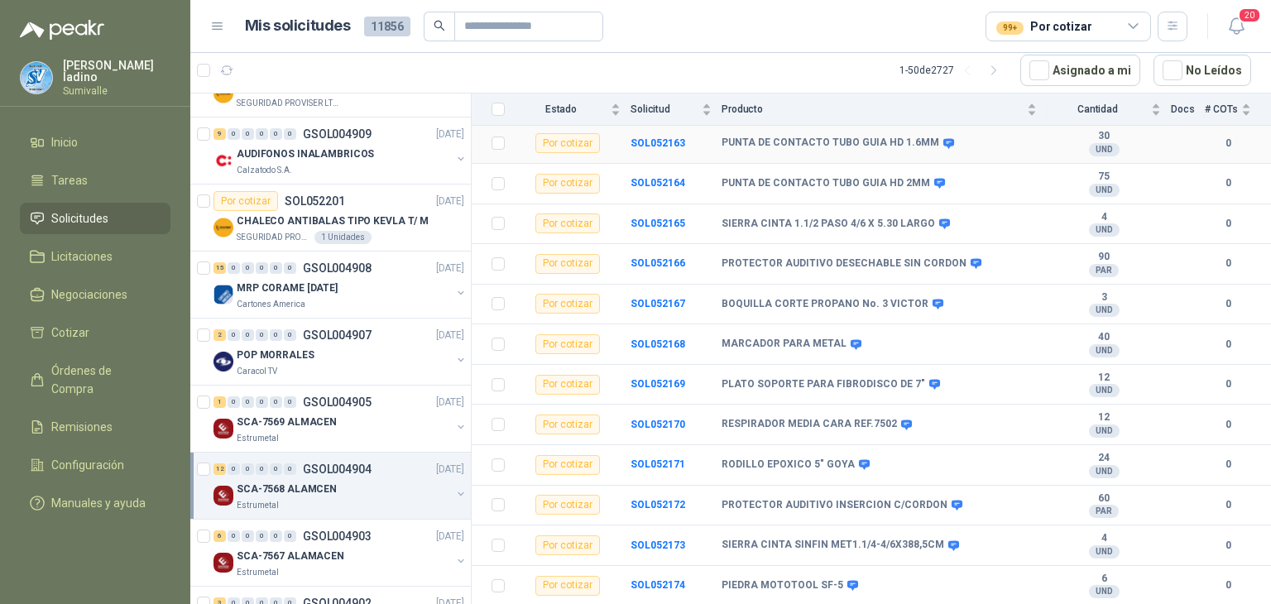
click at [943, 144] on icon at bounding box center [949, 143] width 12 height 12
drag, startPoint x: 723, startPoint y: 140, endPoint x: 927, endPoint y: 141, distance: 203.6
click at [927, 141] on div "PUNTA DE CONTACTO TUBO GUIA HD 1.6MM" at bounding box center [837, 143] width 230 height 13
copy div "PUNTA DE CONTACTO TUBO GUIA HD 1.6MM"
click at [379, 130] on div "9 0 0 0 0 0 GSOL004909 [DATE]" at bounding box center [341, 134] width 254 height 20
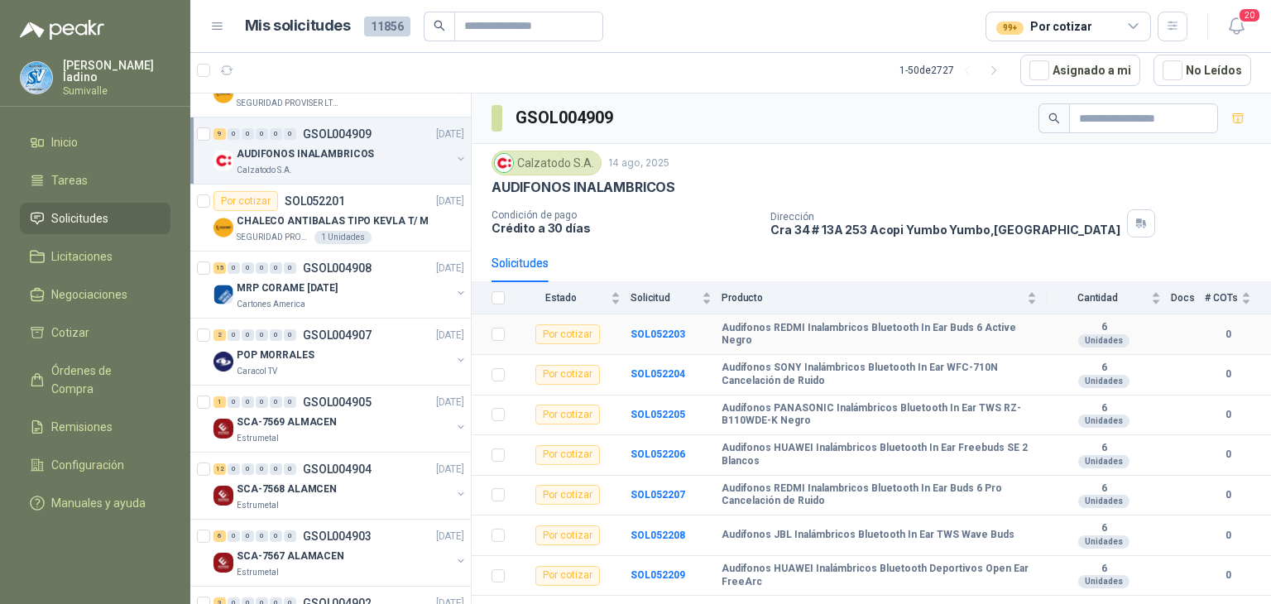
click at [722, 325] on b "Audifonos REDMI Inalambricos Bluetooth In Ear Buds 6 Active Negro" at bounding box center [879, 335] width 315 height 26
drag, startPoint x: 762, startPoint y: 347, endPoint x: 721, endPoint y: 329, distance: 44.1
click at [721, 329] on tr "Por cotizar SOL052203 Audifonos REDMI Inalambricos Bluetooth In Ear Buds 6 Acti…" at bounding box center [872, 335] width 800 height 41
